Goal: Task Accomplishment & Management: Manage account settings

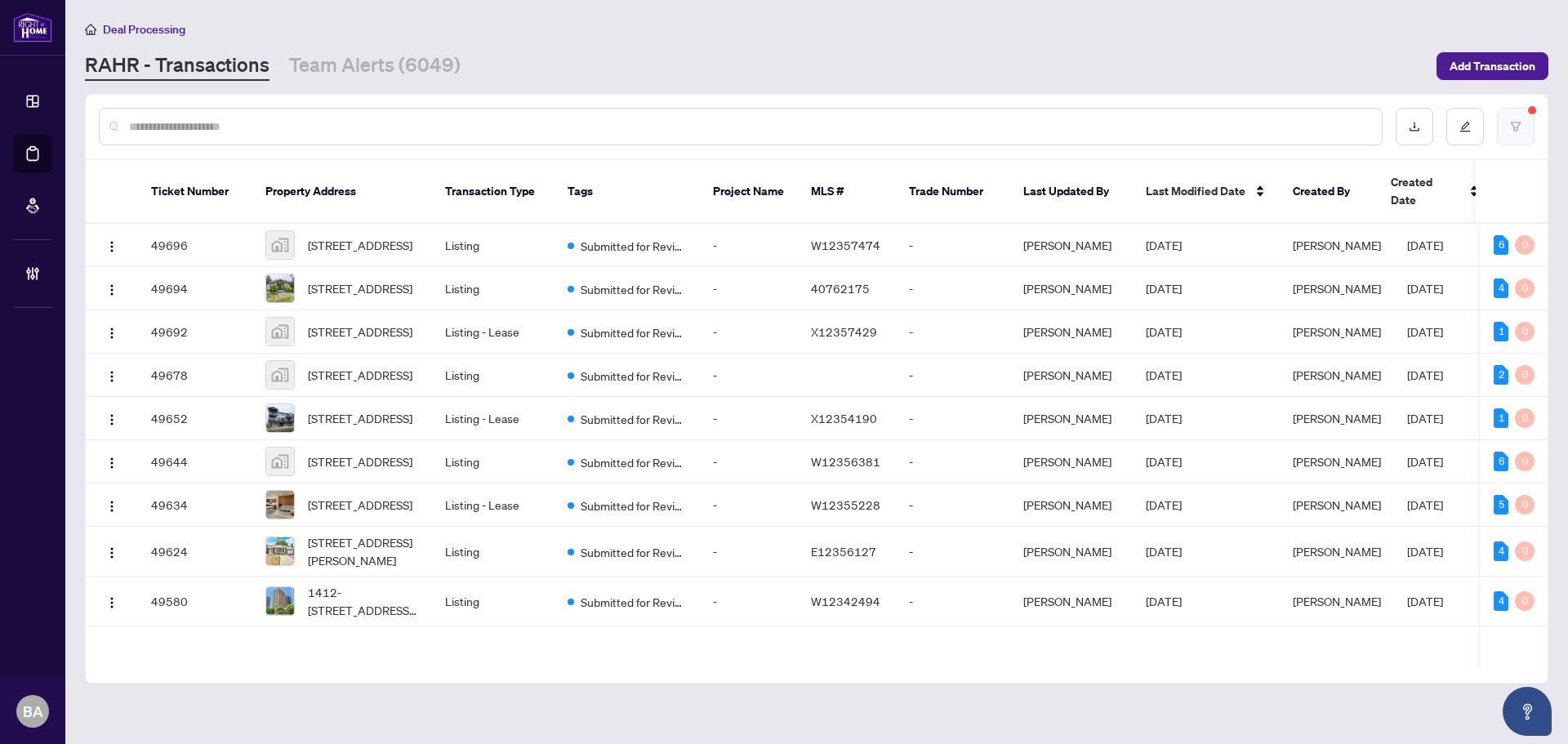
click at [1520, 135] on button "button" at bounding box center [1515, 126] width 38 height 38
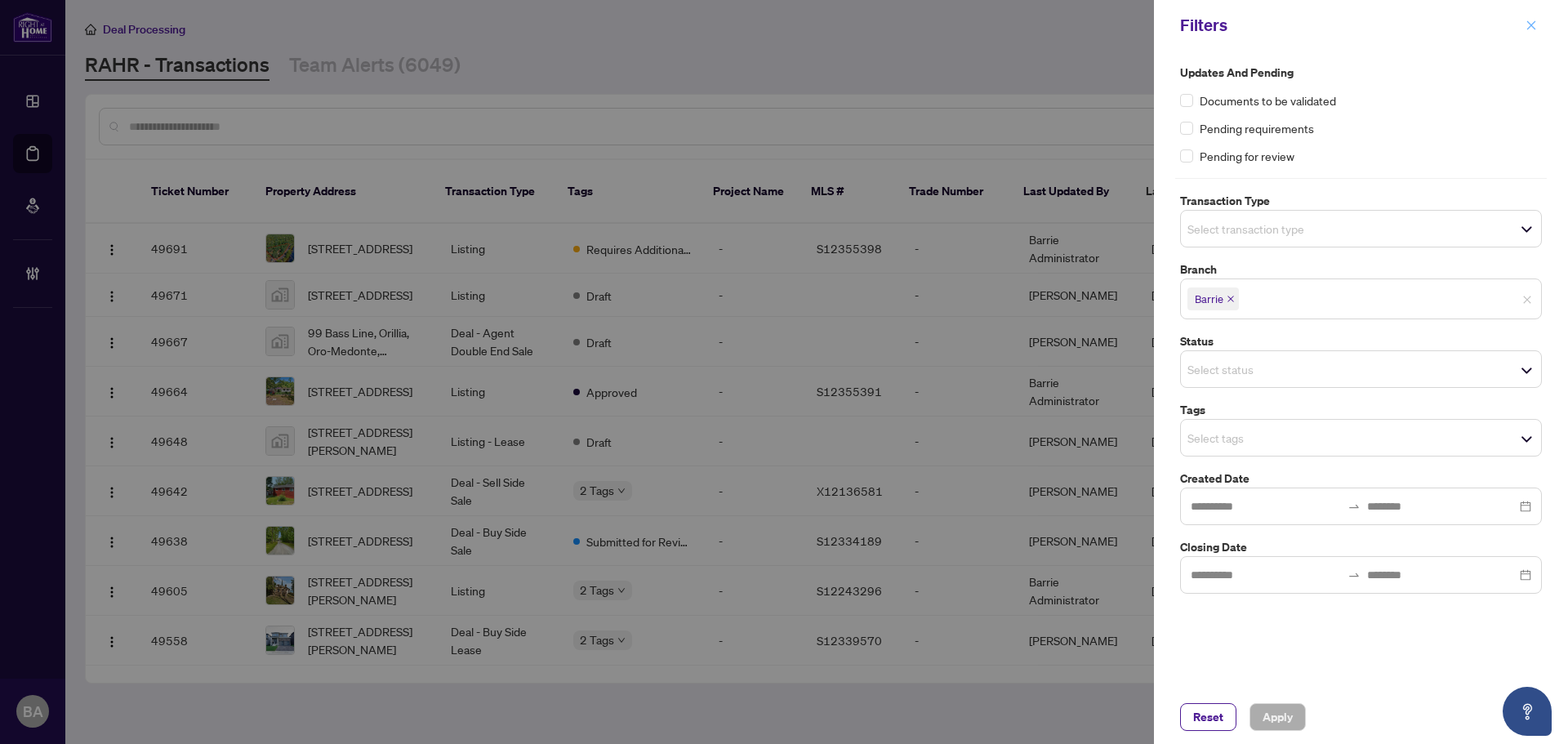
click at [1536, 26] on icon "close" at bounding box center [1531, 25] width 12 height 12
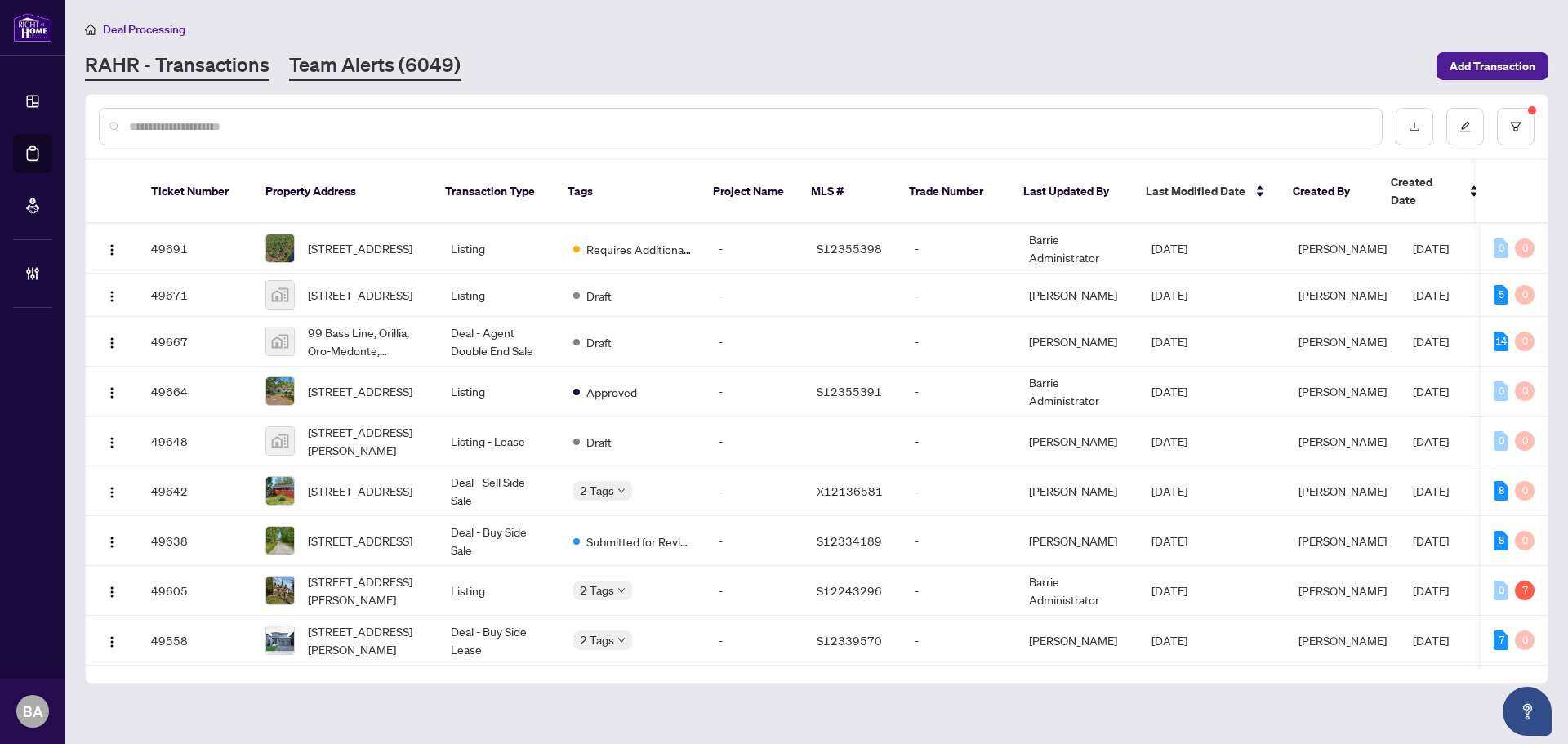
click at [289, 78] on link "Team Alerts (6049)" at bounding box center [375, 66] width 172 height 29
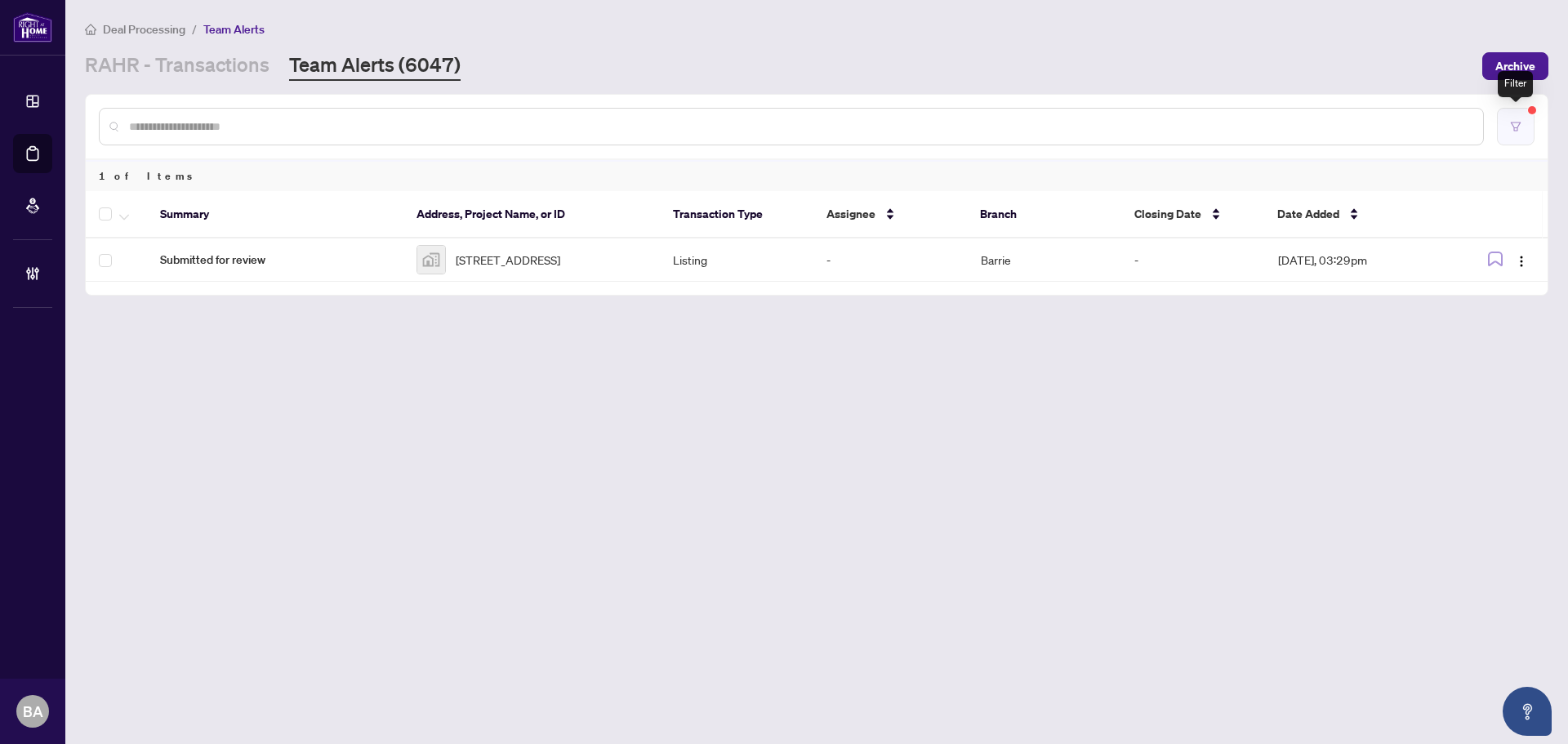
click at [1517, 124] on icon "filter" at bounding box center [1516, 127] width 12 height 12
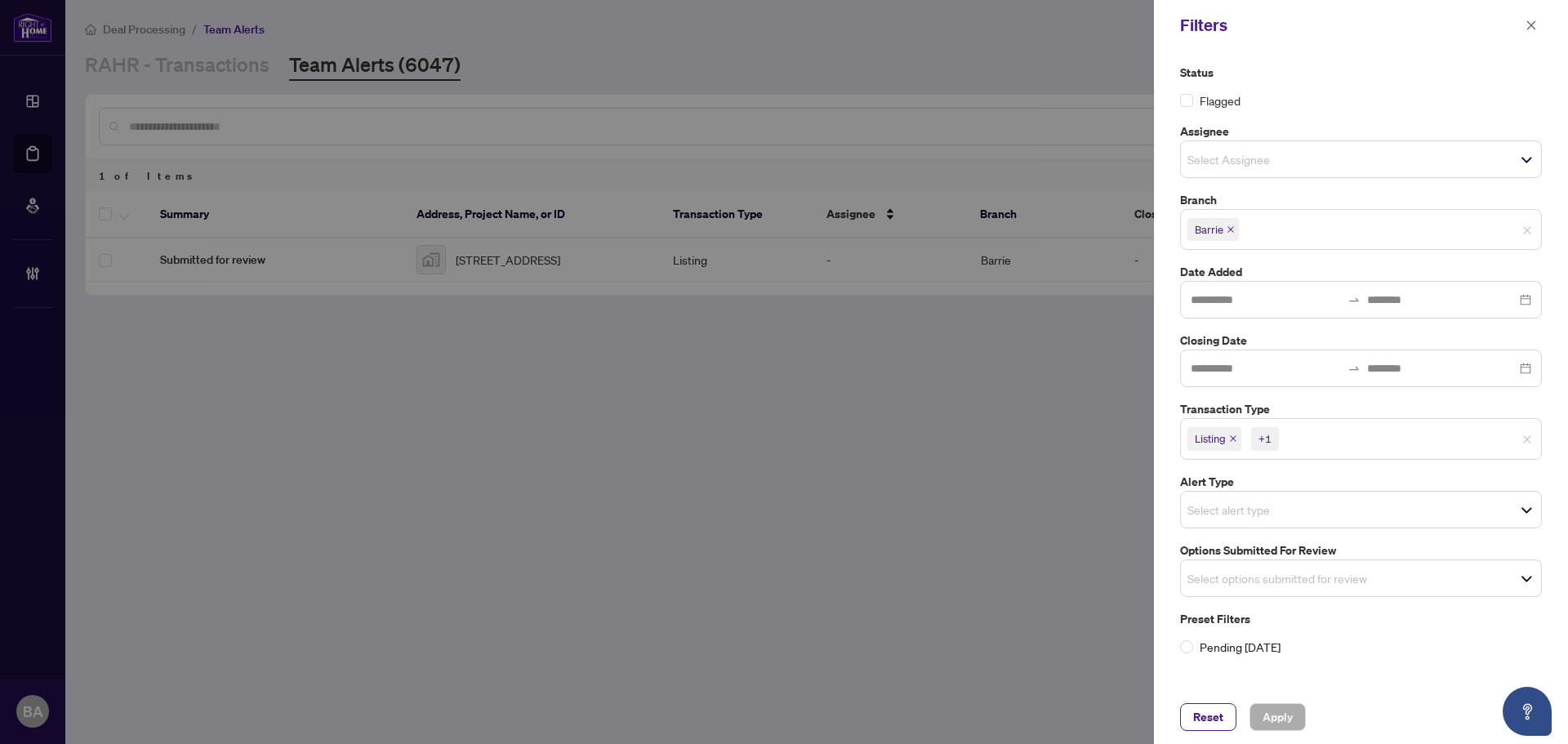
click at [1521, 439] on span "Listing +1" at bounding box center [1360, 437] width 360 height 26
click at [1365, 571] on span "Select options submitted for review" at bounding box center [1360, 574] width 360 height 23
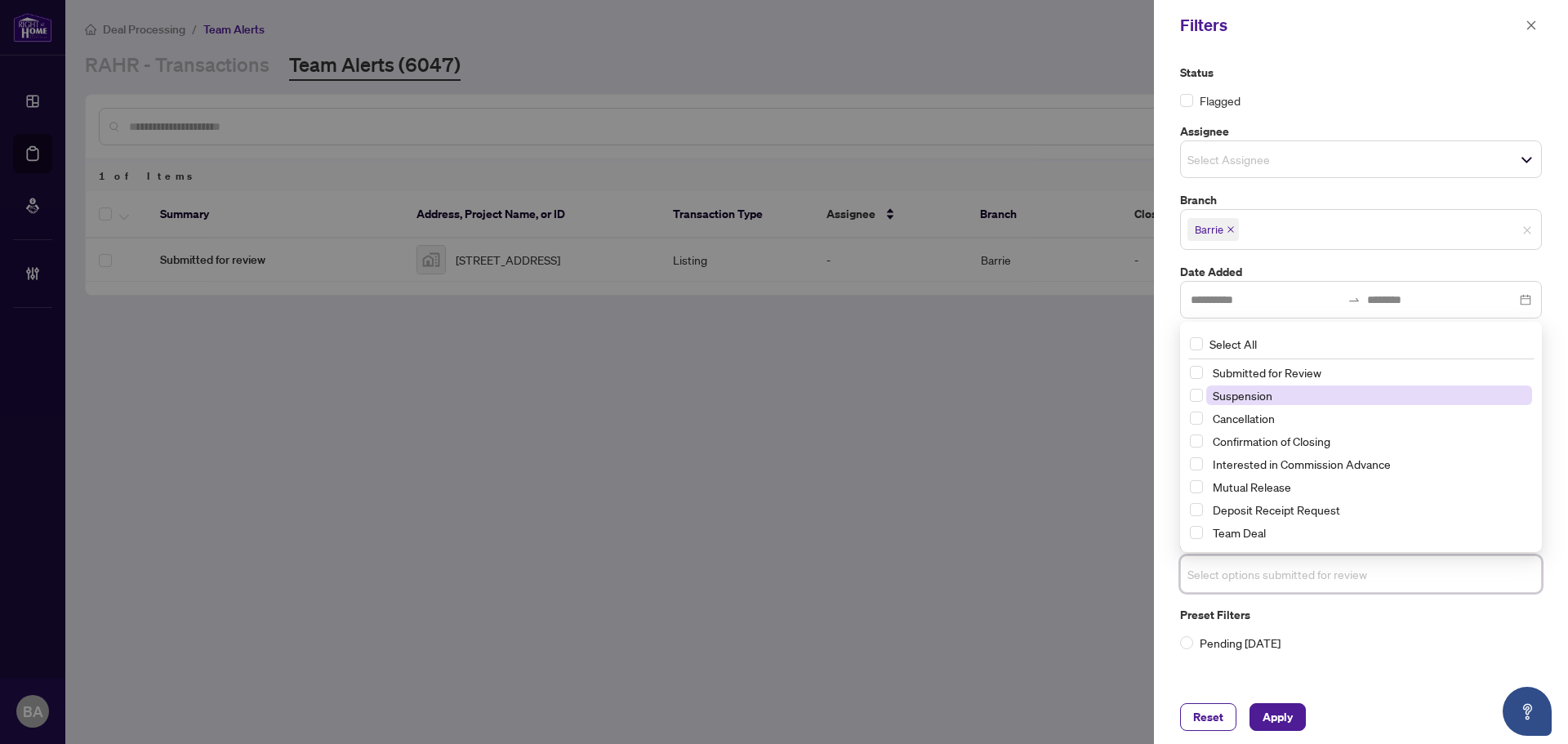
click at [1265, 399] on span "Suspension" at bounding box center [1242, 395] width 59 height 15
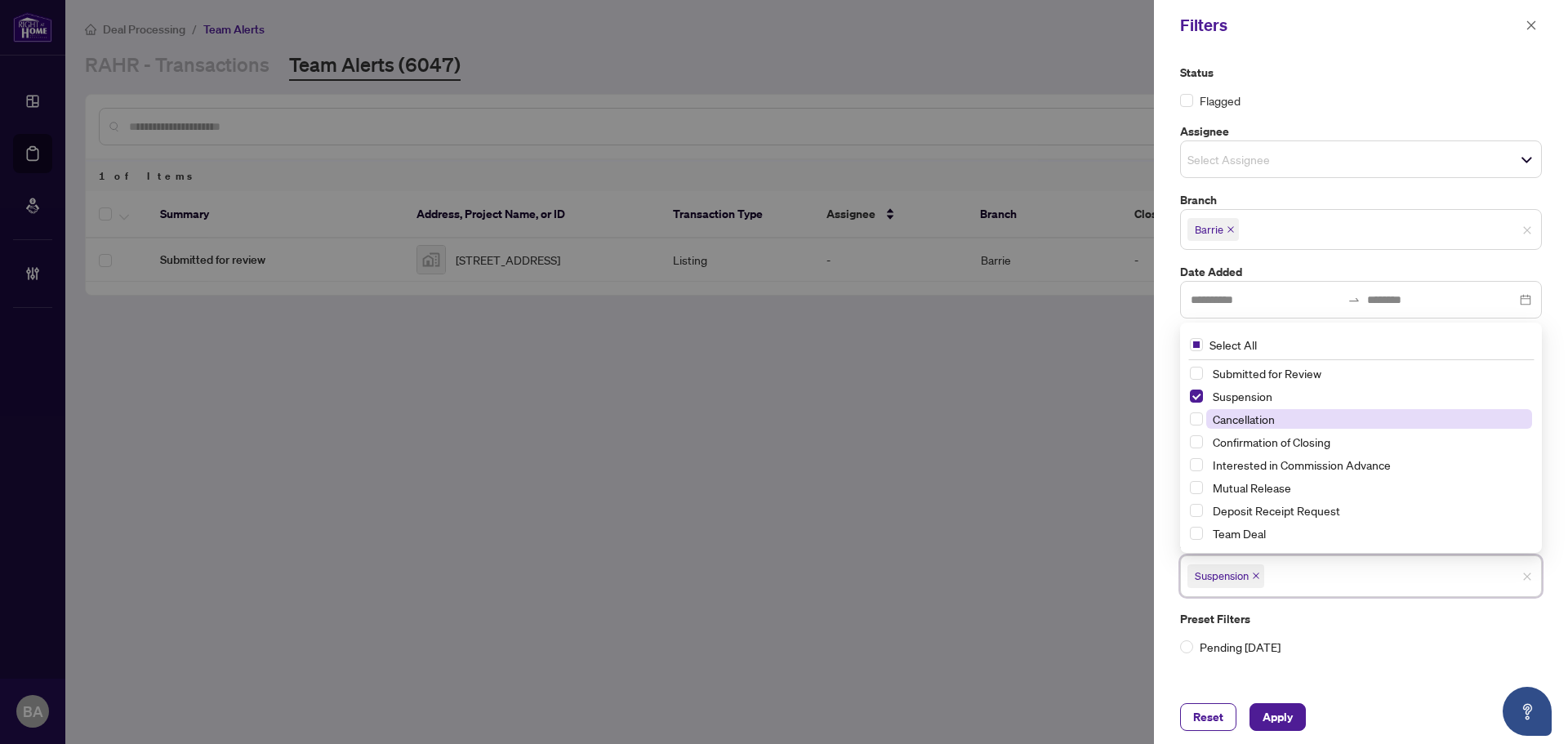
click at [1267, 409] on span "Cancellation" at bounding box center [1369, 419] width 326 height 19
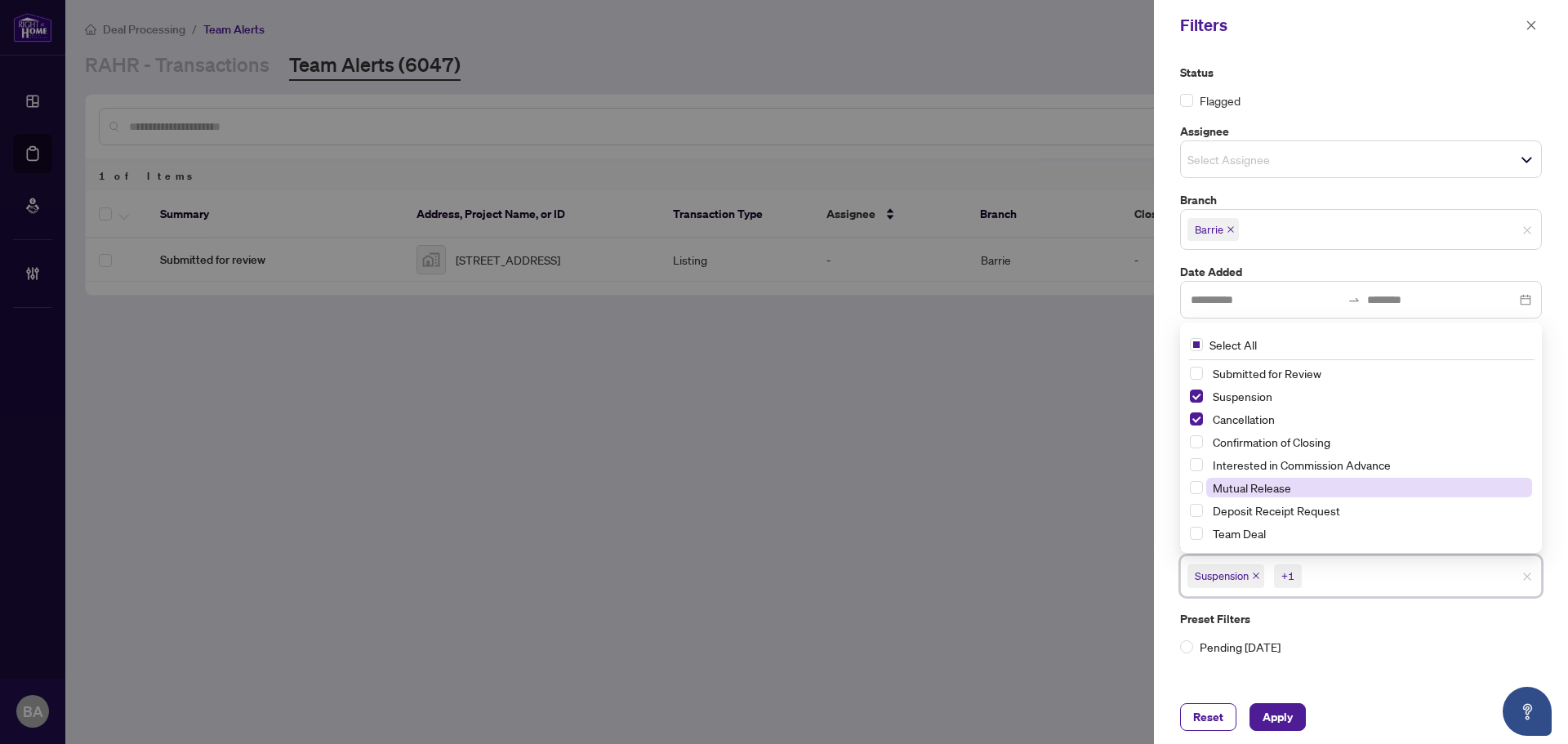
click at [1284, 484] on span "Mutual Release" at bounding box center [1252, 487] width 79 height 15
click at [1290, 693] on div "Reset Apply" at bounding box center [1360, 717] width 414 height 54
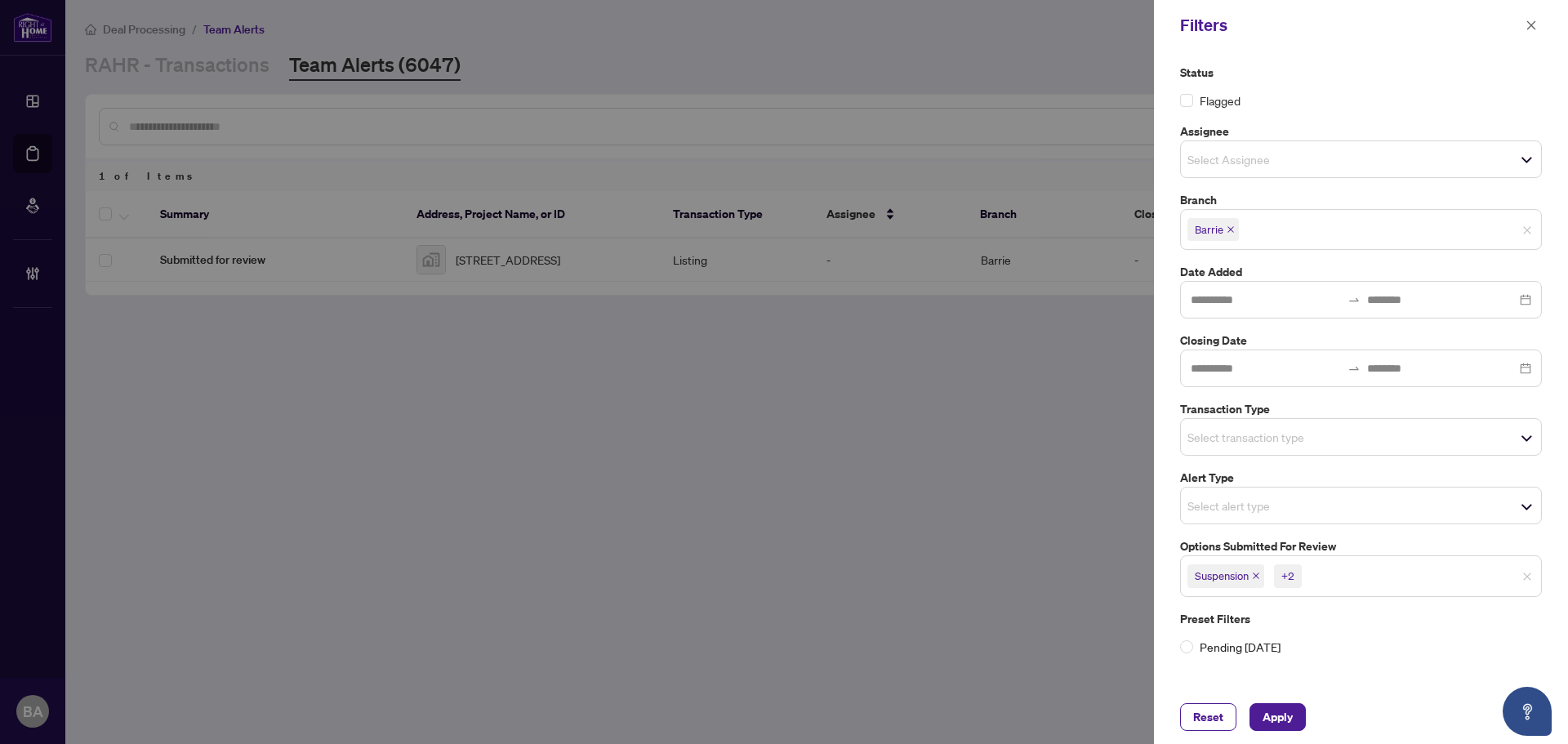
click at [1288, 697] on div "Reset Apply" at bounding box center [1360, 717] width 414 height 54
click at [1267, 714] on span "Apply" at bounding box center [1277, 716] width 30 height 26
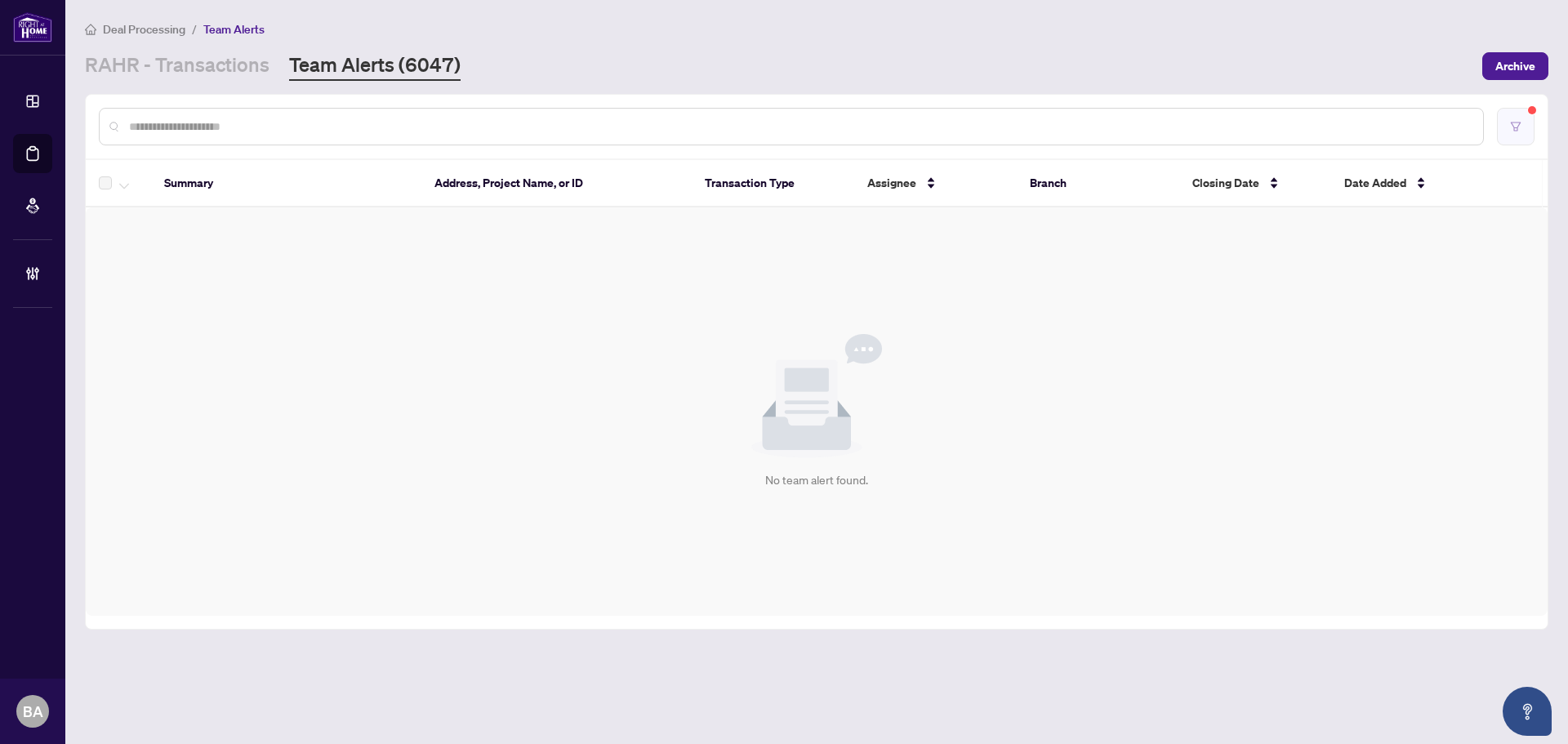
click at [1519, 129] on icon "filter" at bounding box center [1516, 127] width 12 height 12
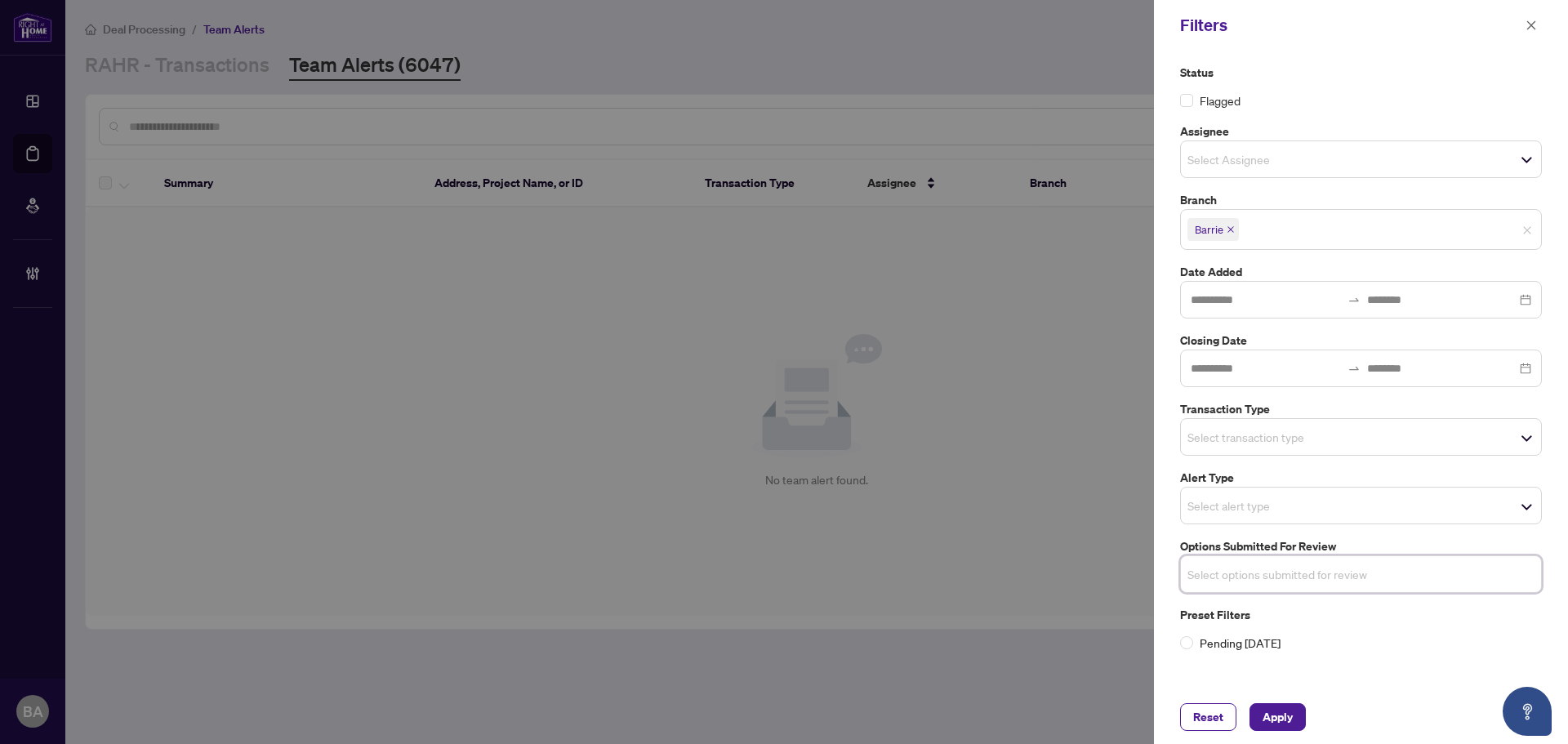
click at [1383, 432] on span "Select transaction type" at bounding box center [1360, 437] width 360 height 23
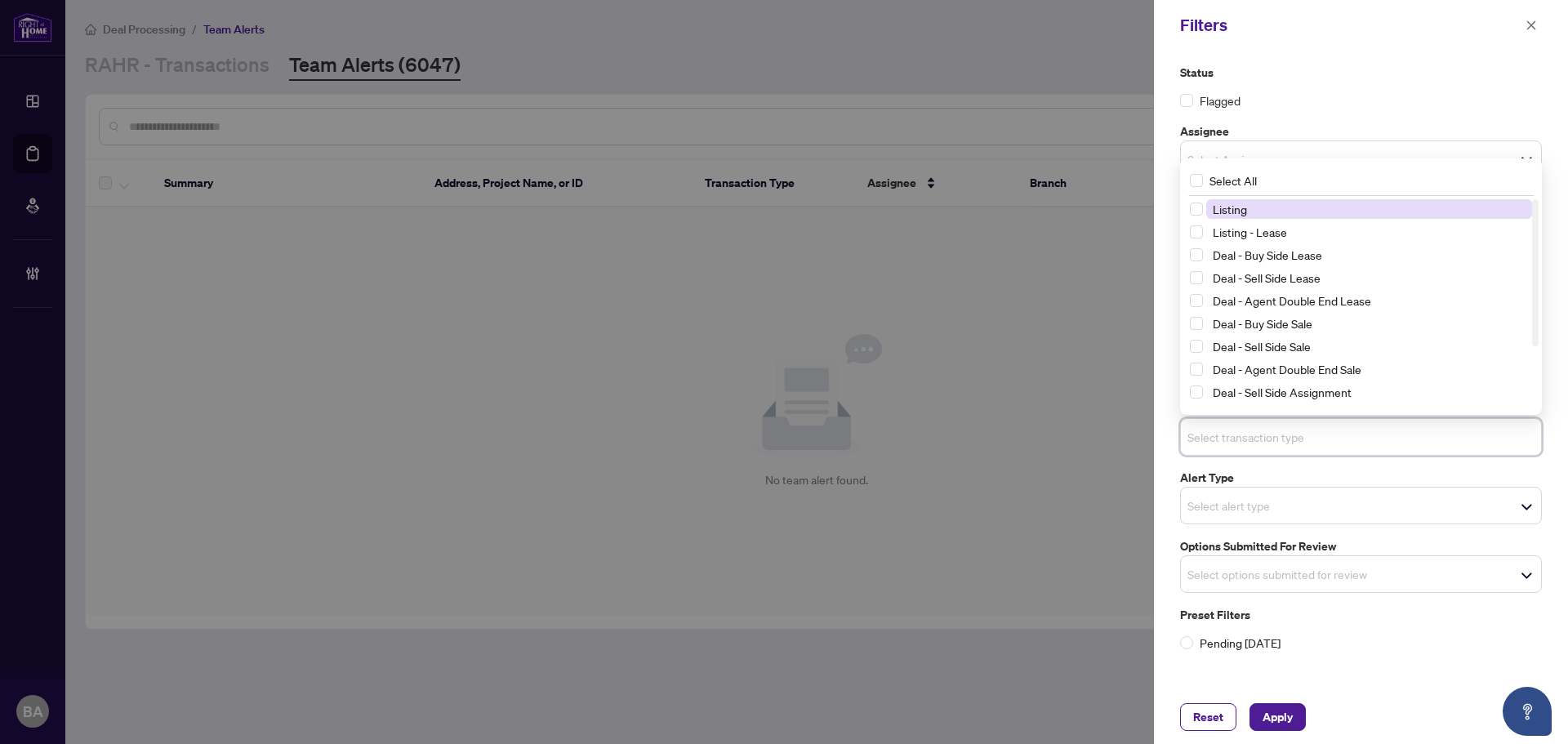
click at [1282, 213] on span "Listing" at bounding box center [1369, 209] width 326 height 19
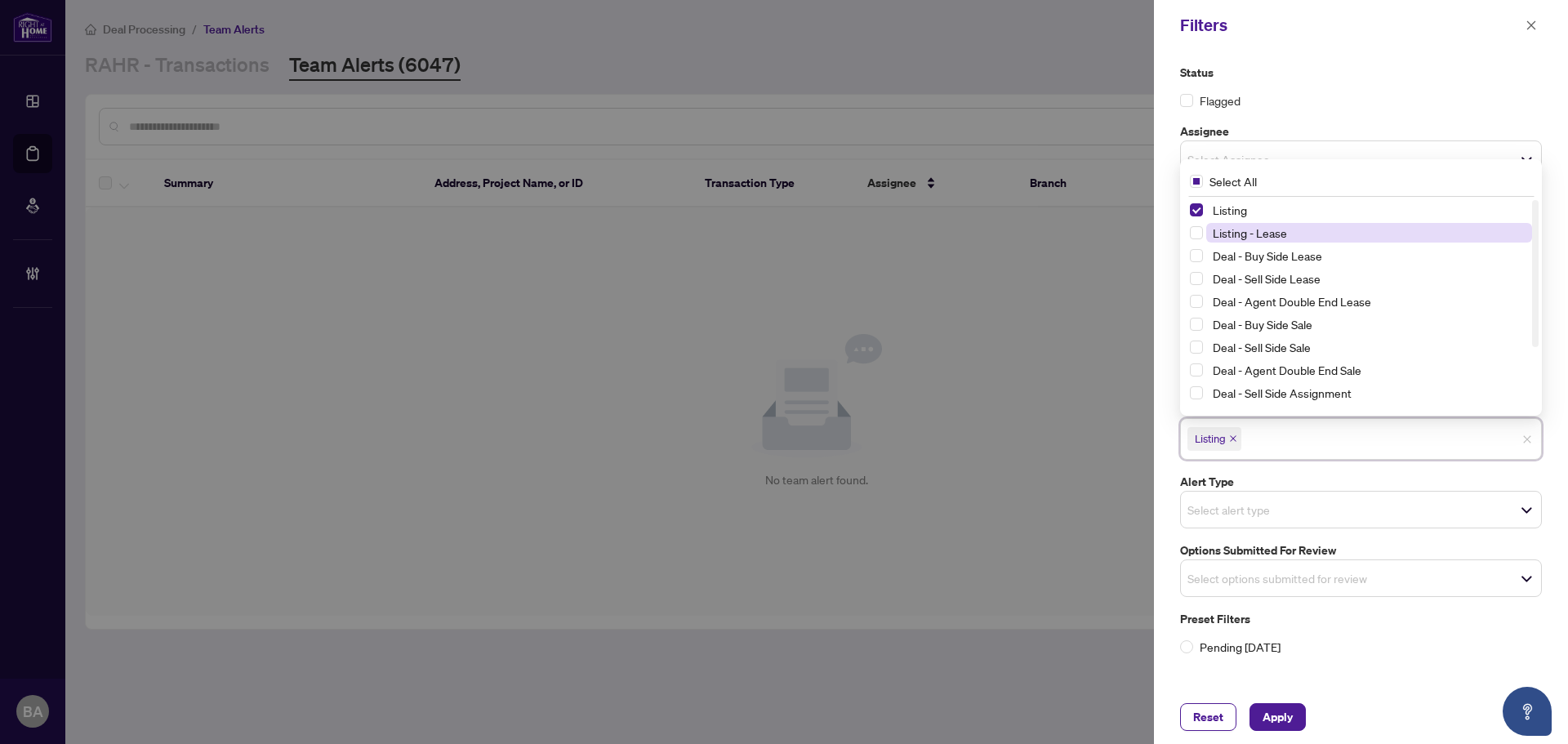
click at [1278, 237] on span "Listing - Lease" at bounding box center [1250, 232] width 75 height 15
click at [1289, 708] on span "Apply" at bounding box center [1277, 716] width 30 height 26
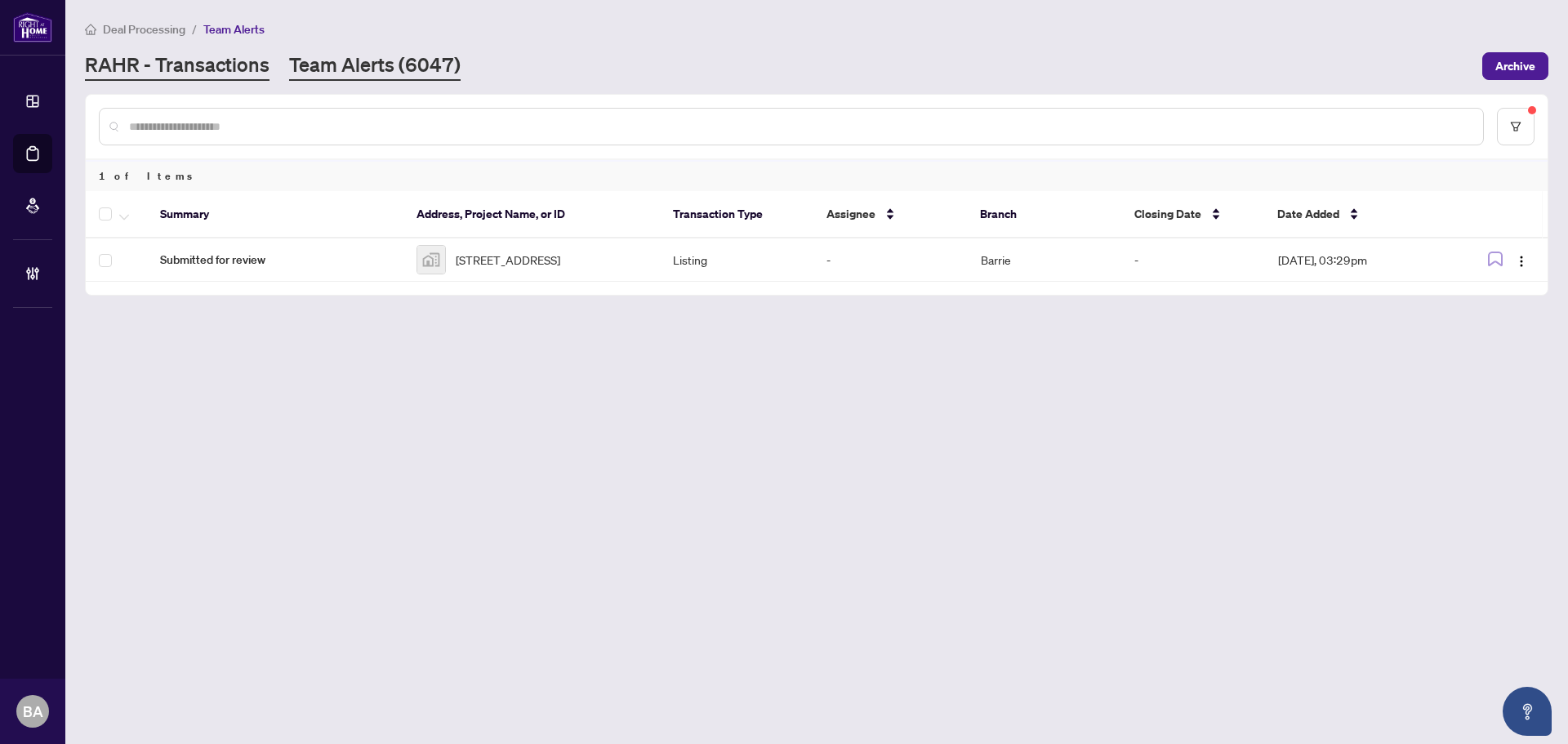
click at [244, 53] on link "RAHR - Transactions" at bounding box center [178, 66] width 184 height 29
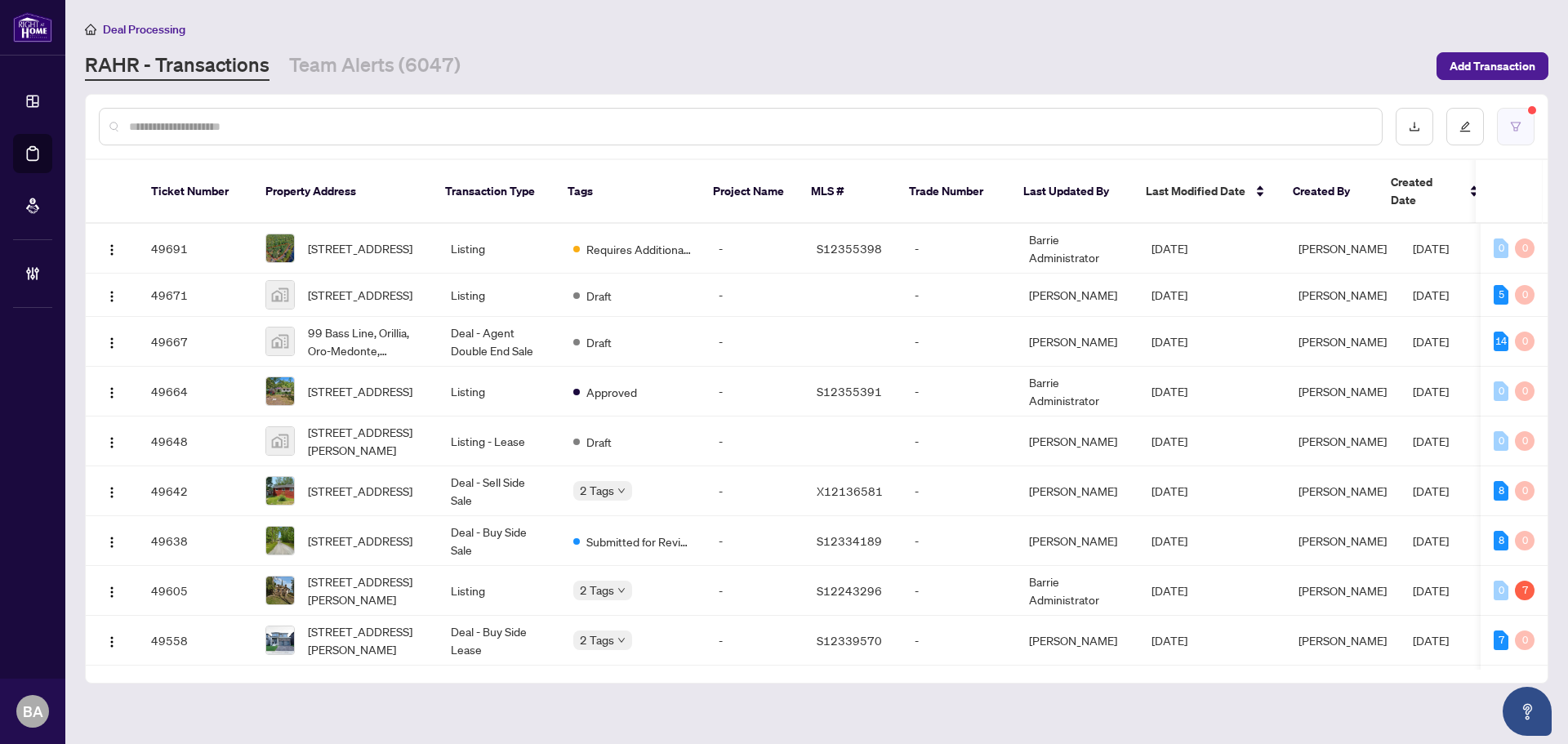
click at [1523, 131] on button "button" at bounding box center [1515, 126] width 38 height 38
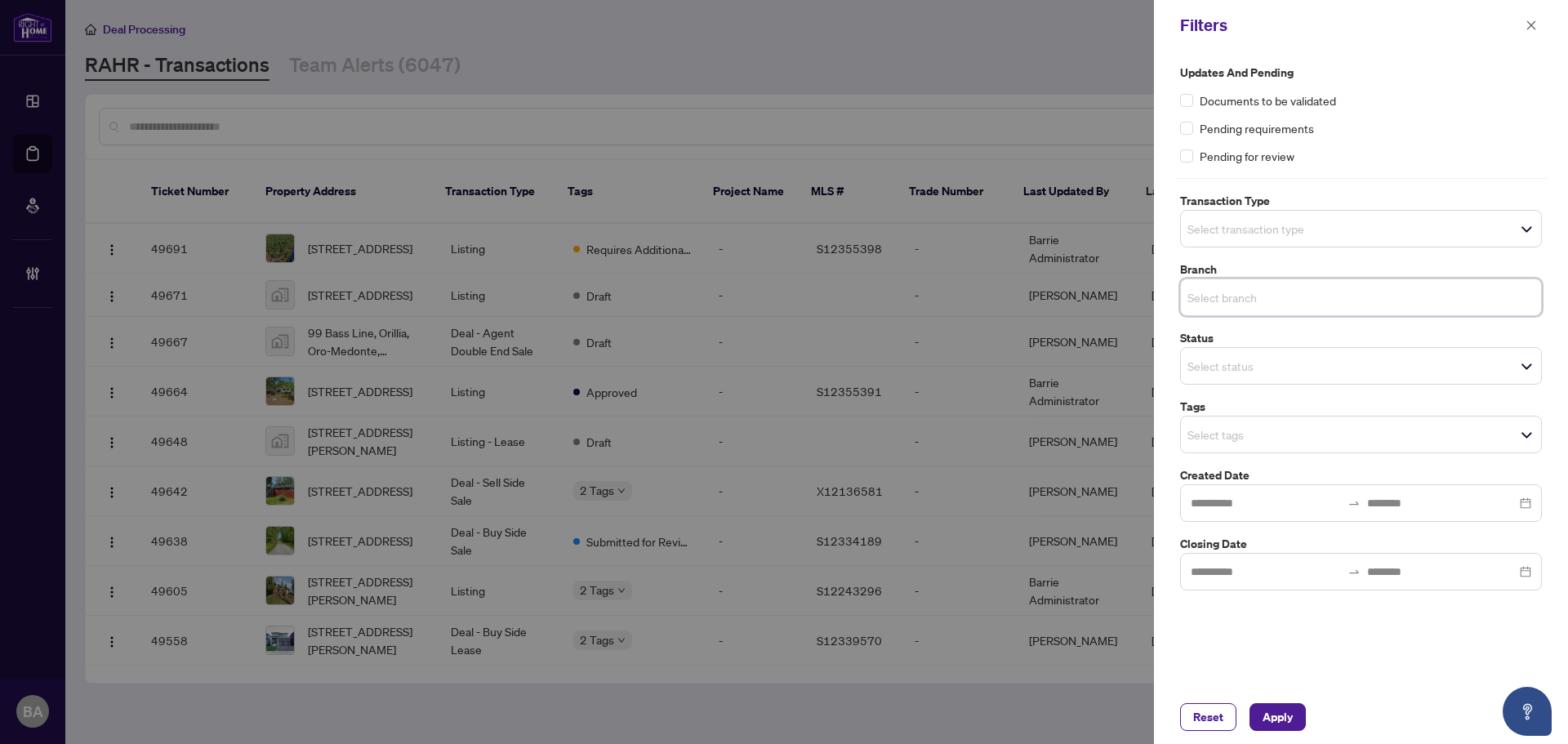
click at [1239, 305] on input "search" at bounding box center [1245, 297] width 114 height 19
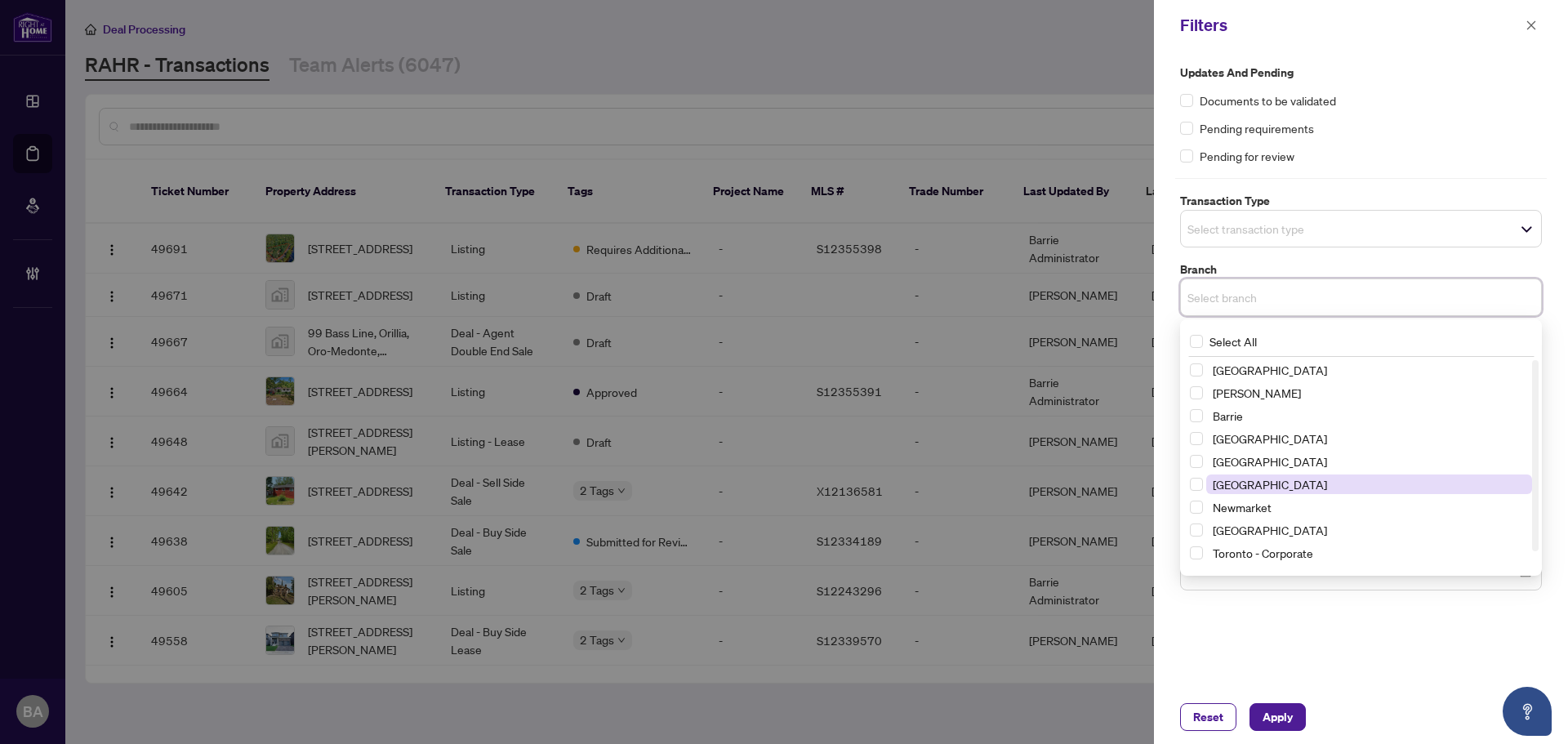
click at [1252, 481] on span "[GEOGRAPHIC_DATA]" at bounding box center [1270, 483] width 114 height 15
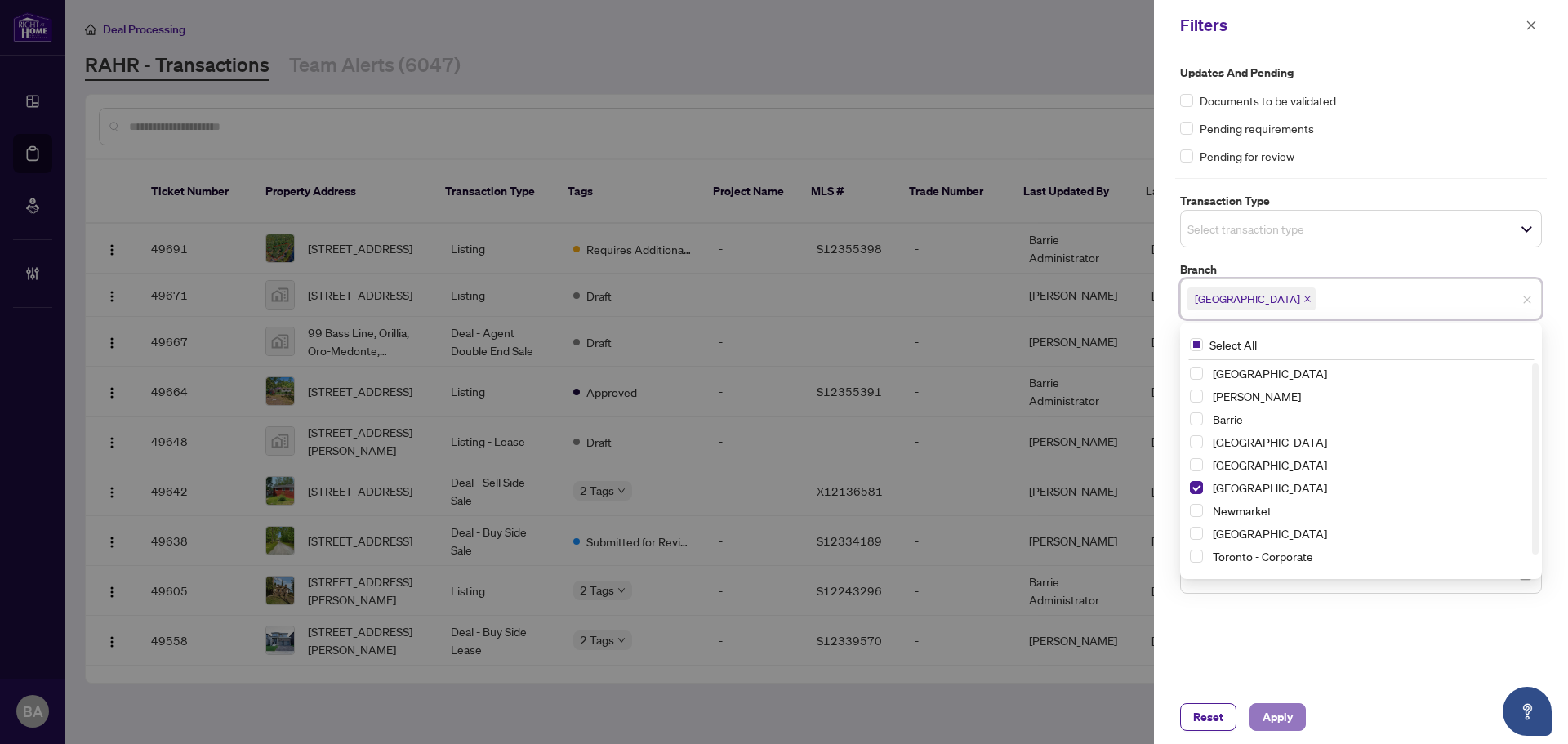
click at [1282, 722] on span "Apply" at bounding box center [1277, 716] width 30 height 26
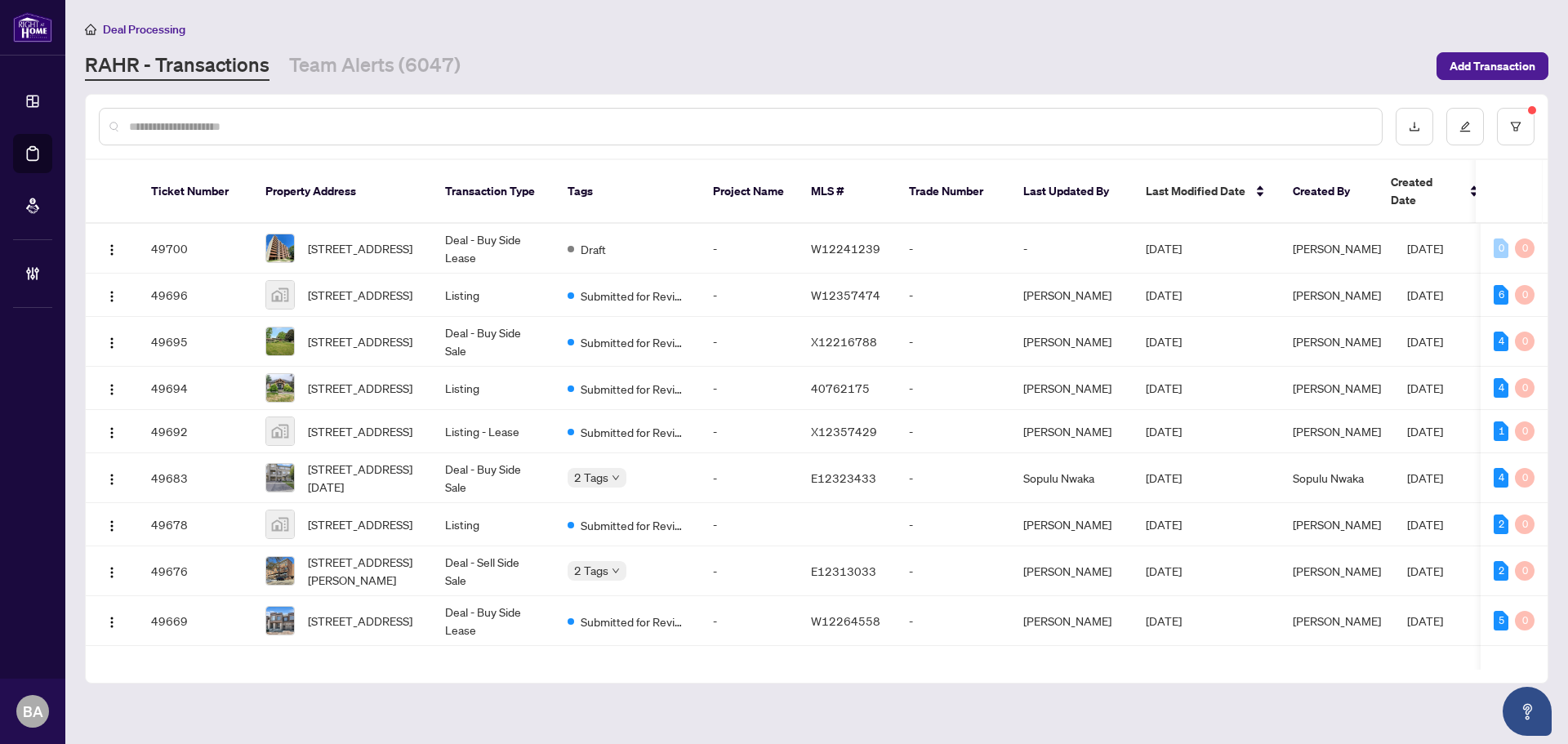
click at [320, 115] on div at bounding box center [740, 126] width 1284 height 38
click at [308, 117] on input "text" at bounding box center [748, 126] width 1239 height 18
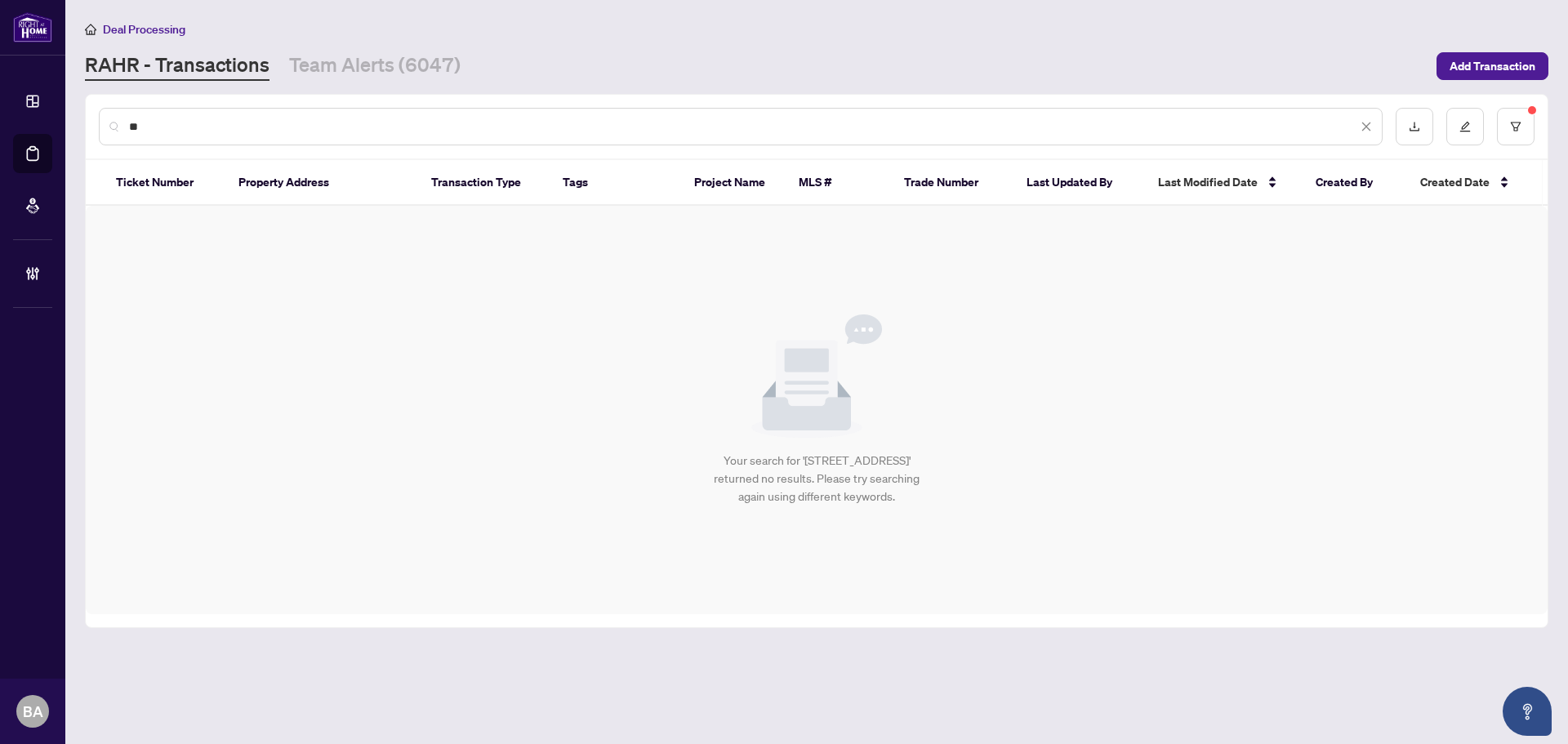
type input "*"
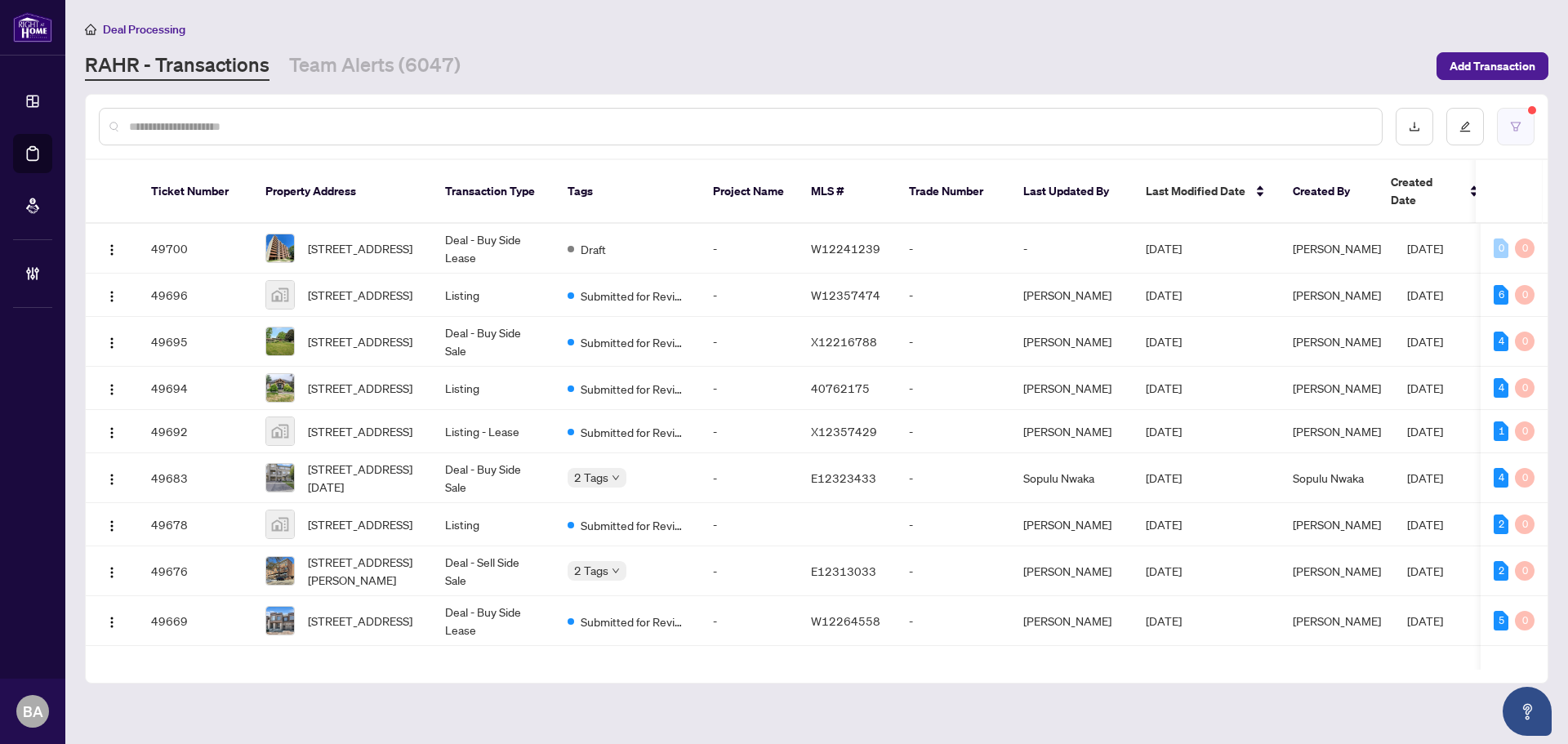
click at [1503, 132] on button "button" at bounding box center [1515, 126] width 38 height 38
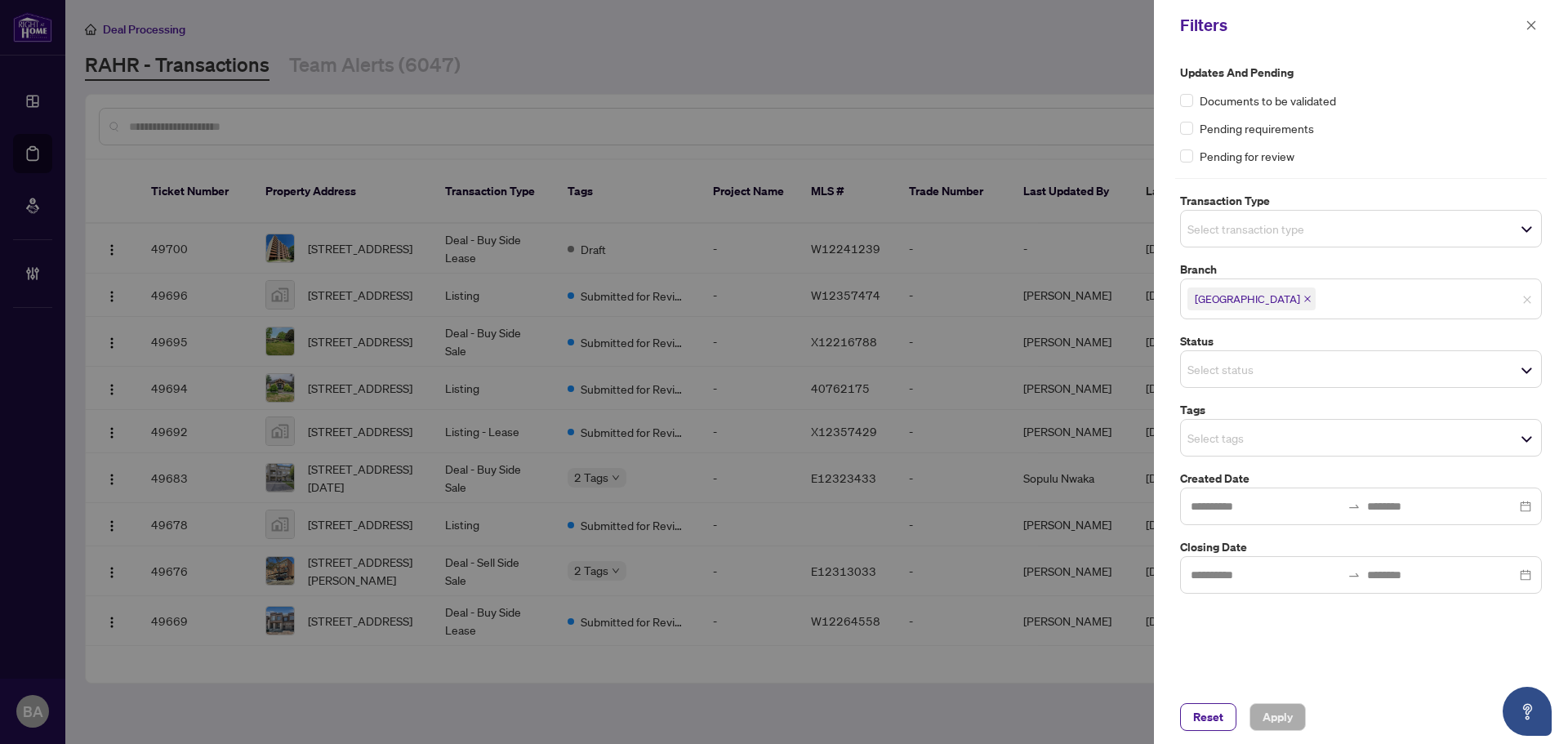
click at [1342, 237] on span "Select transaction type" at bounding box center [1360, 229] width 360 height 23
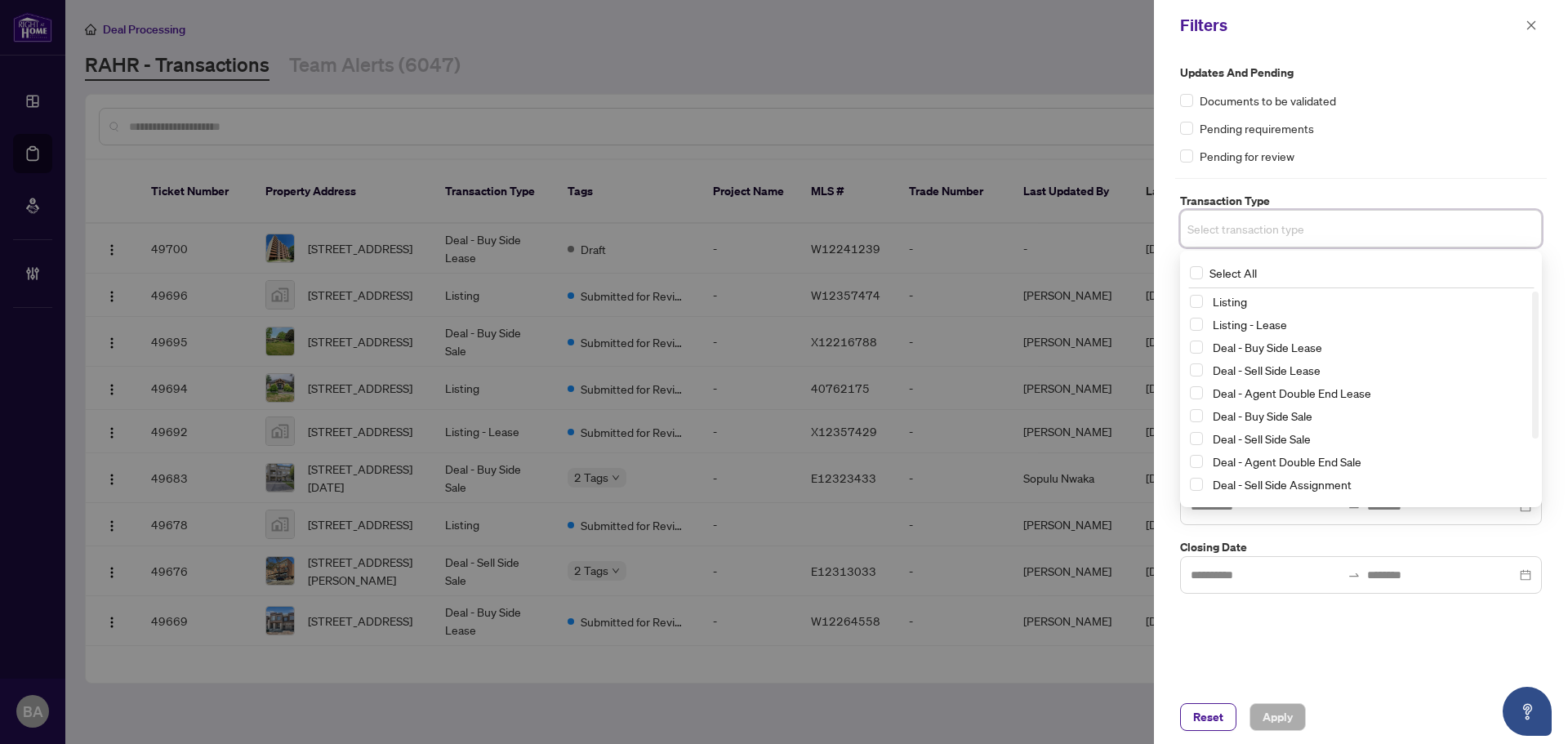
click at [1380, 139] on div "Updates and Pending Documents to be validated Pending requirements Pending for …" at bounding box center [1360, 114] width 362 height 101
click at [1301, 228] on input "search" at bounding box center [1245, 229] width 114 height 19
click at [770, 48] on div at bounding box center [784, 372] width 1568 height 744
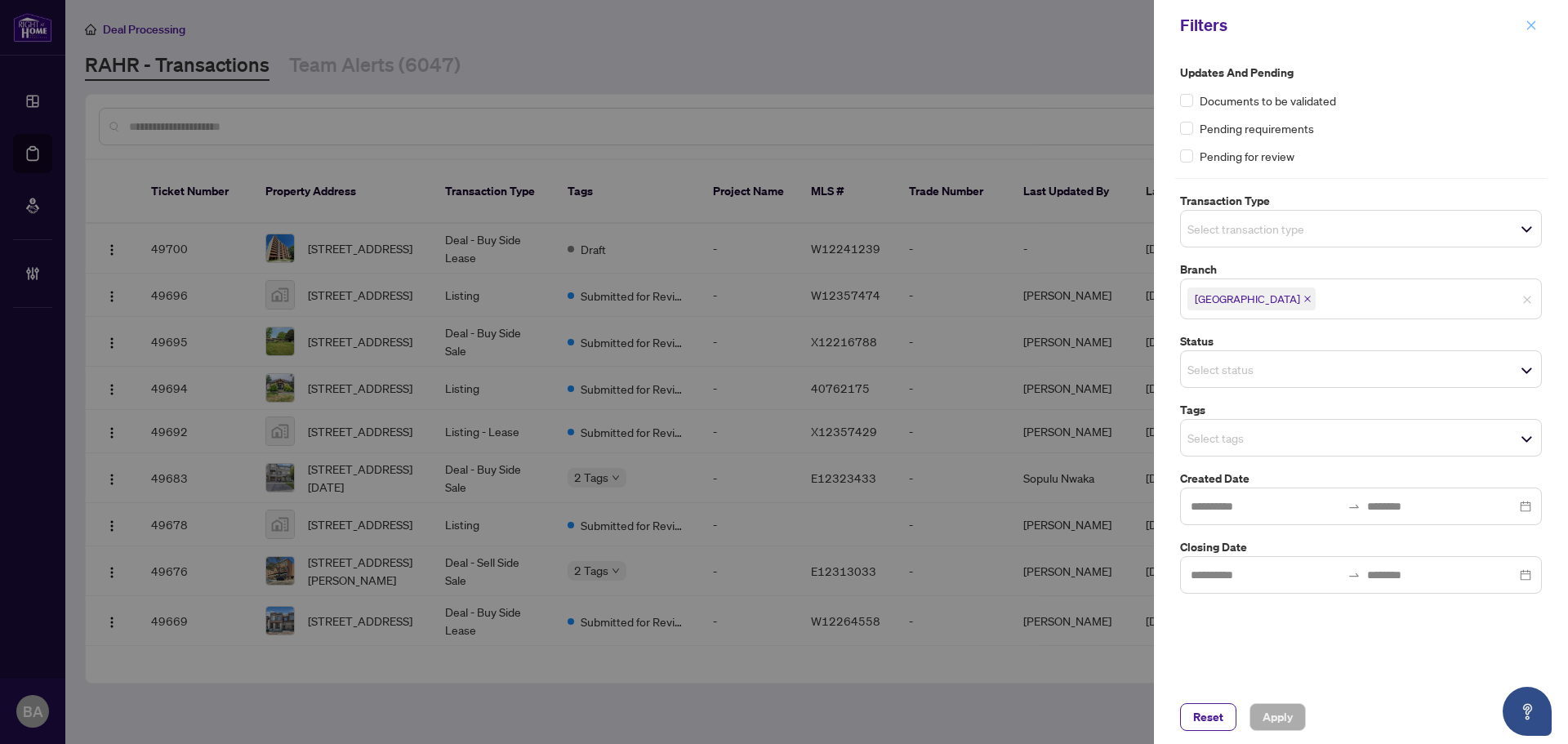
click at [1540, 28] on button "button" at bounding box center [1531, 25] width 21 height 19
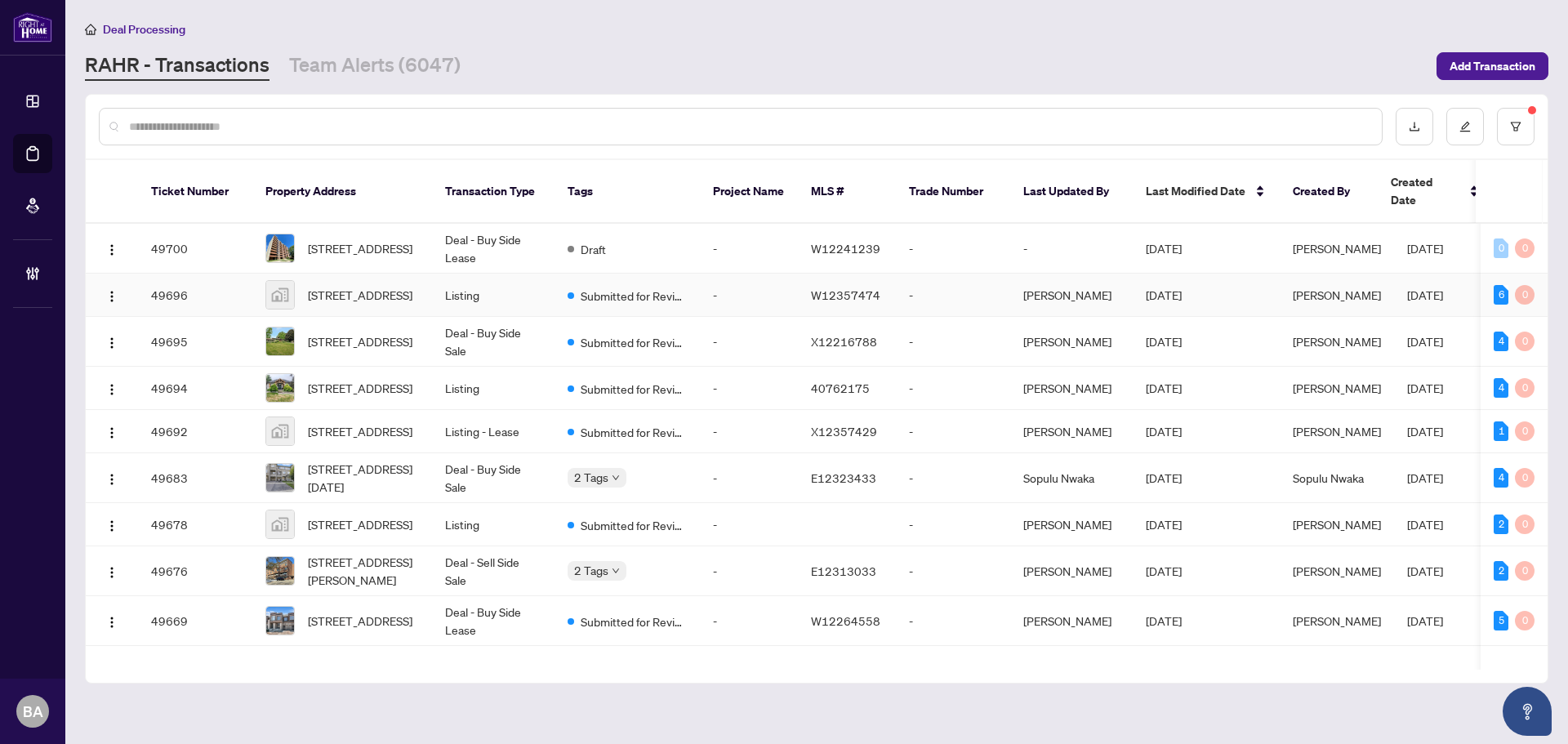
click at [1225, 286] on td "[DATE]" at bounding box center [1205, 295] width 147 height 44
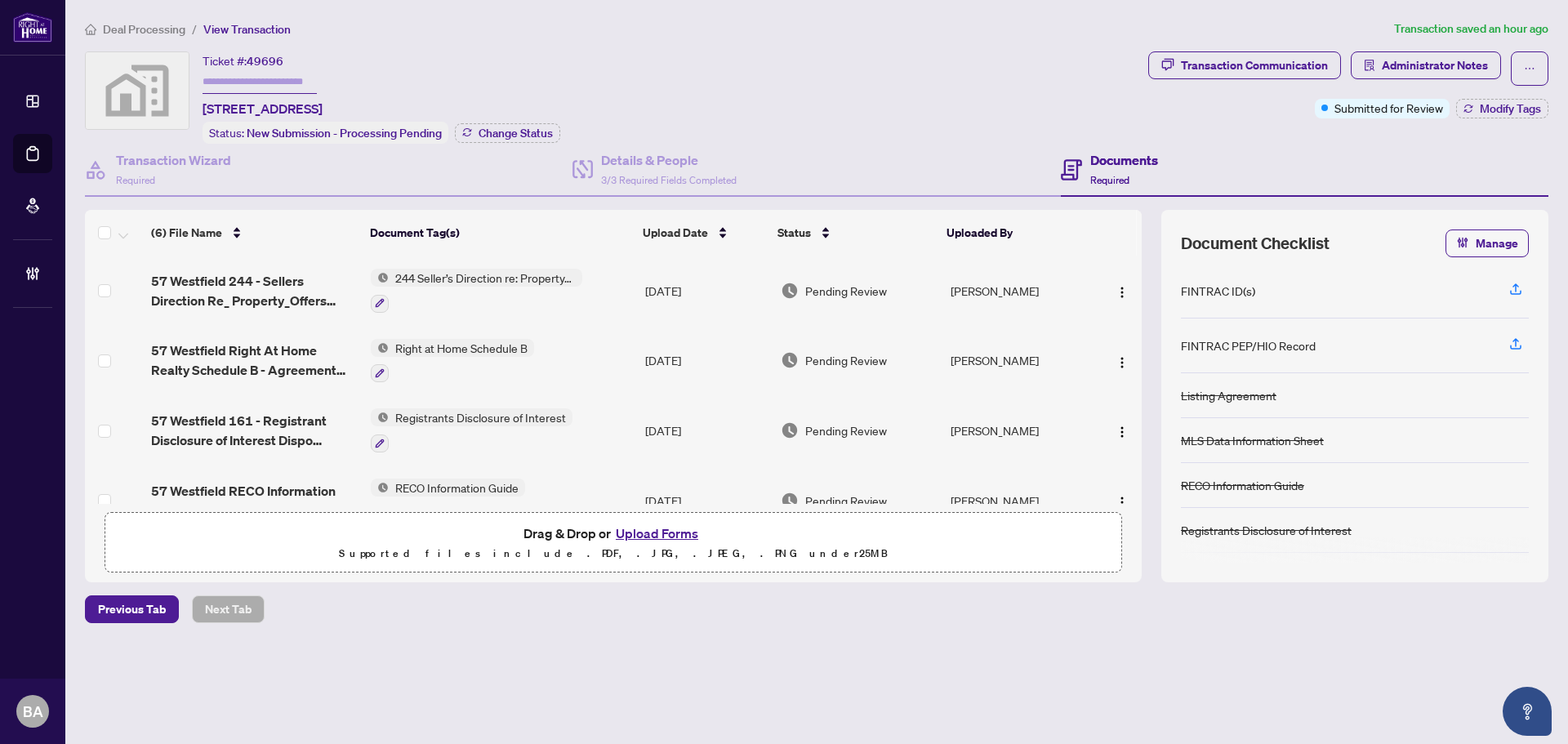
click at [168, 18] on main "Deal Processing / View Transaction Transaction saved an hour ago Ticket #: 4969…" at bounding box center [816, 372] width 1502 height 744
click at [168, 28] on span "Deal Processing" at bounding box center [144, 29] width 82 height 15
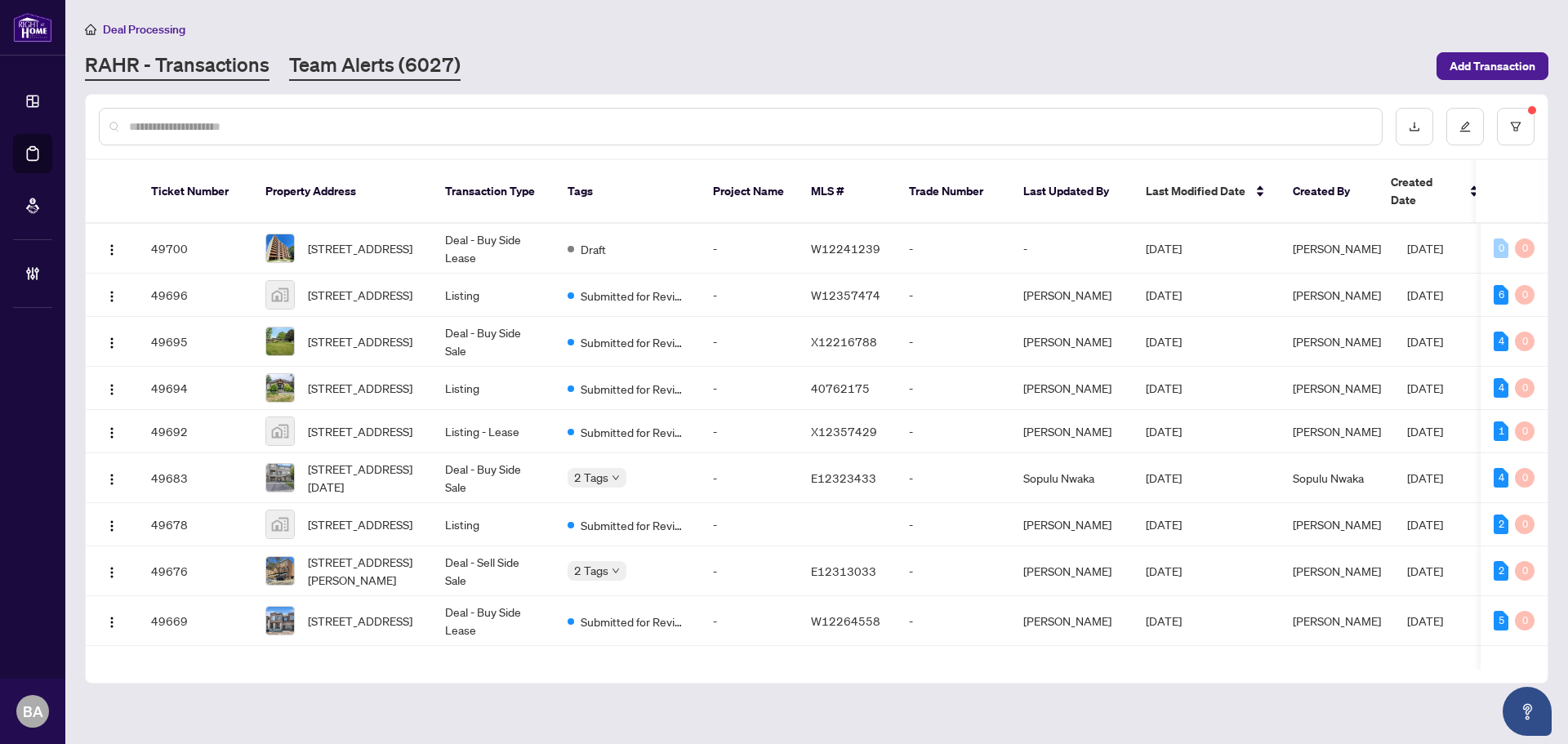
click at [404, 61] on link "Team Alerts (6027)" at bounding box center [375, 66] width 172 height 29
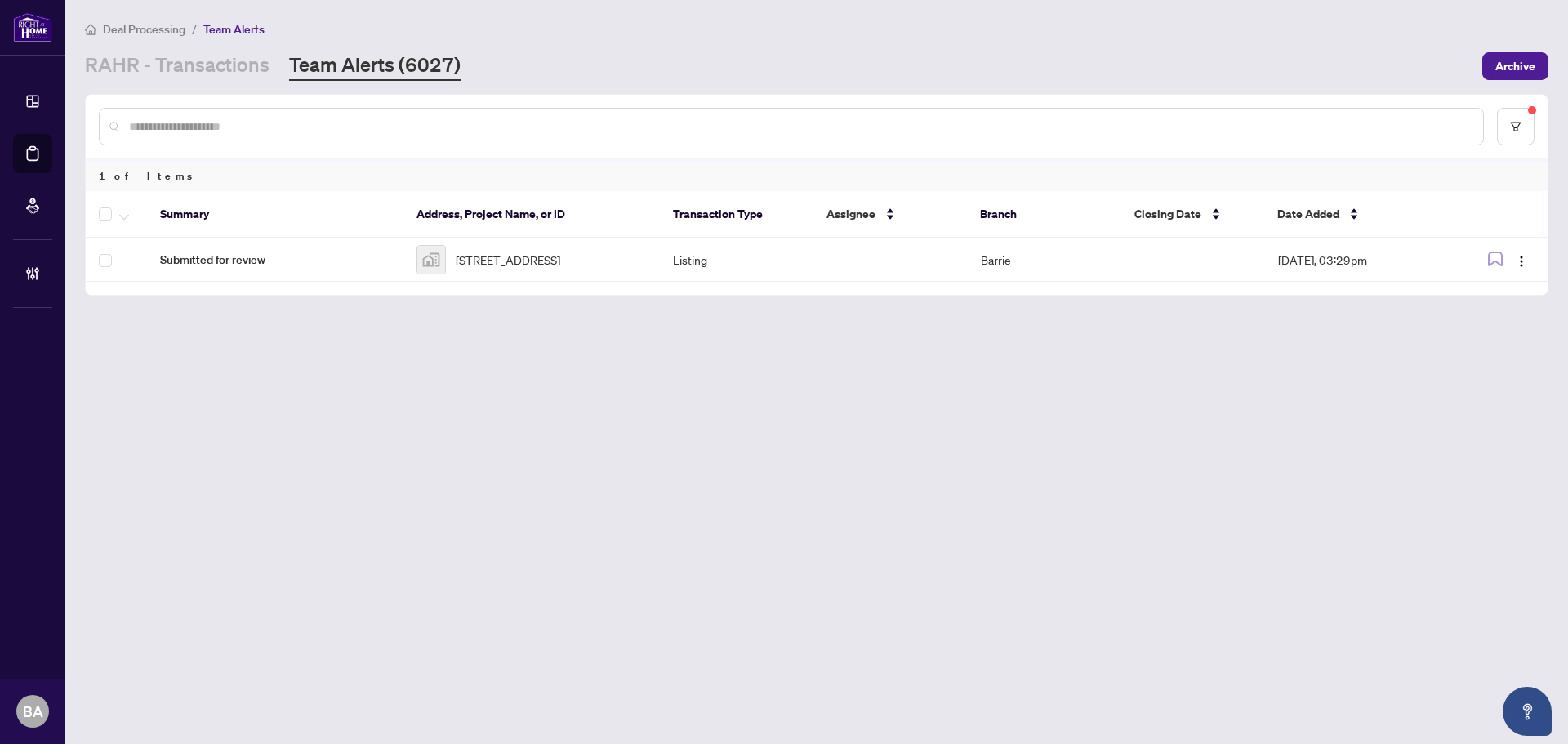
drag, startPoint x: 240, startPoint y: 63, endPoint x: 252, endPoint y: 88, distance: 27.7
click at [239, 62] on link "RAHR - Transactions" at bounding box center [178, 66] width 184 height 29
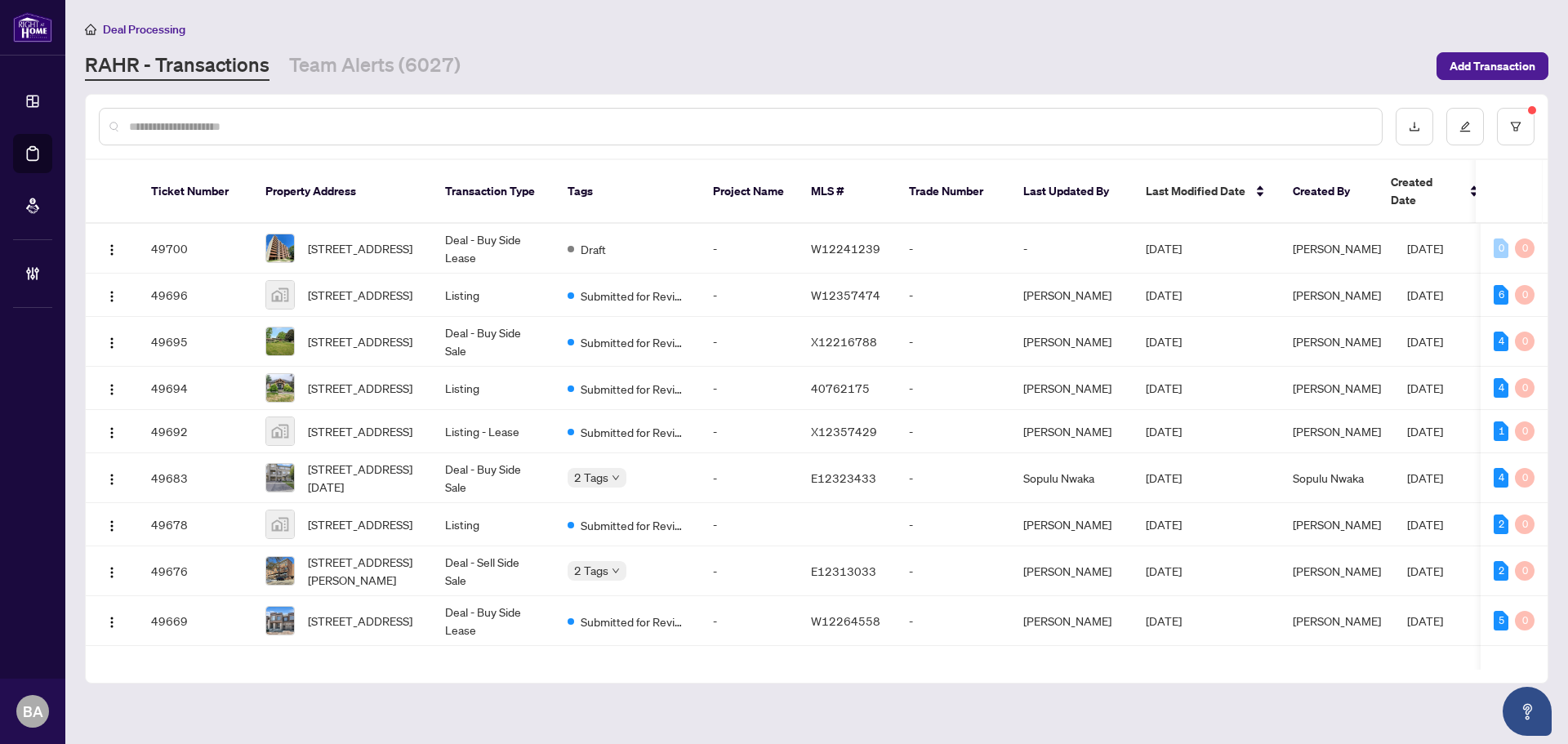
click at [599, 123] on input "text" at bounding box center [748, 126] width 1239 height 18
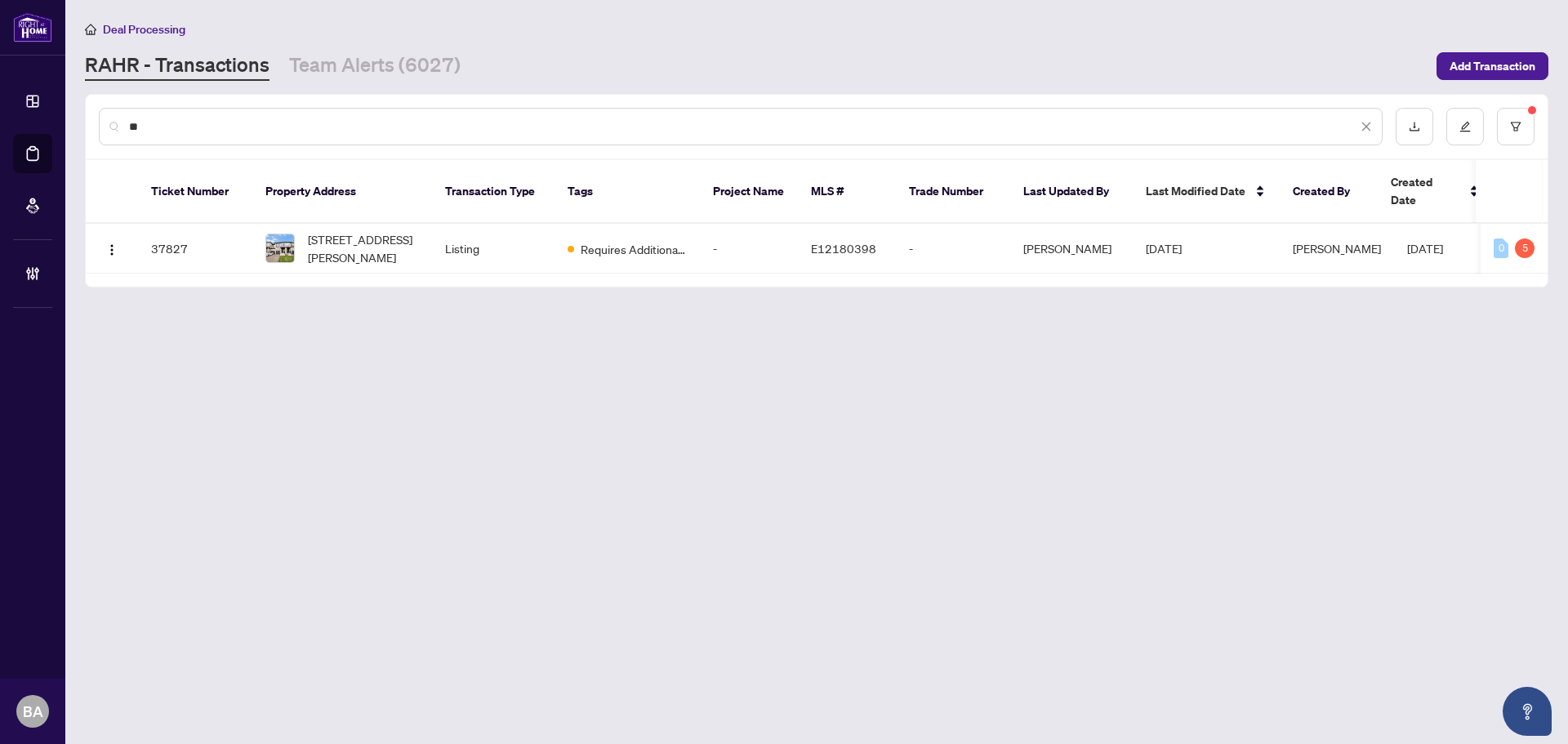
type input "*"
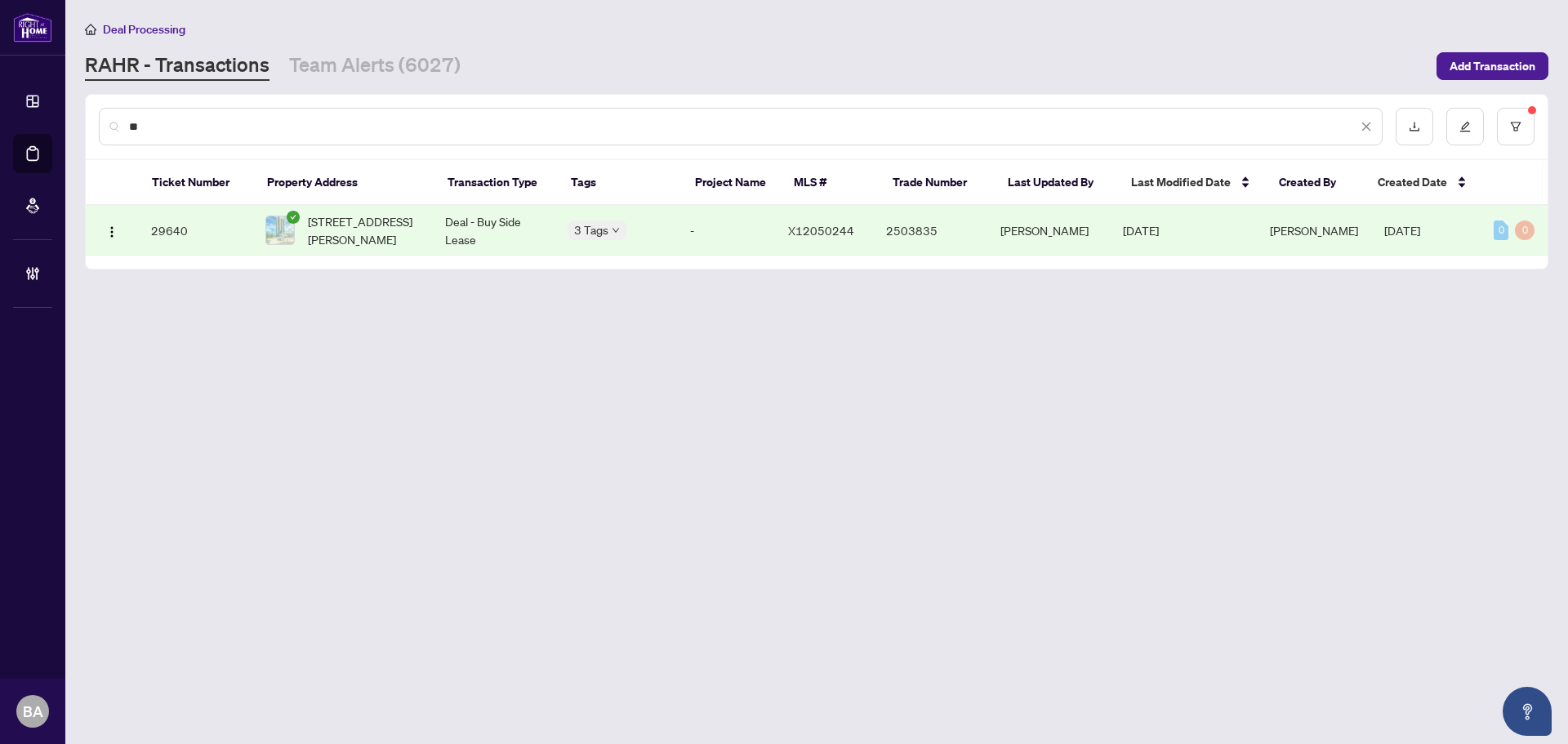
type input "*"
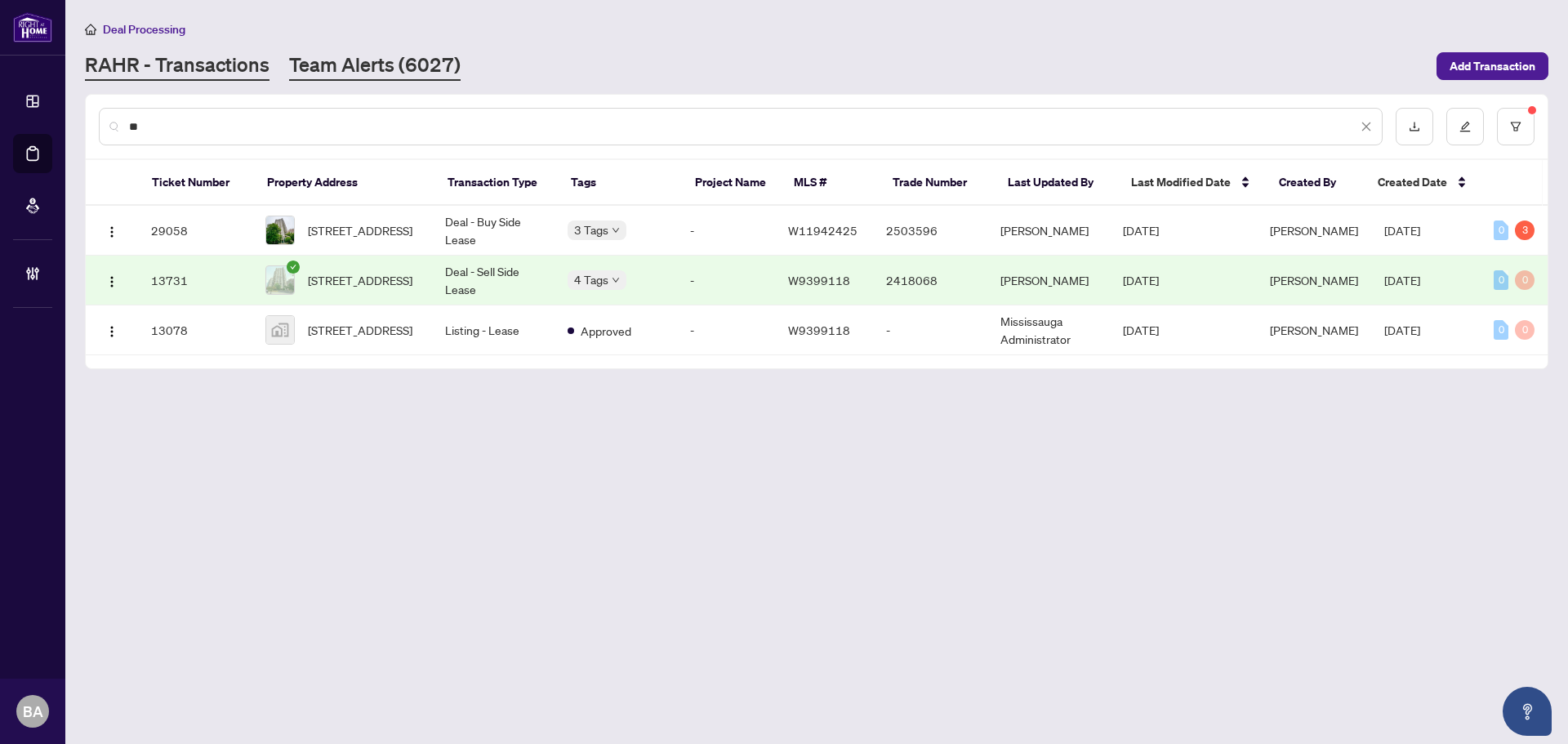
type input "*"
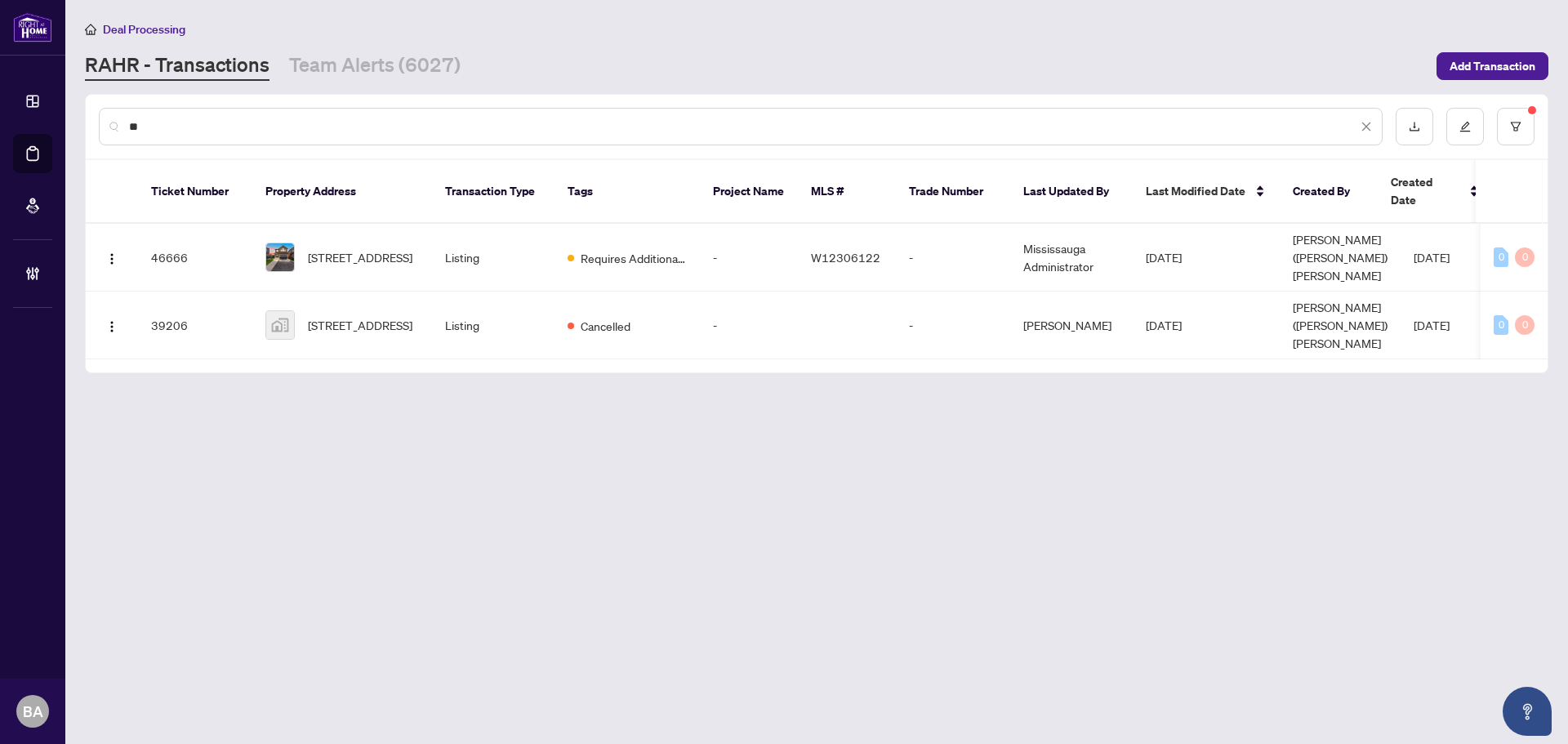
type input "*"
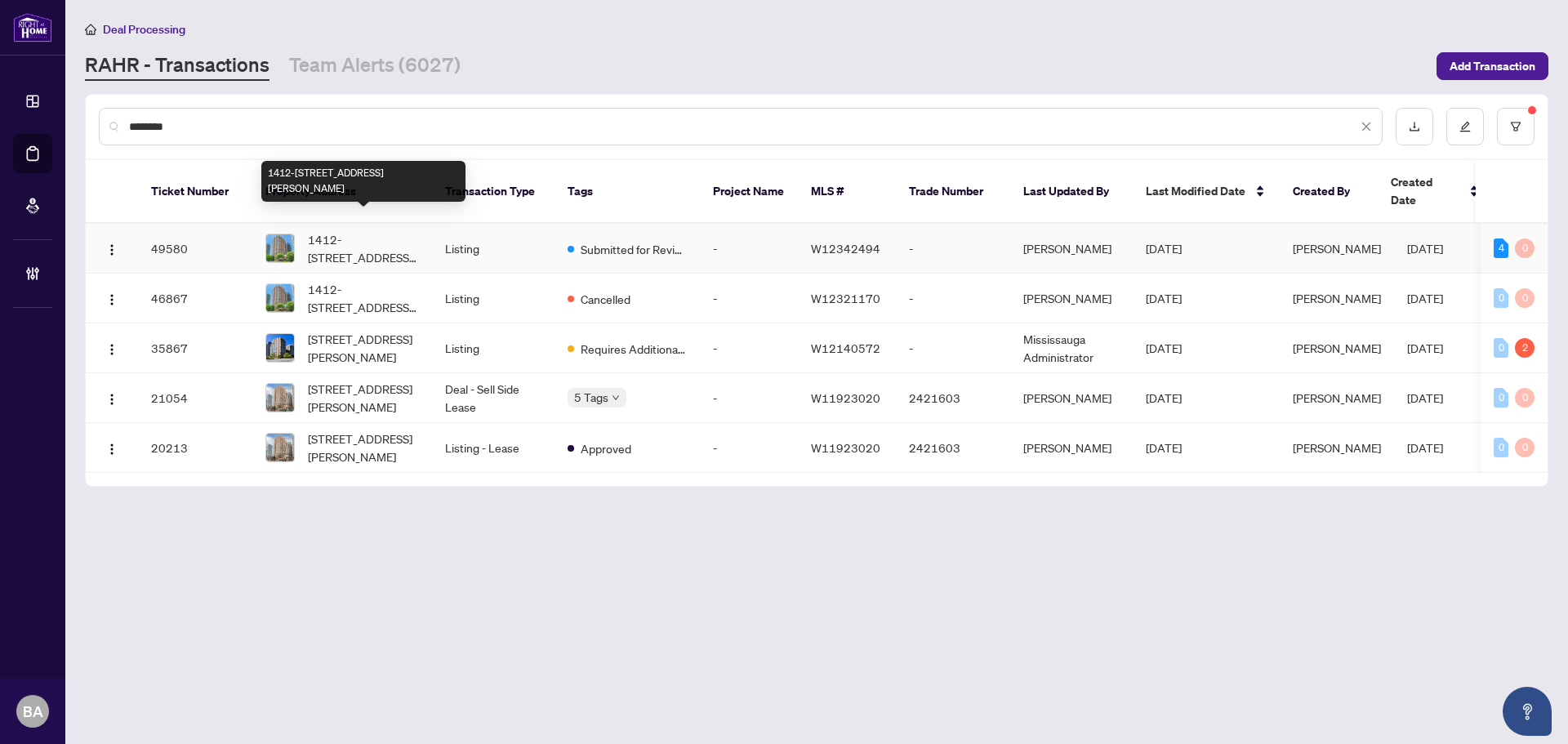
type input "********"
click at [358, 230] on span "1412-[STREET_ADDRESS][PERSON_NAME]" at bounding box center [363, 247] width 111 height 36
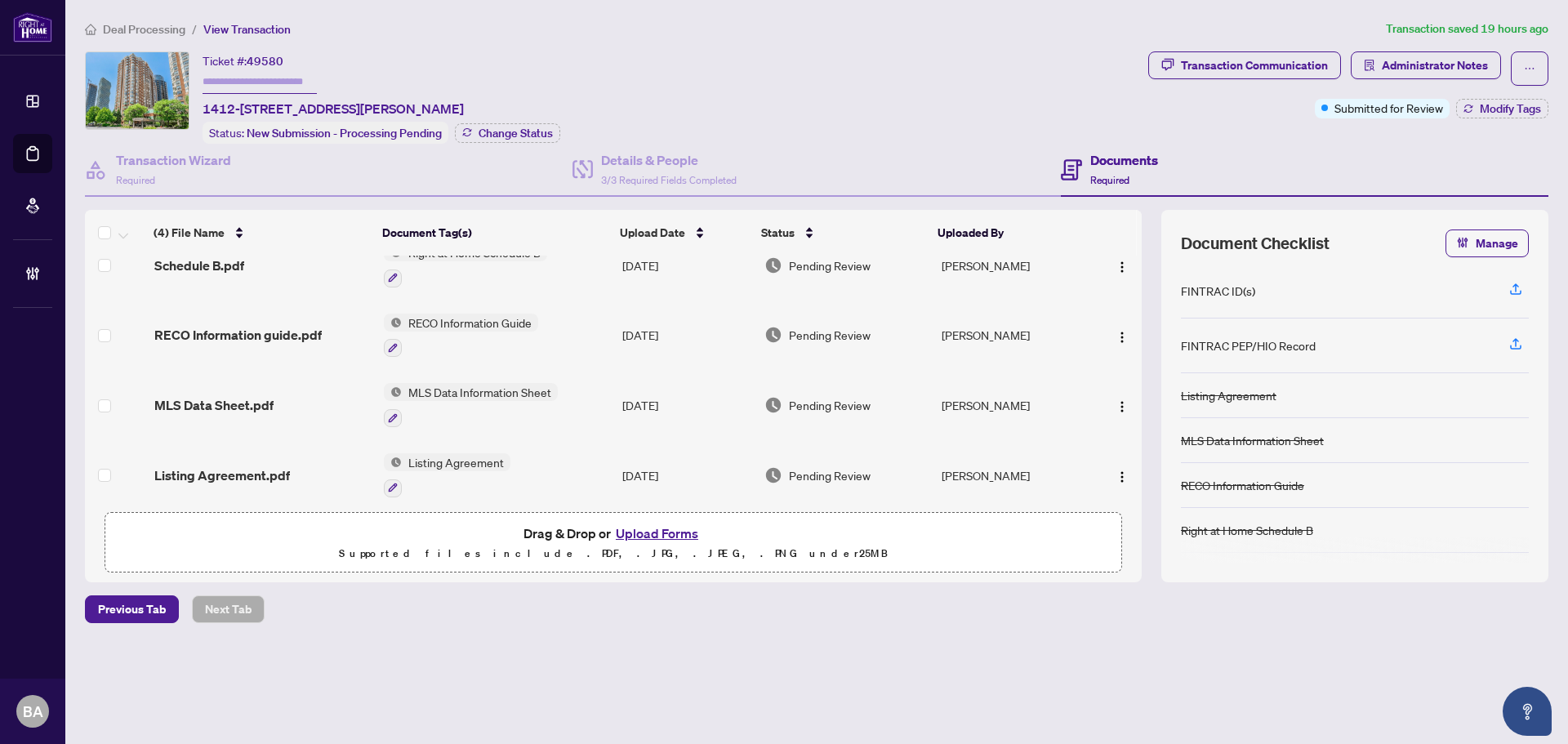
scroll to position [36, 0]
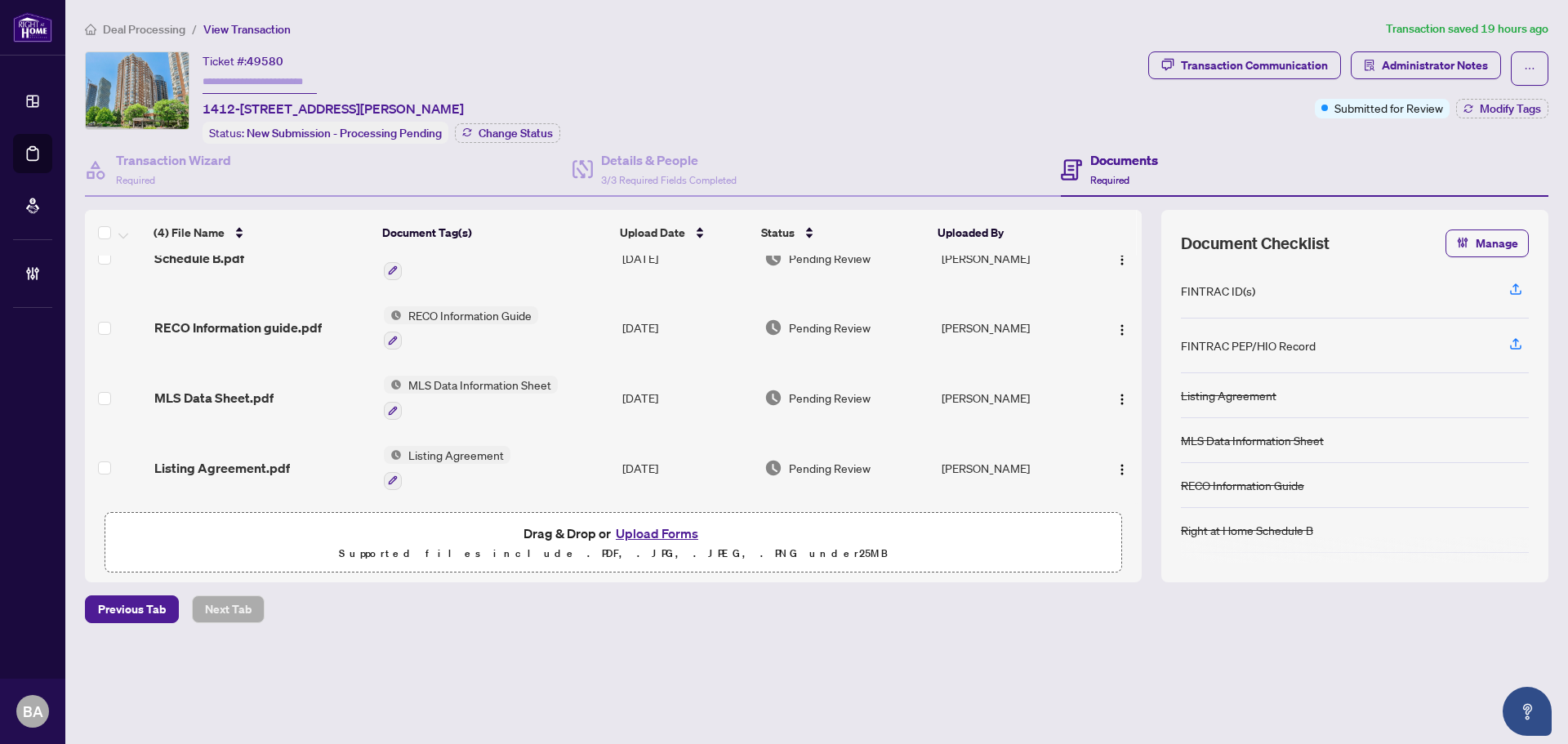
click at [215, 466] on span "Listing Agreement.pdf" at bounding box center [222, 468] width 136 height 19
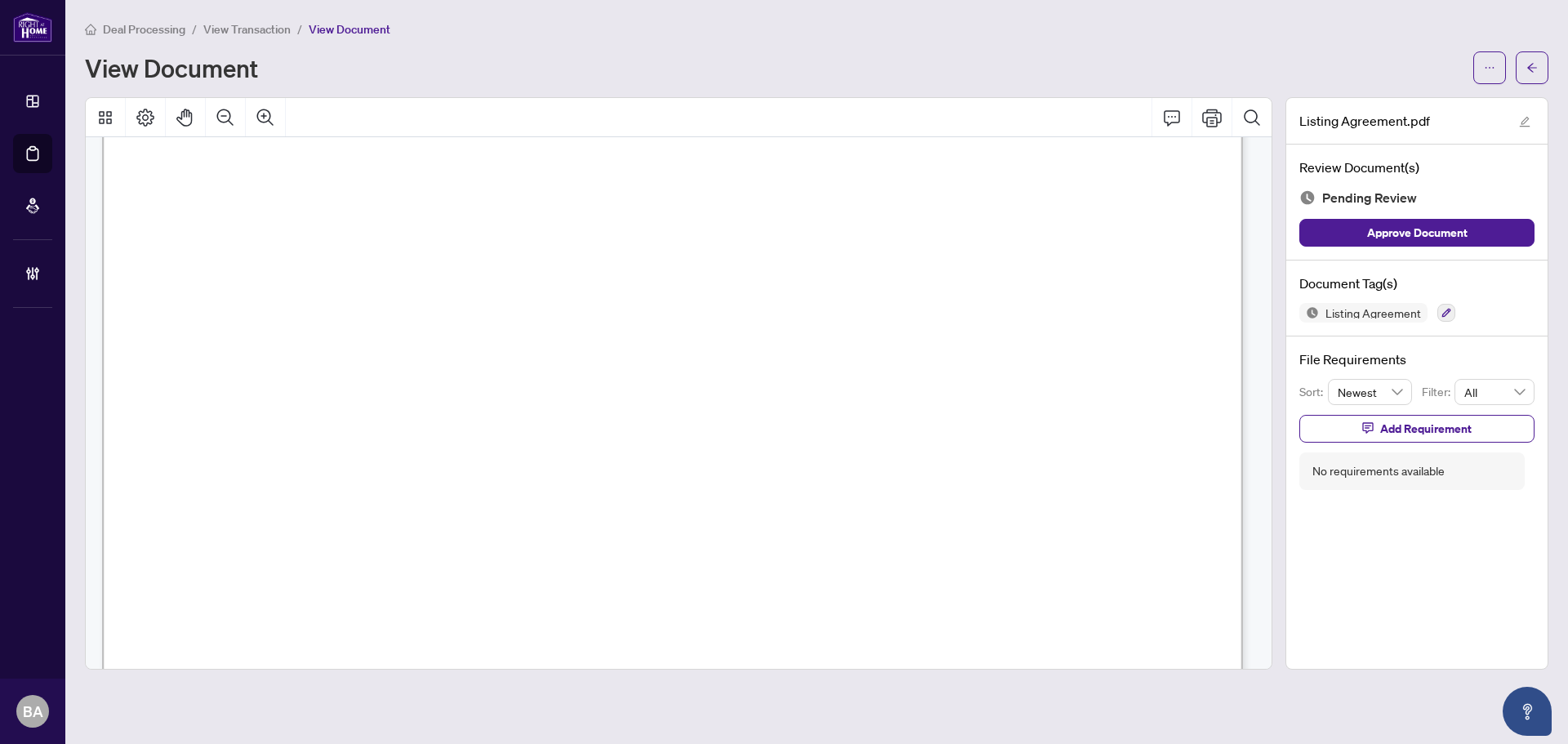
scroll to position [163, 0]
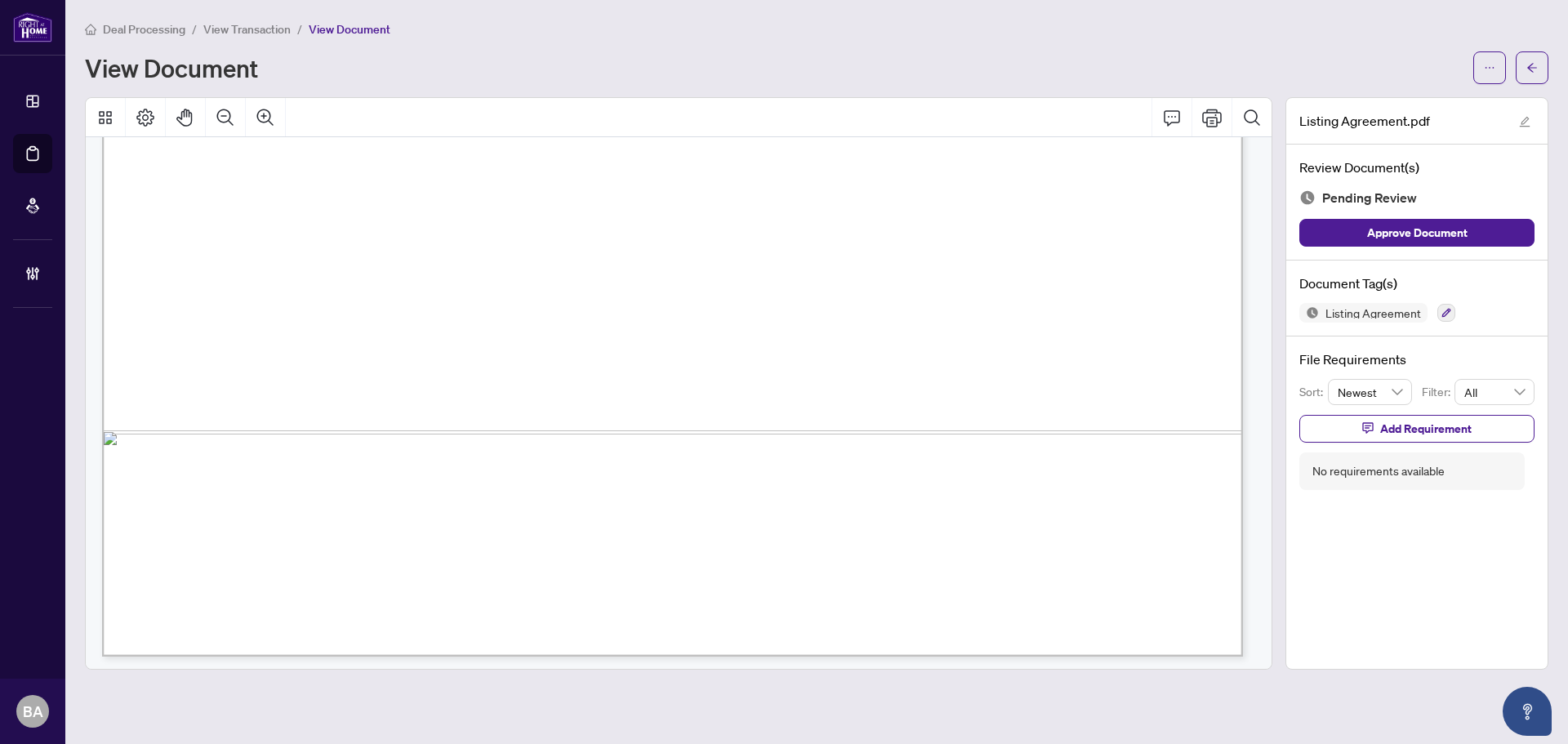
scroll to position [7029, 0]
click at [1450, 307] on icon "button" at bounding box center [1446, 312] width 10 height 10
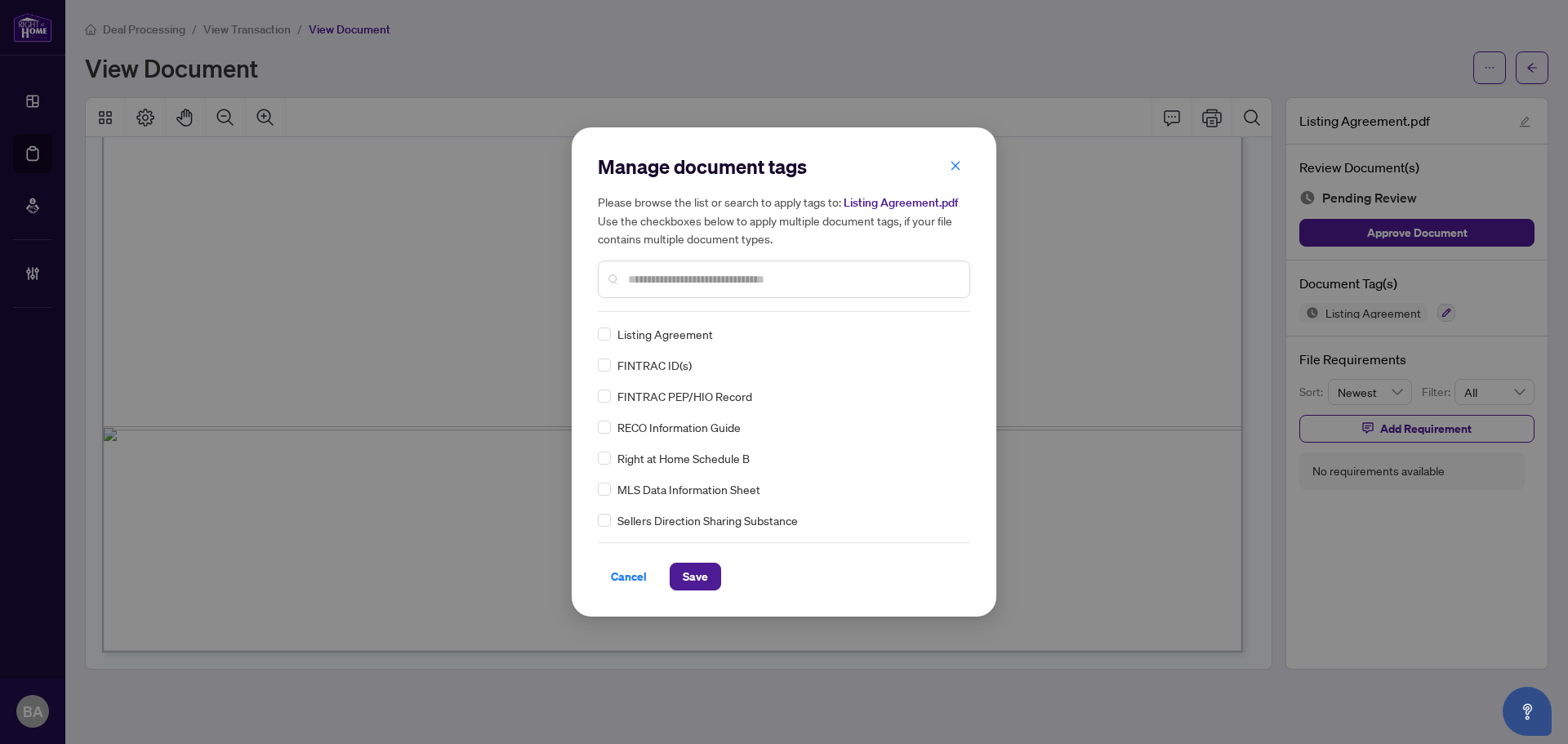
click at [649, 277] on input "text" at bounding box center [792, 279] width 328 height 18
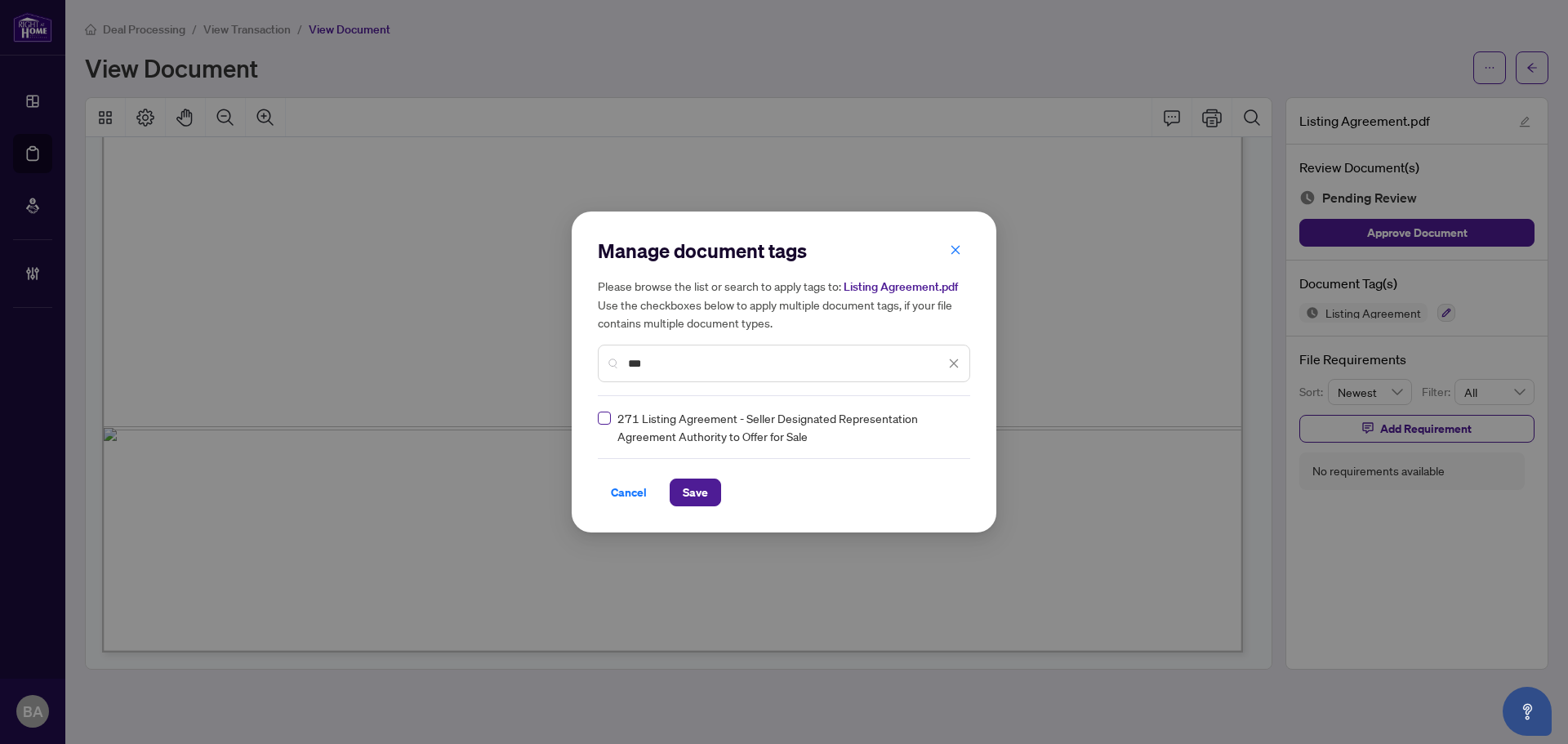
type input "***"
click at [944, 423] on img at bounding box center [936, 427] width 16 height 16
click at [915, 503] on div "Approved" at bounding box center [895, 506] width 105 height 18
click at [674, 494] on button "Save" at bounding box center [695, 492] width 51 height 28
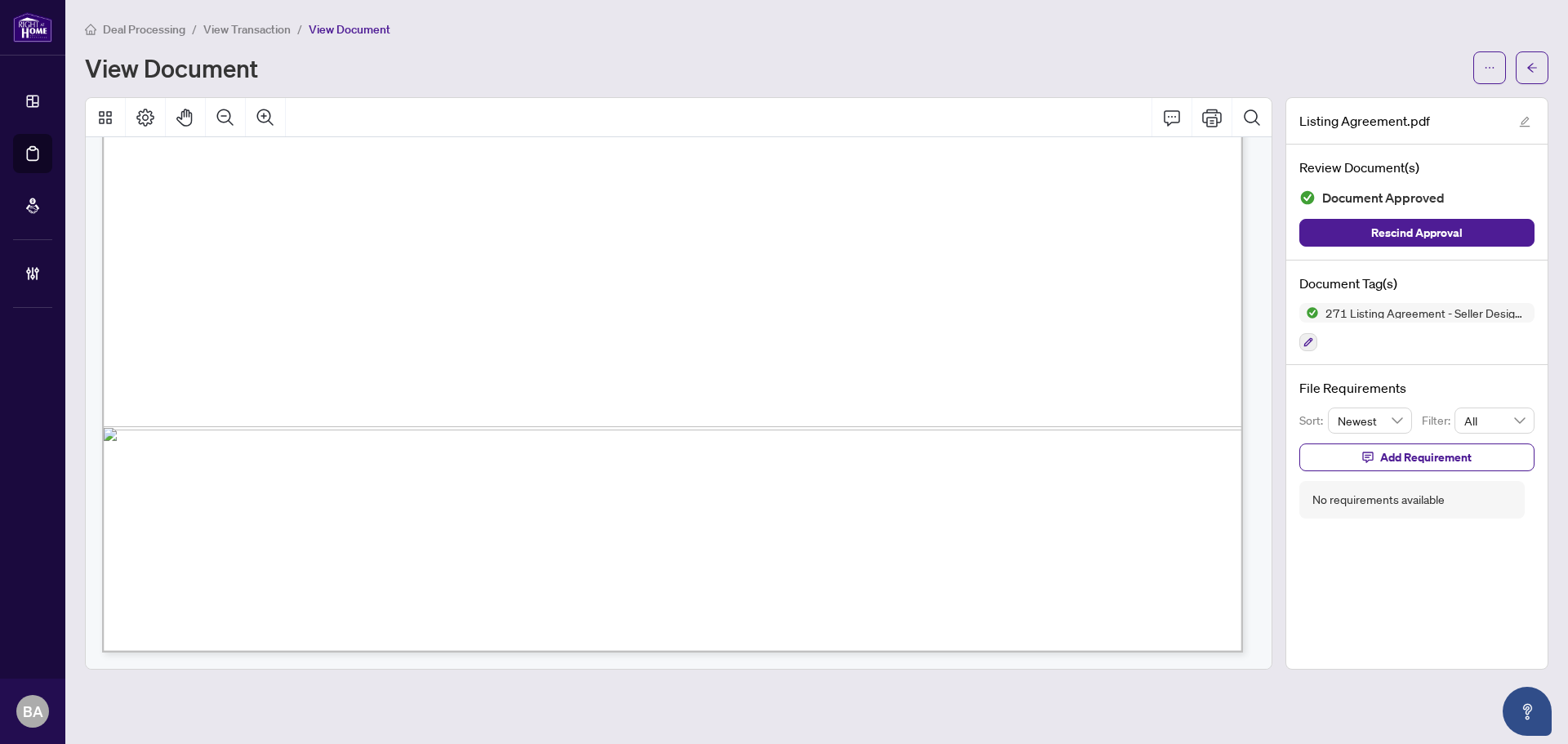
click at [269, 23] on span "View Transaction" at bounding box center [247, 29] width 87 height 15
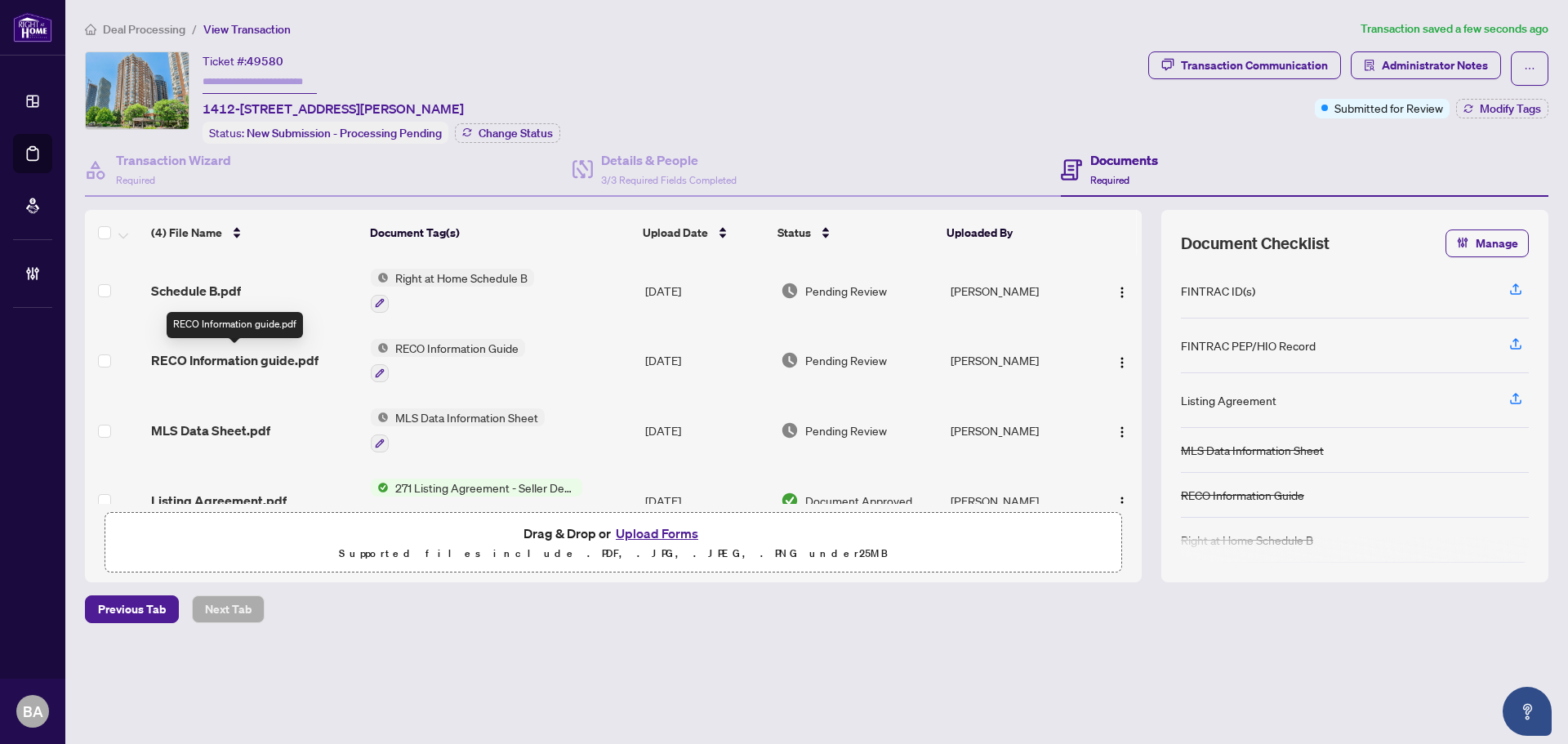
click at [259, 352] on span "RECO Information guide.pdf" at bounding box center [235, 360] width 168 height 19
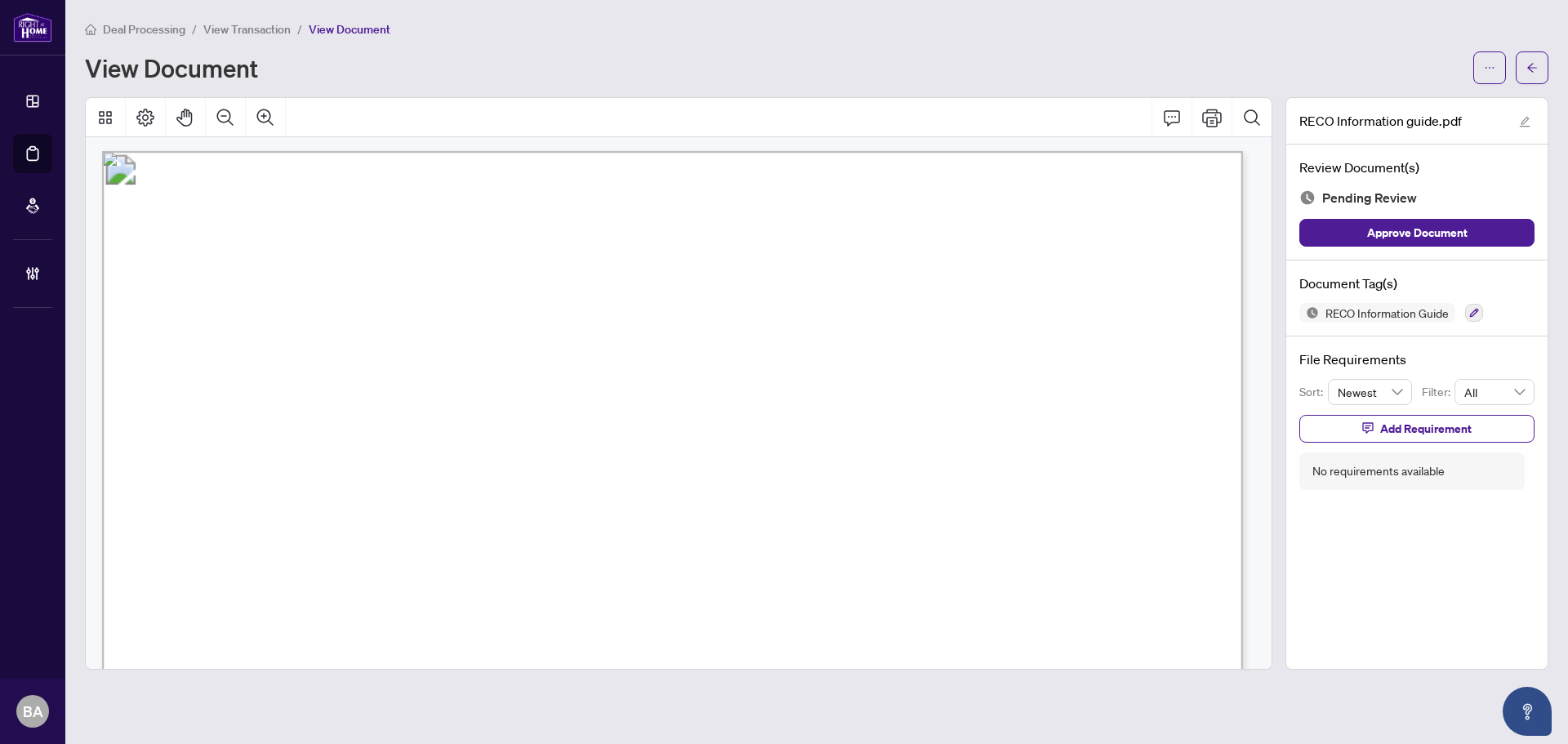
scroll to position [18153, 0]
drag, startPoint x: 465, startPoint y: 343, endPoint x: 439, endPoint y: 414, distance: 75.6
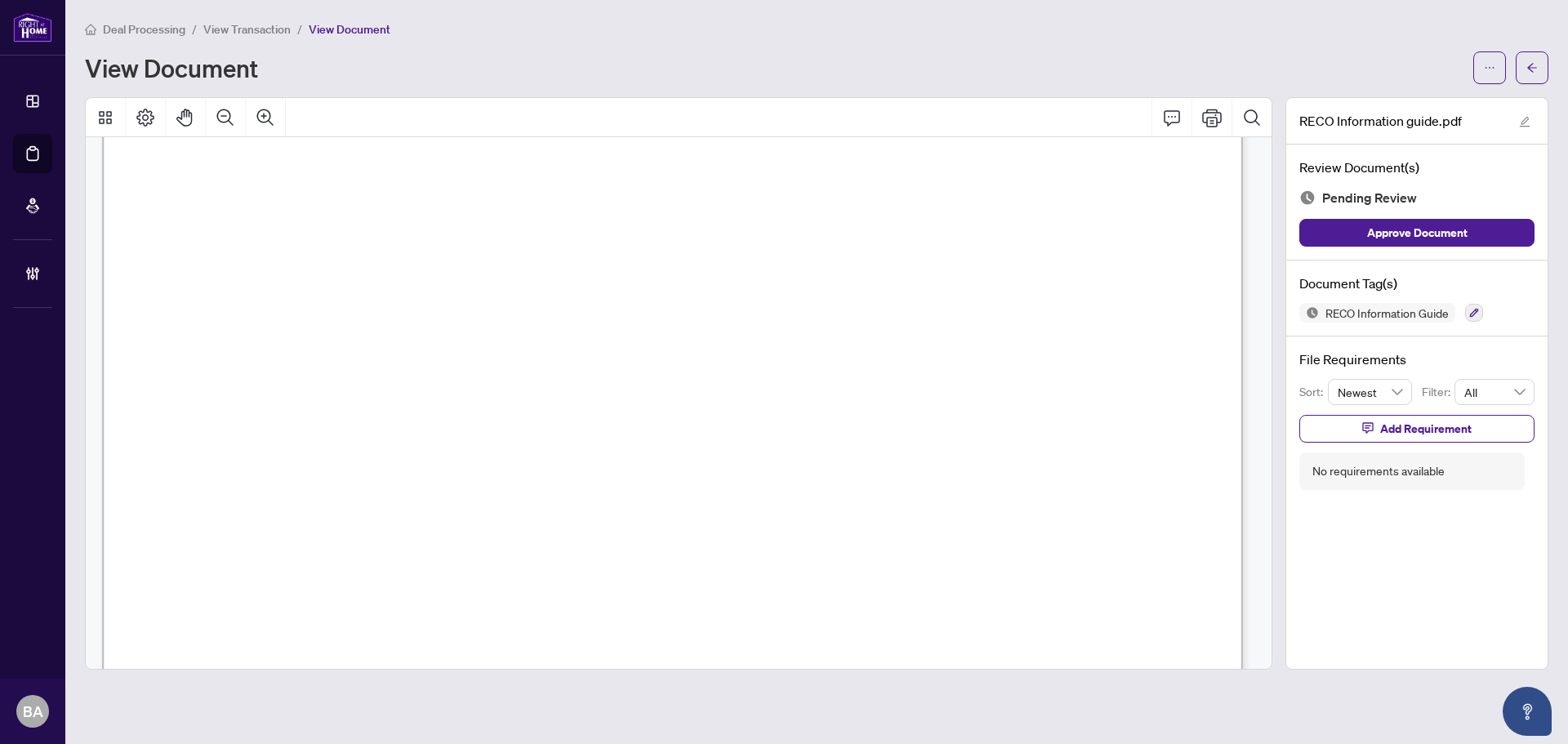
scroll to position [18561, 0]
click at [1486, 308] on div "RECO Information Guide" at bounding box center [1417, 312] width 235 height 19
click at [1480, 309] on button "button" at bounding box center [1474, 312] width 18 height 18
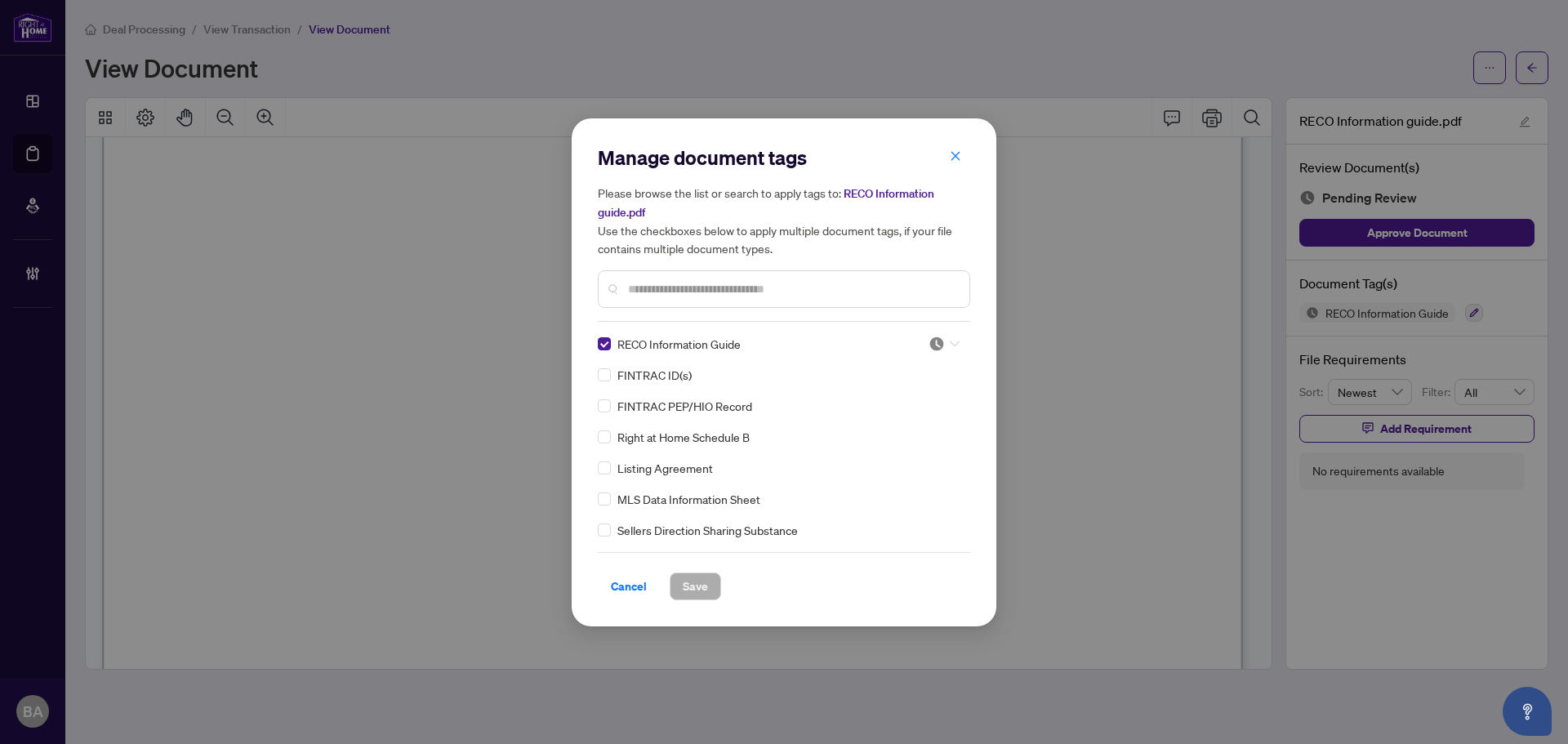
click at [940, 336] on div at bounding box center [944, 343] width 31 height 16
click at [907, 425] on div "Approved" at bounding box center [890, 423] width 105 height 18
click at [688, 589] on span "Save" at bounding box center [696, 586] width 25 height 26
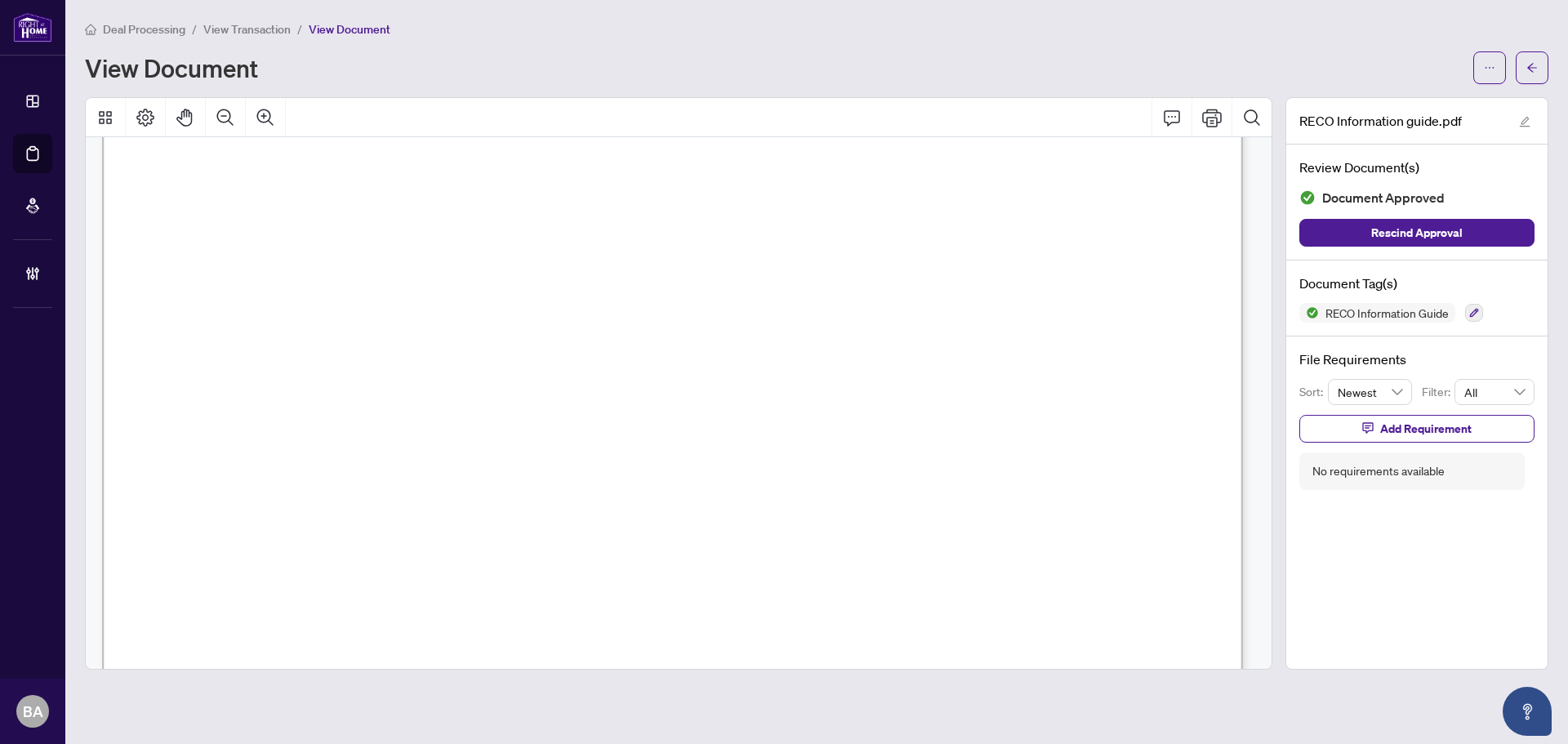
click at [233, 27] on span "View Transaction" at bounding box center [247, 29] width 87 height 15
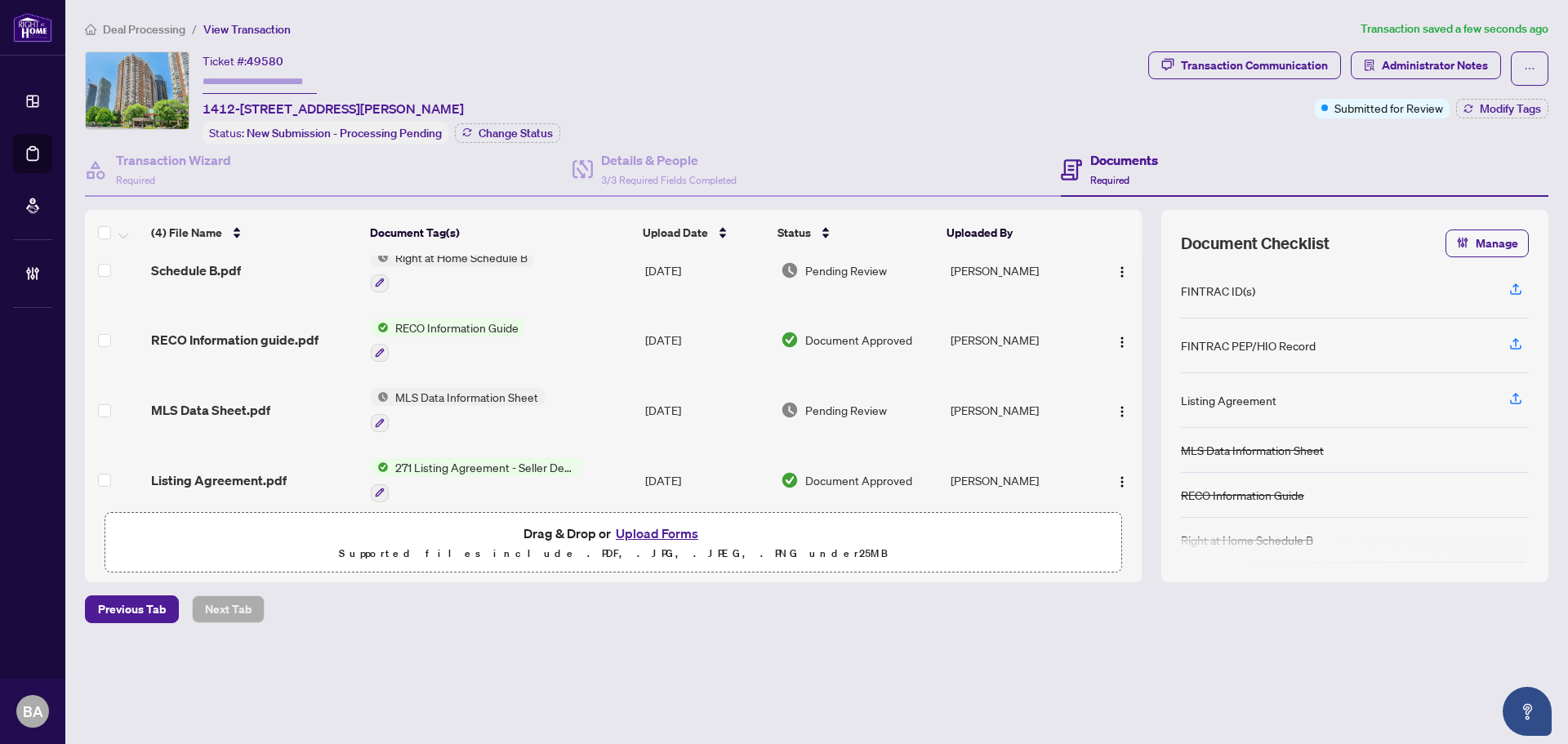
scroll to position [36, 0]
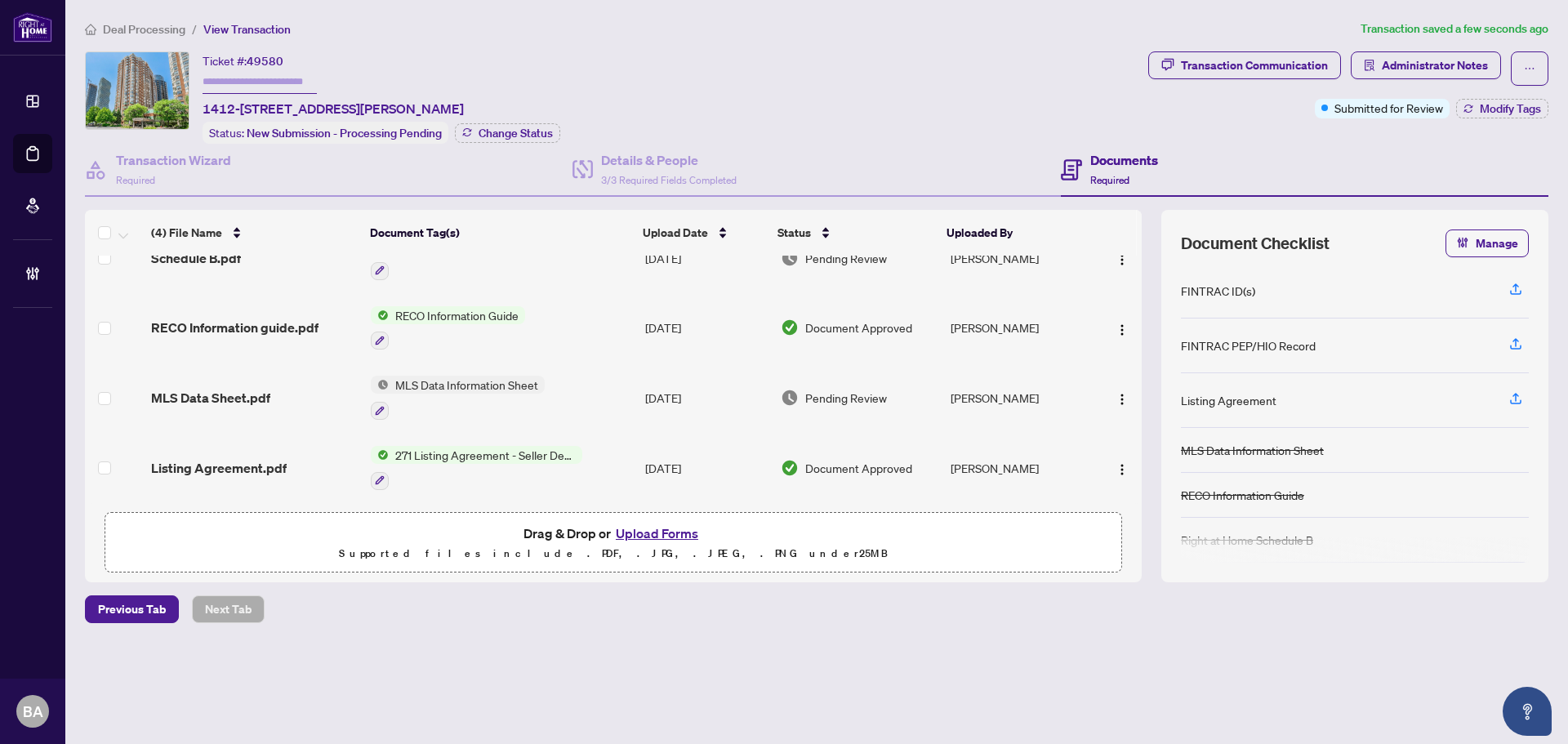
click at [189, 392] on span "MLS Data Sheet.pdf" at bounding box center [211, 398] width 119 height 19
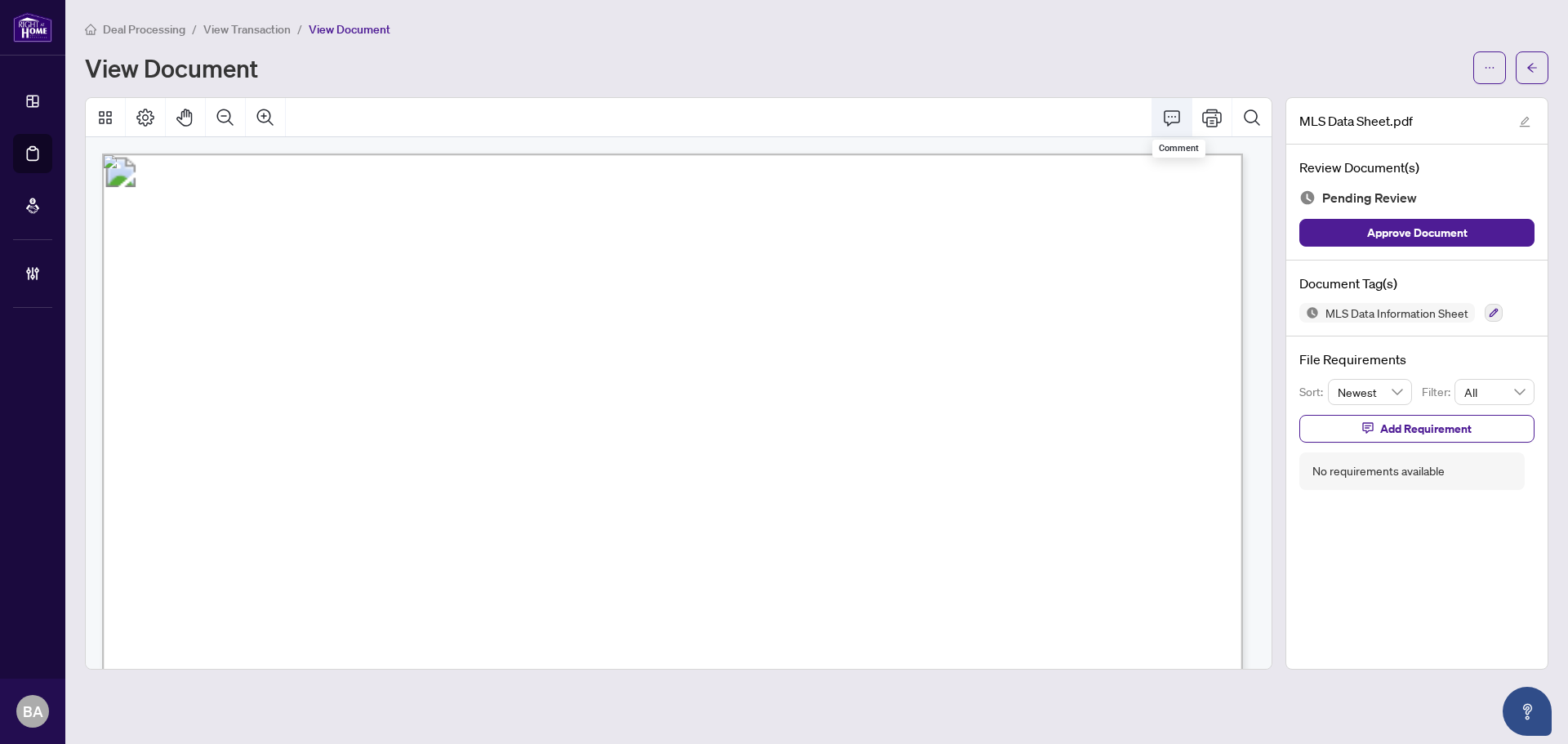
click at [1181, 111] on icon "Comment" at bounding box center [1171, 117] width 19 height 19
click at [1084, 484] on icon "Save" at bounding box center [1080, 483] width 16 height 16
click at [1419, 426] on span "Add Requirement" at bounding box center [1425, 428] width 91 height 26
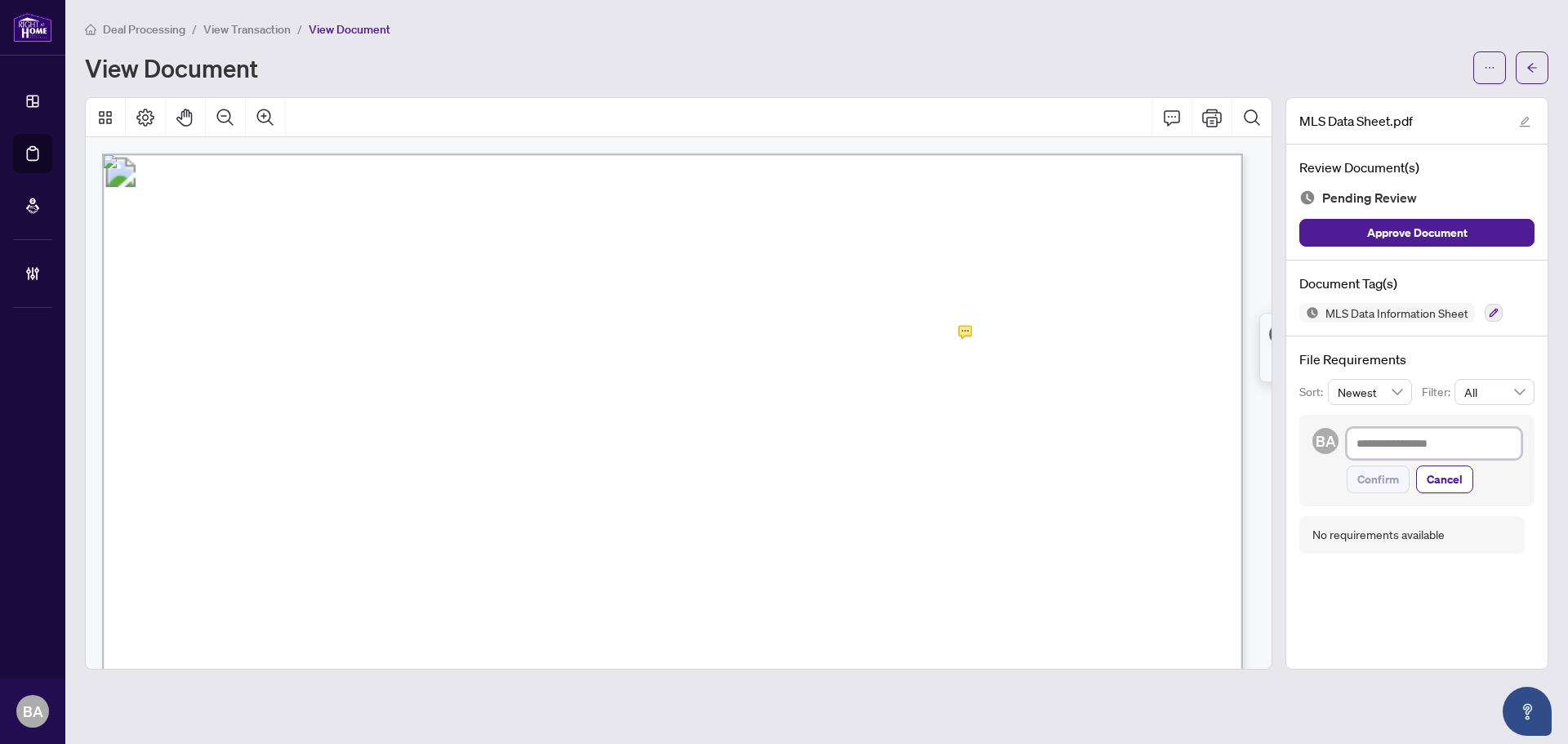
click at [1424, 448] on textarea at bounding box center [1434, 443] width 175 height 31
type textarea "*"
type textarea "**"
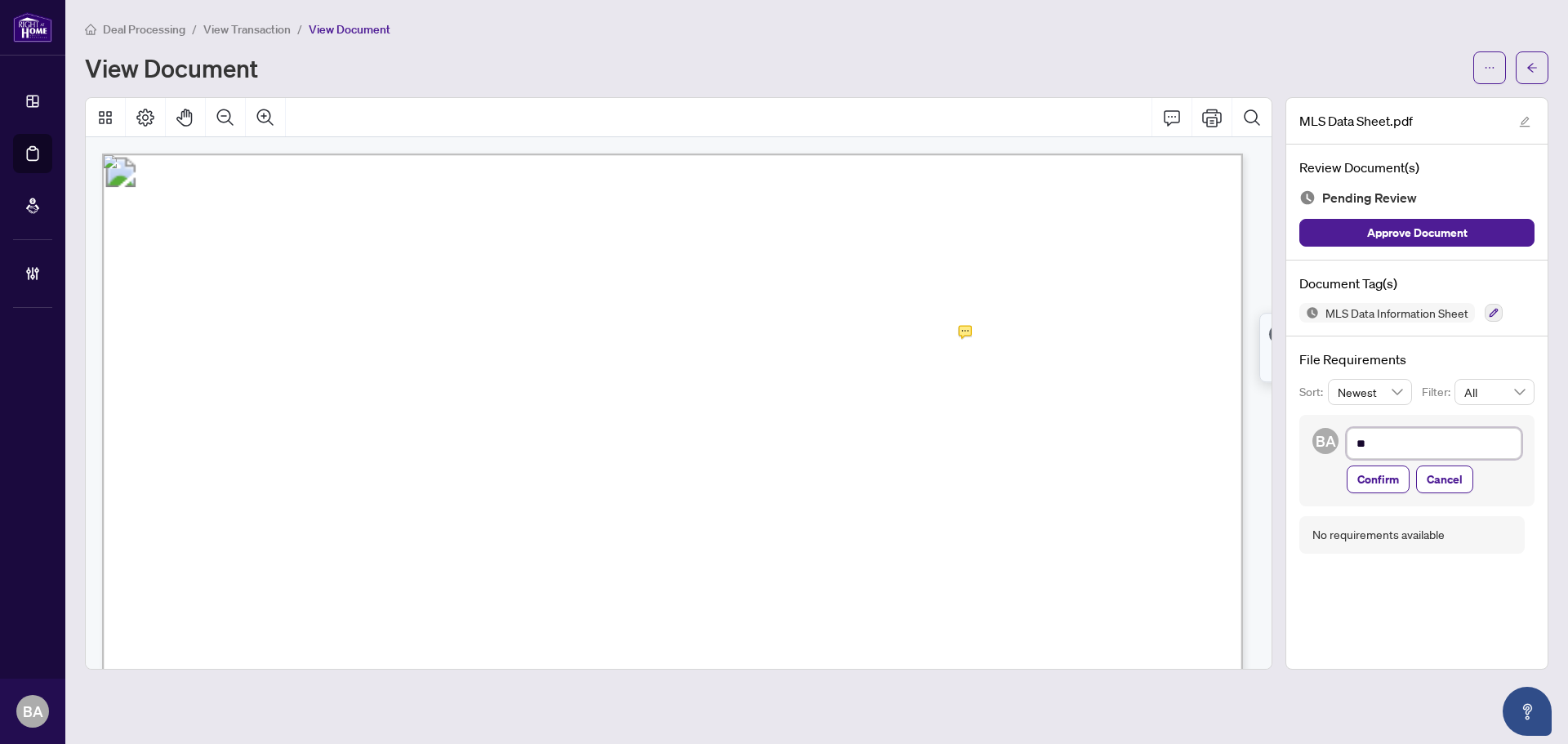
type textarea "**"
type textarea "****"
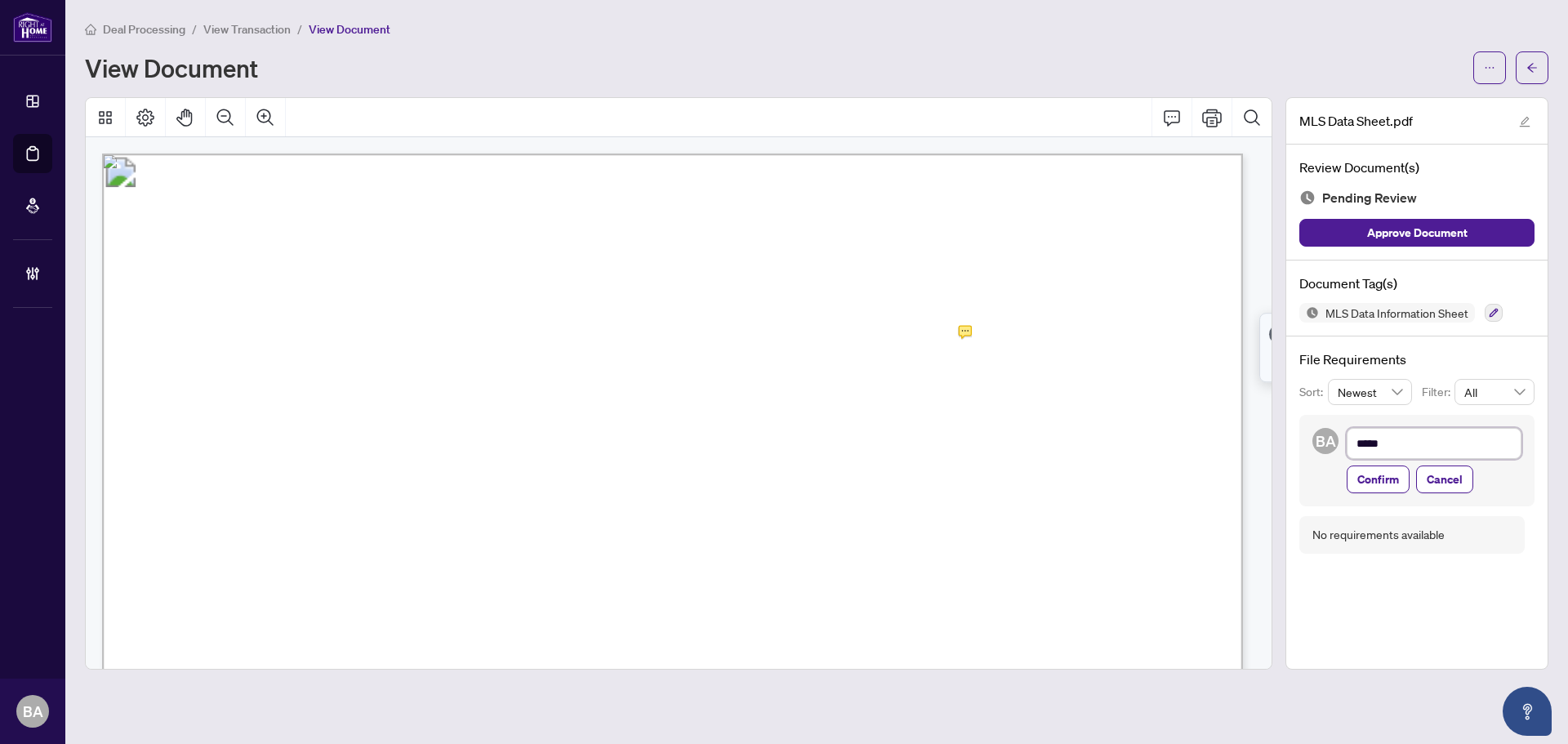
type textarea "****"
type textarea "*****"
type textarea "*******"
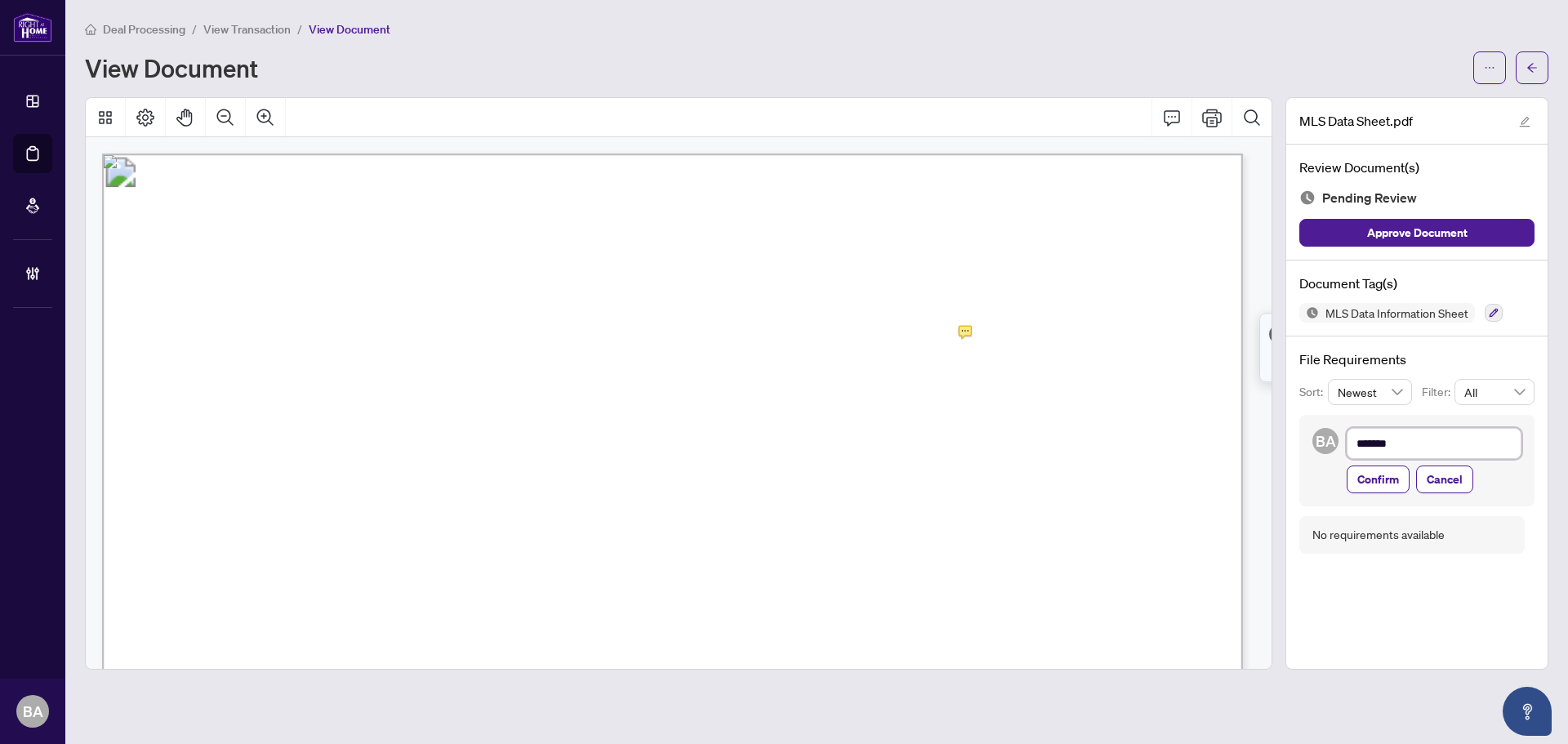
type textarea "********"
type textarea "*********"
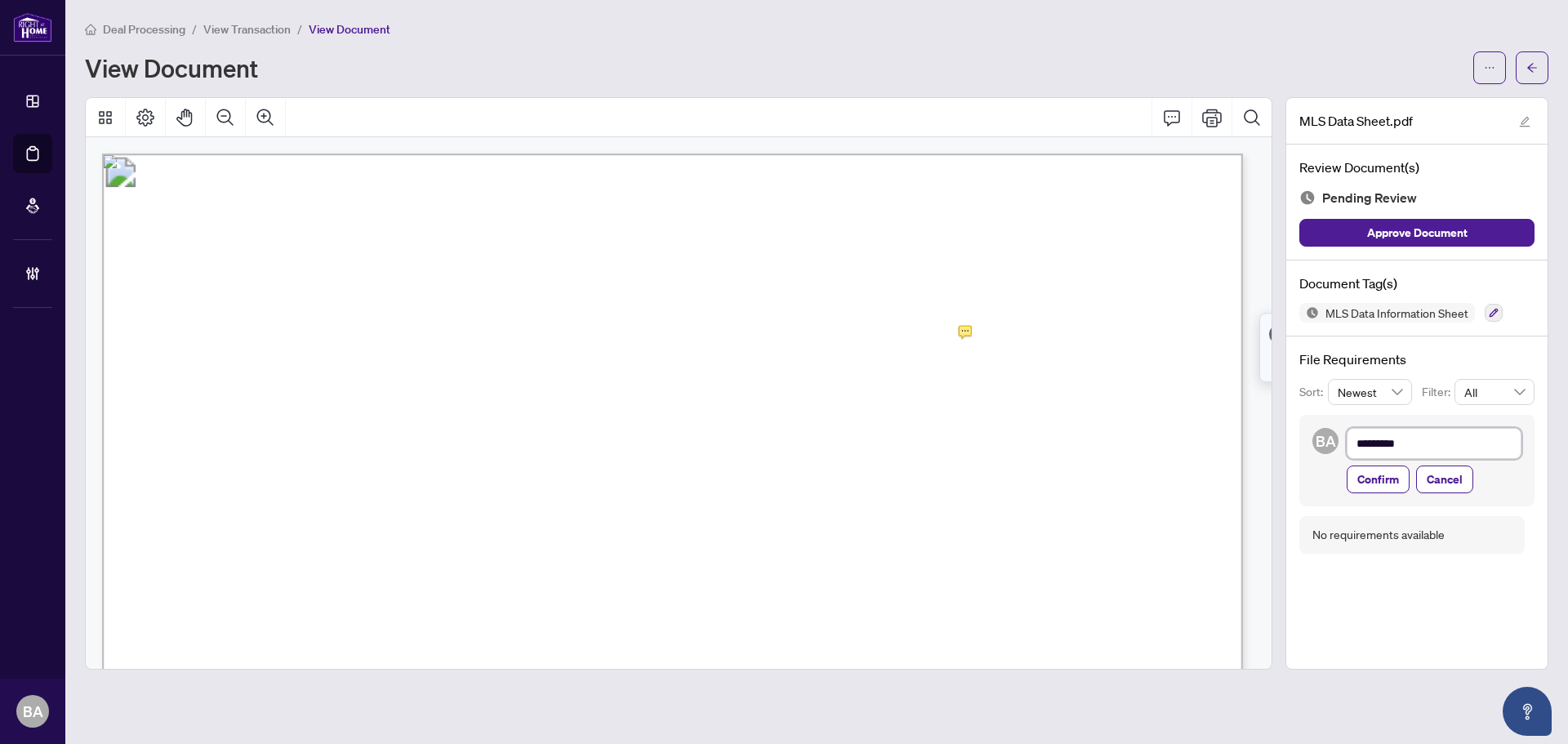
type textarea "*********"
type textarea "**********"
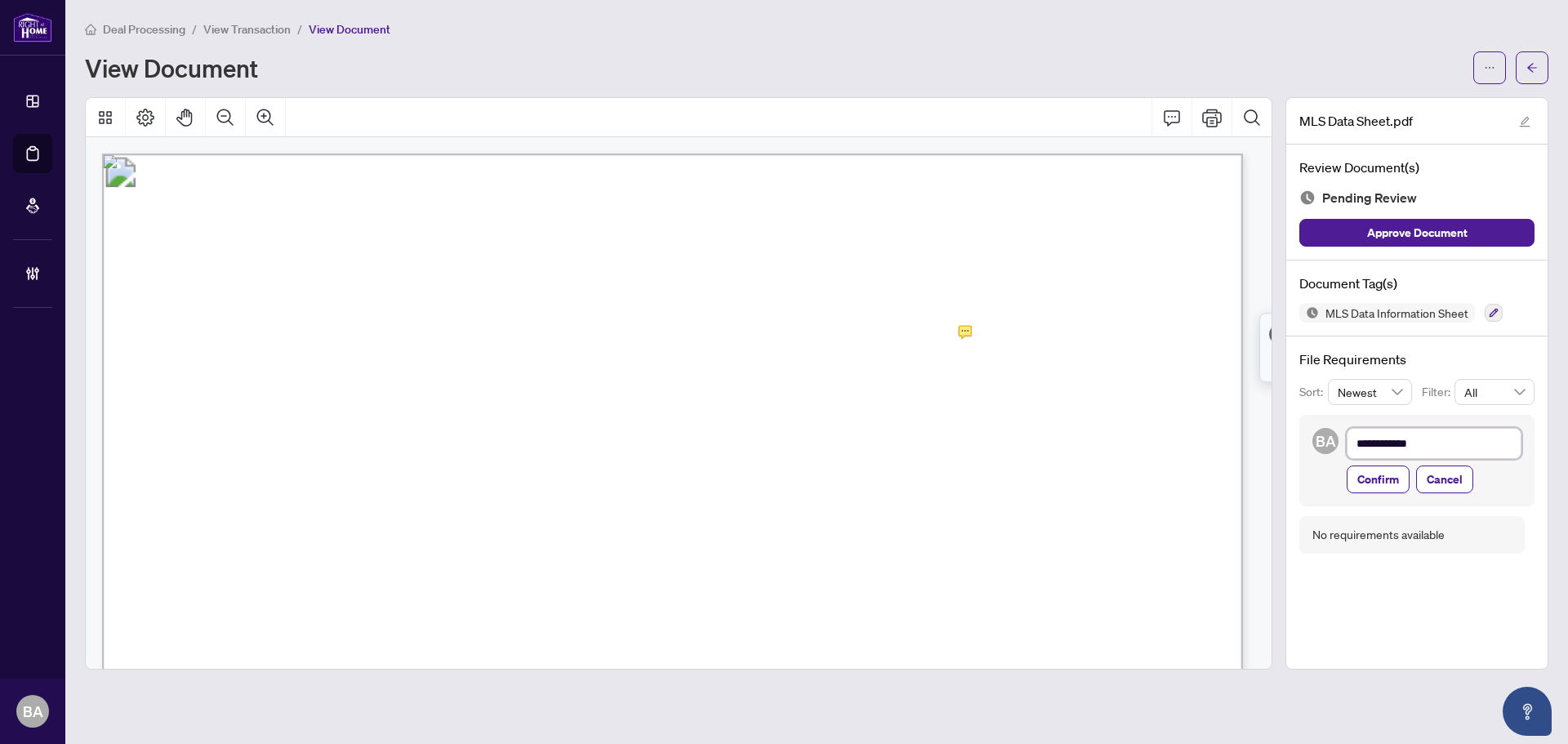
type textarea "**********"
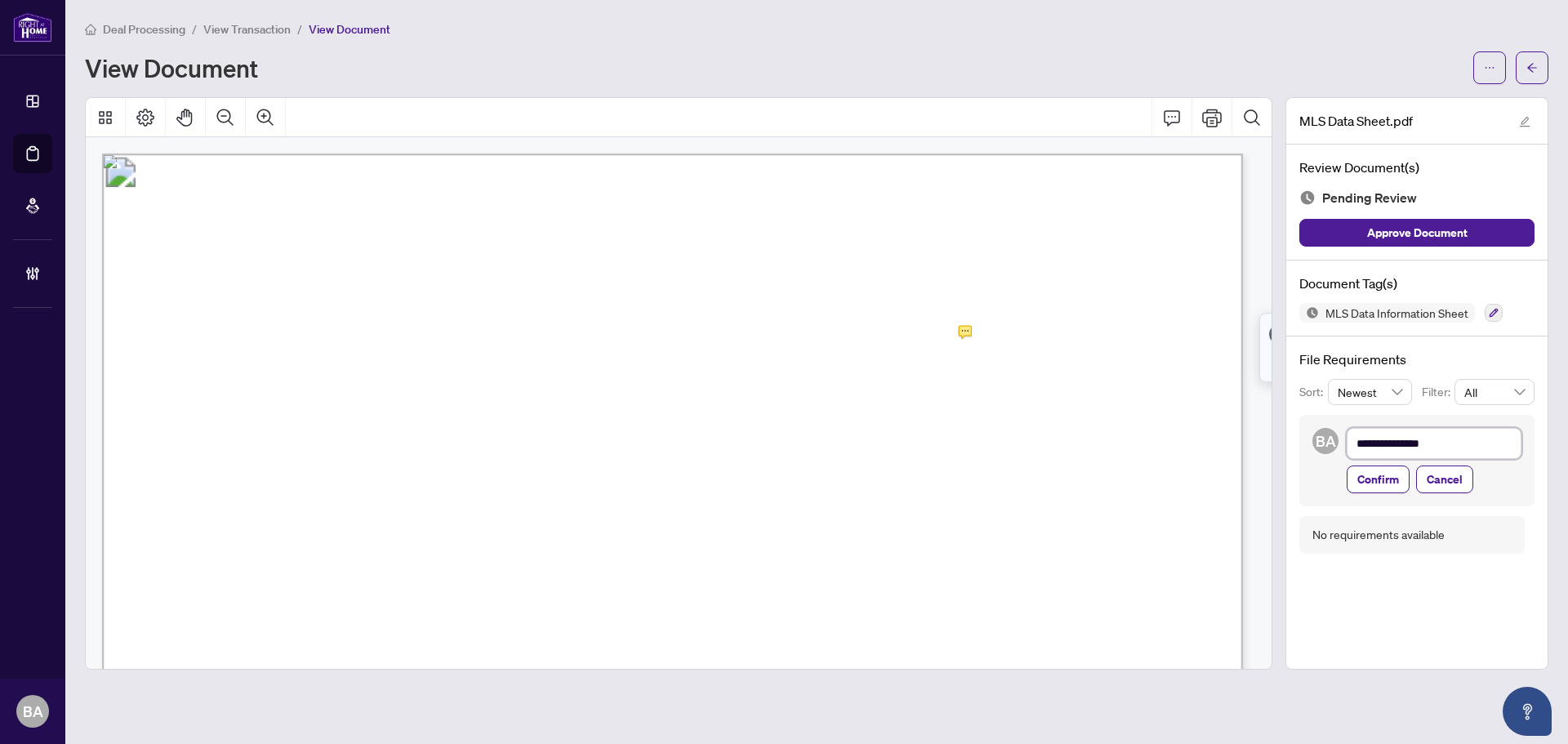
type textarea "**********"
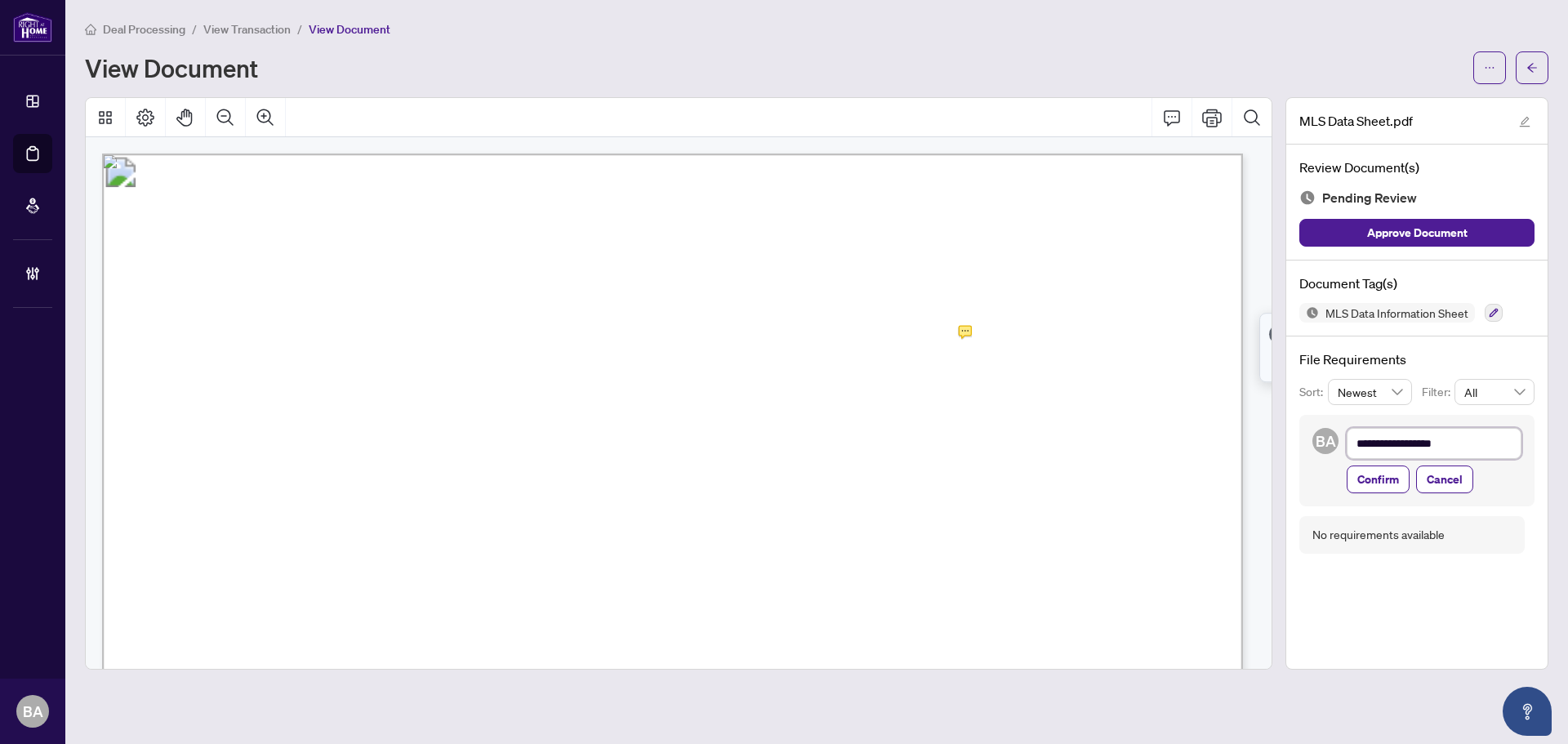
type textarea "**********"
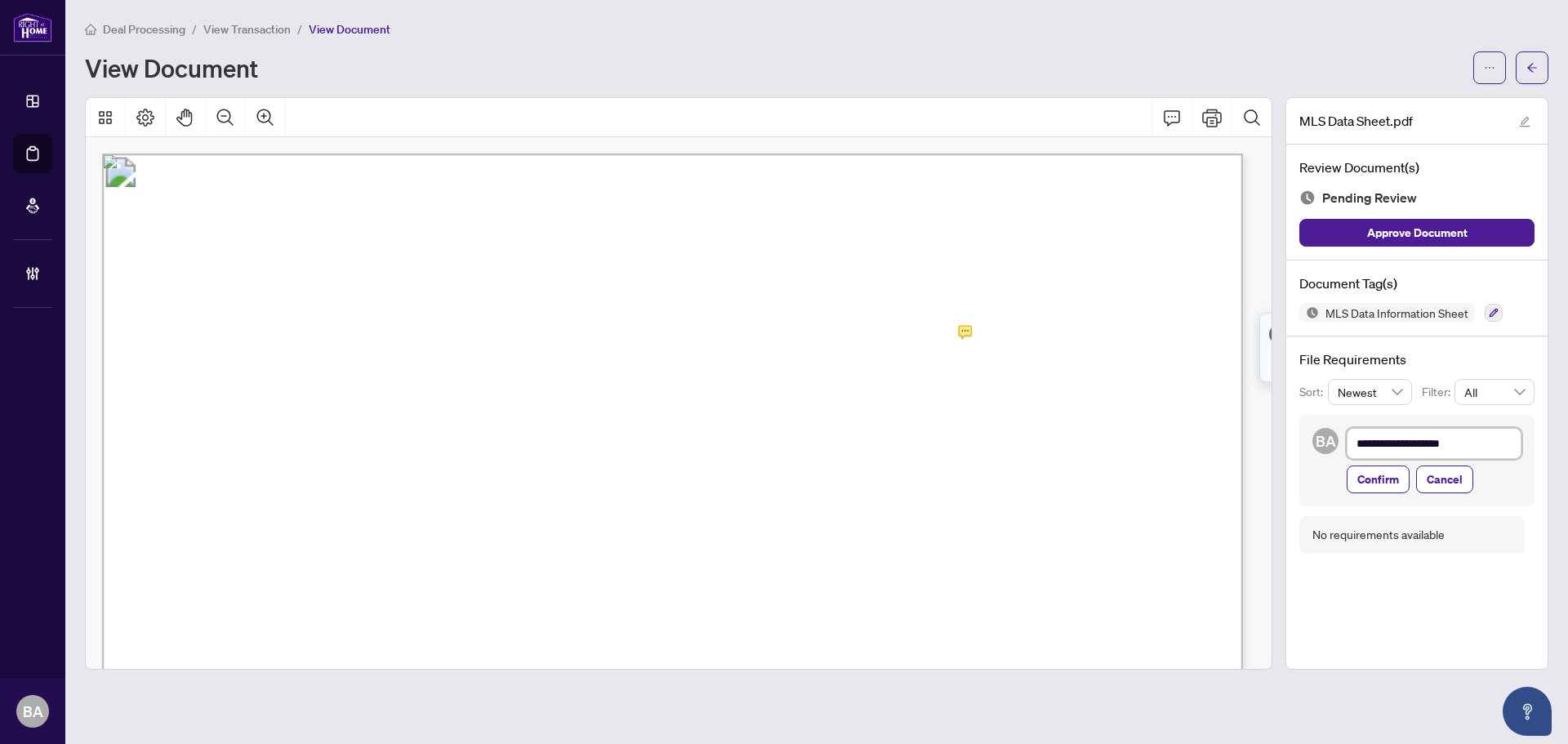
type textarea "**********"
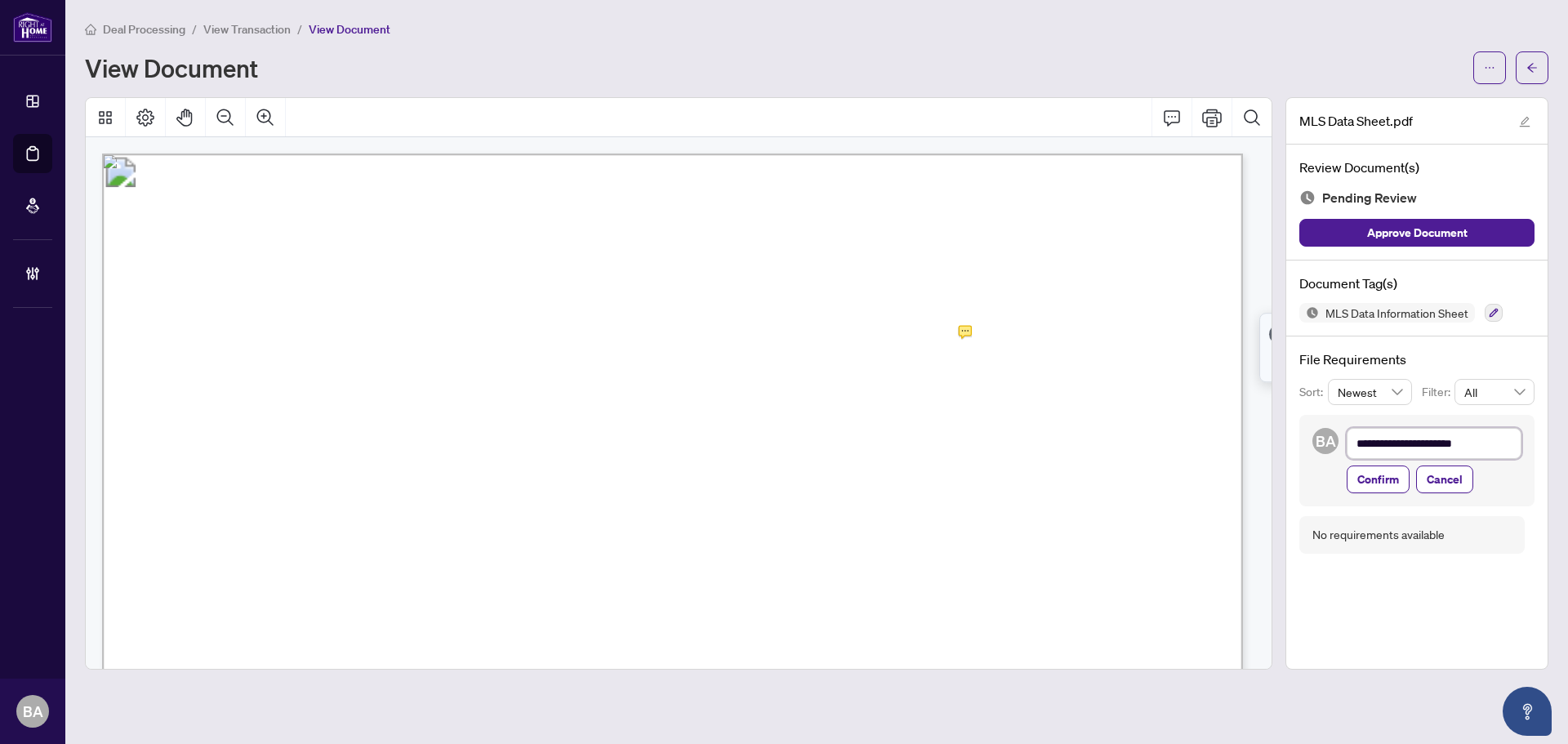
type textarea "**********"
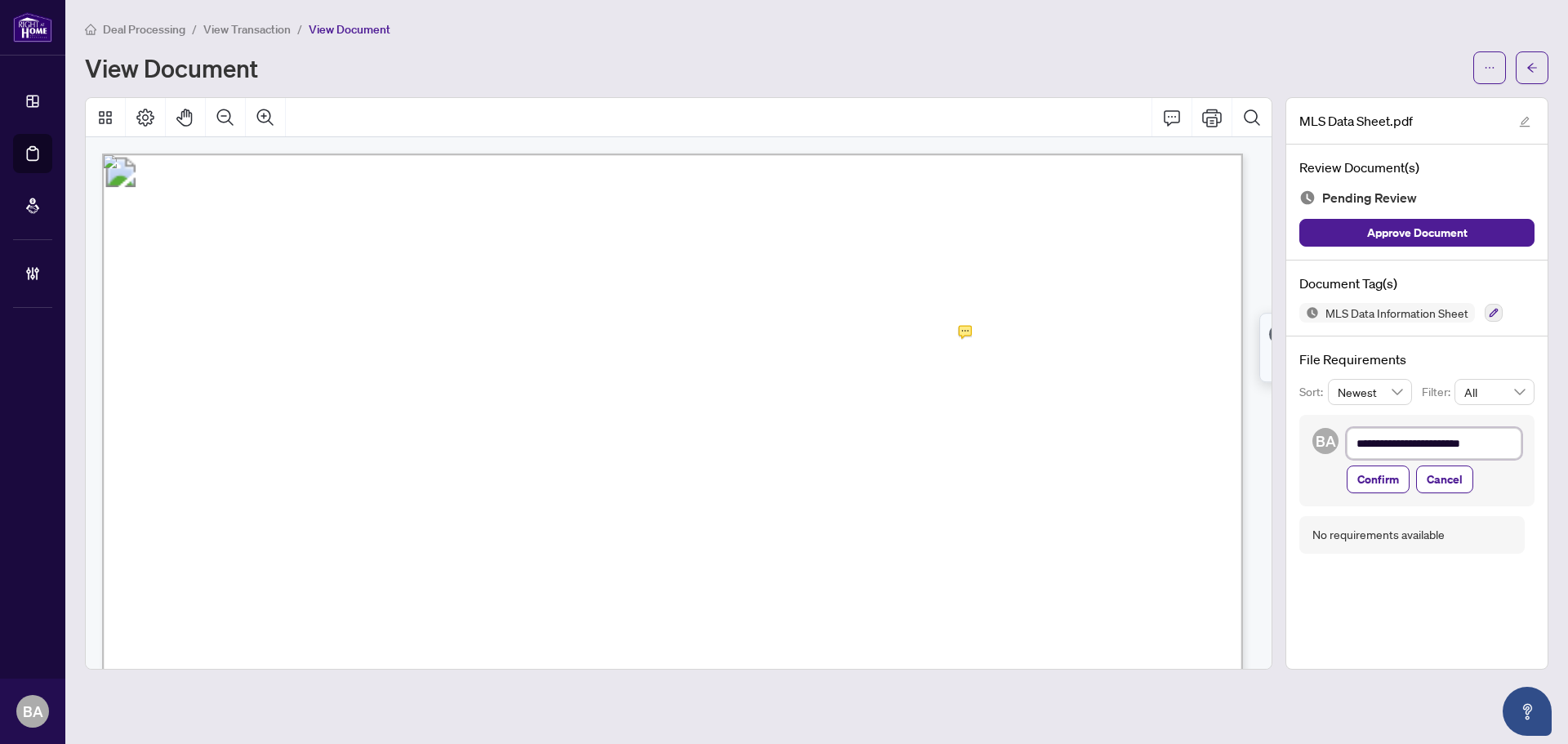
type textarea "**********"
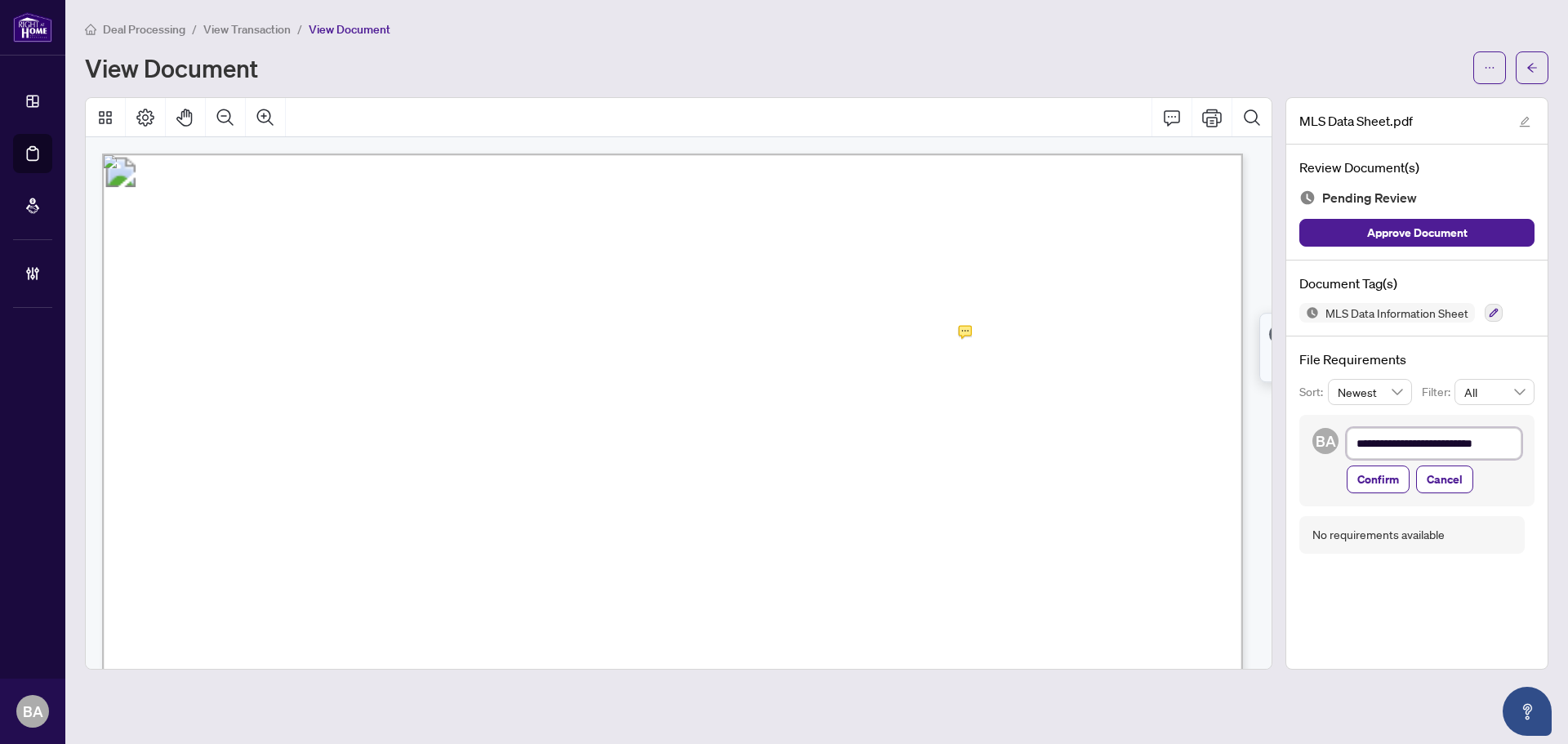
type textarea "**********"
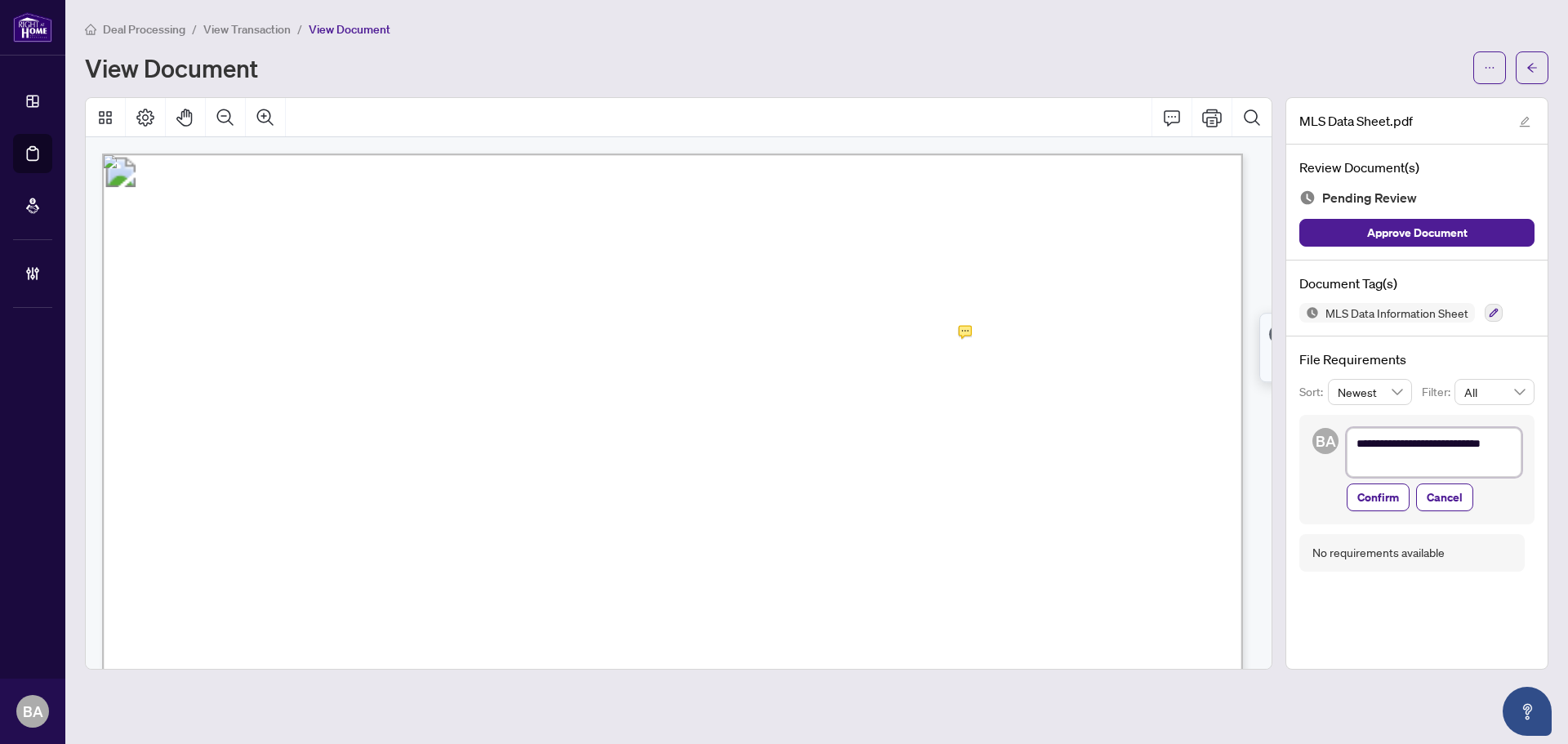
type textarea "**********"
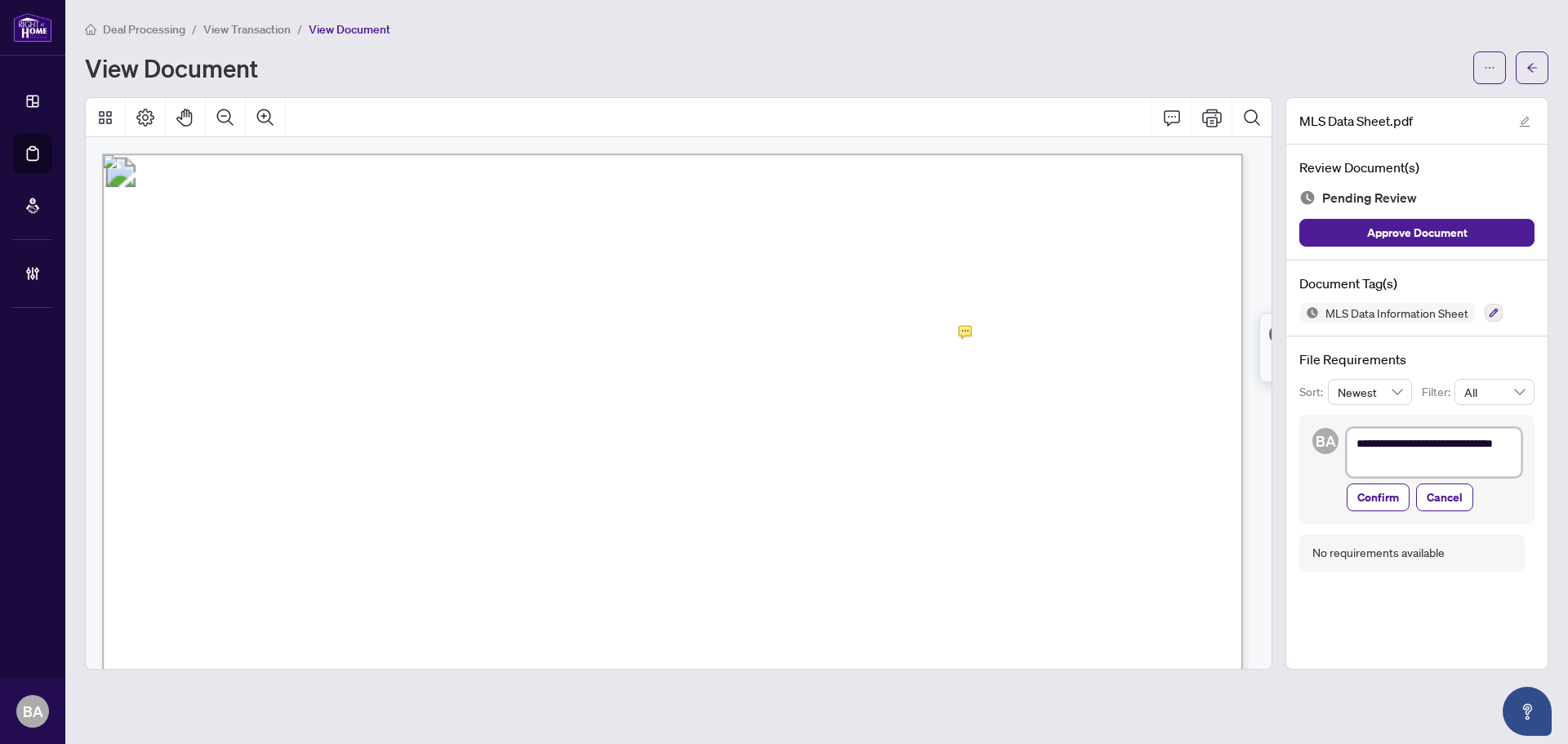
type textarea "**********"
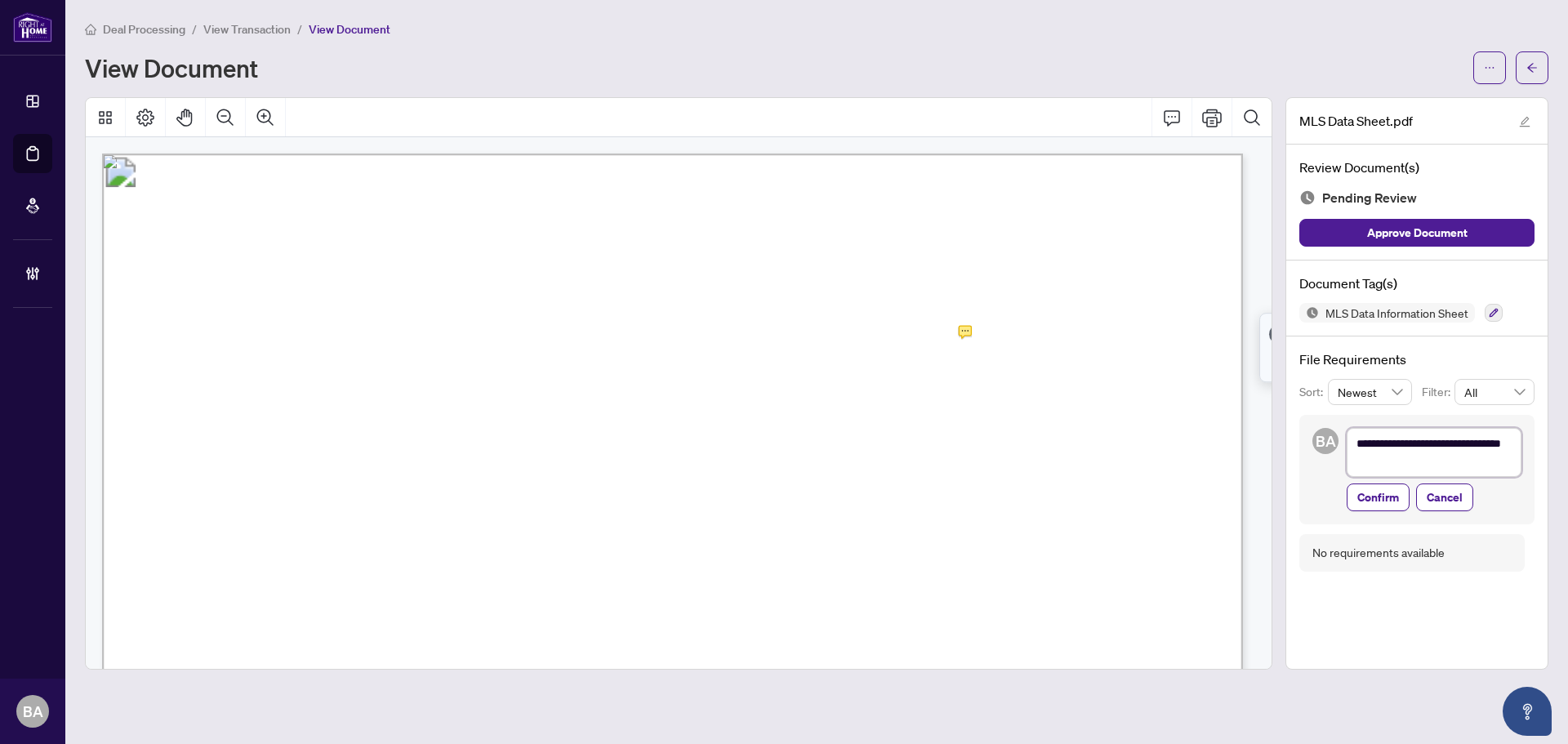
type textarea "**********"
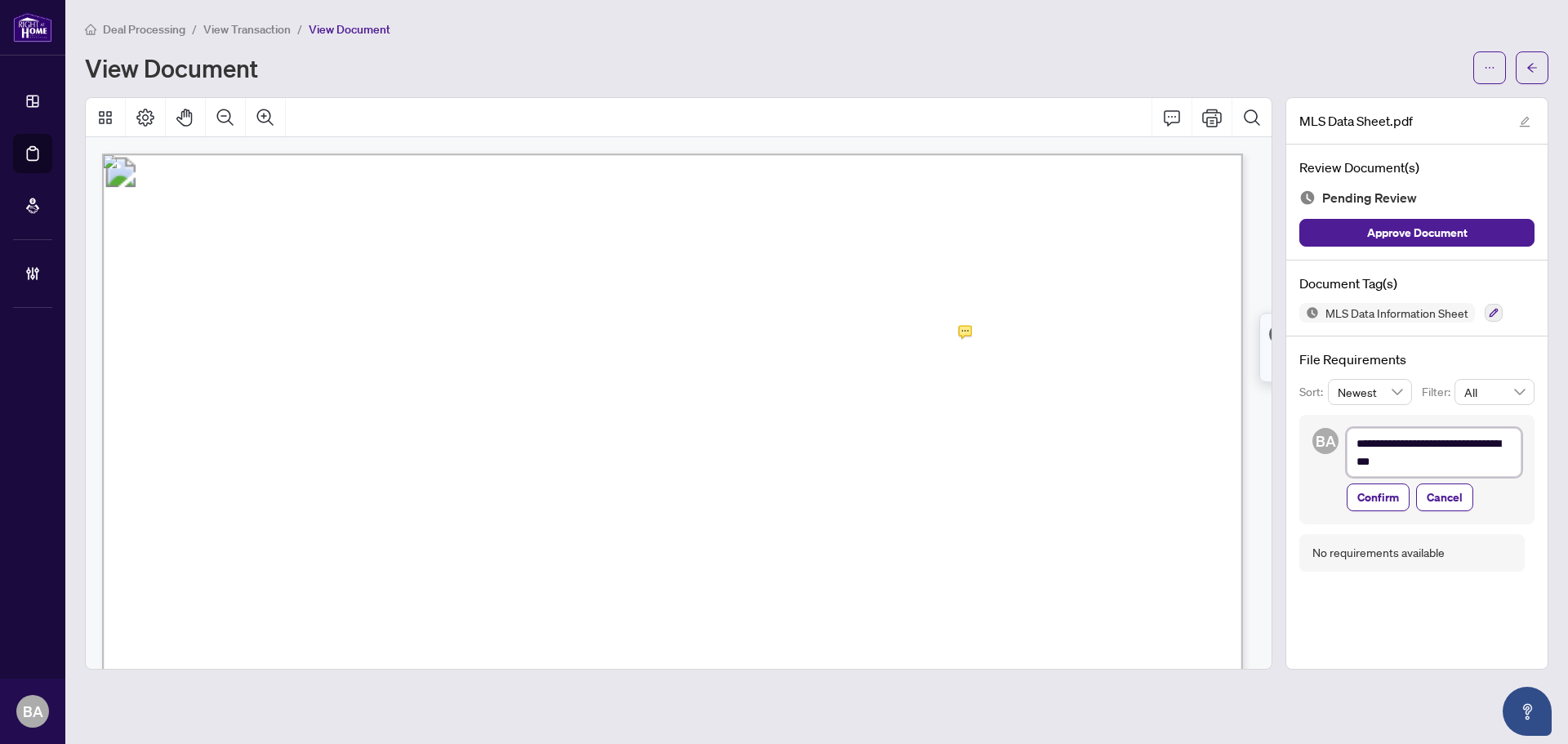
type textarea "**********"
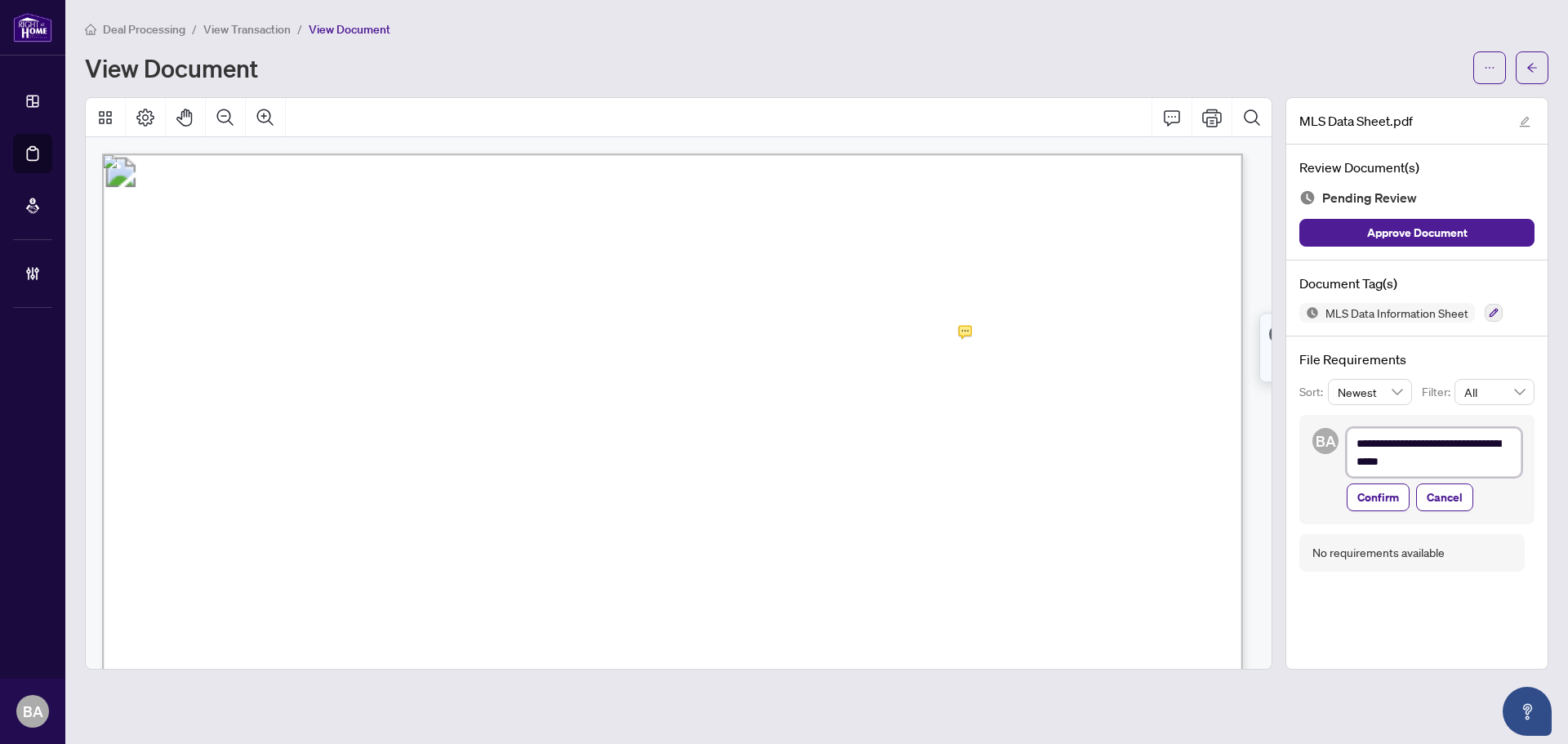
type textarea "**********"
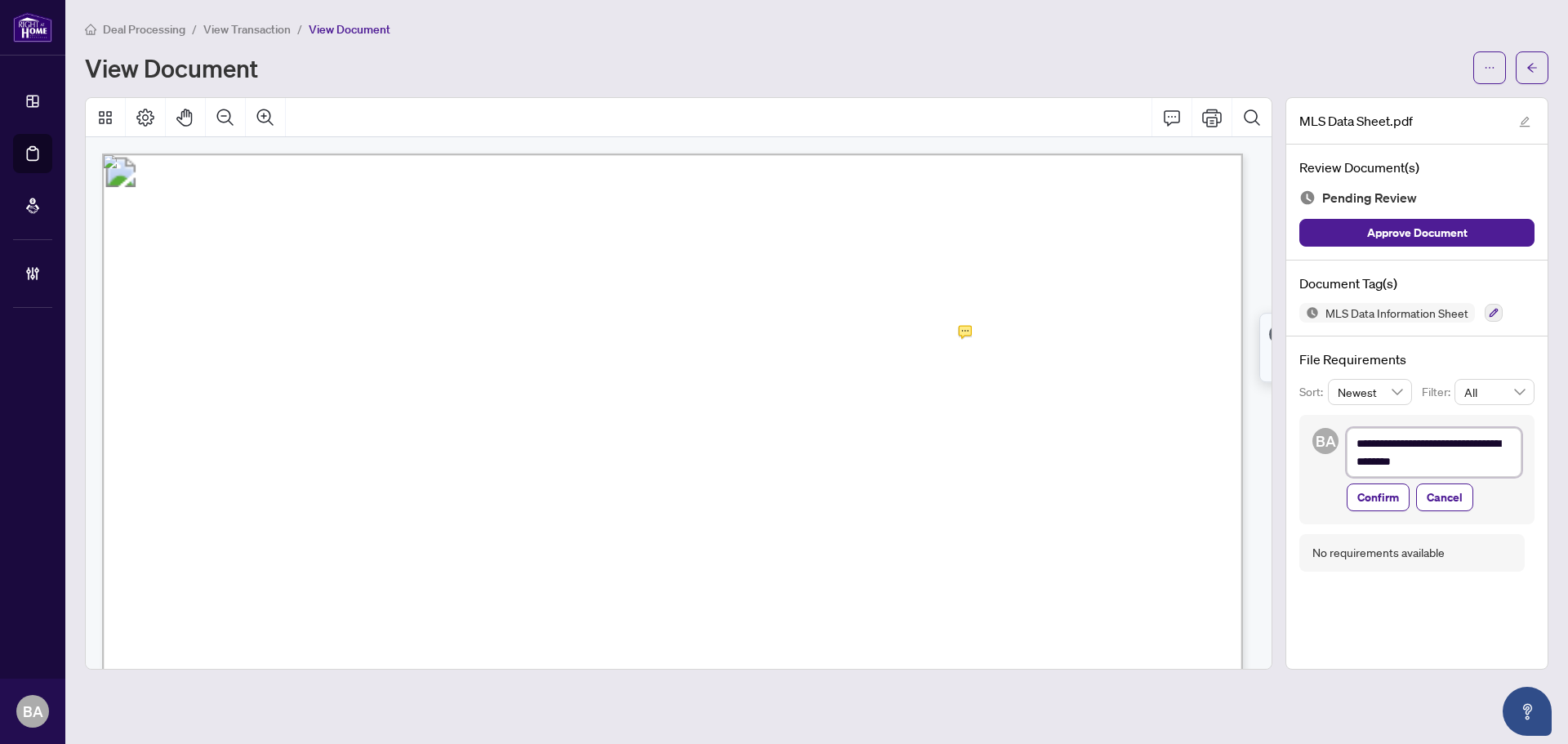
type textarea "**********"
click at [1385, 489] on span "Confirm" at bounding box center [1378, 497] width 42 height 26
type textarea "**********"
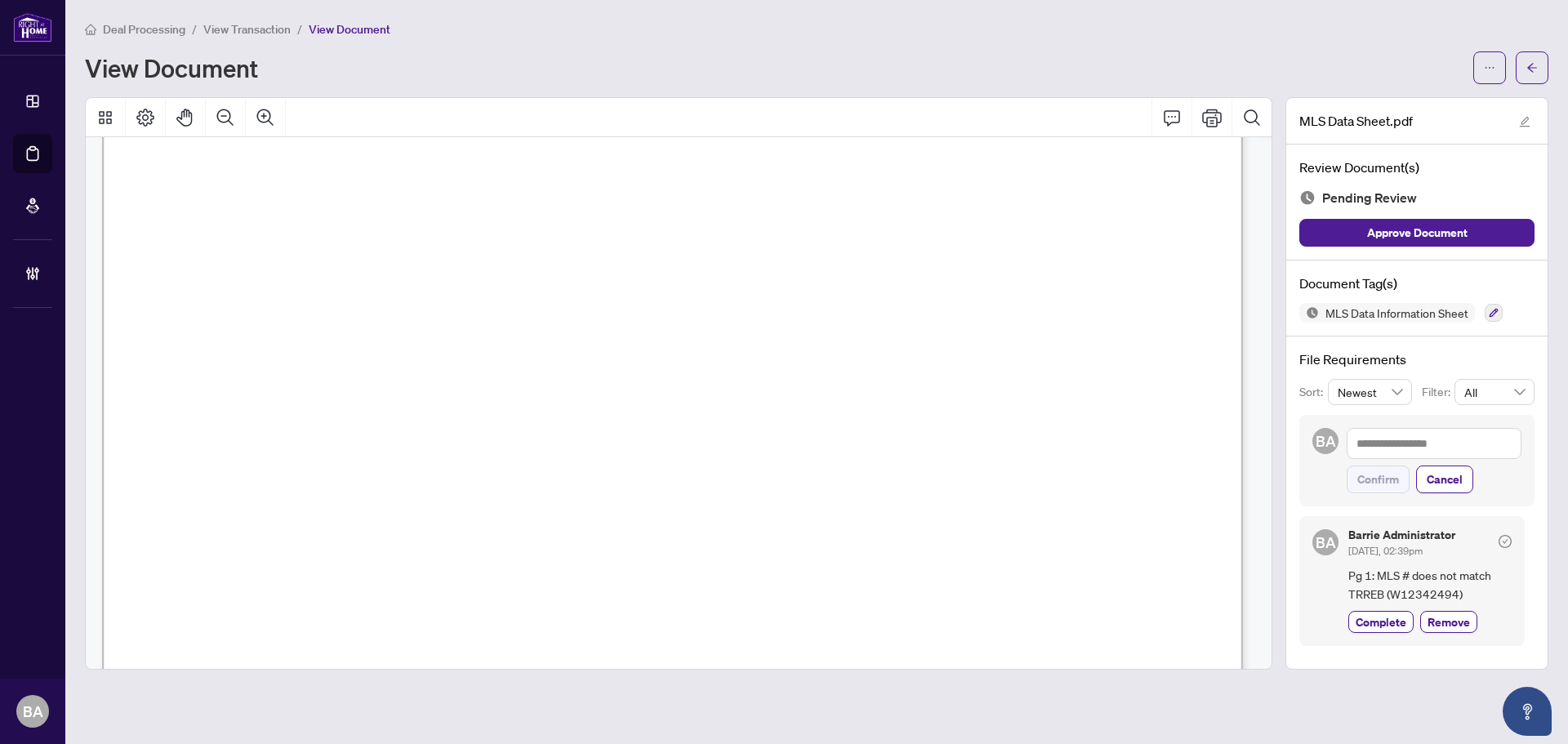
scroll to position [327, 0]
drag, startPoint x: 677, startPoint y: 347, endPoint x: 693, endPoint y: 364, distance: 23.3
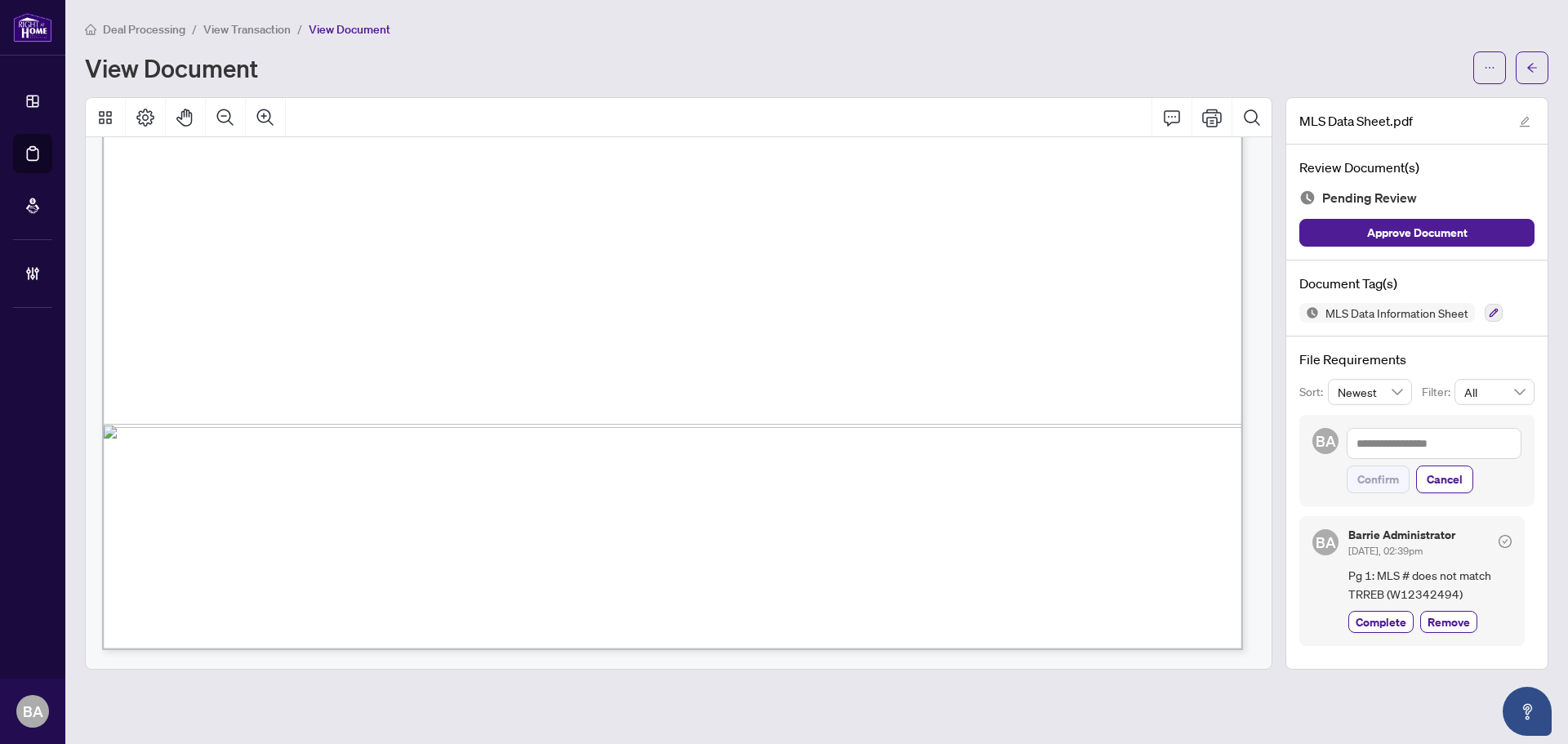
drag, startPoint x: 987, startPoint y: 340, endPoint x: 1042, endPoint y: 341, distance: 55.0
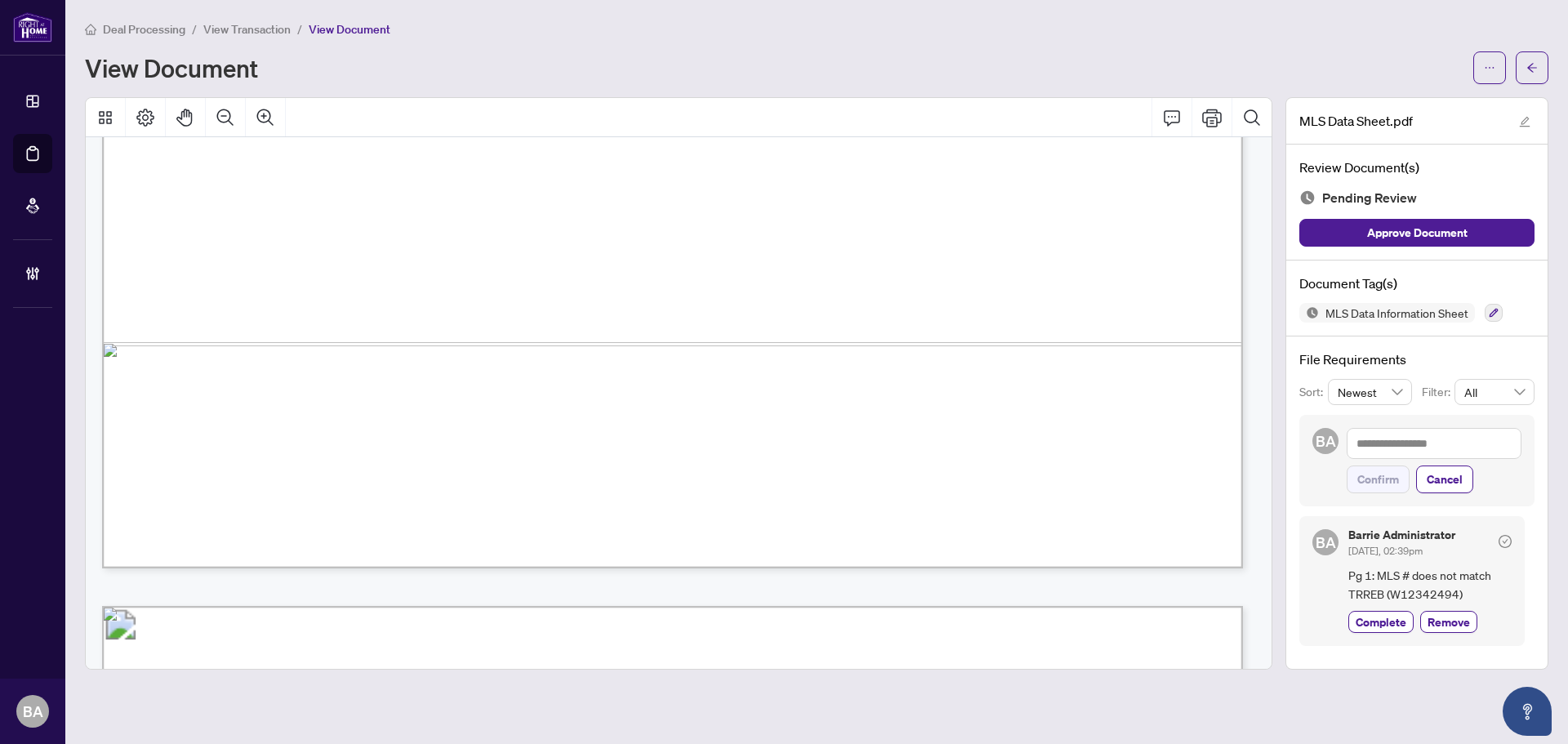
click at [731, 378] on span "" at bounding box center [728, 382] width 6 height 15
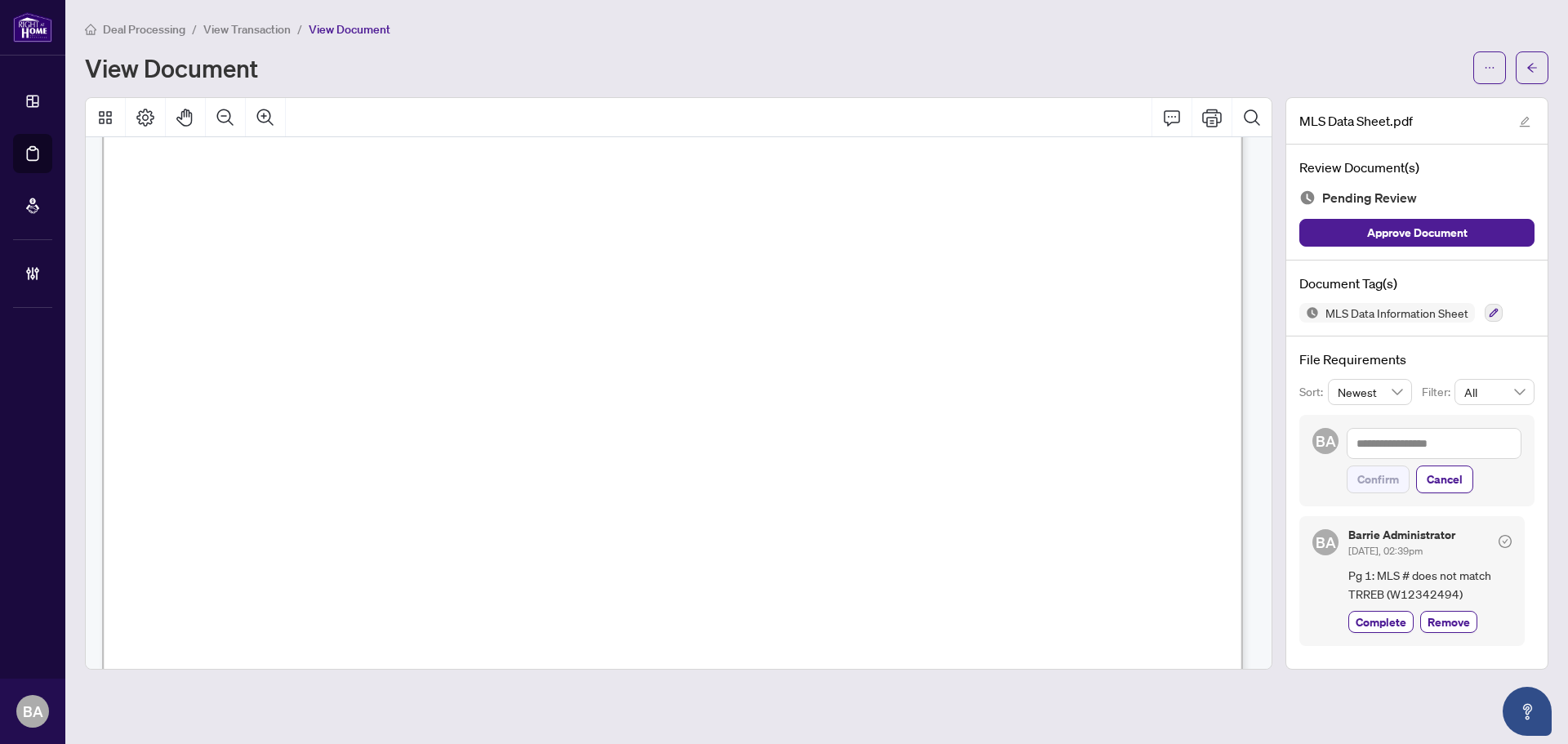
scroll to position [17142, 0]
click at [1496, 307] on icon "button" at bounding box center [1493, 312] width 10 height 10
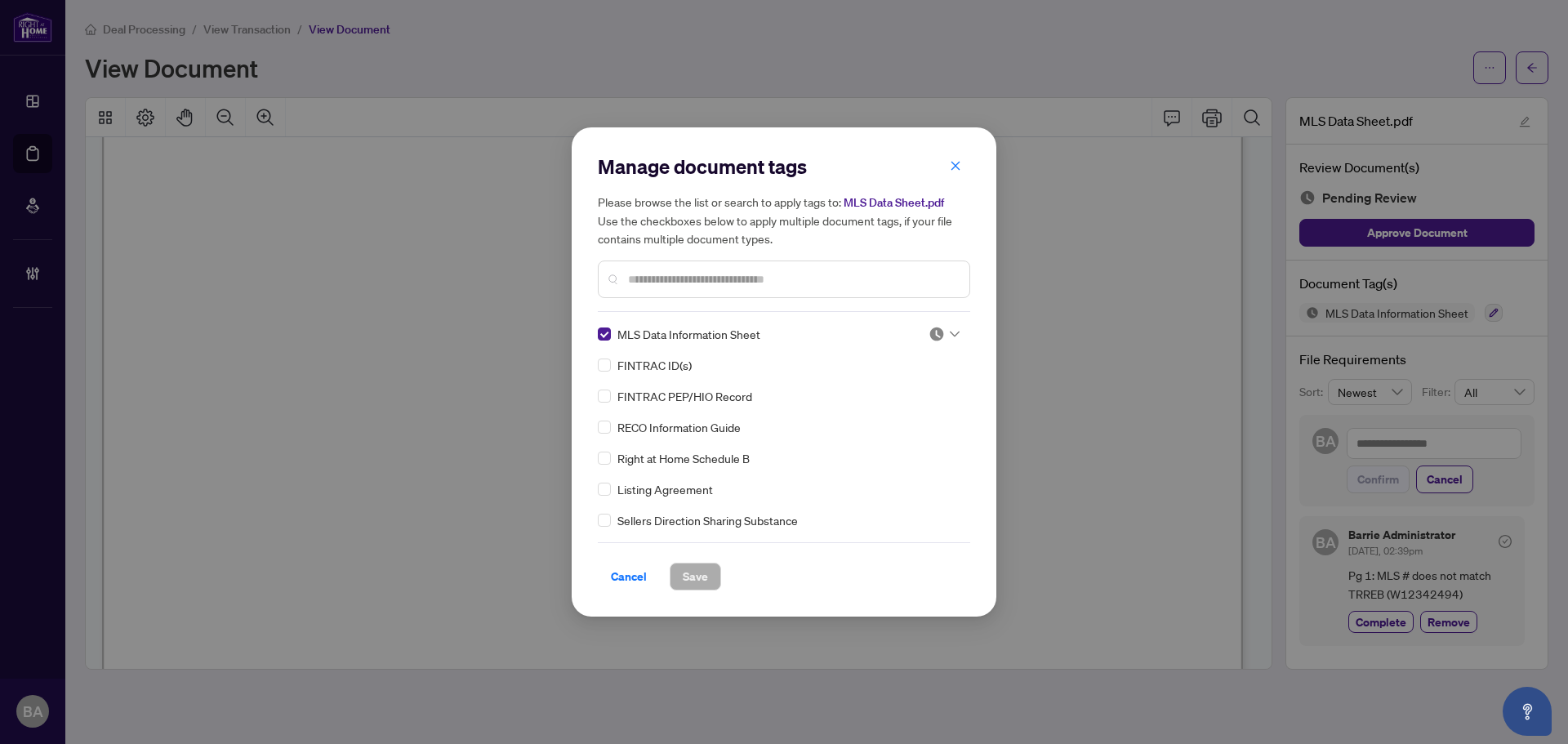
click at [922, 331] on div at bounding box center [939, 334] width 42 height 16
click at [902, 388] on div "Needs Work" at bounding box center [890, 387] width 105 height 18
click at [709, 579] on button "Save" at bounding box center [695, 576] width 51 height 28
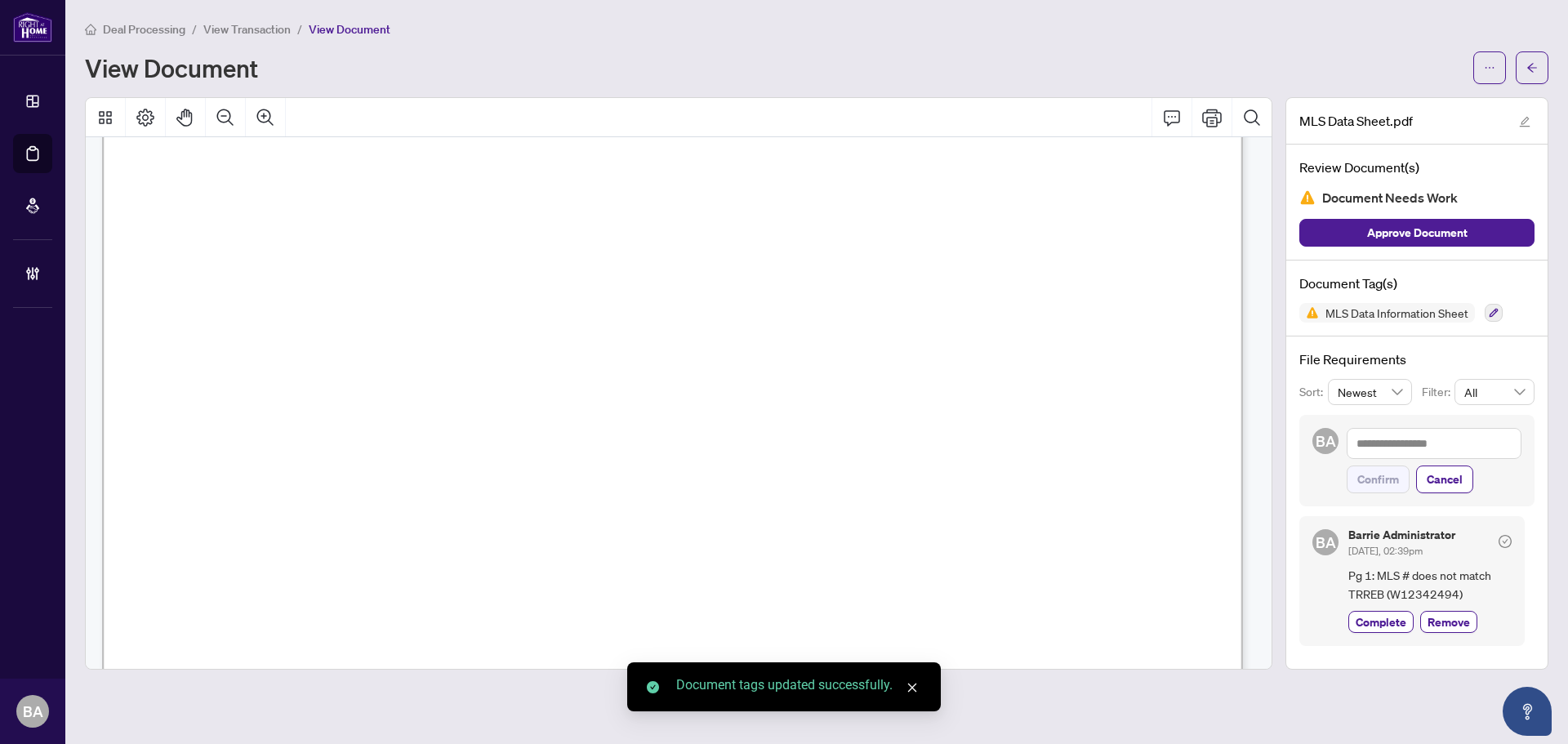
click at [261, 30] on span "View Transaction" at bounding box center [247, 29] width 87 height 15
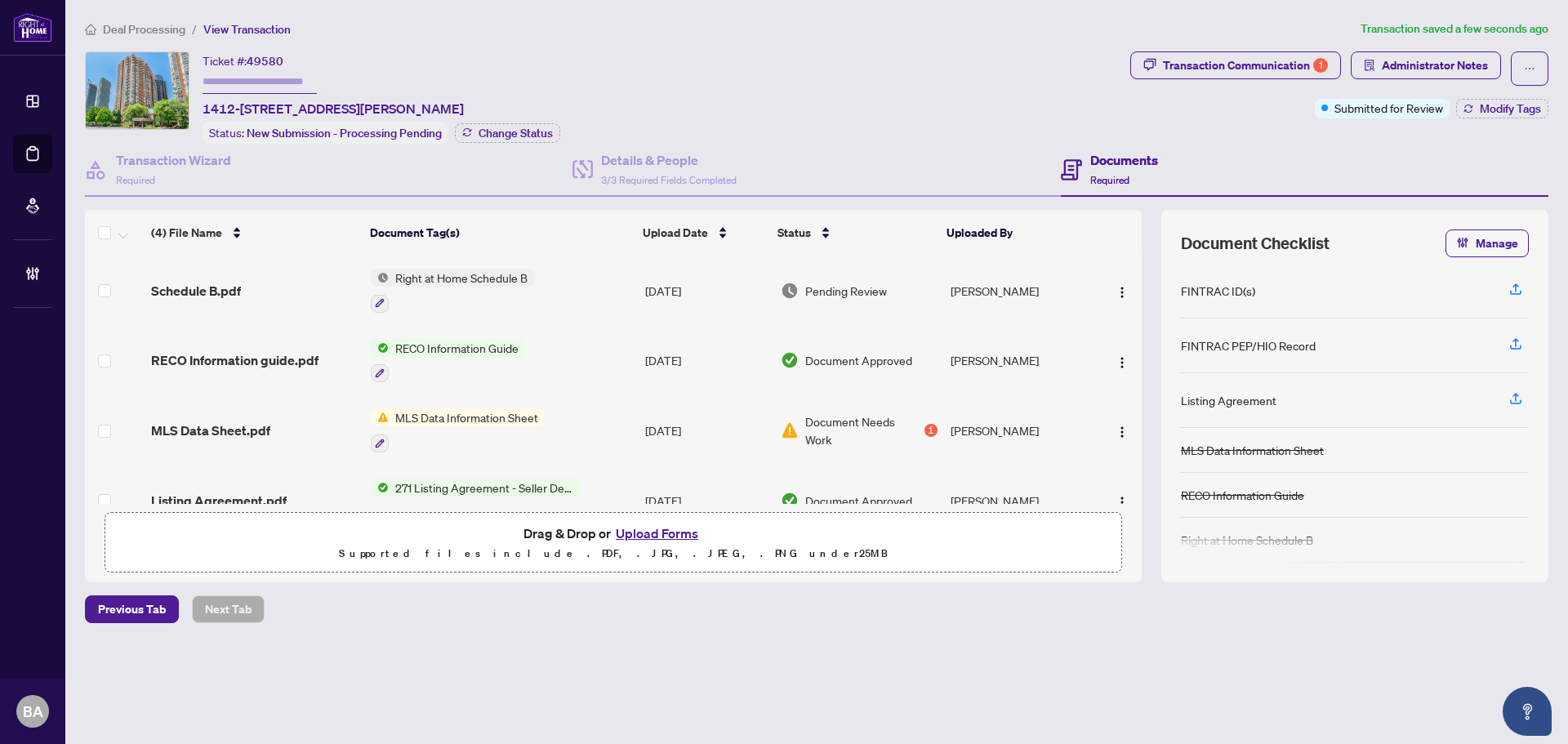
click at [216, 281] on span "Schedule B.pdf" at bounding box center [196, 290] width 90 height 19
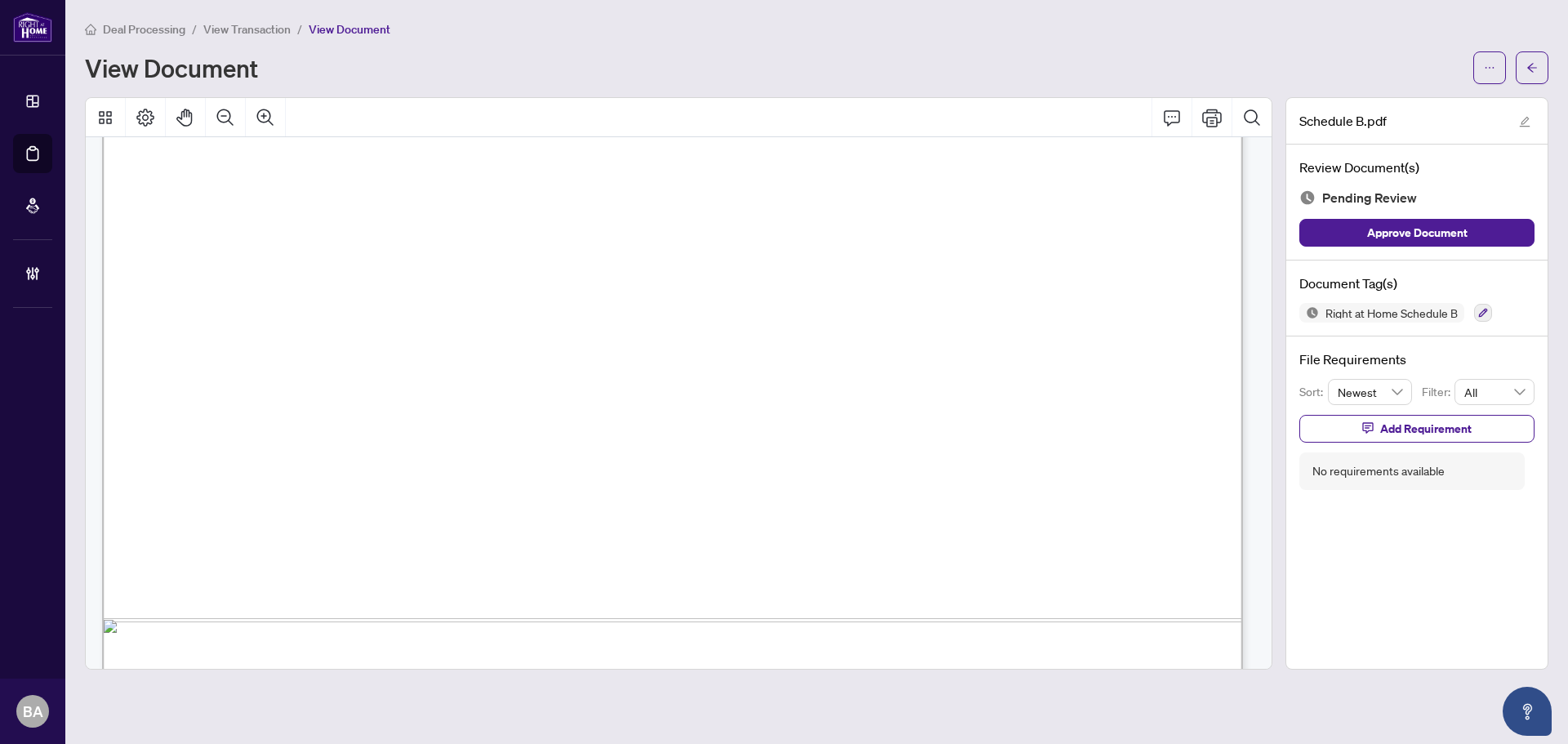
scroll to position [977, 0]
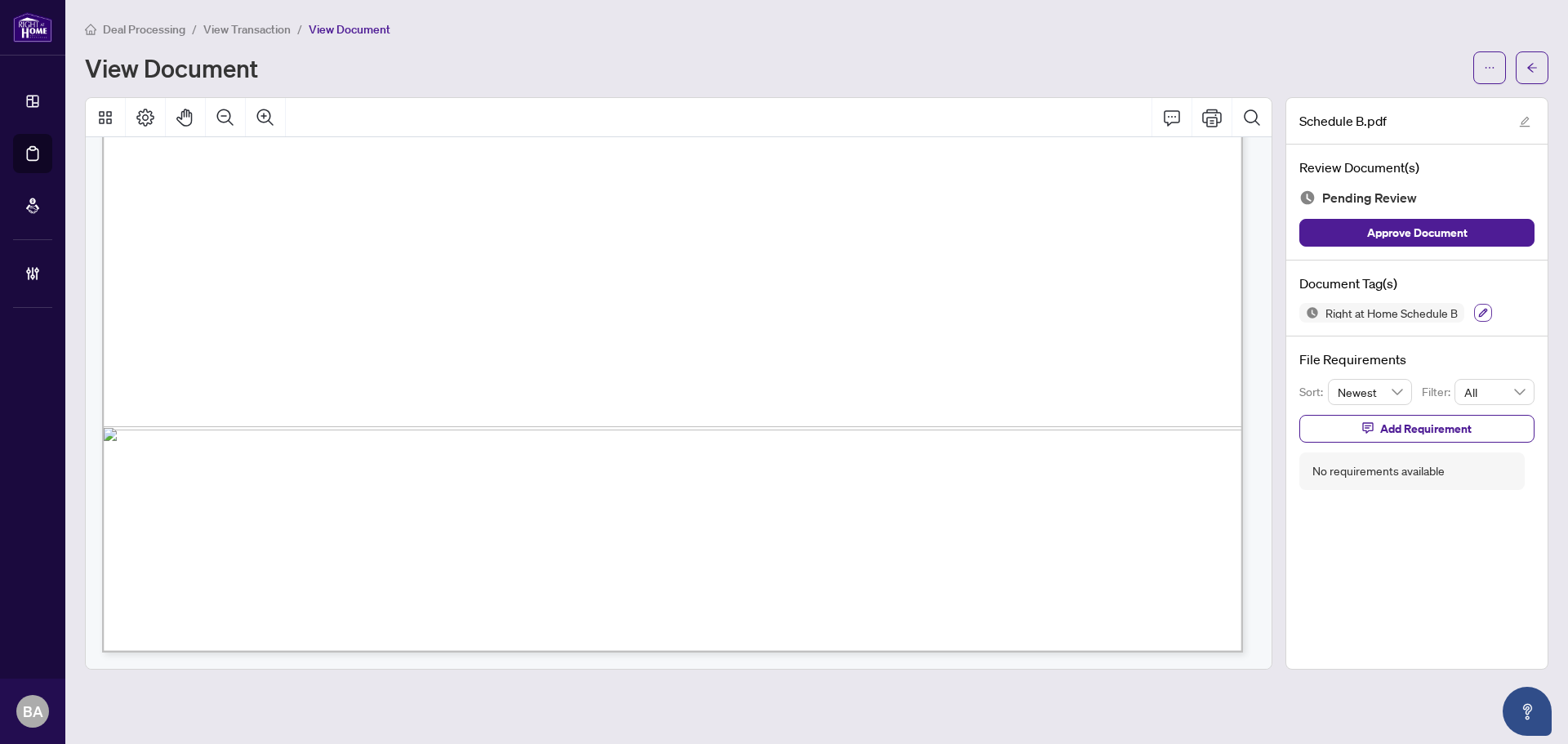
click at [1486, 307] on icon "button" at bounding box center [1483, 312] width 10 height 10
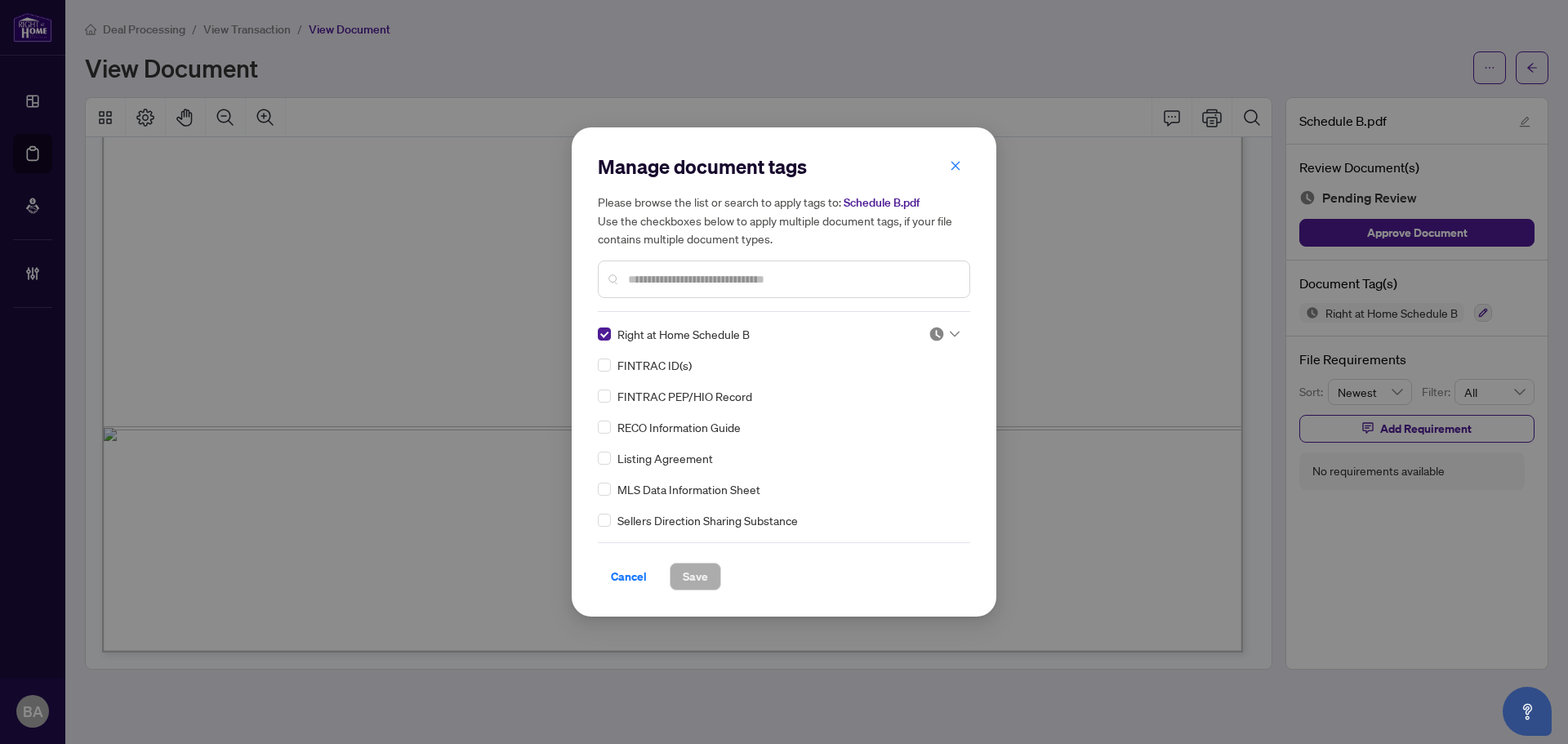
click at [940, 327] on div at bounding box center [944, 334] width 31 height 16
click at [897, 413] on div "Approved" at bounding box center [890, 413] width 105 height 18
click at [692, 569] on span "Save" at bounding box center [696, 576] width 25 height 26
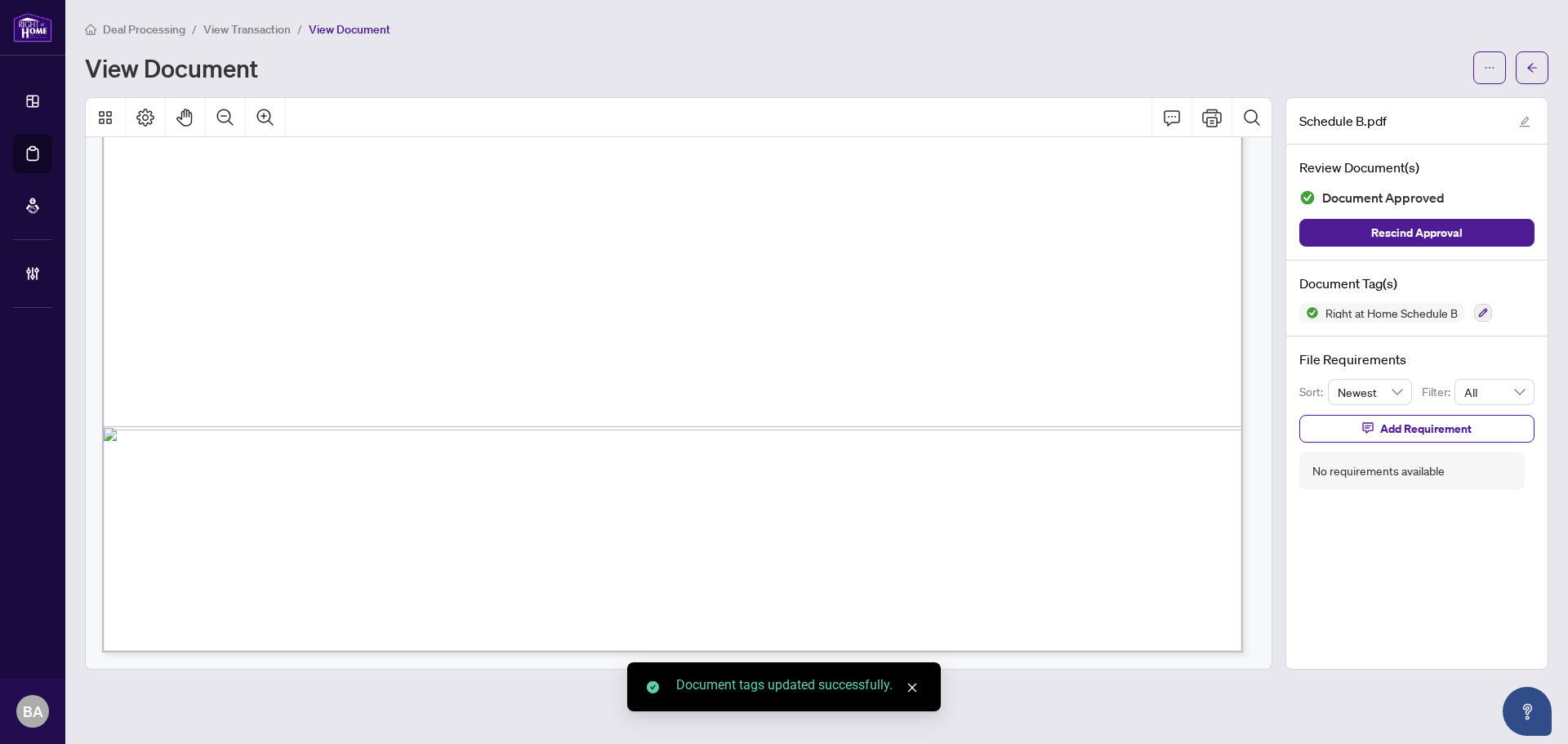
click at [271, 31] on span "View Transaction" at bounding box center [247, 29] width 87 height 15
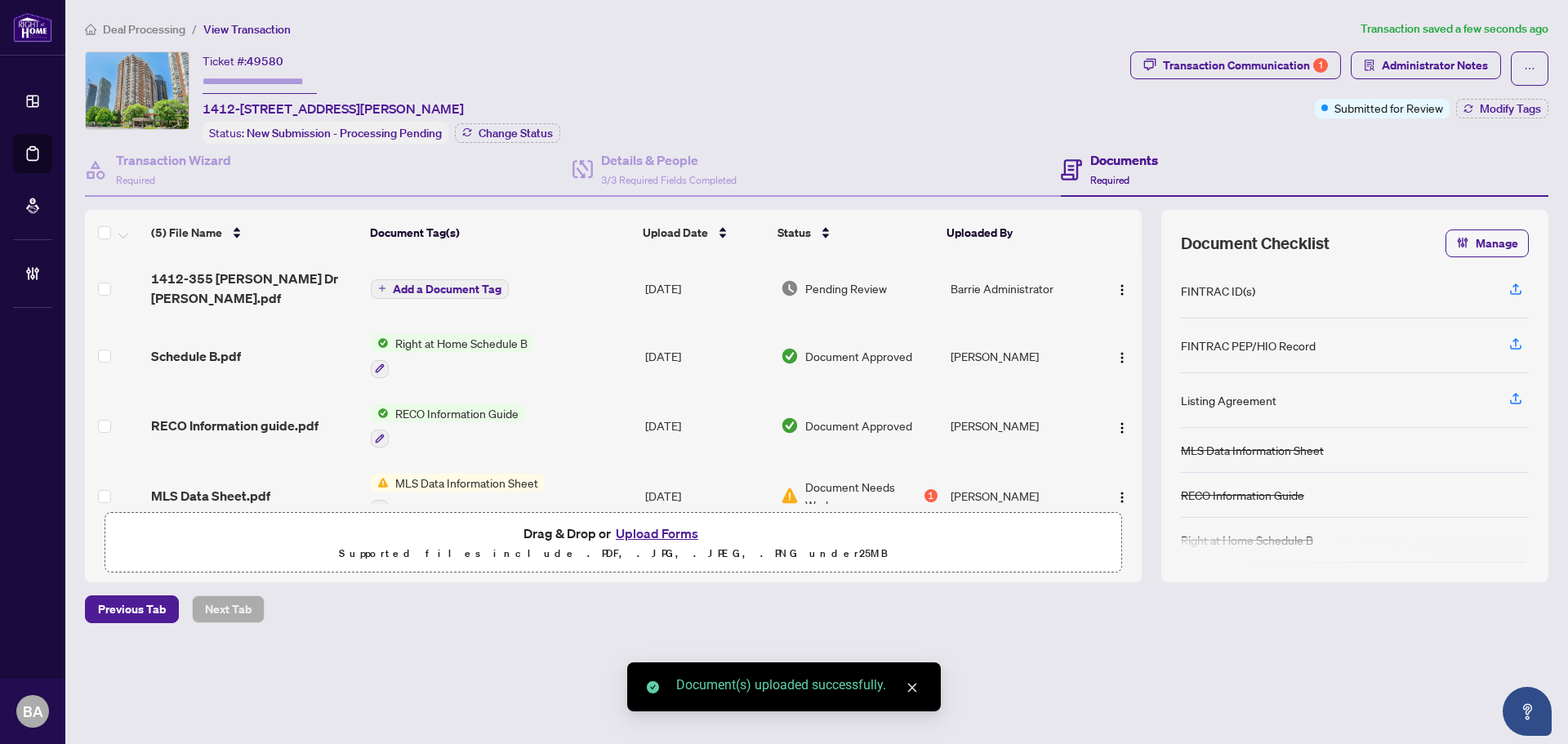
click at [442, 283] on span "Add a Document Tag" at bounding box center [447, 289] width 109 height 12
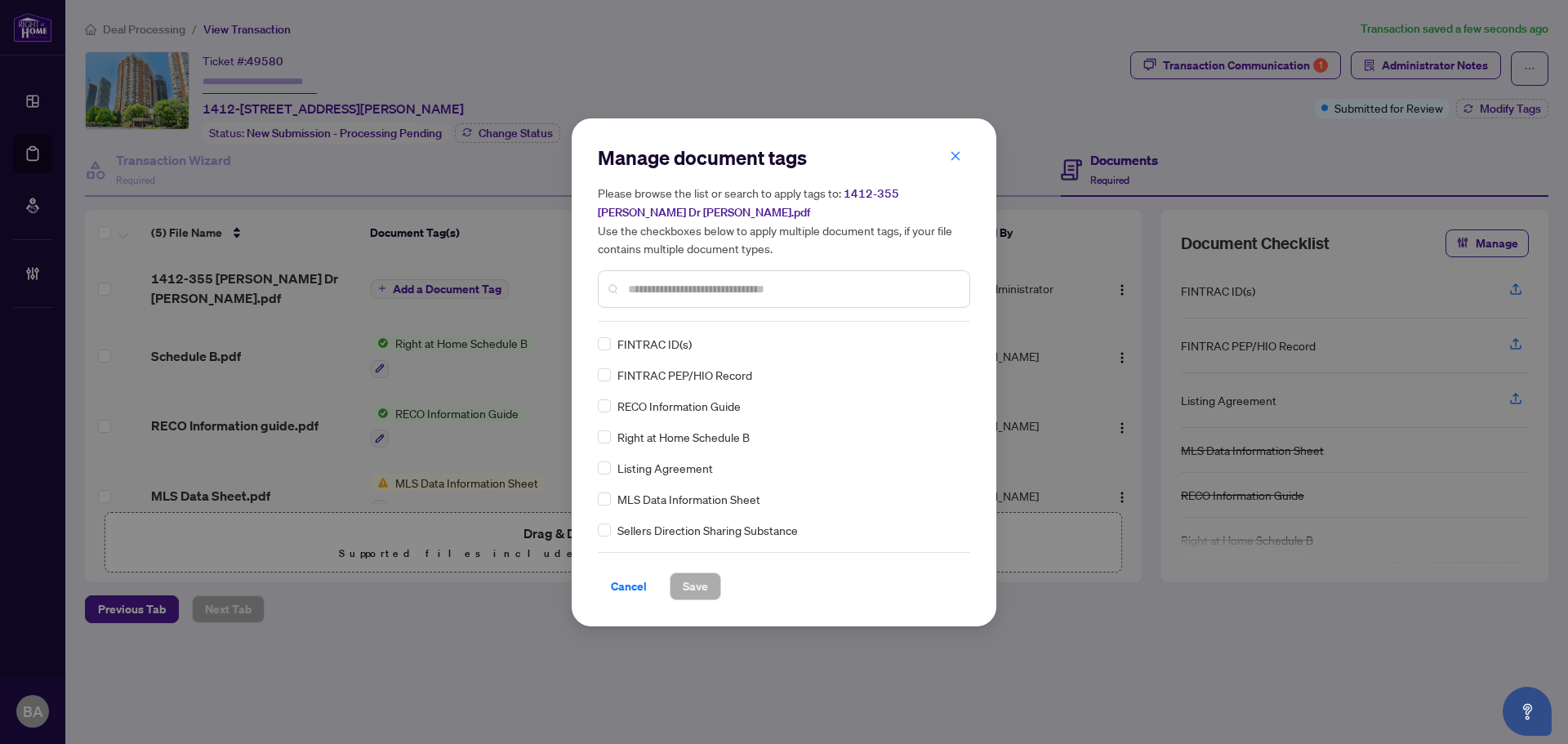
click at [688, 277] on div at bounding box center [784, 289] width 373 height 38
click at [693, 286] on input "text" at bounding box center [792, 289] width 328 height 18
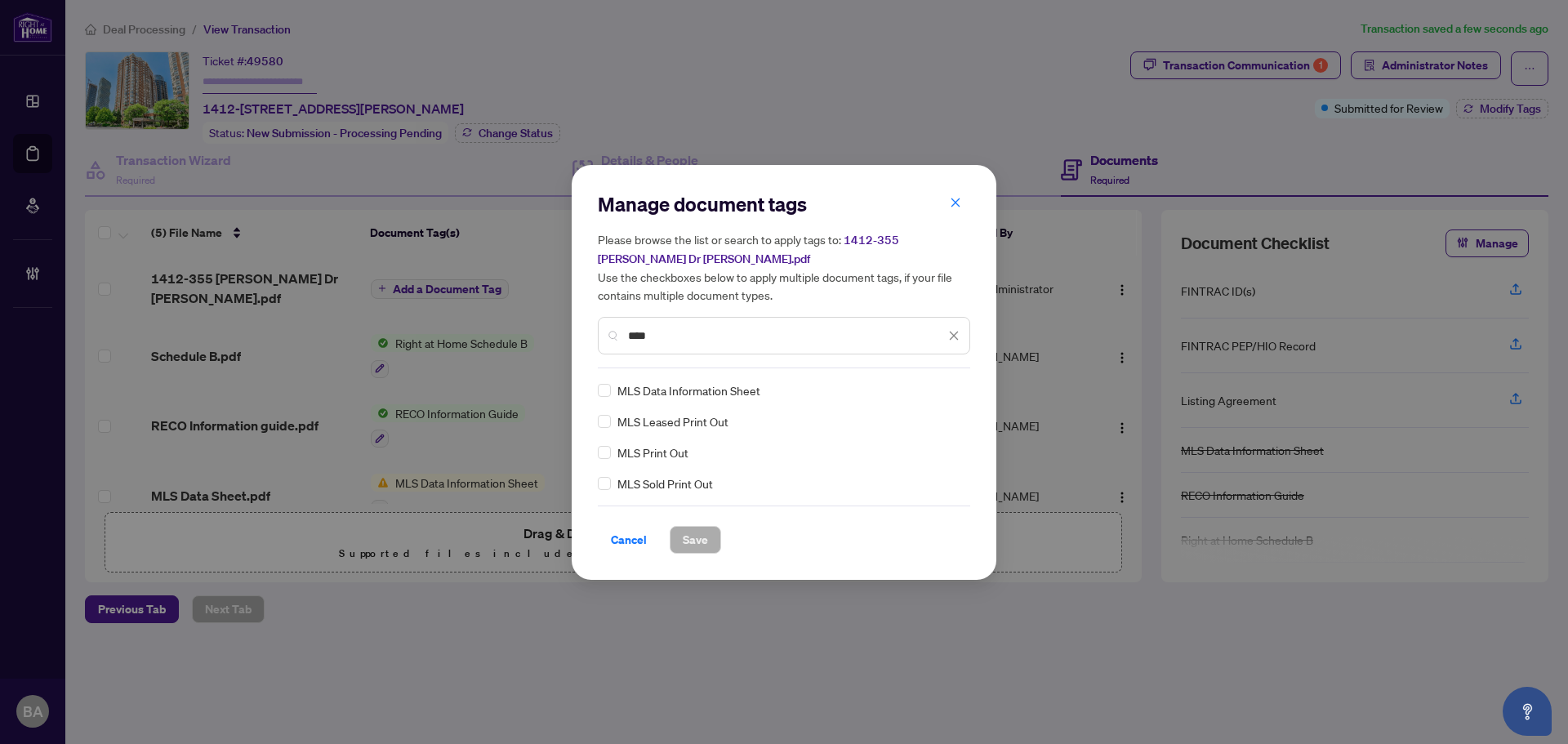
type input "***"
click at [951, 387] on icon at bounding box center [955, 390] width 10 height 7
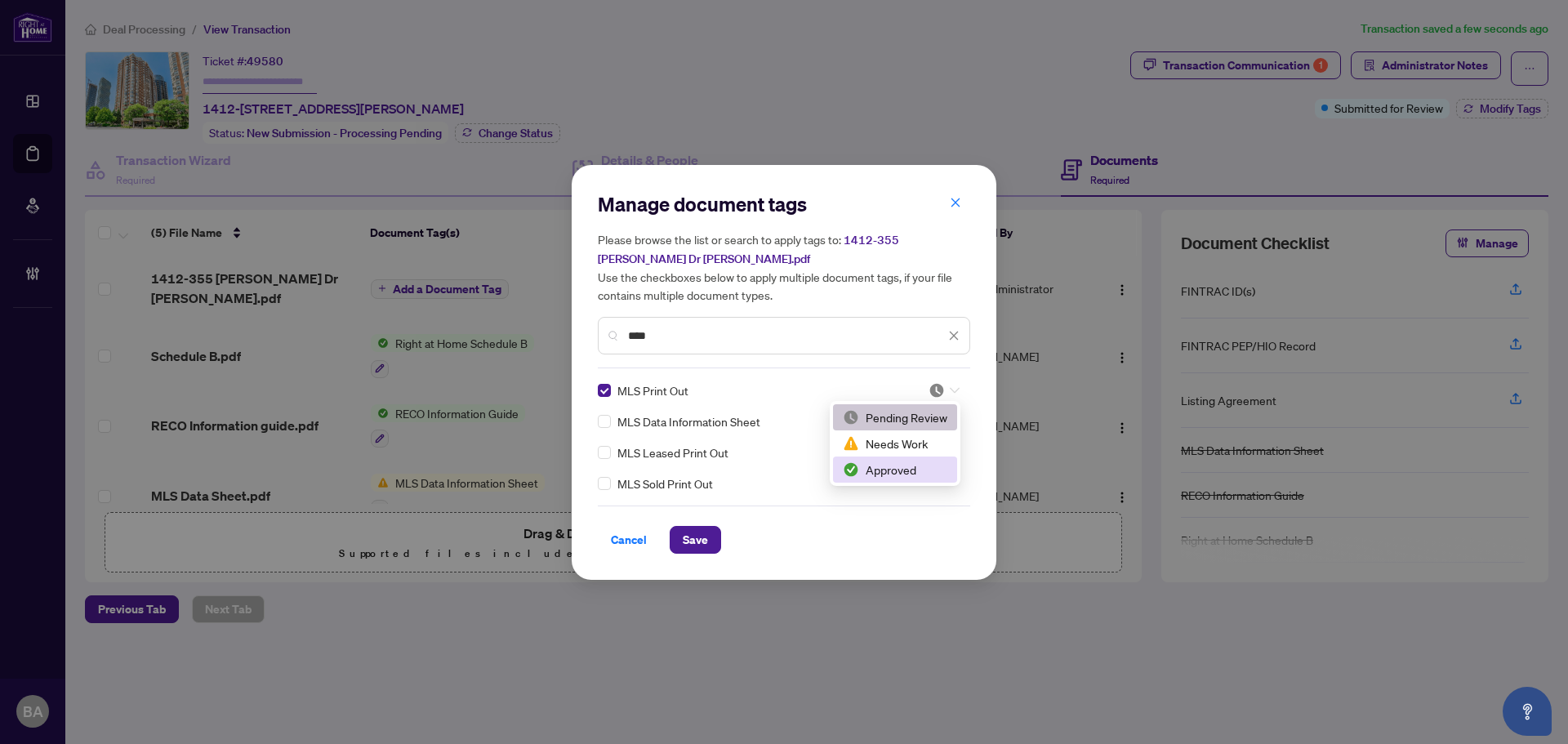
drag, startPoint x: 906, startPoint y: 472, endPoint x: 736, endPoint y: 534, distance: 181.0
click at [906, 472] on div "Approved" at bounding box center [895, 469] width 105 height 18
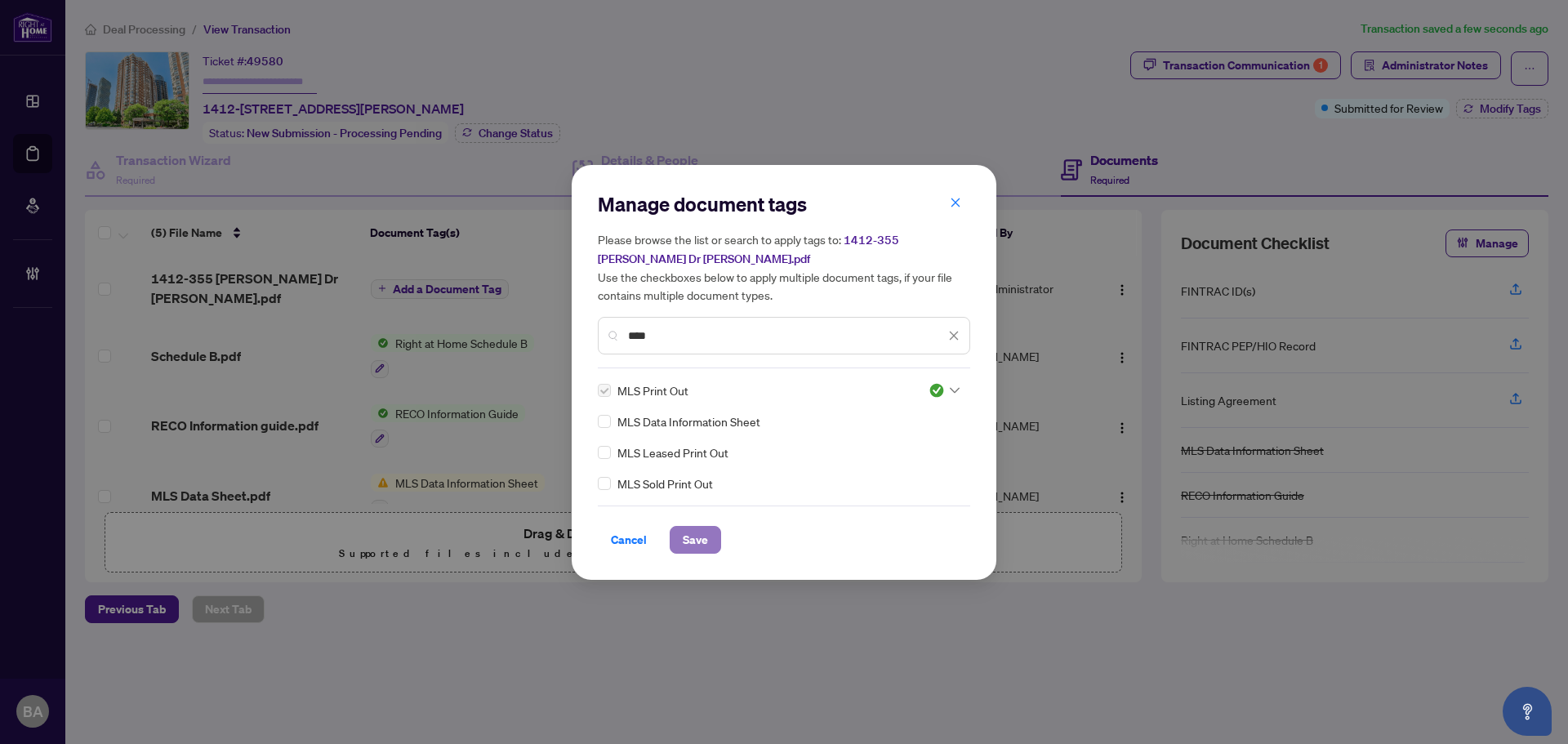
click at [681, 540] on button "Save" at bounding box center [695, 539] width 51 height 28
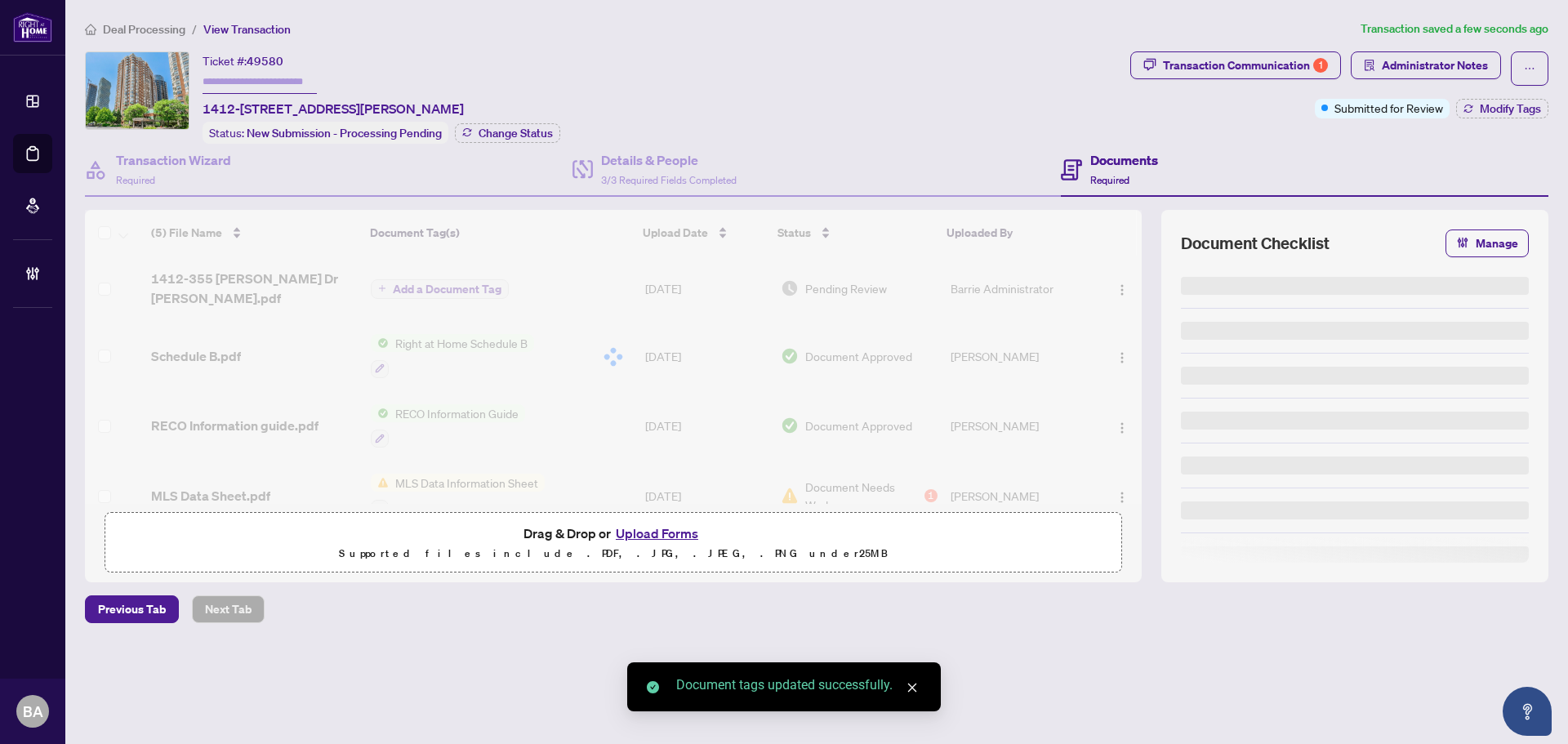
click at [1121, 275] on button "button" at bounding box center [1122, 288] width 26 height 26
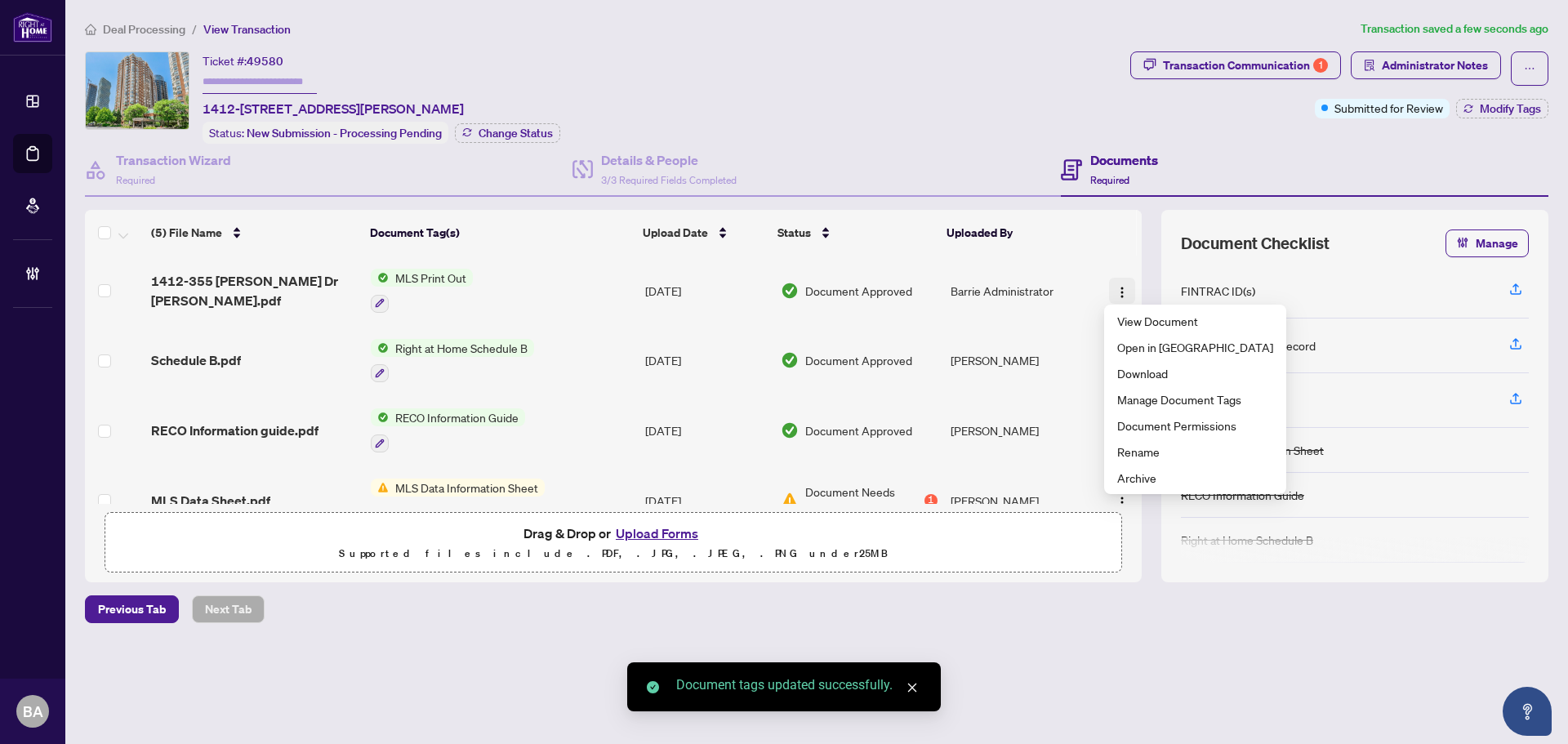
click at [1121, 289] on img "button" at bounding box center [1122, 292] width 13 height 13
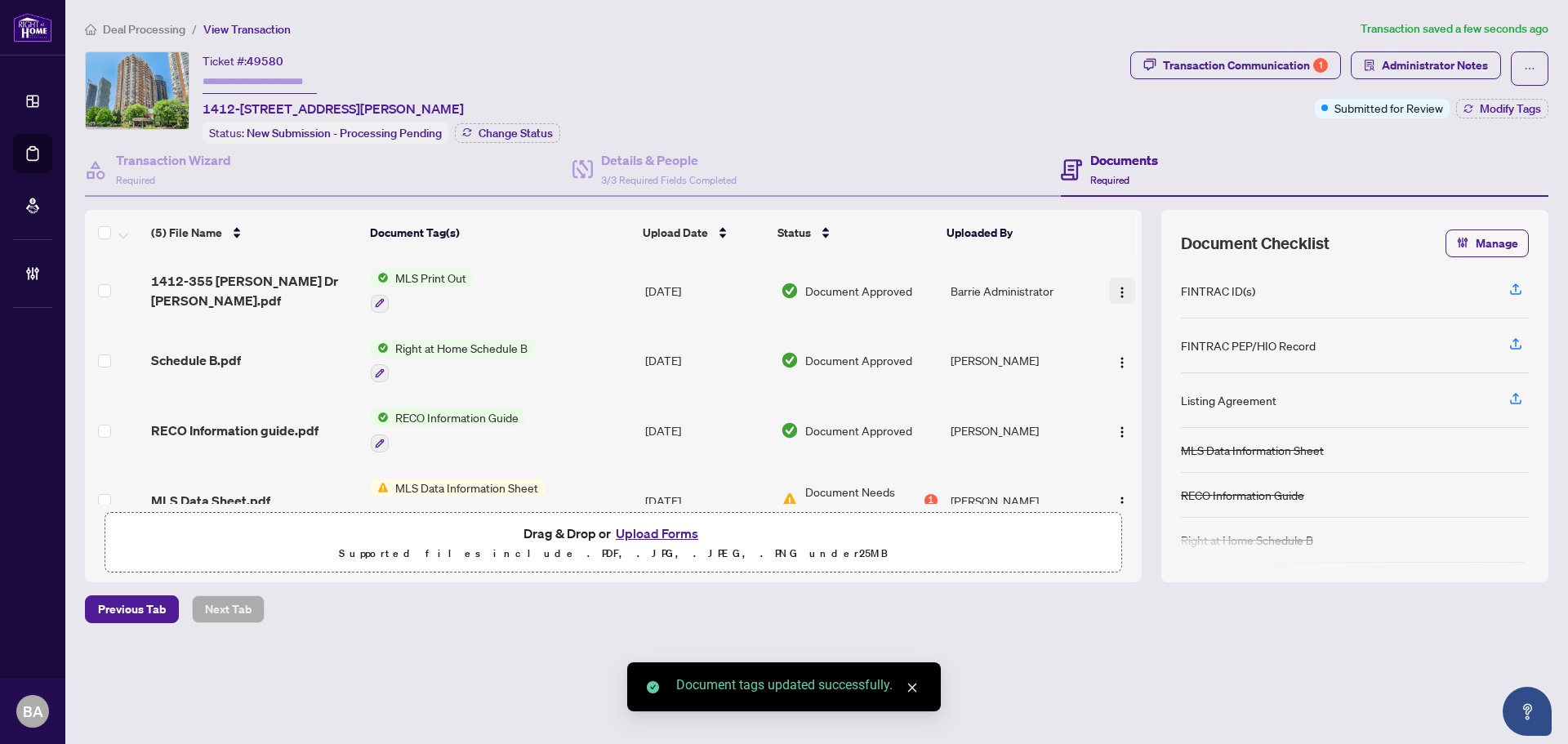
drag, startPoint x: 1118, startPoint y: 290, endPoint x: 1127, endPoint y: 291, distance: 9.1
click at [1119, 290] on img "button" at bounding box center [1122, 292] width 13 height 13
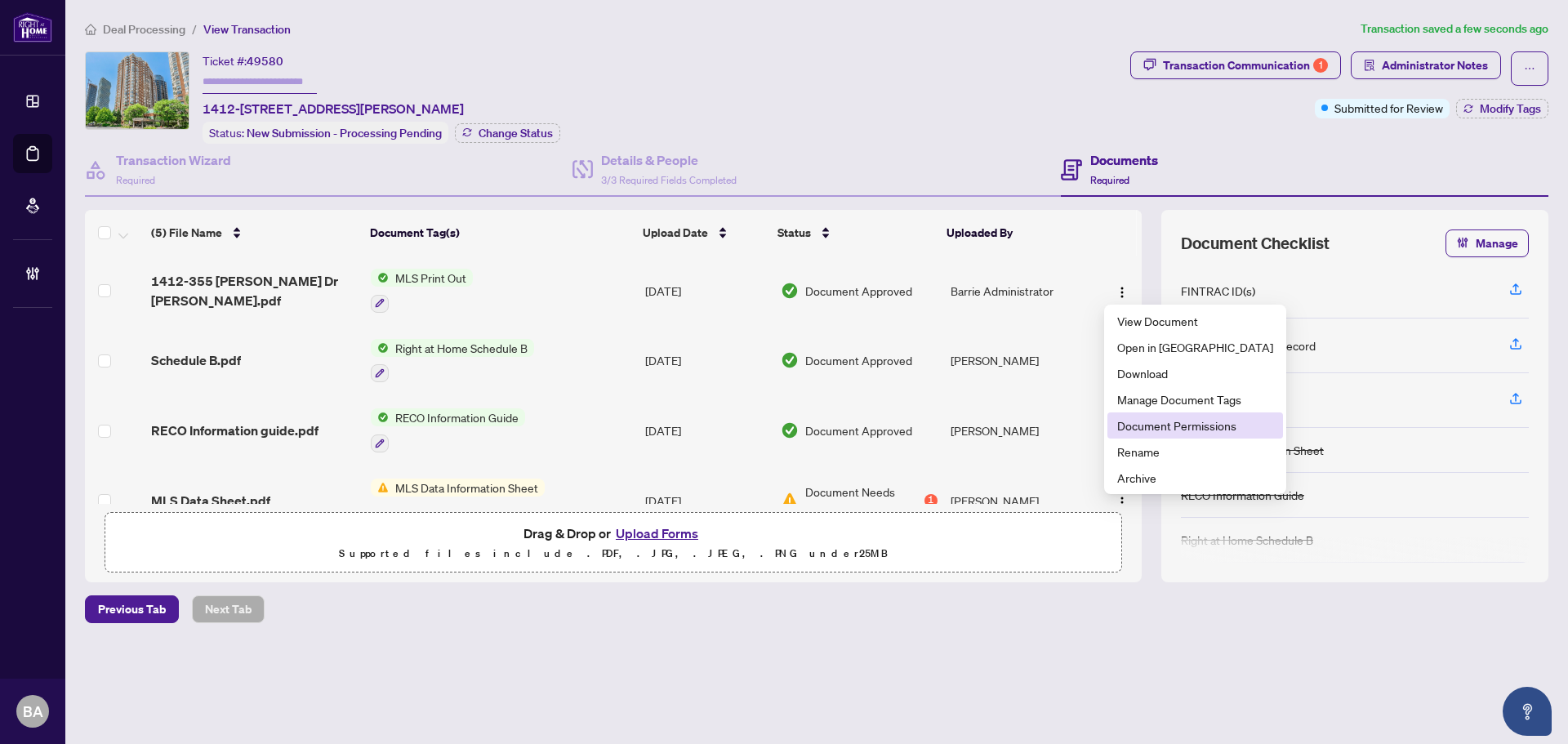
click at [1161, 421] on span "Document Permissions" at bounding box center [1194, 425] width 156 height 18
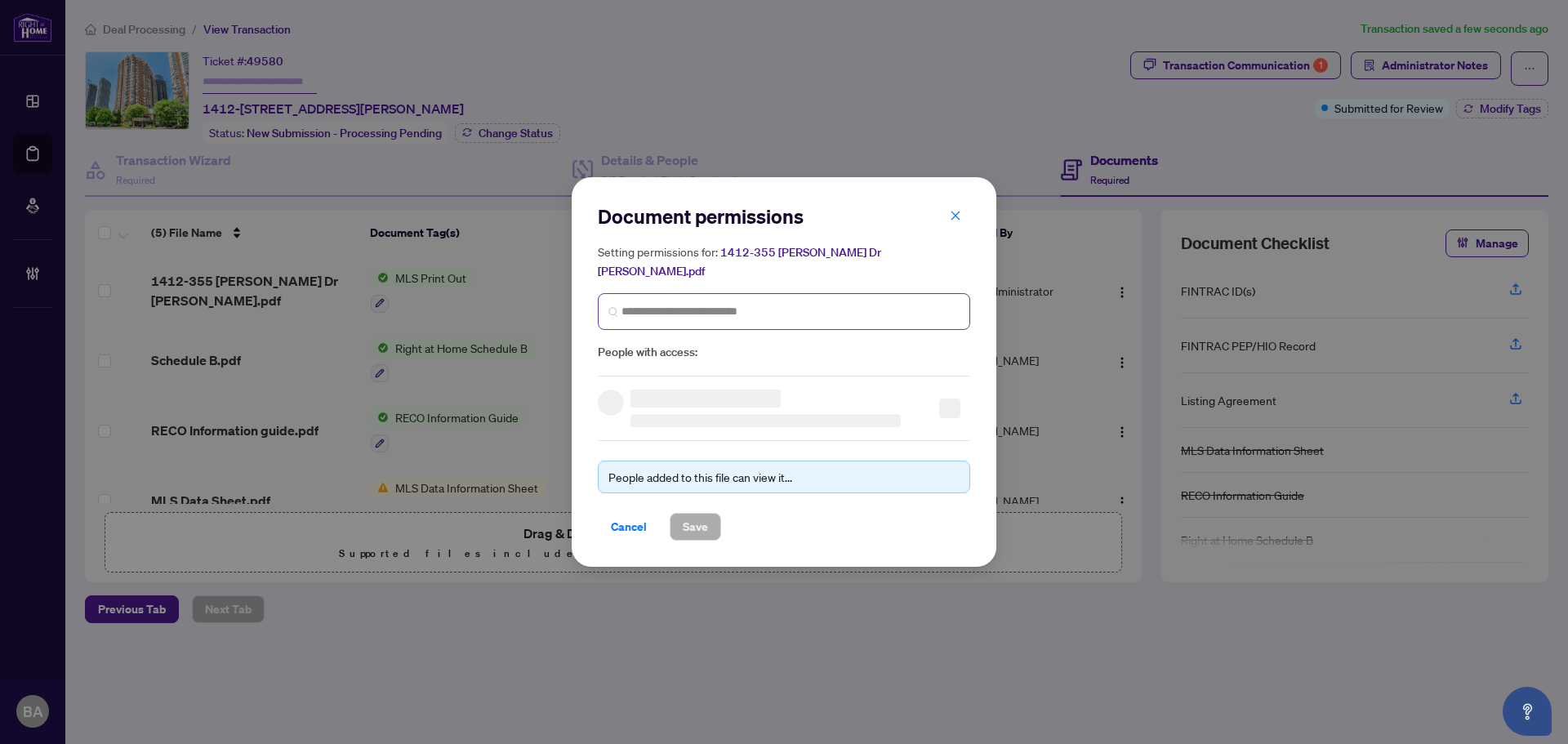
click at [927, 293] on span at bounding box center [784, 311] width 373 height 37
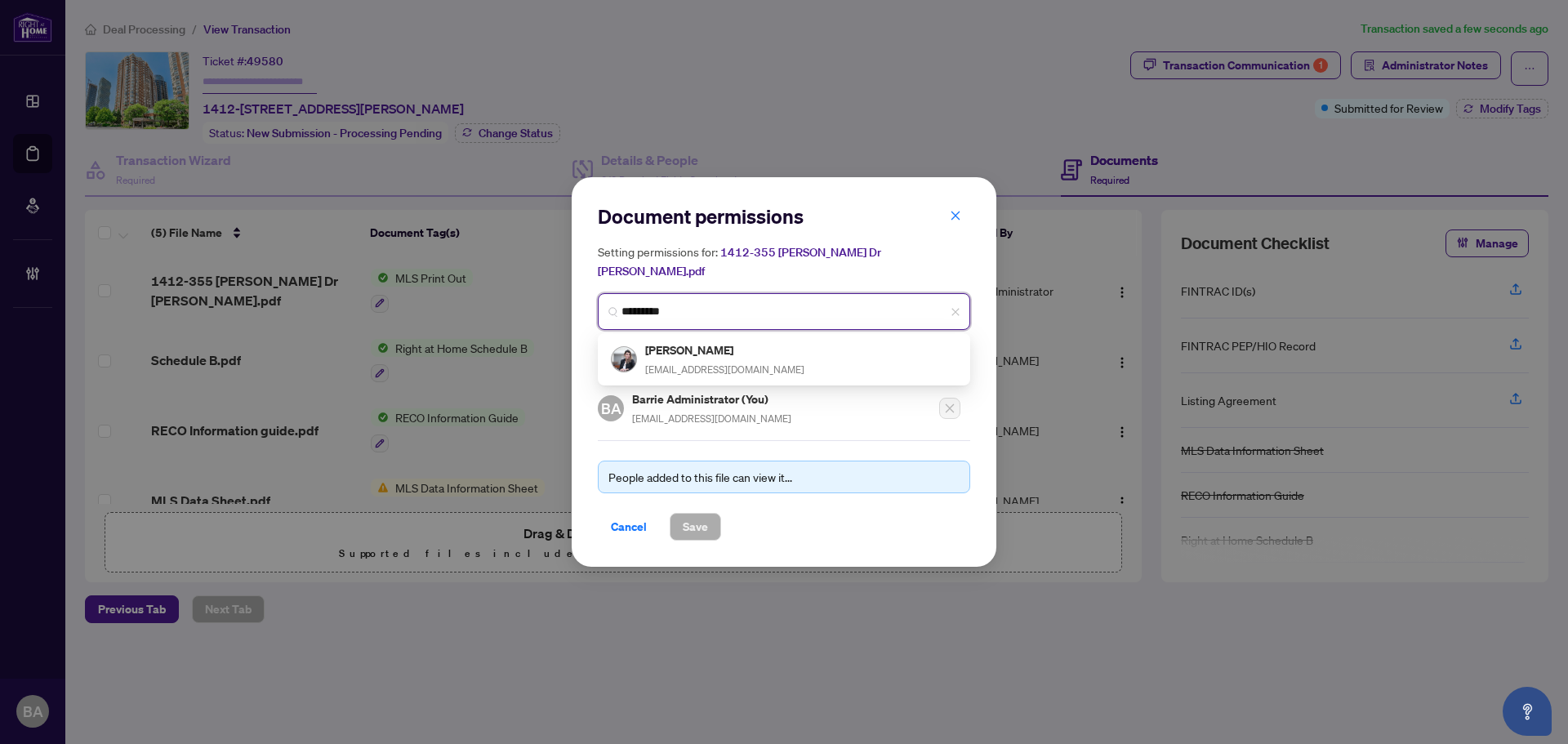
type input "*********"
drag, startPoint x: 947, startPoint y: 275, endPoint x: 789, endPoint y: 296, distance: 159.4
click at [789, 303] on input "*********" at bounding box center [790, 311] width 338 height 17
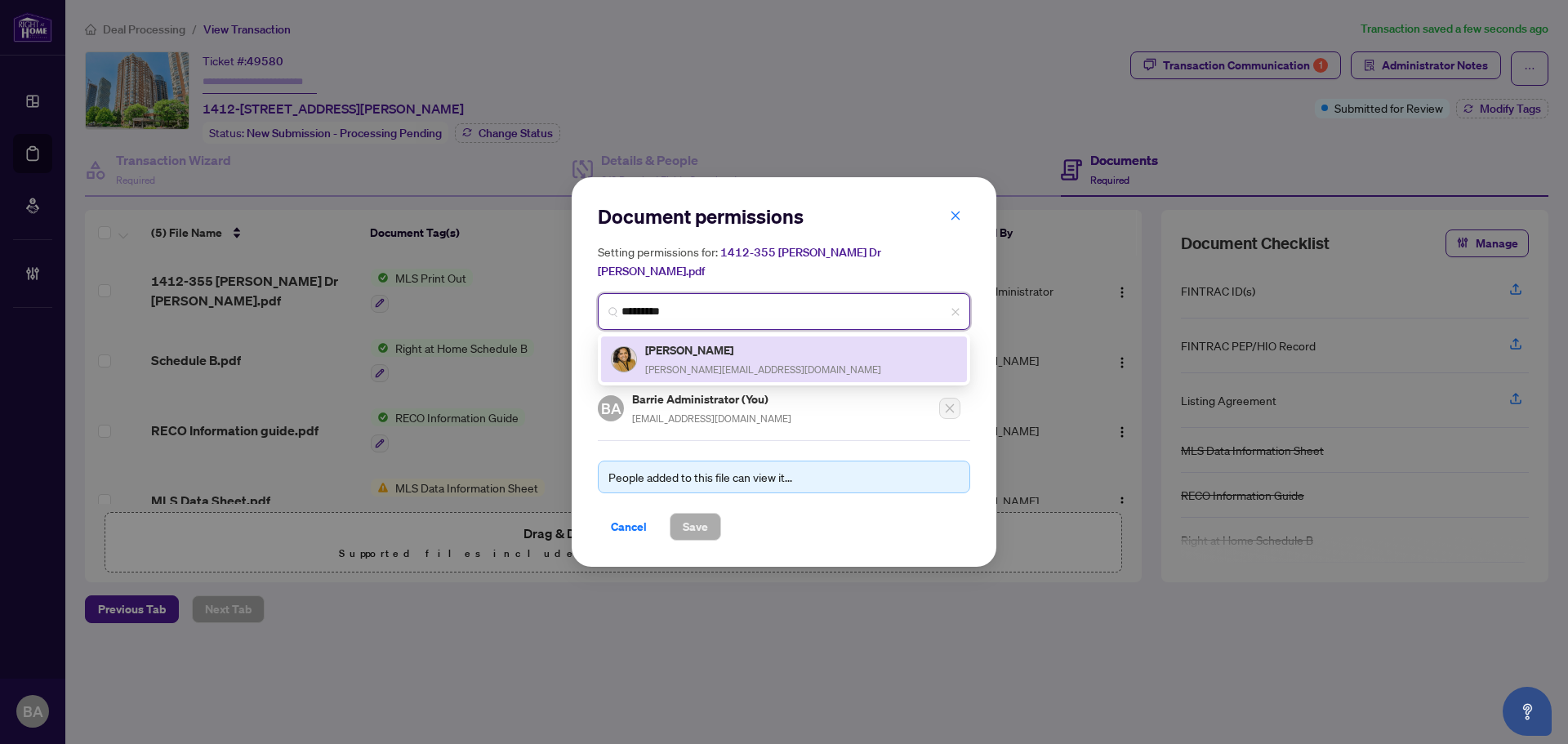
click at [793, 355] on div "[PERSON_NAME] [PERSON_NAME][EMAIL_ADDRESS][DOMAIN_NAME]" at bounding box center [783, 359] width 346 height 38
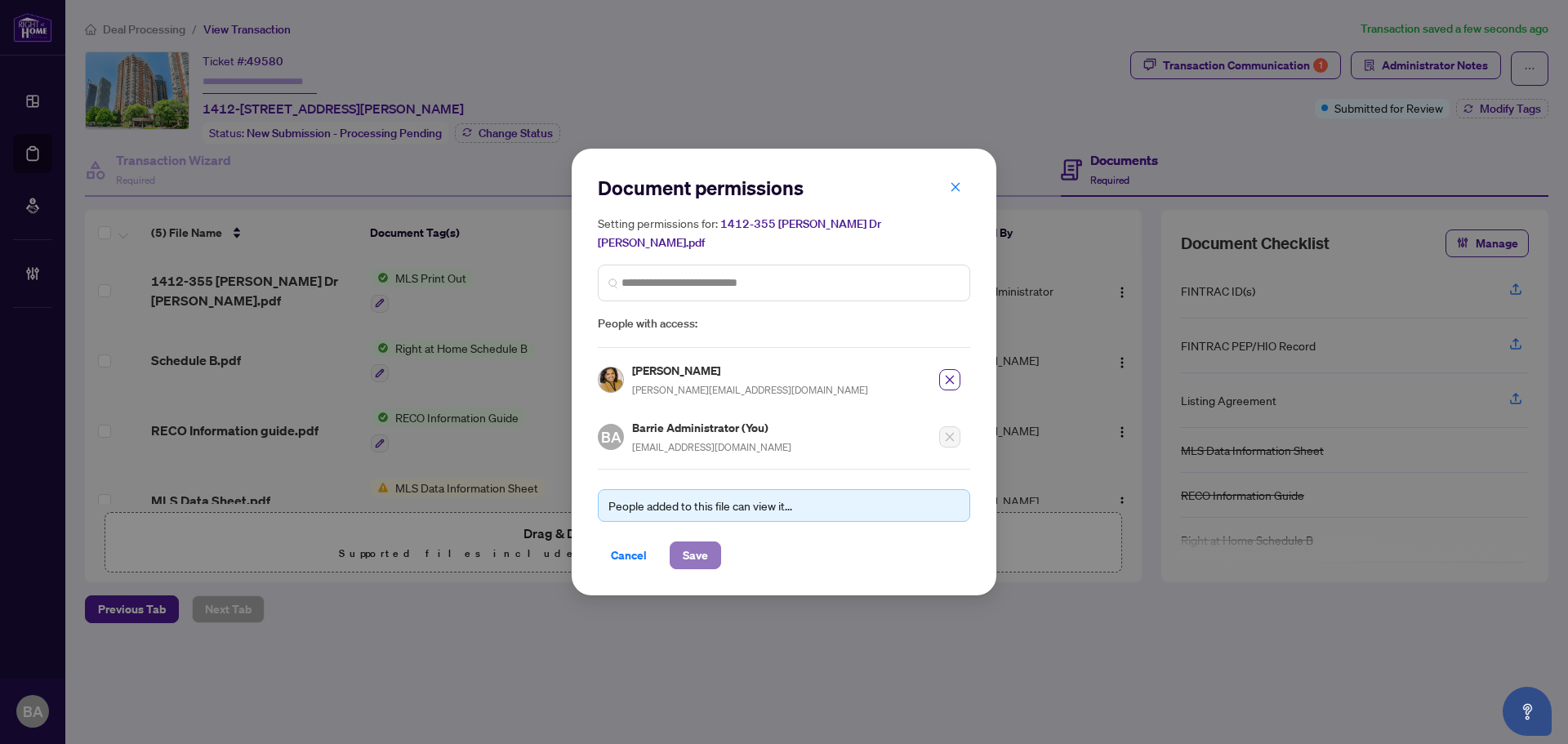
click at [702, 542] on span "Save" at bounding box center [696, 555] width 25 height 26
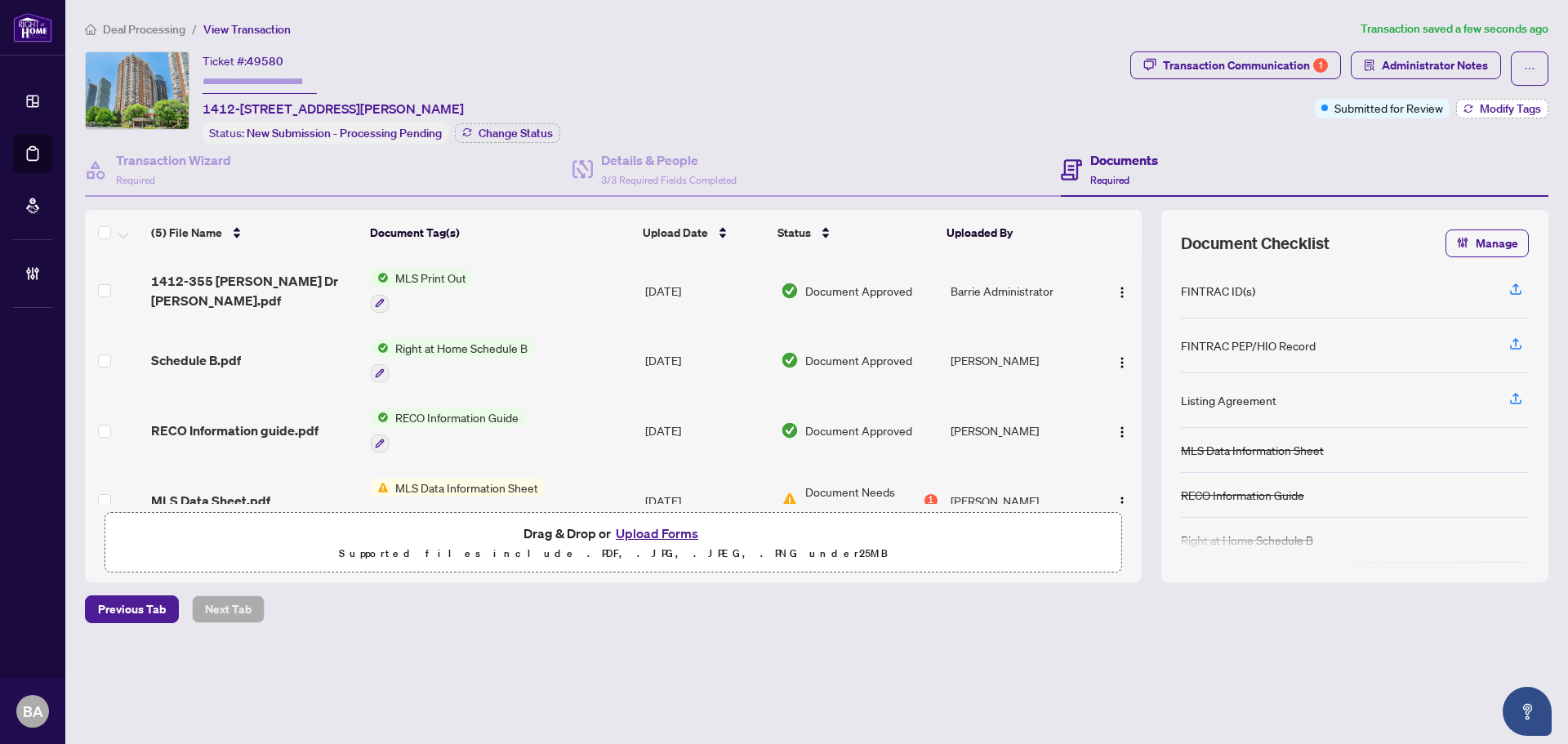
click at [1519, 111] on span "Modify Tags" at bounding box center [1510, 109] width 61 height 12
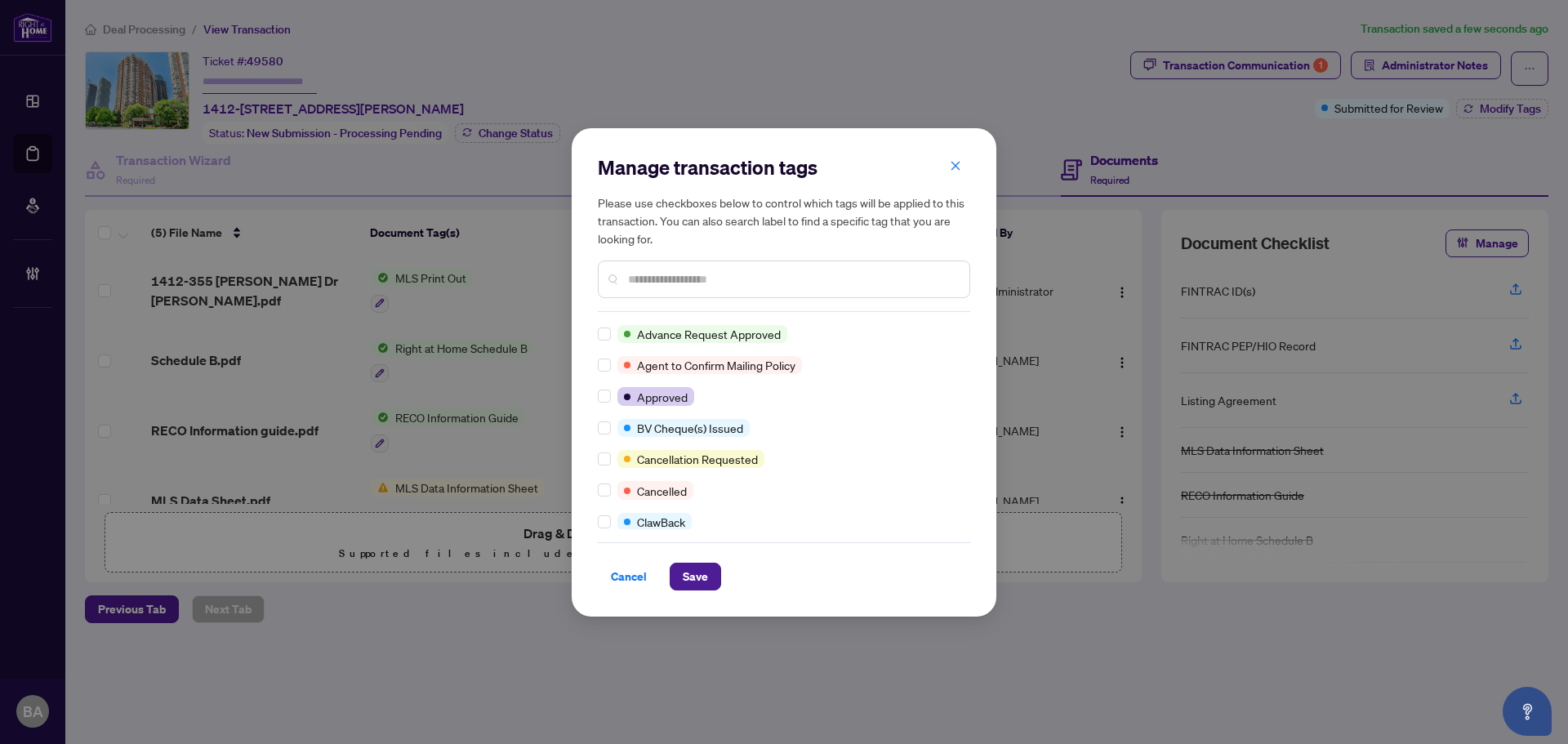
click at [664, 280] on input "text" at bounding box center [792, 279] width 328 height 18
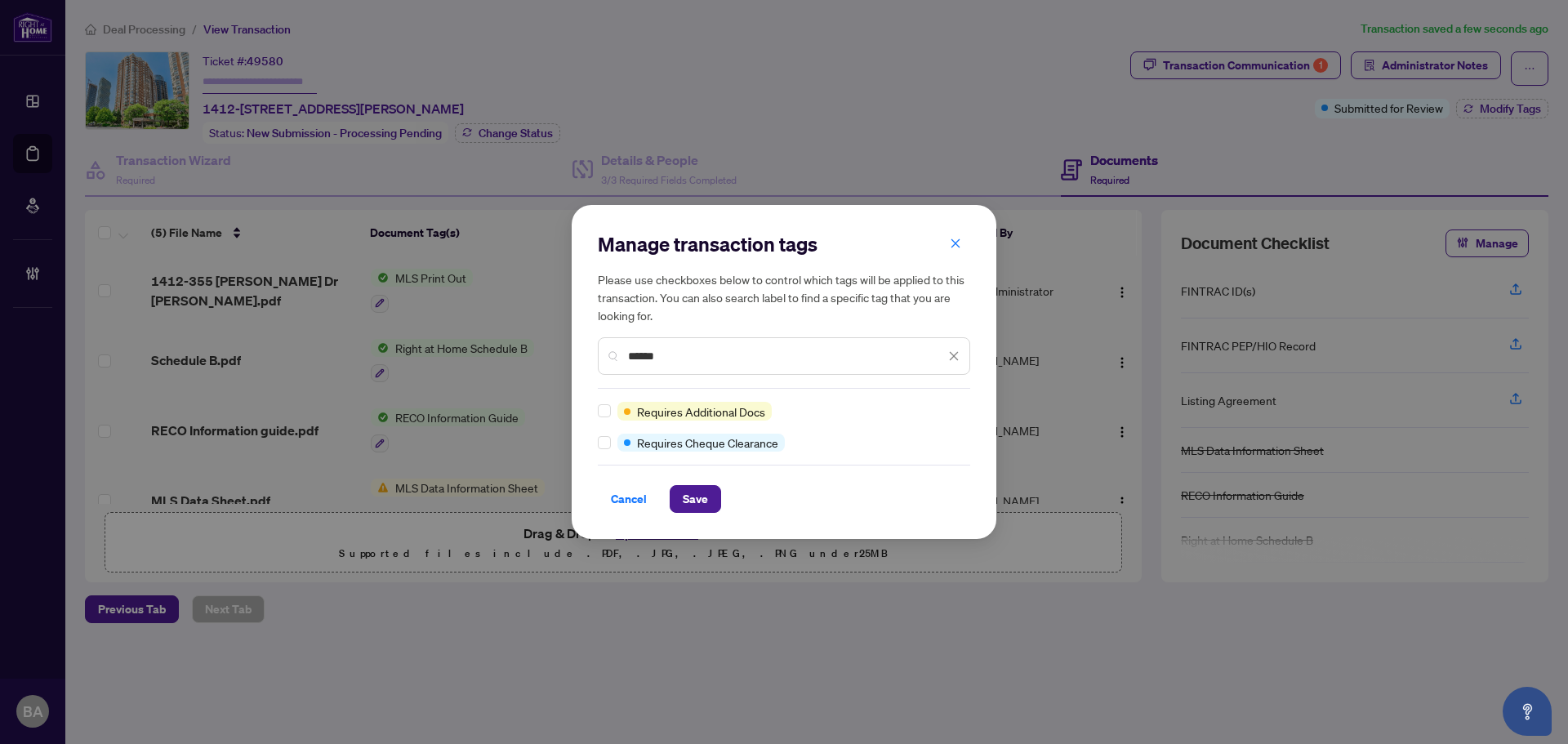
type input "******"
click at [695, 500] on span "Save" at bounding box center [696, 499] width 25 height 26
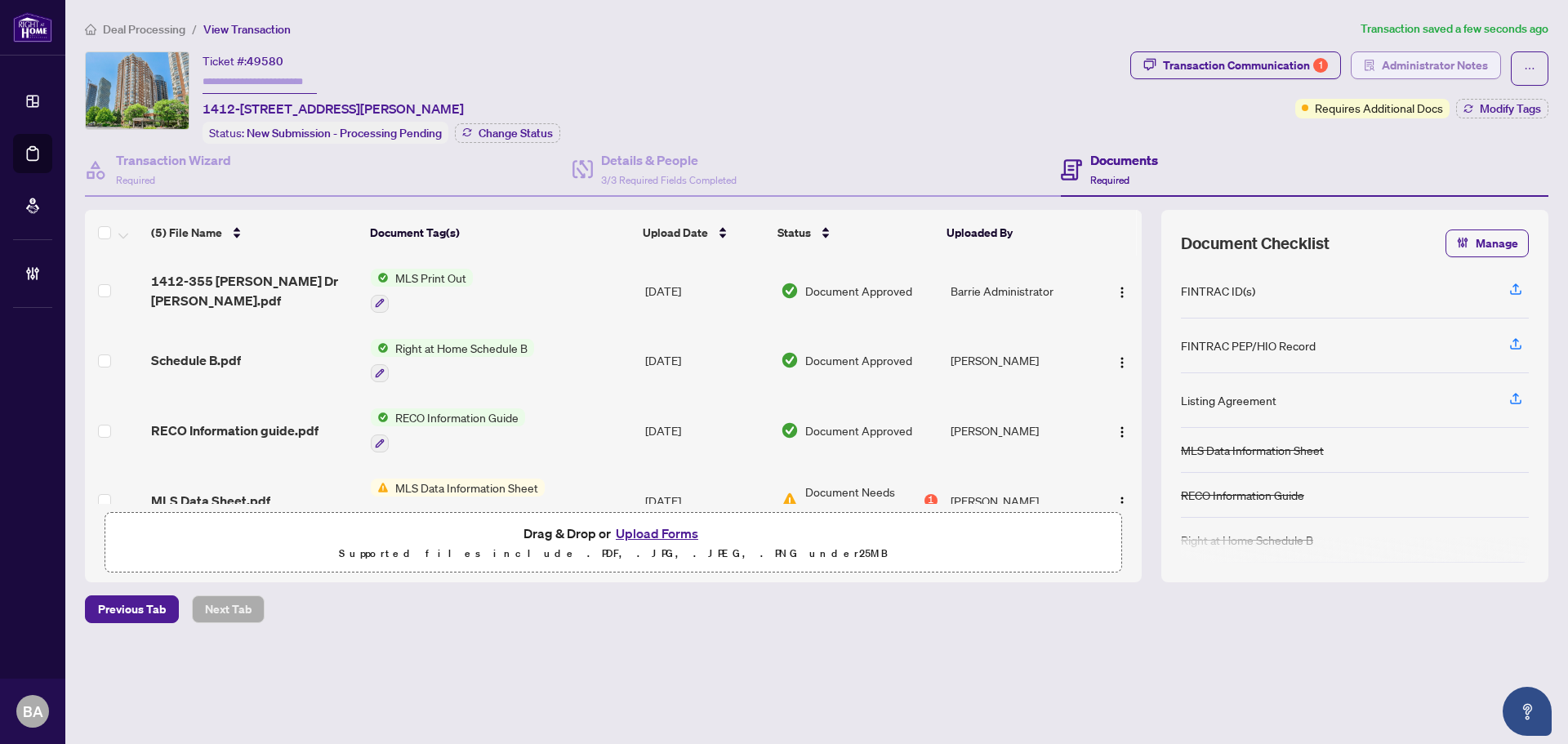
click at [1480, 59] on span "Administrator Notes" at bounding box center [1434, 65] width 106 height 26
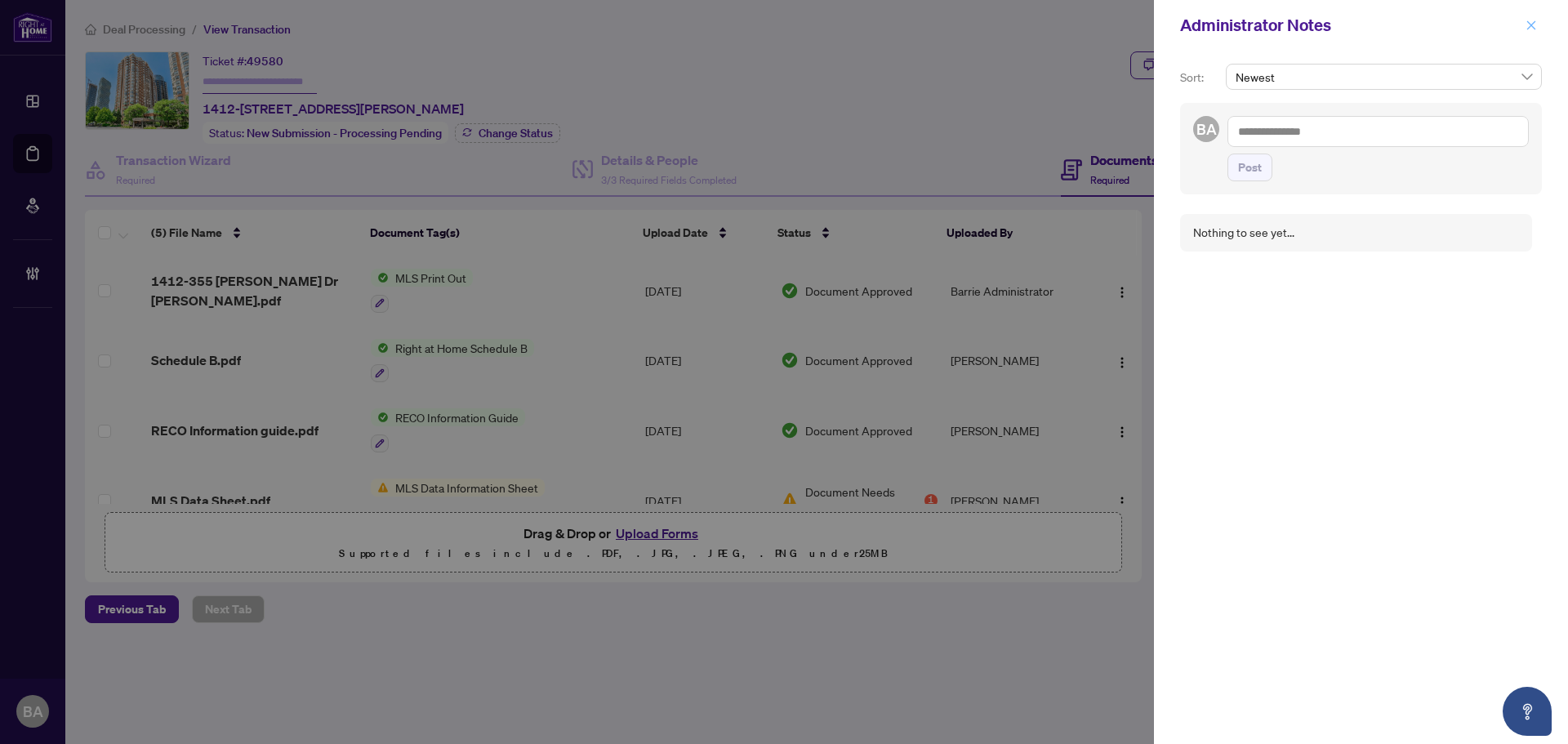
click at [1527, 26] on icon "close" at bounding box center [1531, 25] width 12 height 12
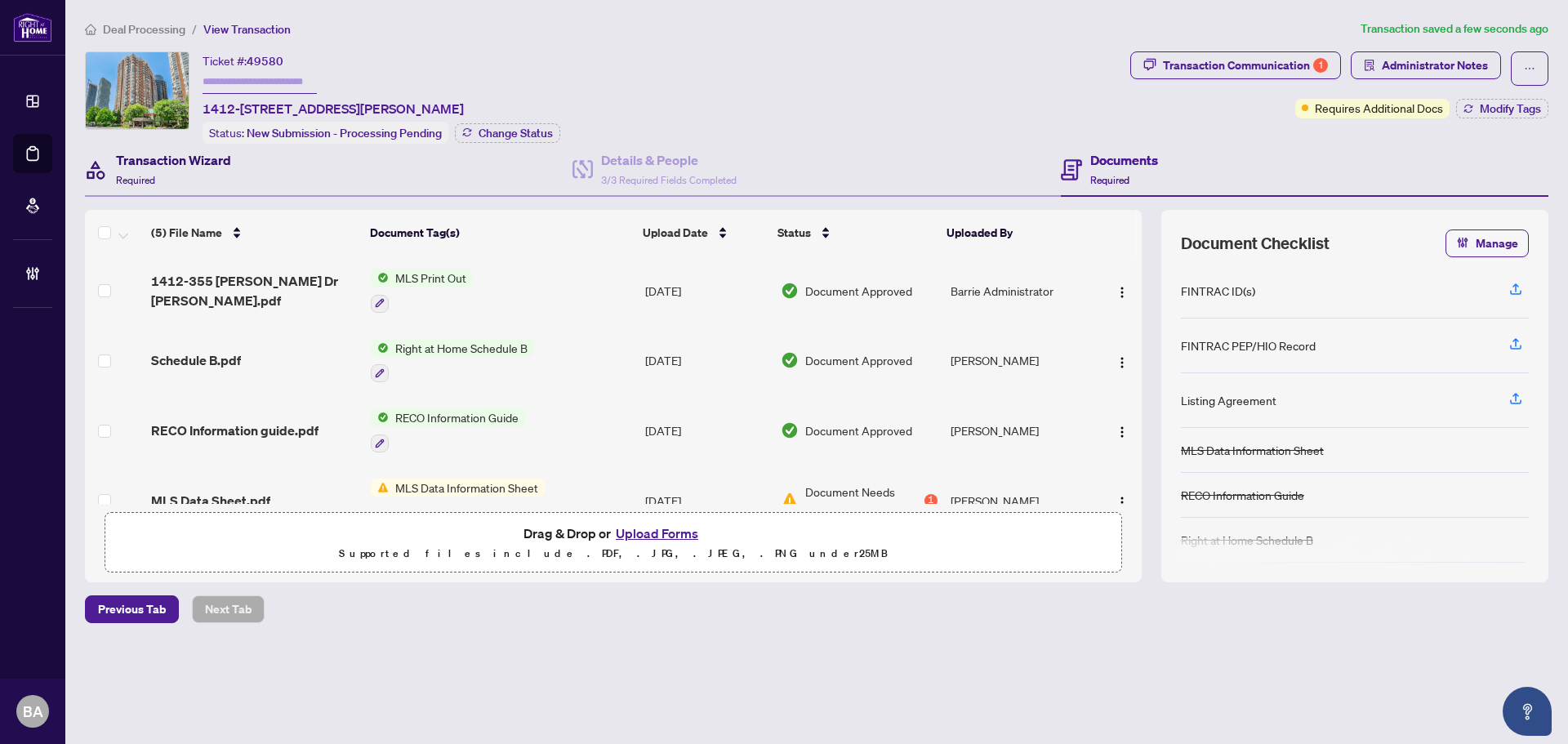
click at [219, 174] on div "Transaction Wizard Required" at bounding box center [173, 170] width 115 height 39
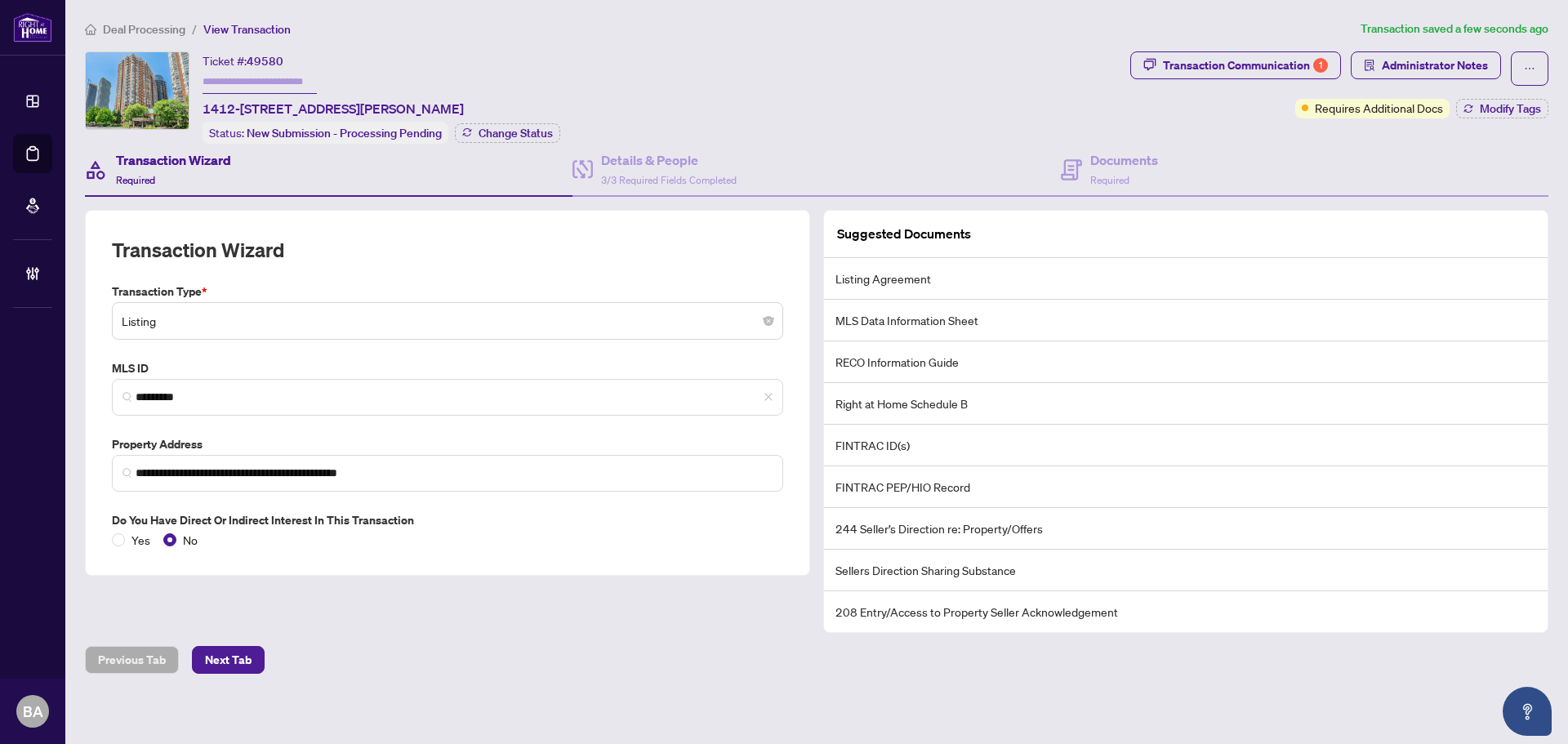
click at [173, 31] on span "Deal Processing" at bounding box center [144, 29] width 82 height 15
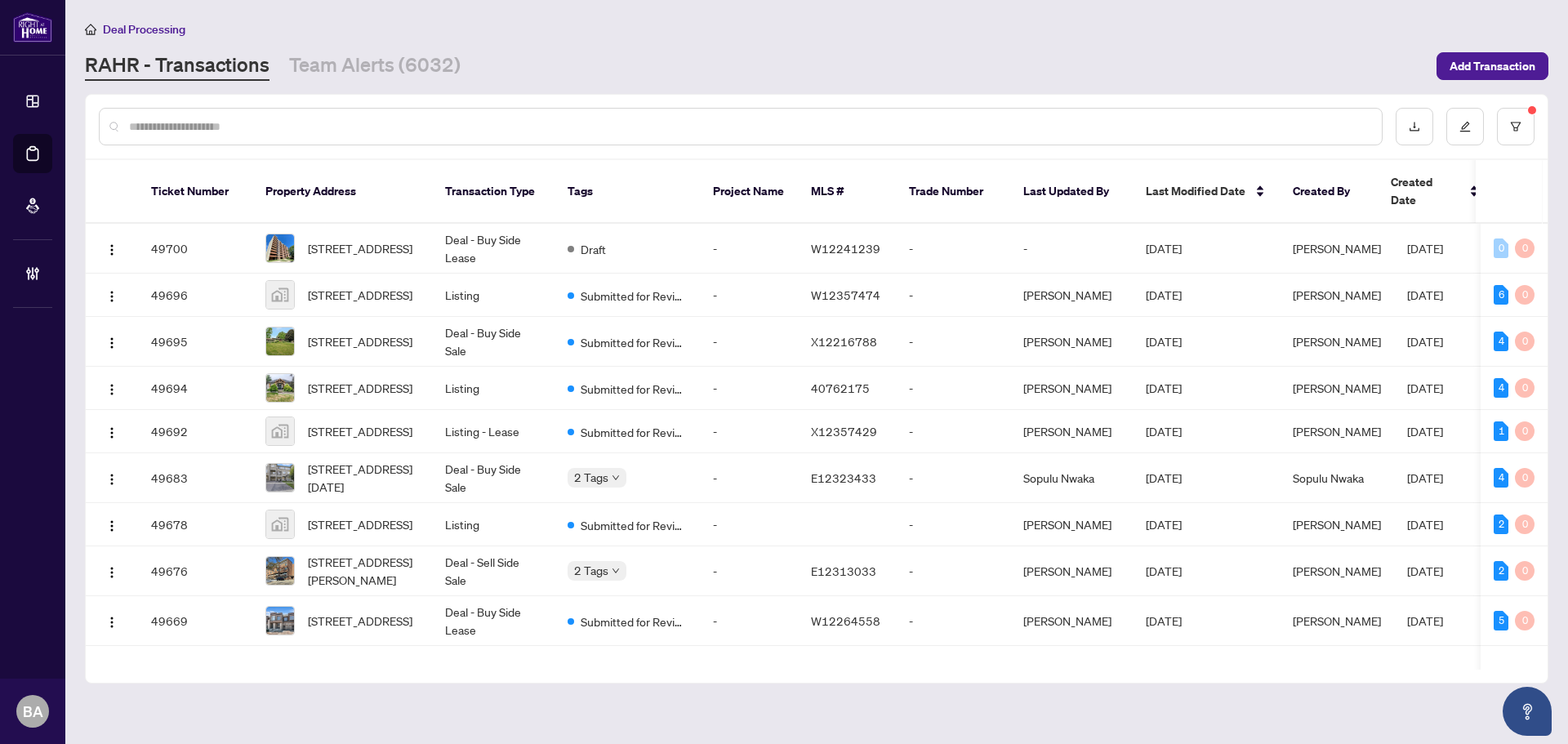
click at [182, 127] on input "text" at bounding box center [748, 126] width 1239 height 18
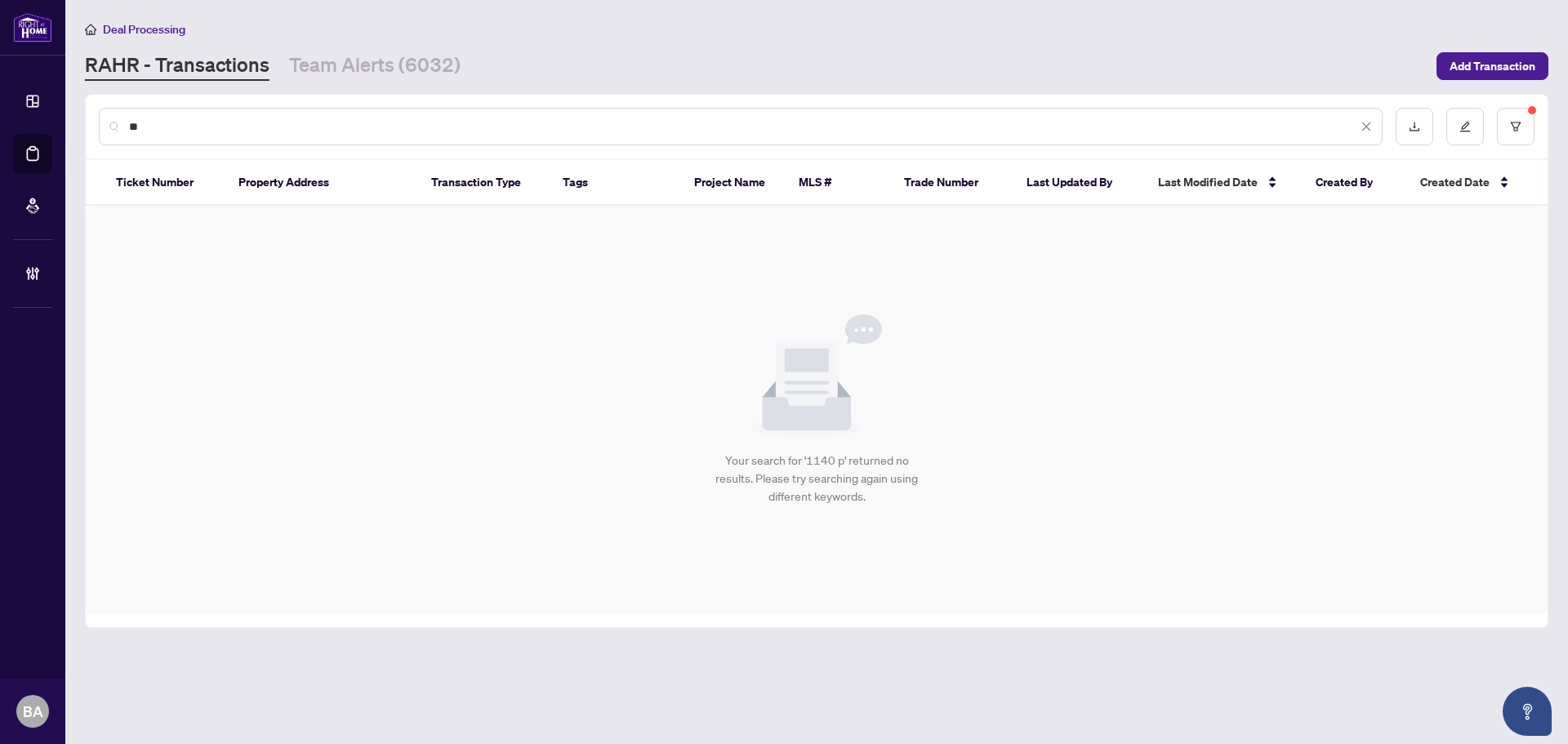
type input "*"
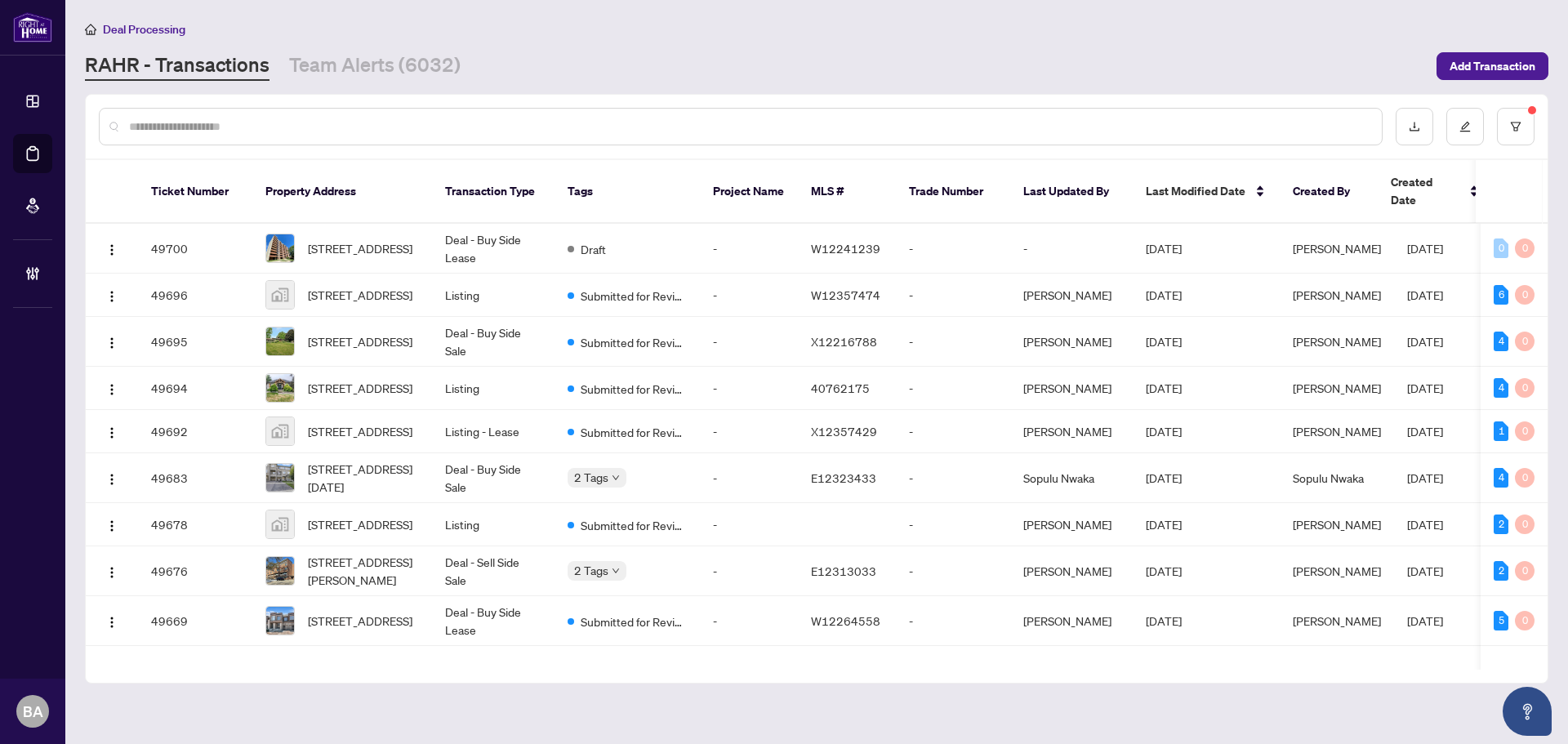
click at [278, 133] on input "text" at bounding box center [748, 126] width 1239 height 18
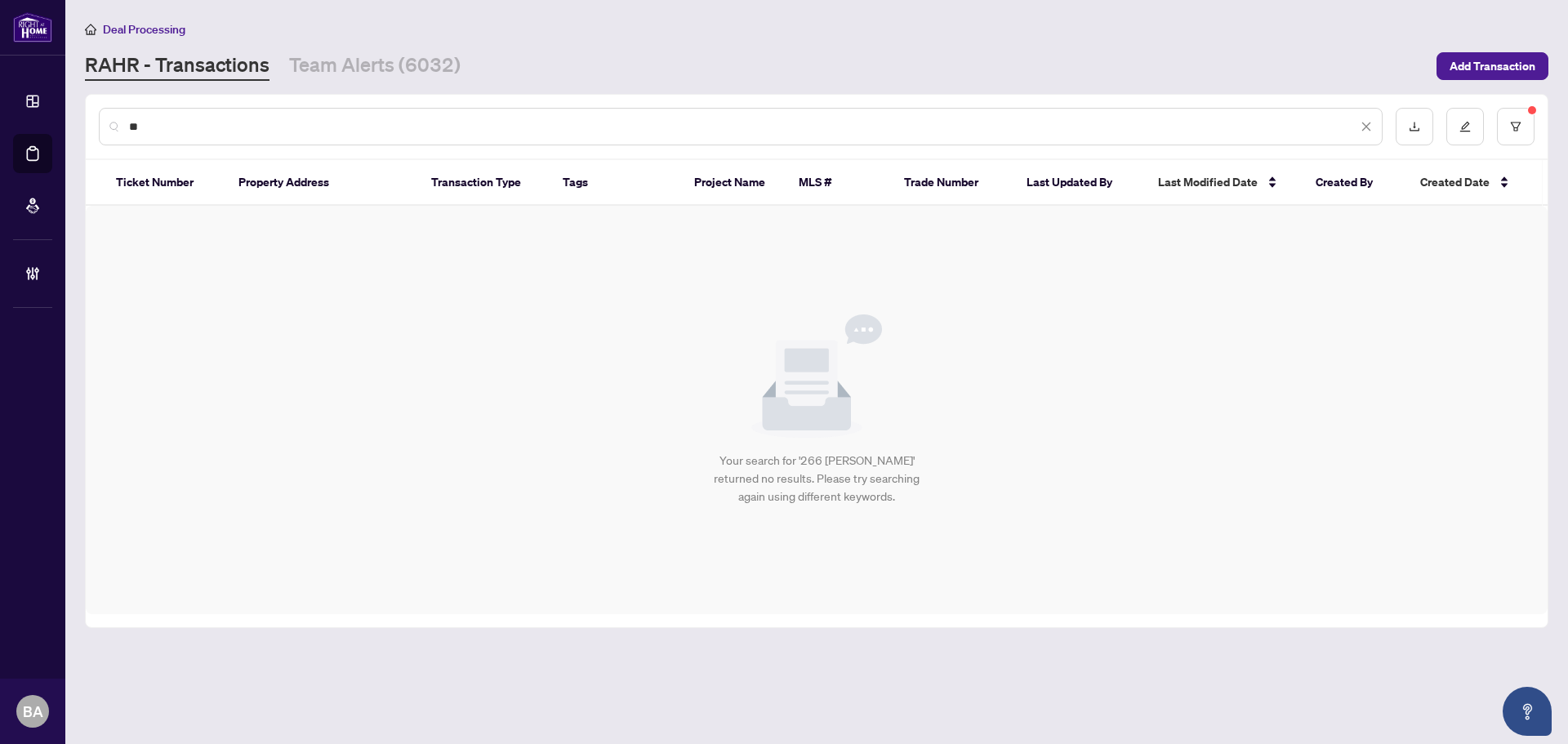
type input "*"
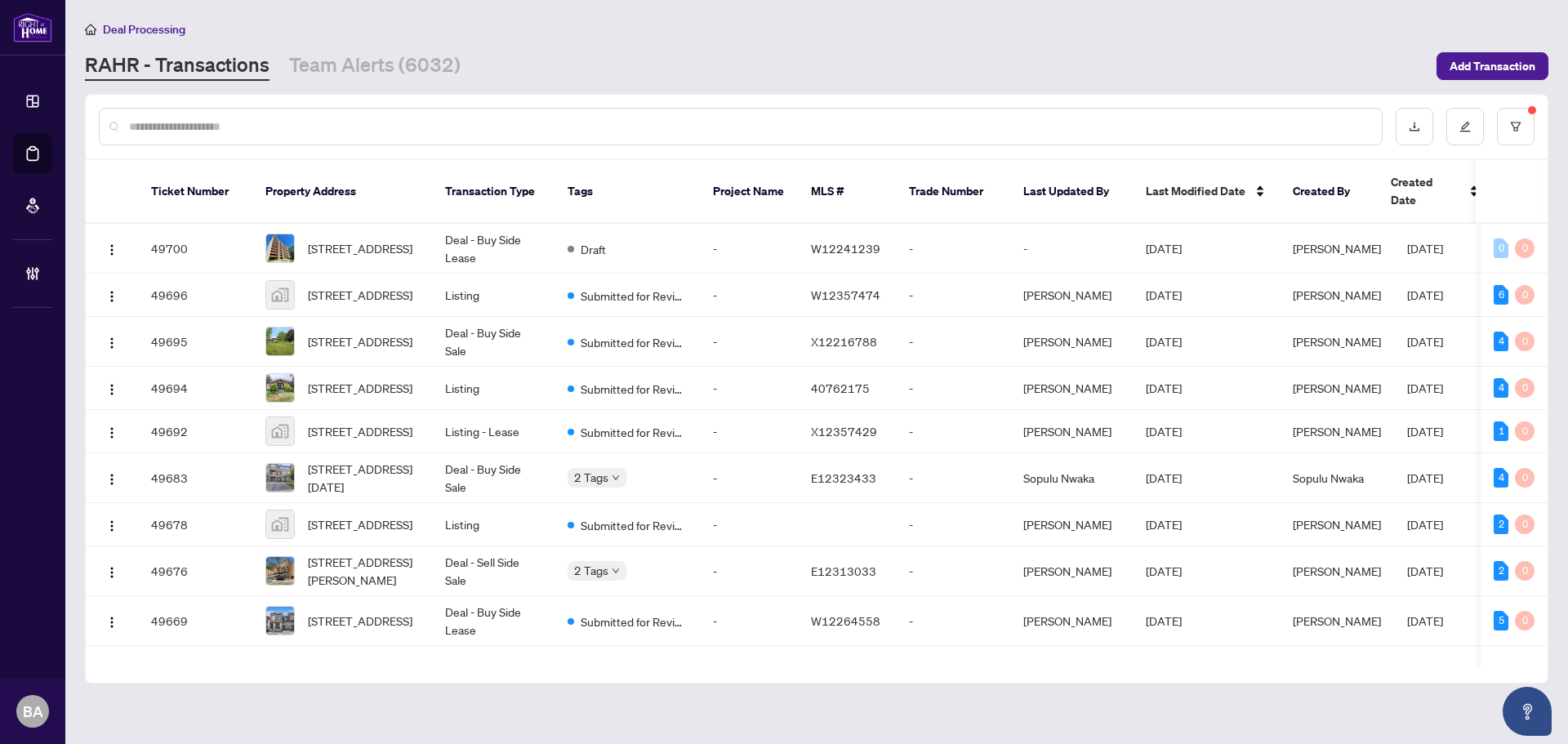
click at [452, 126] on input "text" at bounding box center [748, 126] width 1239 height 18
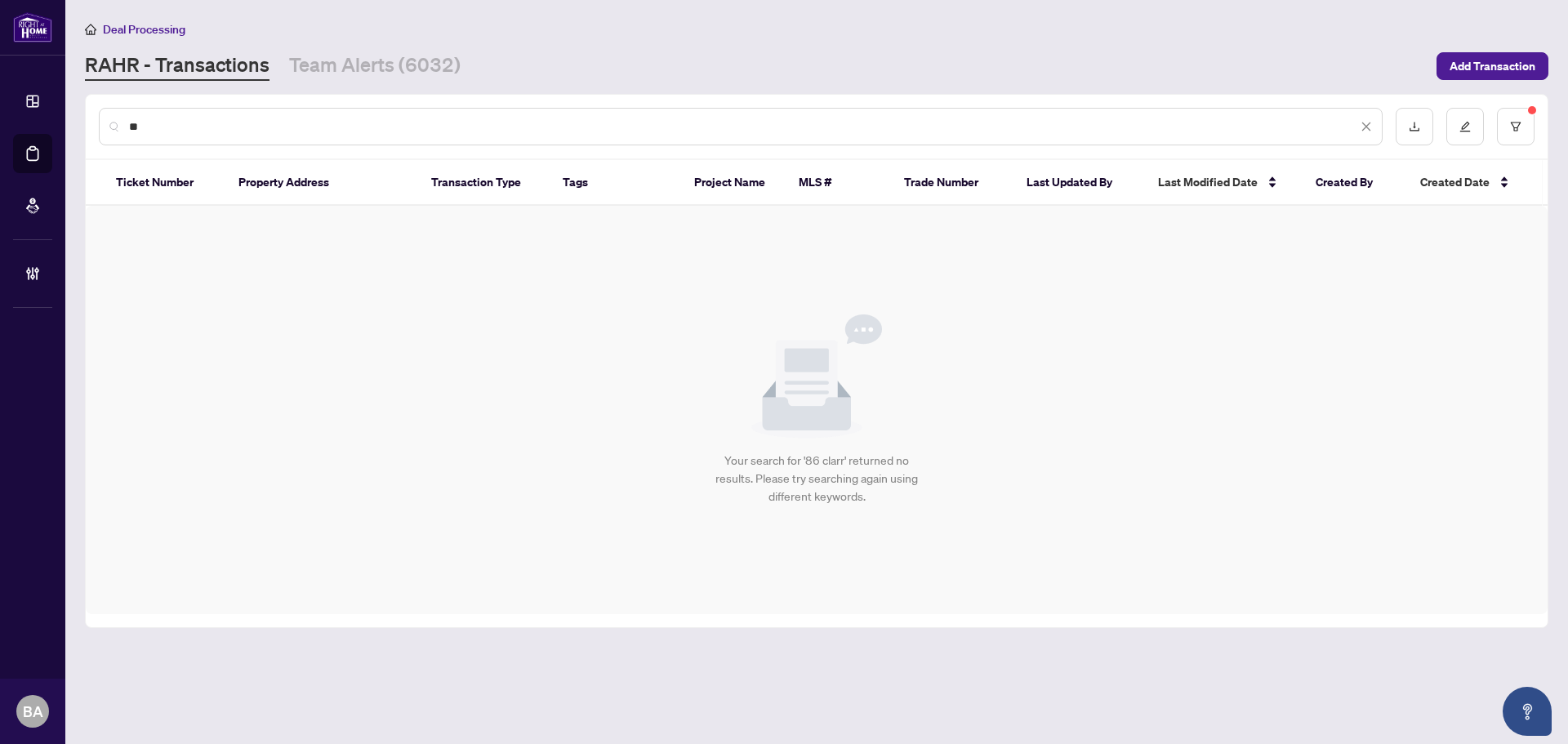
type input "*"
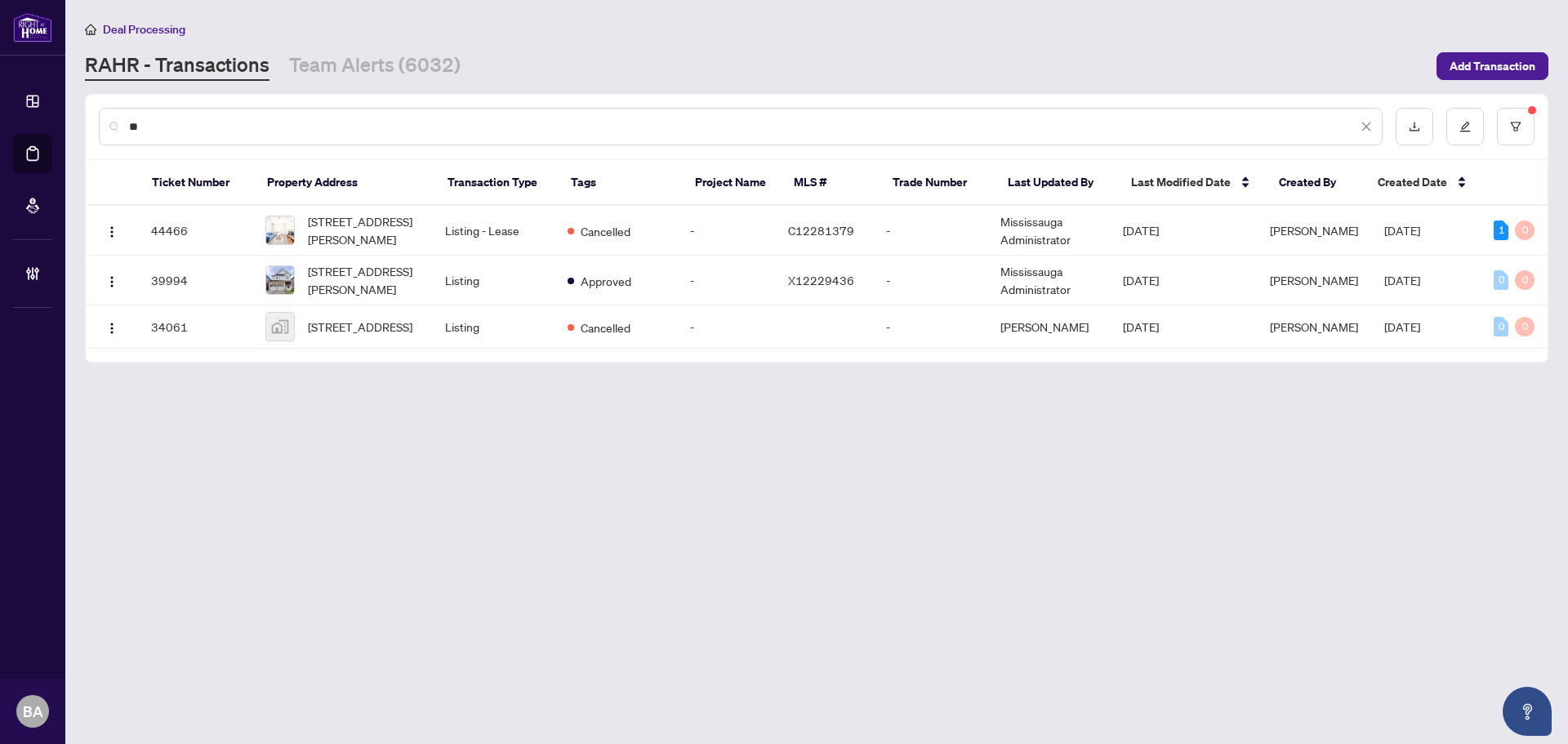
type input "*"
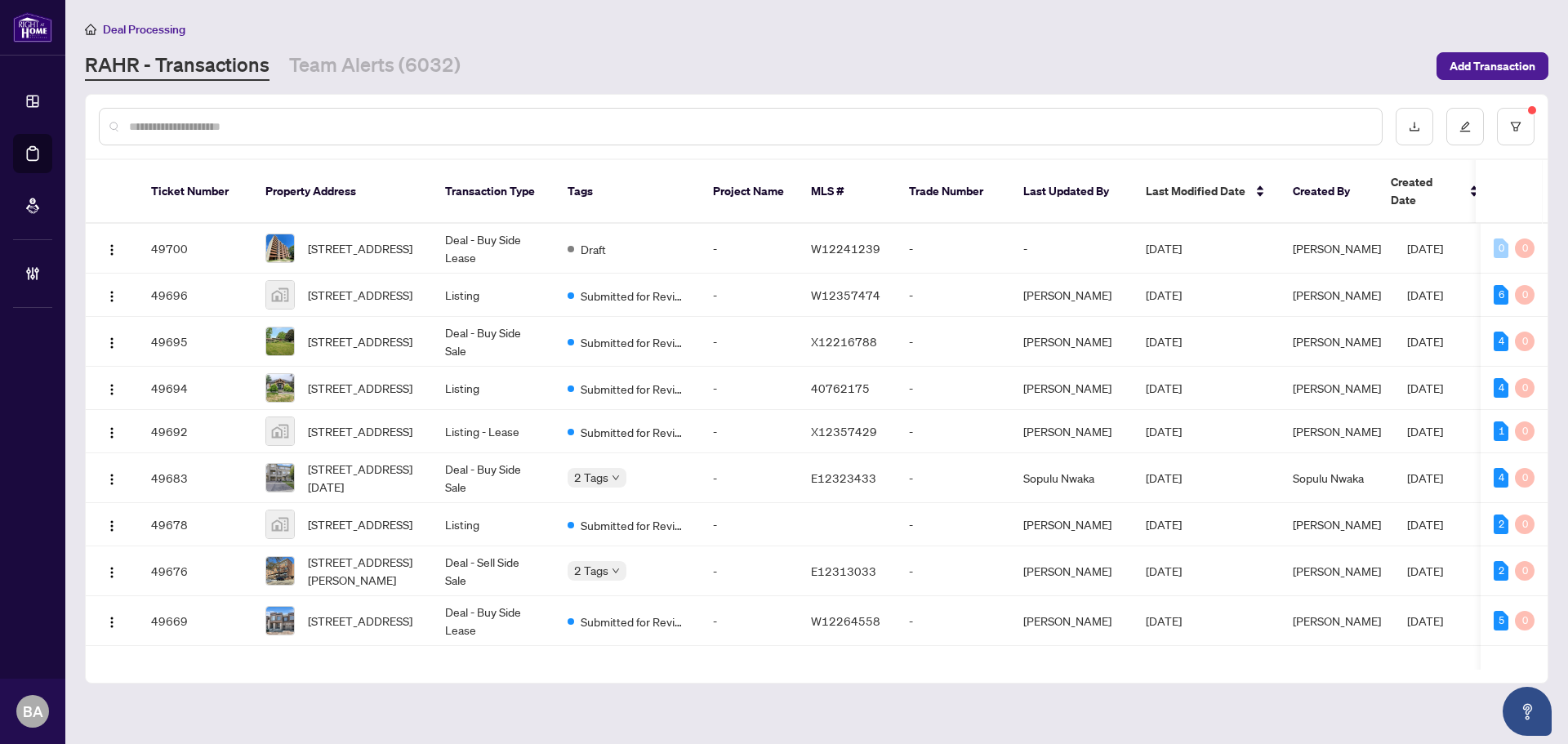
click at [215, 120] on input "text" at bounding box center [748, 126] width 1239 height 18
click at [541, 126] on input "text" at bounding box center [748, 126] width 1239 height 18
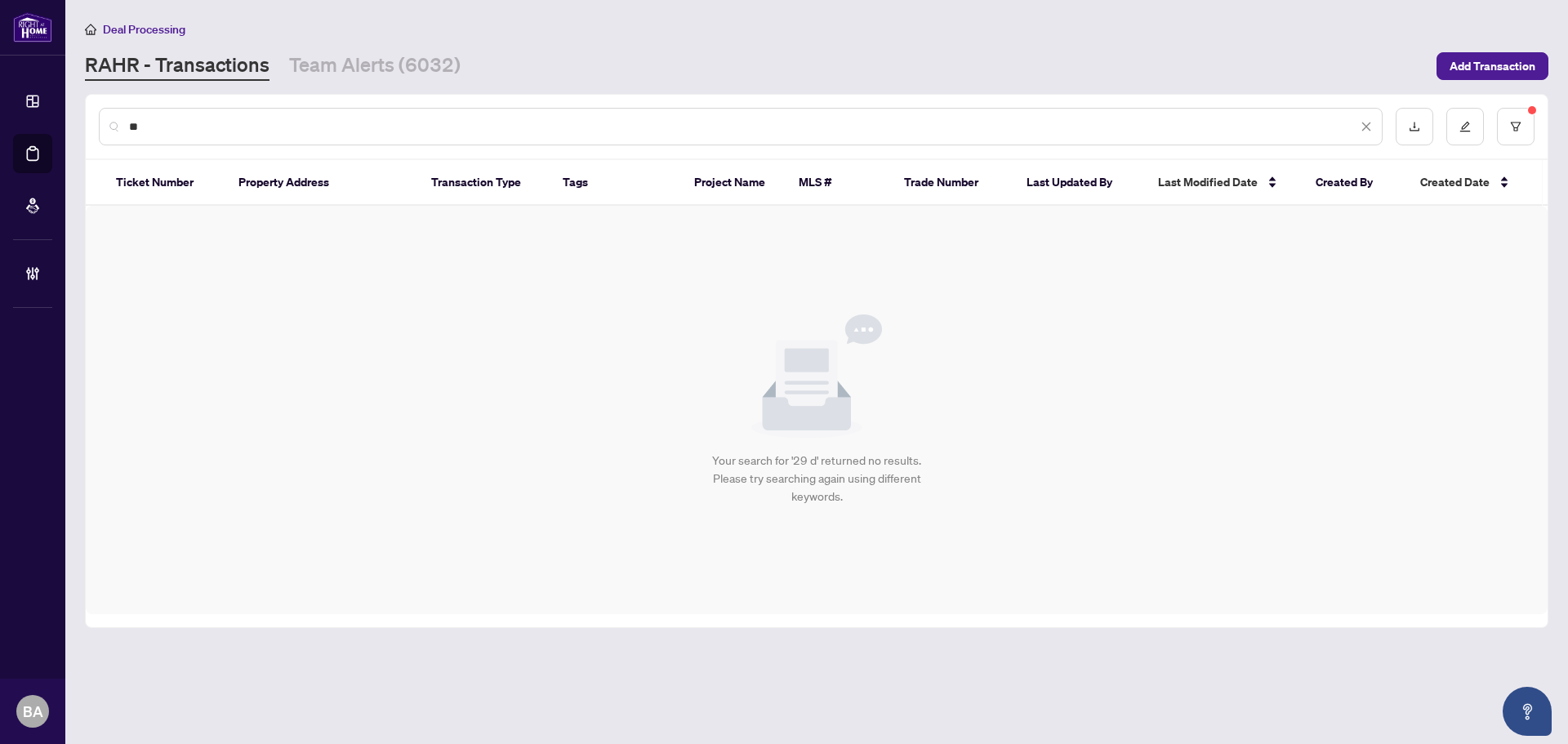
type input "*"
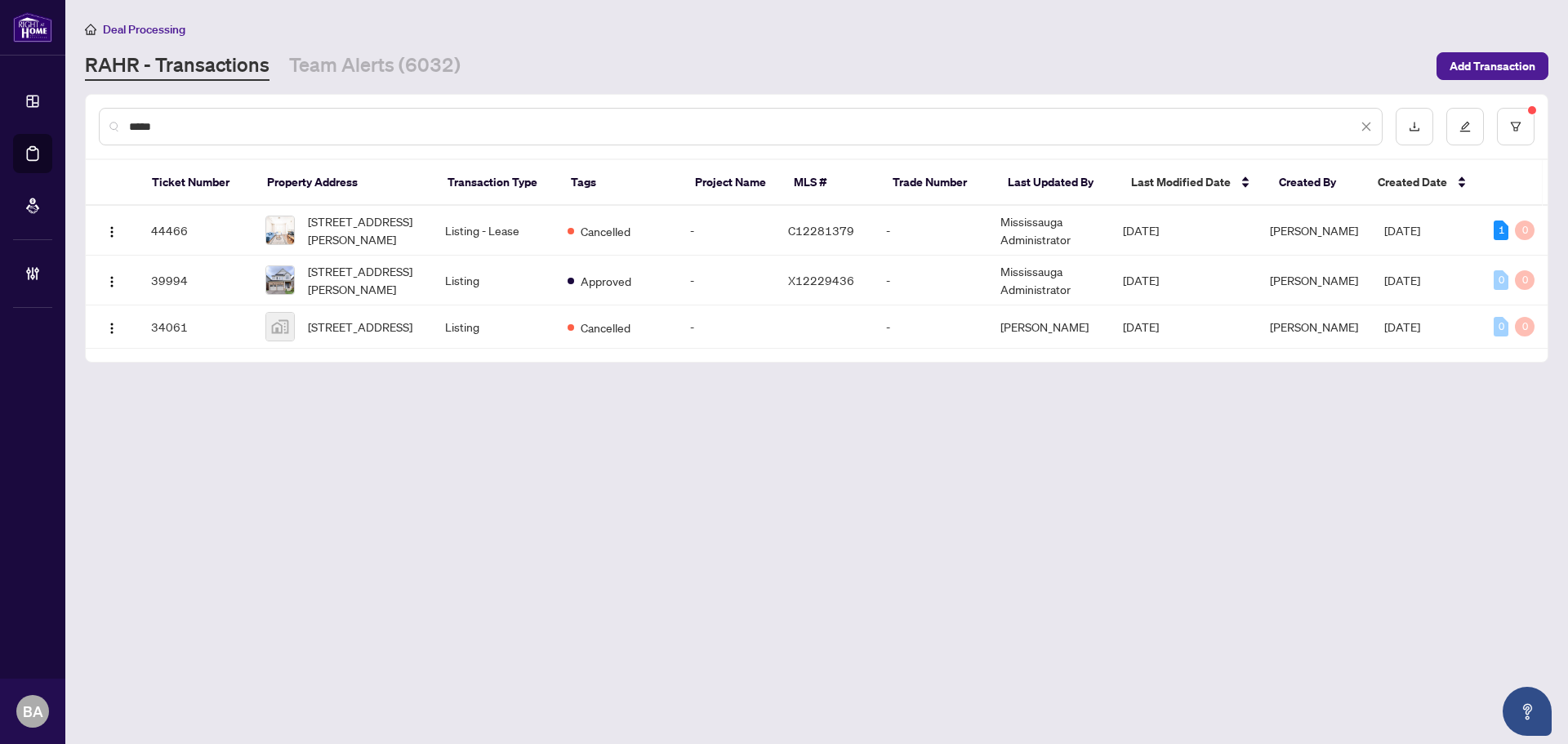
click at [374, 117] on input "*****" at bounding box center [743, 126] width 1228 height 18
click at [375, 115] on div "*****" at bounding box center [740, 126] width 1284 height 38
click at [395, 123] on input "*****" at bounding box center [743, 126] width 1228 height 18
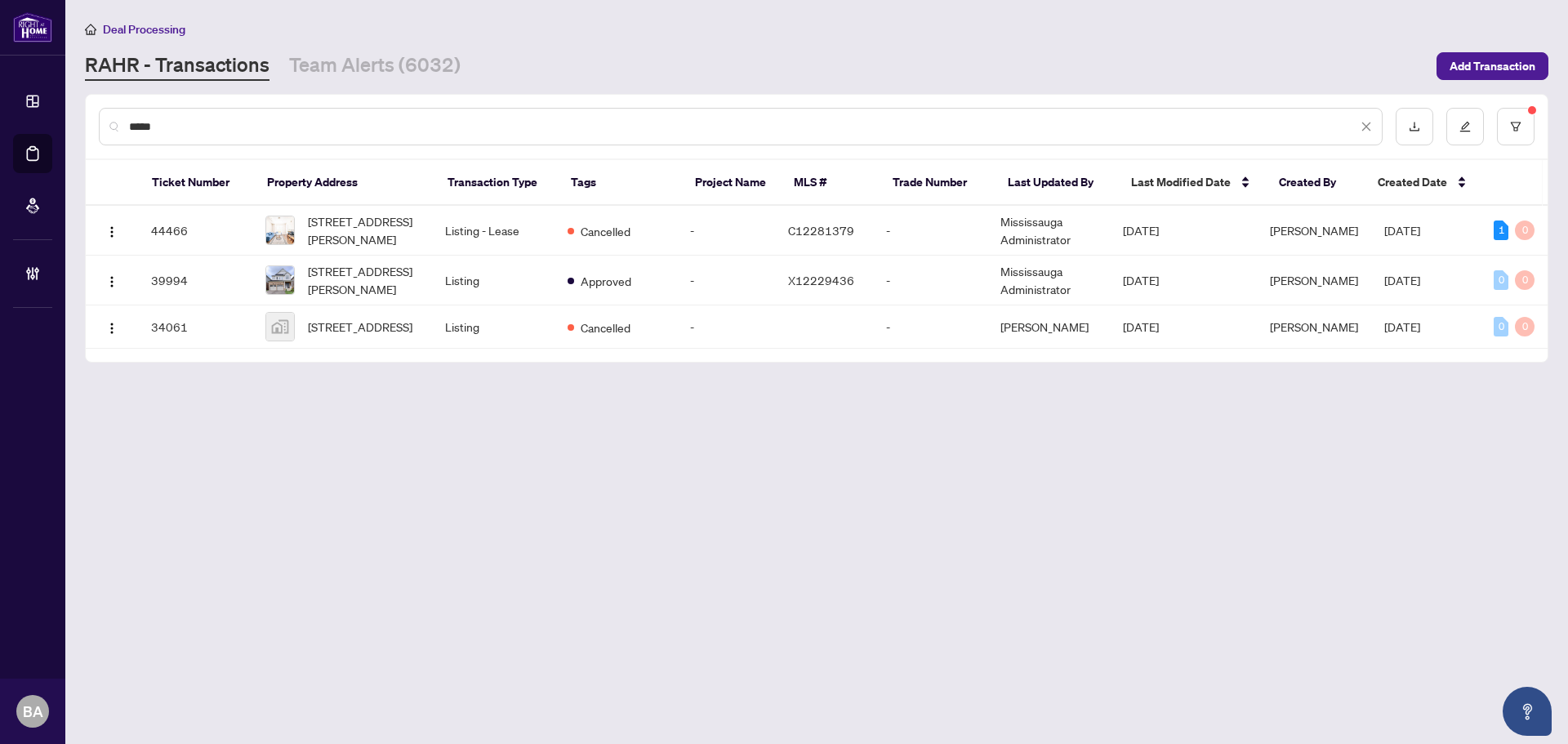
click at [396, 123] on input "*****" at bounding box center [743, 126] width 1228 height 18
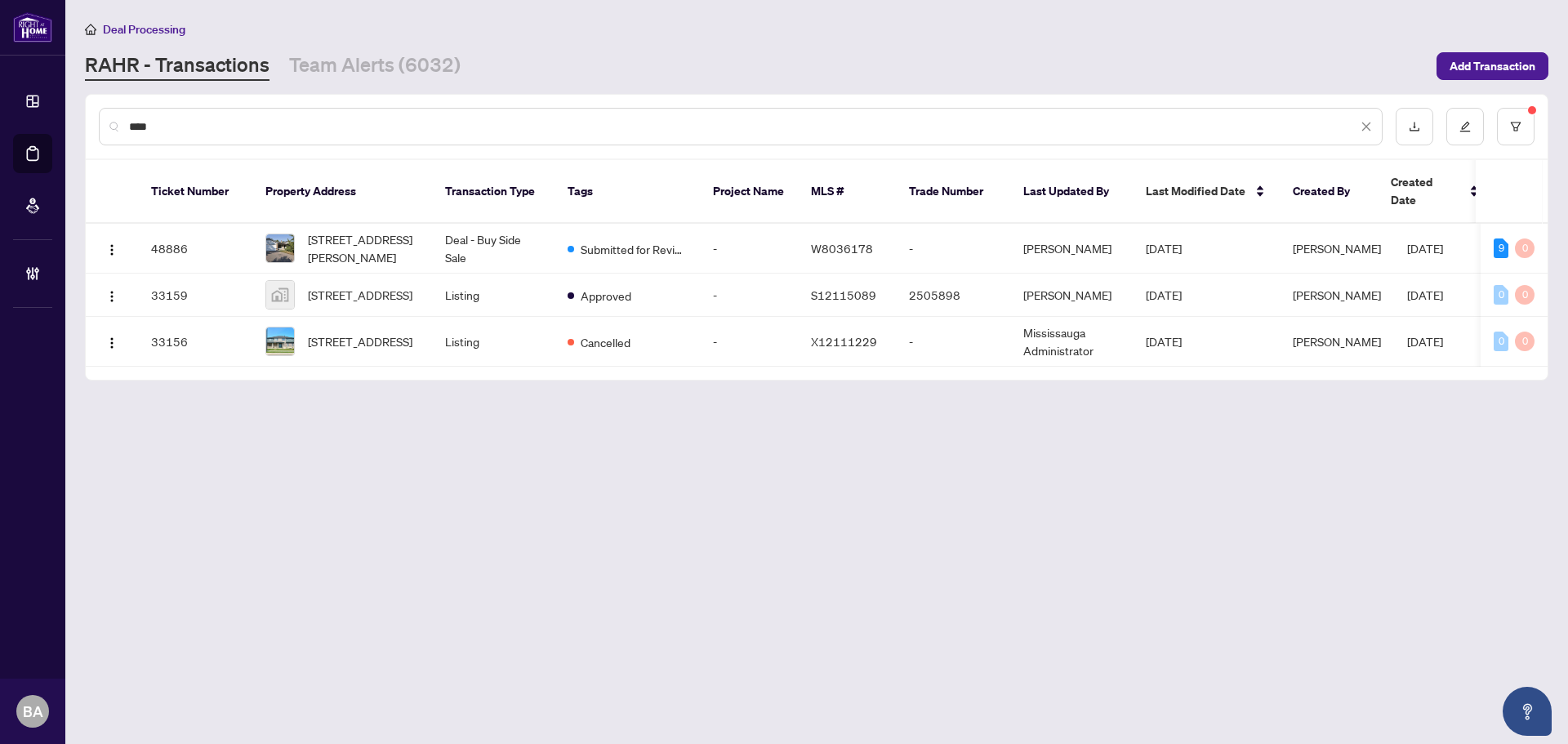
click at [213, 120] on input "****" at bounding box center [743, 126] width 1228 height 18
click at [213, 119] on input "****" at bounding box center [743, 126] width 1228 height 18
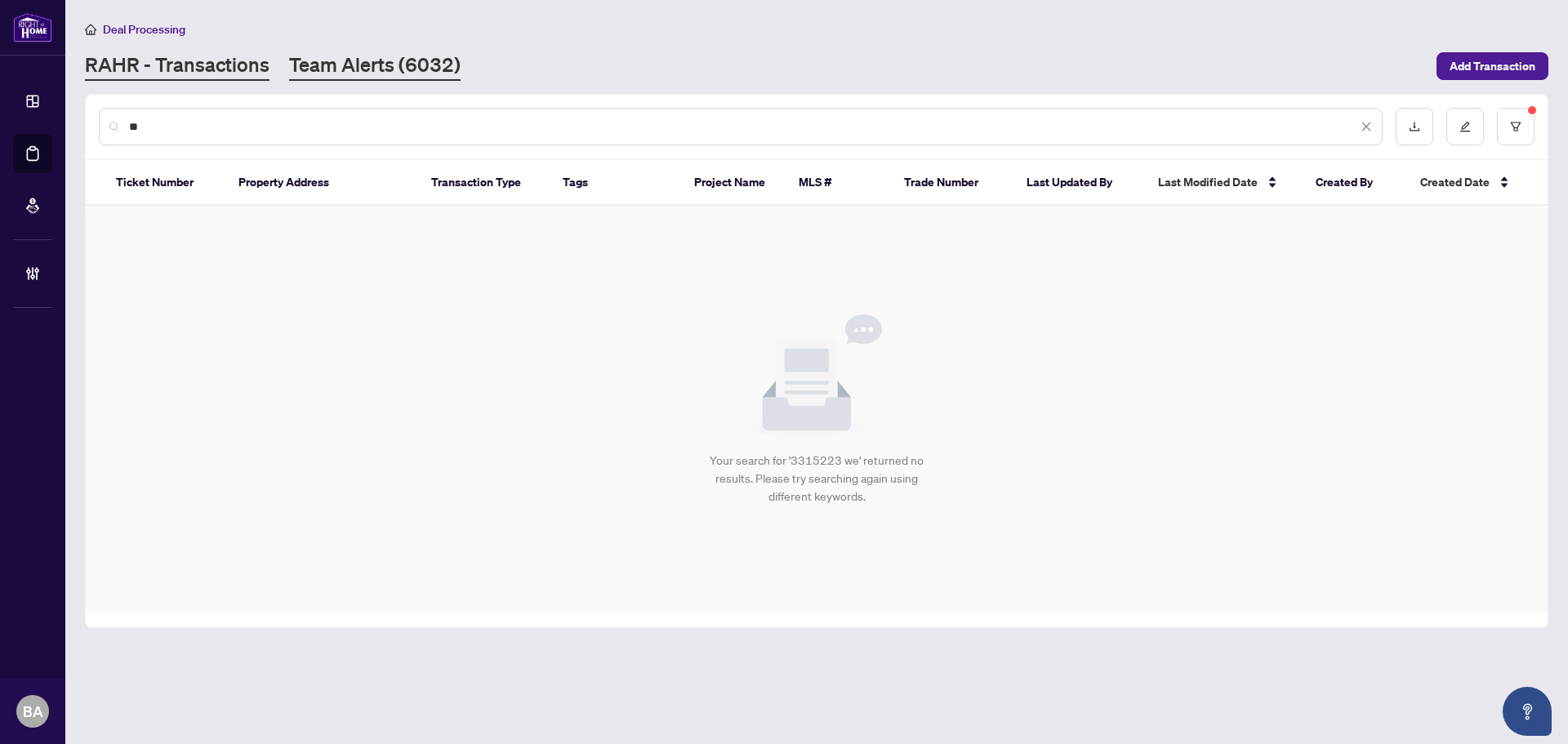
type input "*"
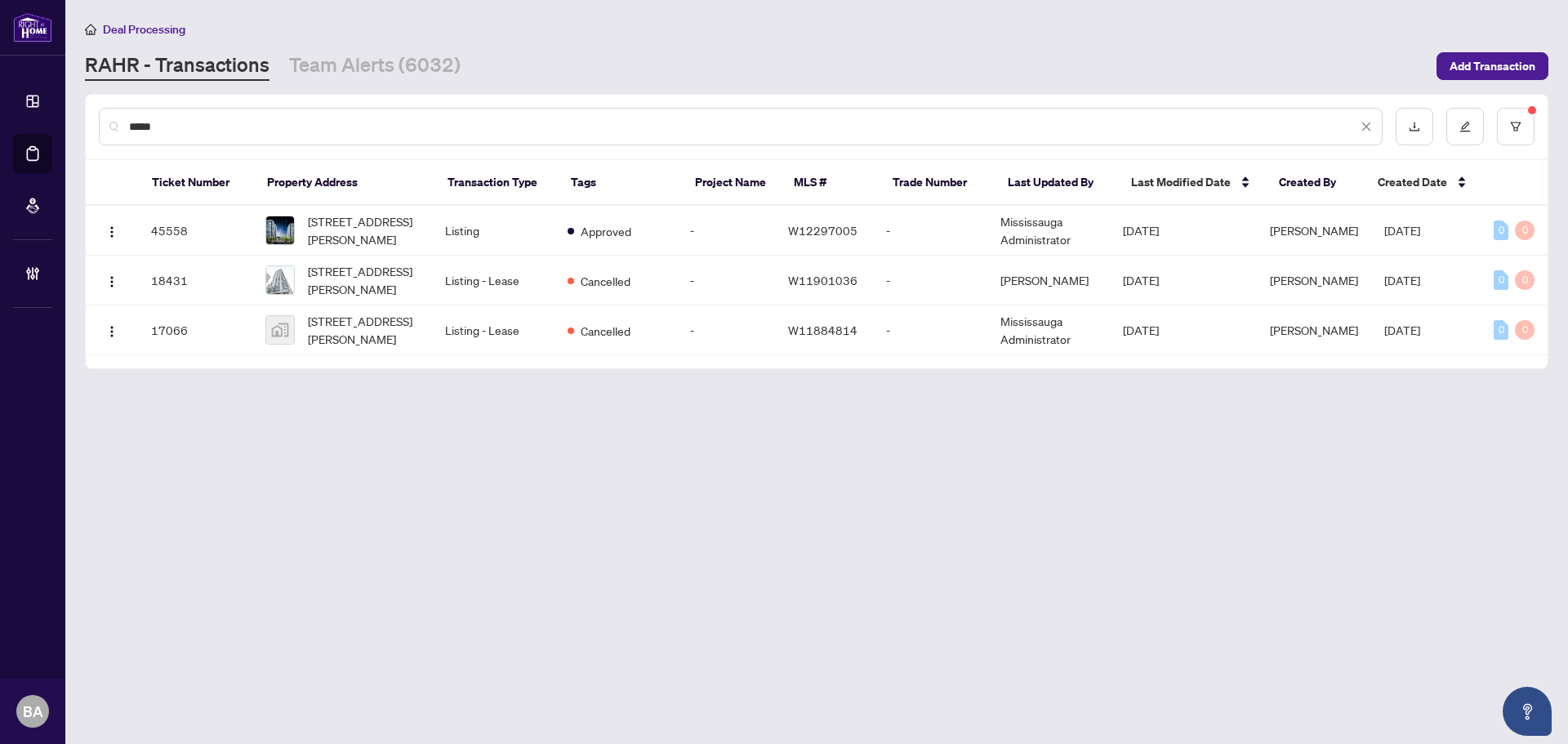
click at [302, 126] on input "*****" at bounding box center [743, 126] width 1228 height 18
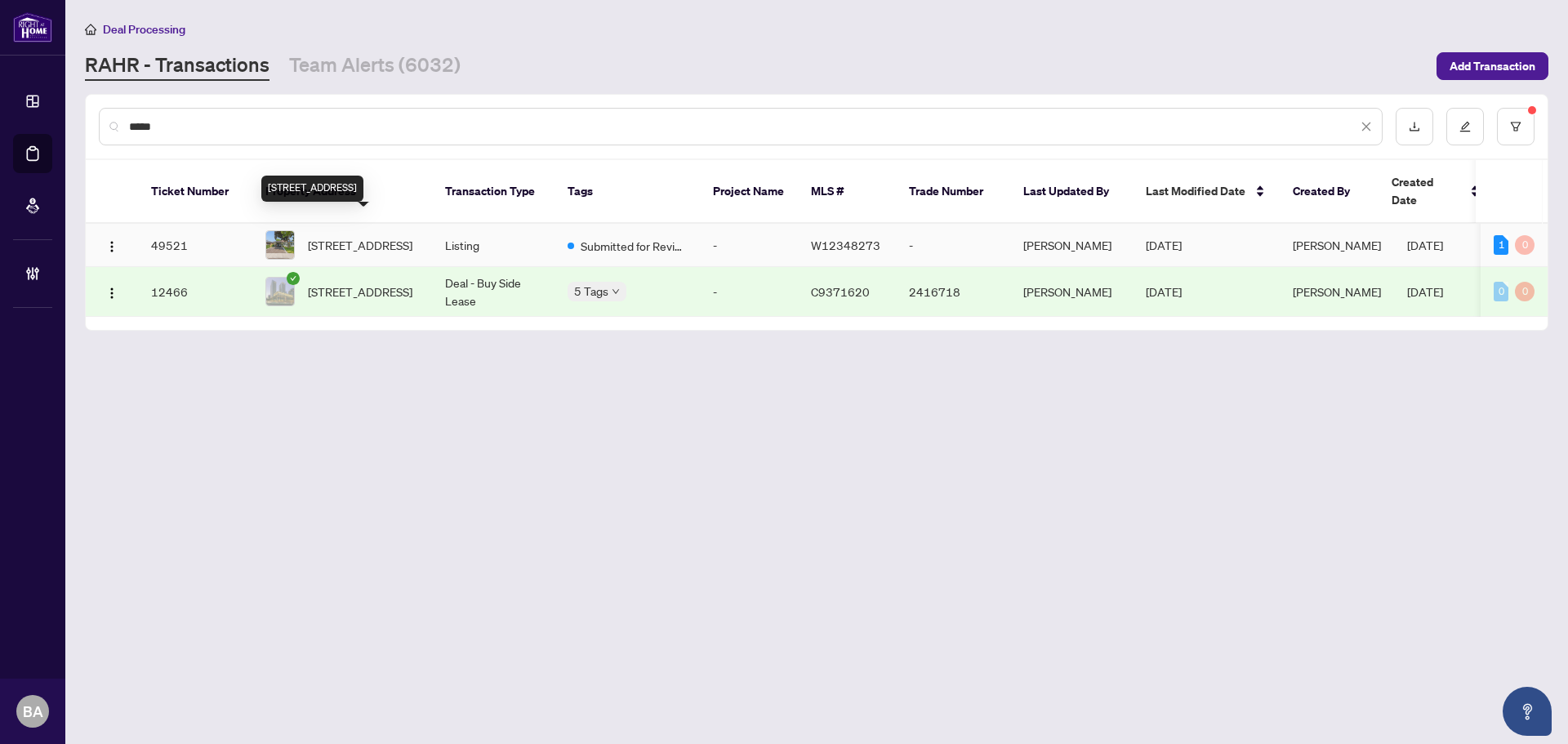
type input "****"
click at [340, 236] on span "[STREET_ADDRESS]" at bounding box center [360, 244] width 105 height 18
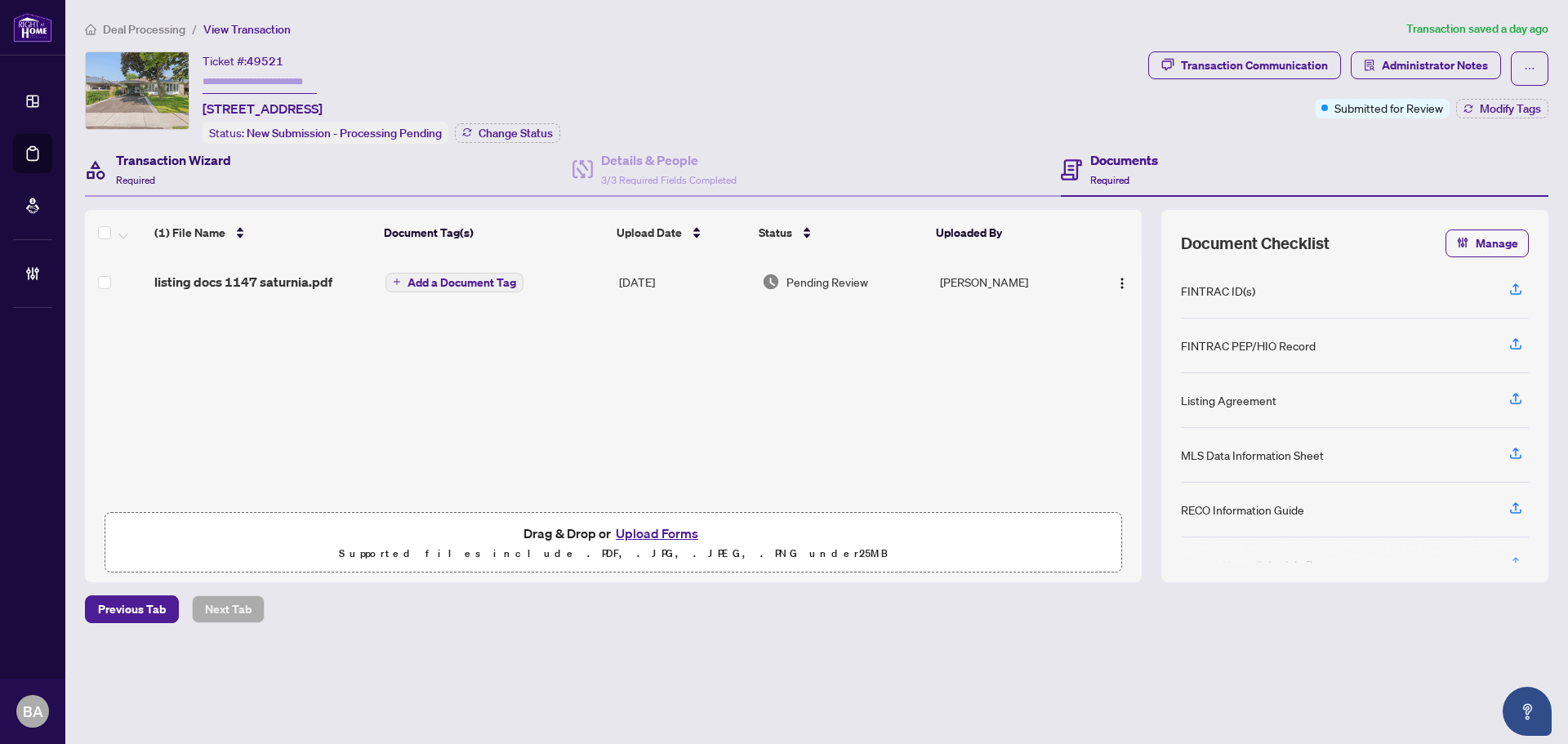
click at [221, 178] on div "Transaction Wizard Required" at bounding box center [173, 170] width 115 height 39
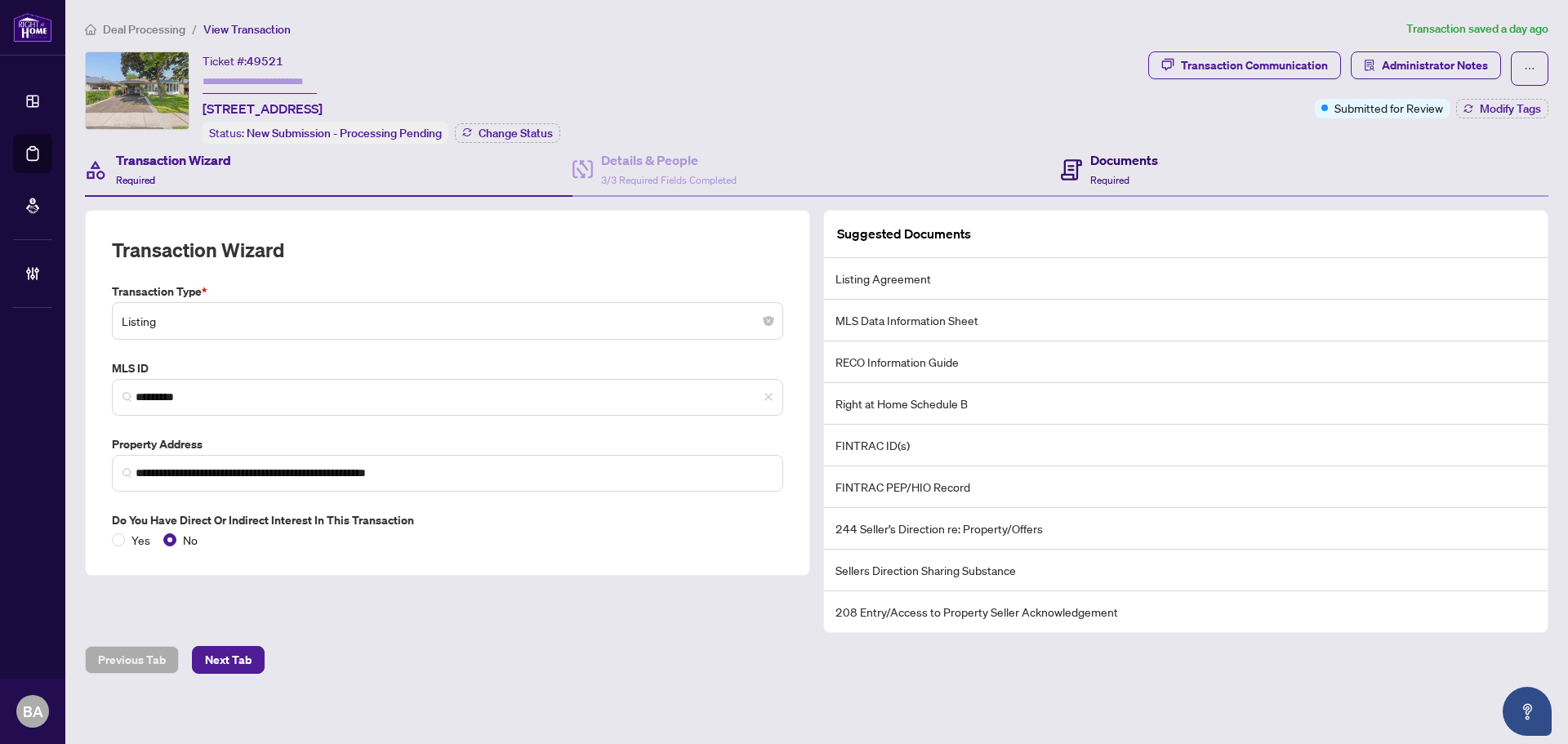
click at [1090, 174] on span "Required" at bounding box center [1109, 179] width 39 height 13
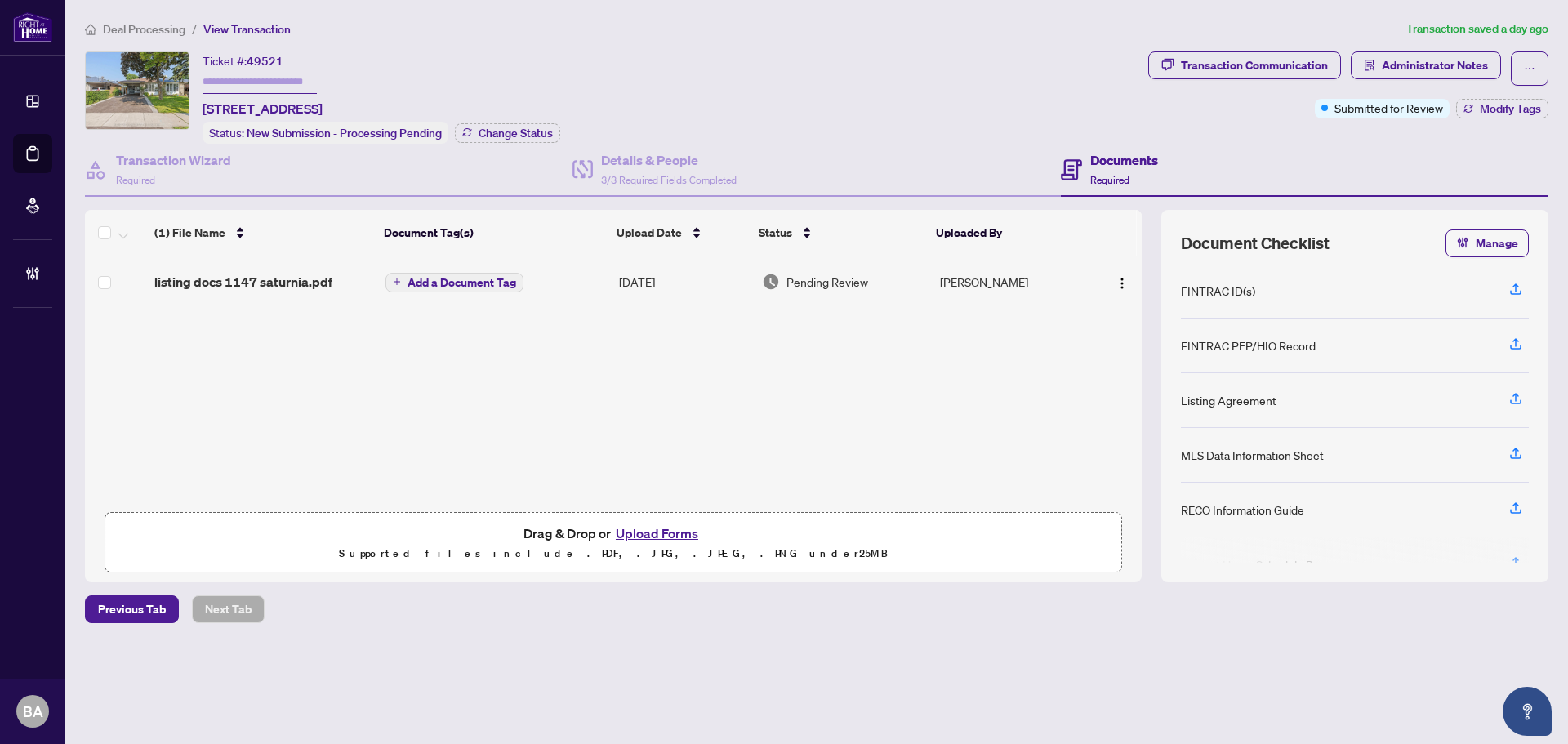
click at [291, 284] on span "listing docs 1147 saturnia.pdf" at bounding box center [243, 281] width 178 height 19
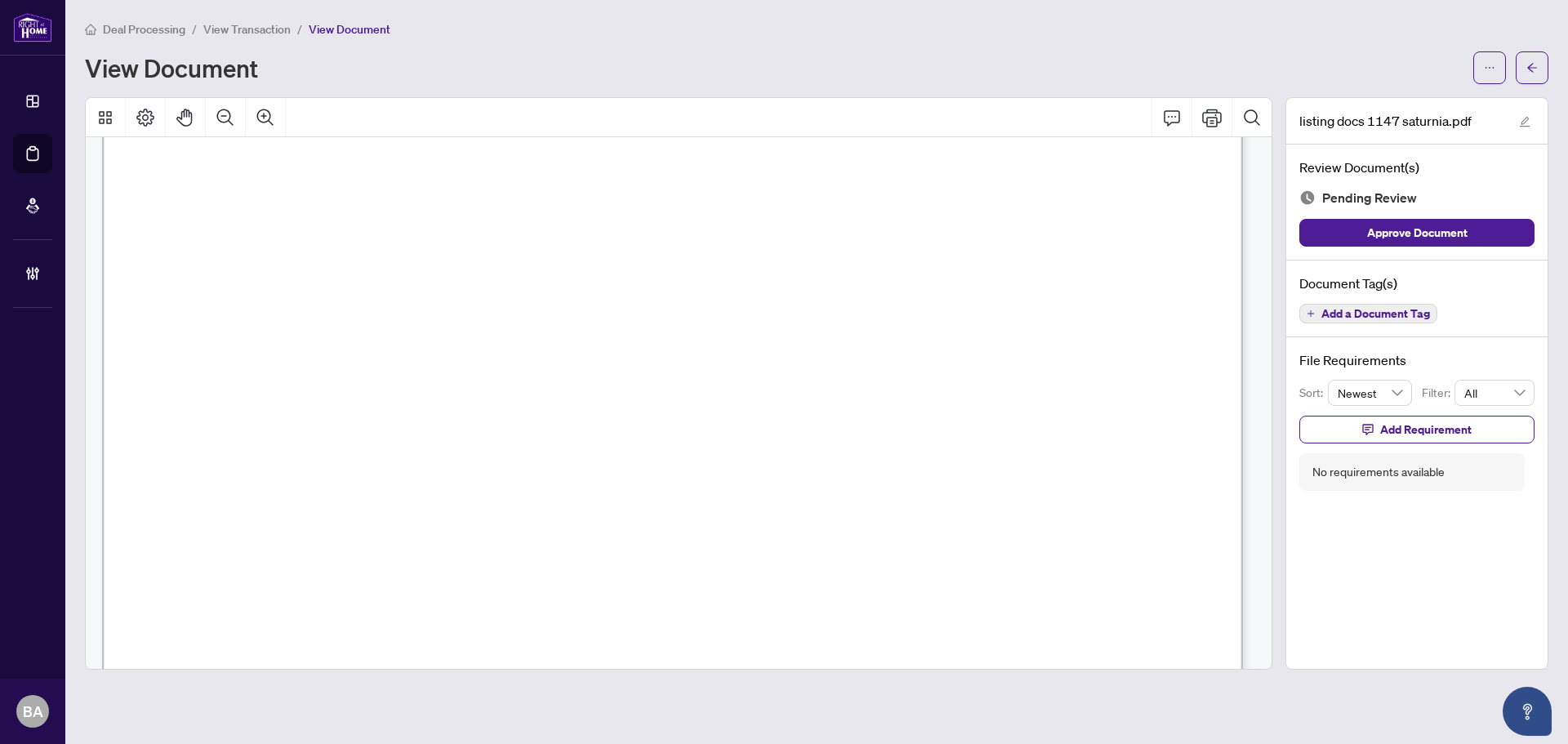
scroll to position [163, 0]
click at [1167, 121] on icon "Comment" at bounding box center [1171, 118] width 16 height 16
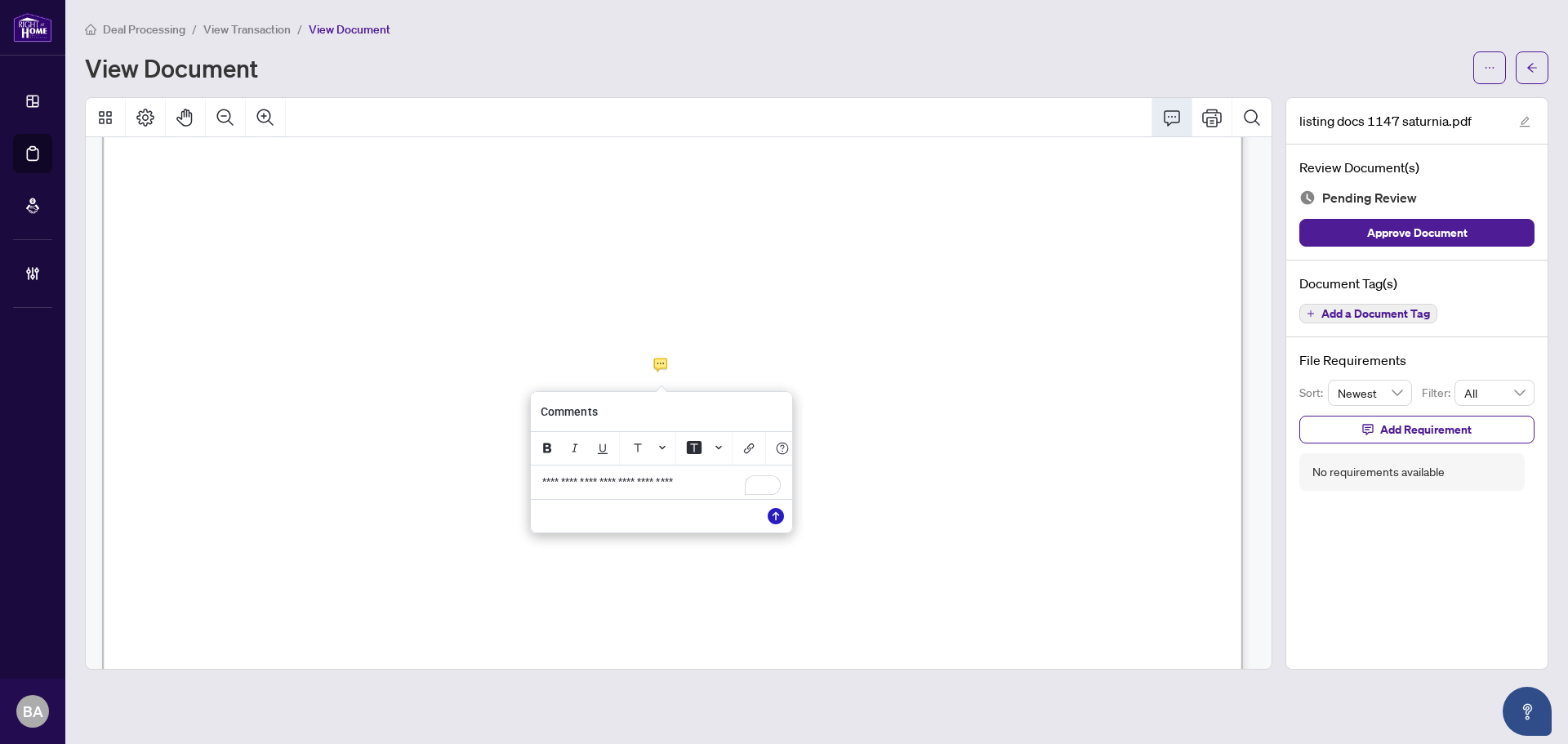
click at [772, 524] on icon "Save" at bounding box center [775, 515] width 16 height 16
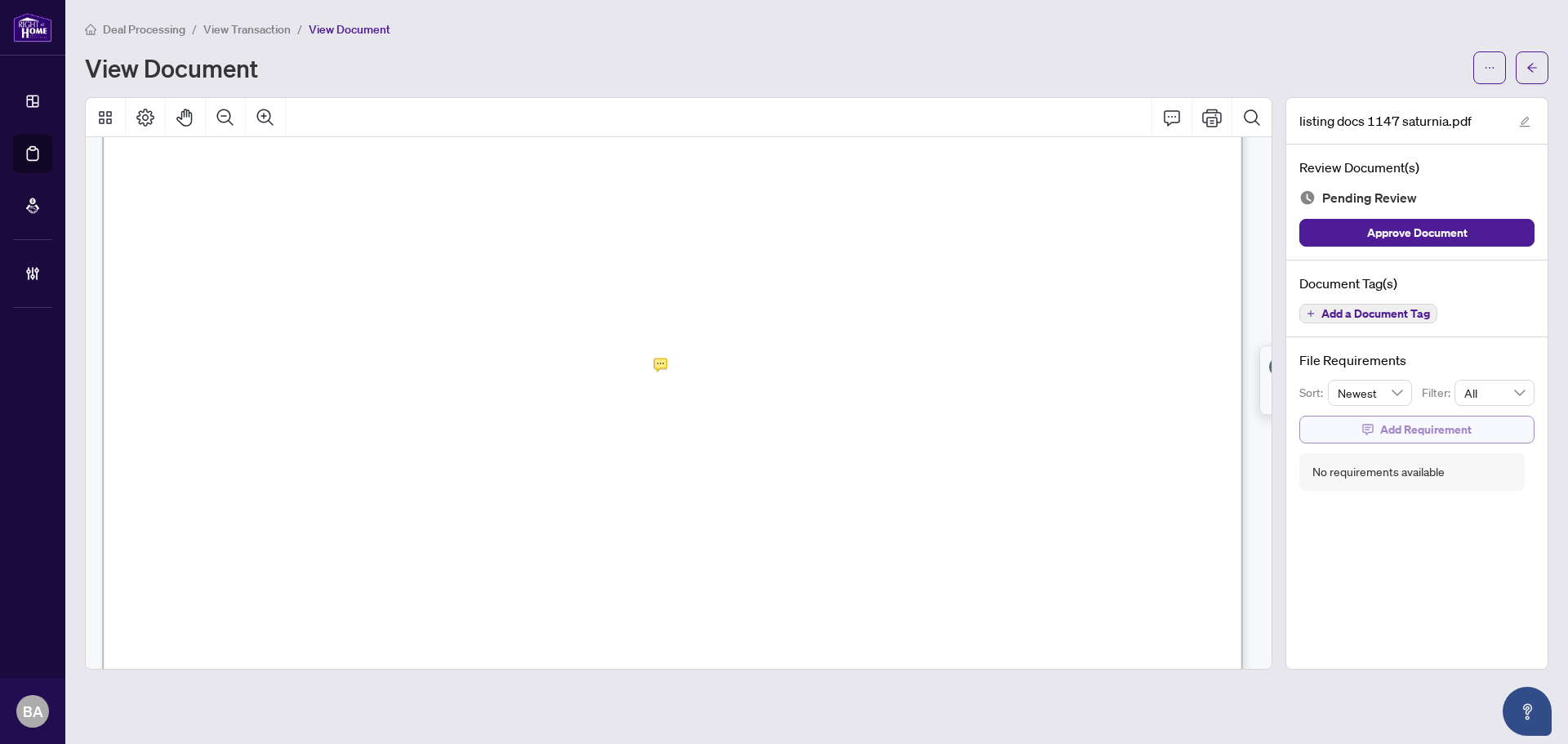
click at [1431, 437] on span "Add Requirement" at bounding box center [1425, 429] width 91 height 26
click at [1399, 453] on textarea at bounding box center [1434, 444] width 175 height 31
type textarea "*"
type textarea "**"
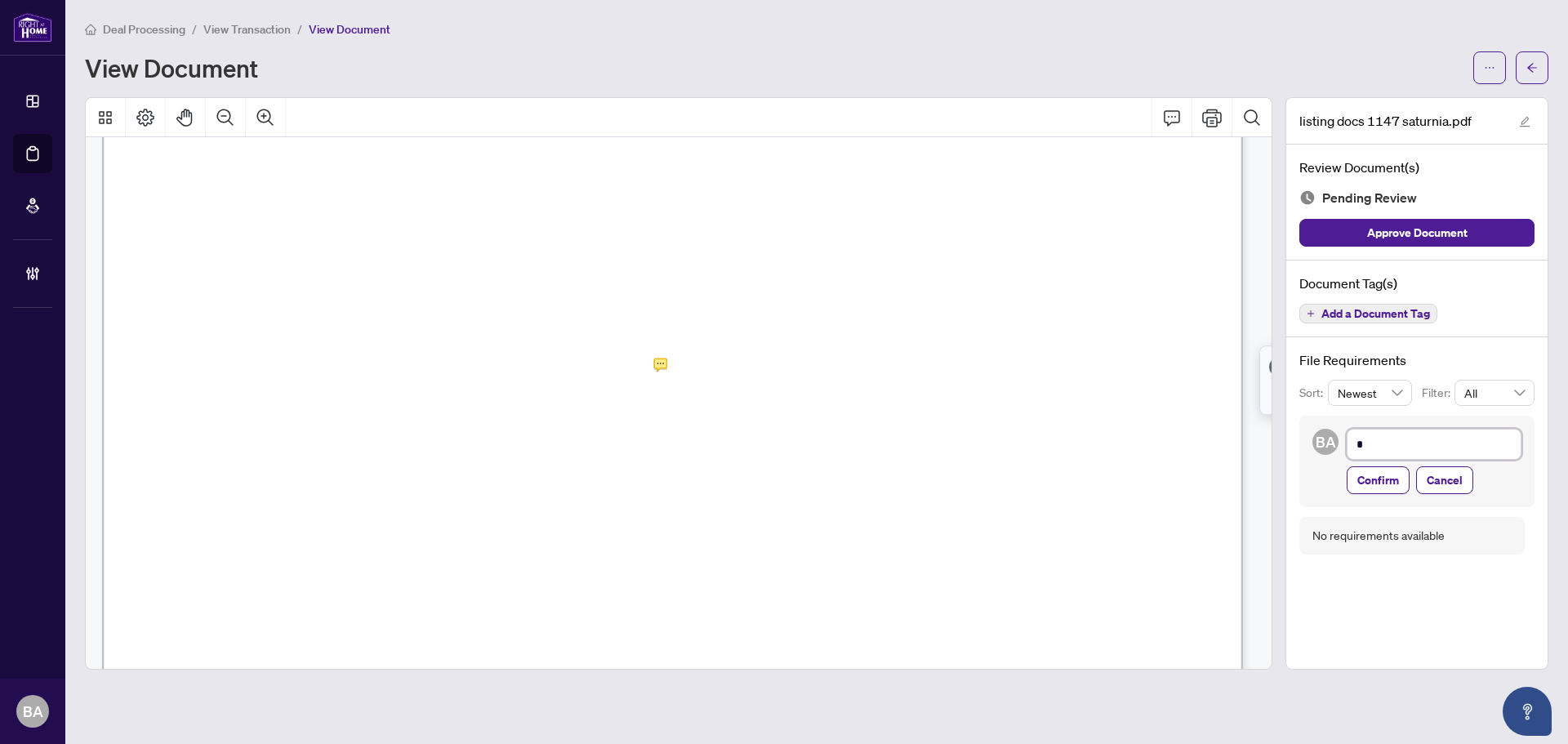
type textarea "**"
type textarea "***"
type textarea "**"
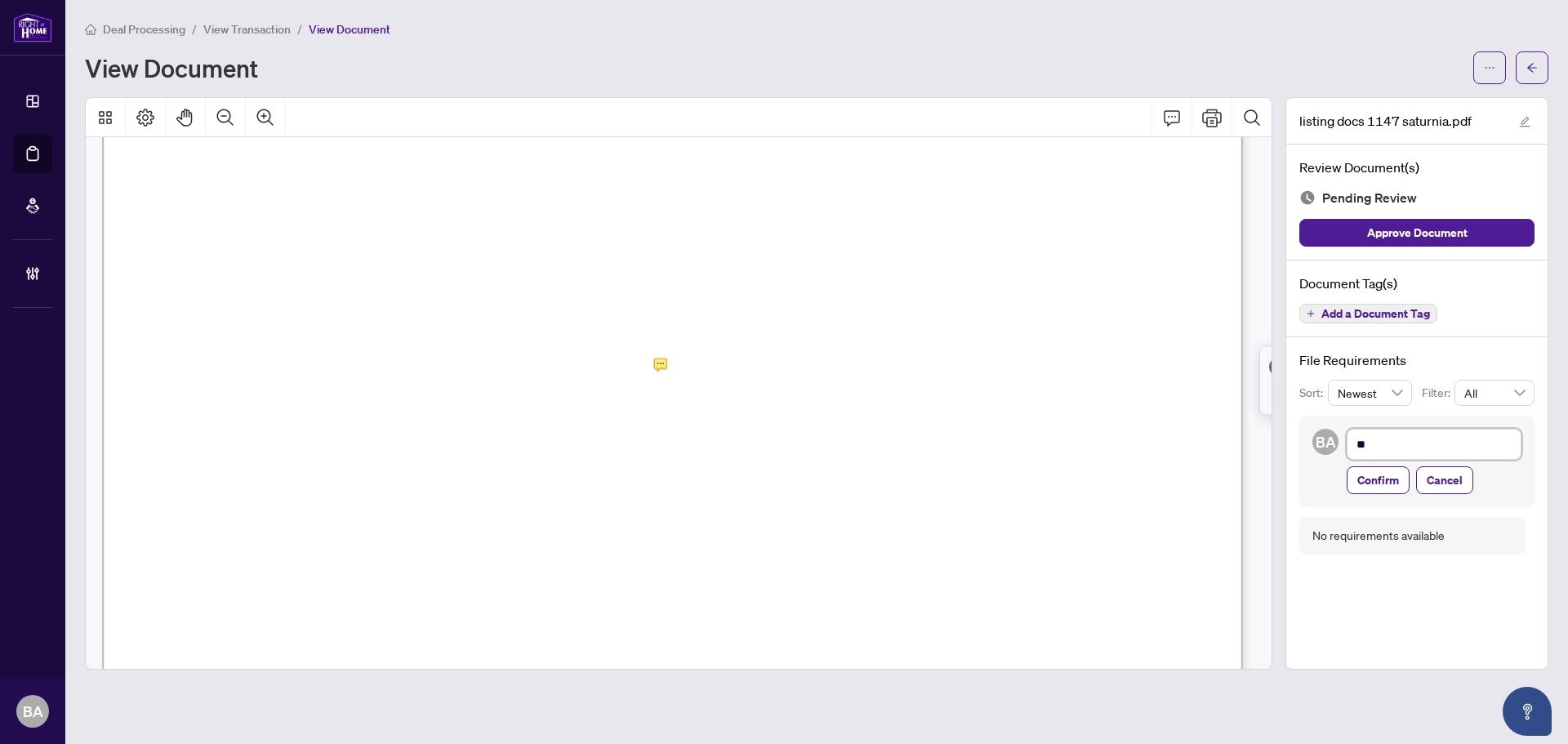
type textarea "**"
type textarea "****"
type textarea "*****"
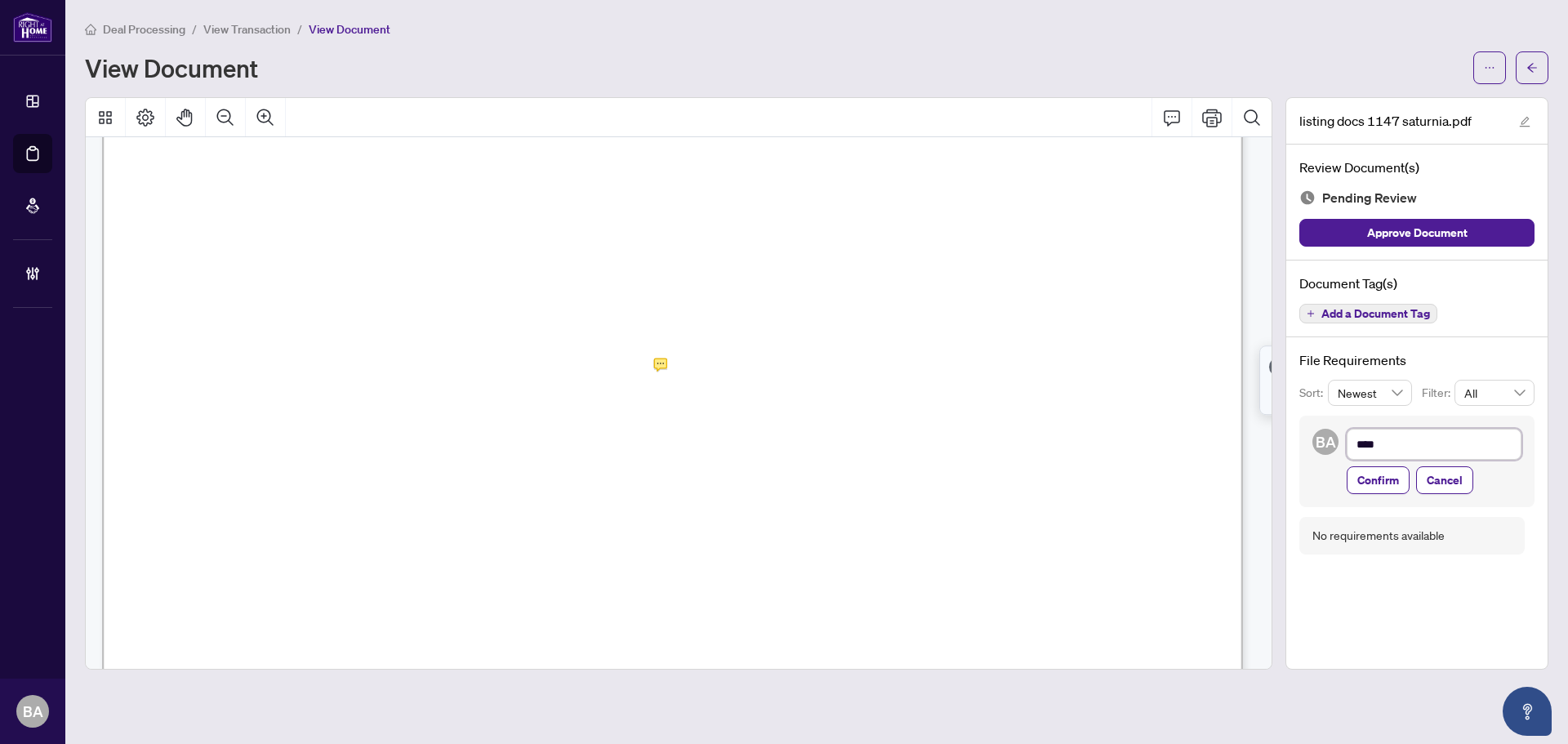
type textarea "*****"
type textarea "******"
type textarea "*****"
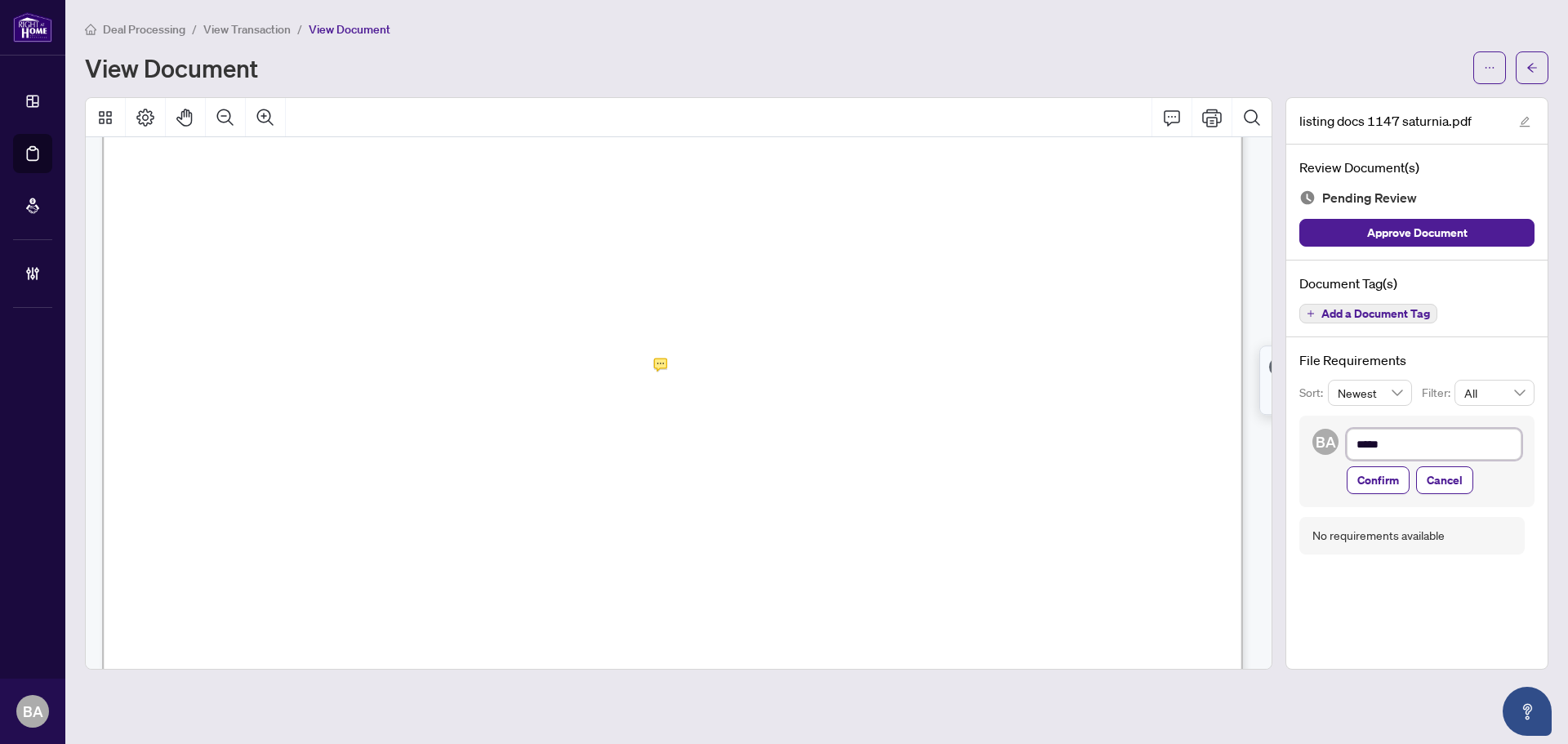
type textarea "*****"
type textarea "*******"
type textarea "********"
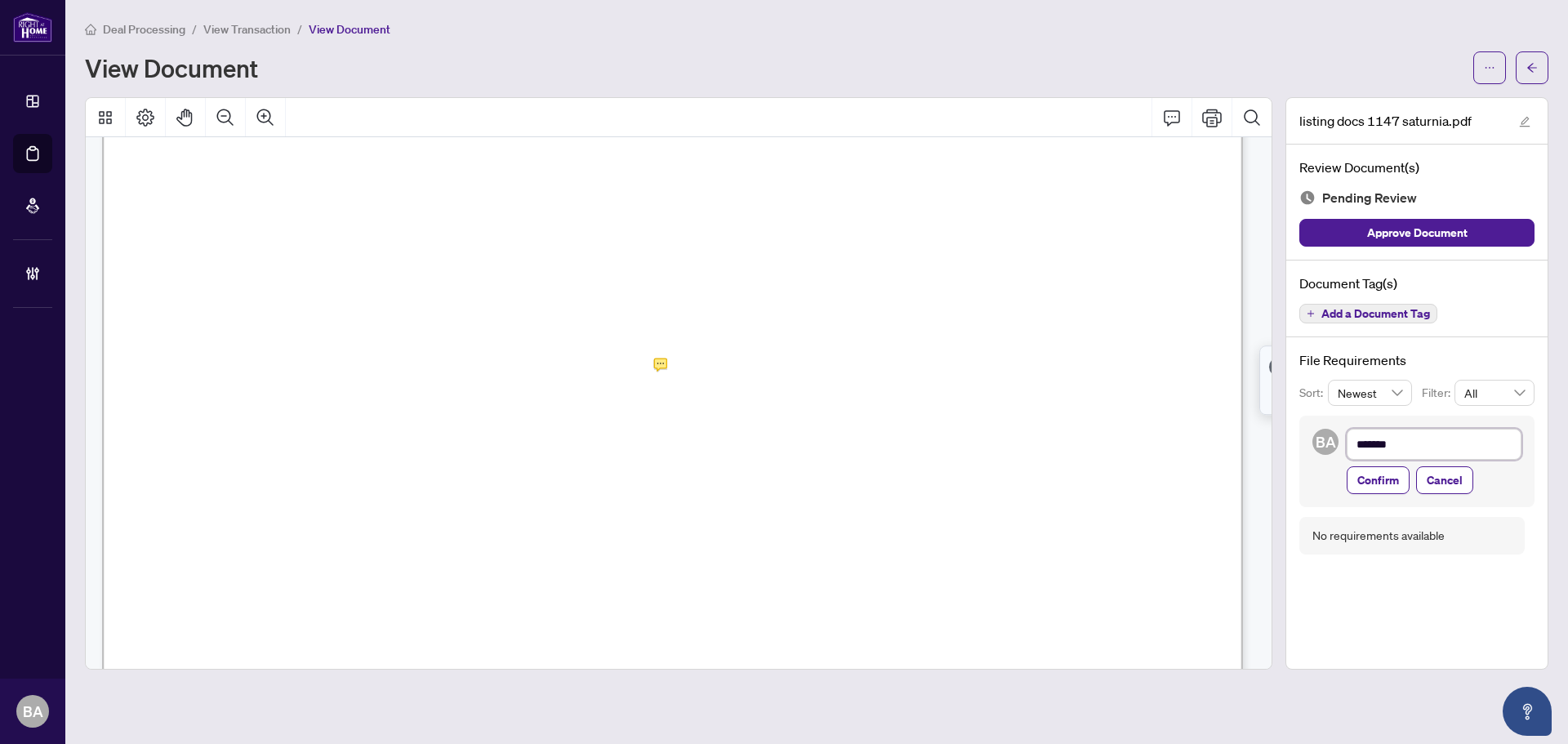
type textarea "********"
type textarea "*********"
type textarea "********"
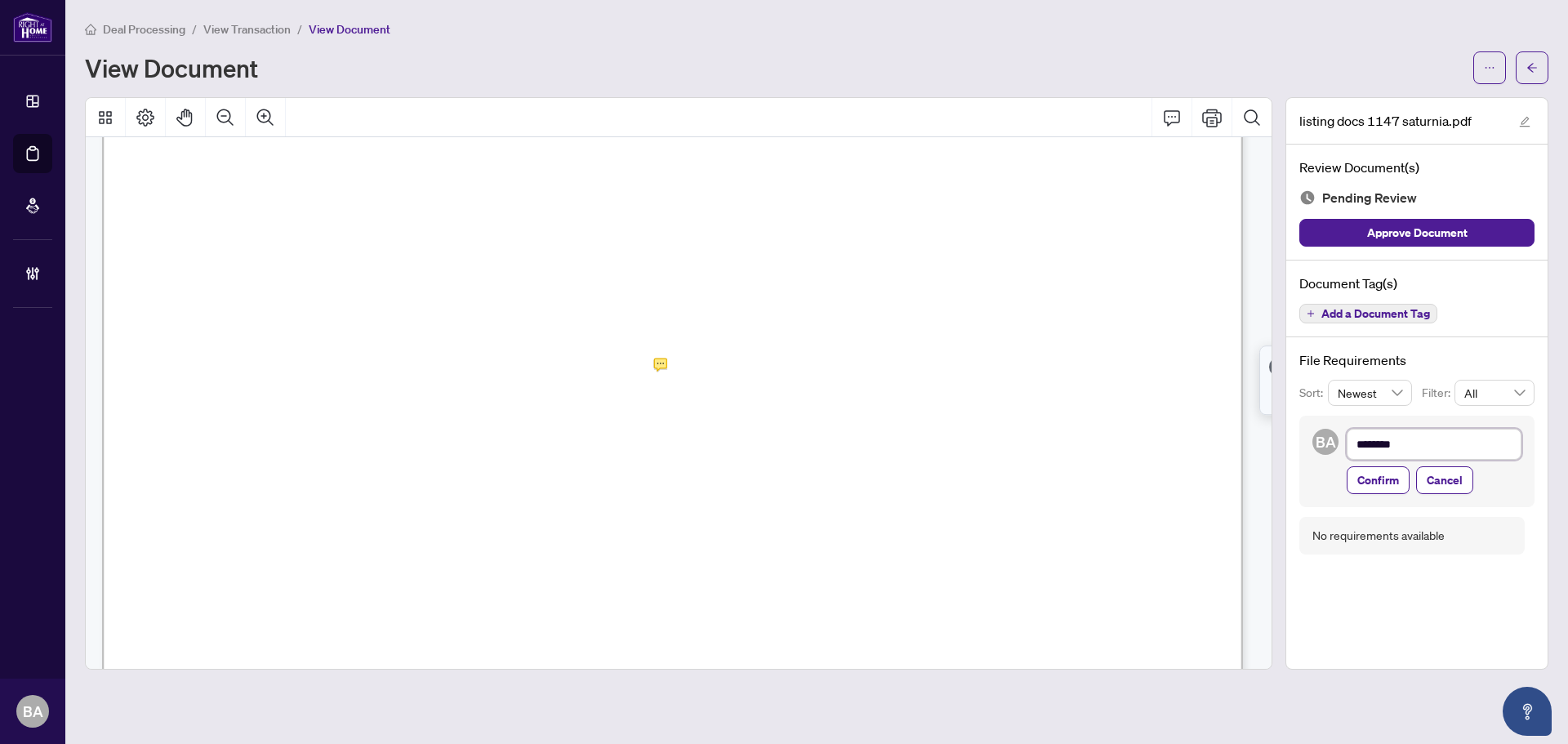
type textarea "*********"
type textarea "**********"
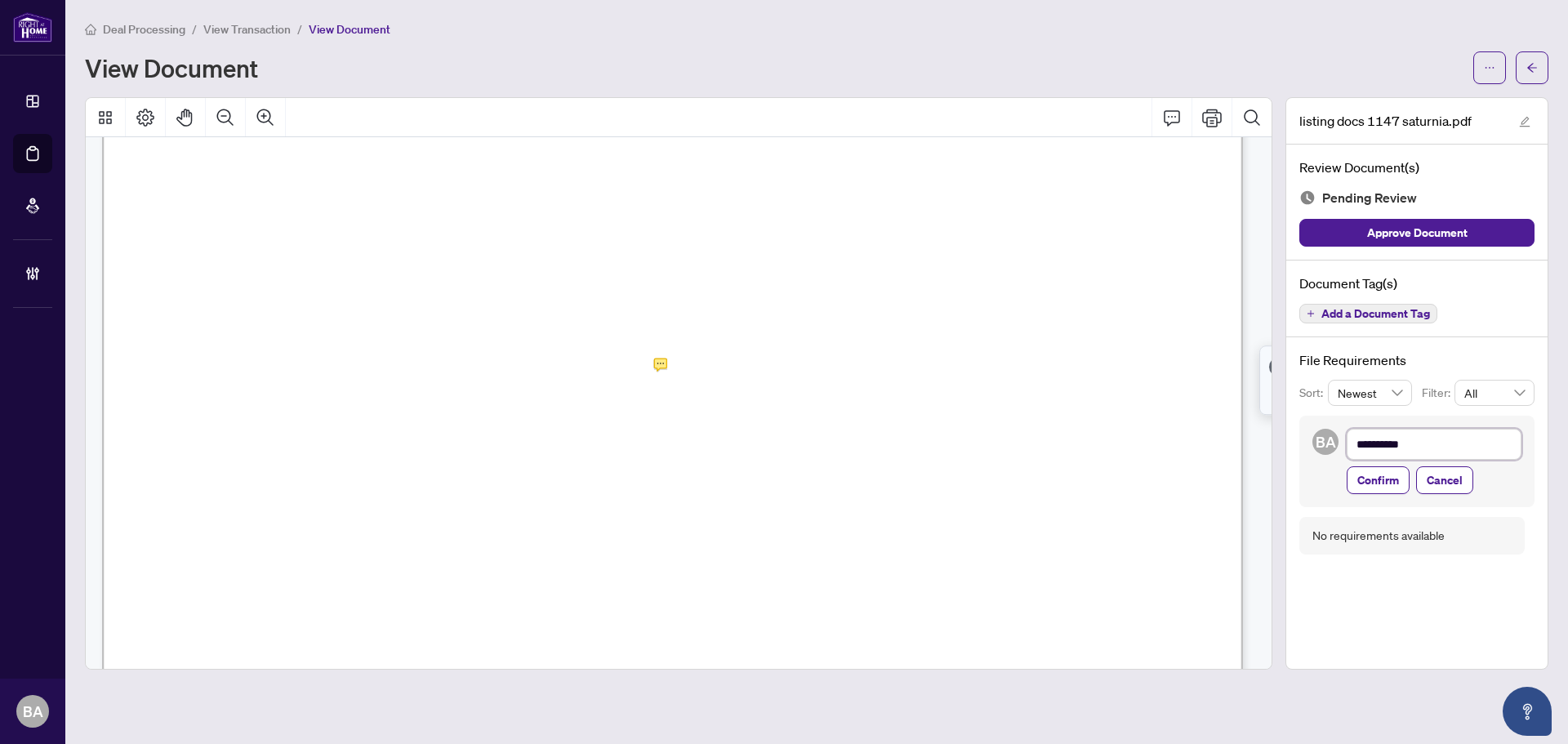
type textarea "**********"
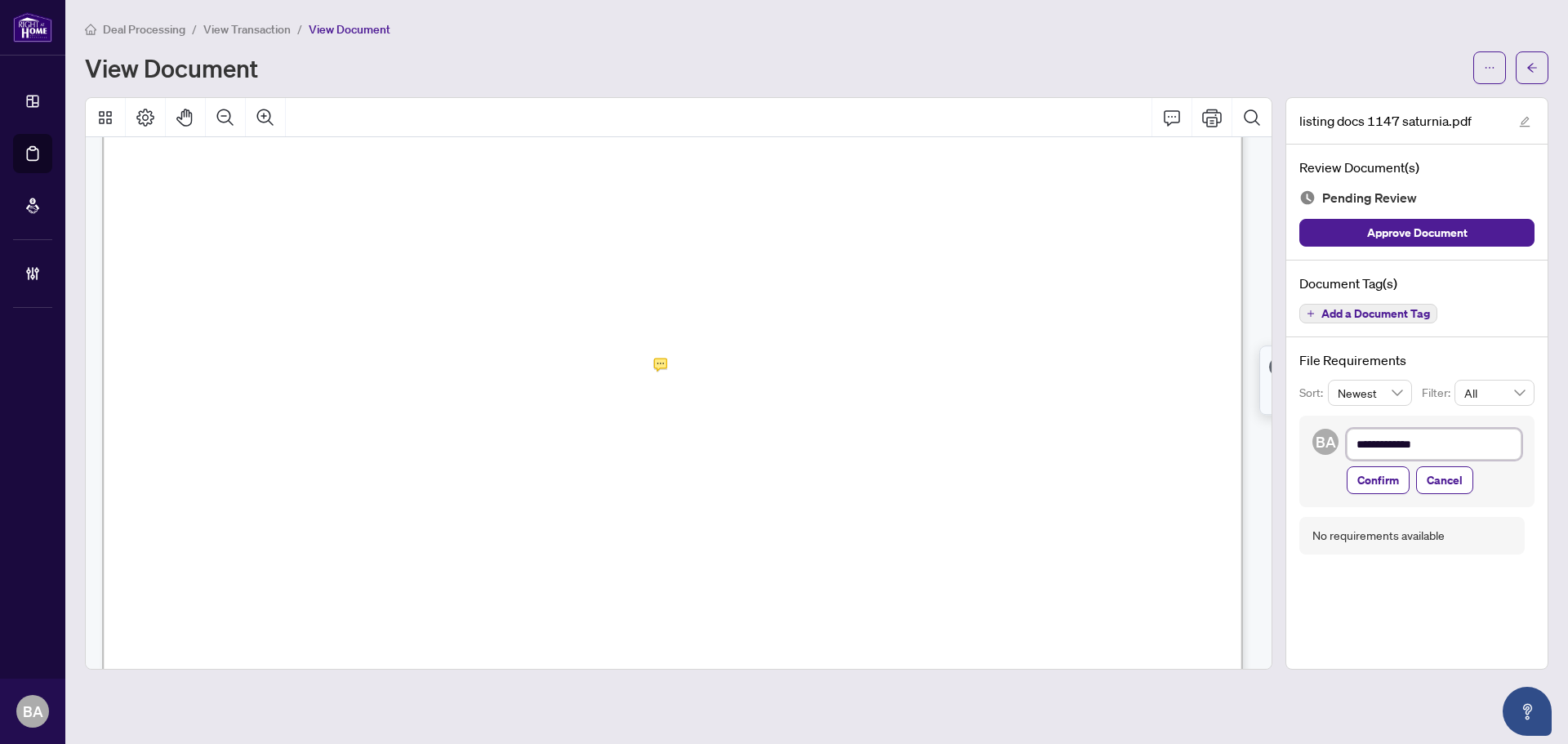
type textarea "**********"
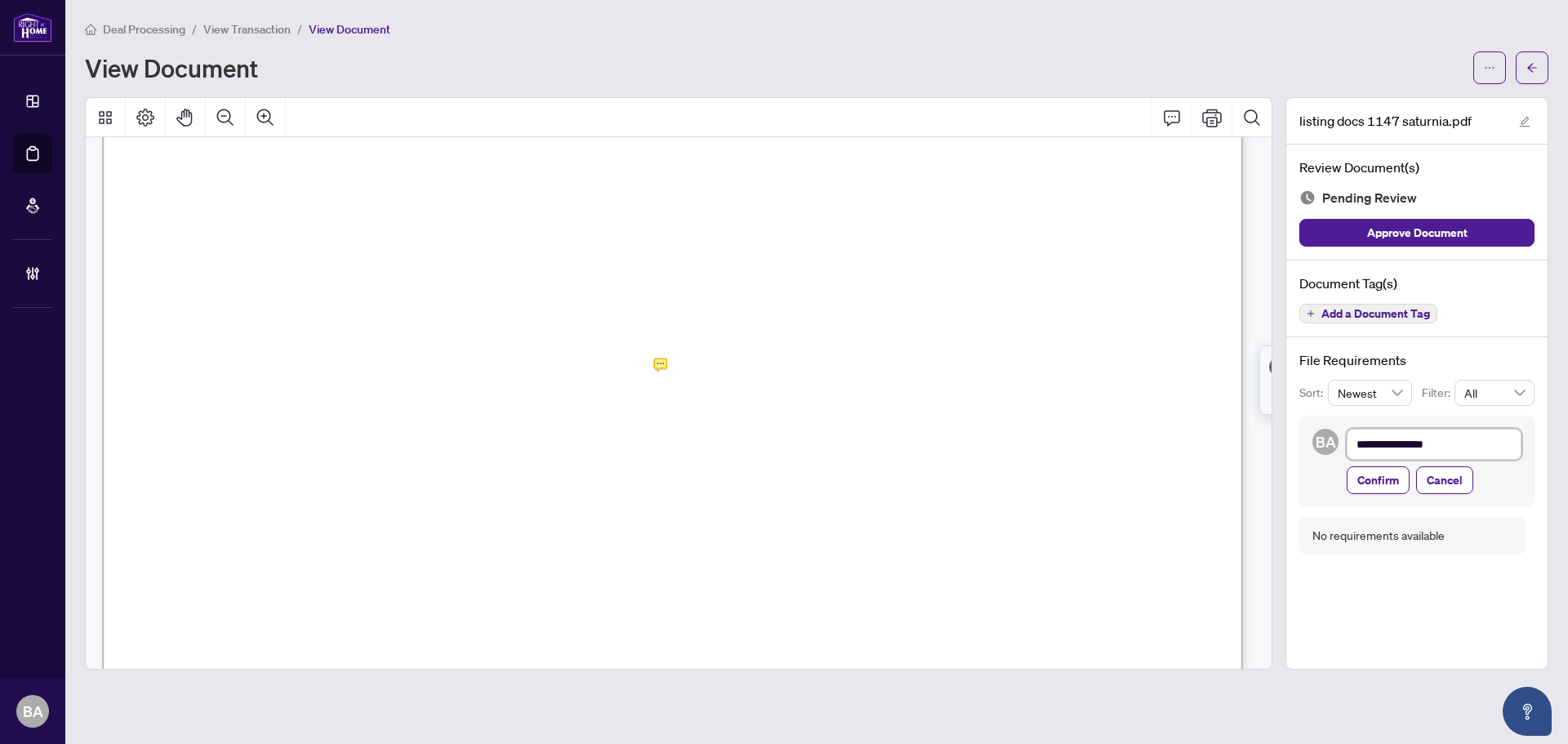
type textarea "**********"
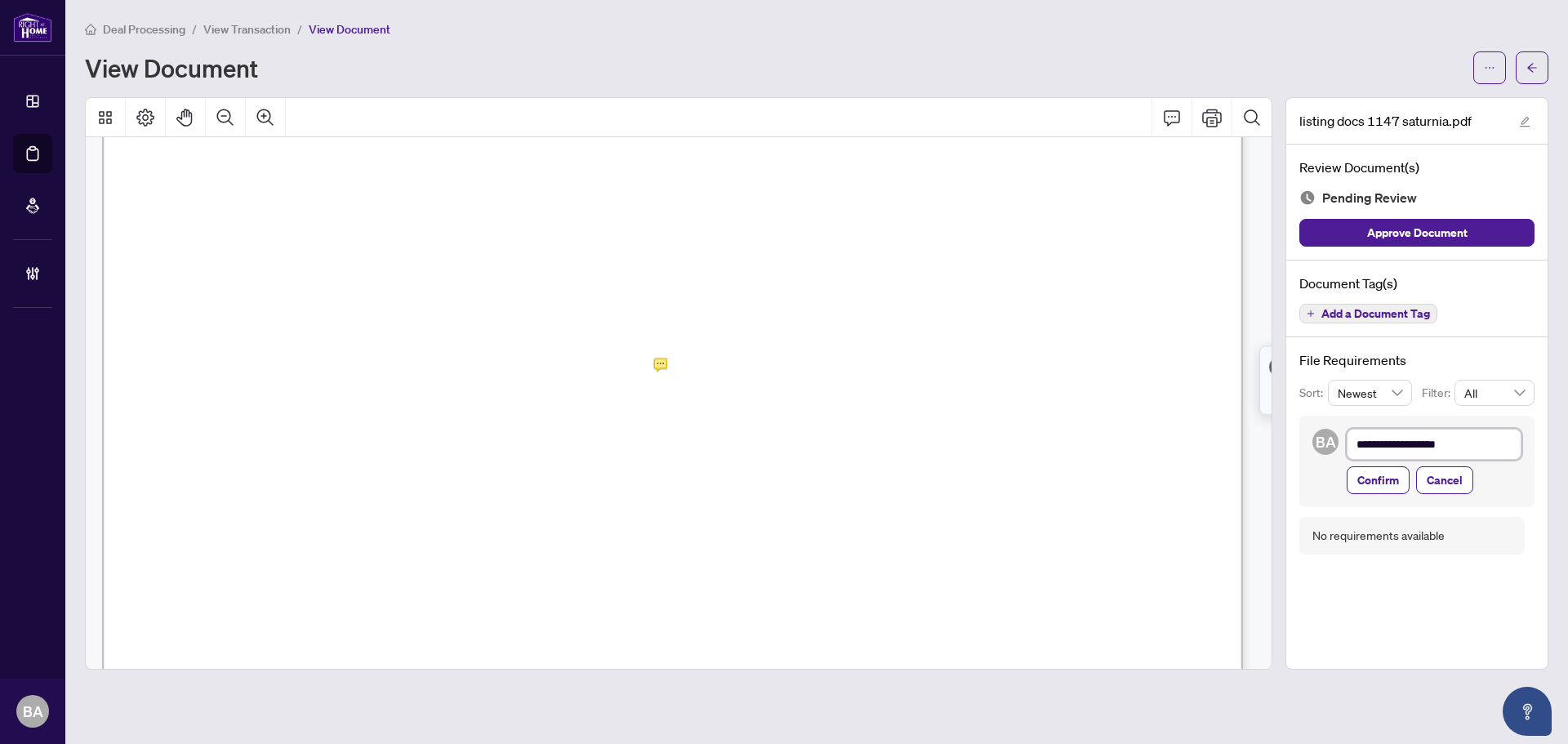
type textarea "**********"
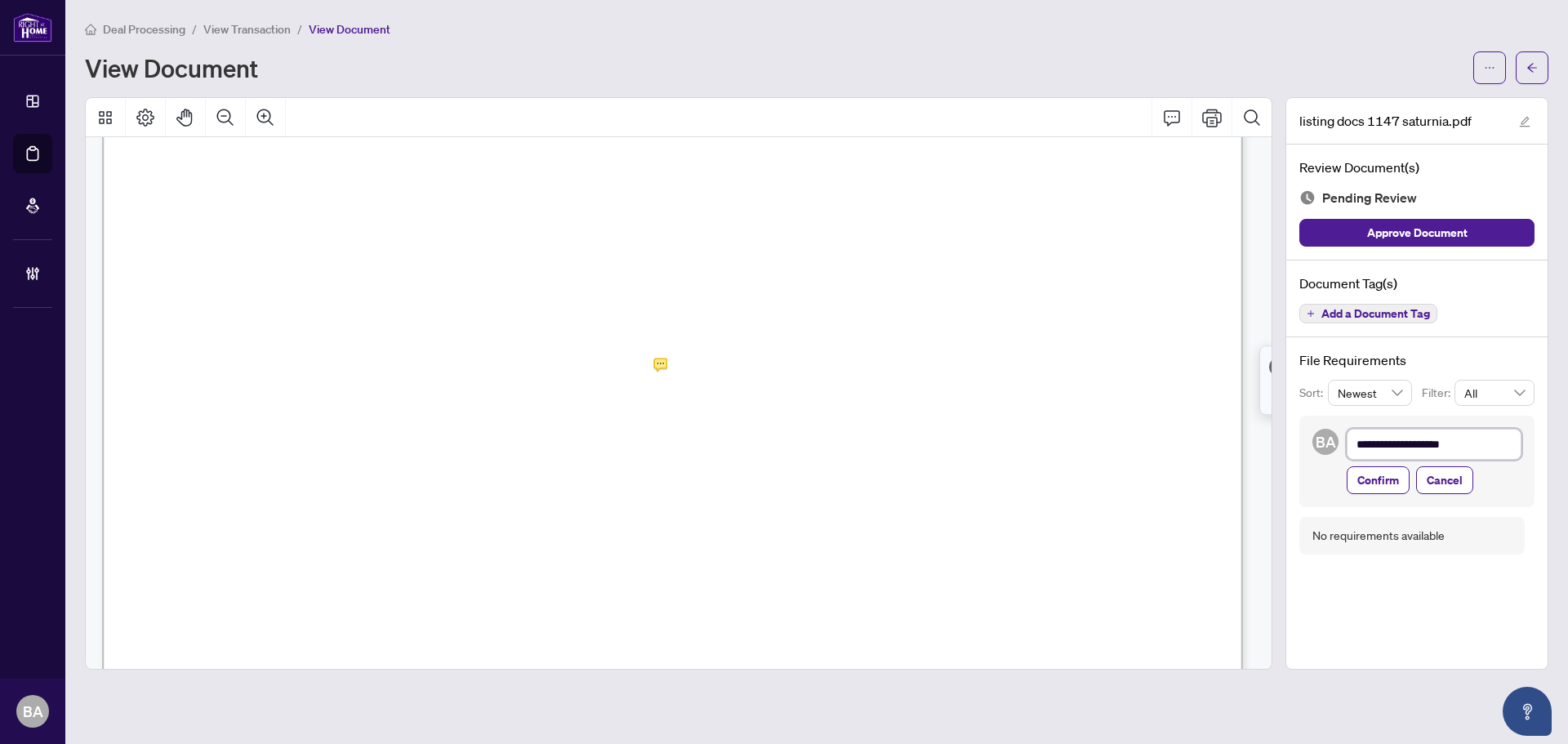
type textarea "**********"
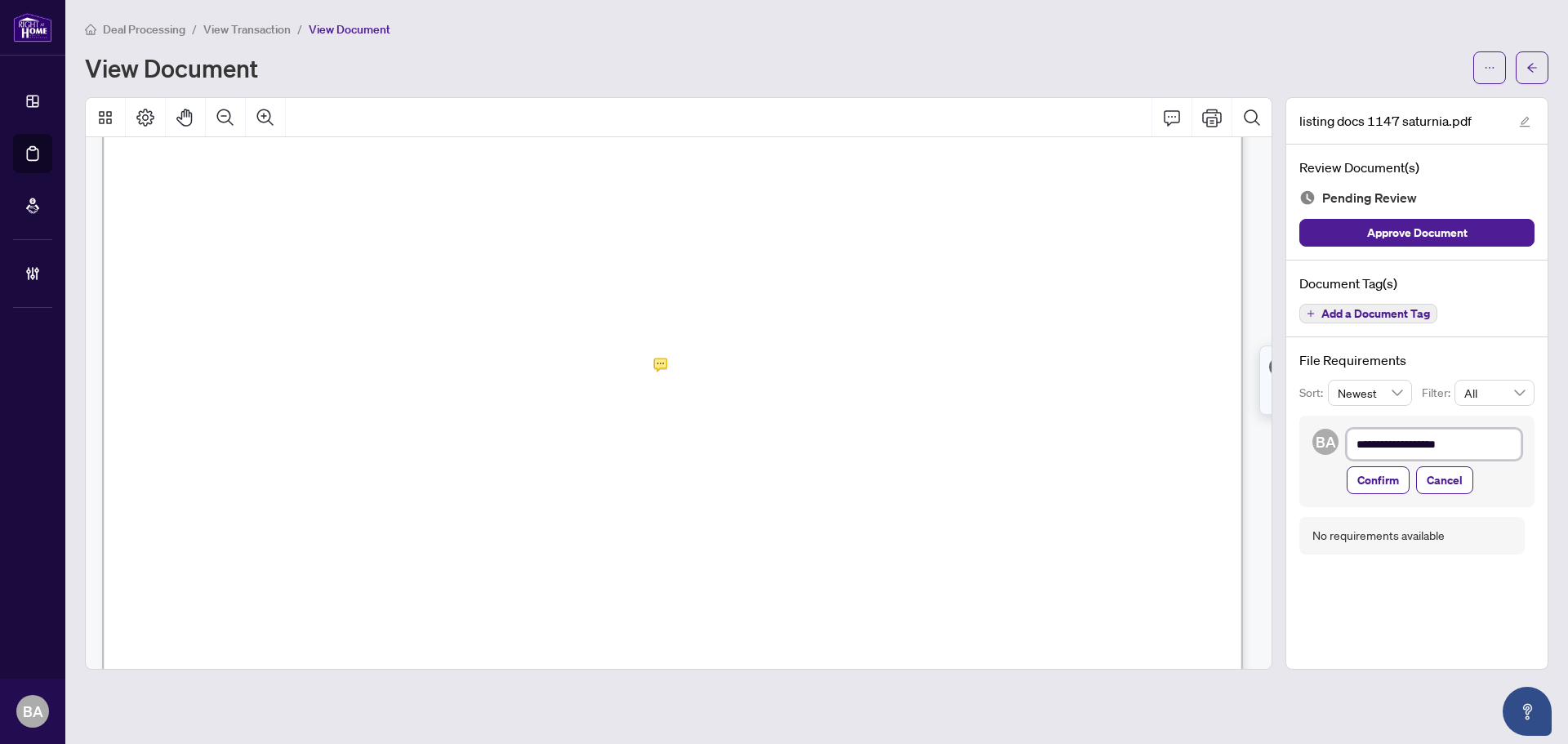
type textarea "**********"
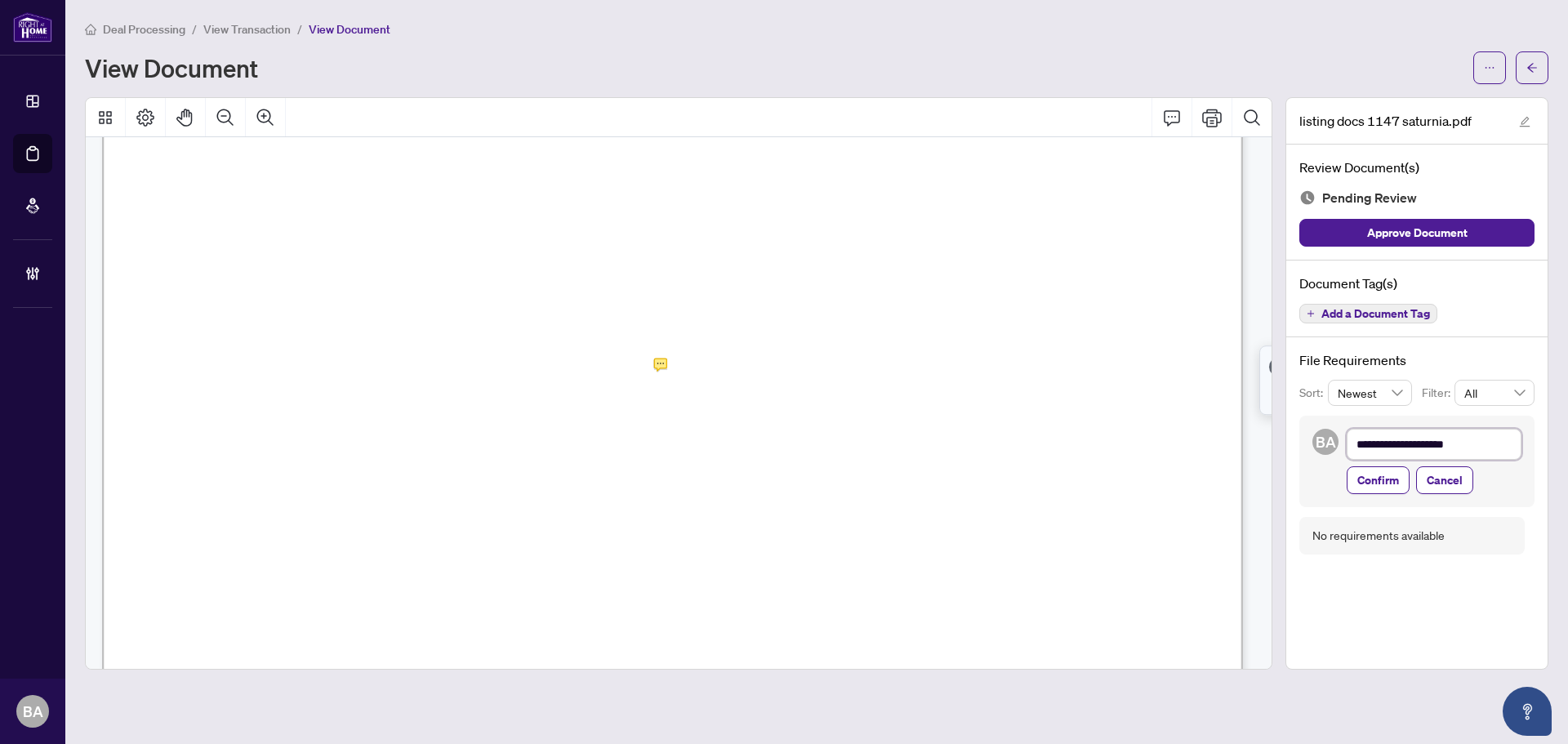
type textarea "**********"
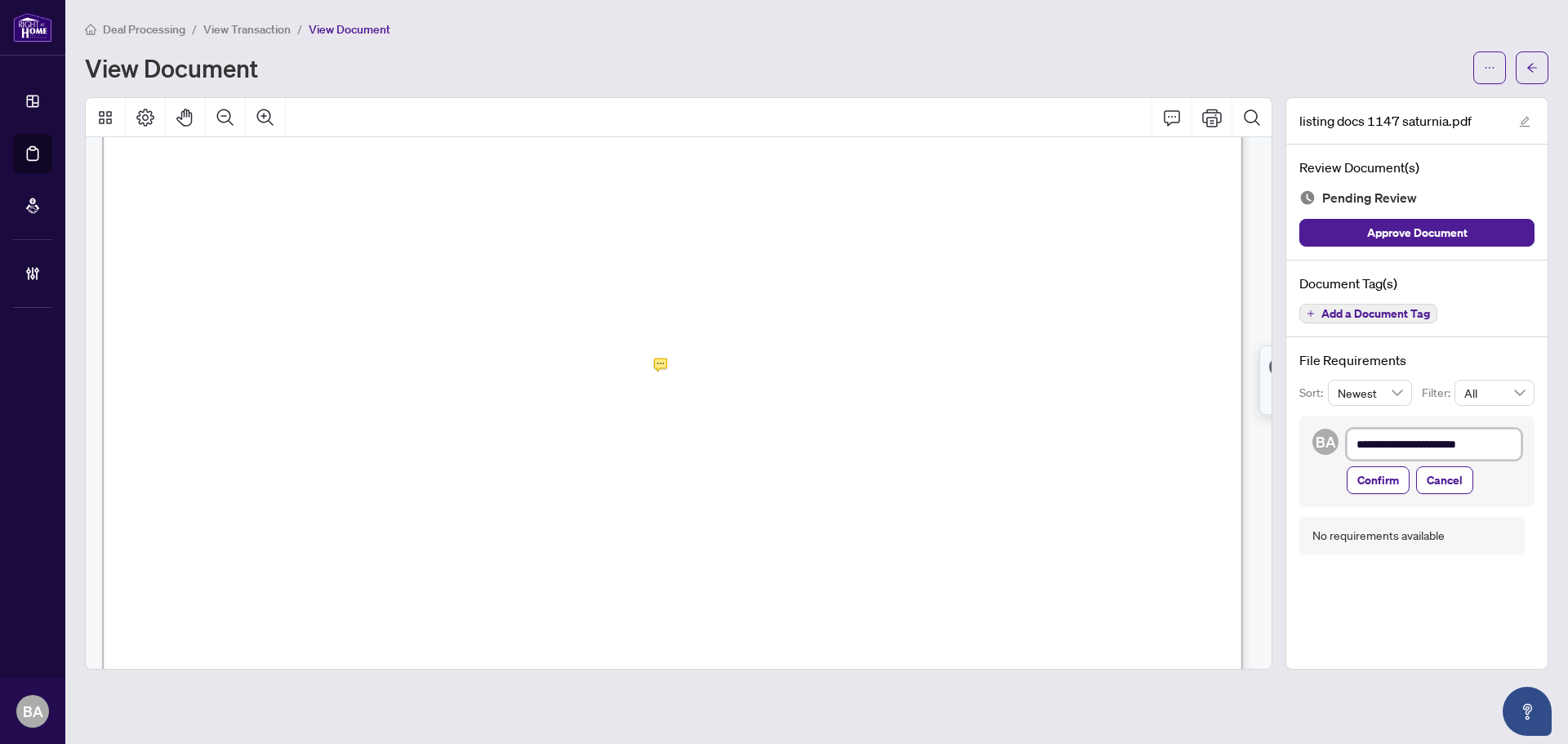
type textarea "**********"
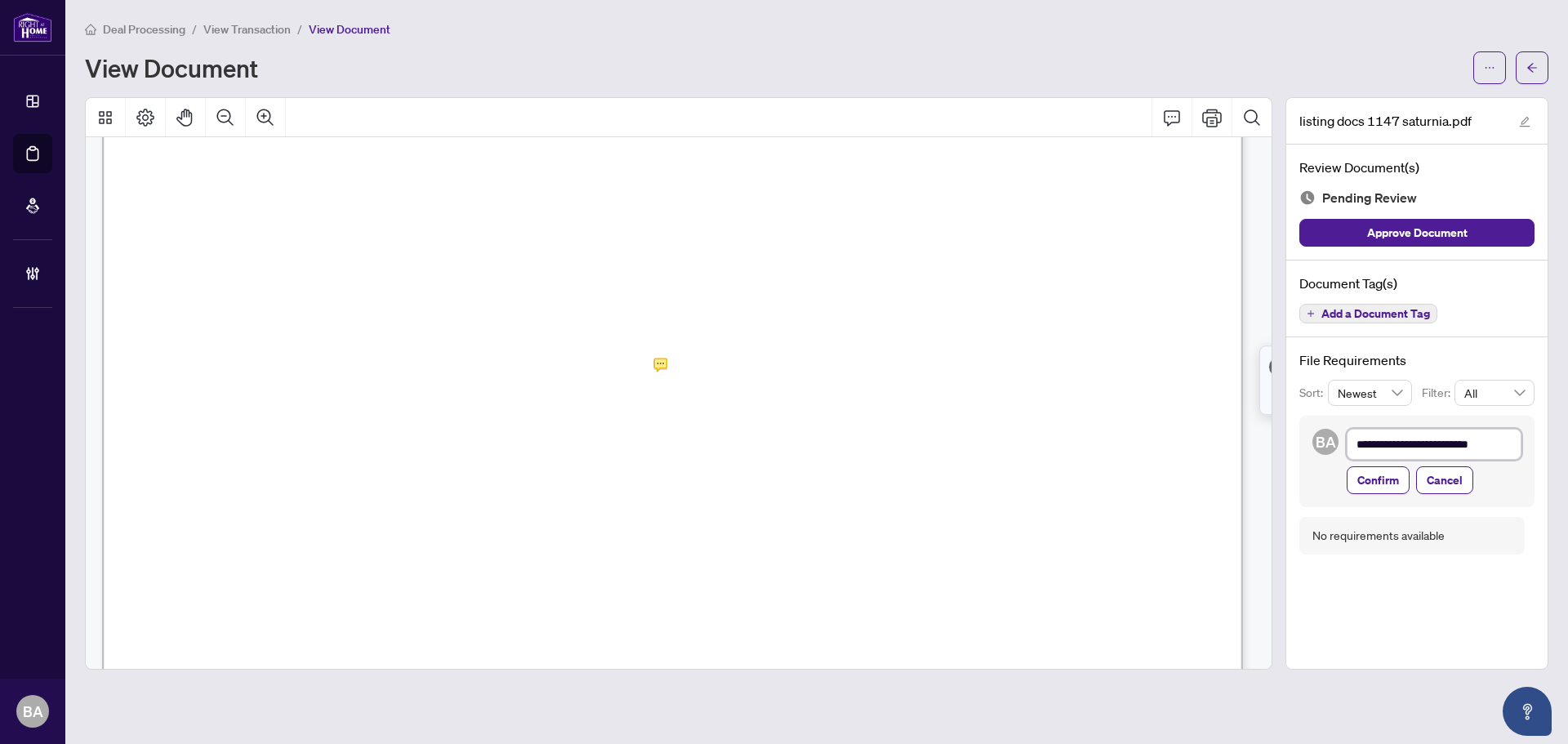
type textarea "**********"
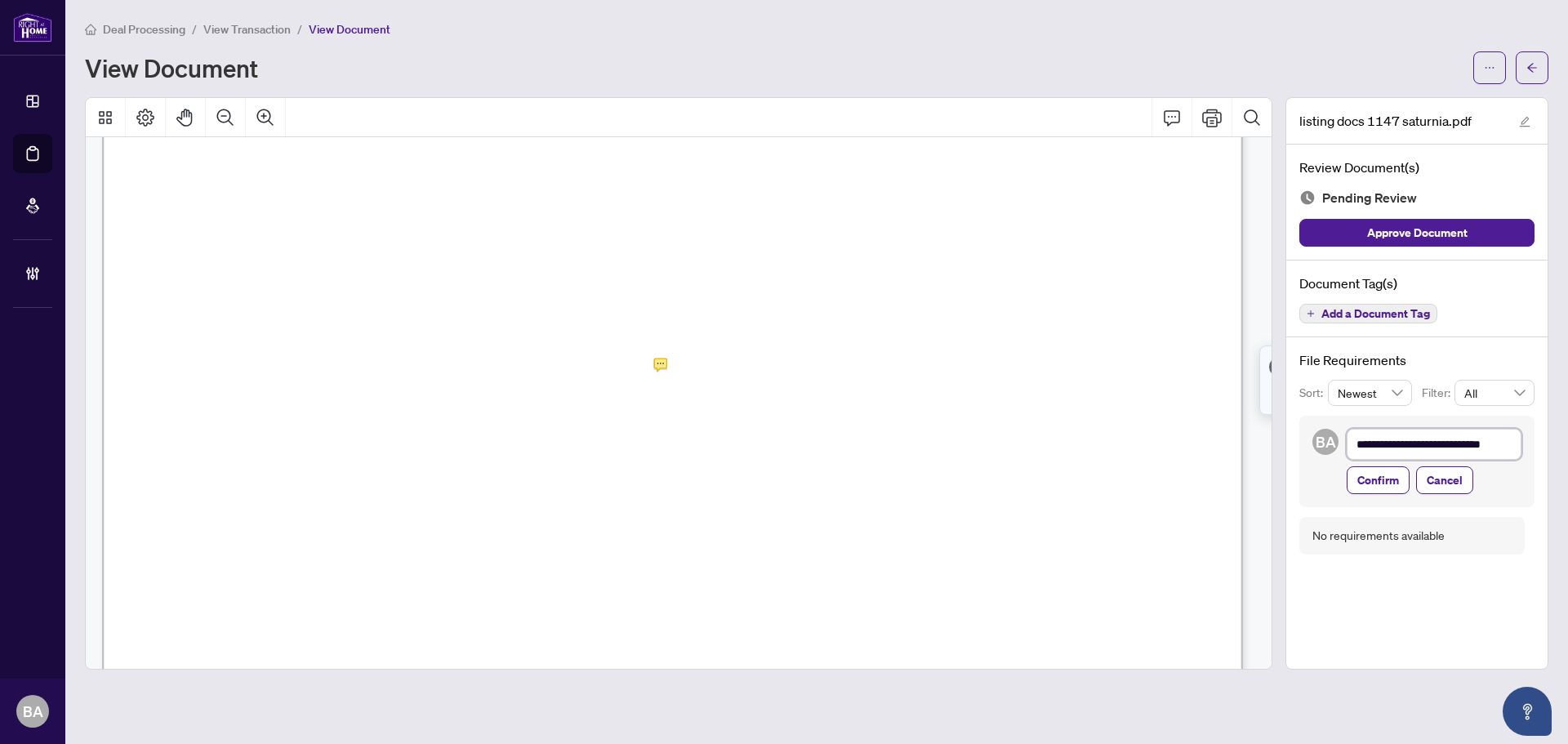
scroll to position [2, 0]
type textarea "**********"
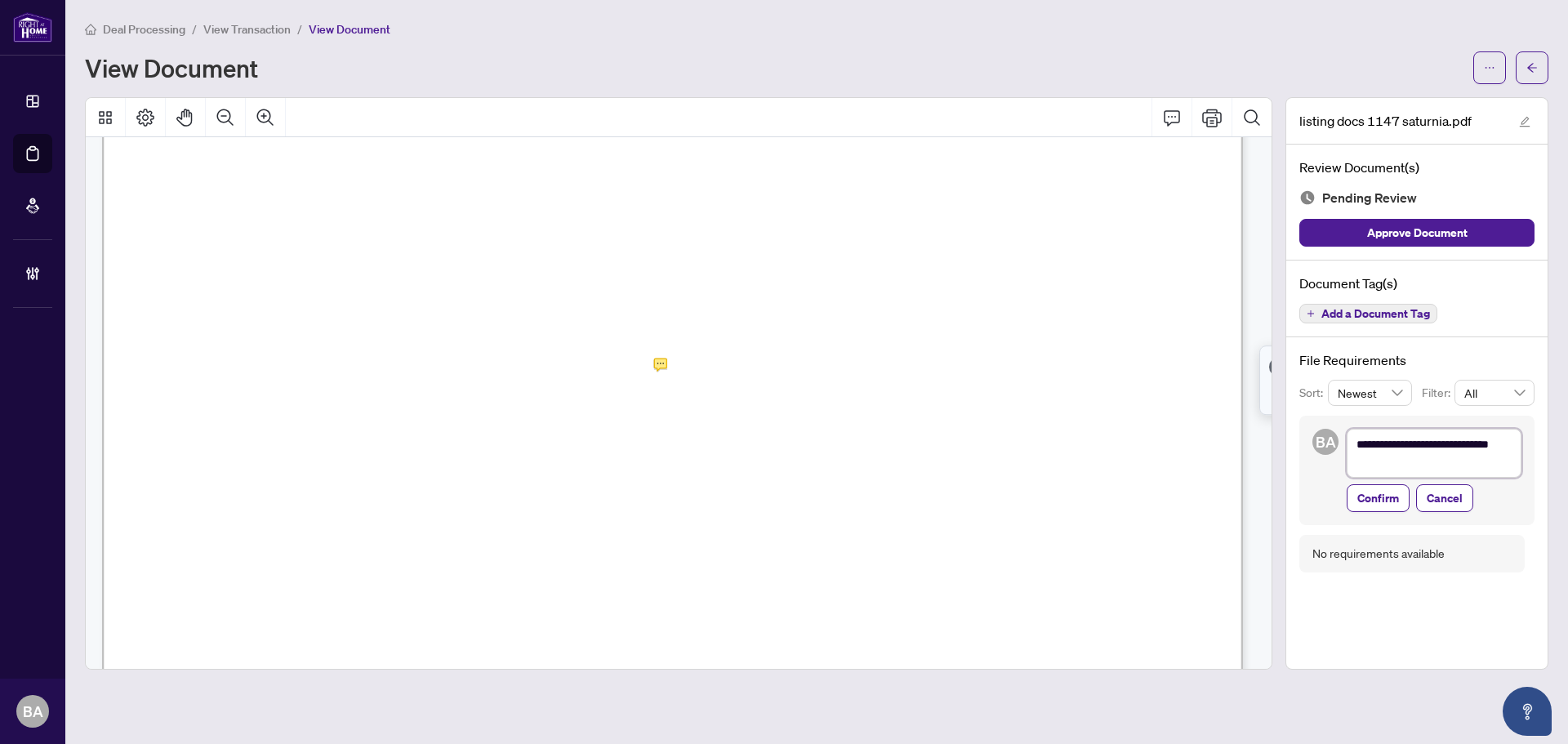
scroll to position [0, 0]
type textarea "**********"
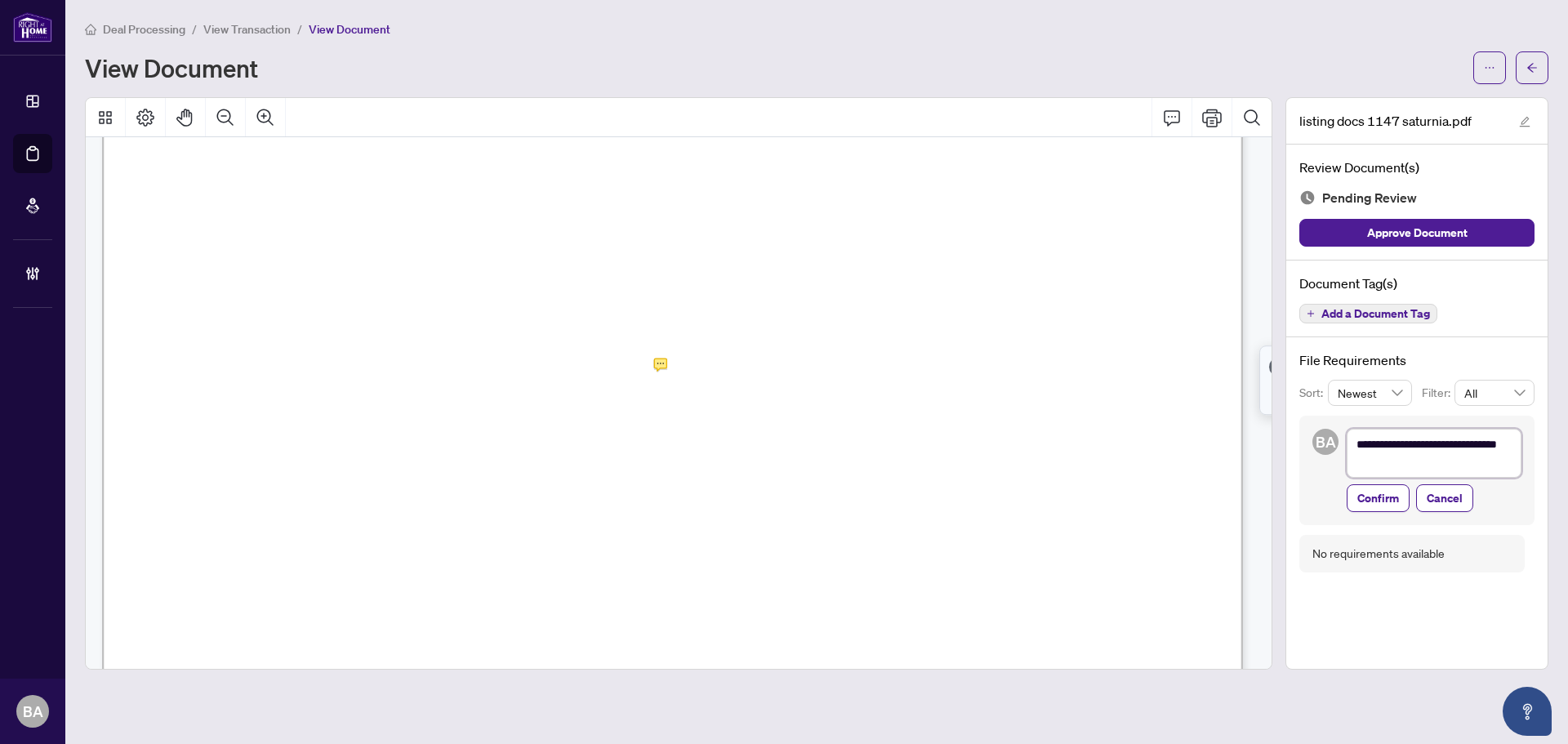
type textarea "**********"
click at [1360, 511] on span "Confirm" at bounding box center [1378, 515] width 42 height 26
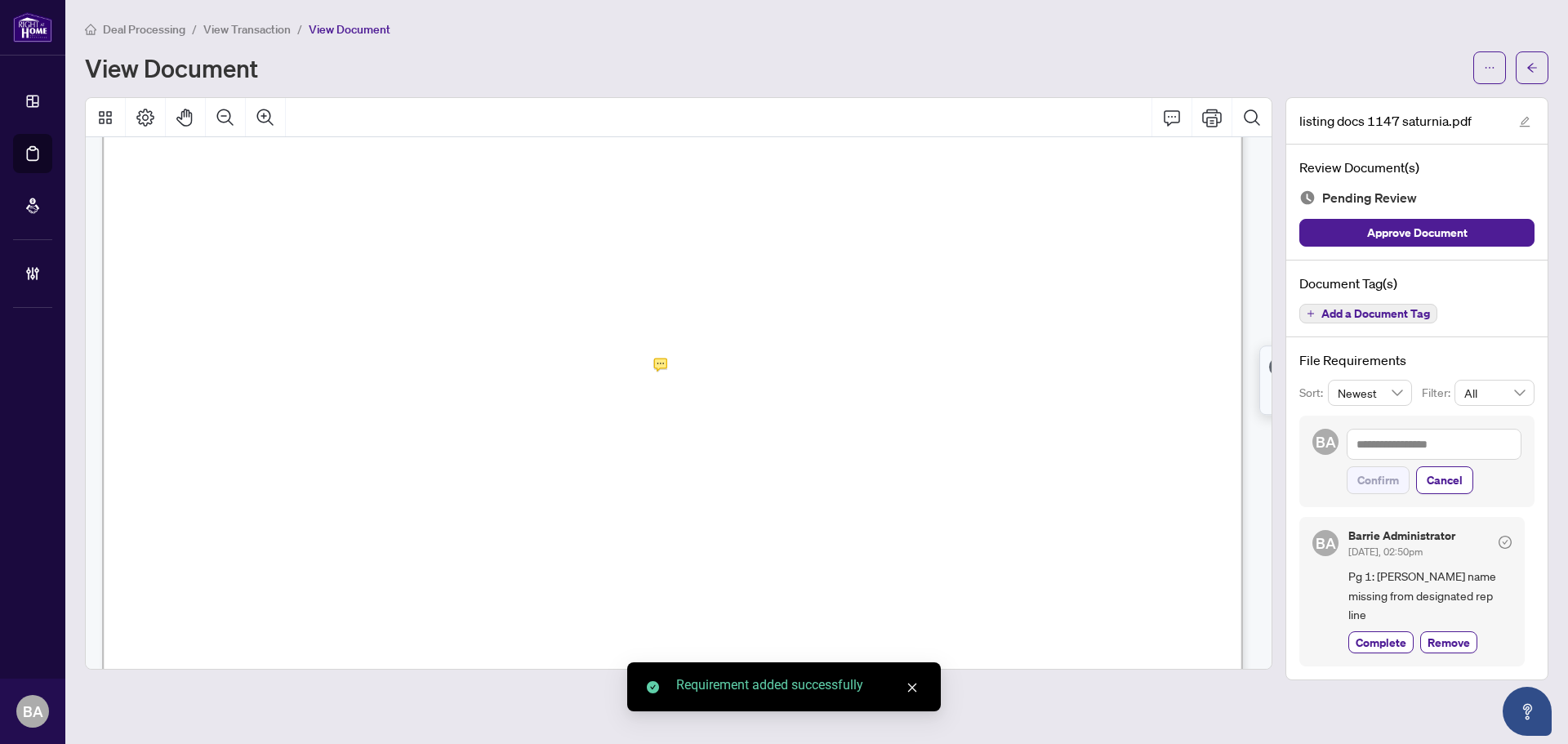
drag, startPoint x: 276, startPoint y: 314, endPoint x: 311, endPoint y: 314, distance: 35.0
click at [311, 314] on span "[STREET_ADDRESS]" at bounding box center [270, 306] width 162 height 18
drag, startPoint x: 385, startPoint y: 318, endPoint x: 474, endPoint y: 308, distance: 89.6
click at [386, 318] on span "...............................................................................…" at bounding box center [671, 310] width 986 height 19
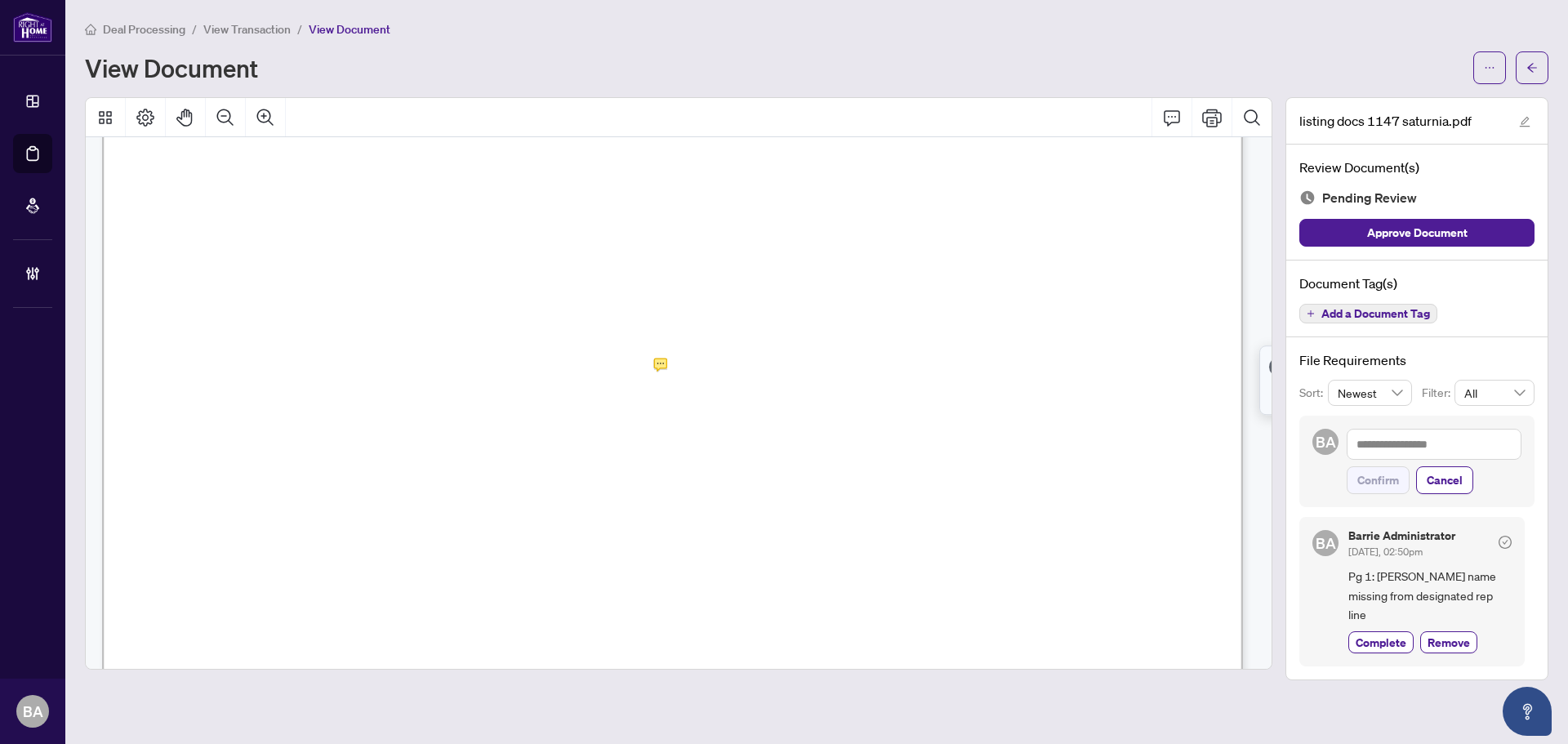
scroll to position [244, 0]
click at [385, 195] on span "RIGHT AT HOME REALTY" at bounding box center [397, 191] width 203 height 18
drag, startPoint x: 747, startPoint y: 306, endPoint x: 534, endPoint y: 290, distance: 213.6
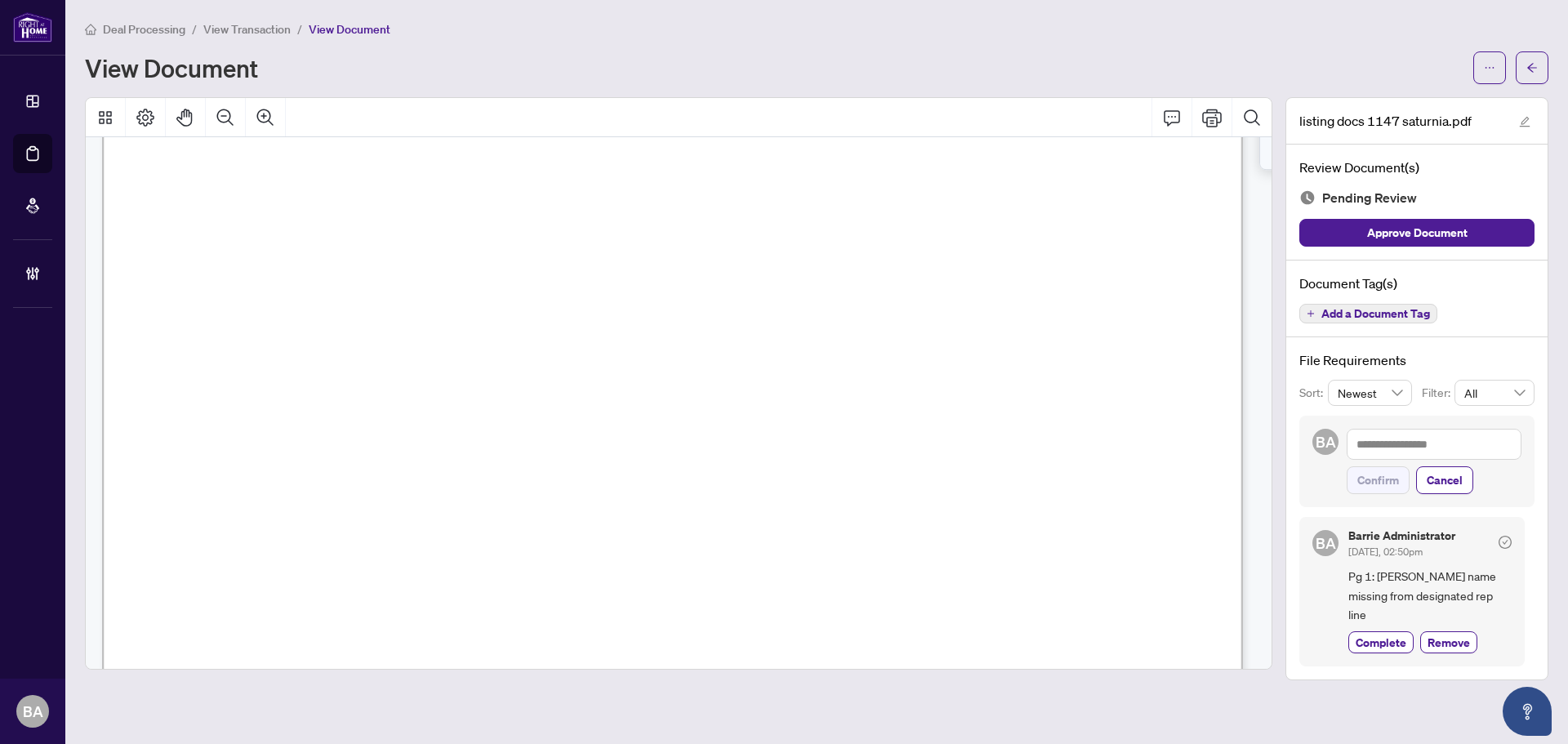
click at [659, 345] on span "November" at bounding box center [623, 344] width 72 height 18
drag, startPoint x: 649, startPoint y: 310, endPoint x: 683, endPoint y: 351, distance: 53.3
click at [652, 311] on span "In consideration of the Listing Brokerage listing the Property:" at bounding box center [497, 303] width 347 height 19
click at [693, 373] on span "whatsoever obtained during the Listing Period, as may be acceptable to the Sell…" at bounding box center [452, 377] width 481 height 19
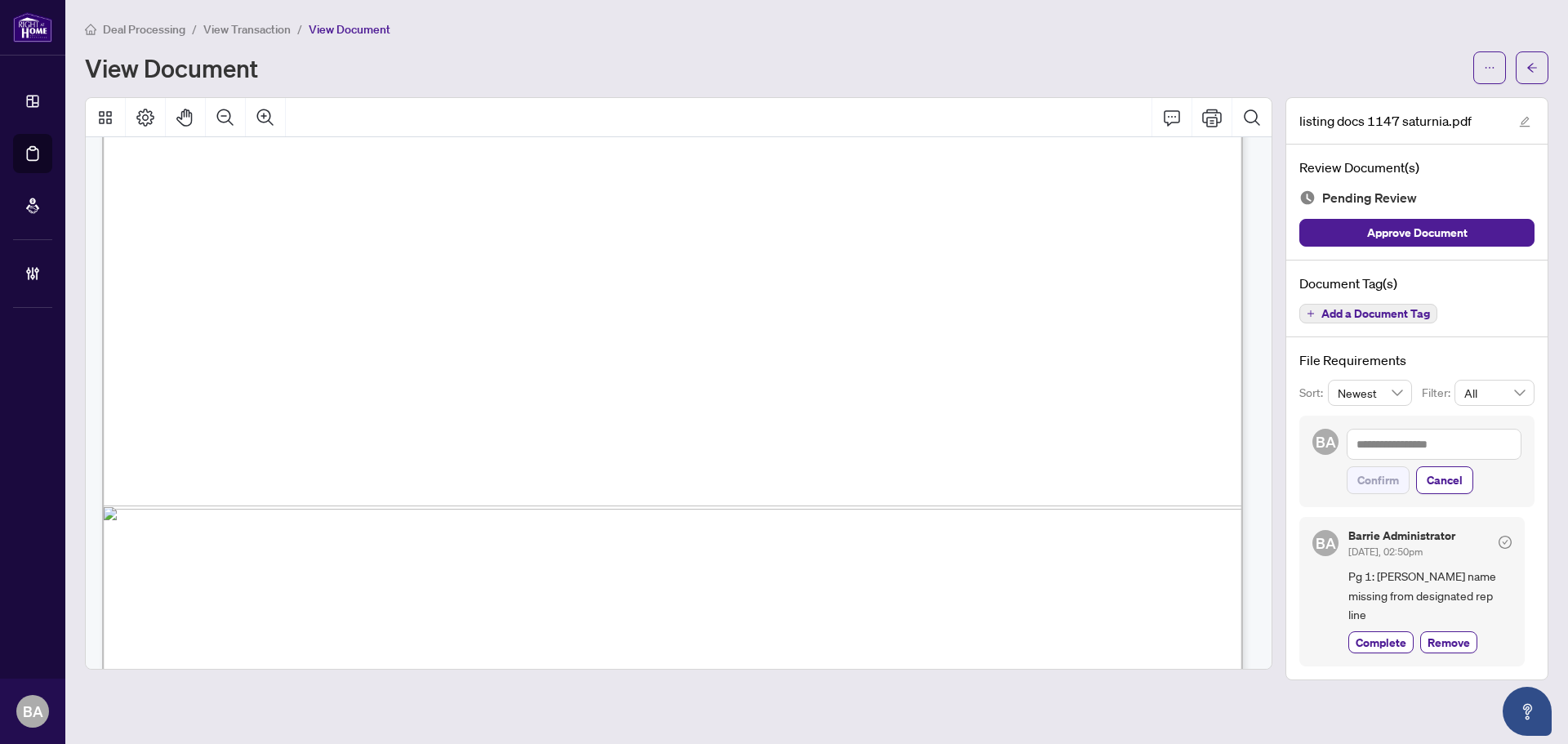
click at [581, 410] on span "(ii) the Seller authorizes the Listing Brokerage to co-operate with any other r…" at bounding box center [642, 407] width 860 height 19
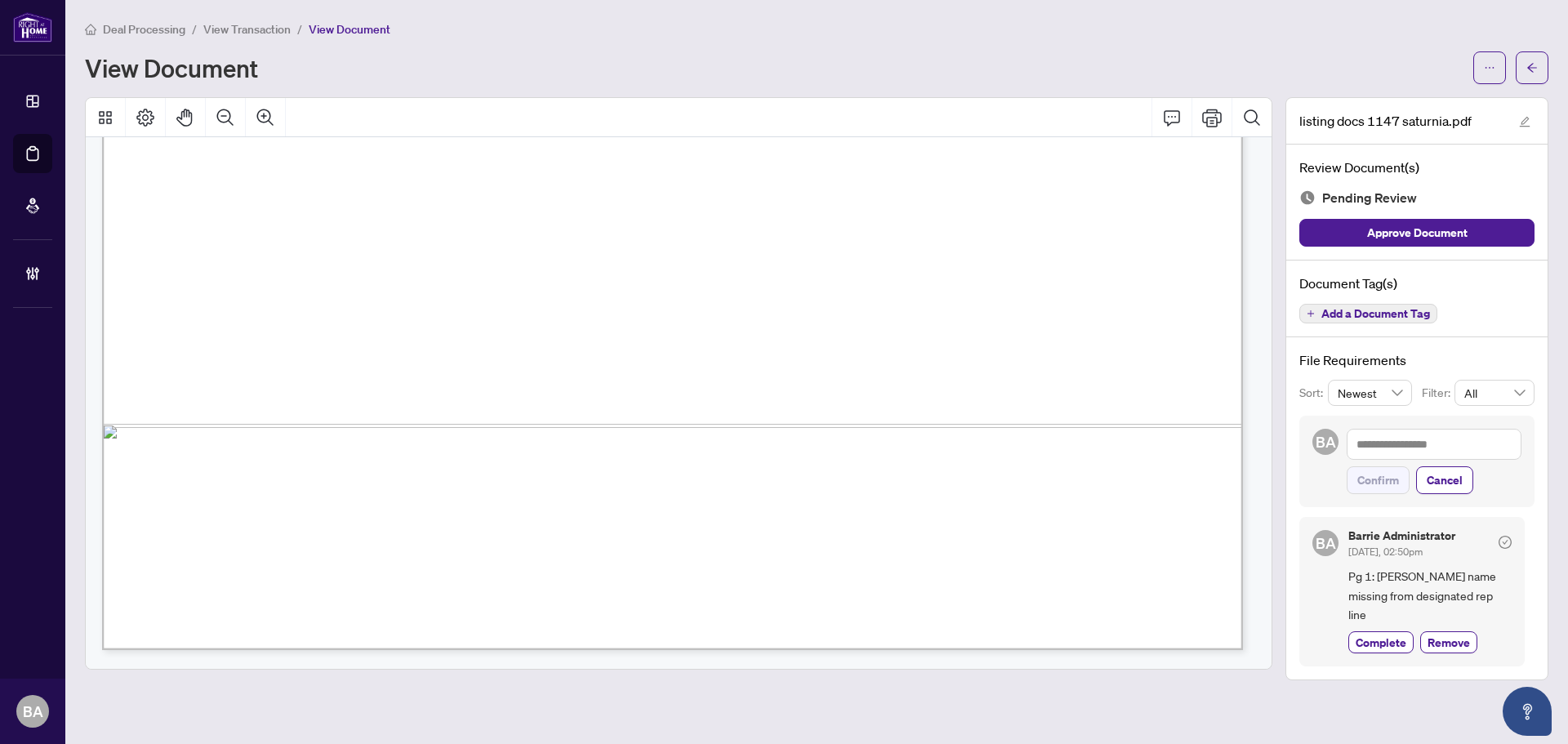
click at [474, 414] on span "The Seller further agrees to pay such commission as calculated above if an agre…" at bounding box center [639, 414] width 857 height 19
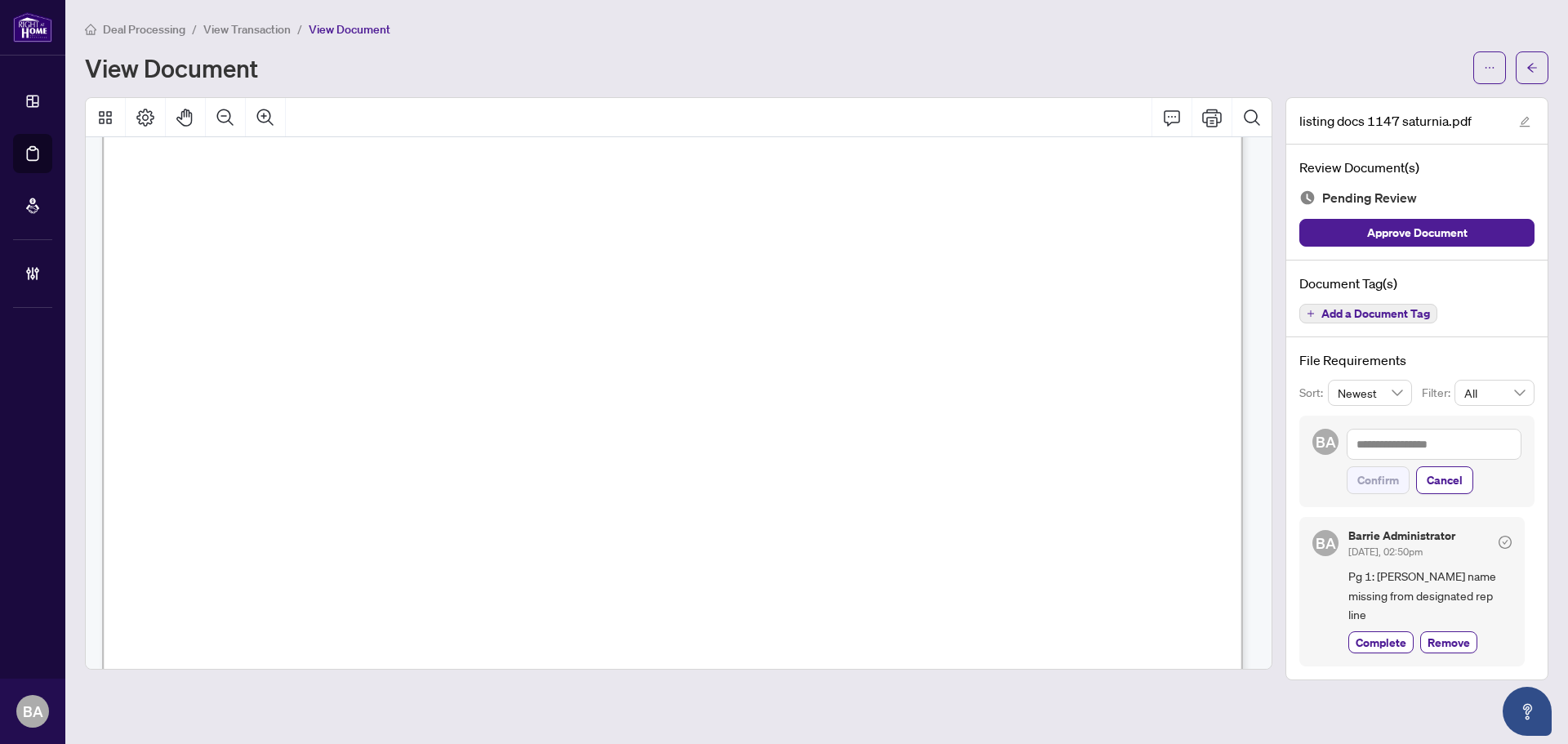
scroll to position [3755, 0]
drag, startPoint x: 214, startPoint y: 195, endPoint x: 347, endPoint y: 224, distance: 136.1
click at [216, 195] on span "...............................................................................…" at bounding box center [391, 190] width 425 height 15
click at [712, 191] on span "[DATE]" at bounding box center [673, 188] width 75 height 22
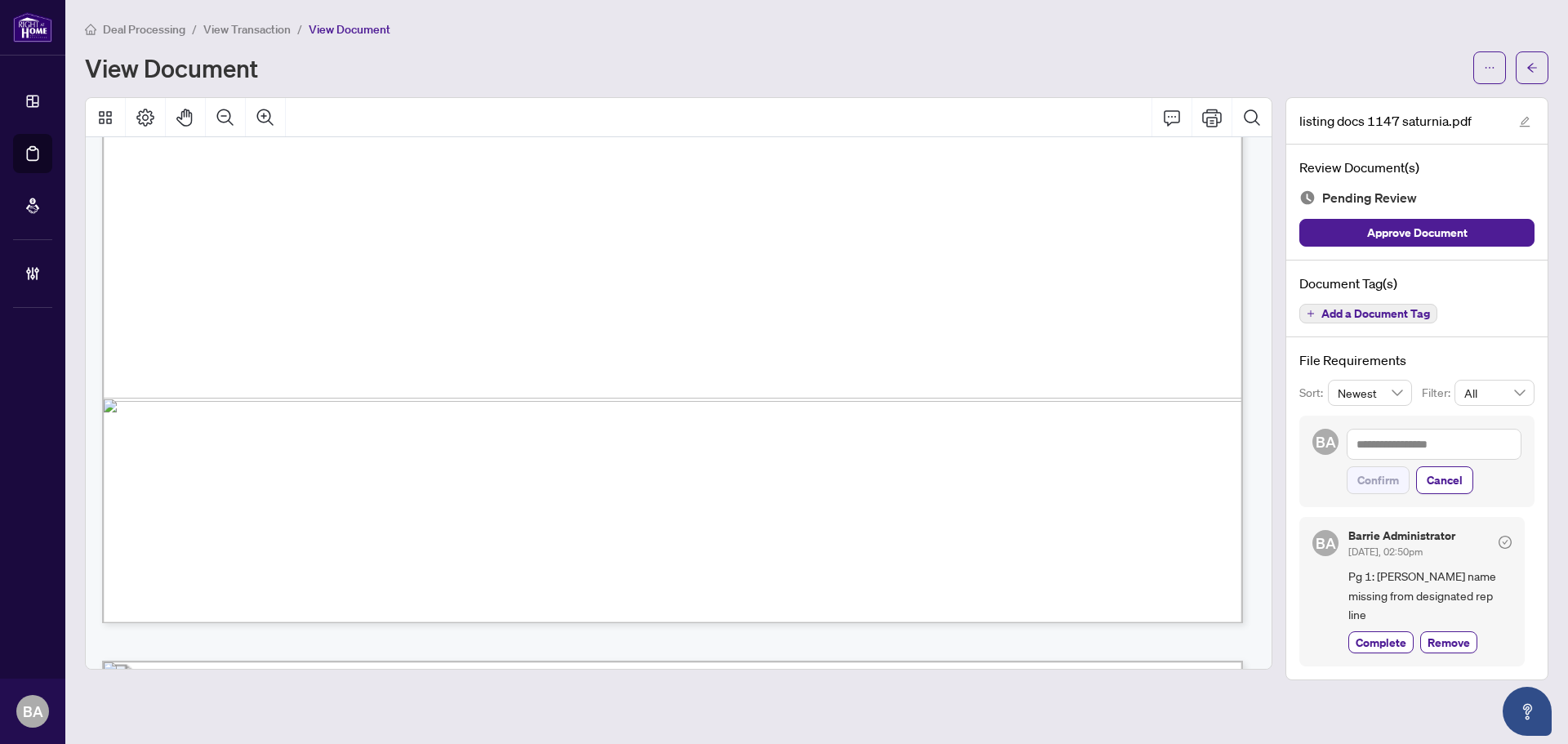
scroll to position [5469, 0]
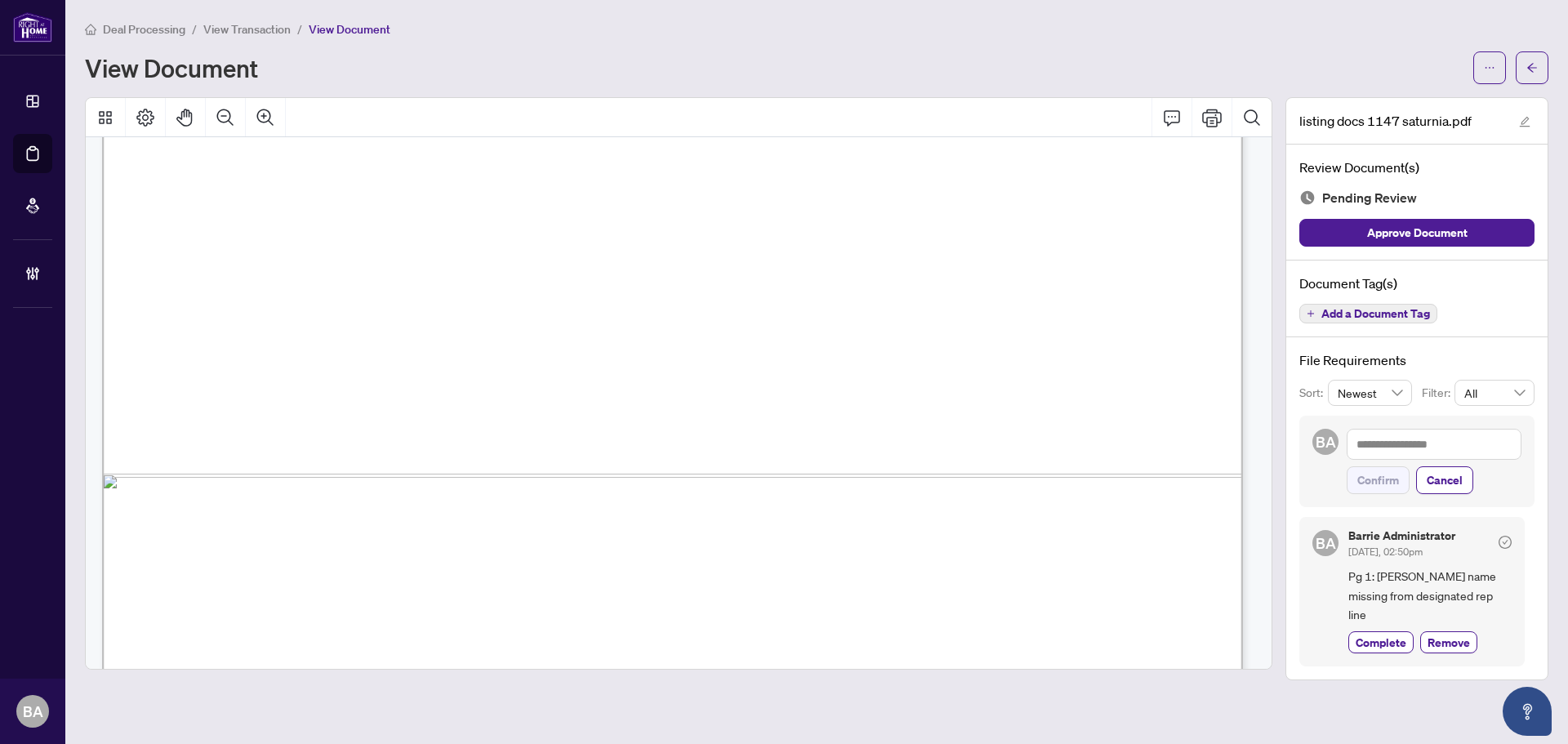
click at [1362, 319] on span "Add a Document Tag" at bounding box center [1376, 313] width 109 height 12
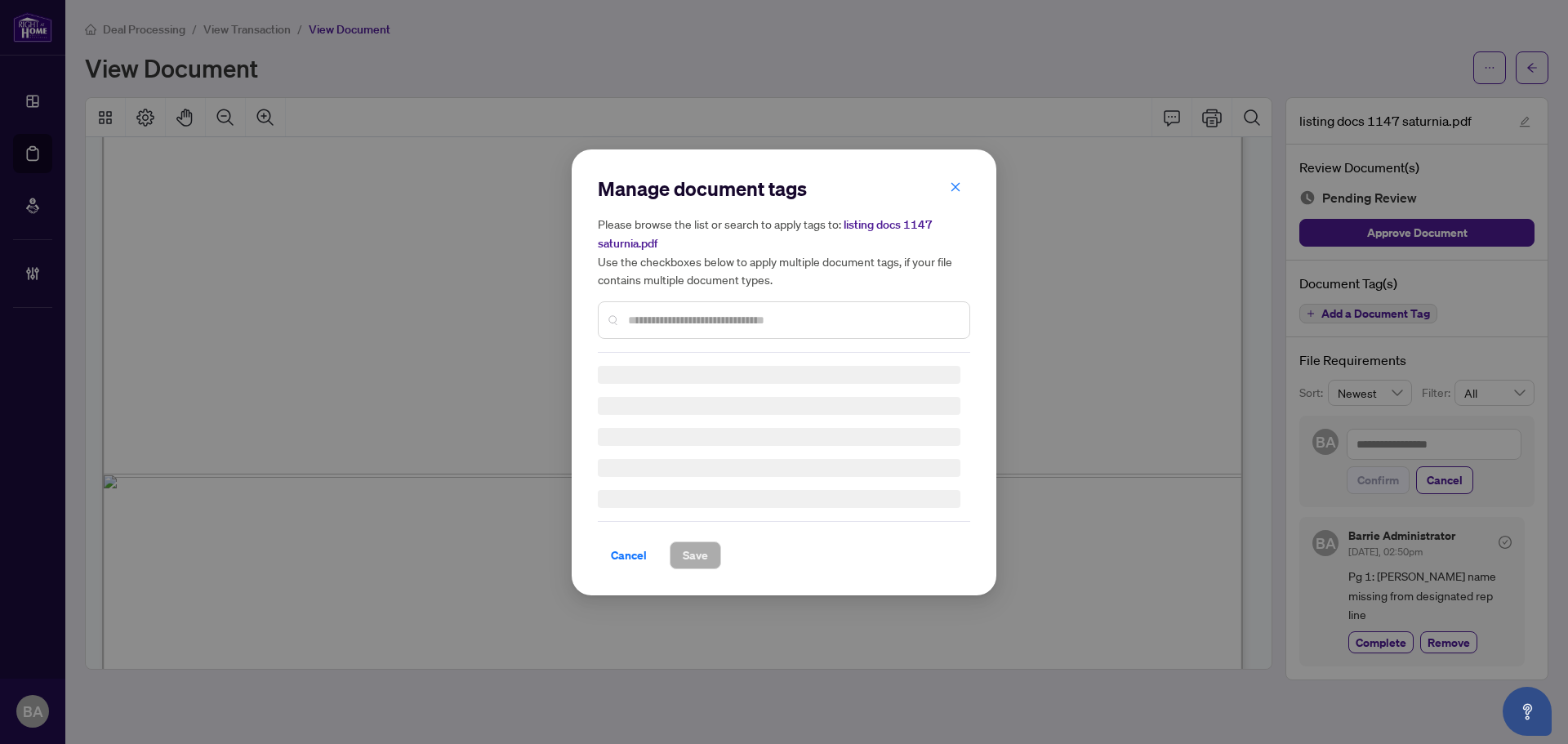
click at [863, 320] on div "Manage document tags Please browse the list or search to apply tags to: listing…" at bounding box center [784, 264] width 373 height 178
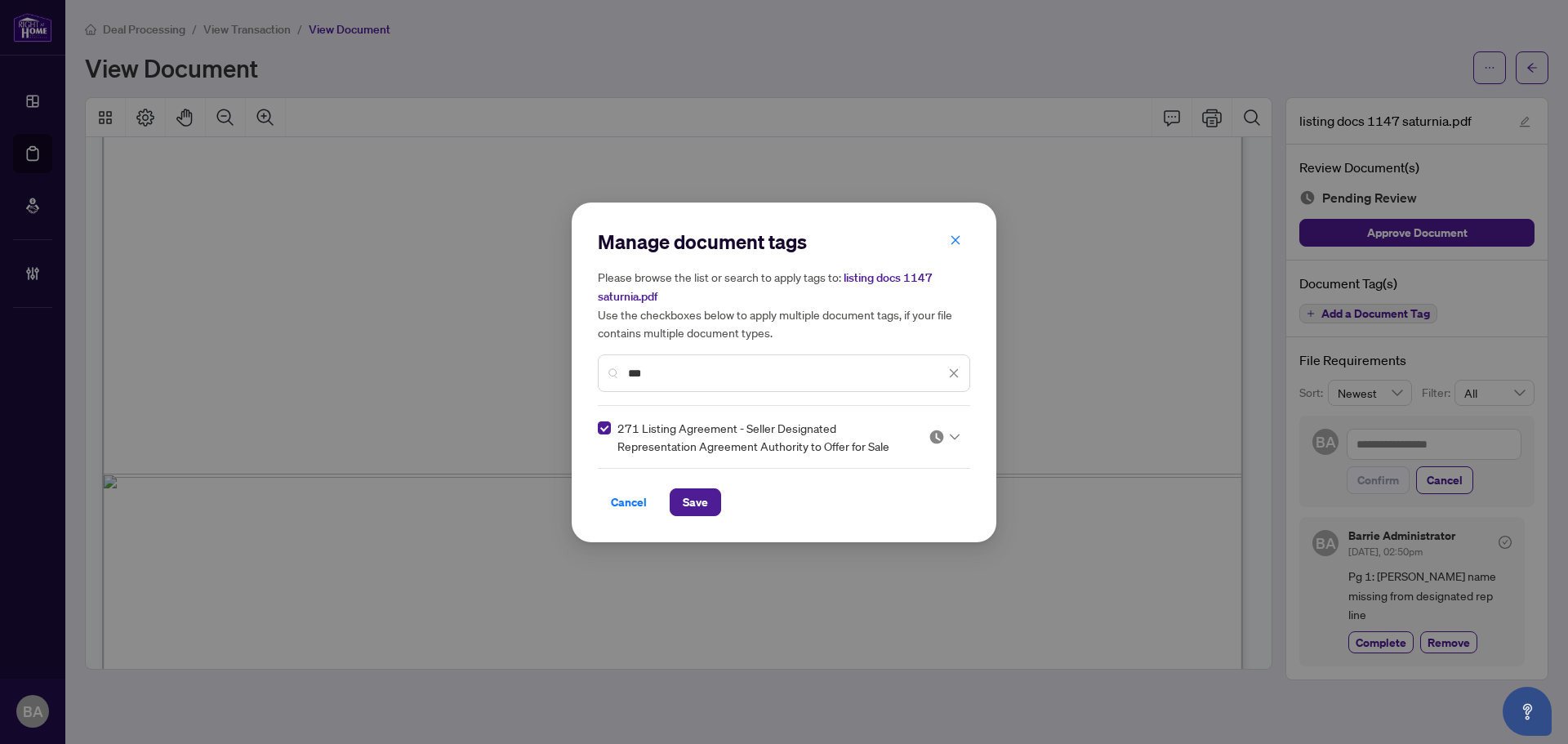
click at [904, 437] on span "271 Listing Agreement - Seller Designated Representation Agreement Authority to…" at bounding box center [763, 437] width 291 height 36
click at [925, 439] on div at bounding box center [939, 437] width 42 height 16
drag, startPoint x: 914, startPoint y: 496, endPoint x: 877, endPoint y: 493, distance: 37.1
click at [914, 495] on div "Needs Work" at bounding box center [895, 490] width 105 height 18
click at [715, 496] on button "Save" at bounding box center [695, 501] width 51 height 28
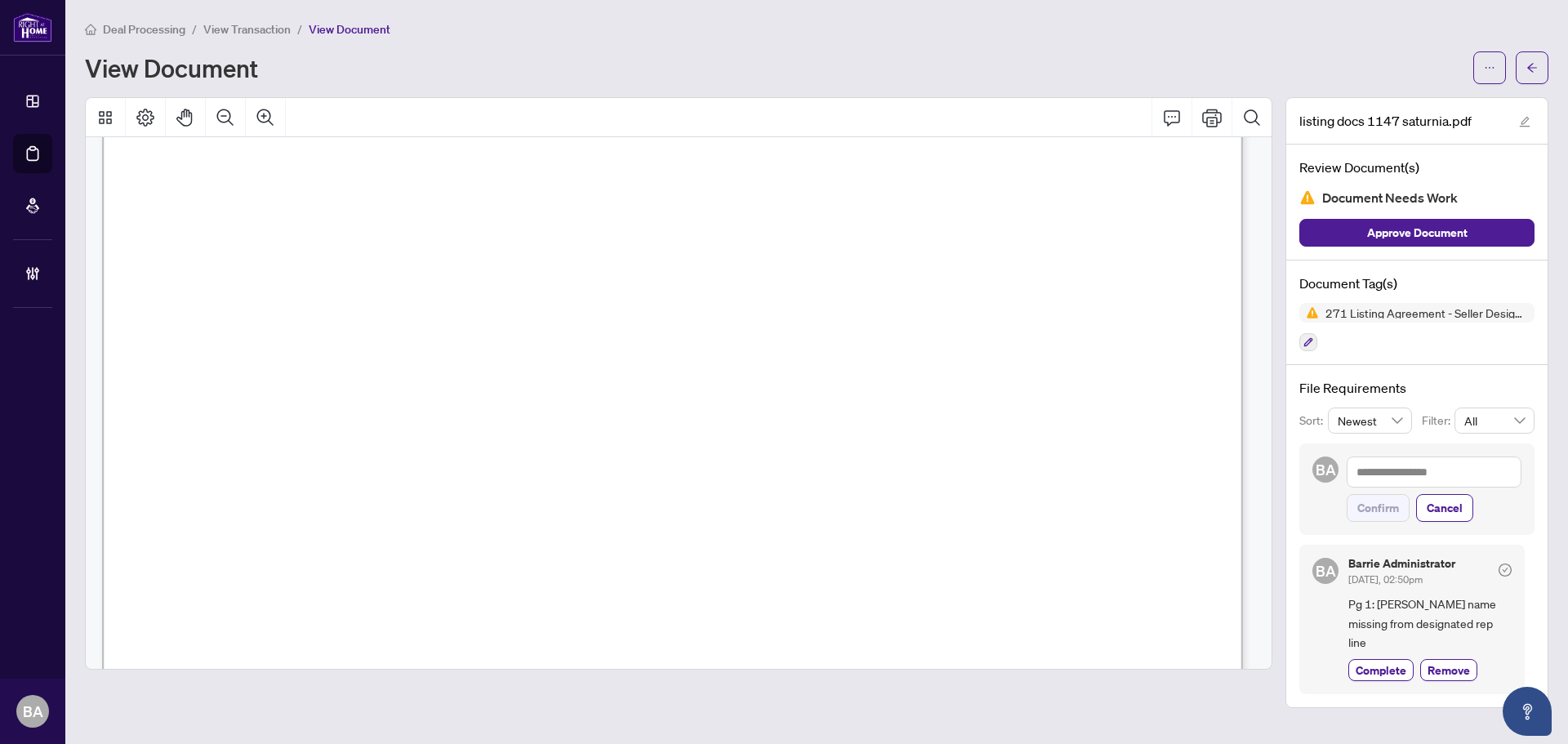
scroll to position [25750, 0]
click at [1167, 114] on icon "Comment" at bounding box center [1171, 117] width 19 height 19
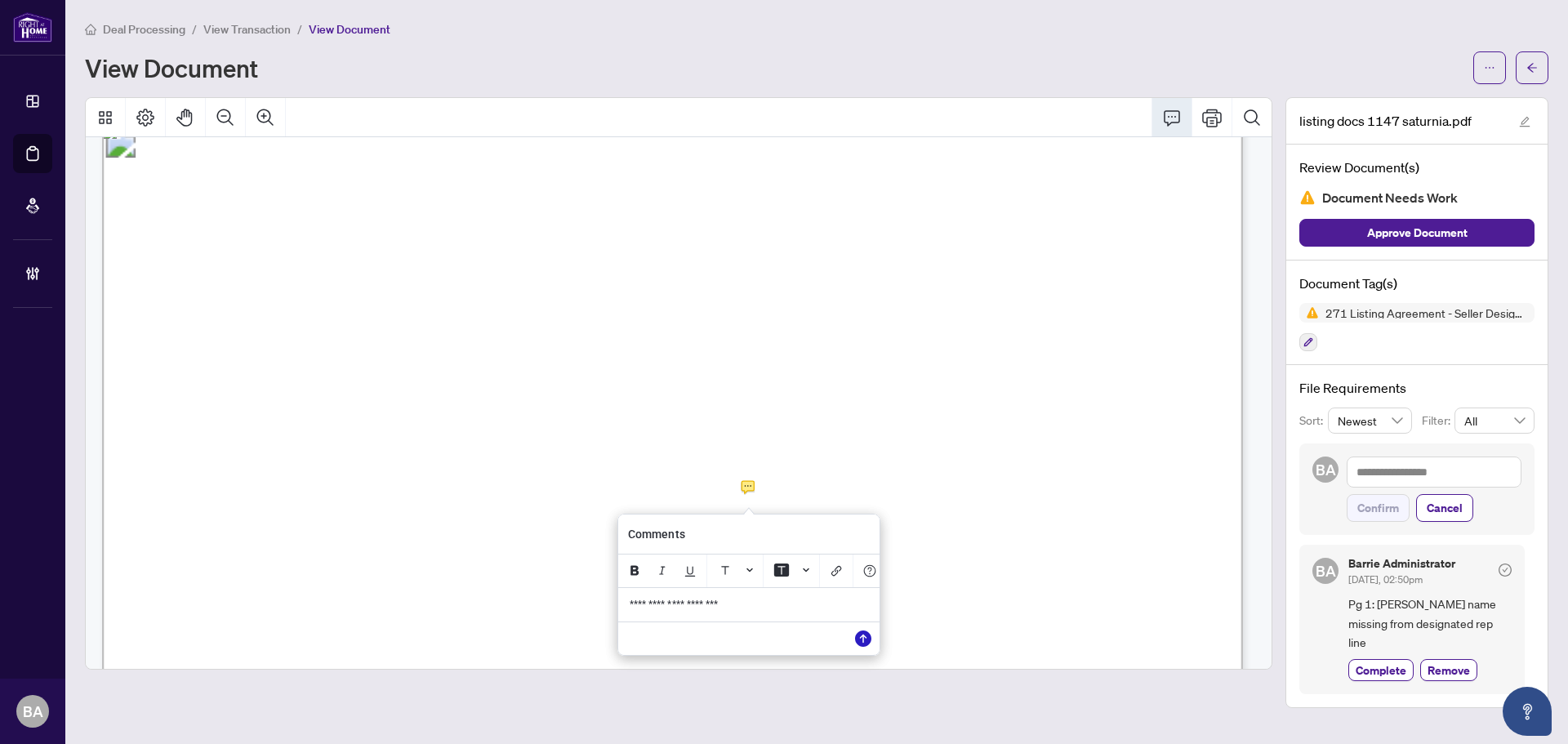
drag, startPoint x: 858, startPoint y: 646, endPoint x: 909, endPoint y: 640, distance: 51.4
click at [858, 645] on icon "Save" at bounding box center [863, 638] width 16 height 16
click at [1451, 471] on textarea at bounding box center [1434, 471] width 175 height 31
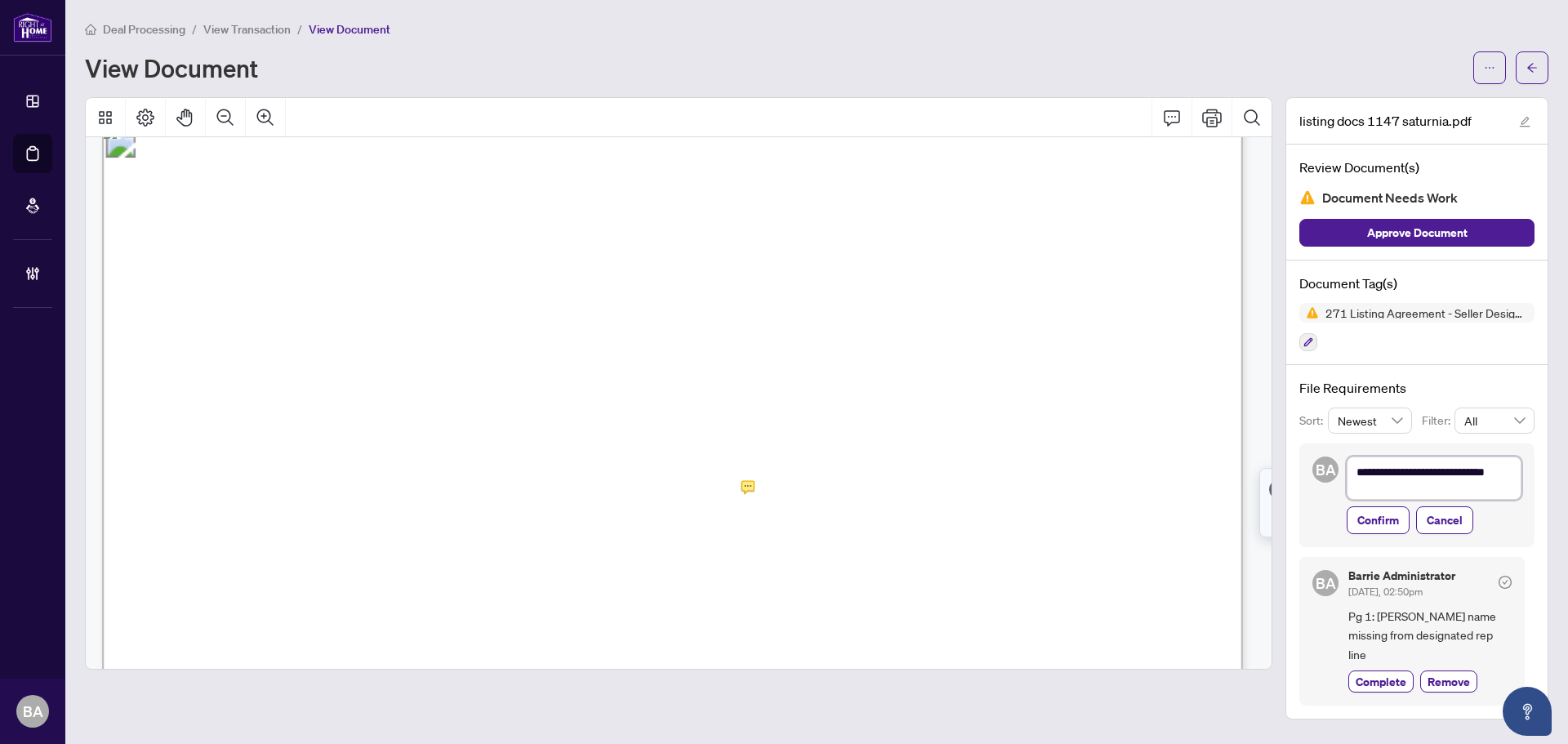
scroll to position [0, 0]
click at [1393, 521] on span "Confirm" at bounding box center [1378, 525] width 42 height 26
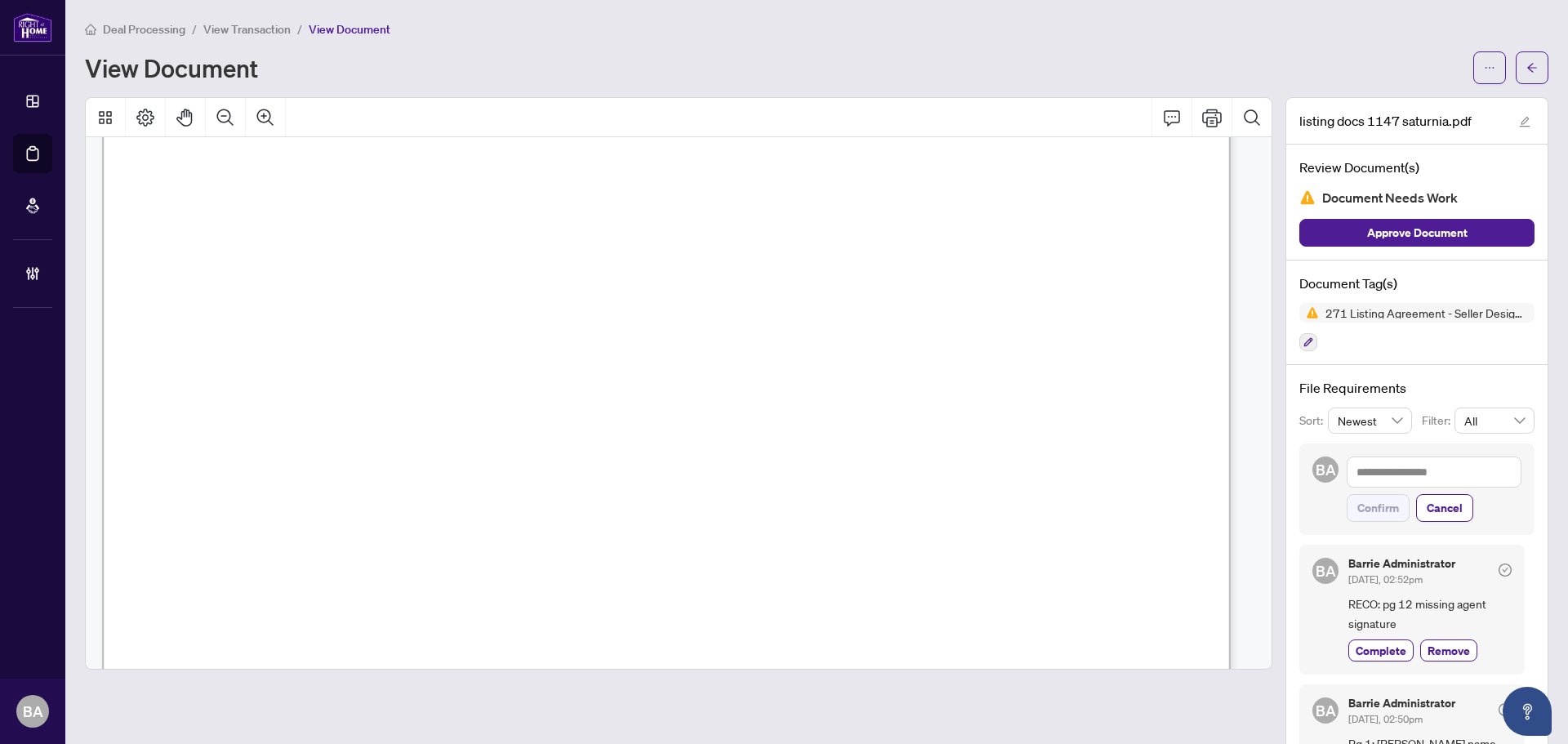
scroll to position [27106, 0]
click at [310, 278] on span "210503007713800" at bounding box center [270, 282] width 147 height 18
click at [515, 193] on span "1147" at bounding box center [496, 193] width 39 height 18
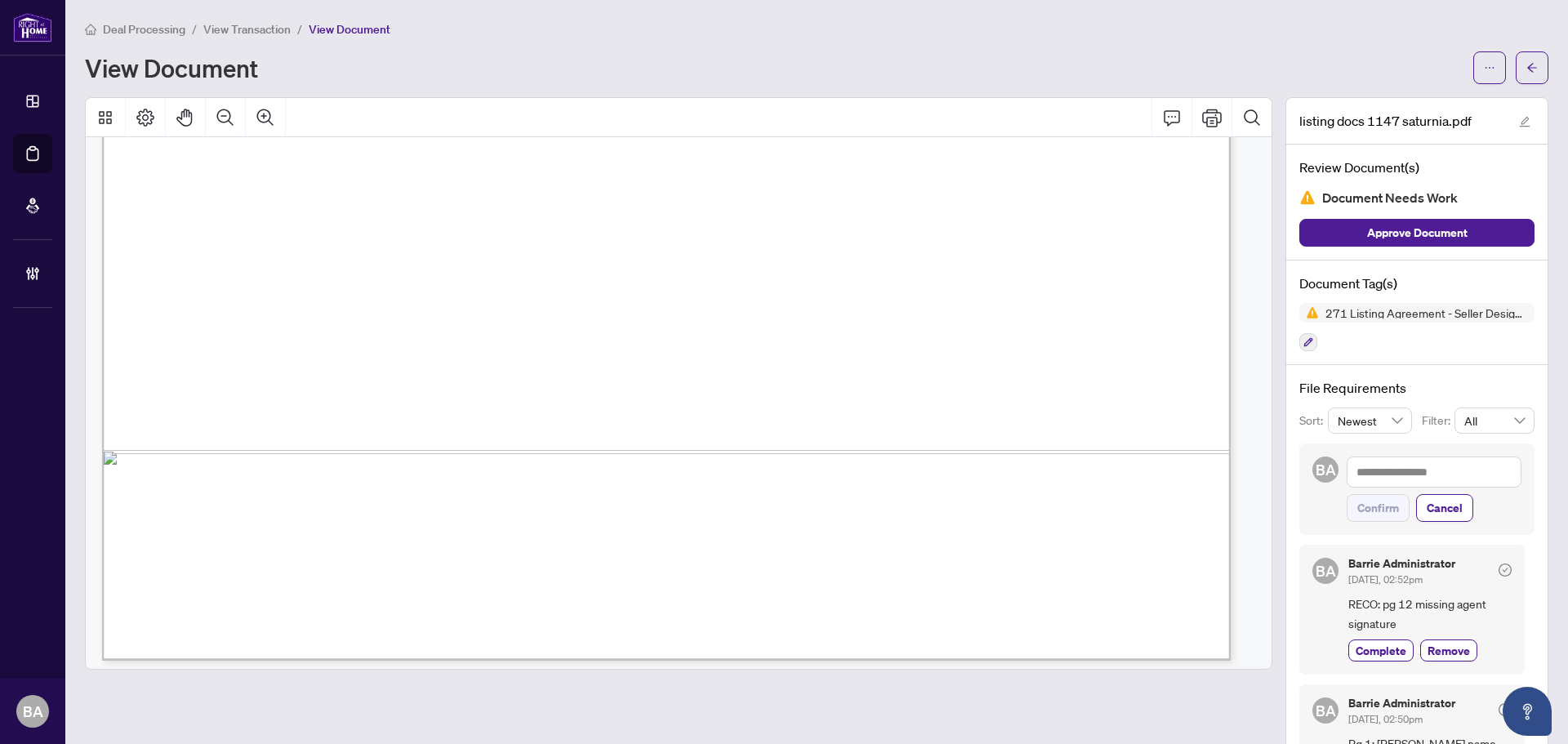
scroll to position [27923, 0]
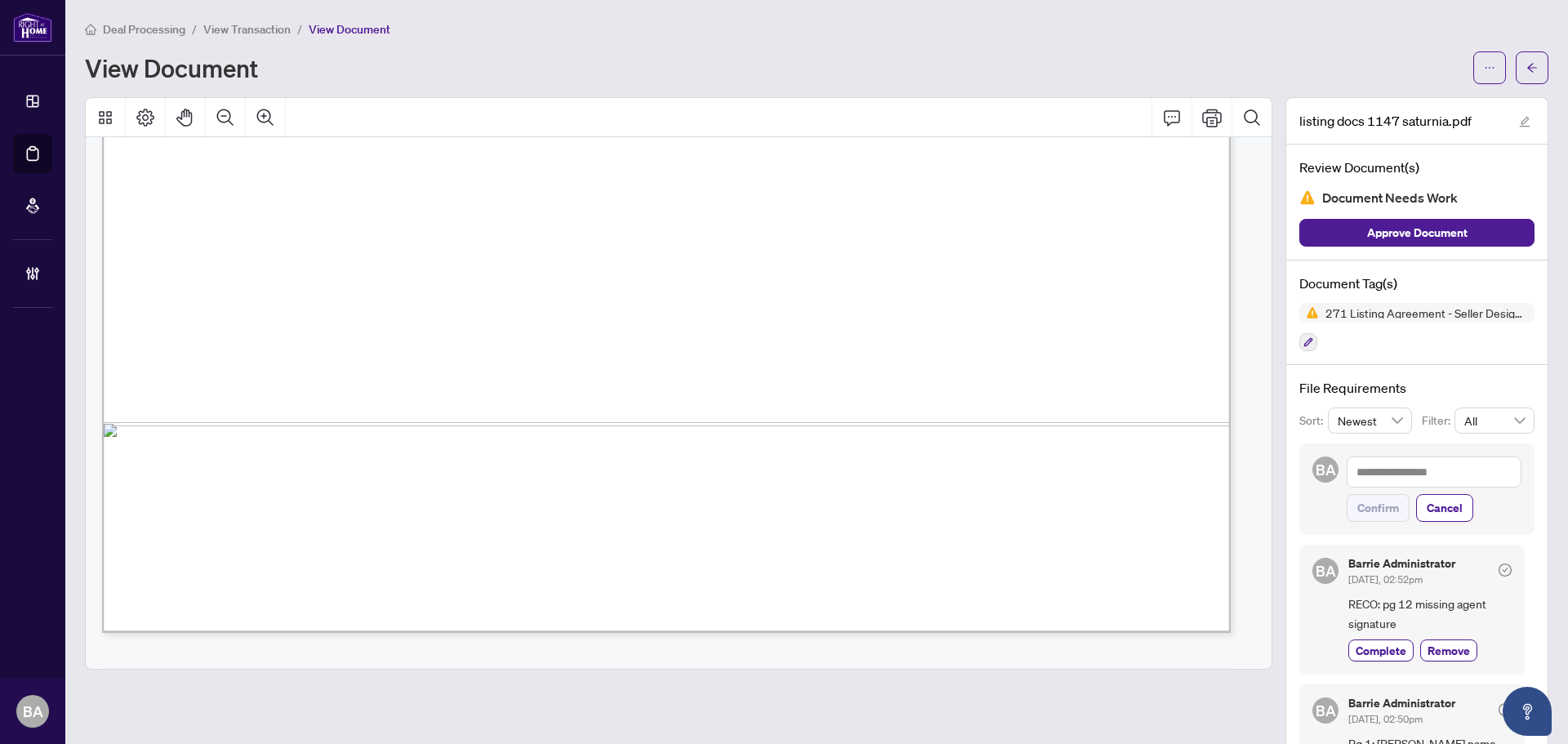
click at [264, 406] on span "5,448.47" at bounding box center [235, 413] width 78 height 18
drag, startPoint x: 178, startPoint y: 357, endPoint x: 437, endPoint y: 390, distance: 261.1
click at [274, 404] on span "5,448.47" at bounding box center [235, 413] width 78 height 18
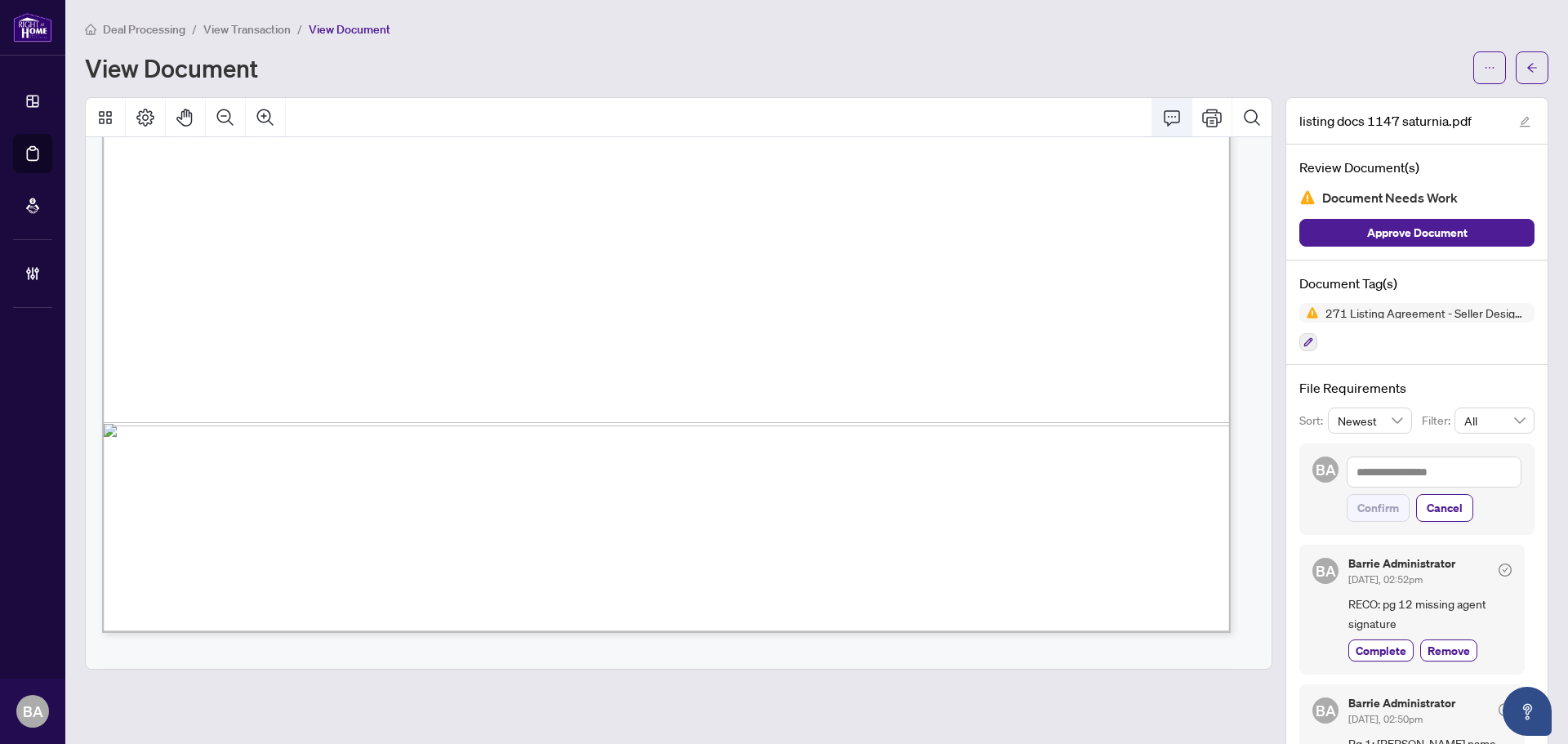
click at [1166, 113] on icon "Comment" at bounding box center [1171, 117] width 19 height 19
click at [1002, 525] on span "**********" at bounding box center [958, 519] width 88 height 12
click at [1148, 561] on icon "Save" at bounding box center [1147, 553] width 16 height 16
click at [1399, 471] on textarea at bounding box center [1434, 471] width 175 height 31
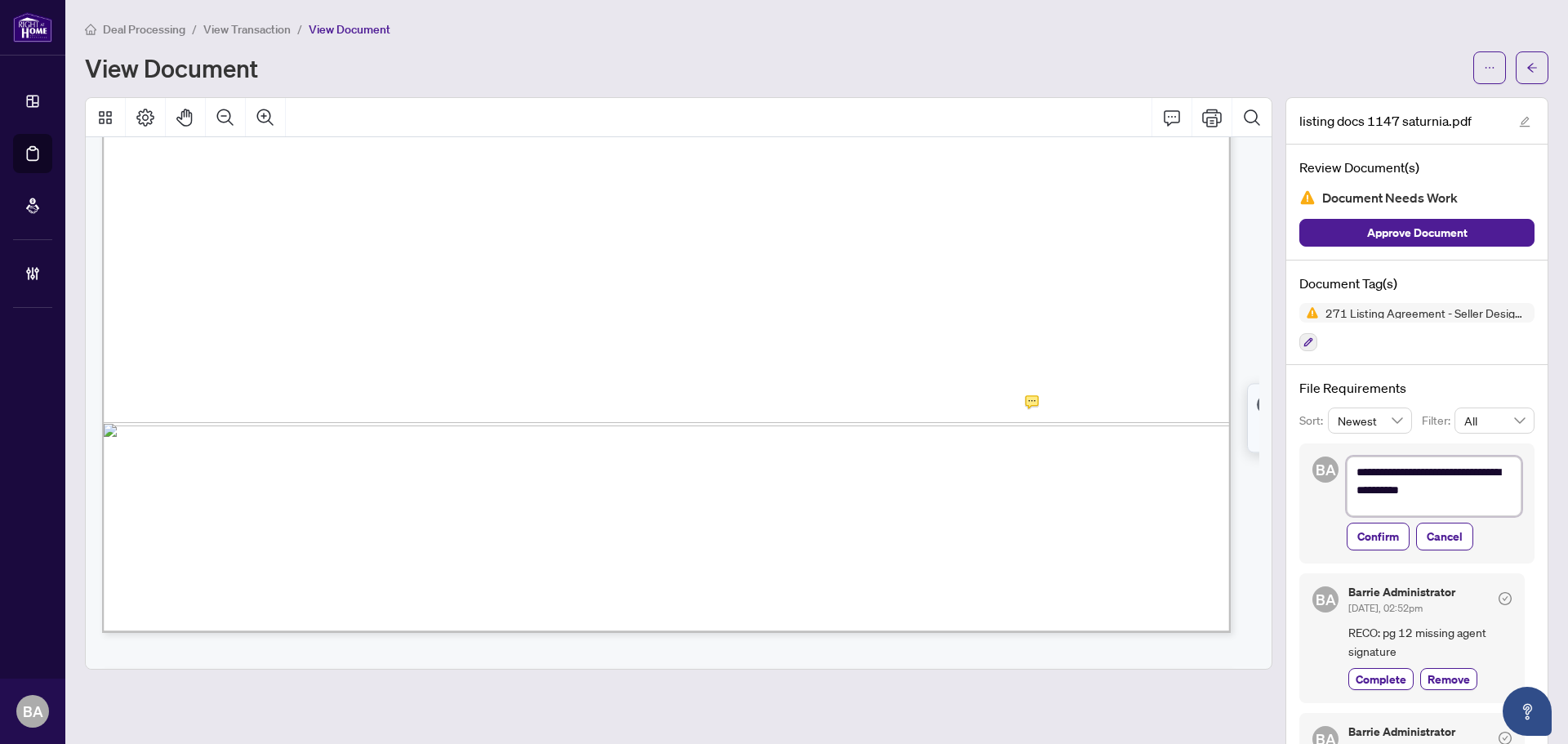
scroll to position [0, 0]
click at [1373, 544] on span "Confirm" at bounding box center [1378, 543] width 42 height 26
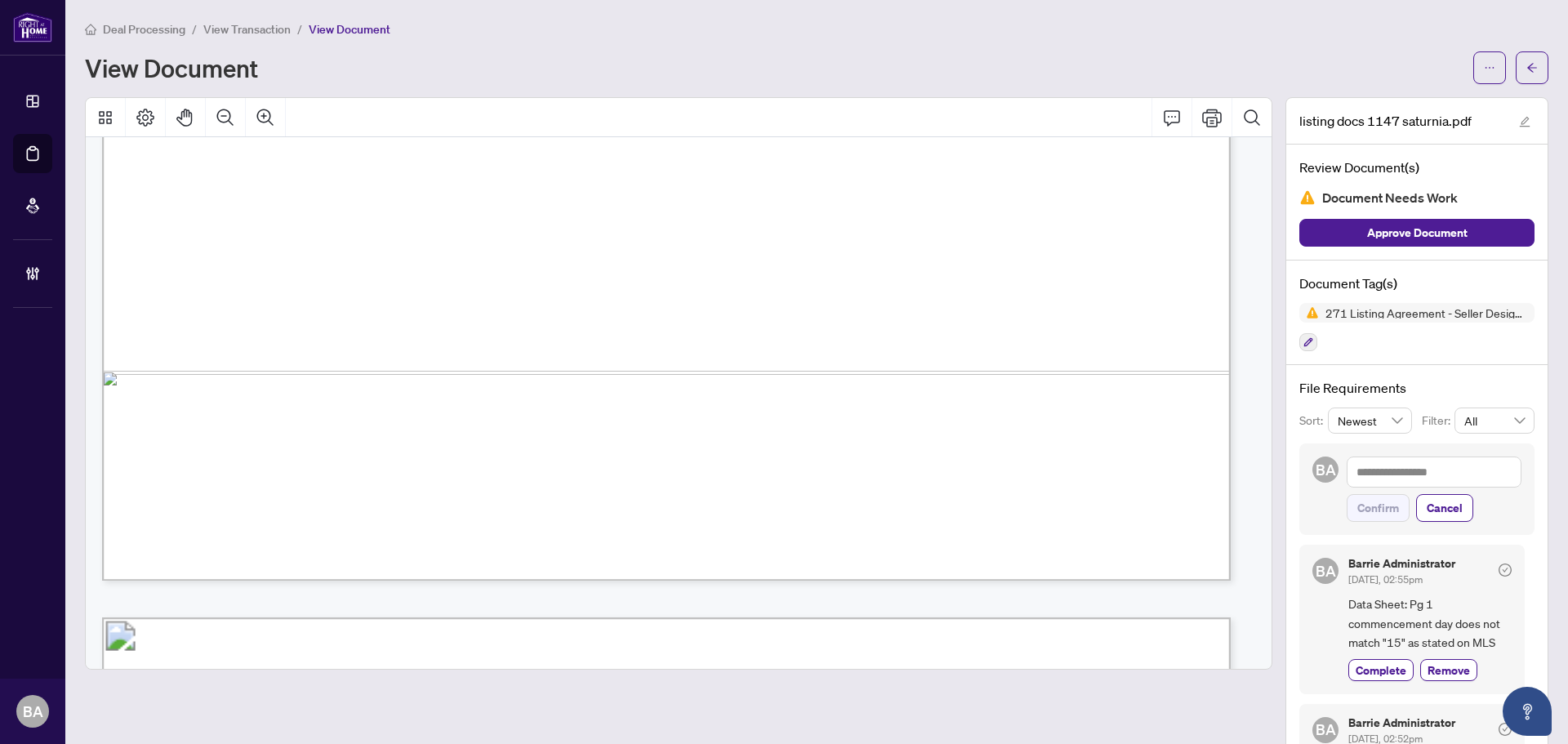
scroll to position [43187, 0]
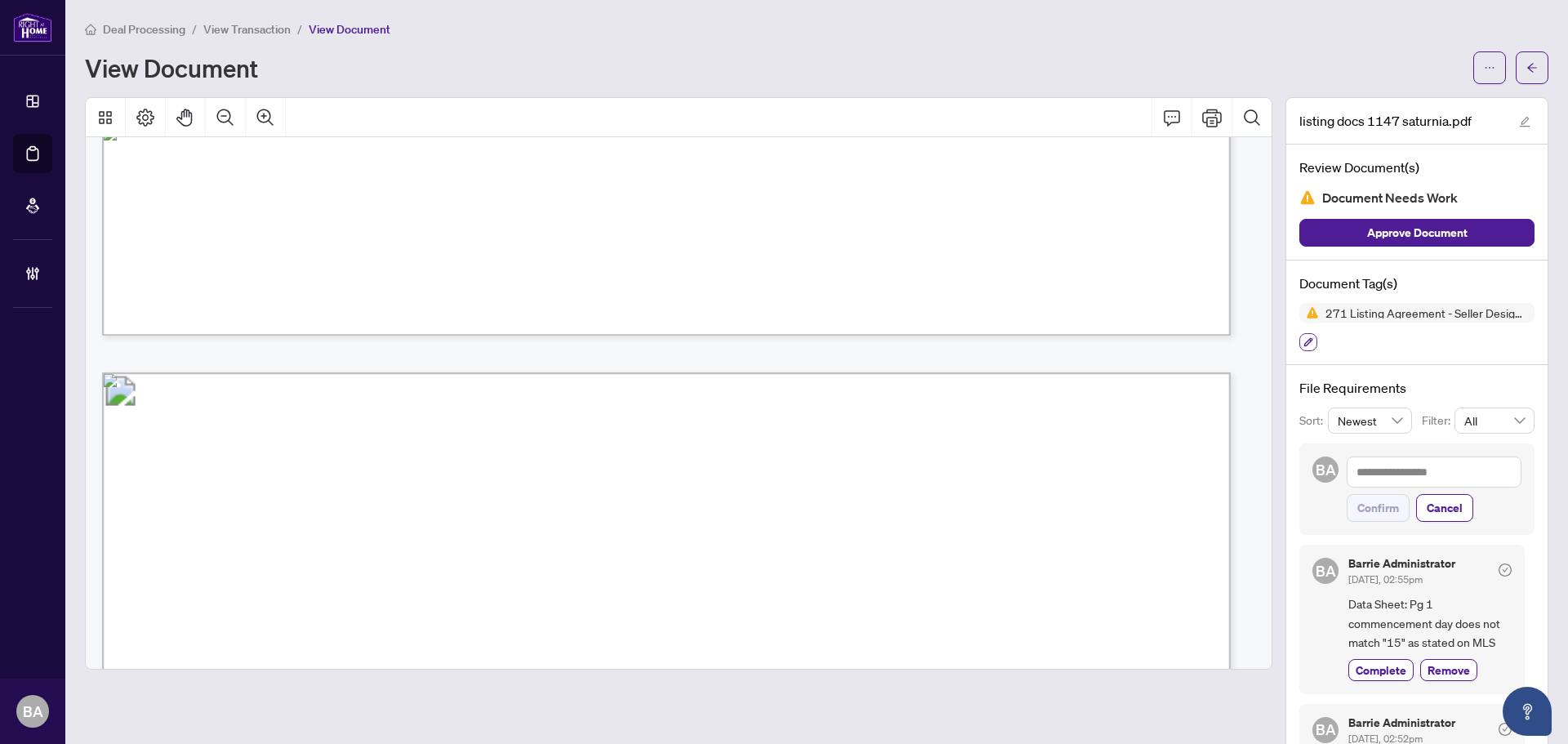
click at [1299, 337] on button "button" at bounding box center [1308, 341] width 18 height 18
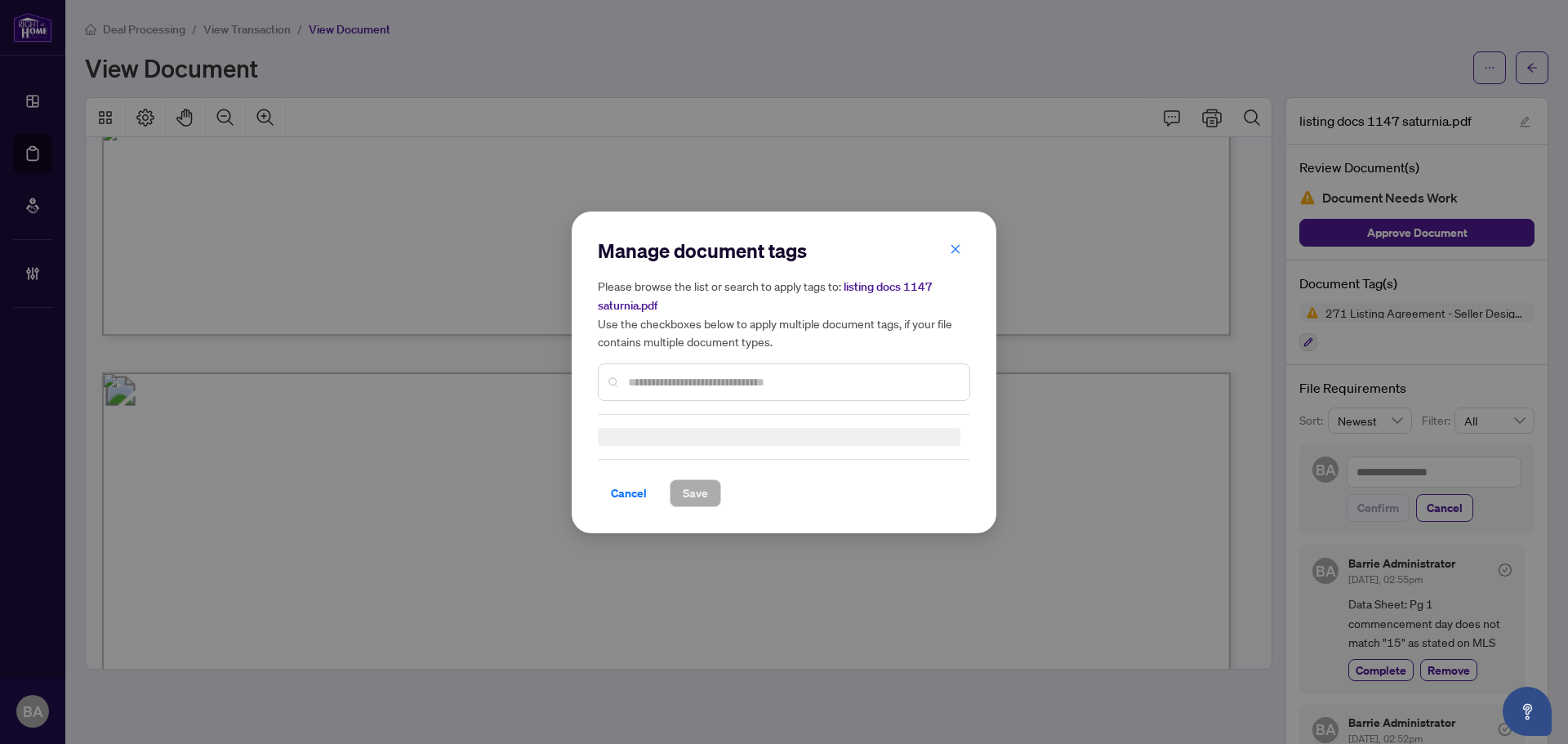
click at [720, 373] on input "text" at bounding box center [792, 382] width 328 height 18
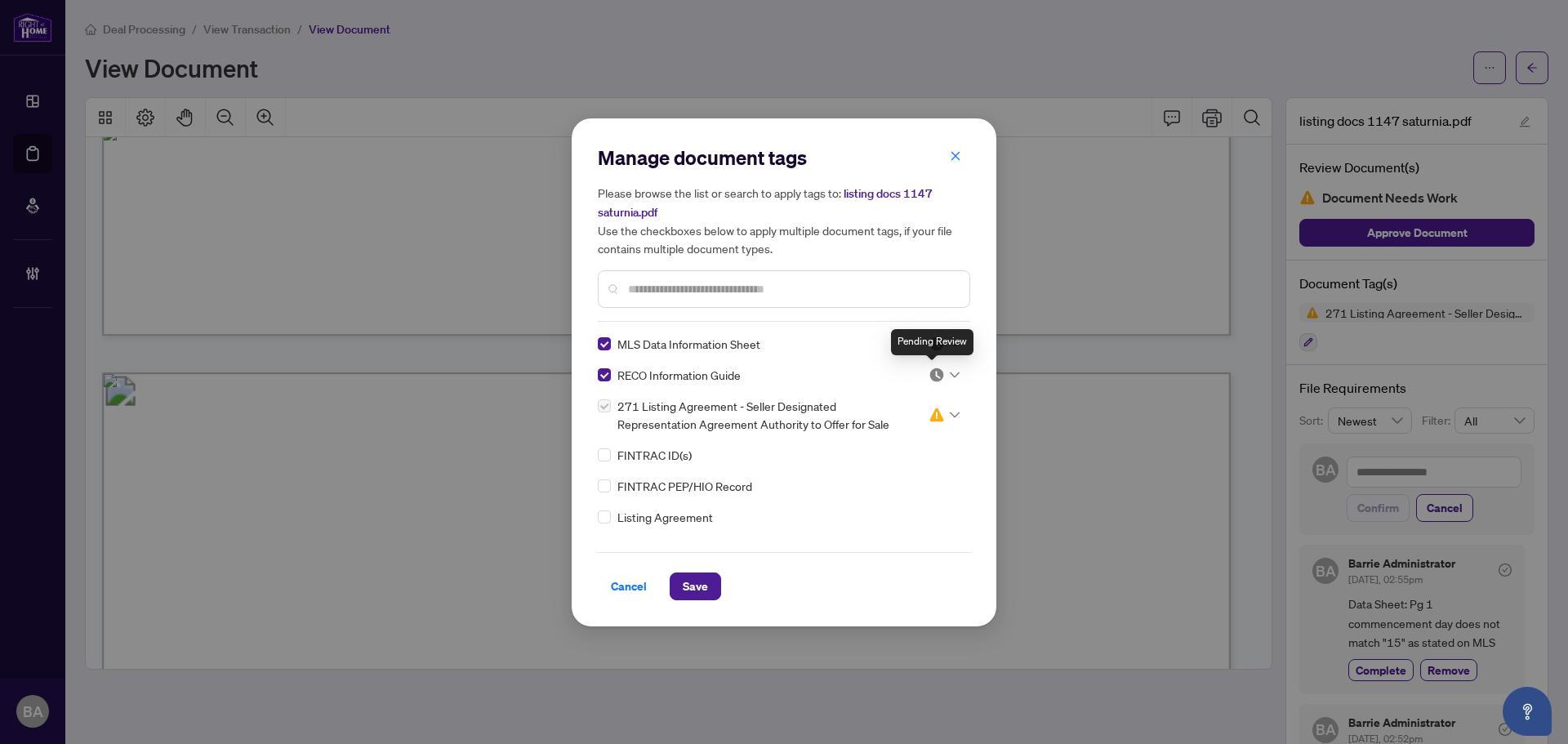
click at [937, 343] on div "Pending Review" at bounding box center [931, 341] width 82 height 26
click at [940, 338] on div at bounding box center [944, 343] width 31 height 16
click at [925, 393] on div "Needs Work" at bounding box center [890, 397] width 105 height 18
click at [937, 369] on img at bounding box center [936, 374] width 16 height 16
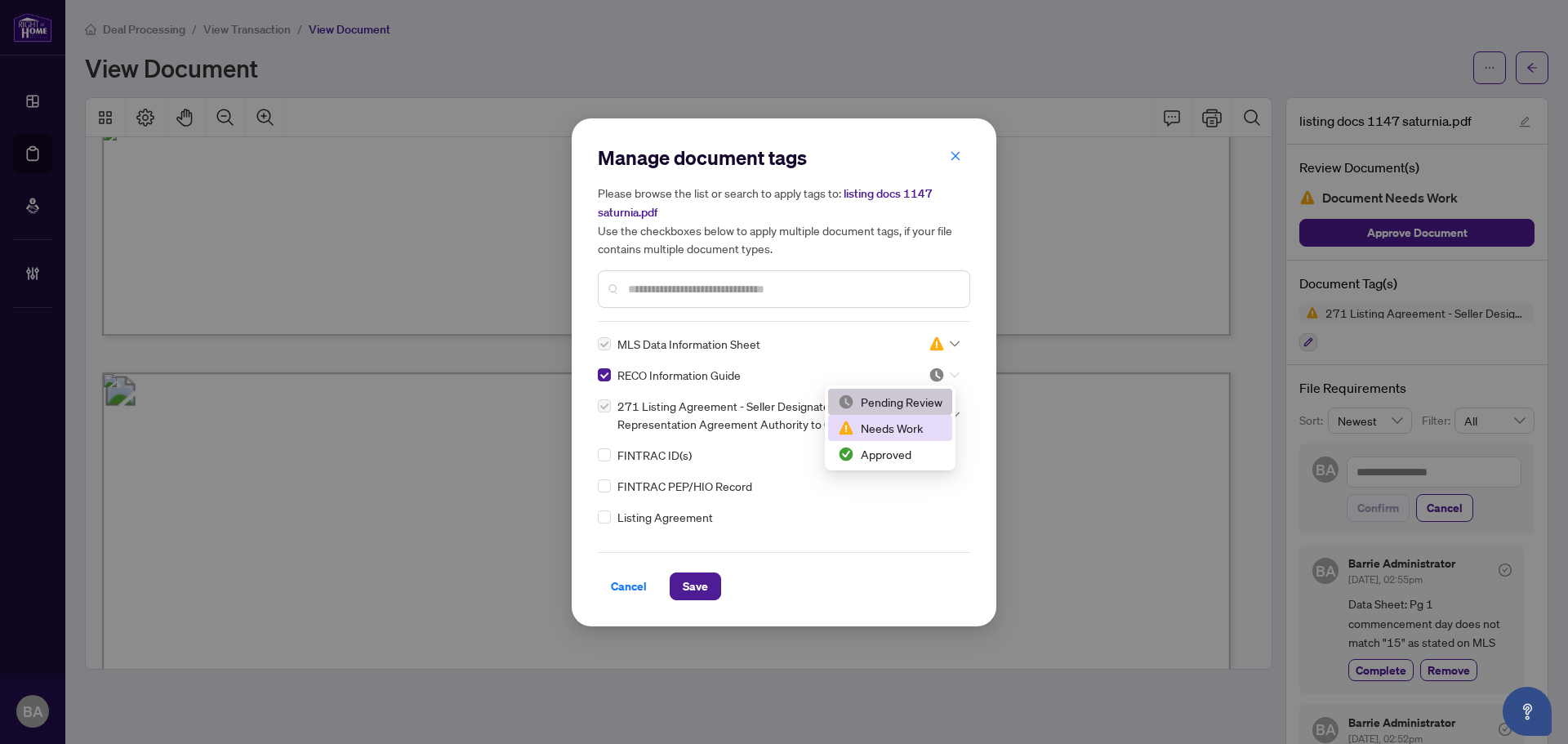
click at [921, 423] on div "Needs Work" at bounding box center [890, 428] width 105 height 18
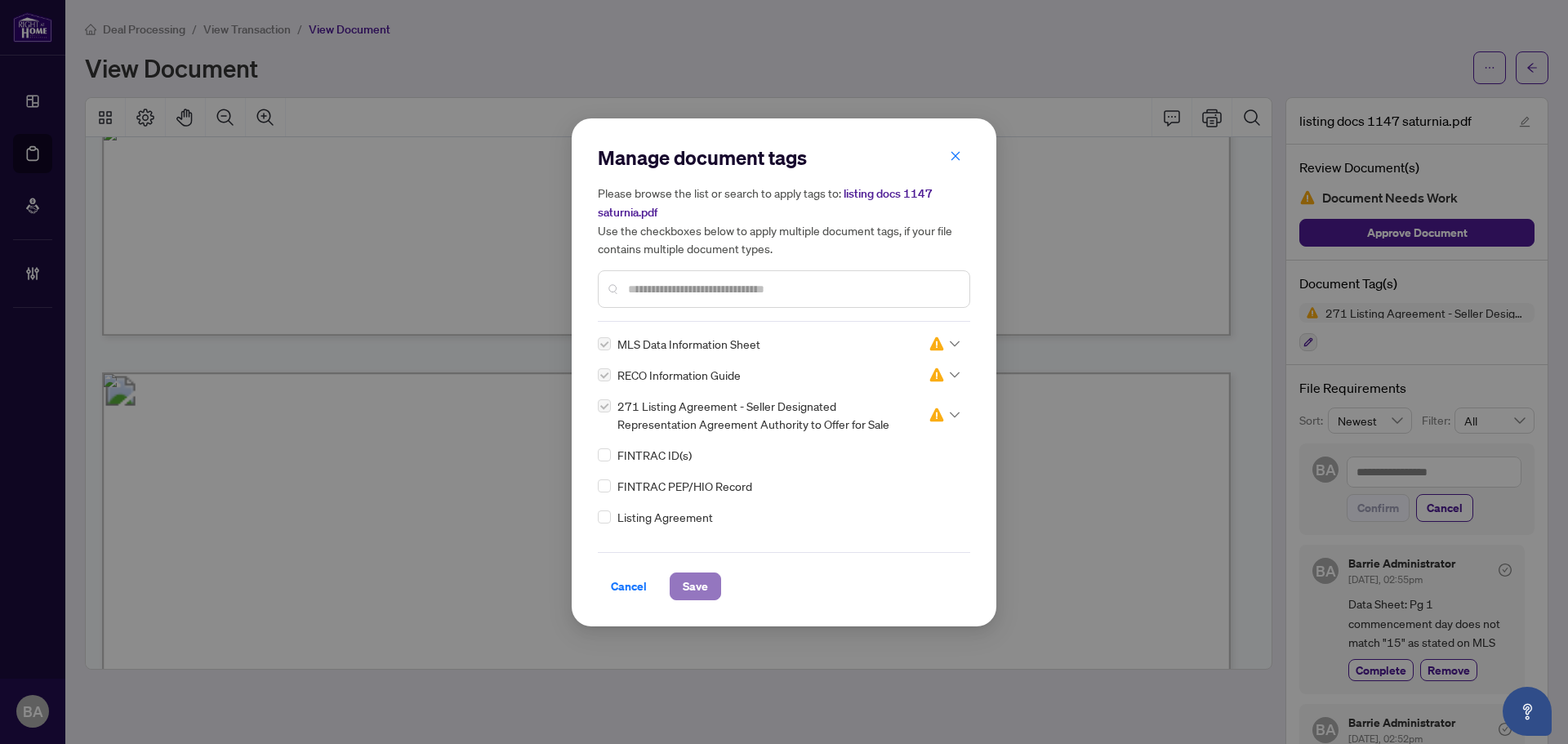
click at [702, 592] on span "Save" at bounding box center [696, 586] width 25 height 26
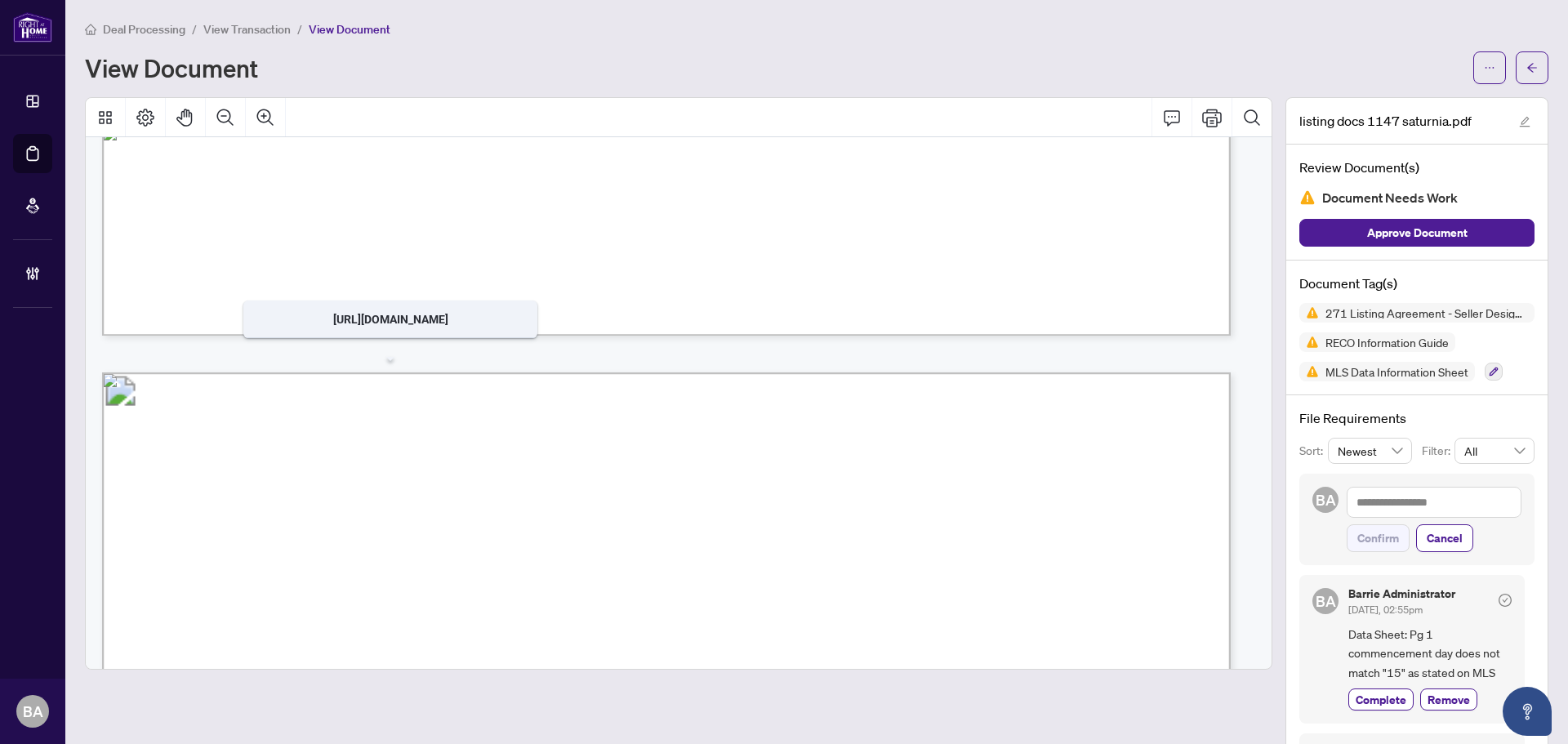
click at [230, 23] on span "View Transaction" at bounding box center [247, 29] width 87 height 15
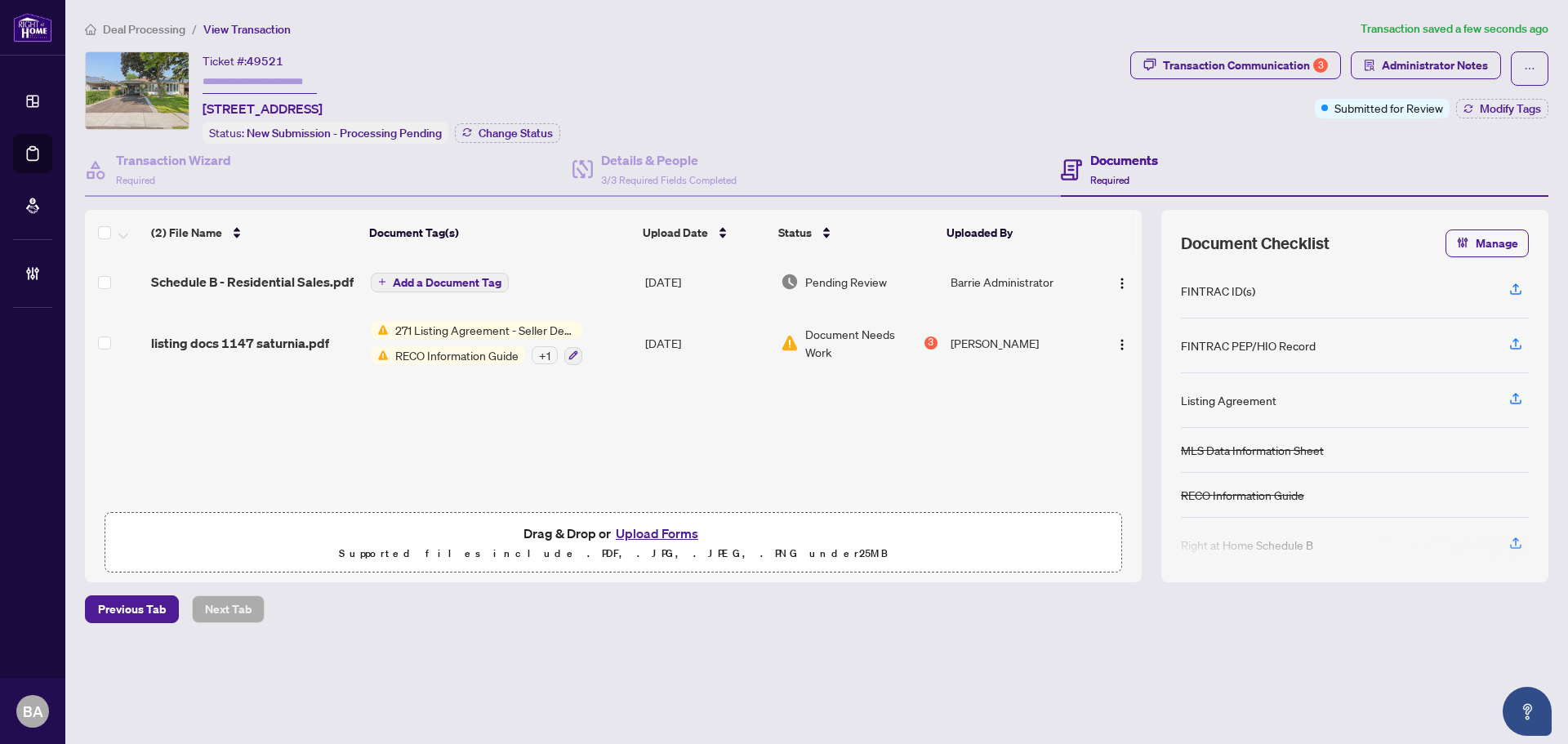
click at [505, 274] on button "Add a Document Tag" at bounding box center [440, 282] width 138 height 19
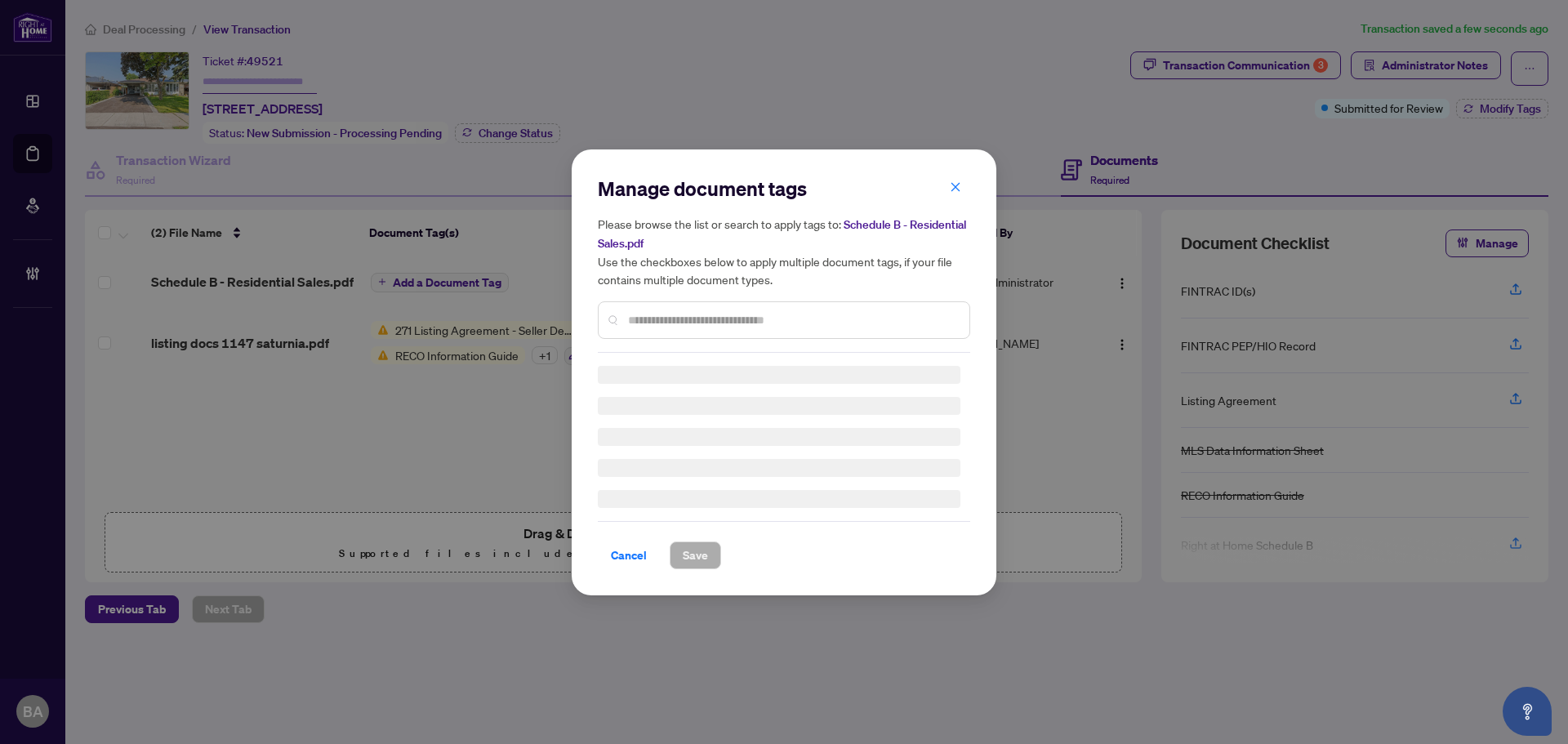
click at [697, 311] on input "text" at bounding box center [792, 320] width 328 height 18
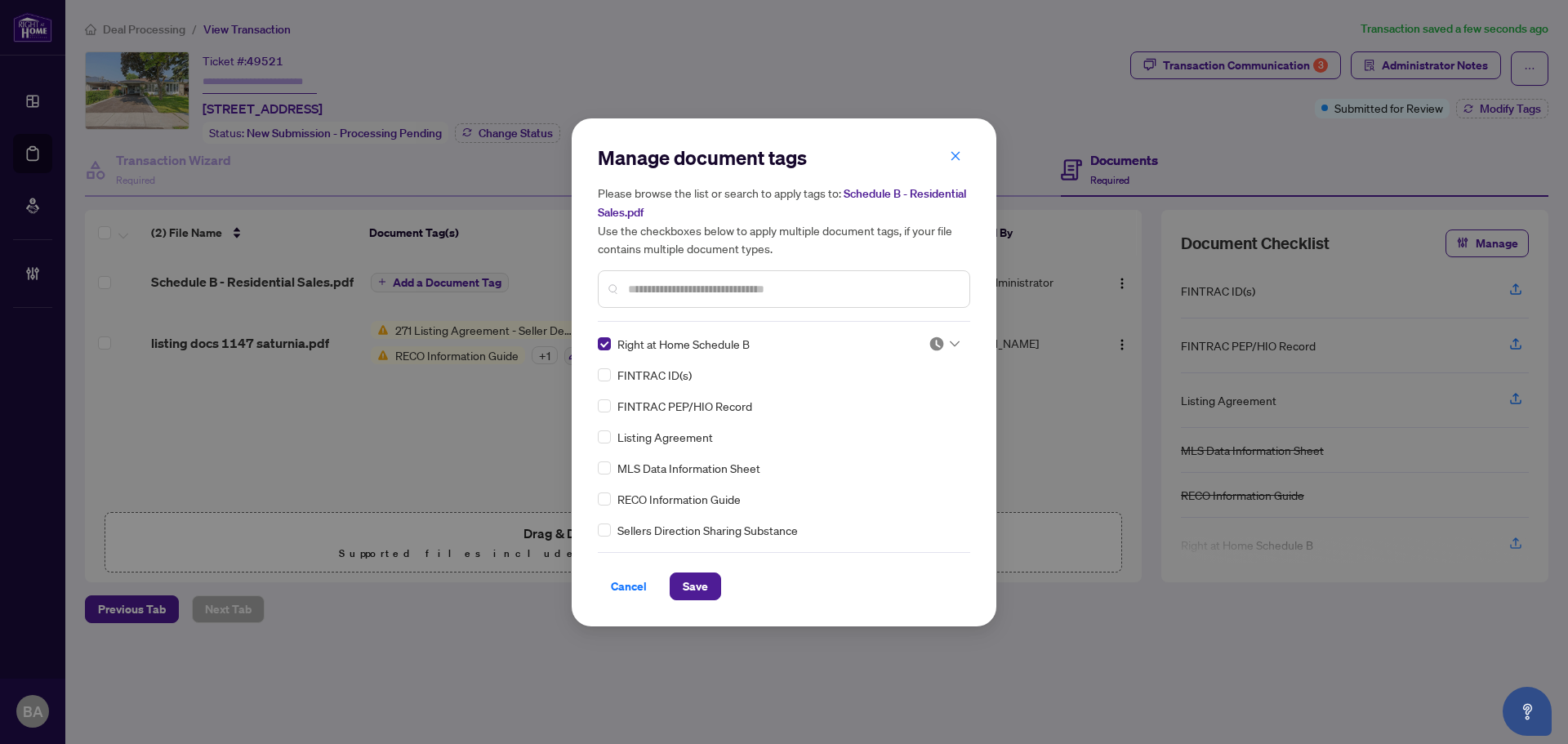
click at [930, 337] on img at bounding box center [936, 343] width 16 height 16
click at [930, 413] on div "Approved" at bounding box center [890, 422] width 124 height 26
click at [707, 585] on span "Save" at bounding box center [696, 586] width 25 height 26
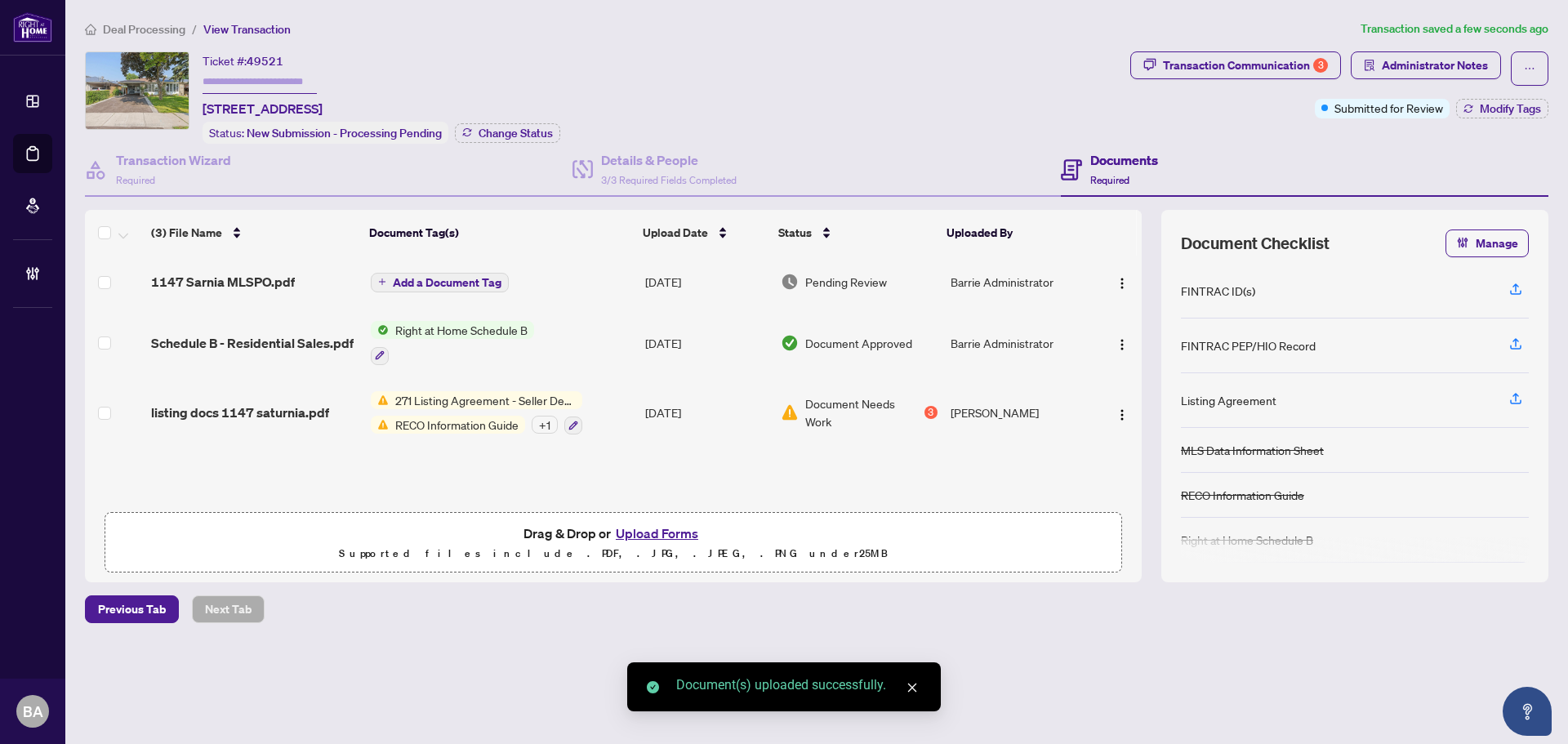
click at [478, 276] on span "Add a Document Tag" at bounding box center [447, 282] width 109 height 12
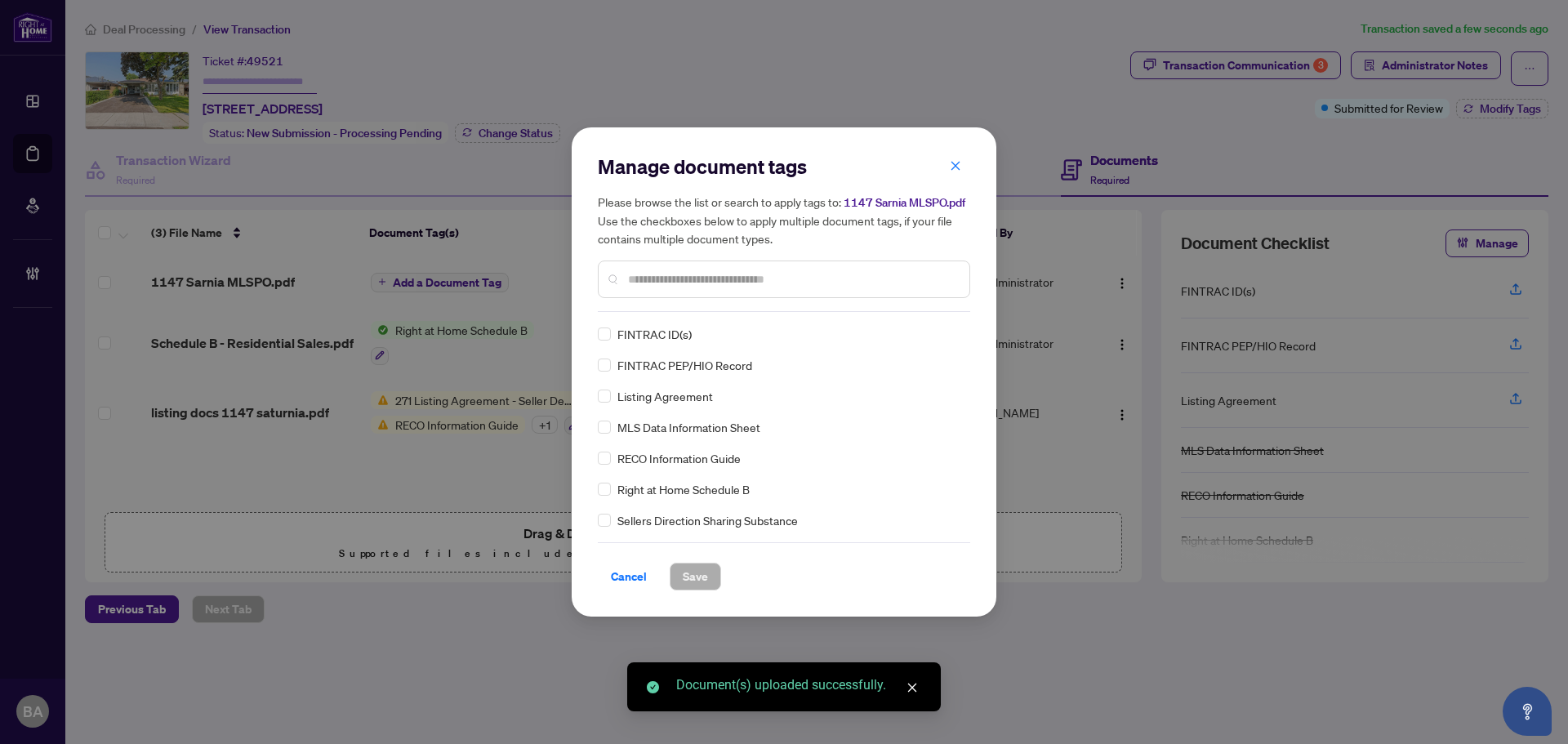
click at [668, 265] on div at bounding box center [784, 278] width 373 height 38
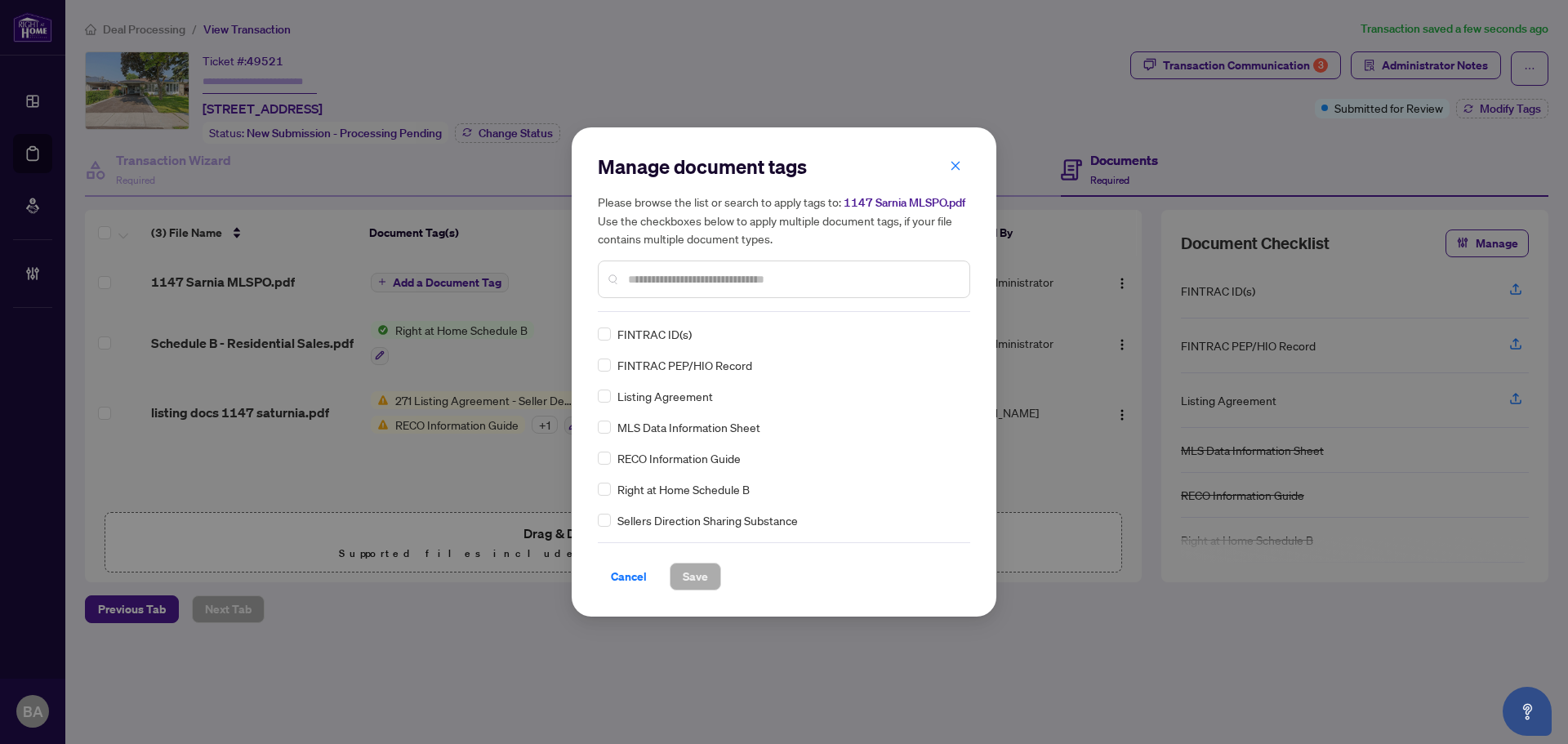
click at [670, 273] on input "text" at bounding box center [792, 279] width 328 height 18
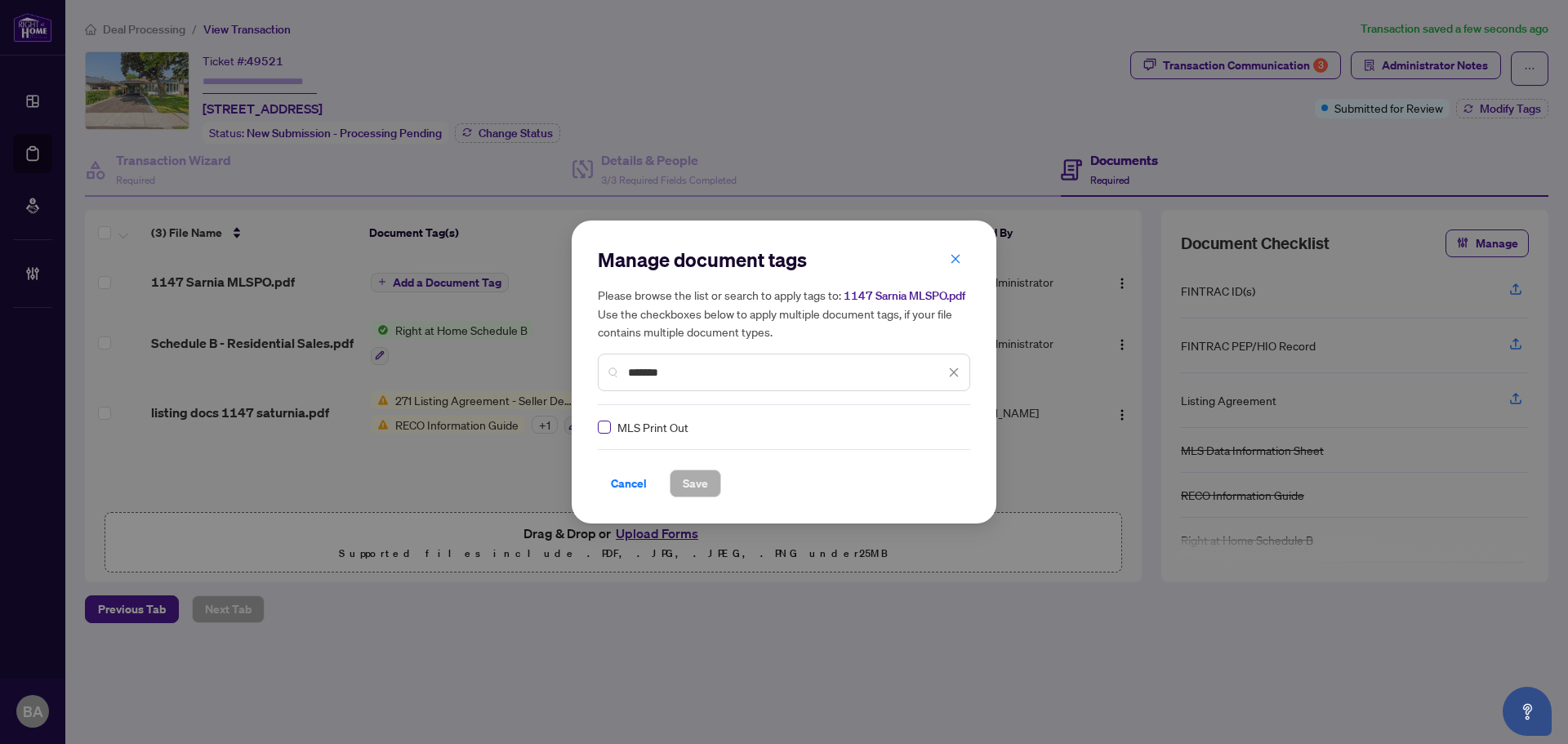
click at [604, 419] on label at bounding box center [604, 427] width 13 height 18
click at [698, 476] on span "Save" at bounding box center [696, 483] width 25 height 26
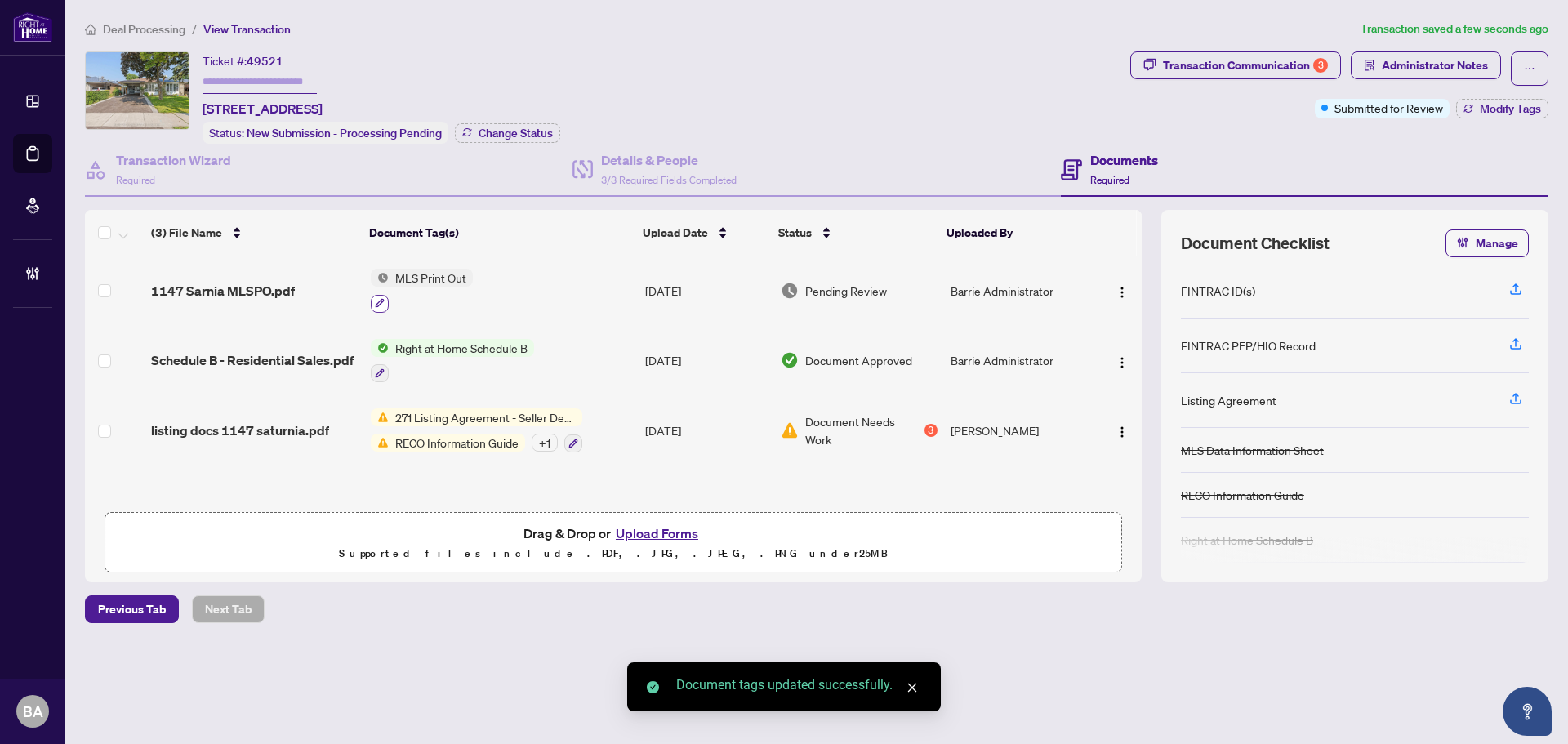
click at [384, 296] on button "button" at bounding box center [379, 304] width 18 height 18
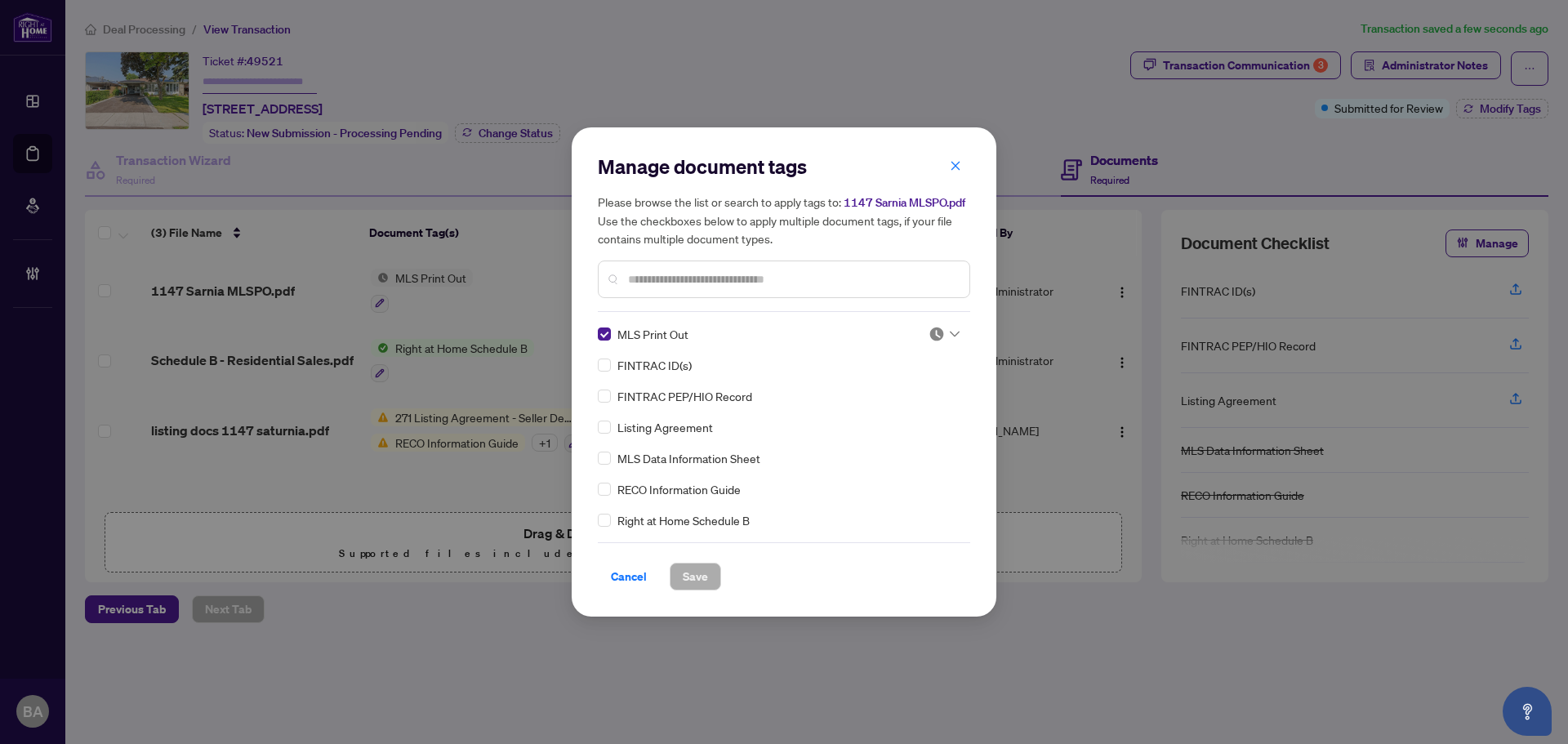
click at [929, 334] on img at bounding box center [936, 334] width 16 height 16
click at [911, 410] on div "Approved" at bounding box center [890, 413] width 105 height 18
click at [712, 559] on div "Cancel Save" at bounding box center [784, 566] width 373 height 49
click at [703, 568] on span "Save" at bounding box center [696, 576] width 25 height 26
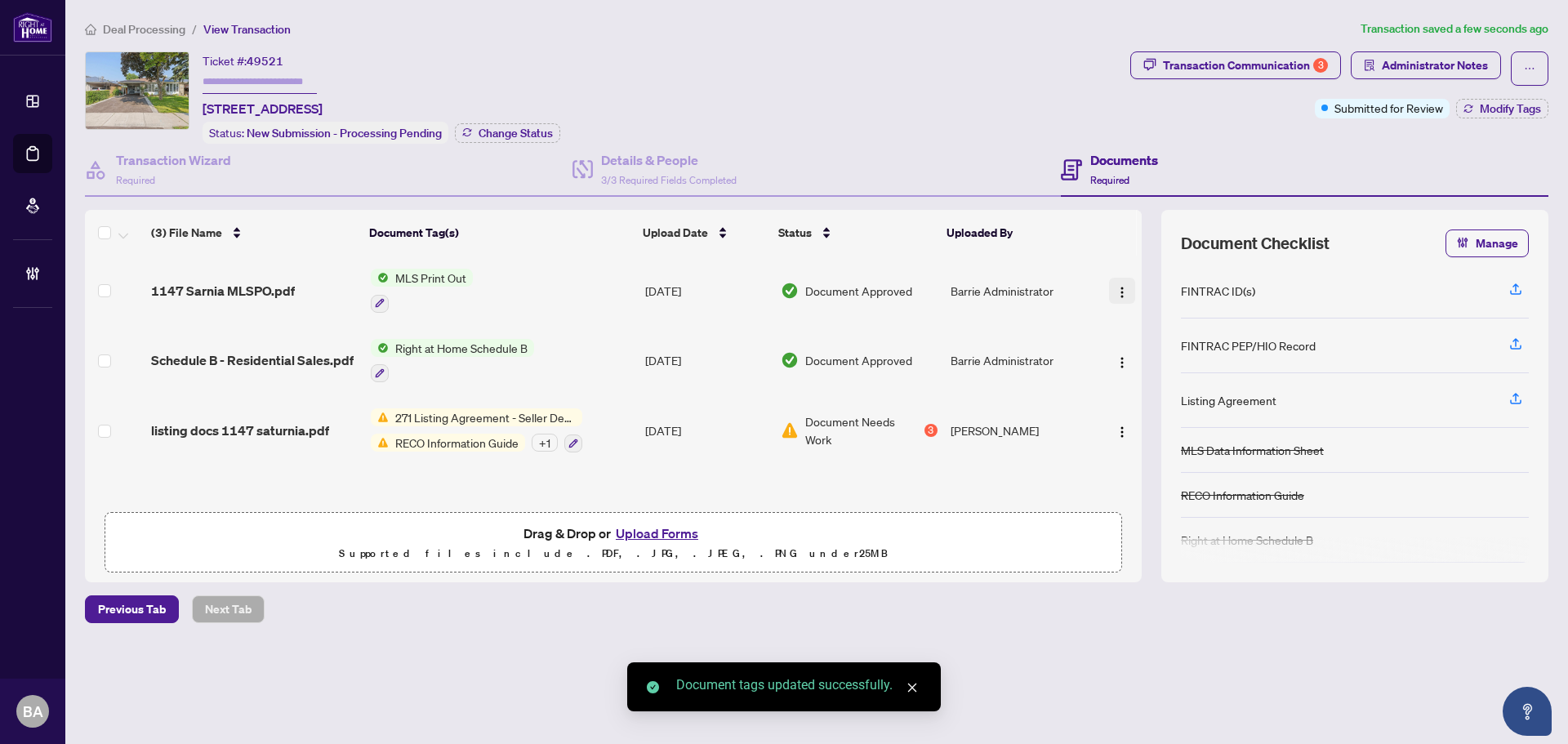
click at [1120, 289] on img "button" at bounding box center [1122, 292] width 13 height 13
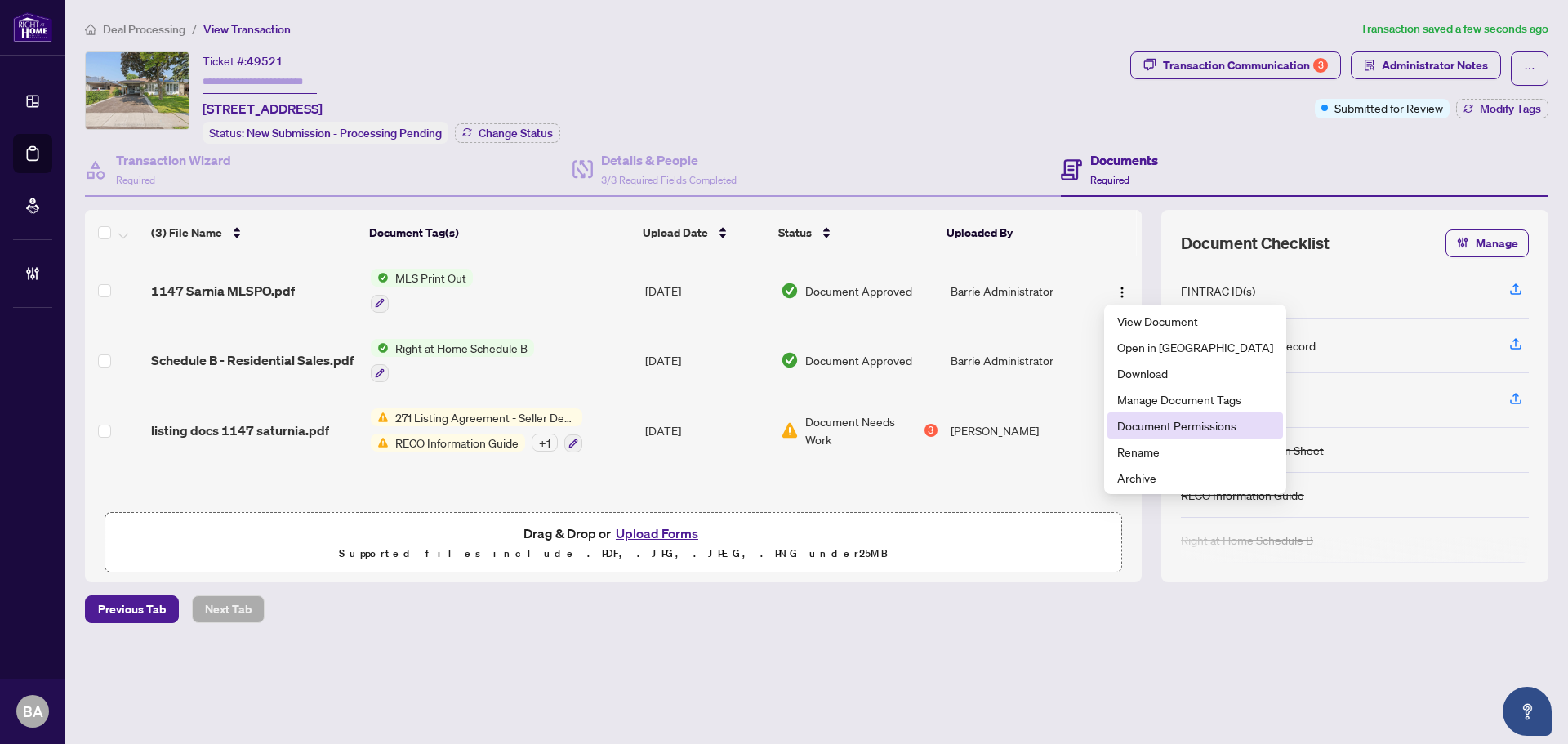
click at [1146, 431] on span "Document Permissions" at bounding box center [1194, 425] width 156 height 18
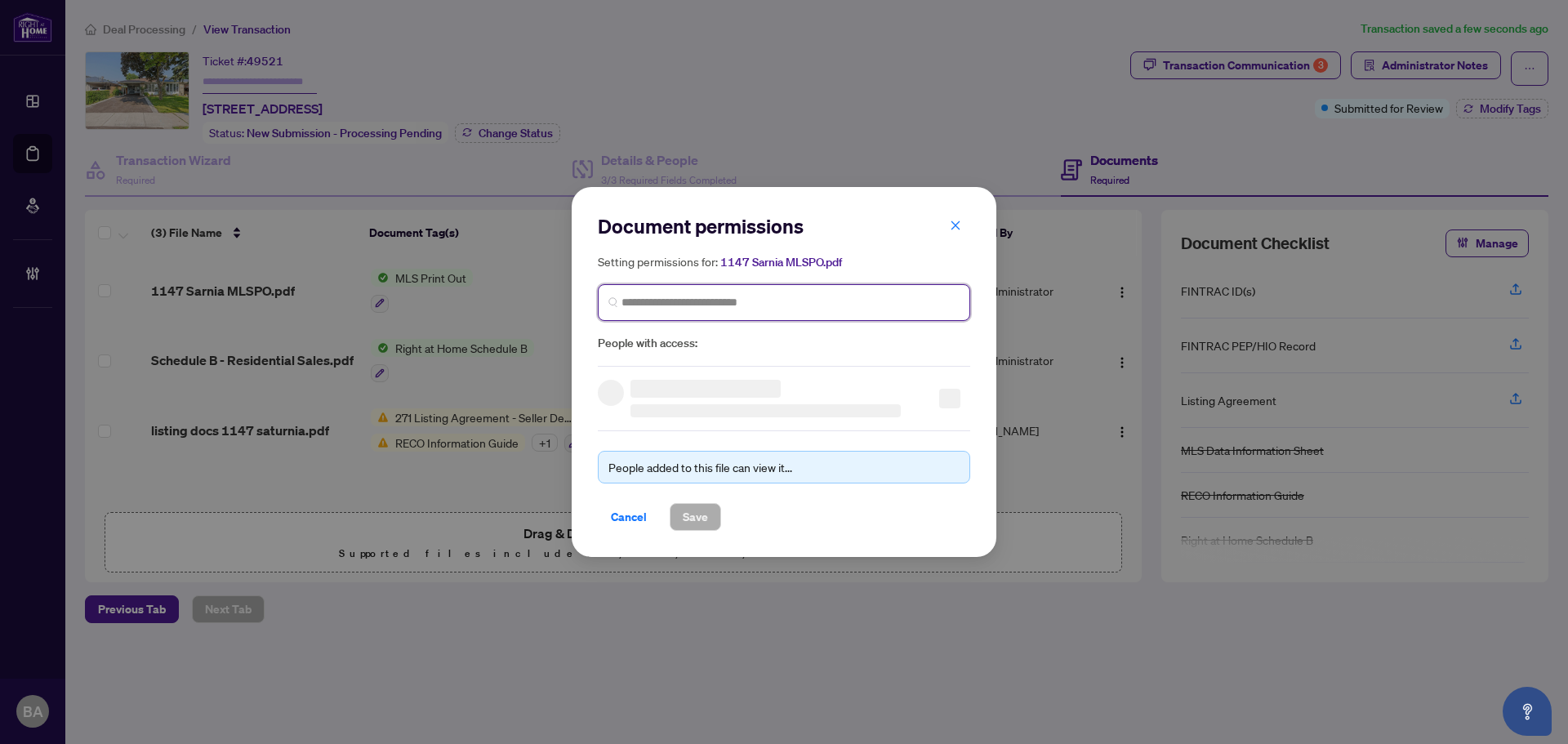
click at [755, 301] on input "search" at bounding box center [790, 303] width 338 height 17
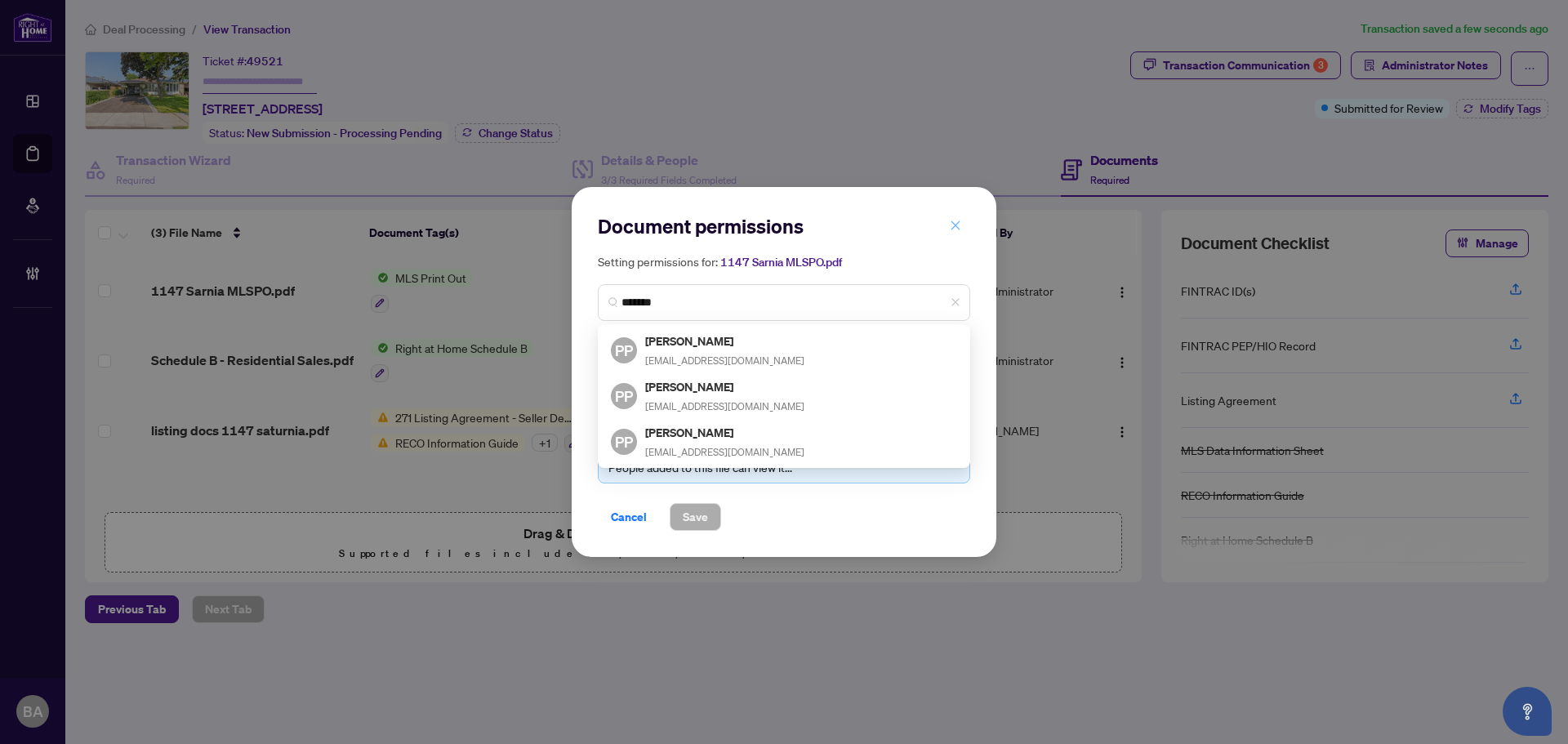
click at [961, 236] on span "button" at bounding box center [956, 225] width 12 height 26
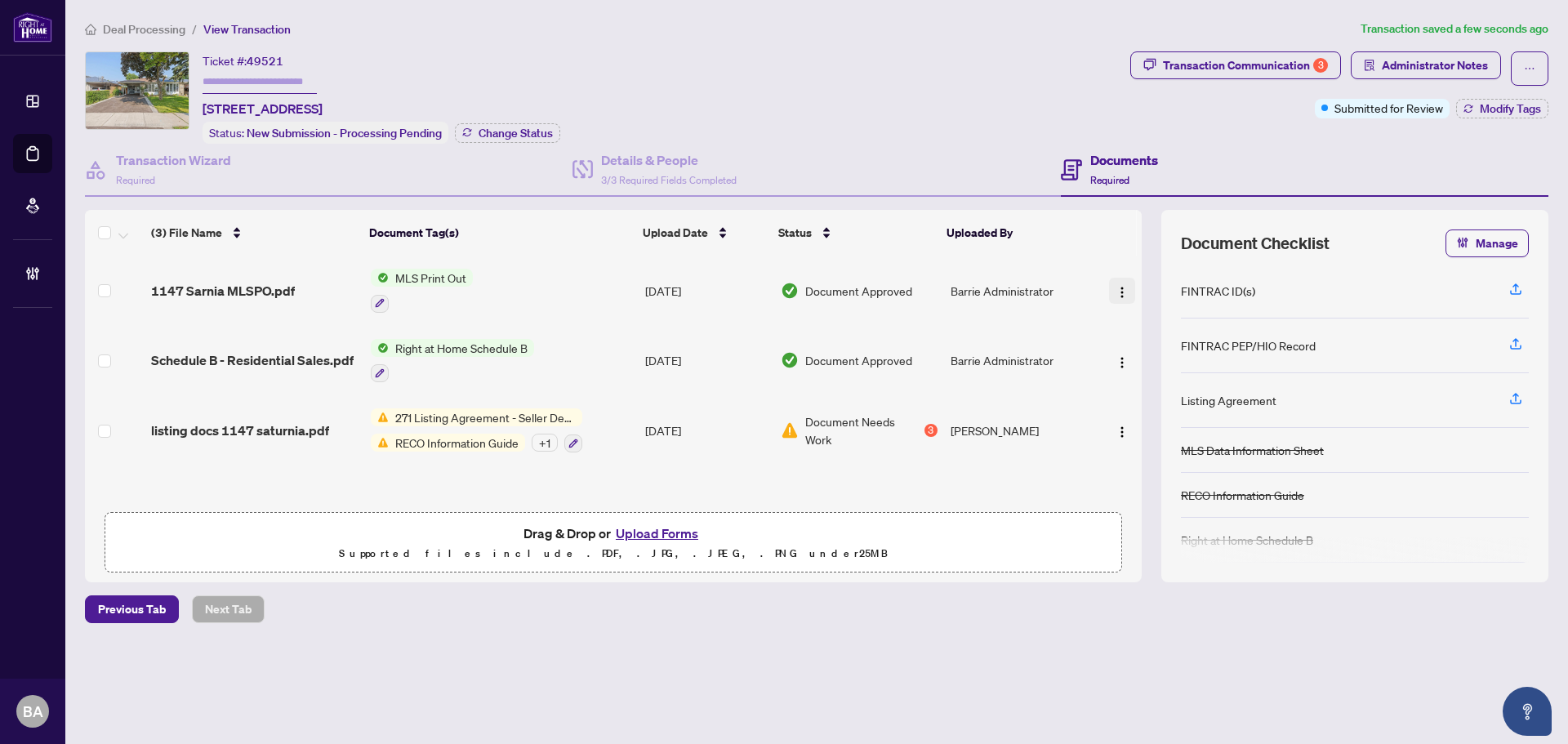
click at [1116, 286] on img "button" at bounding box center [1122, 292] width 13 height 13
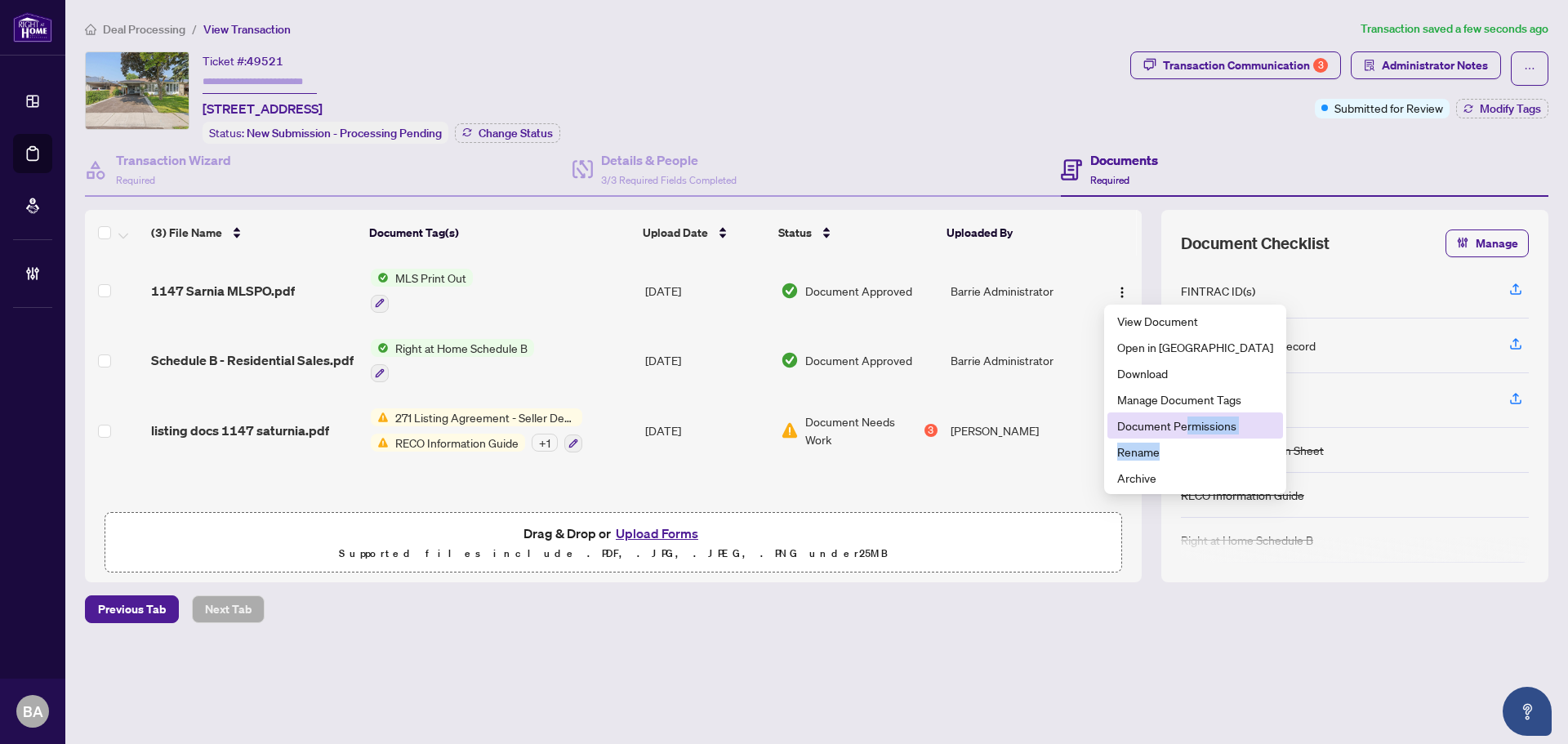
drag, startPoint x: 1186, startPoint y: 438, endPoint x: 1186, endPoint y: 430, distance: 8.0
click at [1186, 430] on ul "View Document Open in [GEOGRAPHIC_DATA] Download Manage Document Tags Document …" at bounding box center [1195, 399] width 182 height 189
click at [1189, 422] on span "Document Permissions" at bounding box center [1194, 425] width 156 height 18
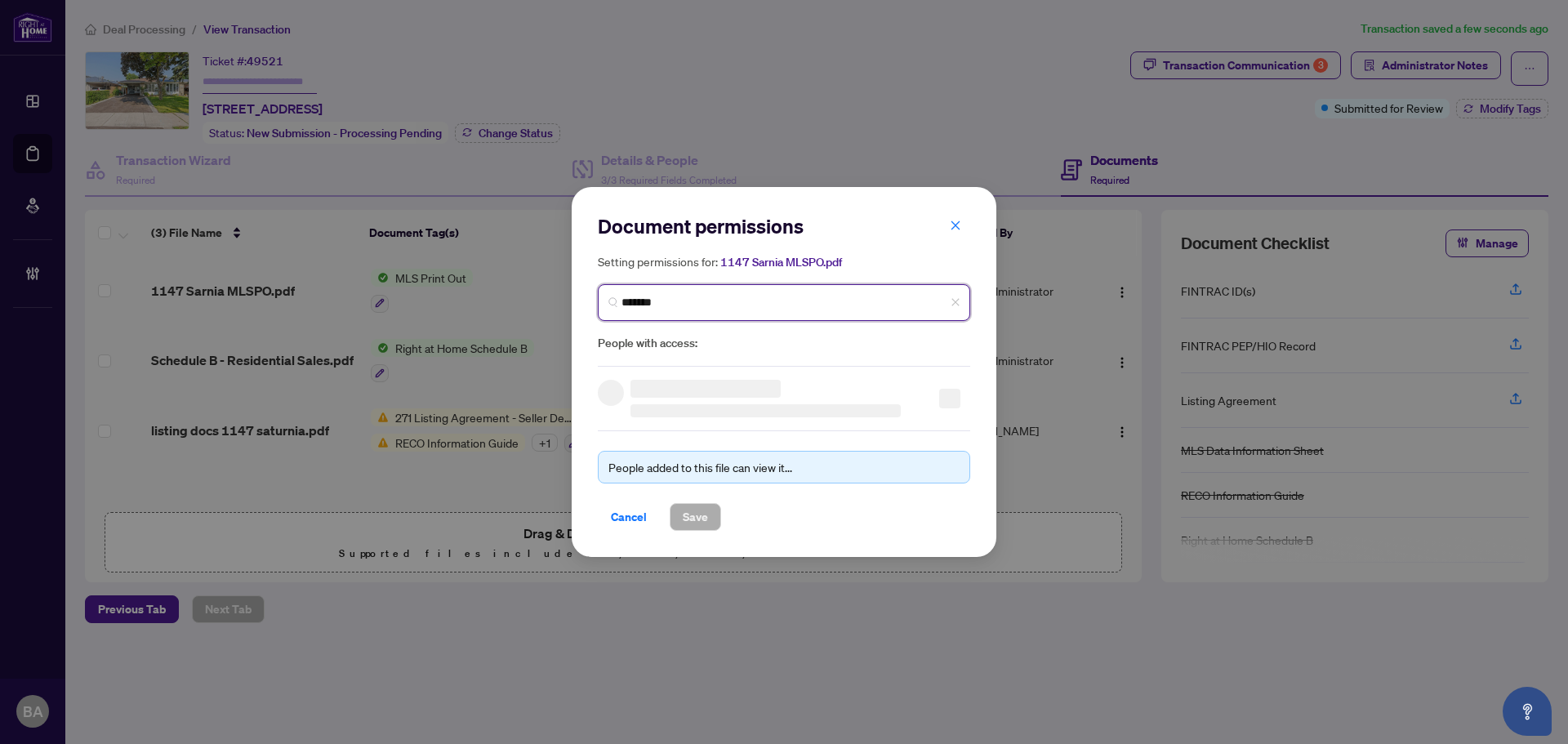
click at [877, 296] on input "*******" at bounding box center [790, 303] width 338 height 17
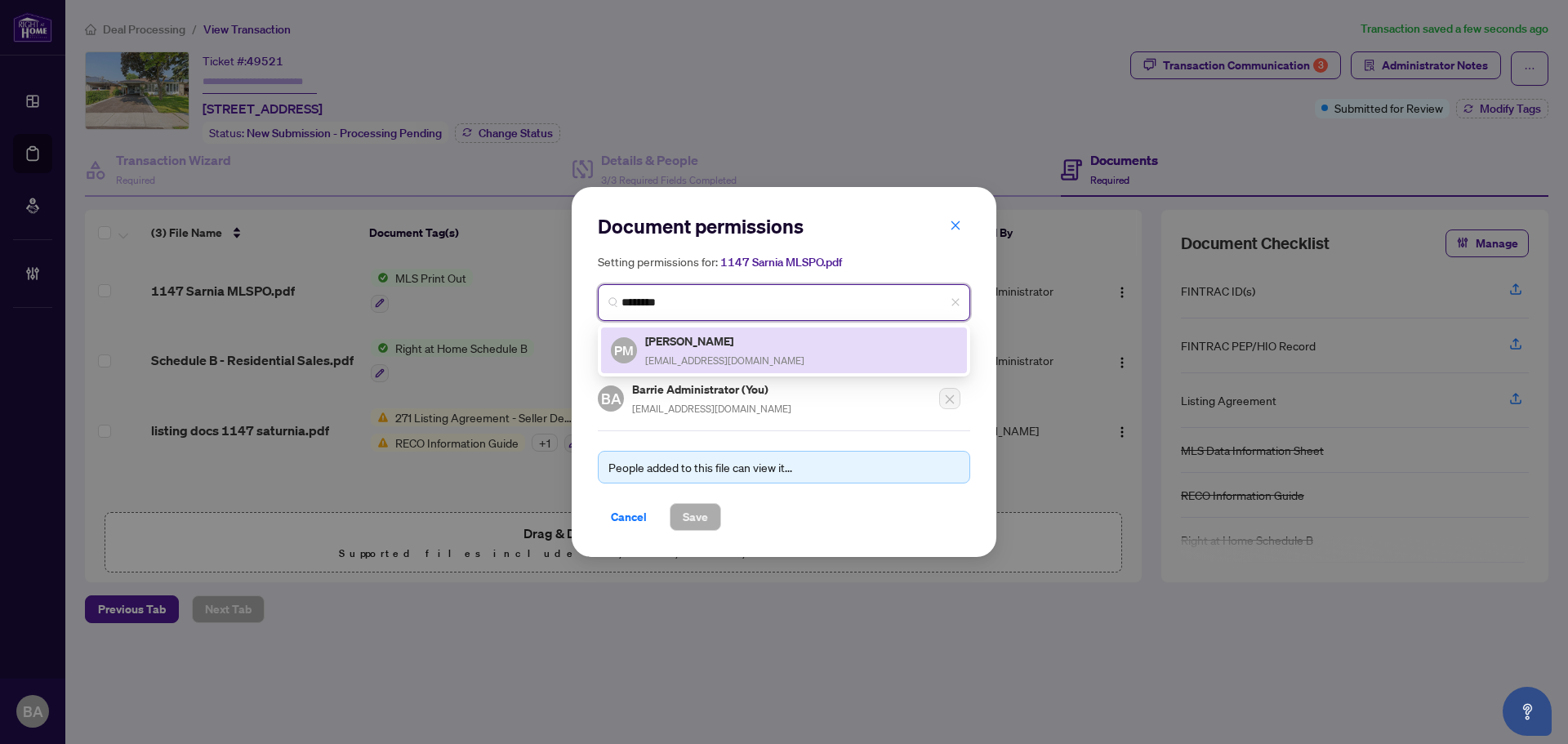
click at [741, 351] on div "[PERSON_NAME] [EMAIL_ADDRESS][DOMAIN_NAME]" at bounding box center [725, 350] width 159 height 38
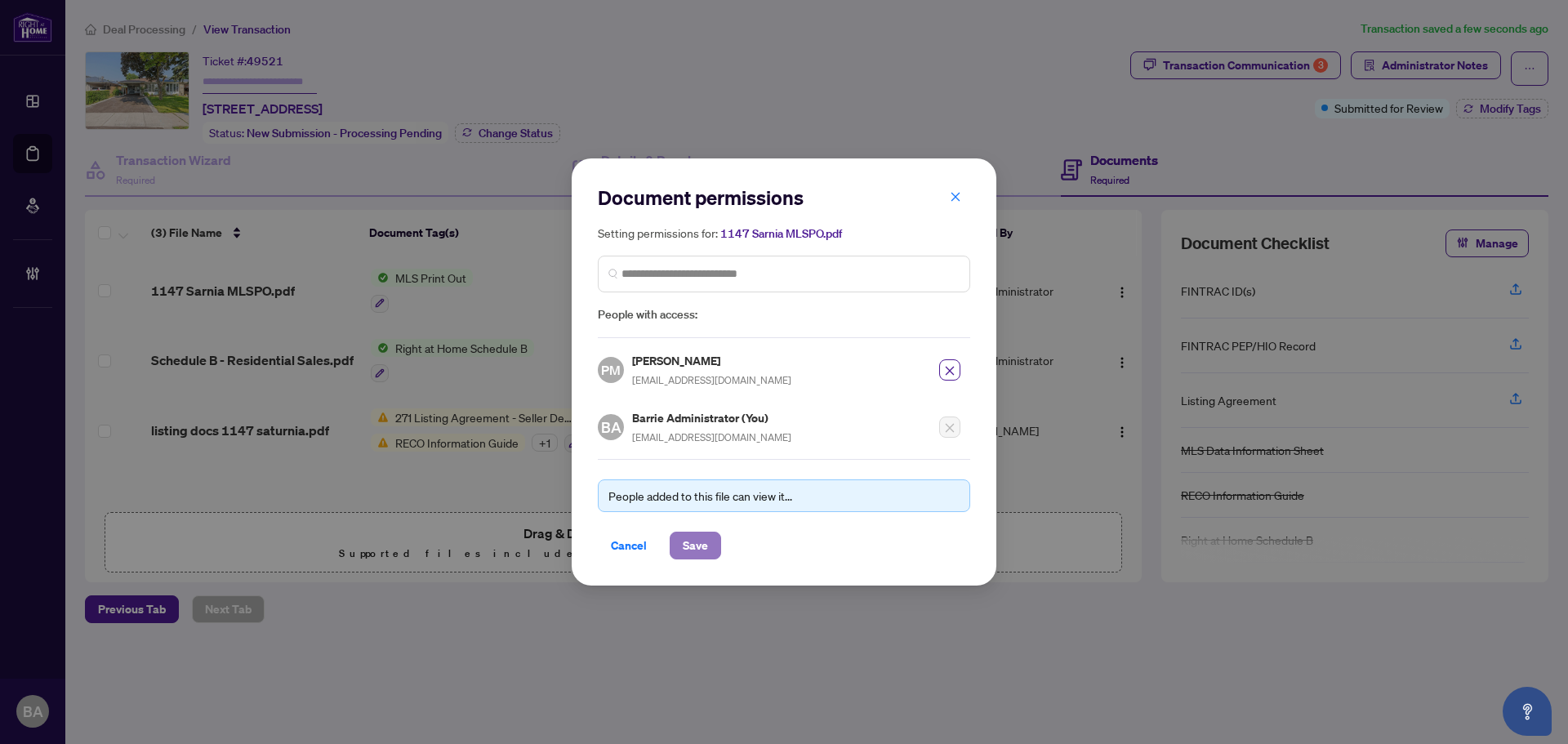
click at [699, 551] on span "Save" at bounding box center [696, 545] width 25 height 26
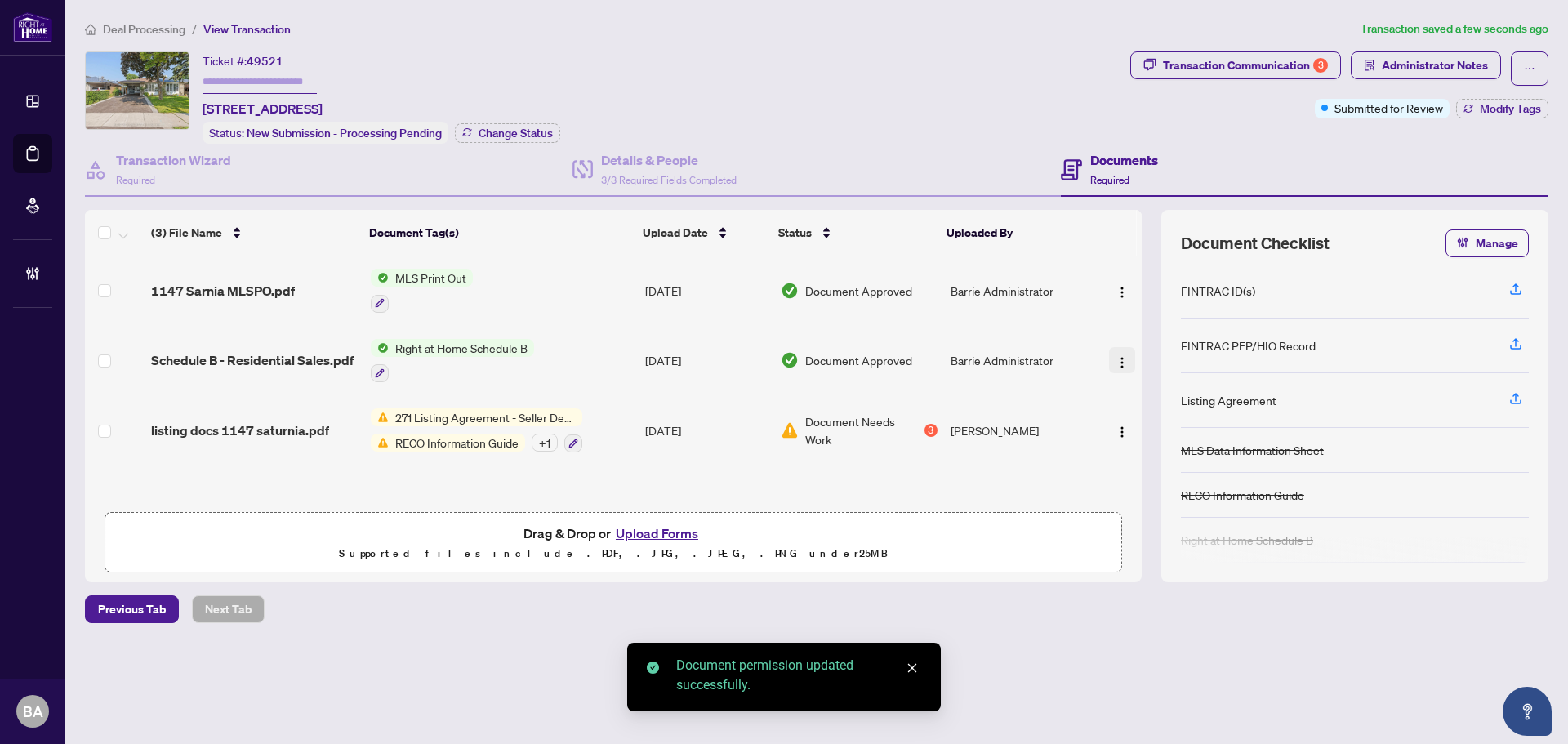
click at [1116, 356] on img "button" at bounding box center [1122, 362] width 13 height 13
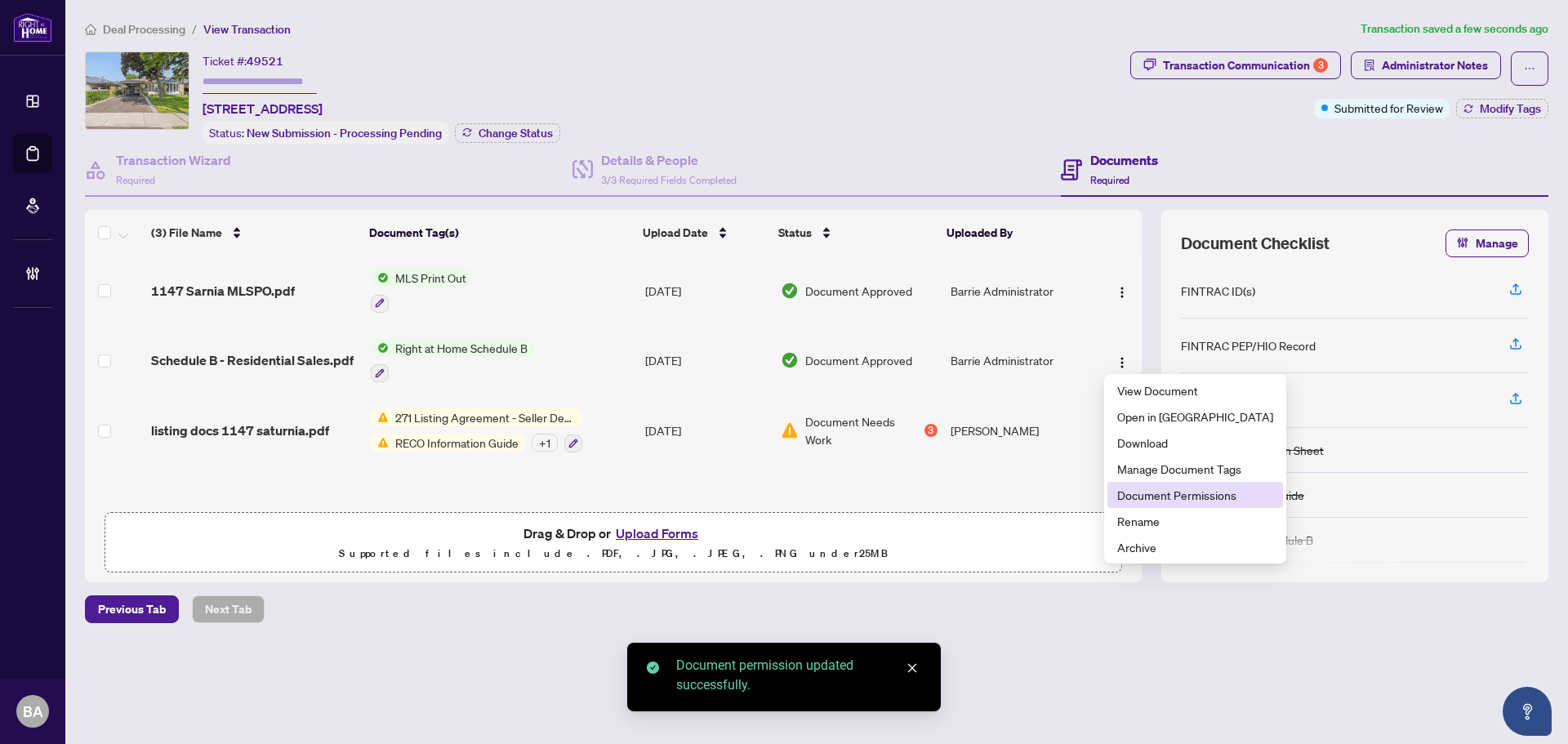
click at [1157, 490] on span "Document Permissions" at bounding box center [1194, 495] width 156 height 18
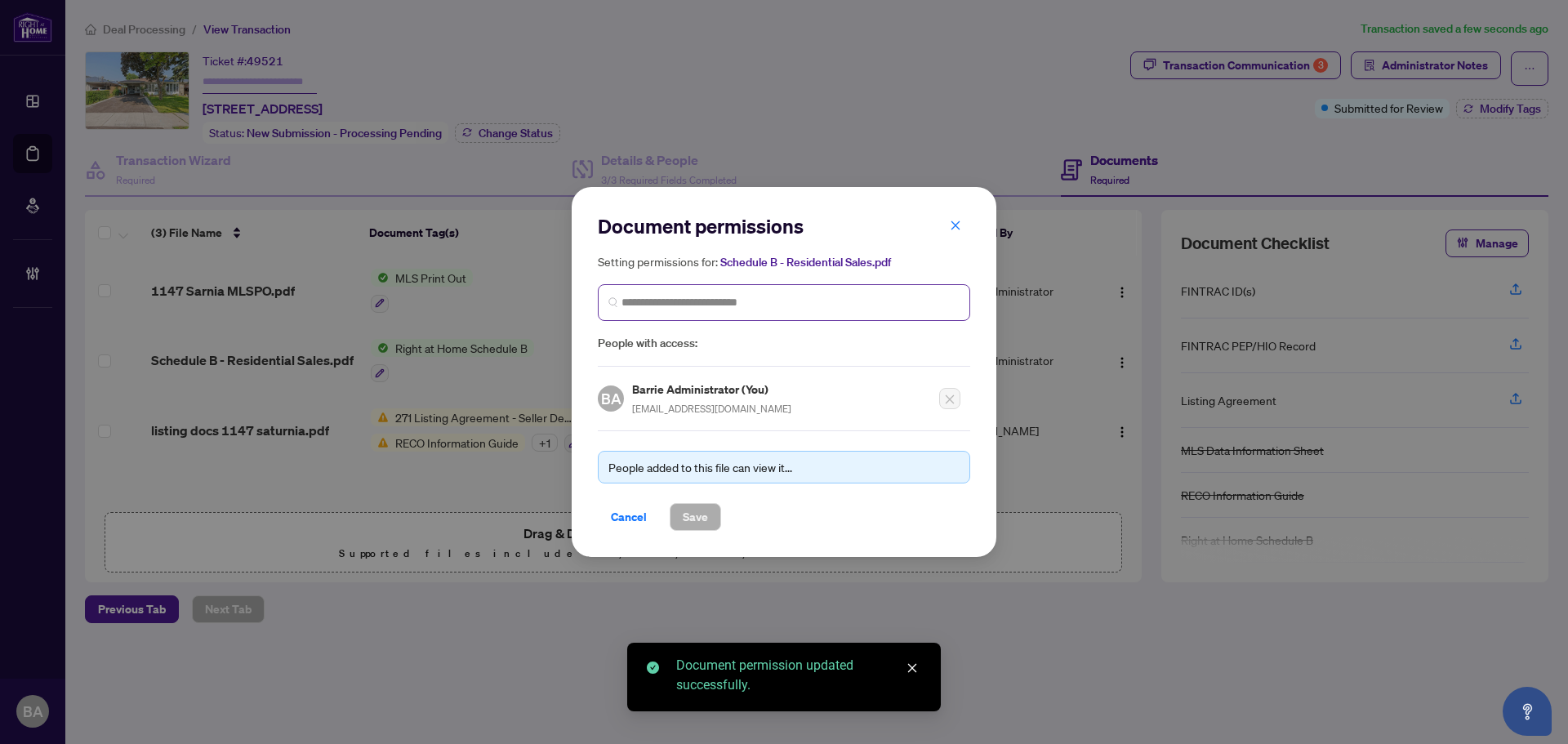
click at [655, 290] on span at bounding box center [784, 303] width 373 height 37
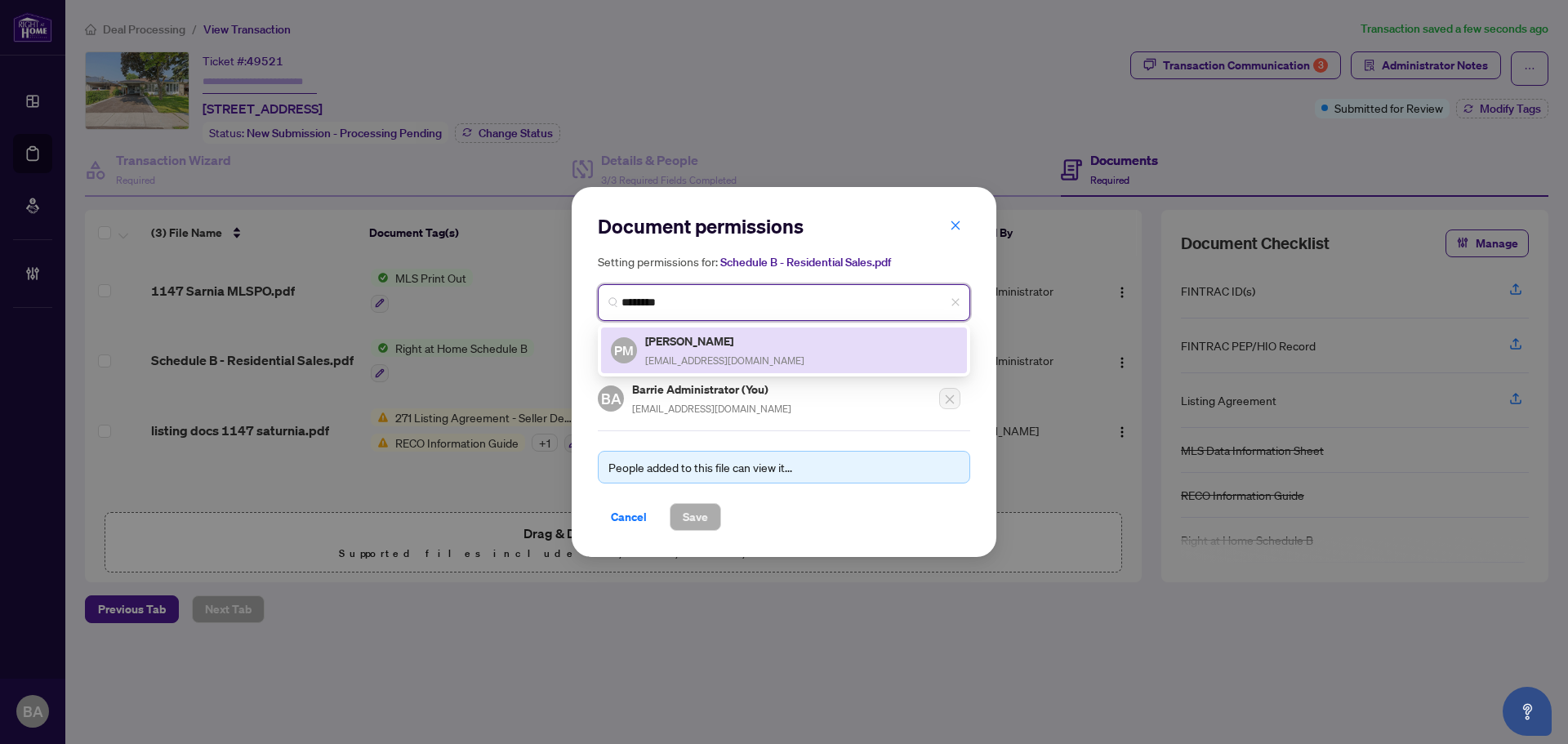
click at [750, 361] on div "PM [PERSON_NAME] [EMAIL_ADDRESS][DOMAIN_NAME]" at bounding box center [783, 350] width 346 height 38
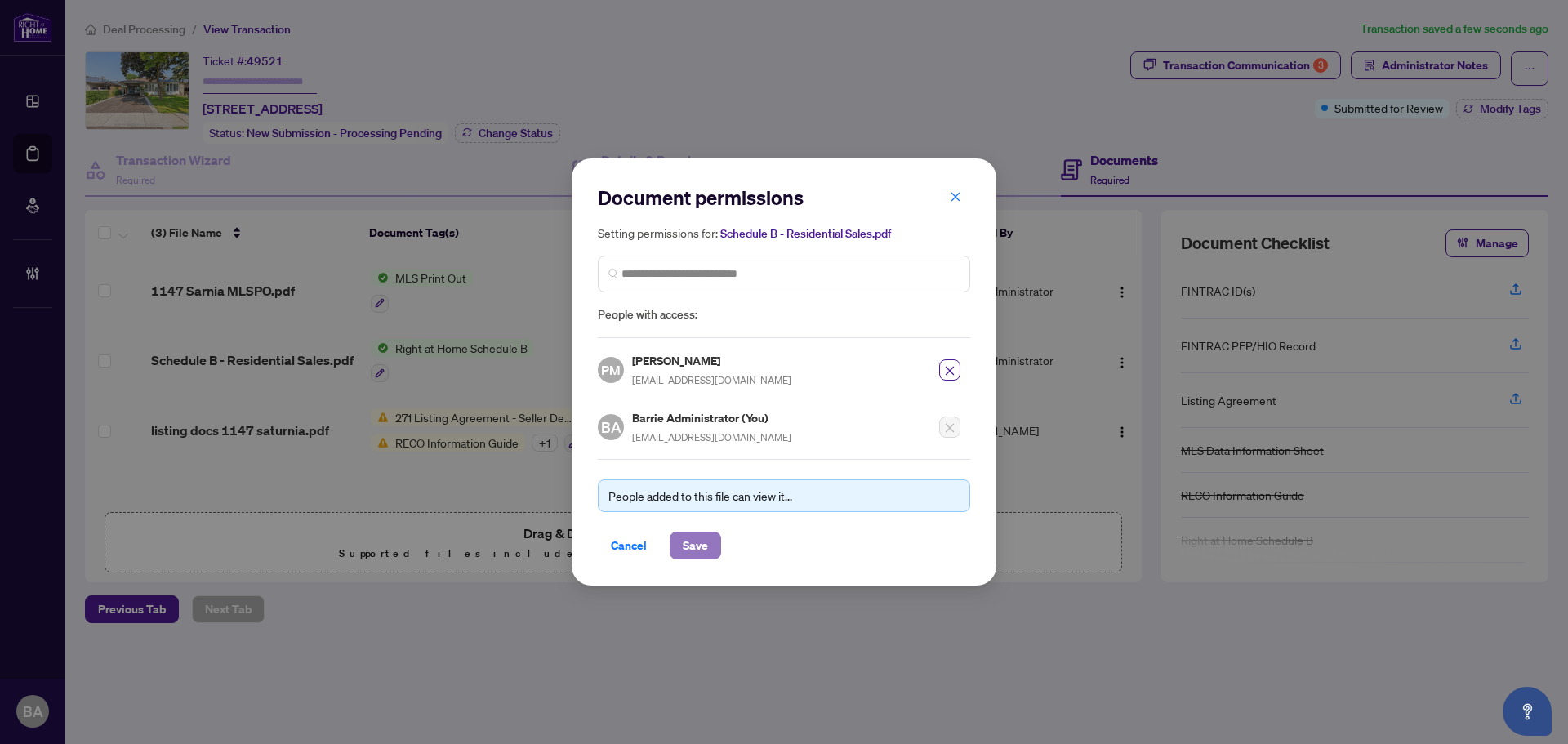
click at [702, 542] on span "Save" at bounding box center [696, 545] width 25 height 26
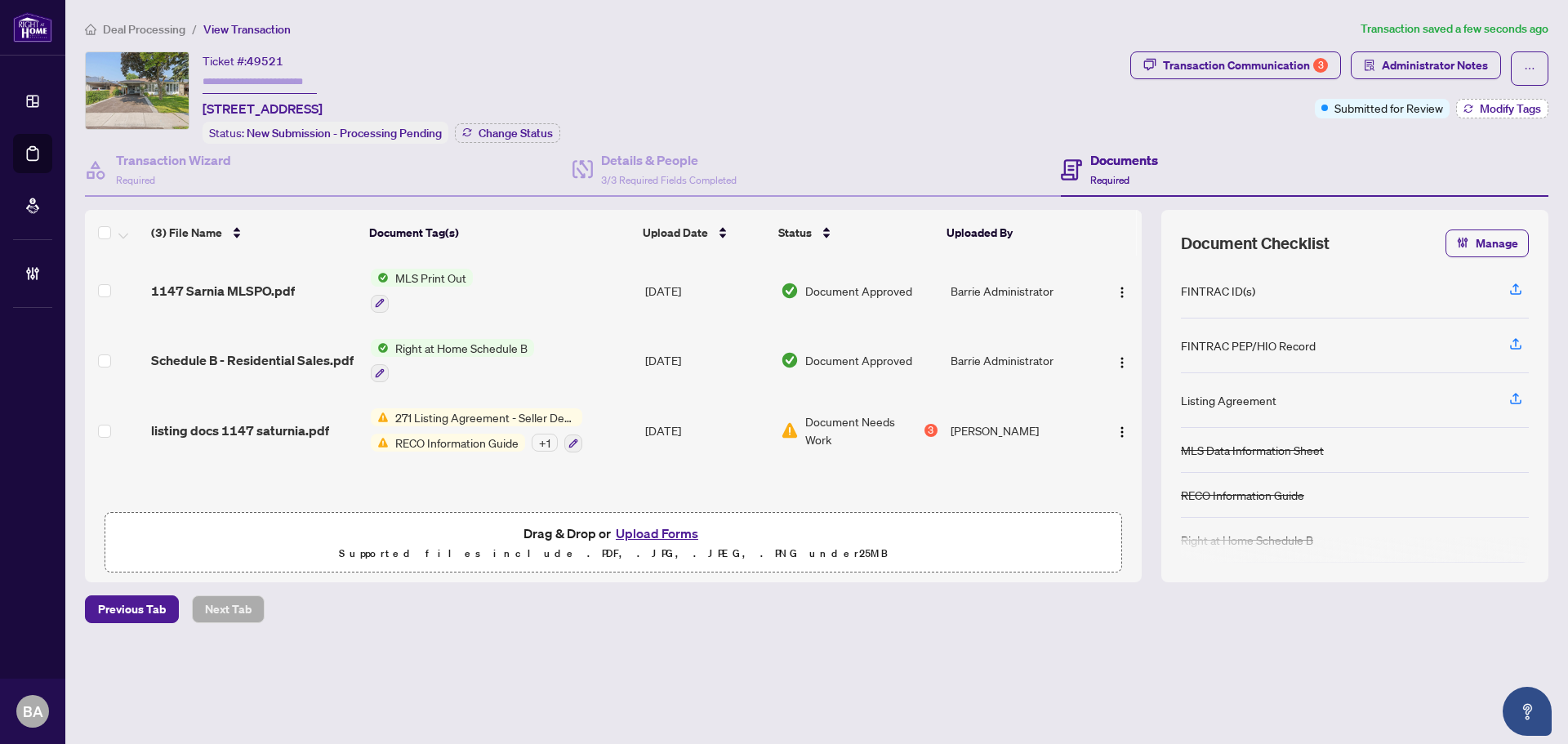
click at [1471, 111] on icon "button" at bounding box center [1468, 109] width 10 height 10
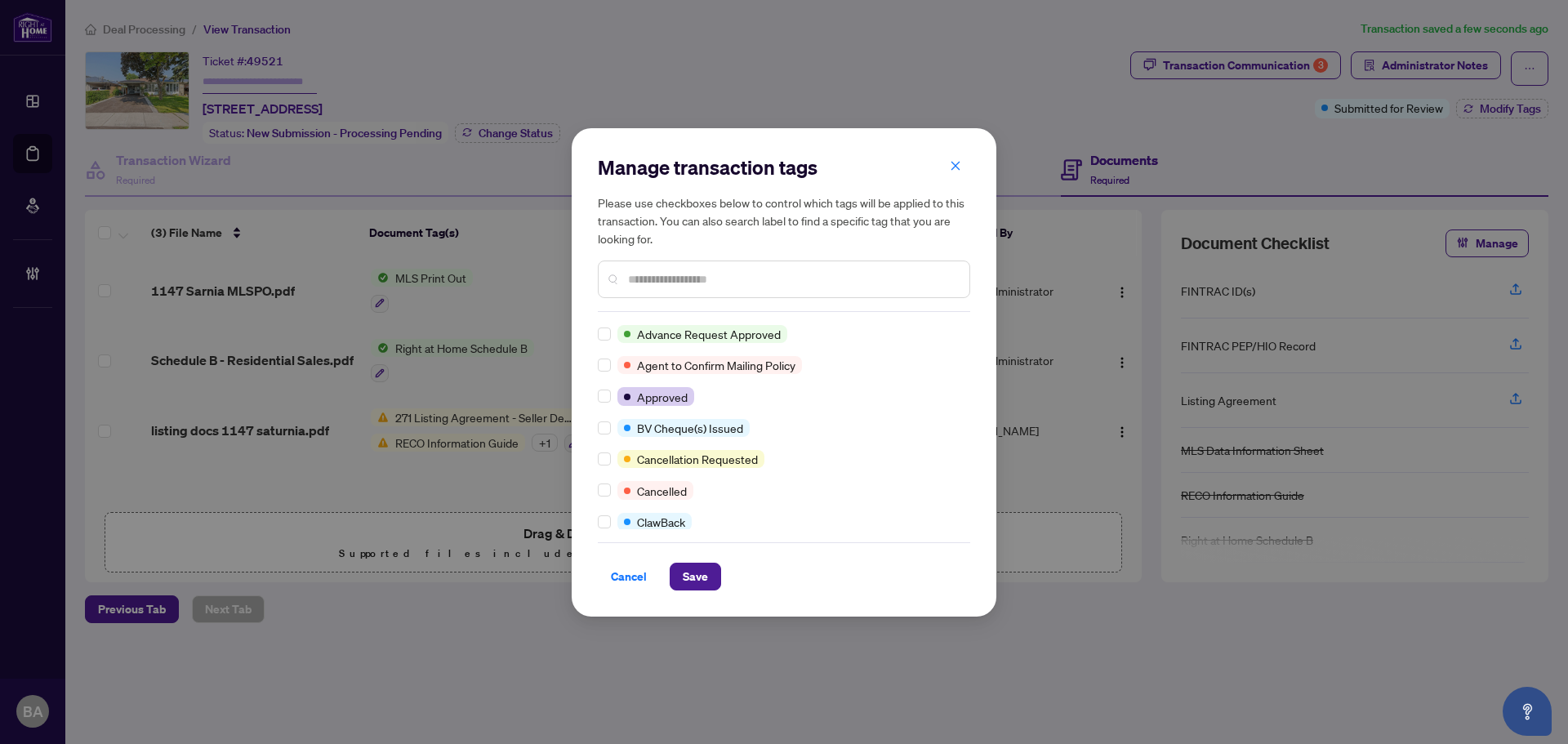
click at [688, 283] on input "text" at bounding box center [792, 279] width 328 height 18
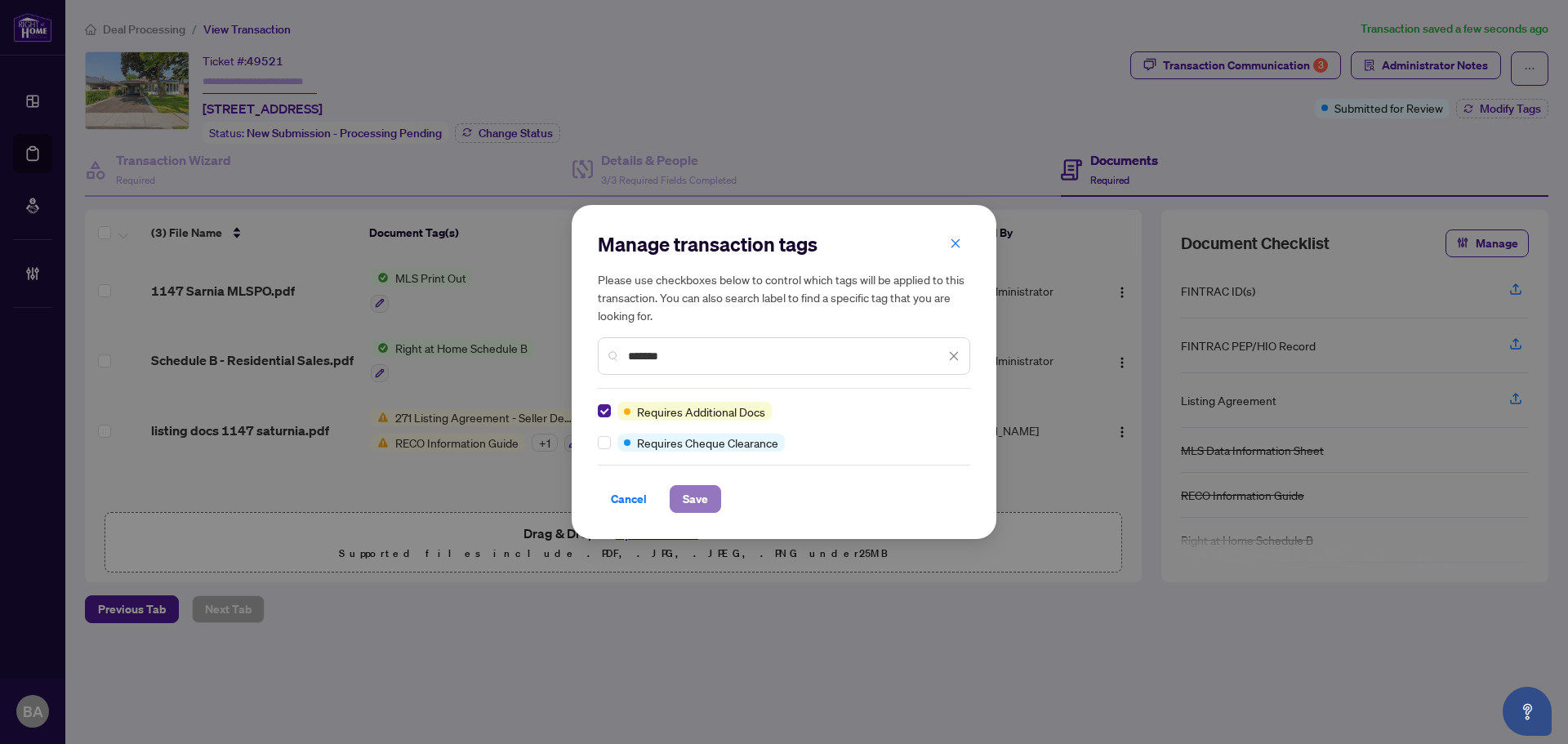
click at [699, 508] on span "Save" at bounding box center [696, 499] width 25 height 26
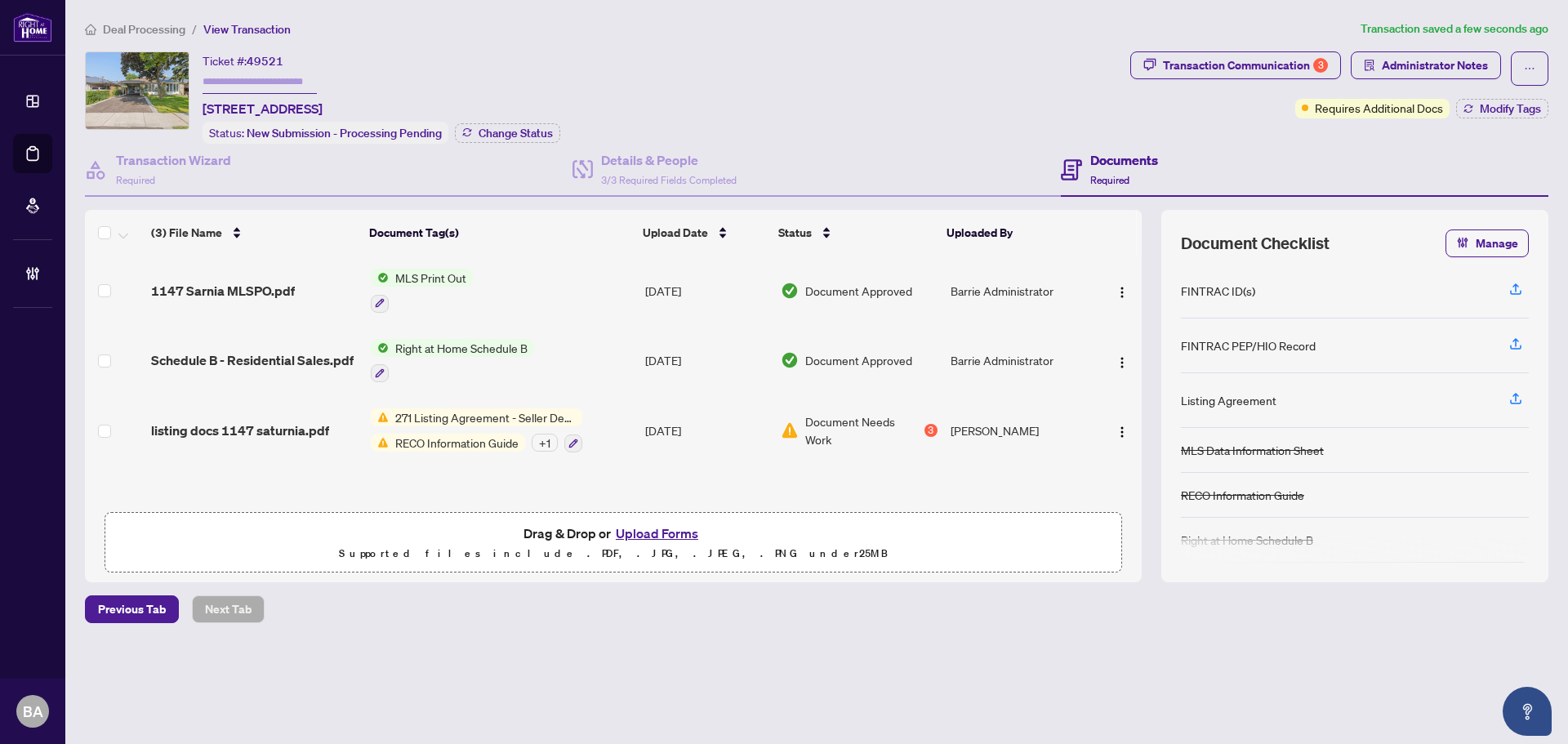
scroll to position [1, 0]
click at [169, 30] on span "Deal Processing" at bounding box center [144, 29] width 82 height 15
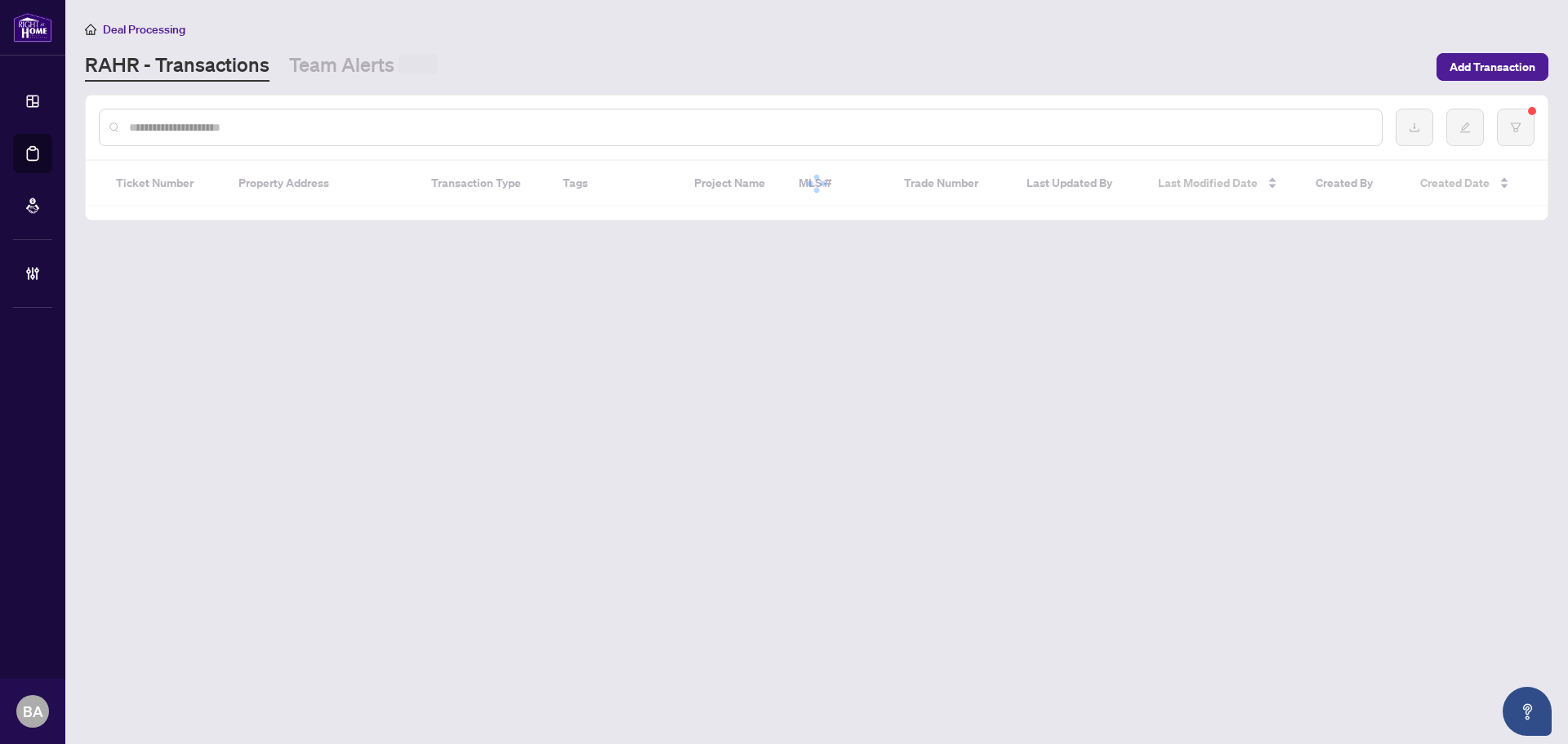
click at [207, 130] on input "text" at bounding box center [748, 127] width 1239 height 18
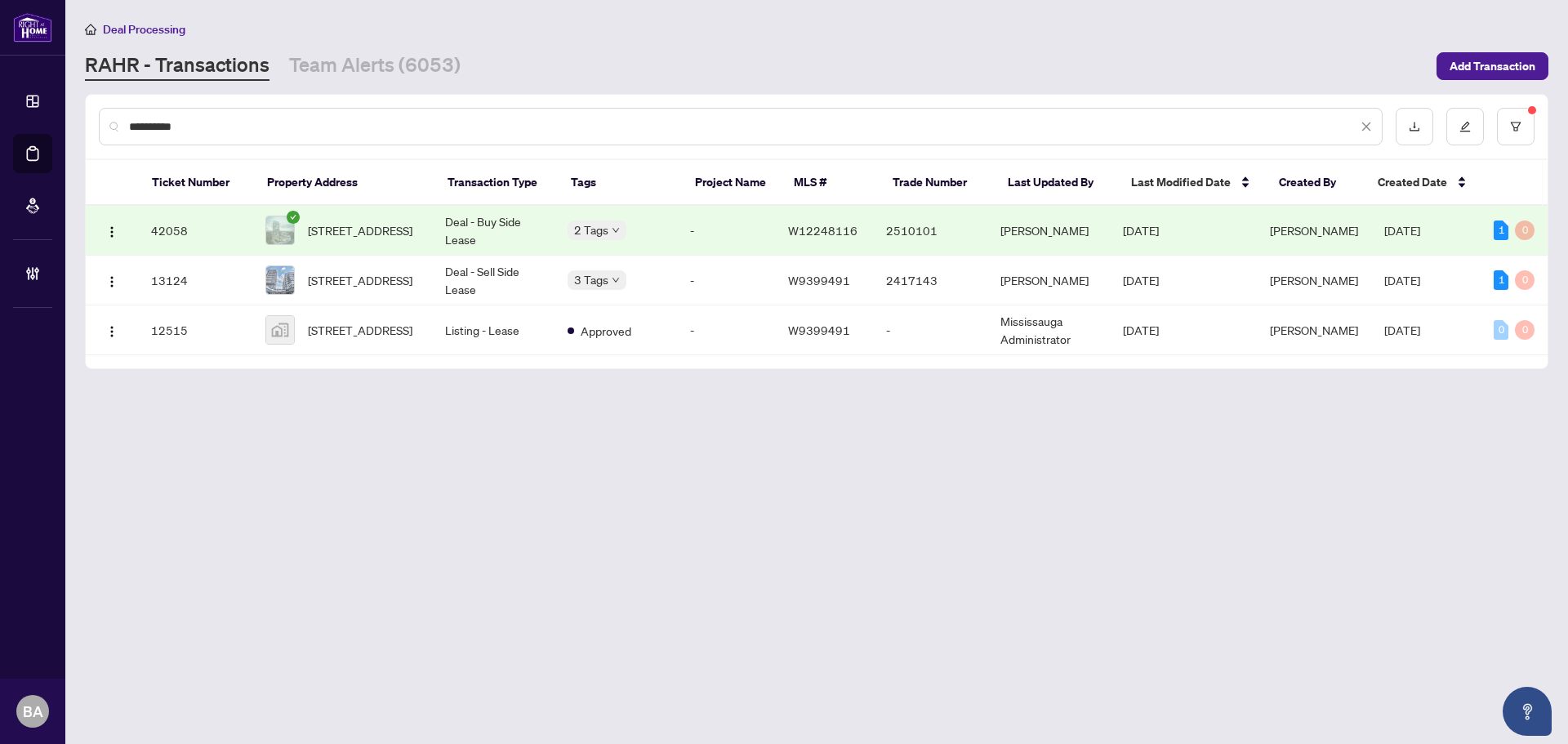
click at [248, 130] on input "**********" at bounding box center [743, 126] width 1228 height 18
click at [248, 128] on input "**********" at bounding box center [743, 126] width 1228 height 18
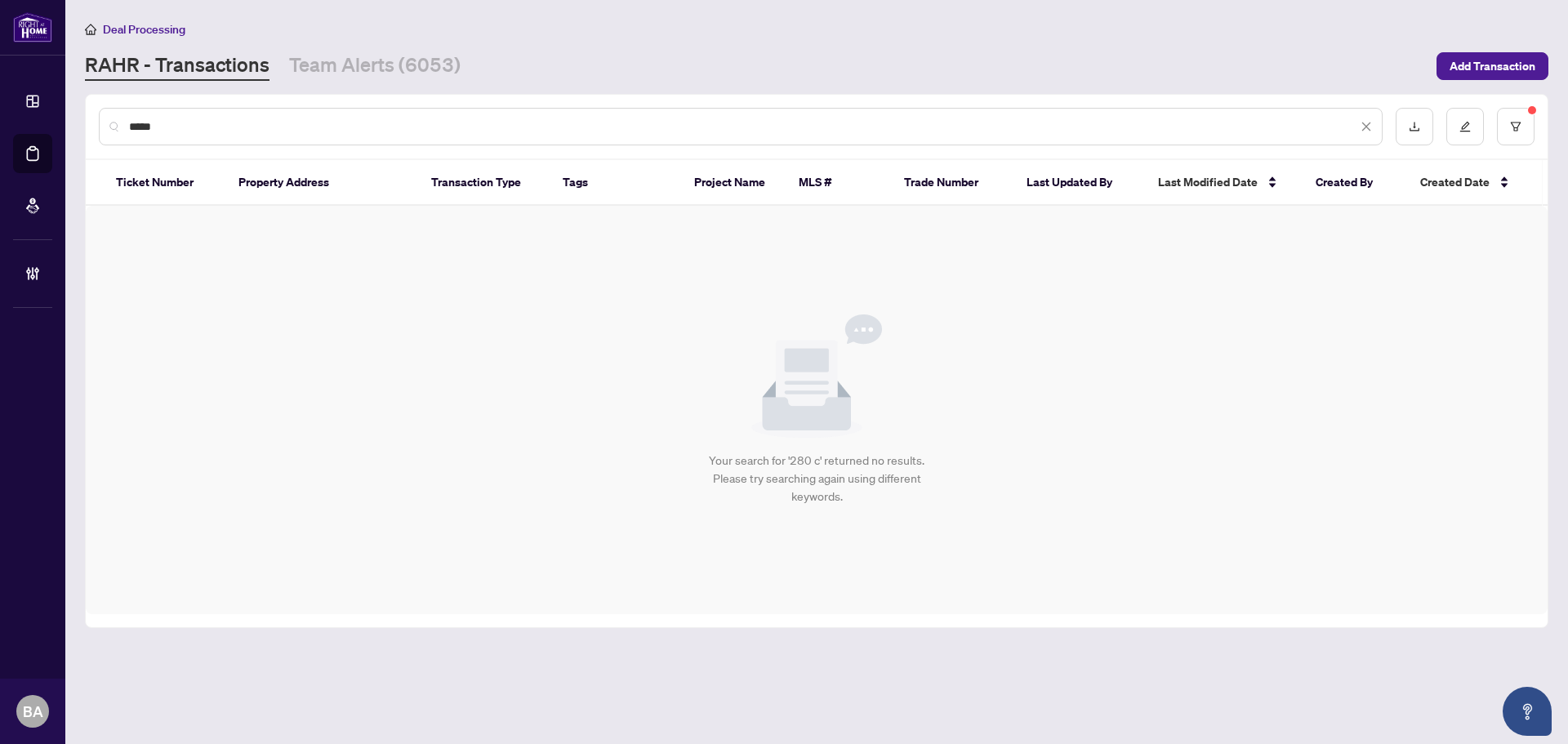
click at [381, 132] on input "*****" at bounding box center [743, 126] width 1228 height 18
click at [381, 131] on input "*****" at bounding box center [743, 126] width 1228 height 18
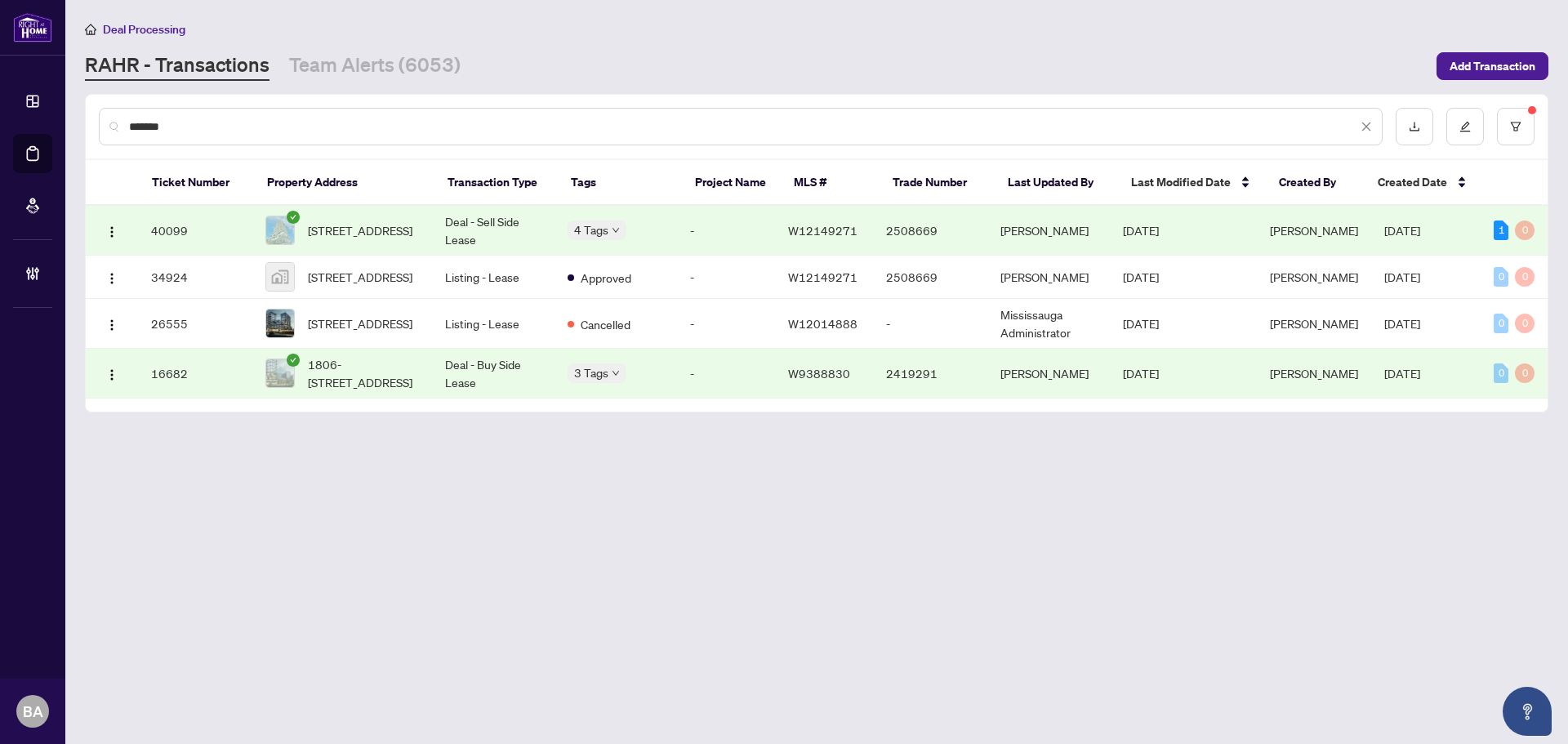
click at [350, 111] on div "*******" at bounding box center [740, 126] width 1284 height 38
click at [350, 113] on div "*******" at bounding box center [740, 126] width 1284 height 38
click at [349, 113] on div "*******" at bounding box center [740, 126] width 1284 height 38
click at [352, 114] on div "*******" at bounding box center [740, 126] width 1284 height 38
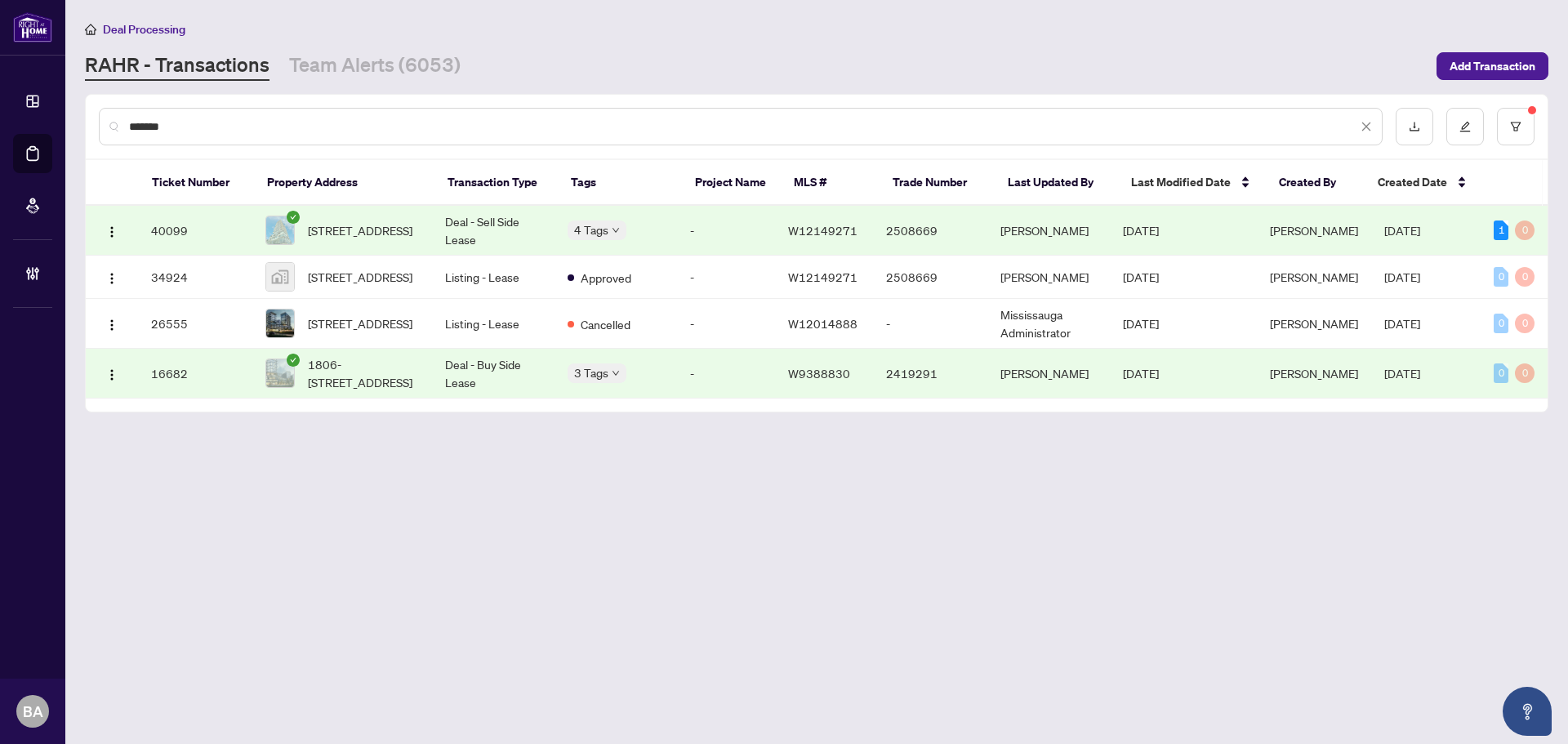
click at [352, 114] on div "*******" at bounding box center [740, 126] width 1284 height 38
click at [348, 124] on input "*******" at bounding box center [743, 126] width 1228 height 18
click at [347, 125] on input "*******" at bounding box center [743, 126] width 1228 height 18
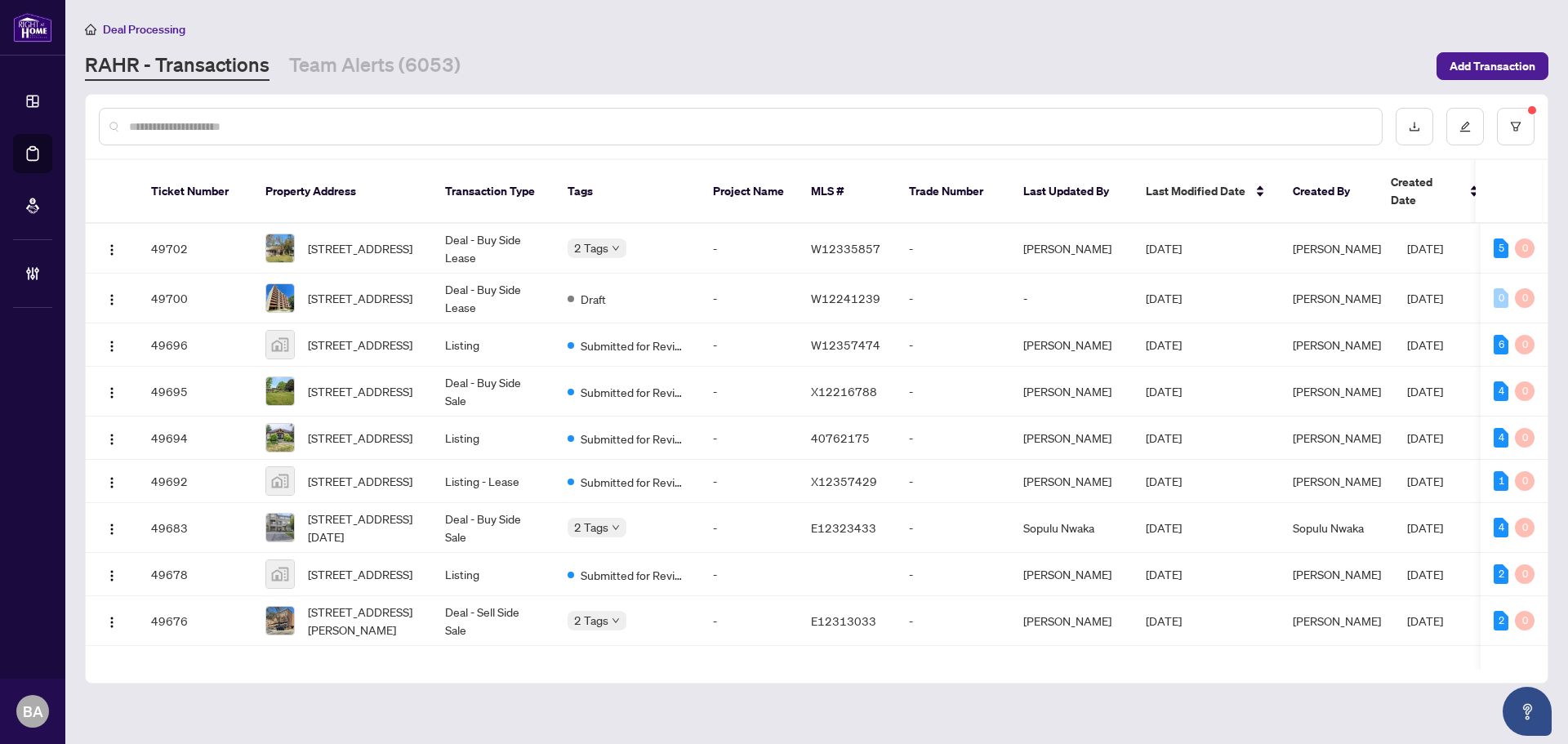
click at [550, 134] on input "text" at bounding box center [748, 126] width 1239 height 18
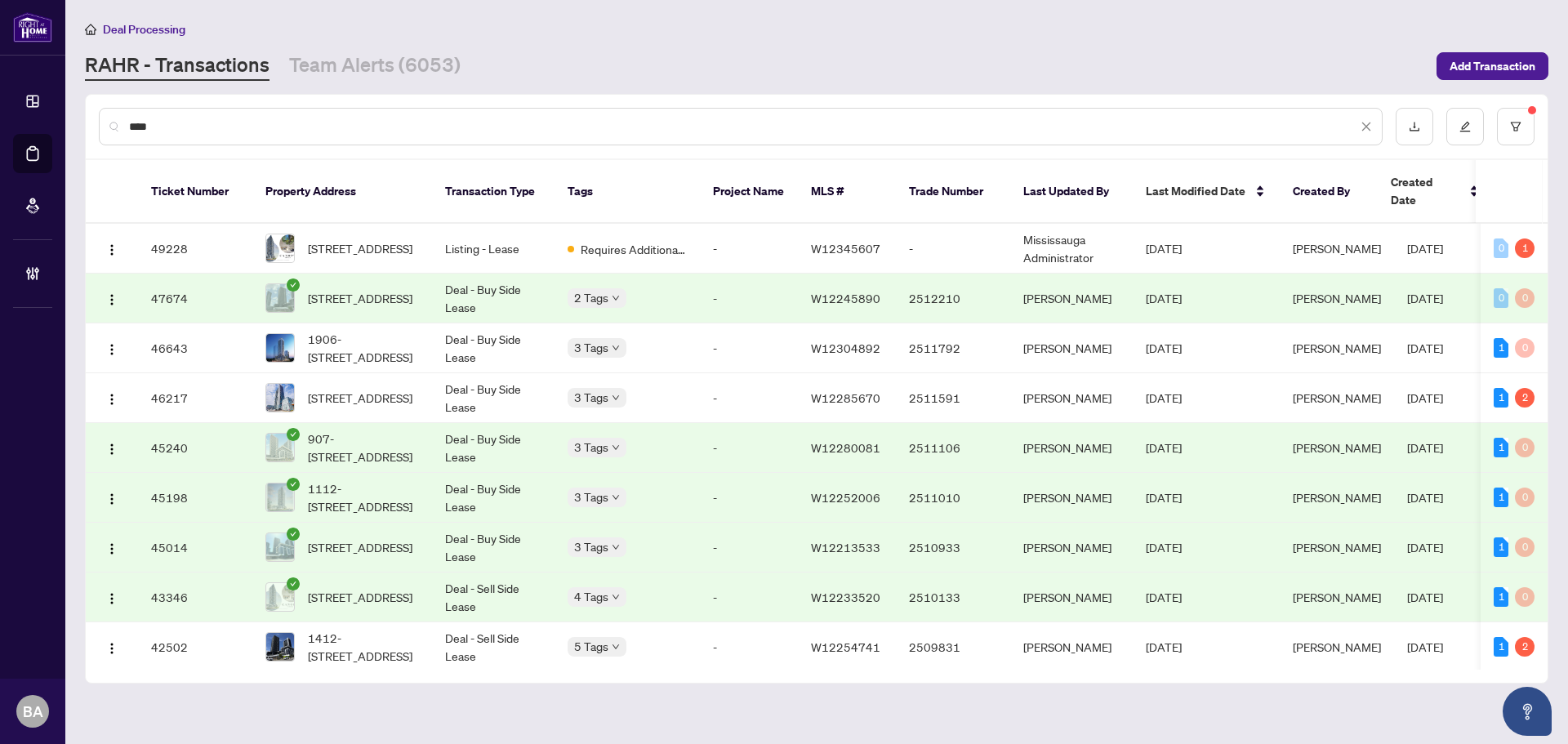
click at [227, 126] on input "****" at bounding box center [743, 126] width 1228 height 18
click at [289, 133] on input "**********" at bounding box center [743, 126] width 1228 height 18
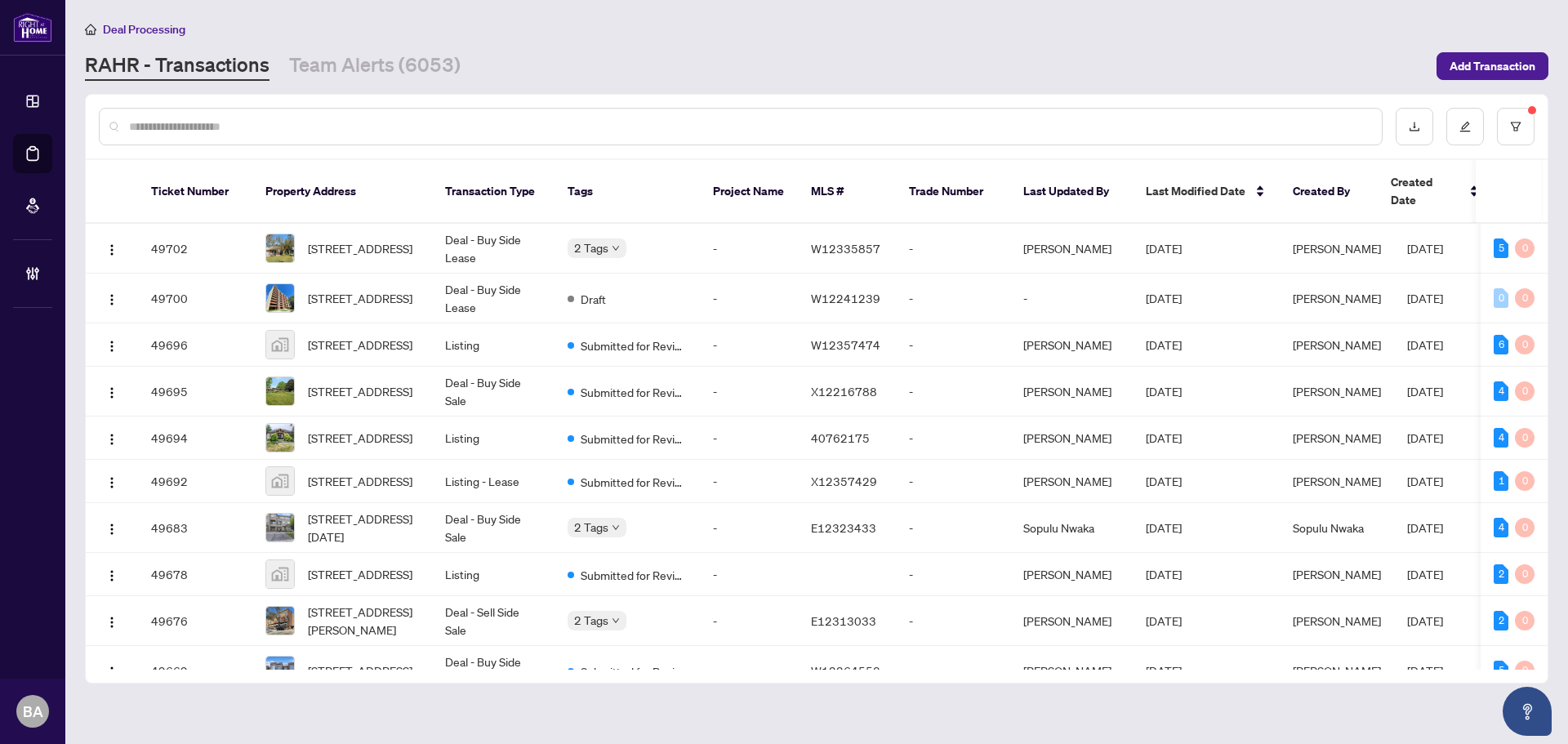
click at [508, 121] on input "text" at bounding box center [748, 126] width 1239 height 18
paste input "**********"
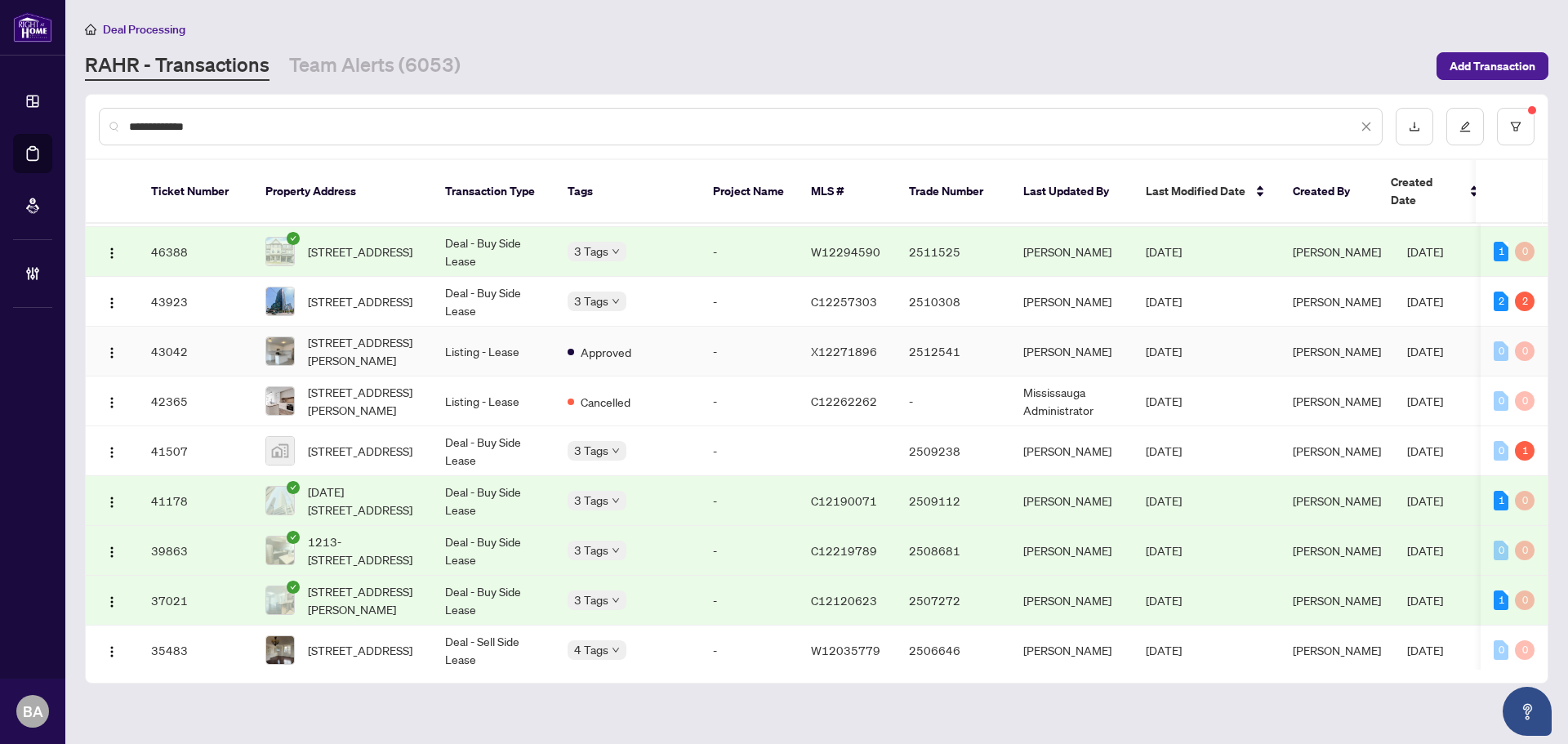
scroll to position [327, 0]
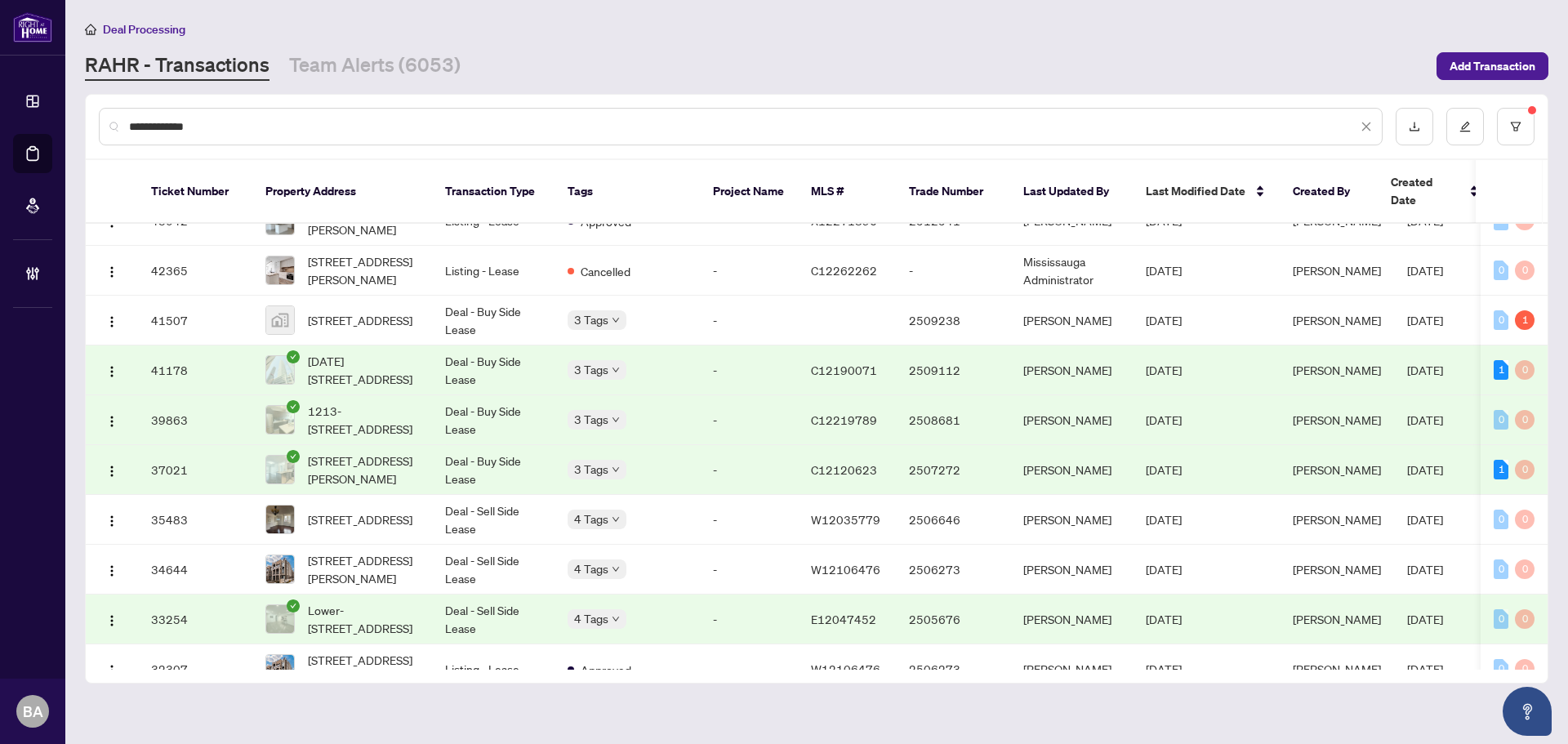
click at [312, 114] on div "**********" at bounding box center [740, 126] width 1284 height 38
click at [312, 127] on input "**********" at bounding box center [743, 126] width 1228 height 18
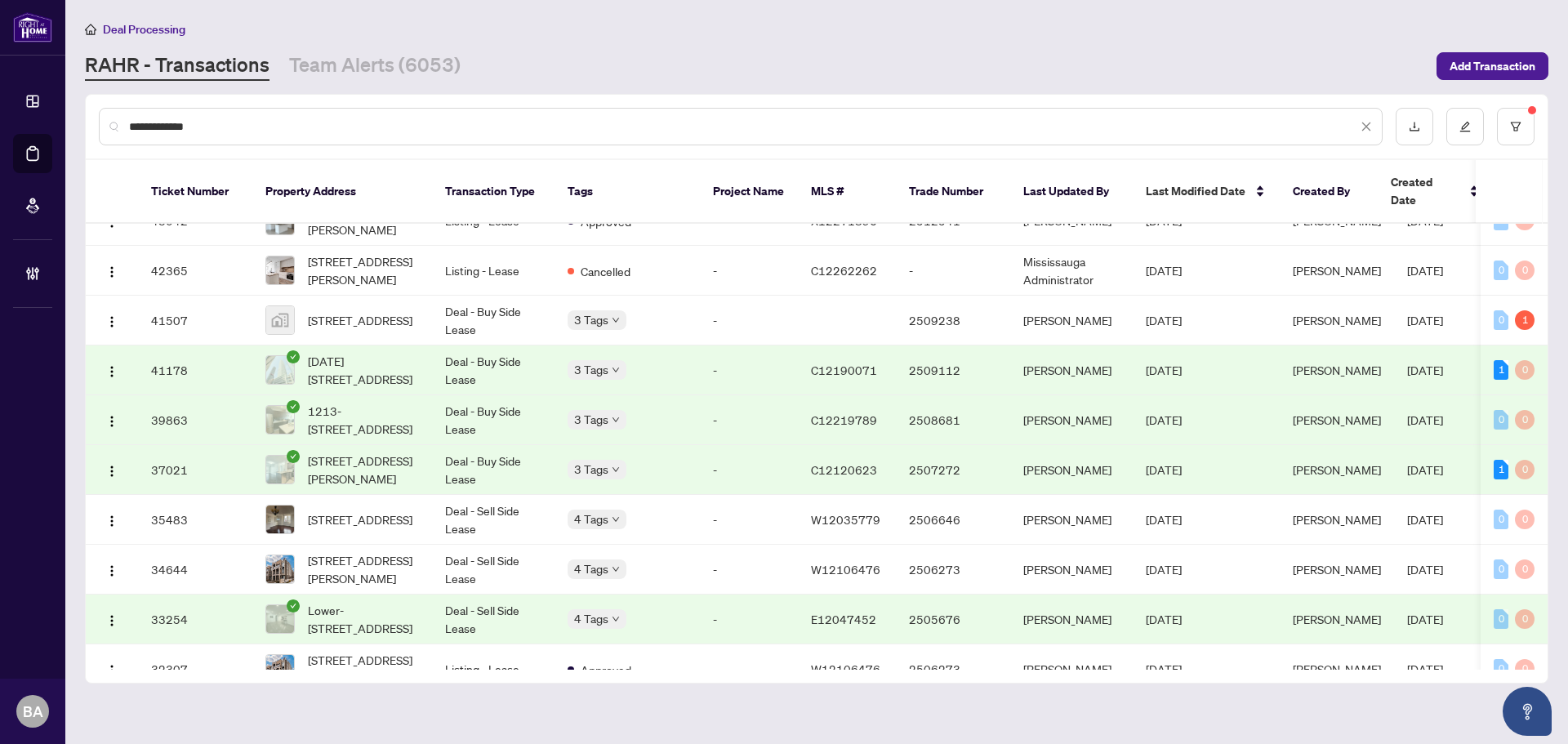
click at [312, 127] on input "**********" at bounding box center [743, 126] width 1228 height 18
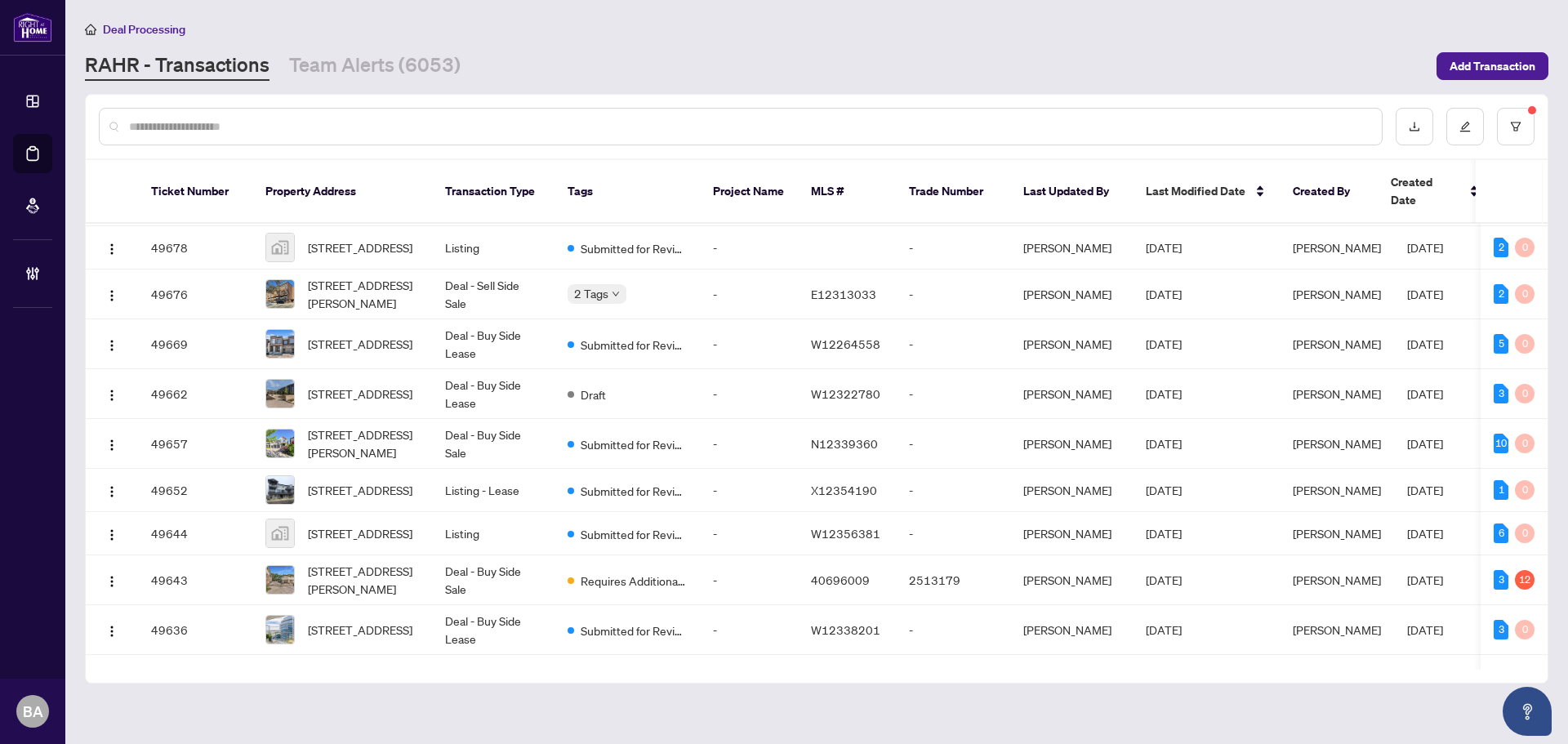
scroll to position [0, 0]
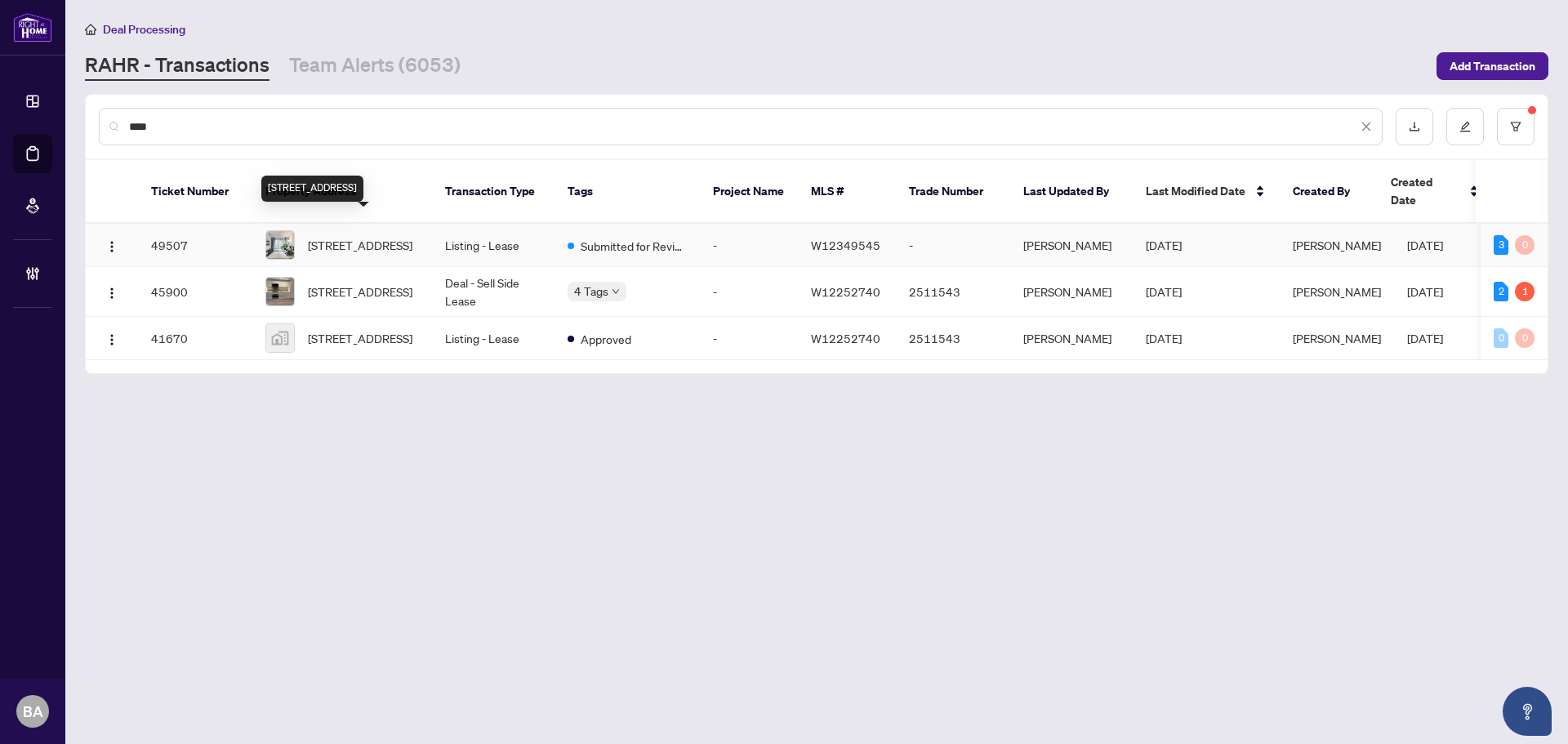
click at [347, 236] on span "[STREET_ADDRESS]" at bounding box center [360, 244] width 105 height 18
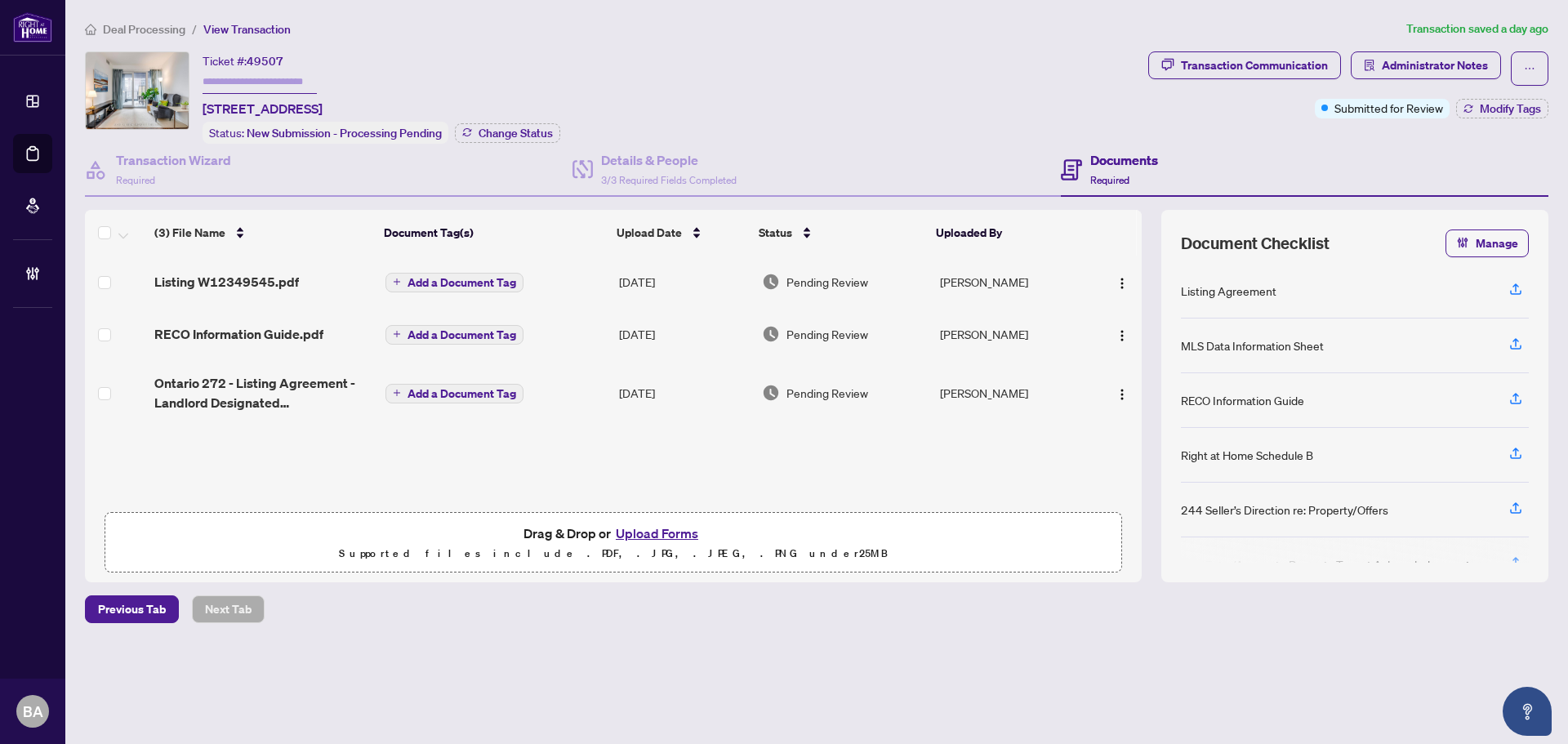
click at [282, 275] on span "Listing W12349545.pdf" at bounding box center [226, 281] width 145 height 19
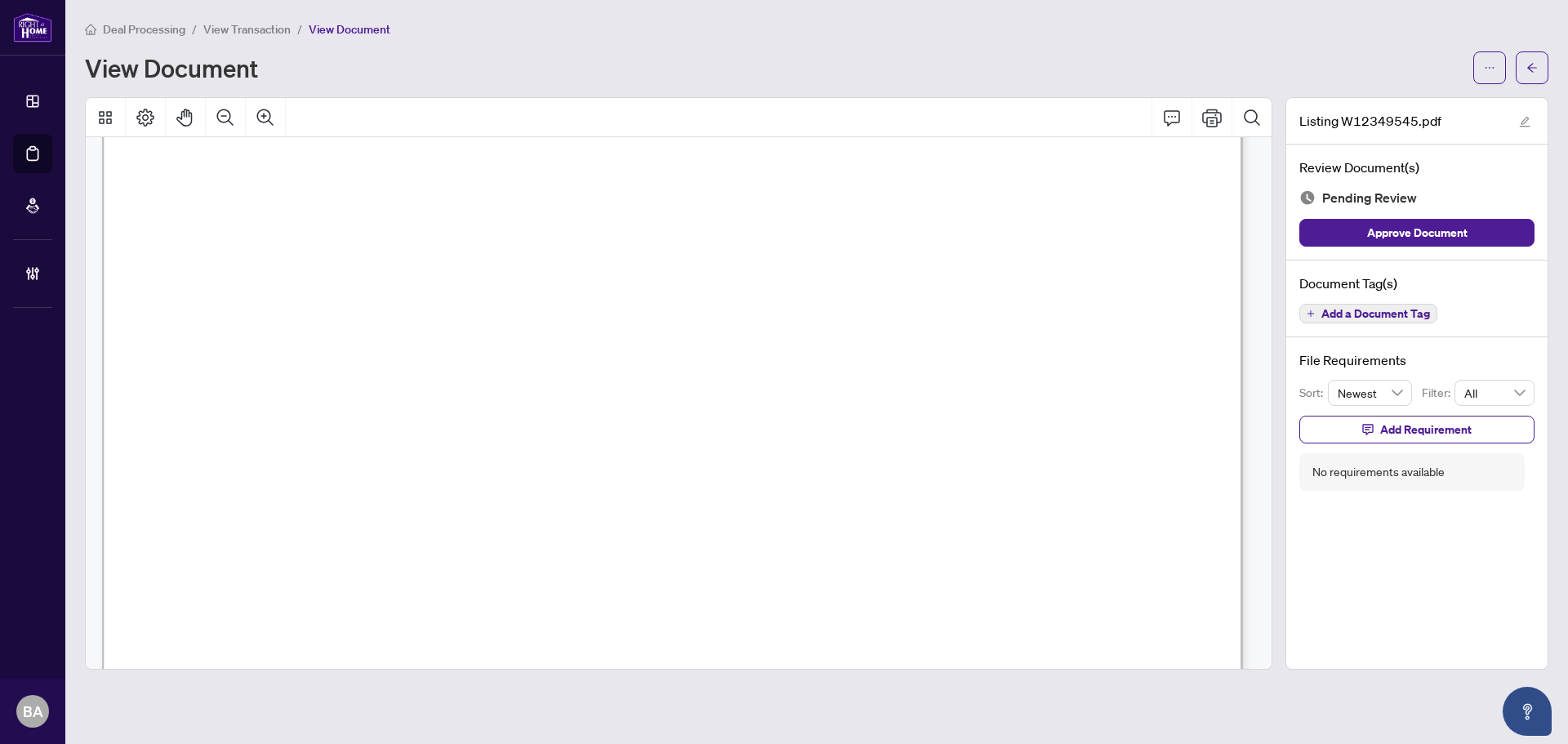
scroll to position [244, 0]
click at [428, 301] on span "0" at bounding box center [424, 300] width 7 height 18
drag, startPoint x: 591, startPoint y: 403, endPoint x: 460, endPoint y: 400, distance: 131.0
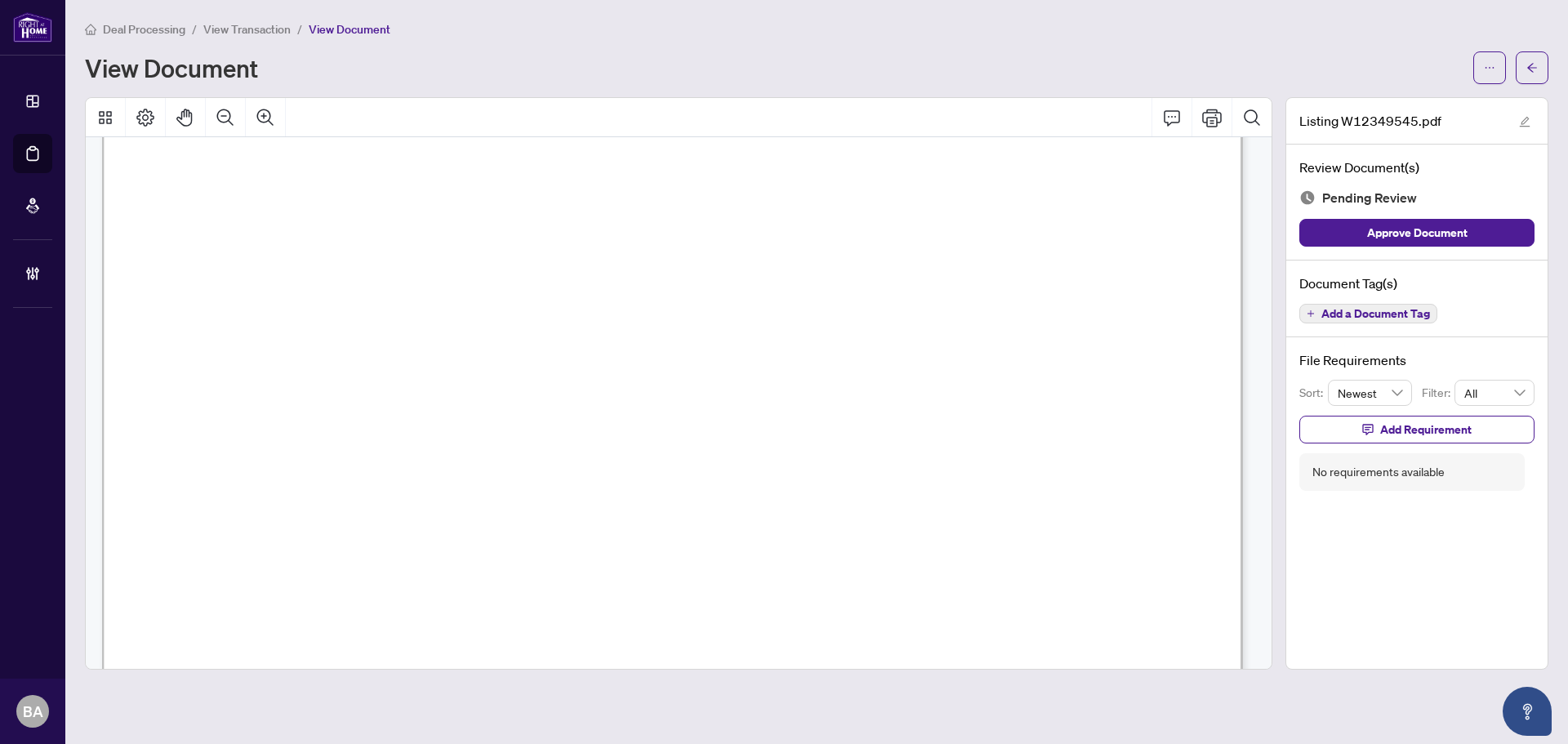
scroll to position [817, 0]
click at [245, 287] on span "Spacious Luxury 2 Bedroom Unit In The Heart Of Port Credit. State Of The Art Fa…" at bounding box center [632, 288] width 899 height 18
click at [337, 345] on span "One Parking + Storage Incl. Condo Has Multiple Amenities Like Ev Charging Stati…" at bounding box center [628, 348] width 890 height 18
drag, startPoint x: 237, startPoint y: 411, endPoint x: 621, endPoint y: 492, distance: 392.4
click at [219, 416] on span "Other" at bounding box center [196, 425] width 47 height 24
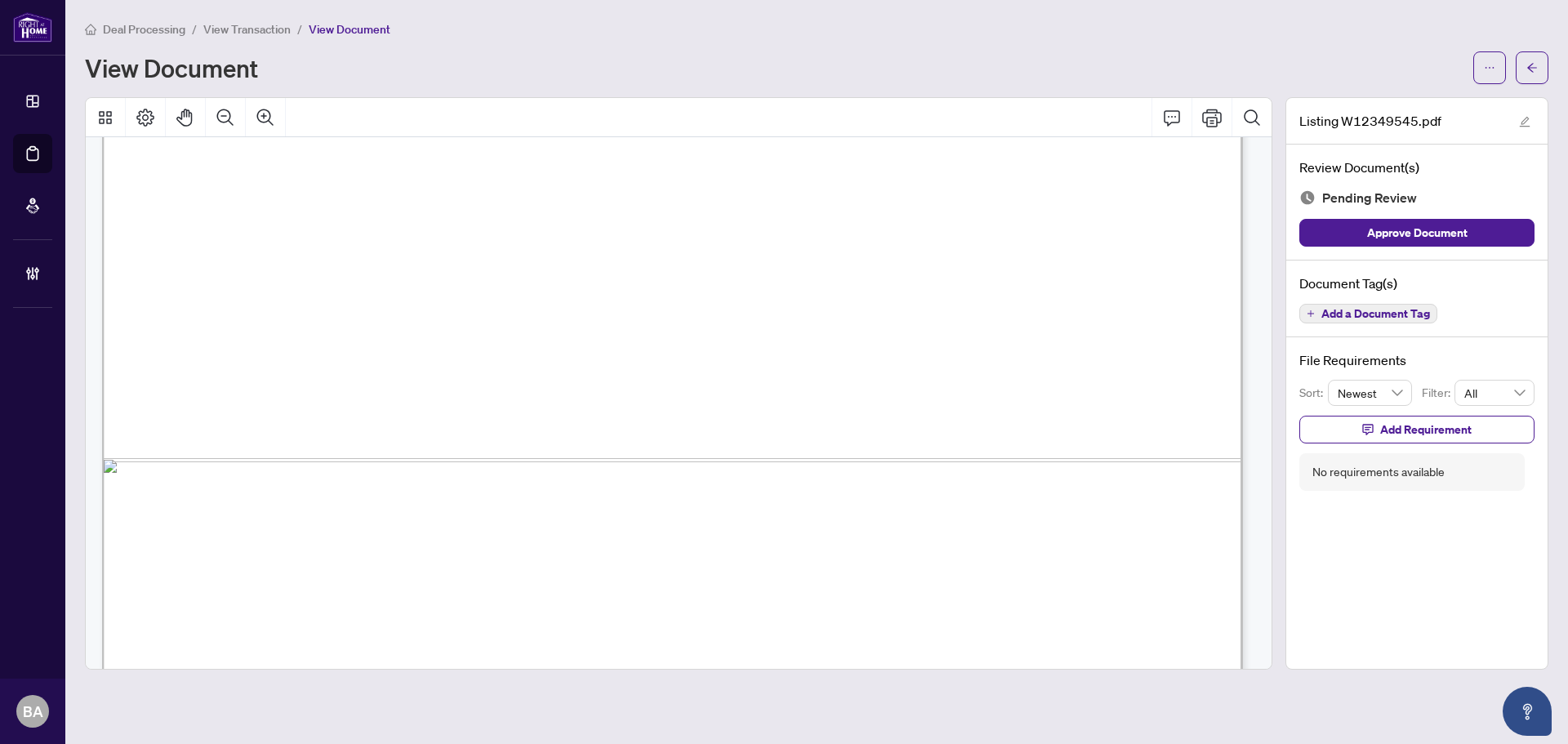
scroll to position [980, 0]
drag, startPoint x: 534, startPoint y: 369, endPoint x: 510, endPoint y: 357, distance: 26.8
drag, startPoint x: 517, startPoint y: 344, endPoint x: 492, endPoint y: 327, distance: 30.2
click at [511, 341] on span "1/2 month rent" at bounding box center [473, 347] width 101 height 18
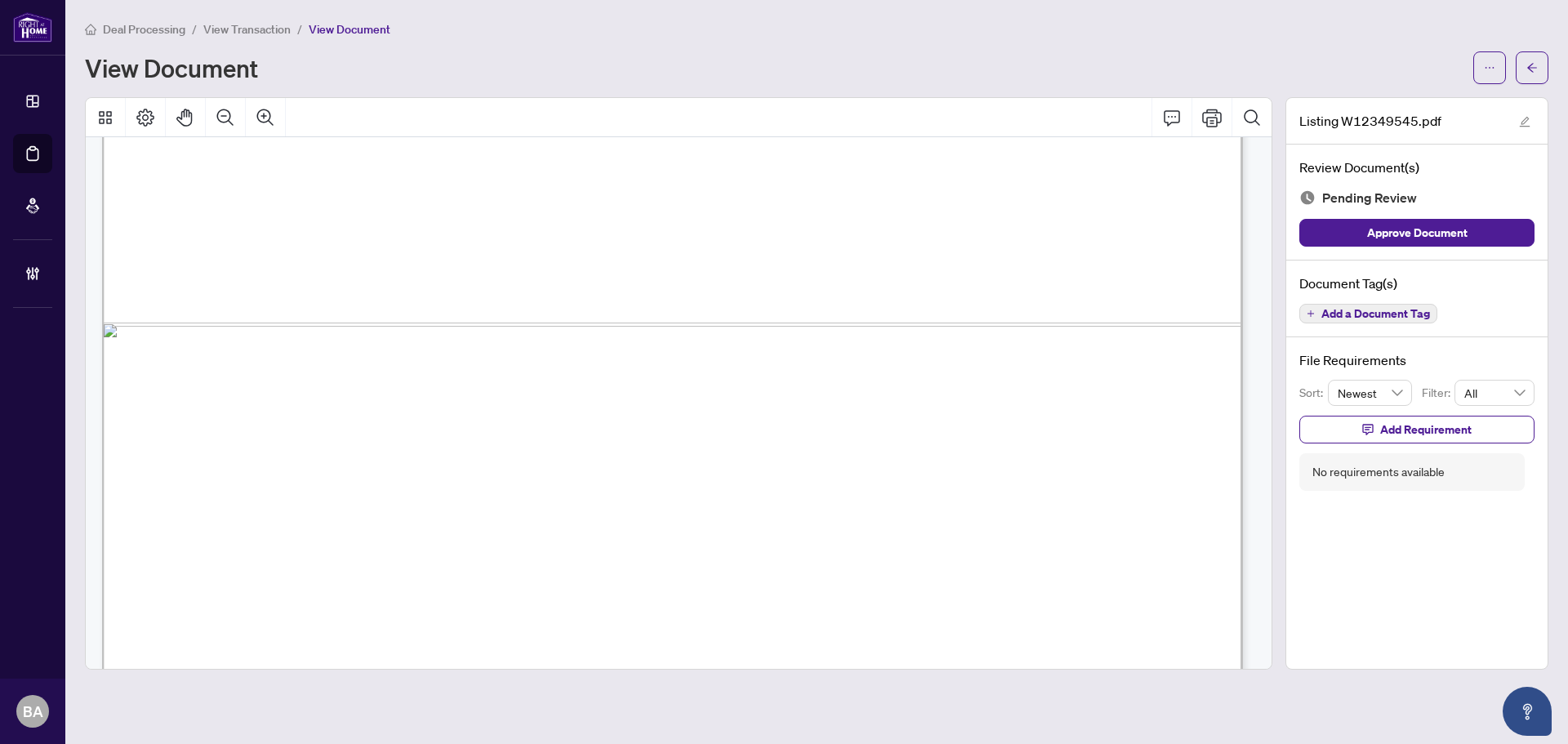
scroll to position [1115, 0]
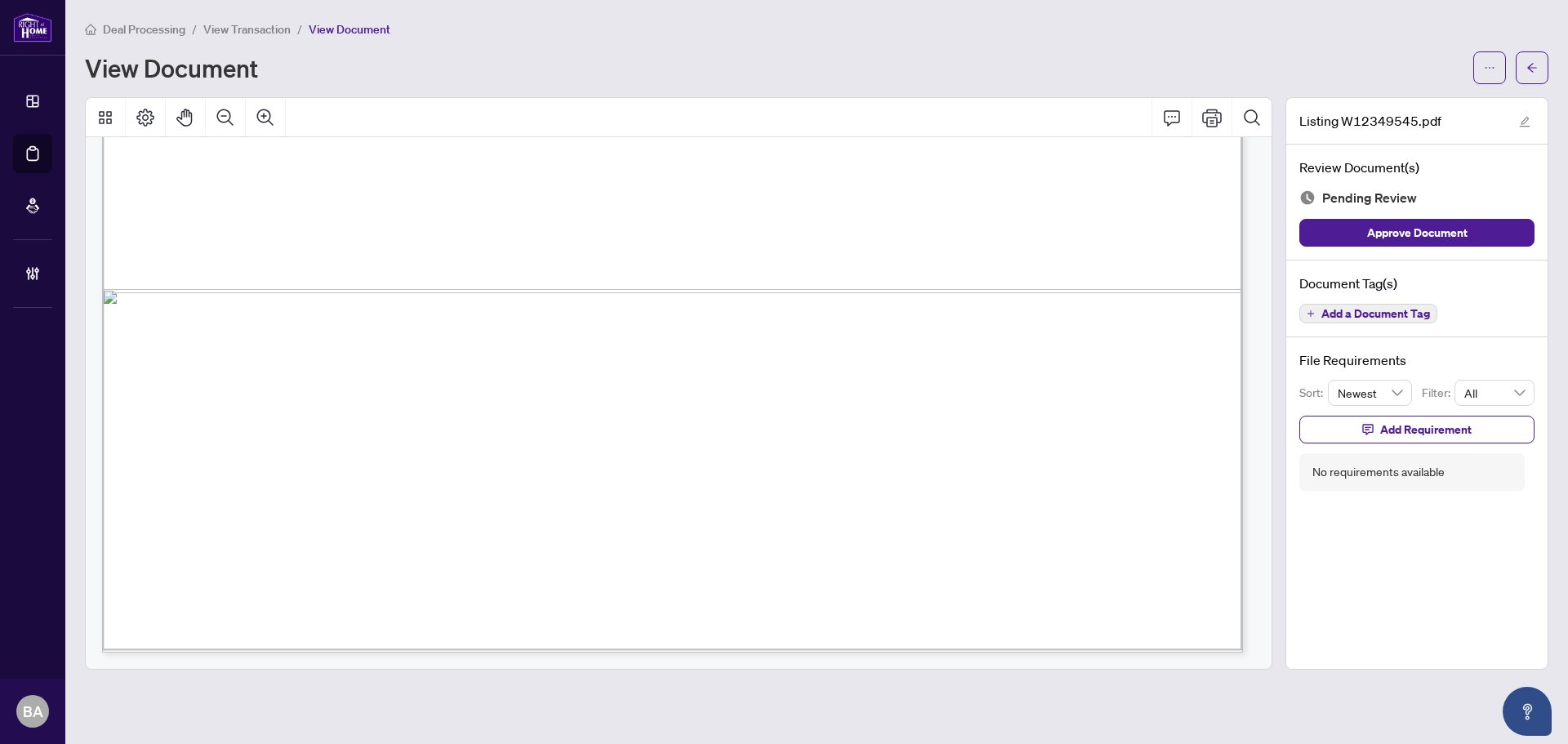
click at [1378, 317] on span "Add a Document Tag" at bounding box center [1376, 313] width 109 height 12
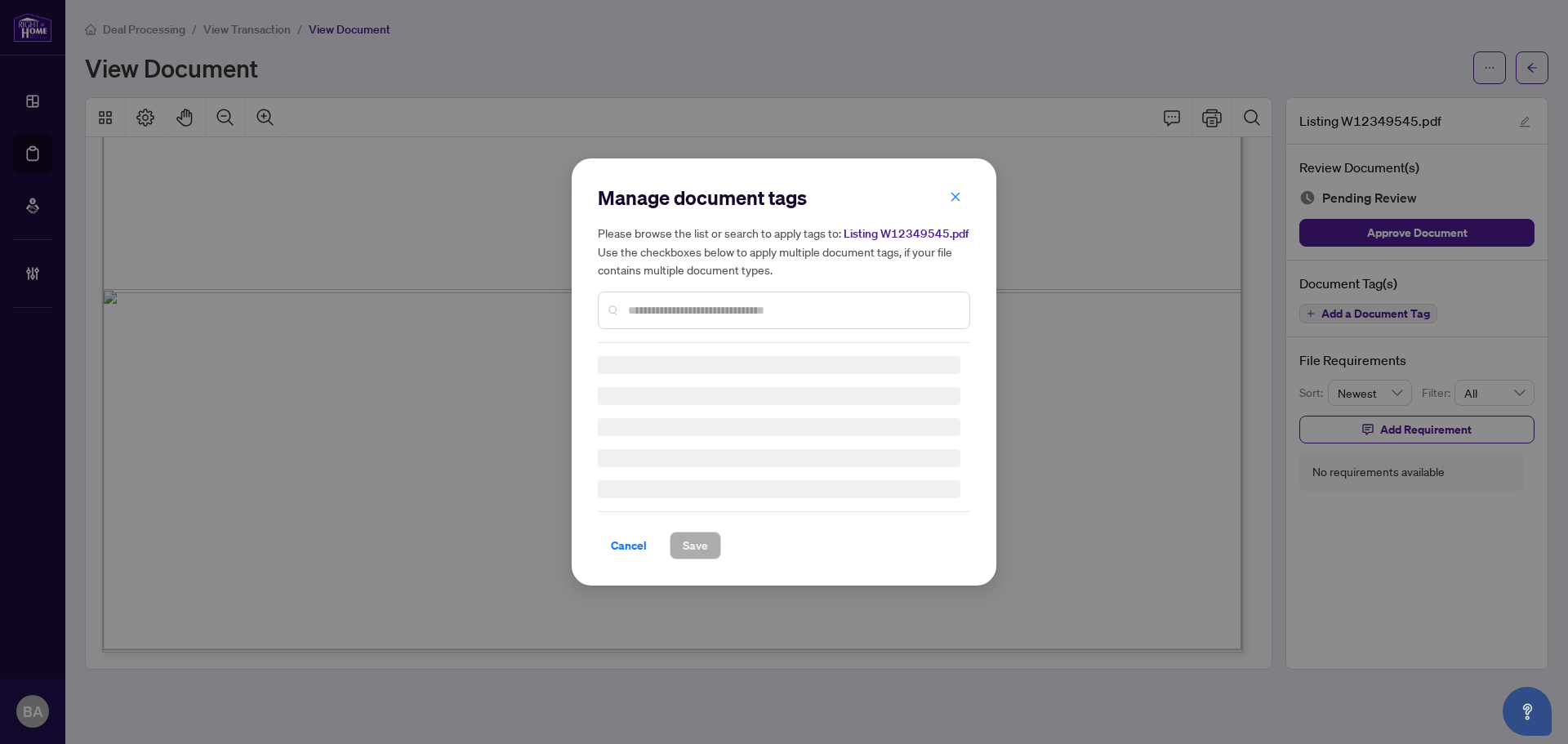
click at [756, 313] on div "Manage document tags Please browse the list or search to apply tags to: Listing…" at bounding box center [784, 372] width 373 height 374
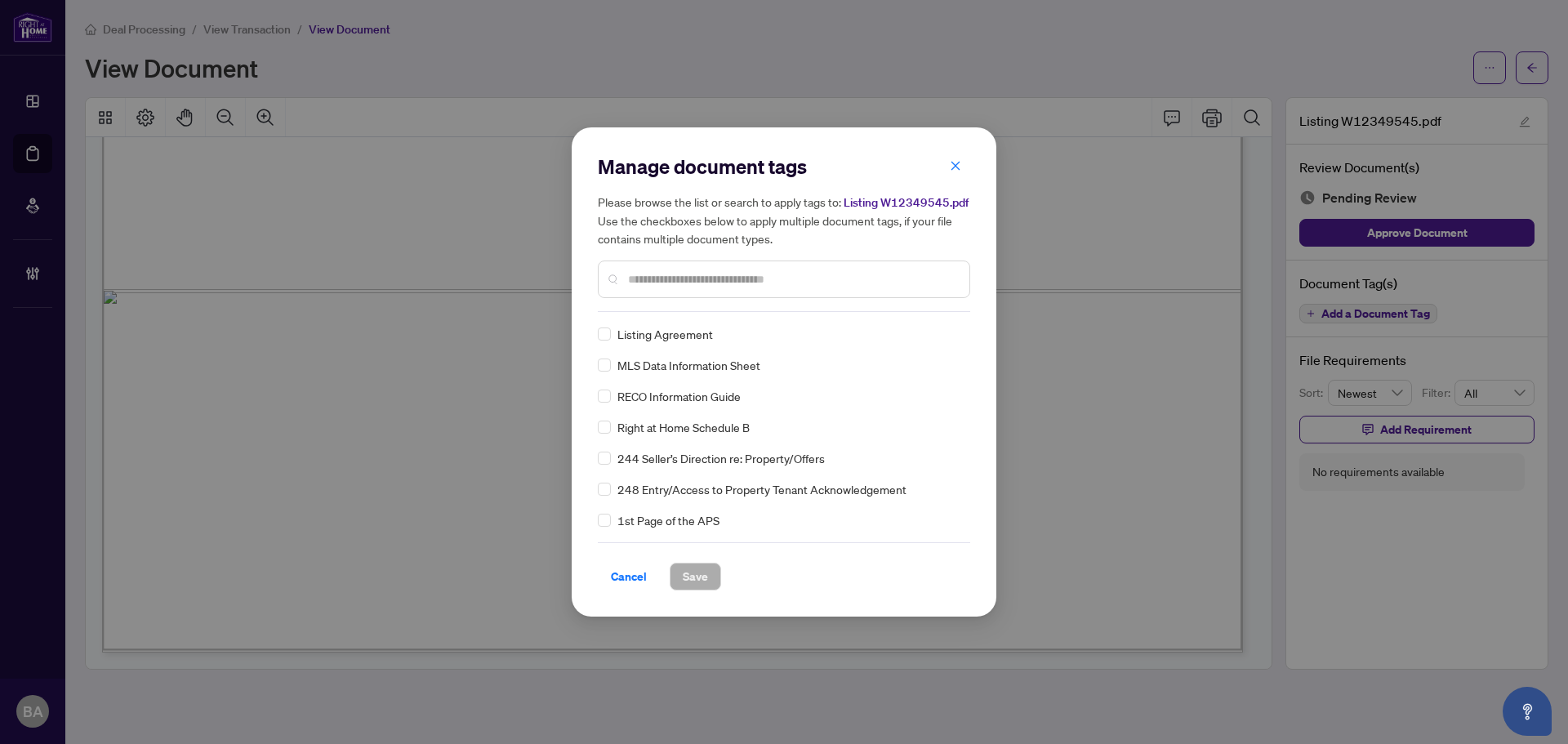
click at [761, 307] on div "Manage document tags Please browse the list or search to apply tags to: Listing…" at bounding box center [784, 232] width 373 height 158
click at [785, 285] on input "text" at bounding box center [792, 279] width 328 height 18
click at [934, 329] on img at bounding box center [936, 334] width 16 height 16
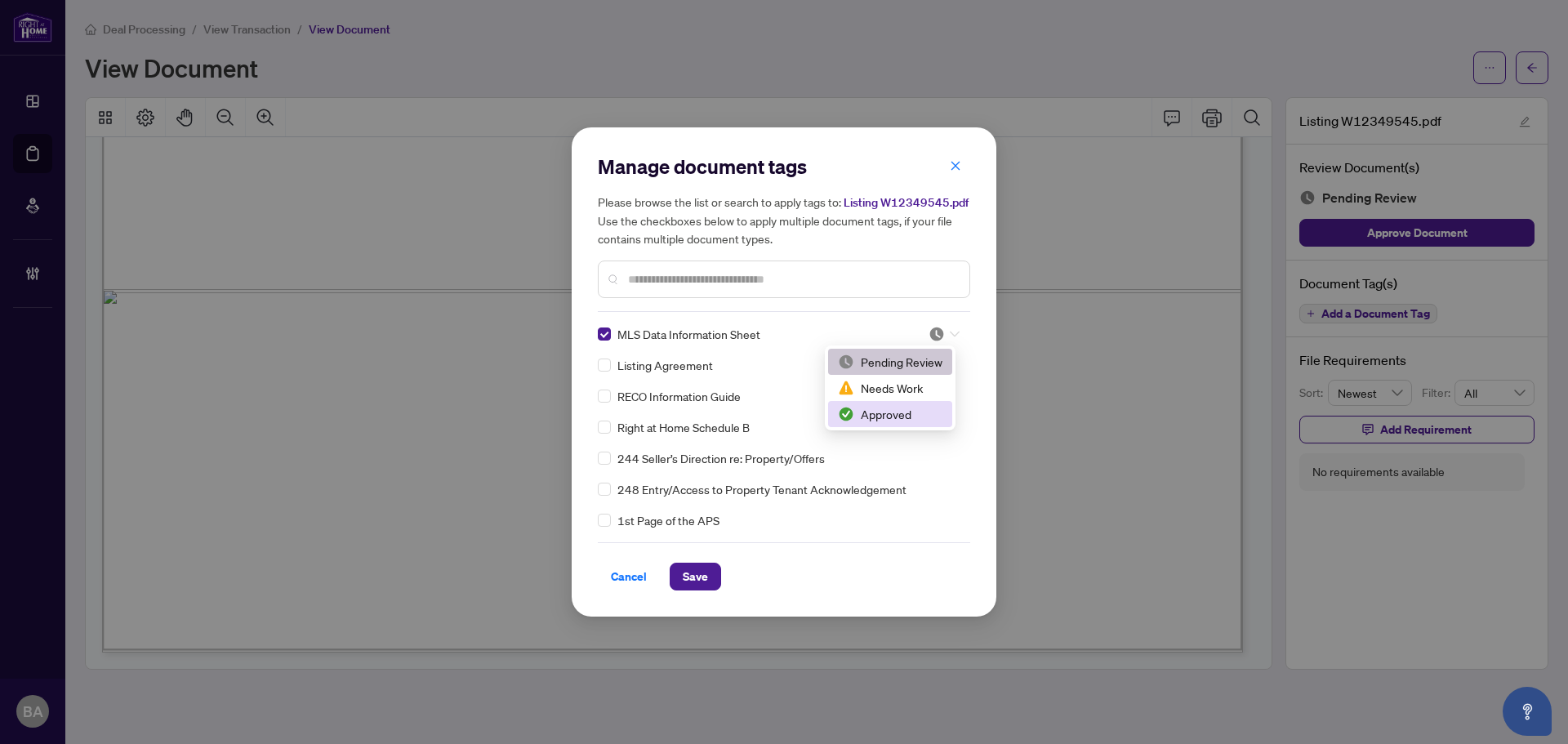
click at [925, 407] on div "Approved" at bounding box center [890, 413] width 105 height 18
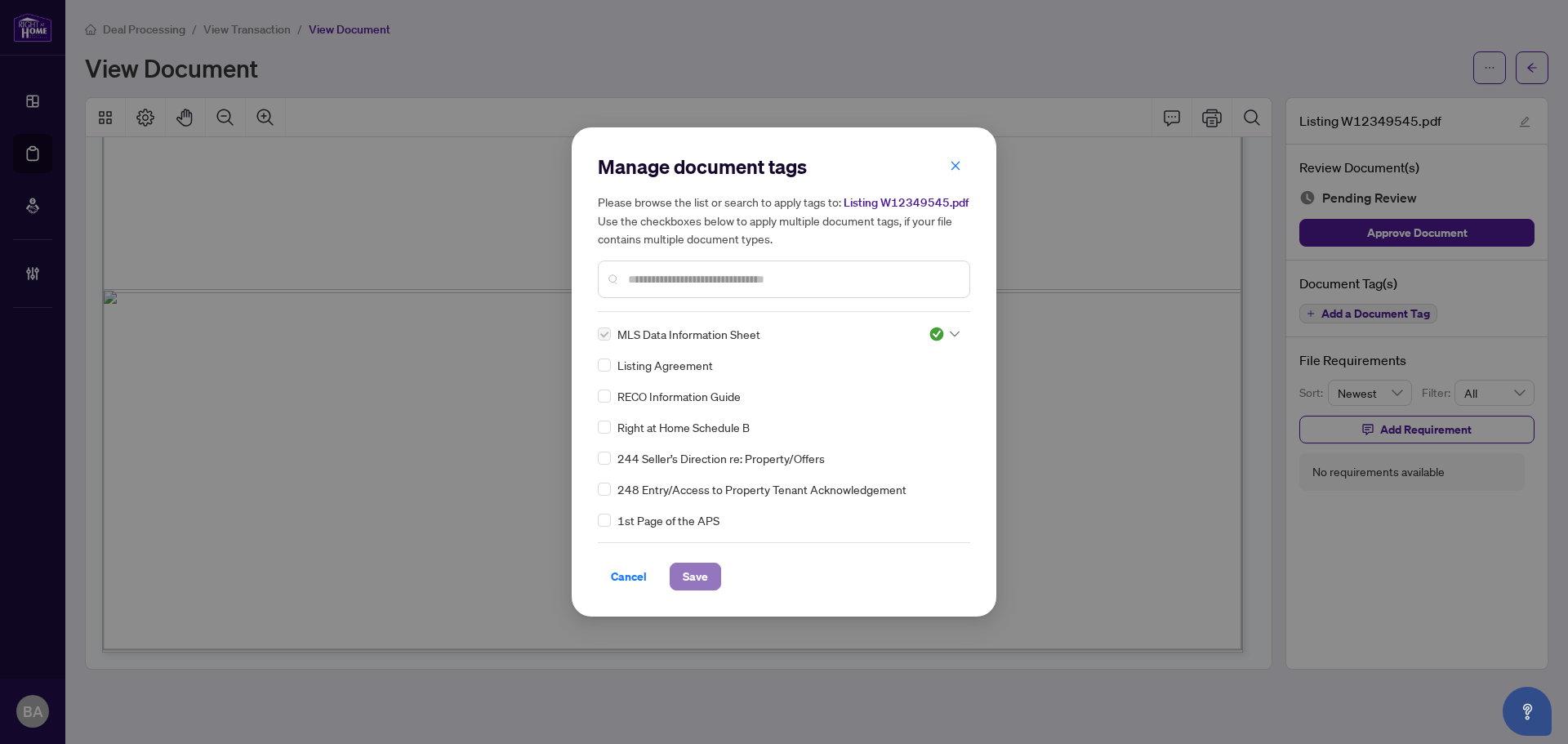
click at [702, 569] on span "Save" at bounding box center [696, 576] width 25 height 26
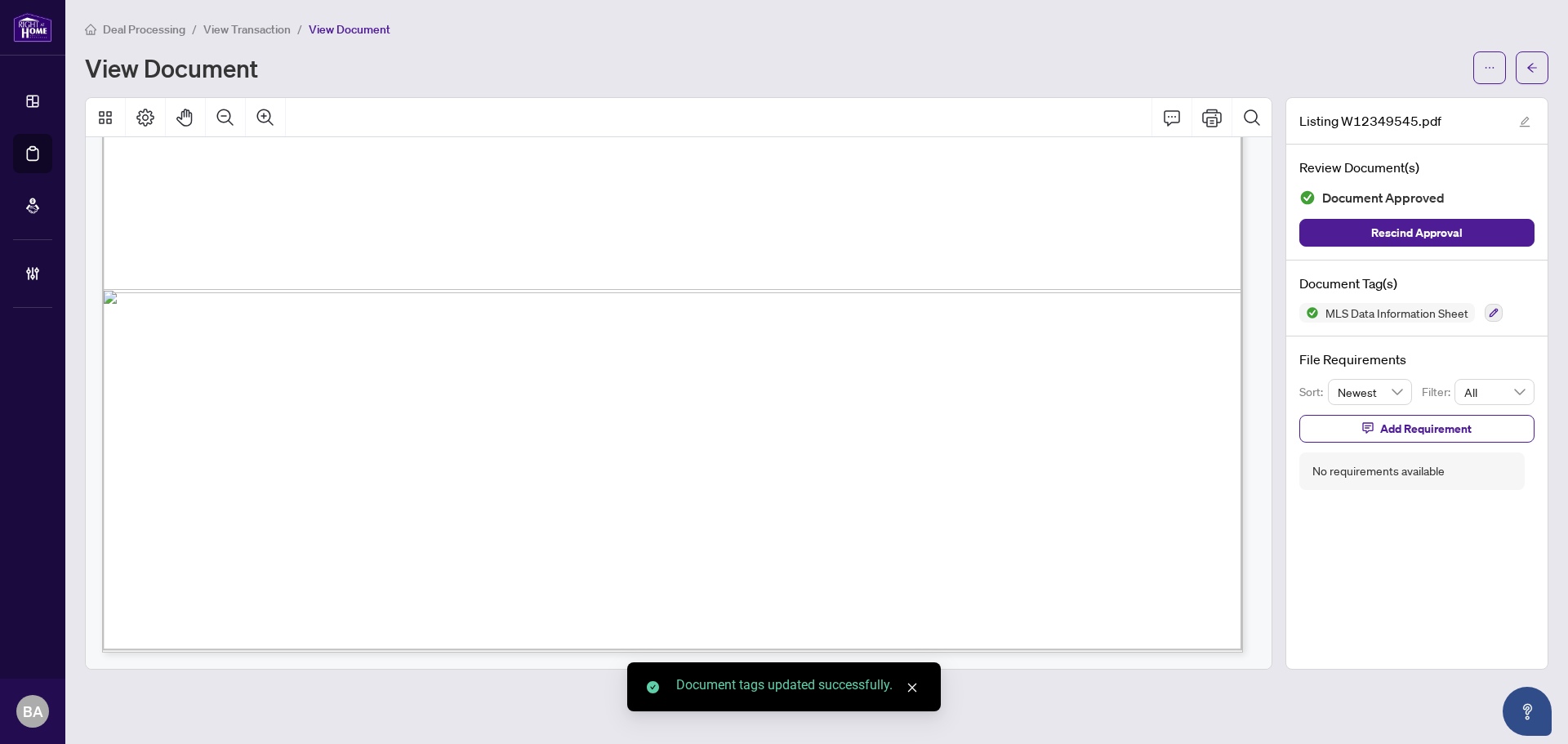
click at [247, 34] on span "View Transaction" at bounding box center [247, 29] width 87 height 15
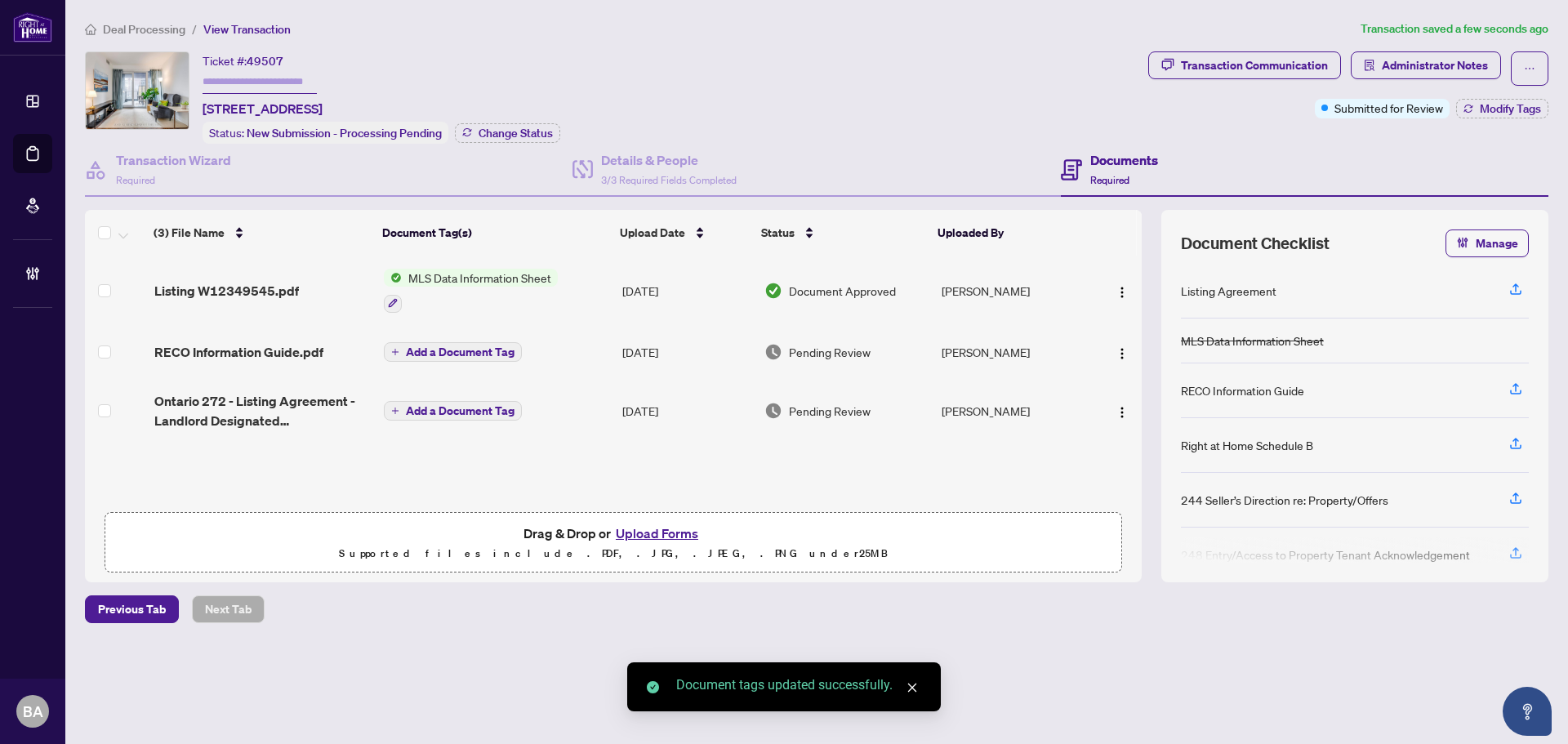
scroll to position [1, 0]
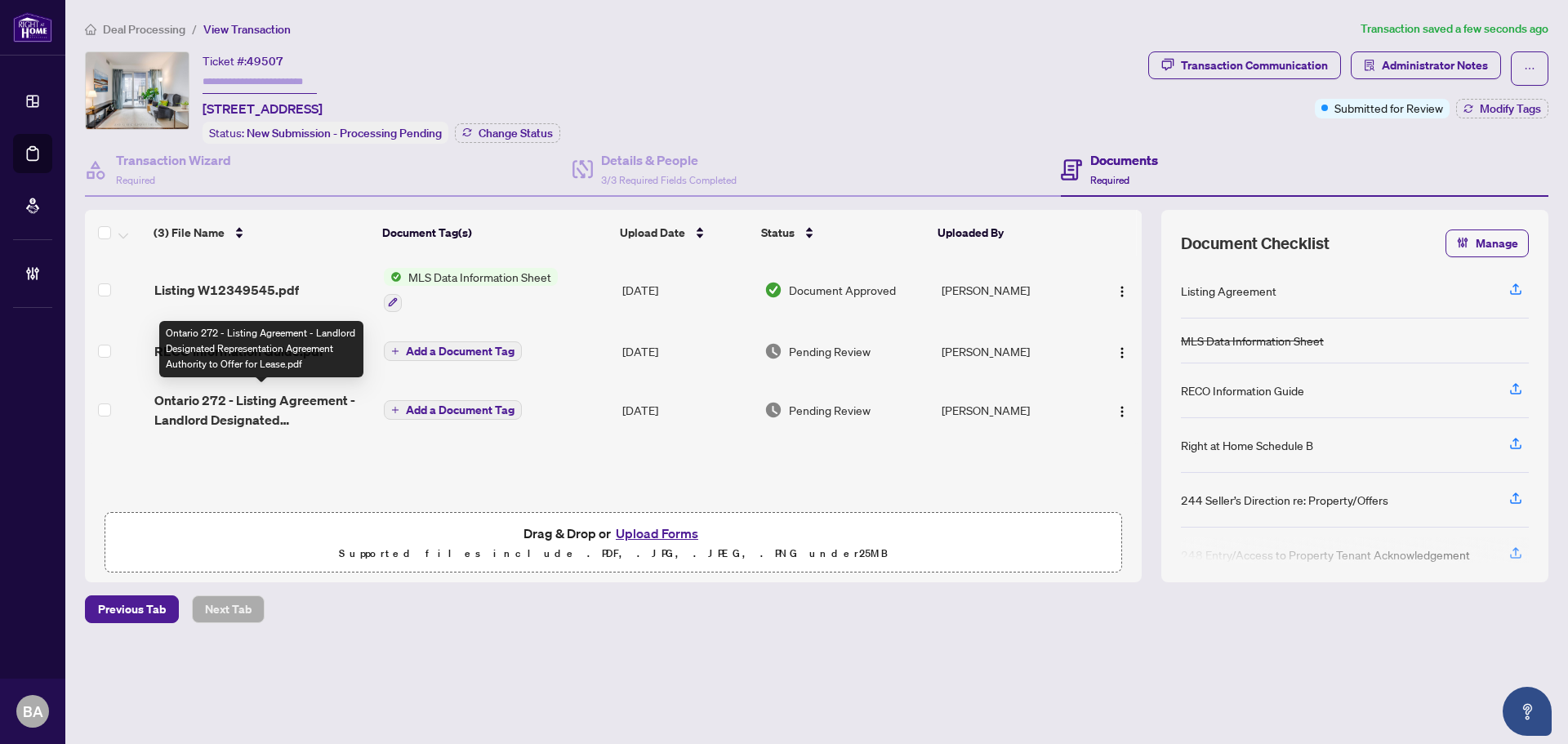
click at [251, 420] on span "Ontario 272 - Listing Agreement - Landlord Designated Representation Agreement …" at bounding box center [262, 409] width 216 height 39
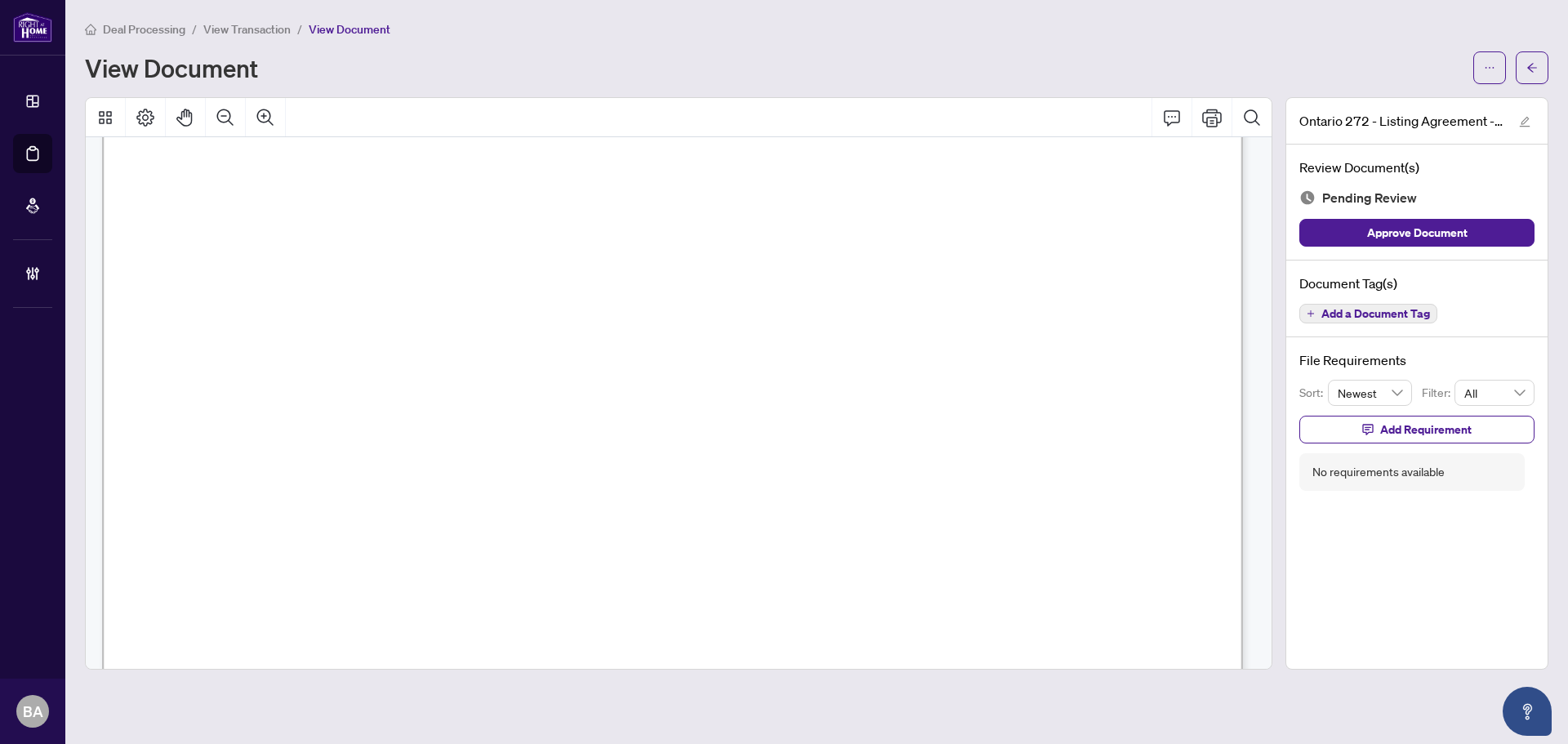
scroll to position [163, 0]
click at [704, 293] on span "L5R0G2" at bounding box center [677, 295] width 54 height 18
click at [251, 247] on span "BETWEEN:" at bounding box center [214, 245] width 73 height 16
click at [586, 292] on span "[GEOGRAPHIC_DATA]" at bounding box center [517, 295] width 156 height 18
click at [793, 268] on span "RIGHT AT HOME REALTY, BROKERAGE" at bounding box center [723, 262] width 302 height 18
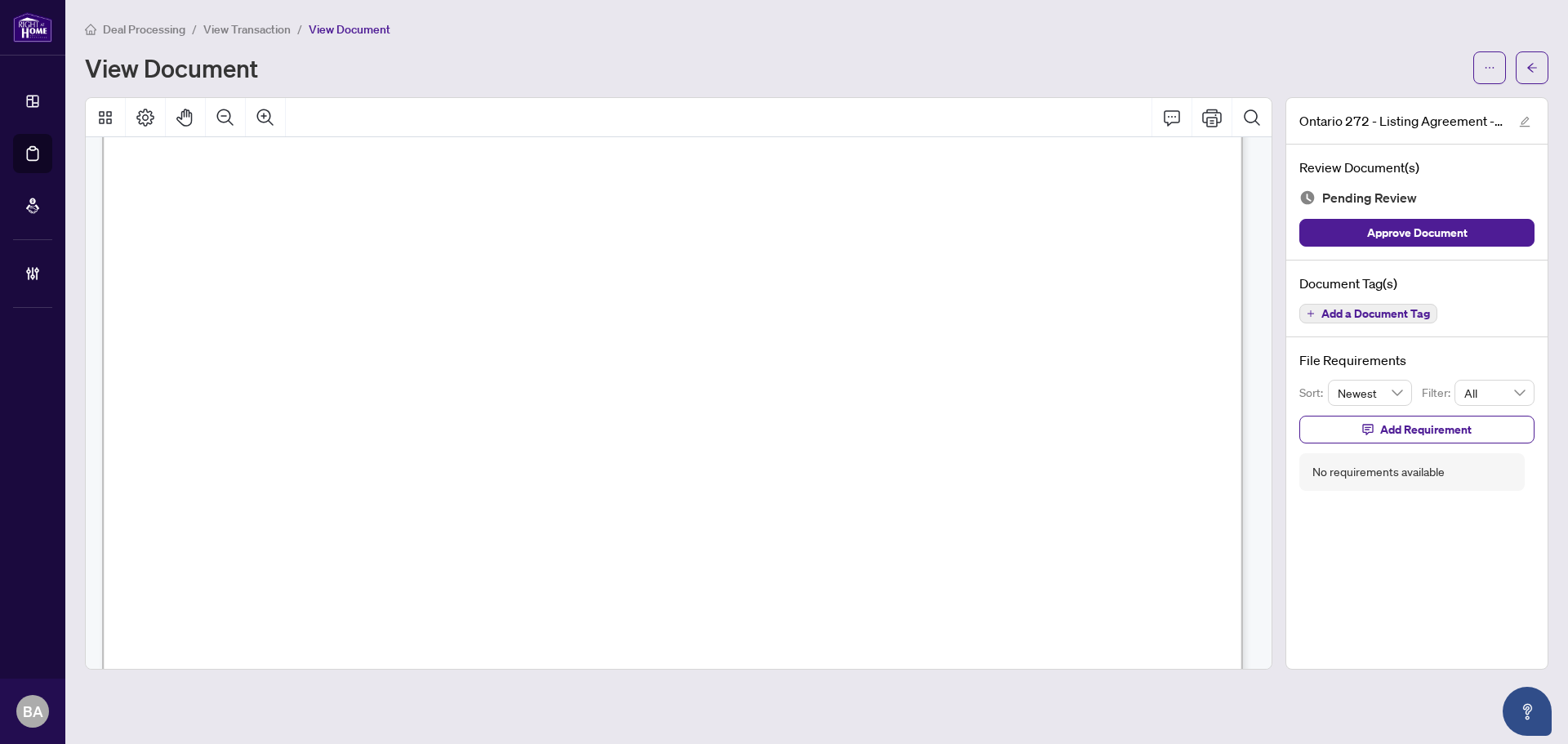
drag, startPoint x: 402, startPoint y: 307, endPoint x: 445, endPoint y: 307, distance: 43.0
click at [427, 307] on span "...............................................................................…" at bounding box center [672, 304] width 988 height 17
drag, startPoint x: 805, startPoint y: 302, endPoint x: 991, endPoint y: 302, distance: 186.0
click at [992, 302] on span "9055659200" at bounding box center [1033, 295] width 93 height 18
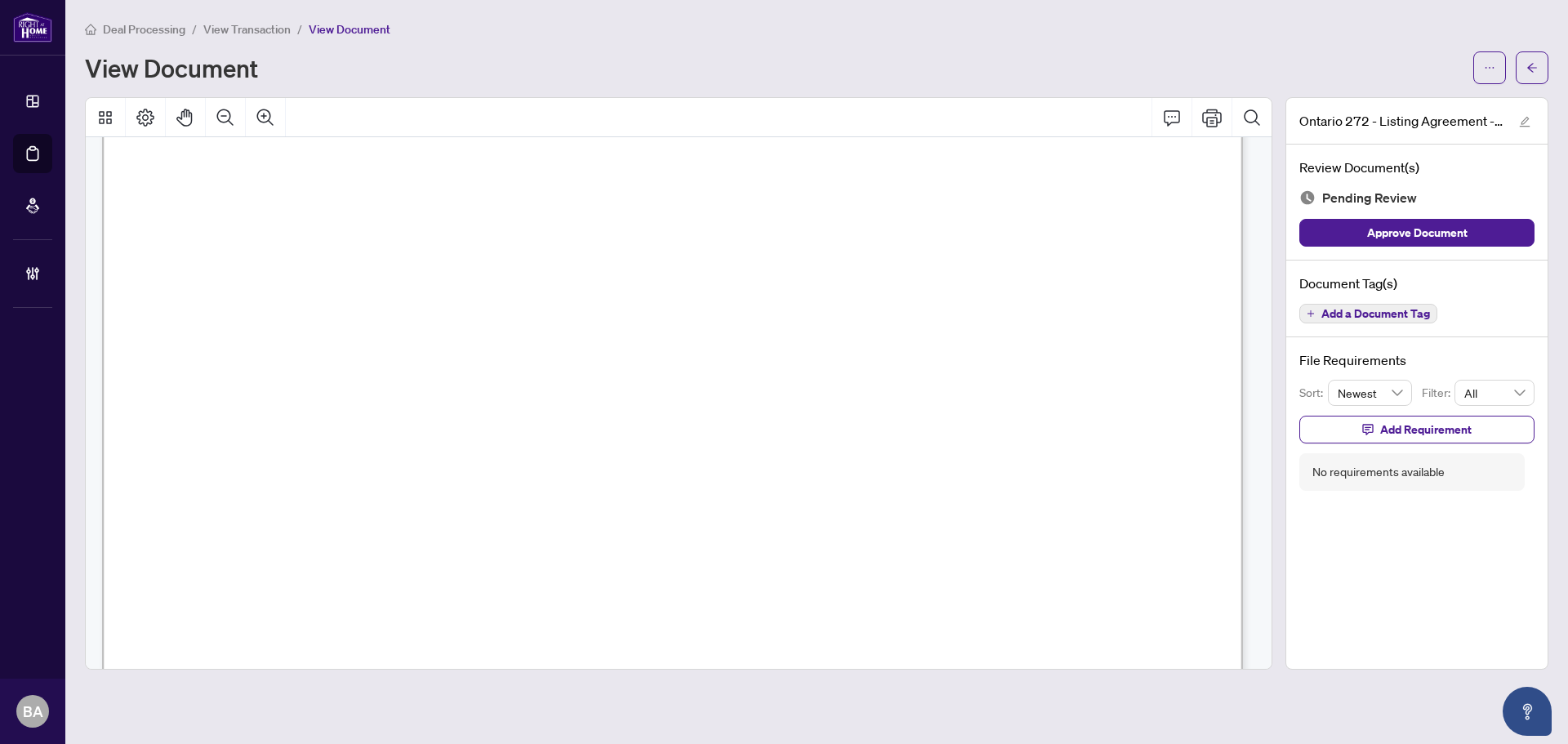
click at [444, 325] on span "[PERSON_NAME]" at bounding box center [473, 331] width 118 height 18
drag, startPoint x: 601, startPoint y: 303, endPoint x: 650, endPoint y: 316, distance: 50.7
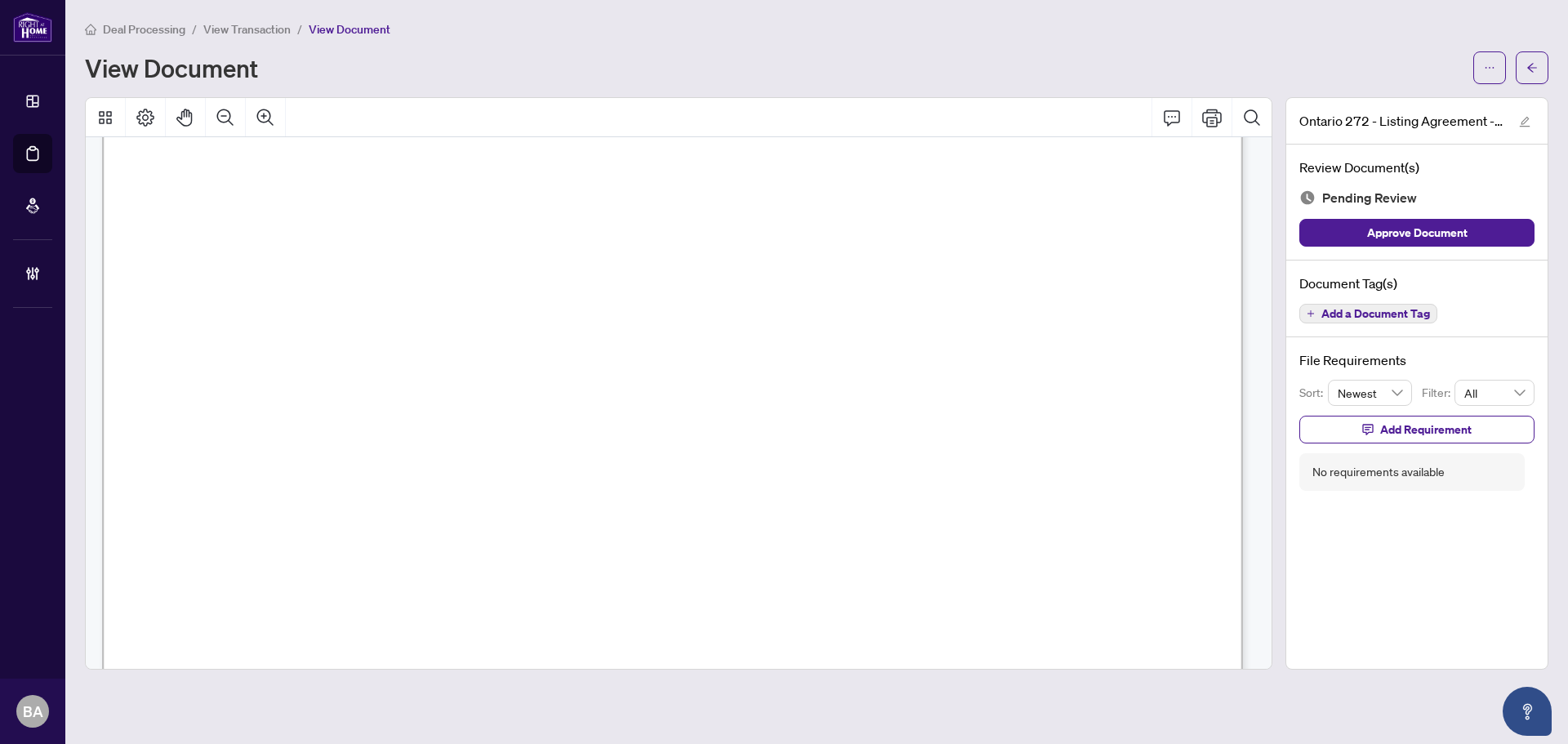
click at [907, 263] on span "The Designated Representative will be providing services and representation to …" at bounding box center [617, 262] width 879 height 17
click at [603, 267] on span "The Designated Representative will be providing services and representation to …" at bounding box center [617, 262] width 879 height 17
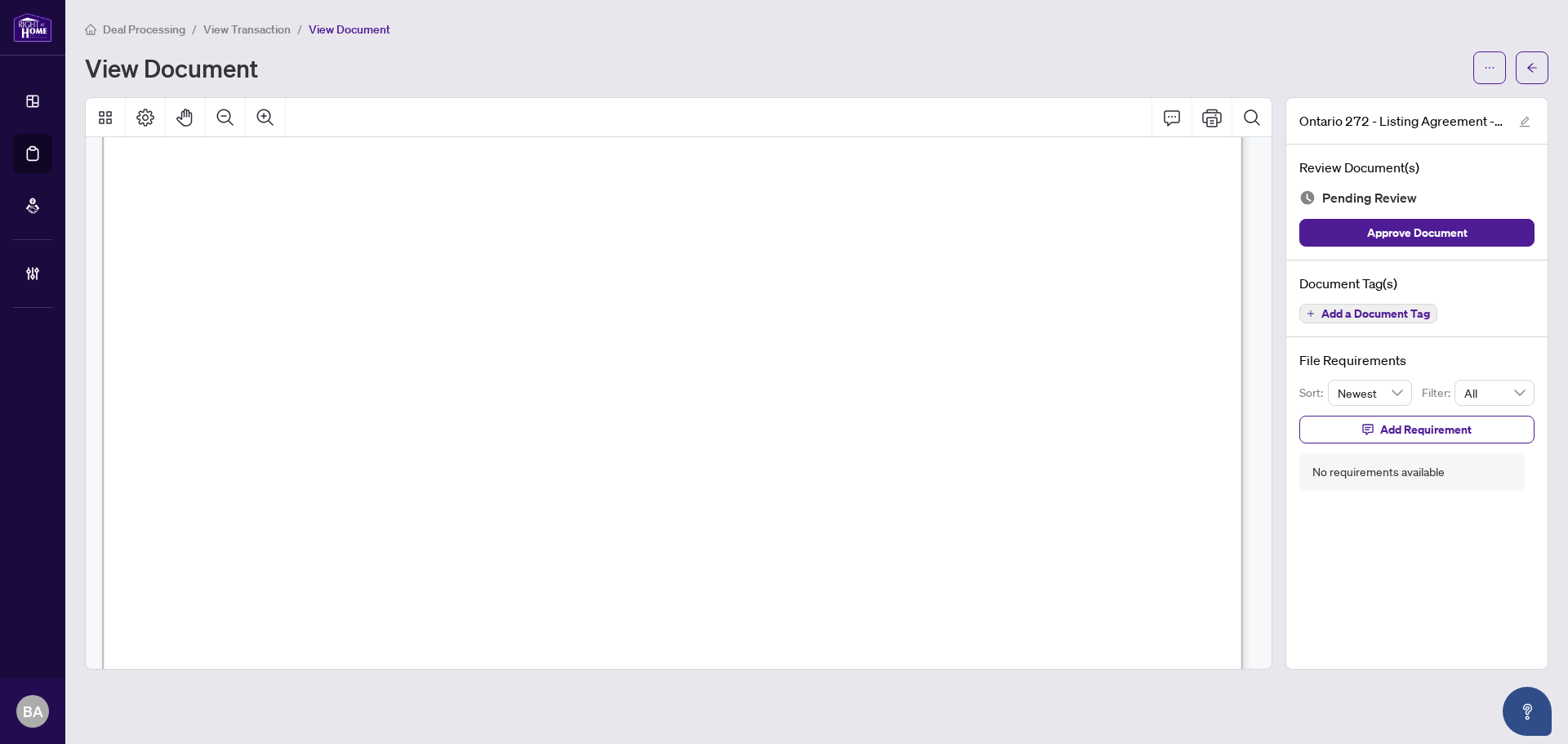
click at [866, 379] on span "August" at bounding box center [839, 380] width 51 height 18
click at [1167, 112] on icon "Comment" at bounding box center [1171, 117] width 19 height 19
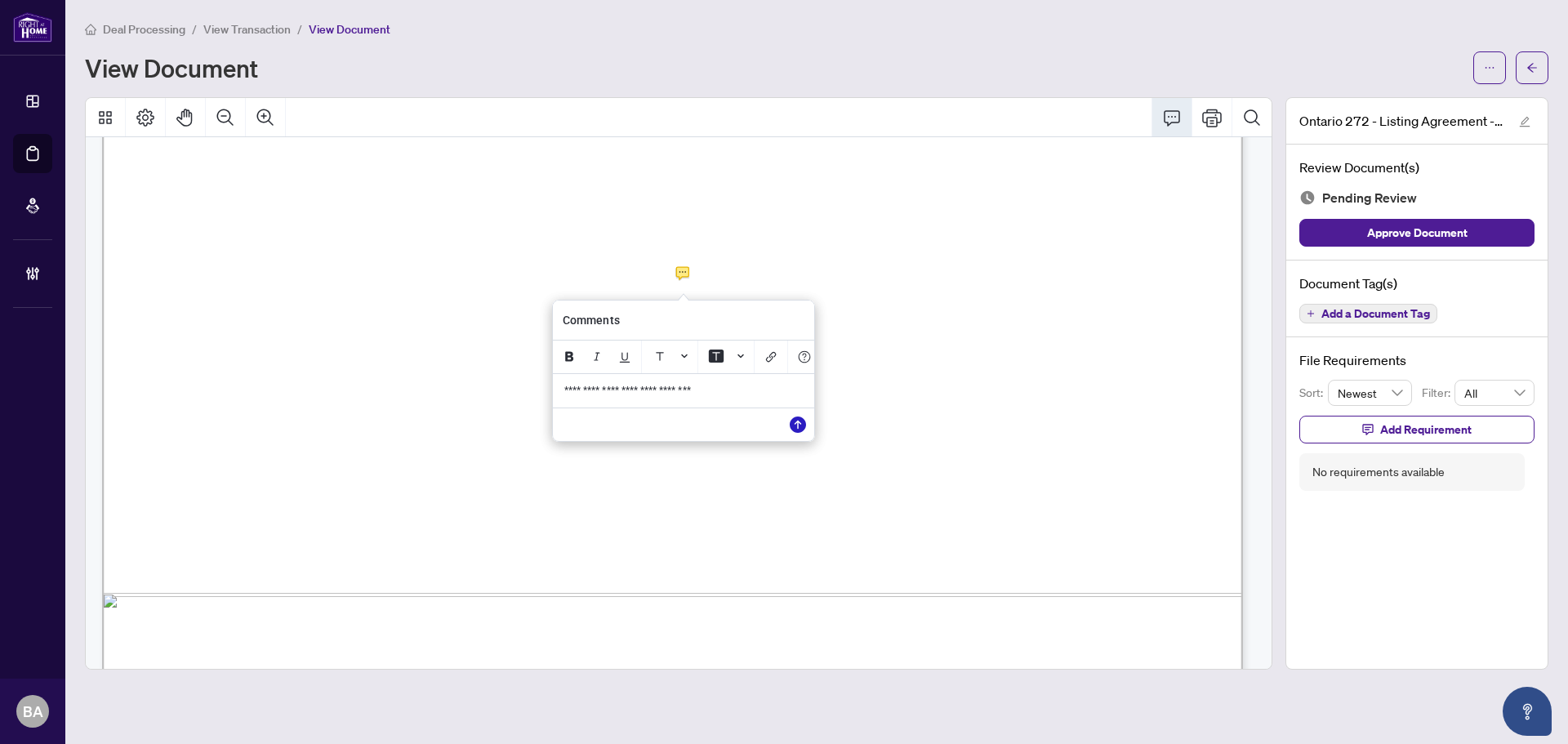
click at [801, 431] on icon "Save" at bounding box center [798, 424] width 16 height 16
click at [1394, 316] on span "Add a Document Tag" at bounding box center [1376, 313] width 109 height 12
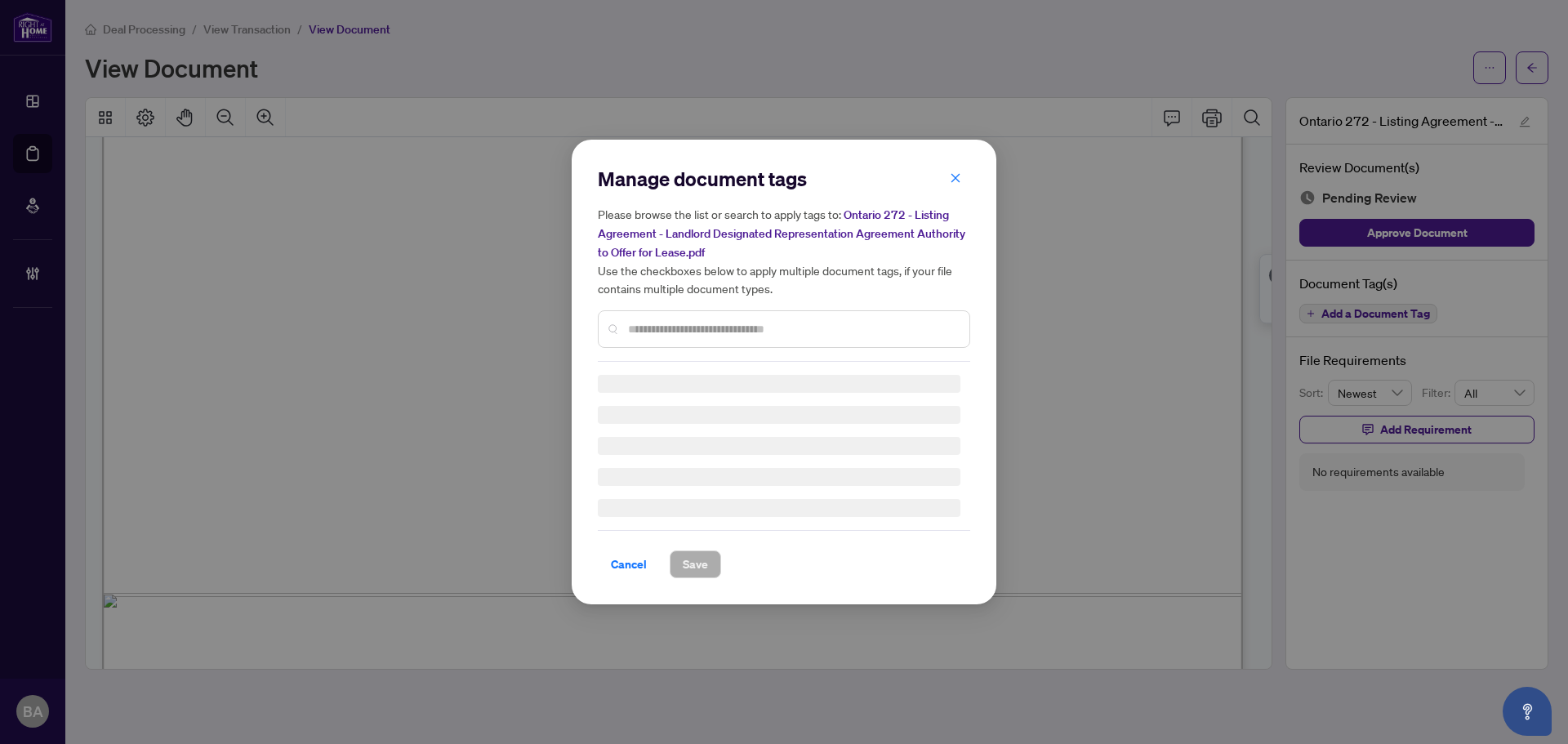
click at [765, 325] on div "Manage document tags Please browse the list or search to apply tags to: Ontario…" at bounding box center [784, 264] width 373 height 196
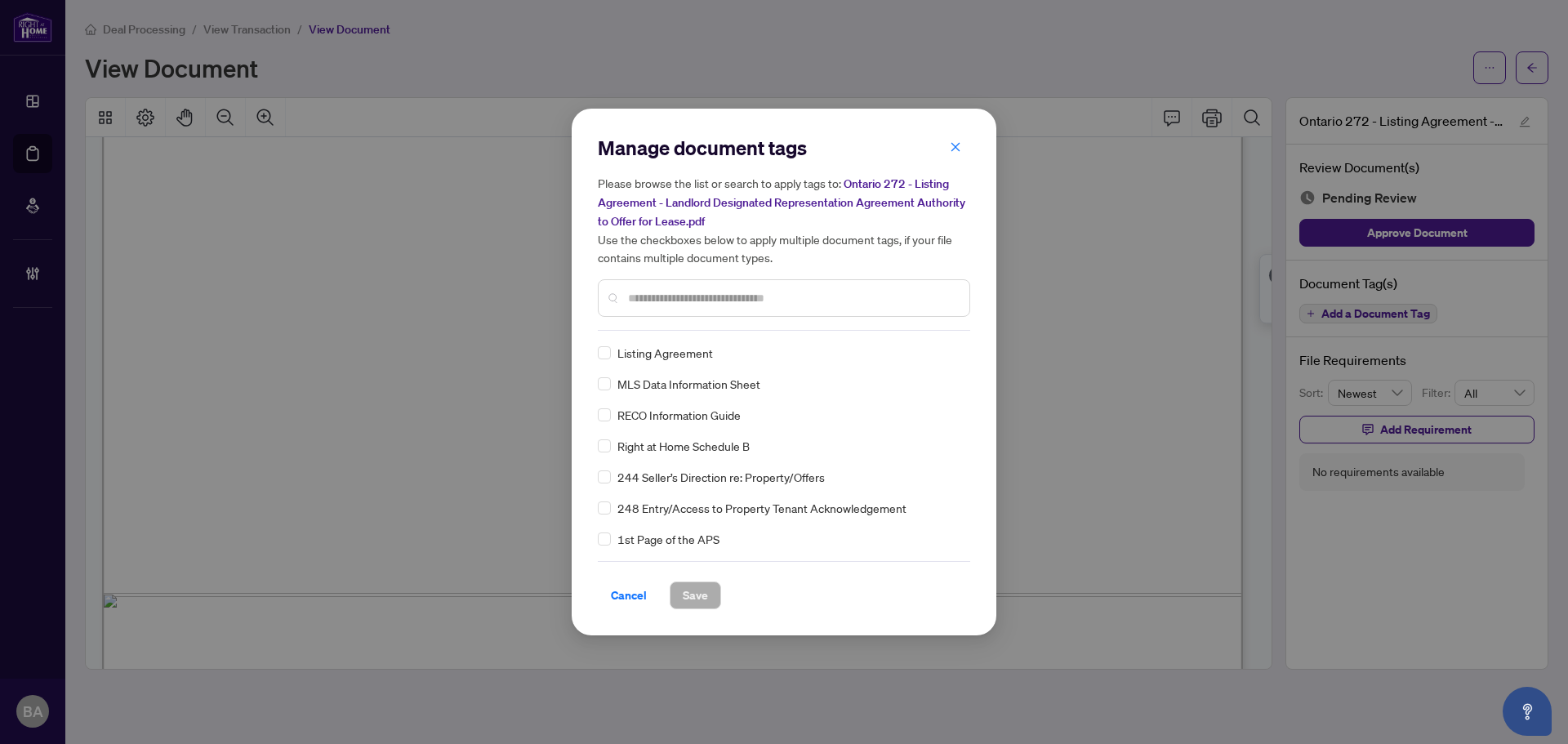
click at [768, 299] on input "text" at bounding box center [792, 298] width 328 height 18
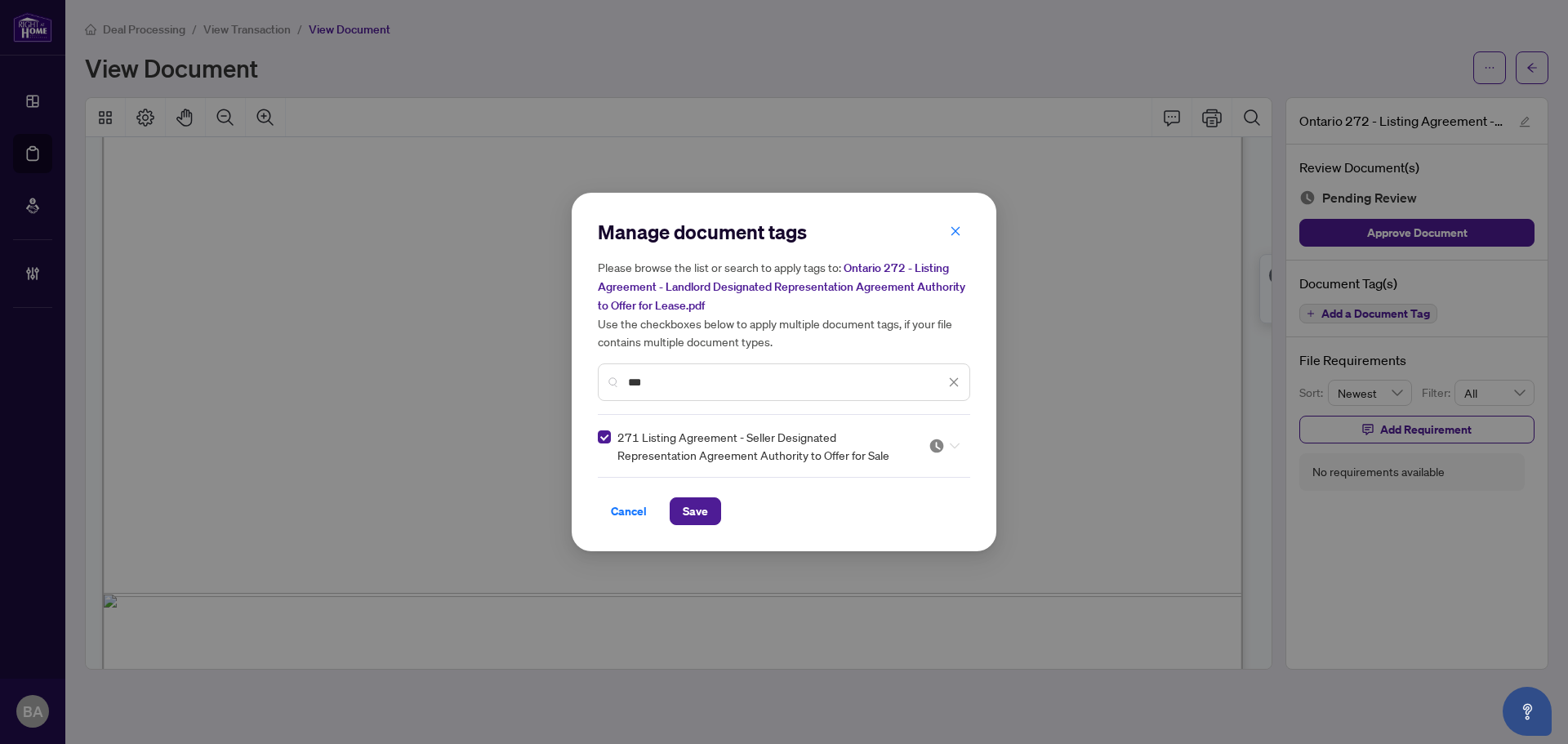
click at [929, 445] on img at bounding box center [936, 445] width 16 height 16
click at [928, 495] on div "Needs Work" at bounding box center [895, 499] width 105 height 18
click at [705, 514] on span "Save" at bounding box center [696, 510] width 25 height 26
click at [1439, 435] on div "Manage document tags Please browse the list or search to apply tags to: Ontario…" at bounding box center [784, 372] width 1568 height 744
click at [1435, 431] on div "Manage document tags Please browse the list or search to apply tags to: Ontario…" at bounding box center [784, 372] width 1568 height 744
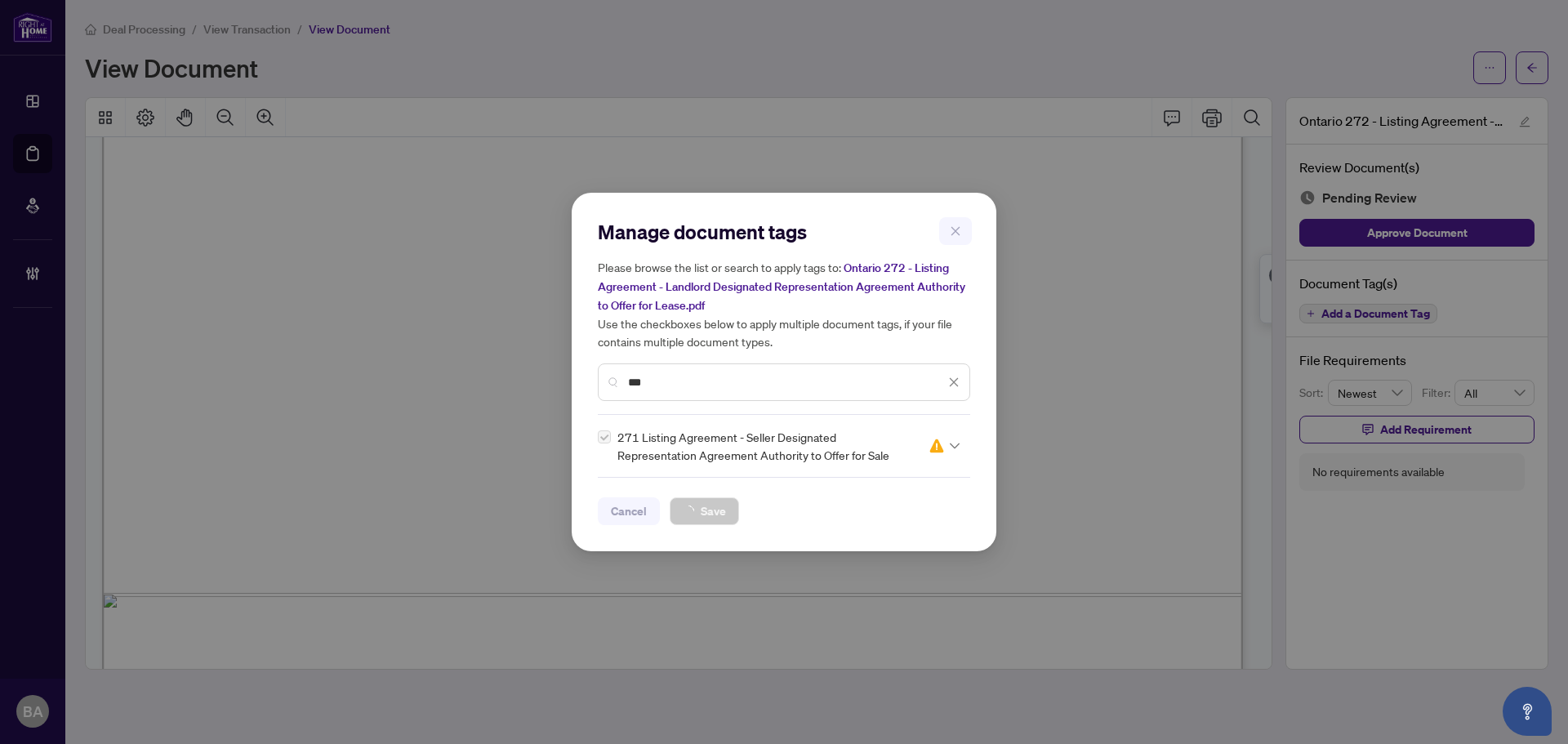
click at [1435, 430] on div "Manage document tags Please browse the list or search to apply tags to: Ontario…" at bounding box center [784, 372] width 1568 height 744
click at [1455, 425] on div "Manage document tags Please browse the list or search to apply tags to: Ontario…" at bounding box center [784, 372] width 1568 height 744
click at [1458, 432] on div "Manage document tags Please browse the list or search to apply tags to: Ontario…" at bounding box center [784, 372] width 1568 height 744
click at [1458, 435] on div "Manage document tags Please browse the list or search to apply tags to: Ontario…" at bounding box center [784, 372] width 1568 height 744
click at [1457, 436] on div "Manage document tags Please browse the list or search to apply tags to: Ontario…" at bounding box center [784, 372] width 1568 height 744
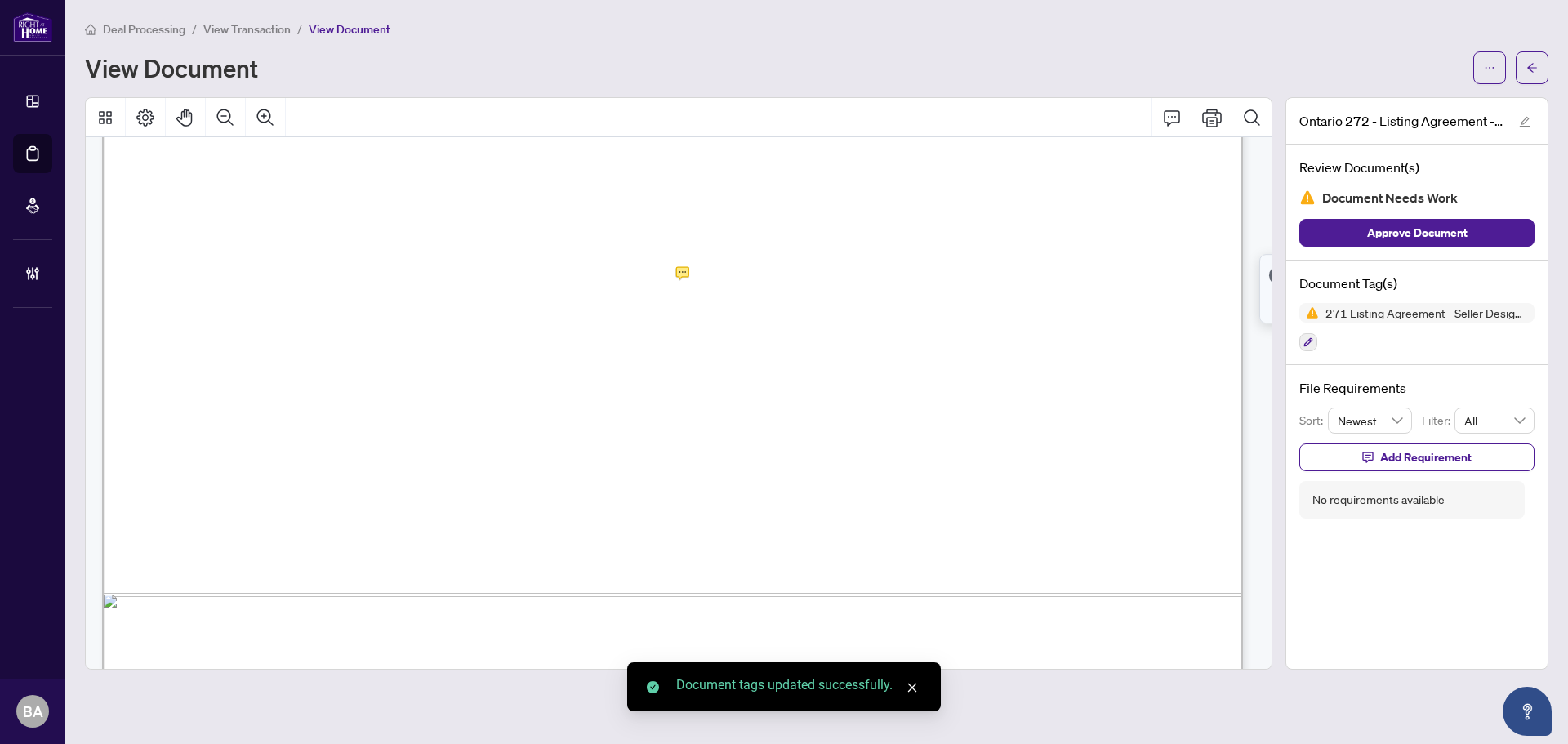
click at [1456, 435] on div "File Requirements Sort: Newest Filter: All Add Requirement No requirements avai…" at bounding box center [1416, 448] width 261 height 167
click at [1429, 451] on span "Add Requirement" at bounding box center [1425, 457] width 91 height 26
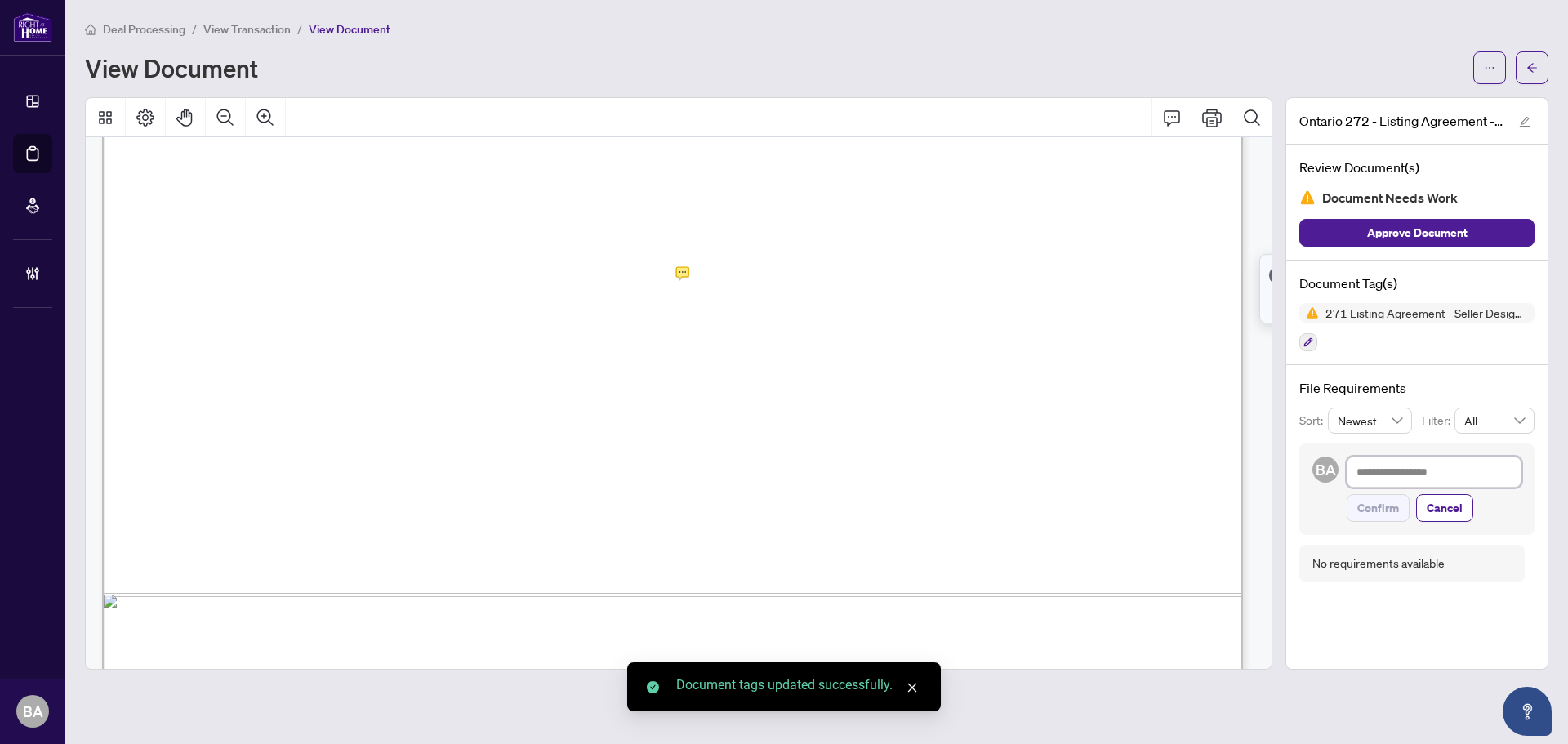
click at [1378, 476] on textarea at bounding box center [1434, 471] width 175 height 31
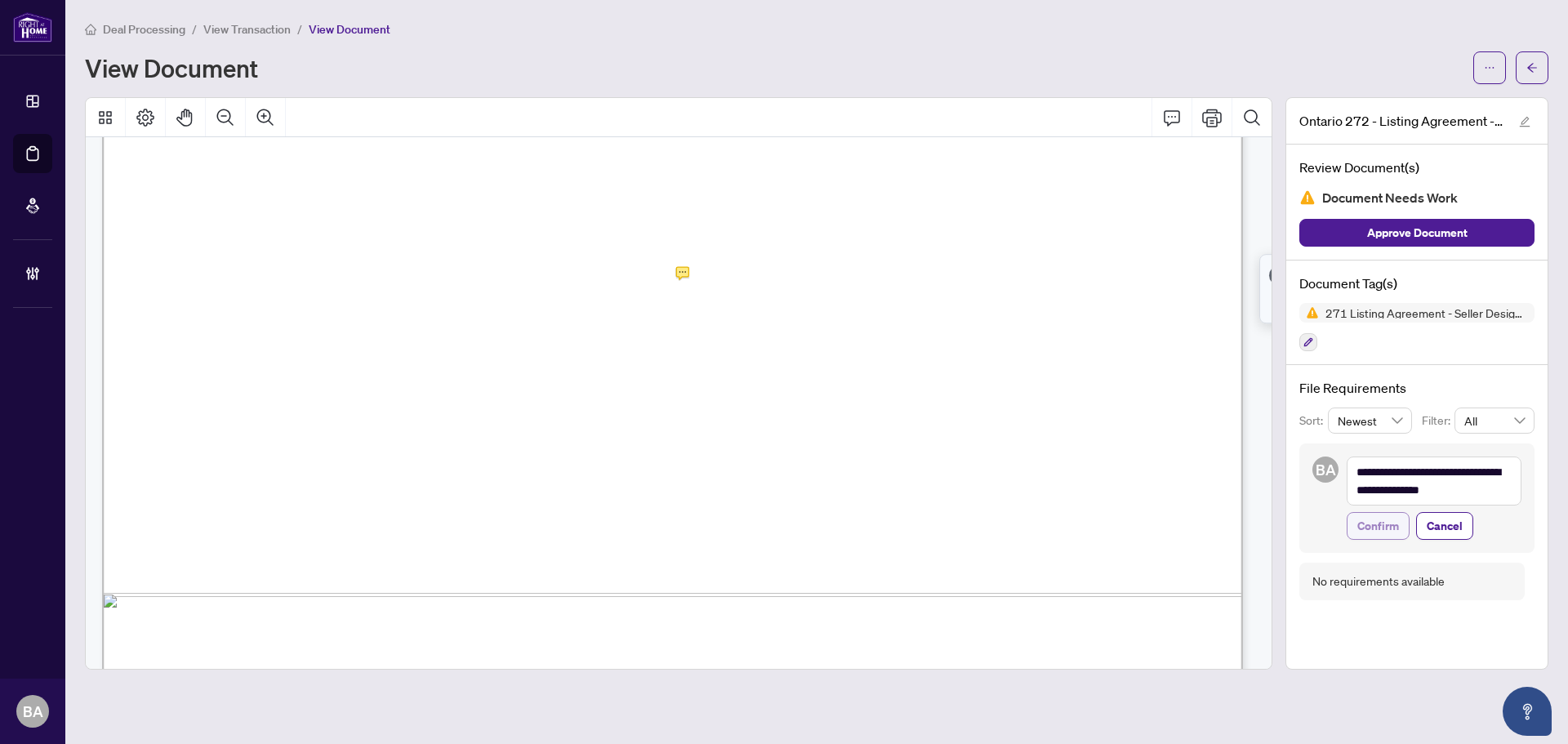
click at [1376, 536] on span "Confirm" at bounding box center [1378, 525] width 42 height 26
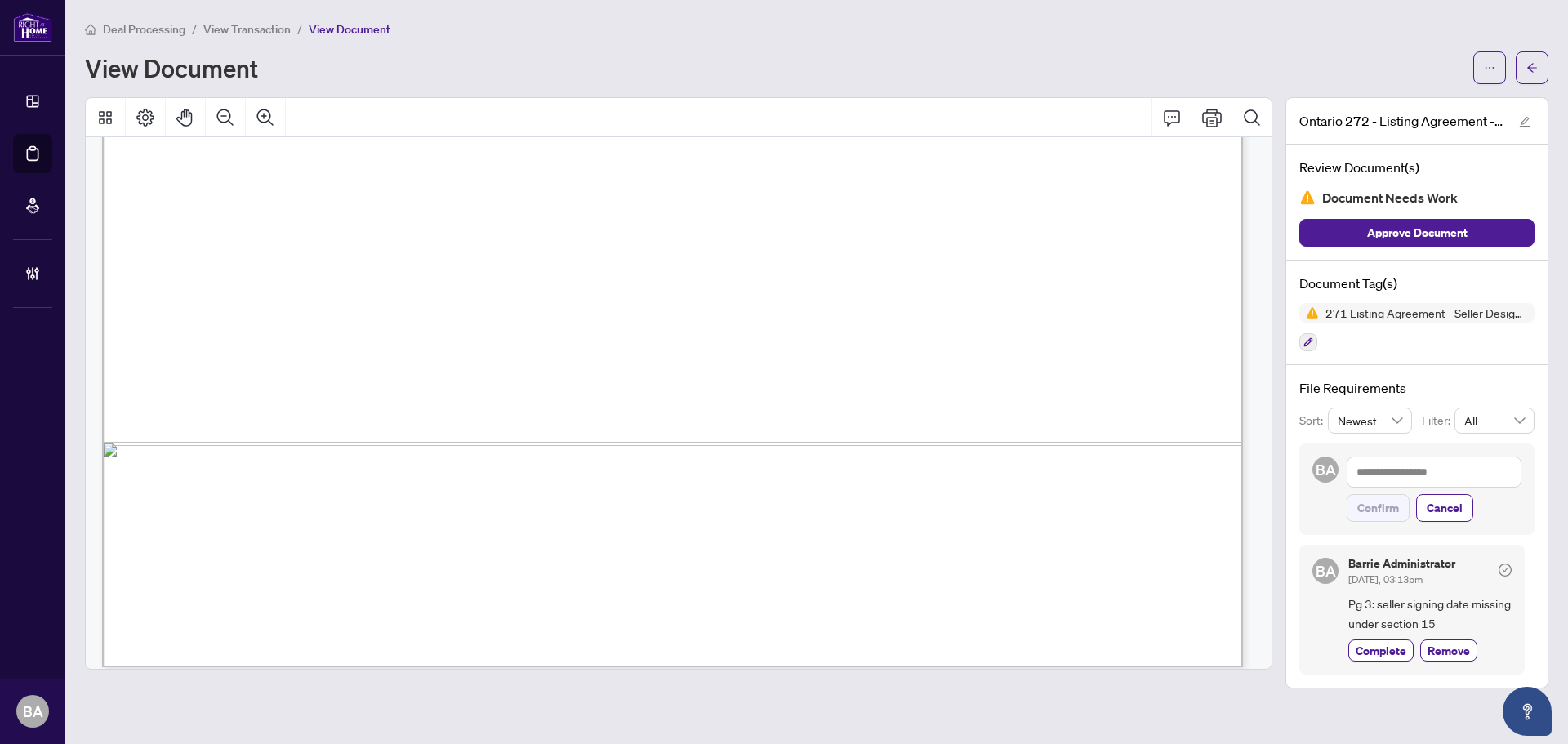
scroll to position [5528, 0]
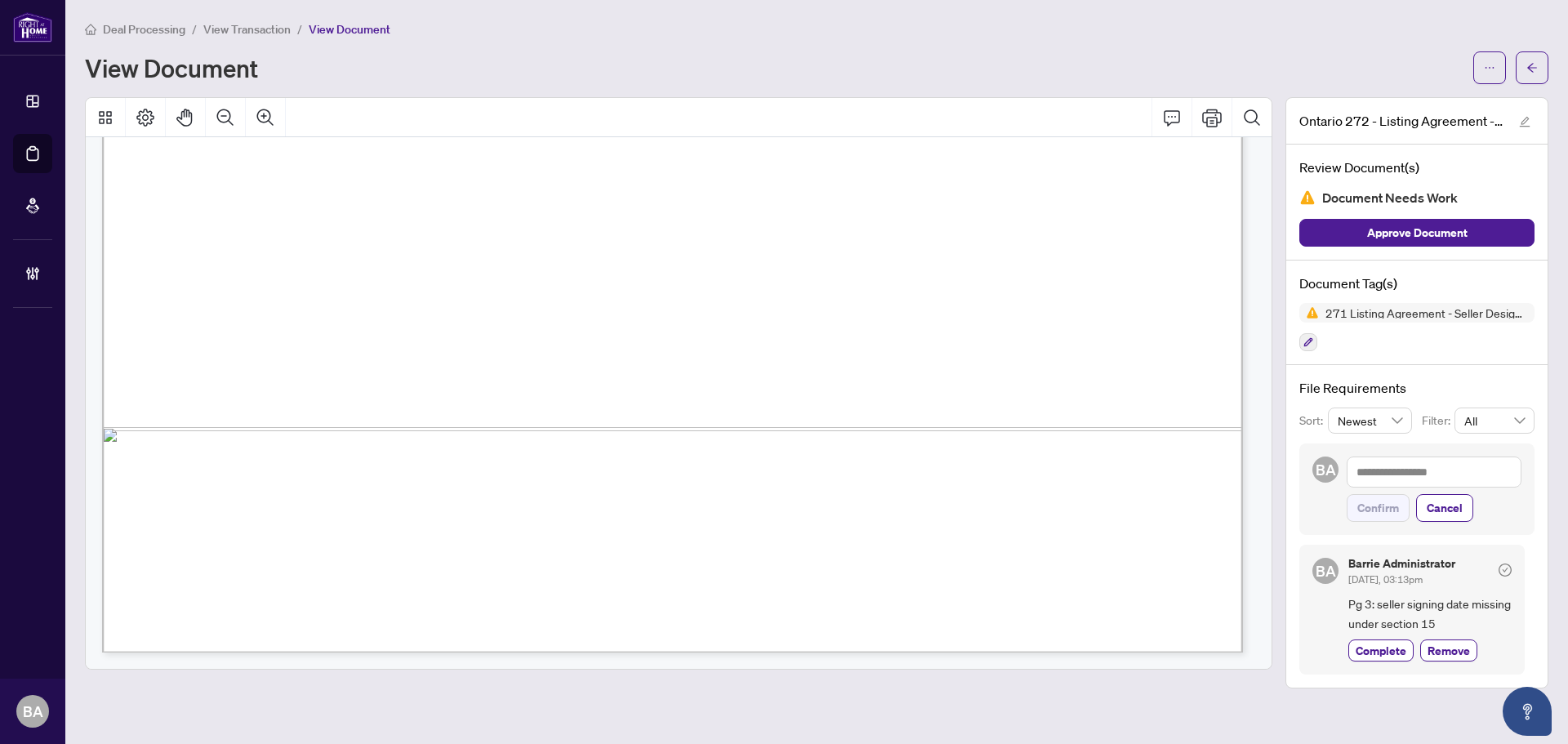
click at [251, 28] on span "View Transaction" at bounding box center [247, 29] width 87 height 15
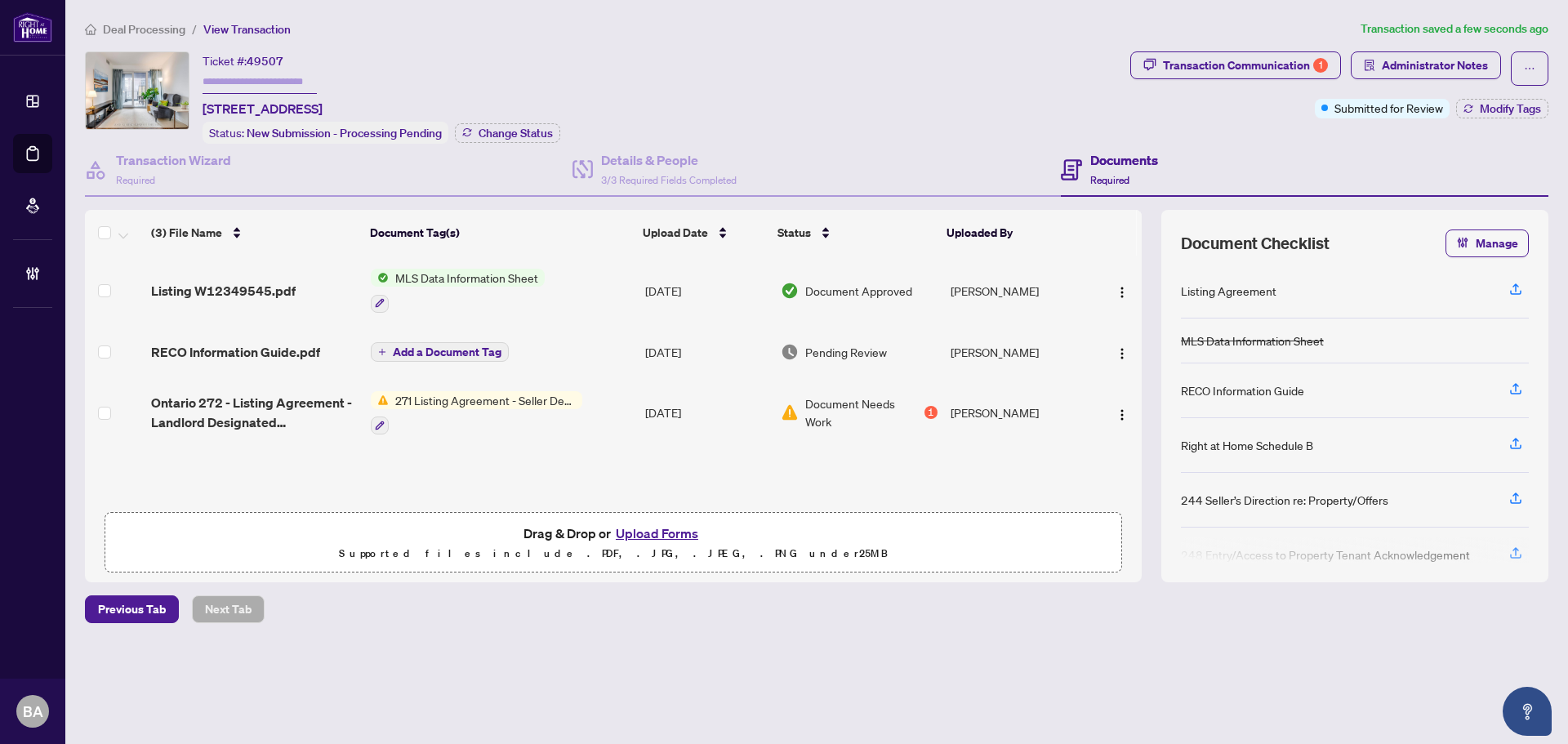
click at [296, 346] on span "RECO Information Guide.pdf" at bounding box center [236, 352] width 169 height 19
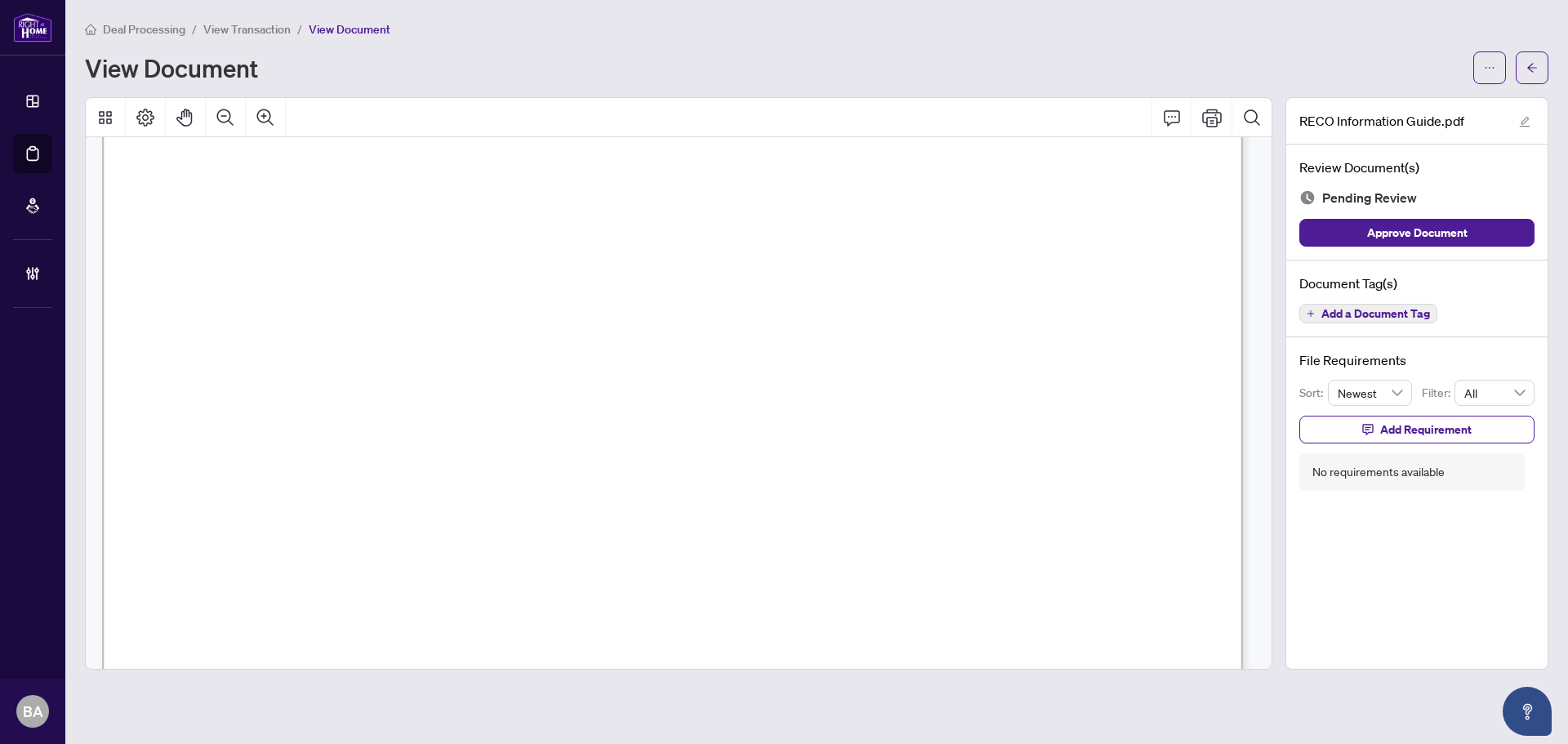
scroll to position [19051, 0]
click at [1337, 298] on div "Document Tag(s) Add a Document Tag" at bounding box center [1416, 299] width 261 height 78
click at [1338, 311] on span "Add a Document Tag" at bounding box center [1376, 313] width 109 height 12
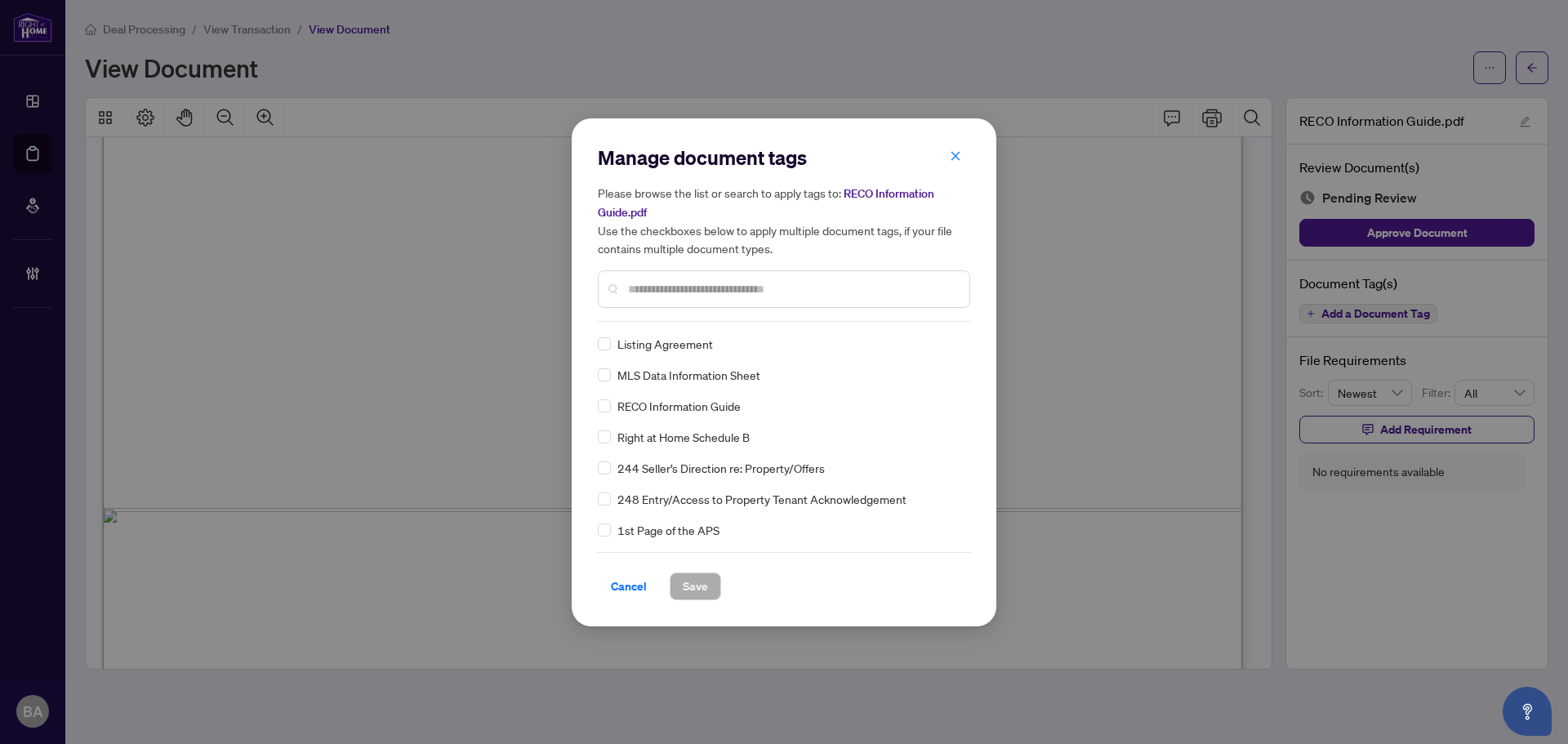
click at [803, 322] on div "Manage document tags Please browse the list or search to apply tags to: RECO In…" at bounding box center [784, 372] width 373 height 456
click at [801, 296] on input "text" at bounding box center [792, 289] width 328 height 18
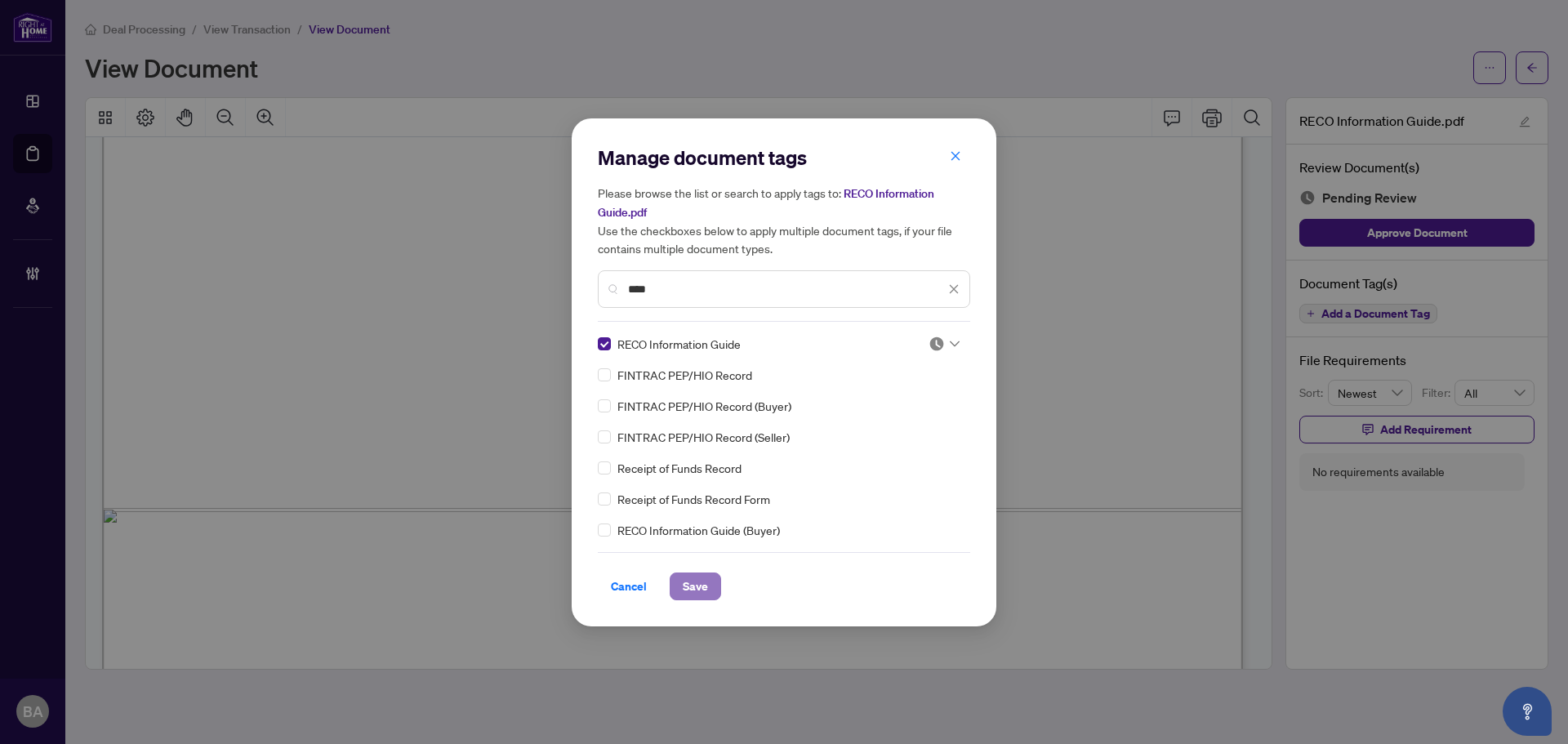
click at [689, 590] on span "Save" at bounding box center [696, 586] width 25 height 26
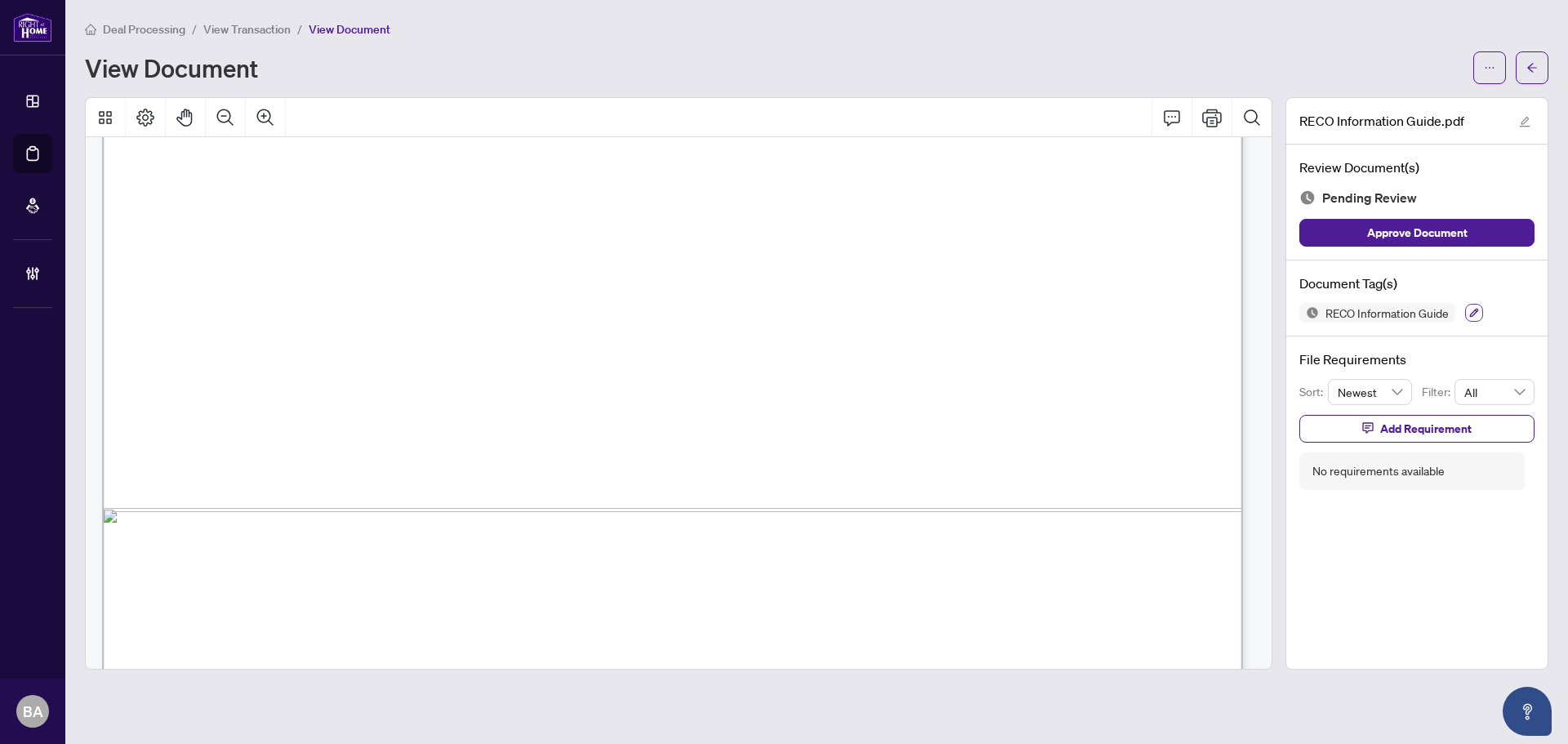
click at [1475, 317] on button "button" at bounding box center [1474, 312] width 18 height 18
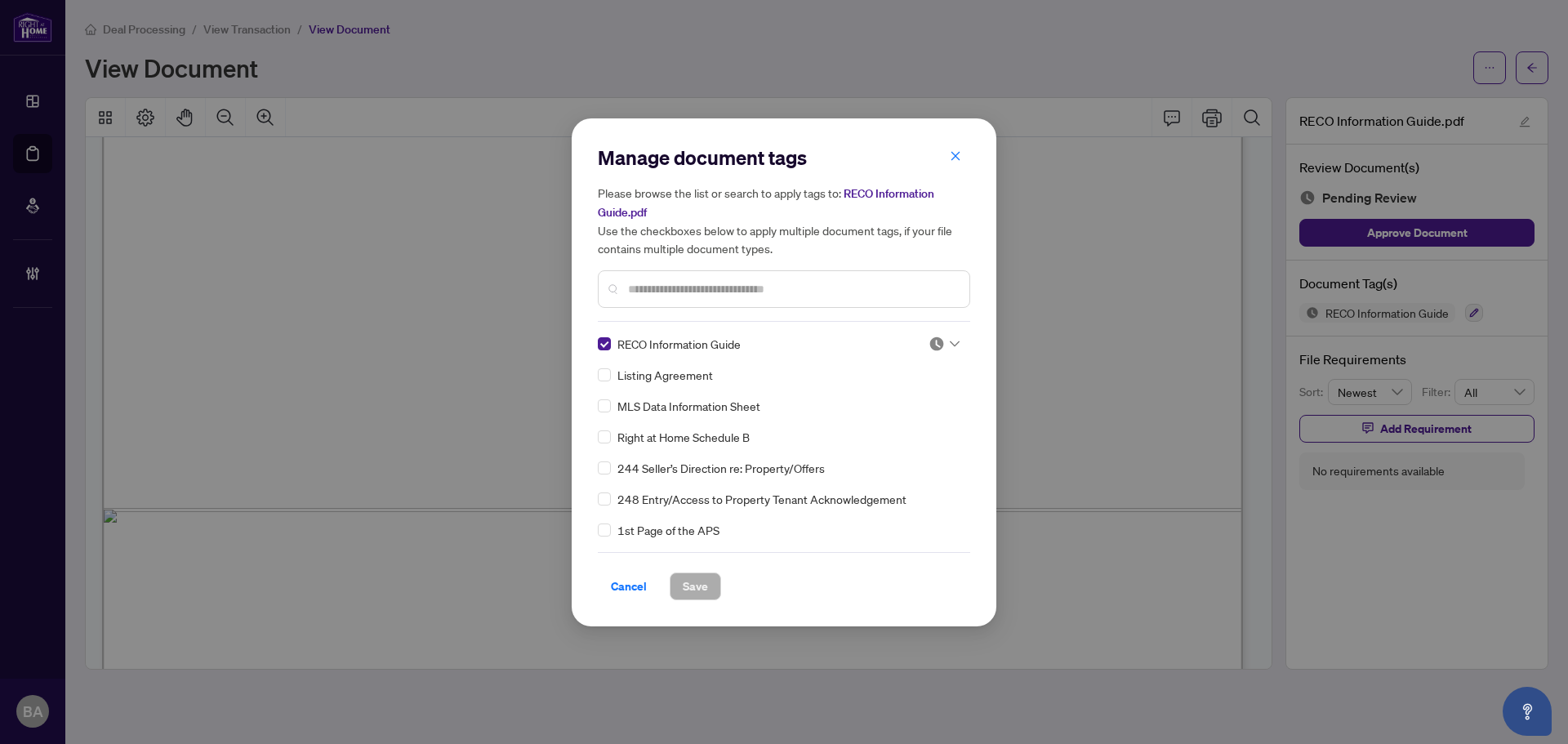
click at [930, 342] on img at bounding box center [936, 343] width 16 height 16
click at [926, 420] on div "Approved" at bounding box center [890, 423] width 105 height 18
click at [708, 590] on button "Save" at bounding box center [695, 586] width 51 height 28
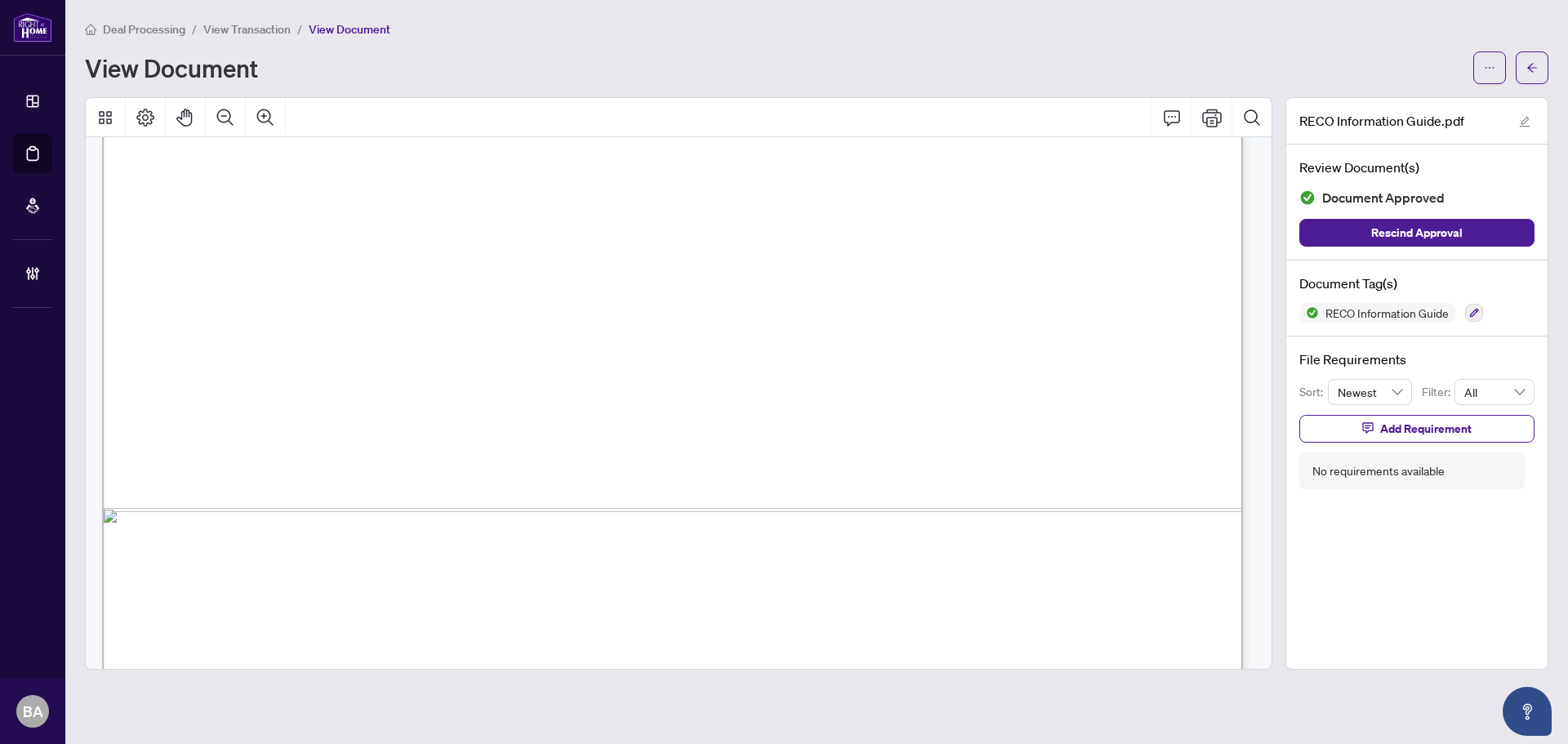
click at [273, 28] on span "View Transaction" at bounding box center [247, 29] width 87 height 15
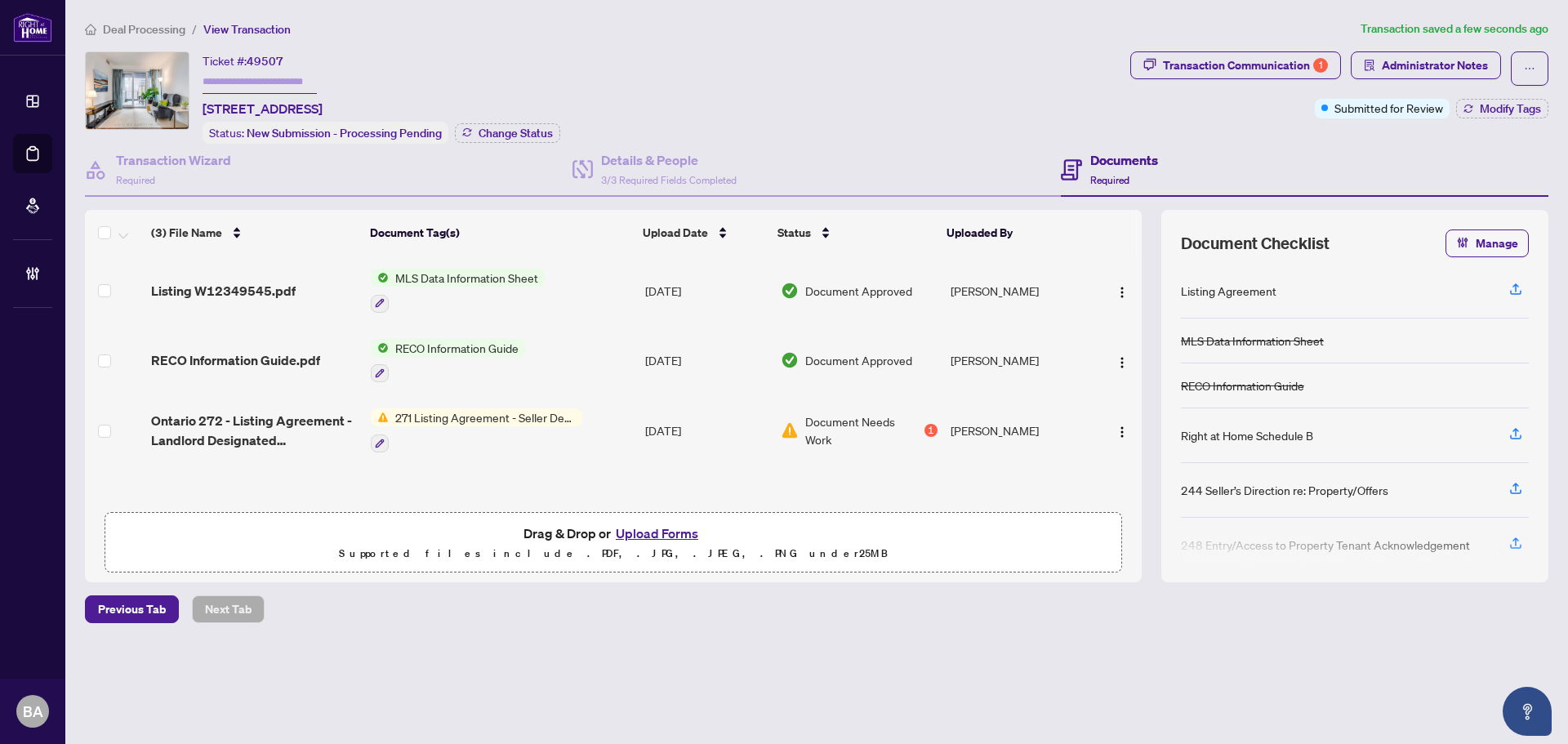
scroll to position [1, 0]
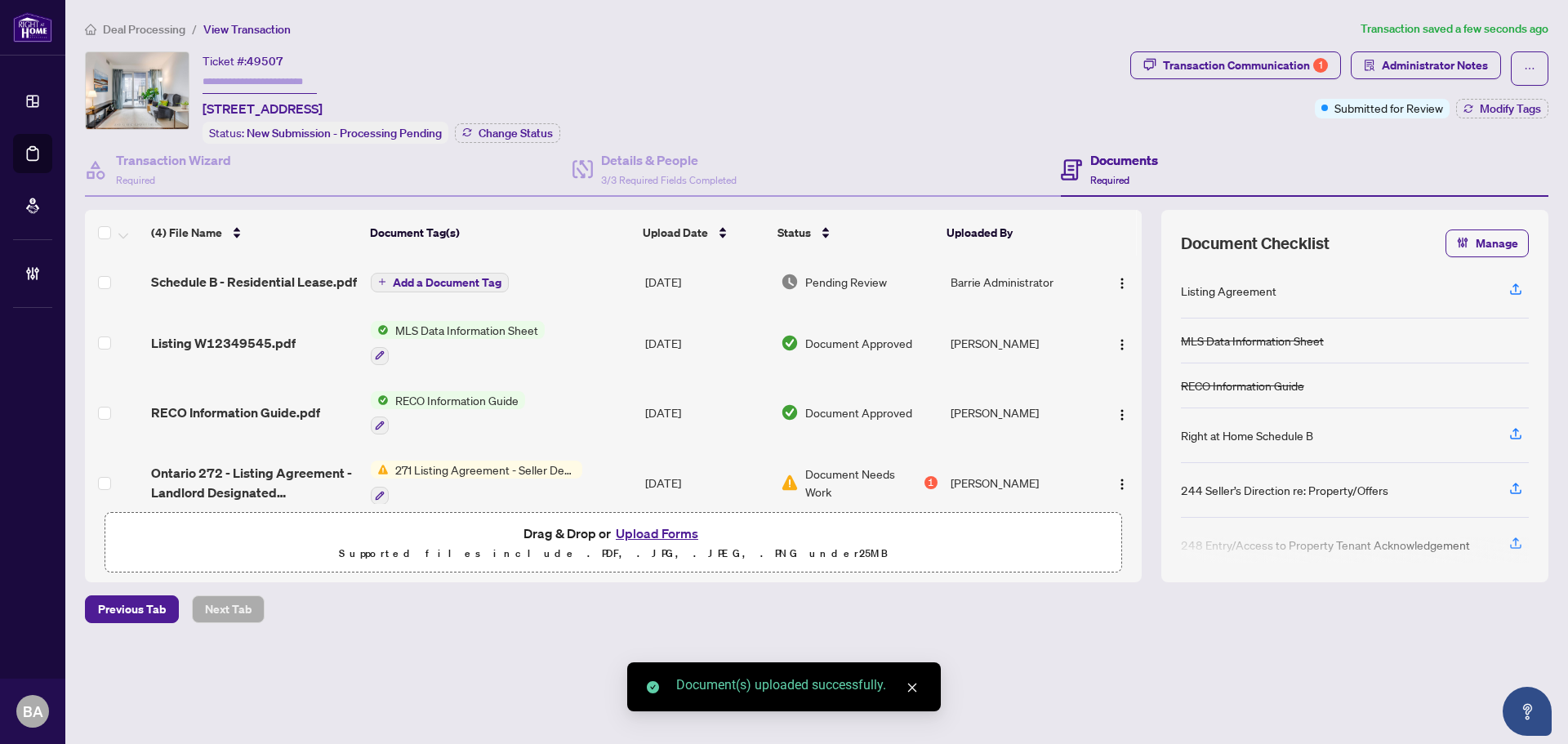
click at [502, 278] on button "Add a Document Tag" at bounding box center [440, 282] width 138 height 19
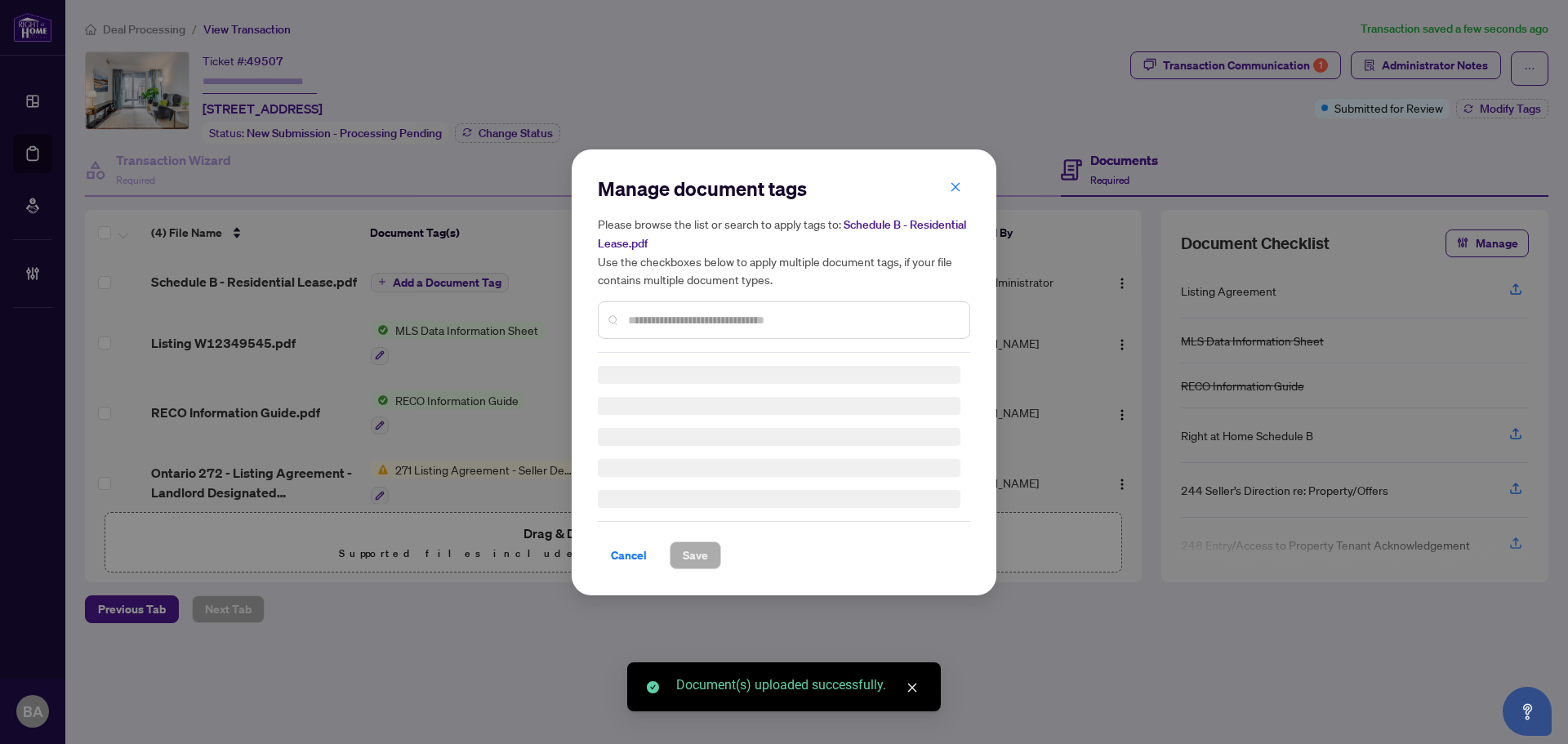
click at [704, 303] on div at bounding box center [784, 320] width 373 height 38
click at [711, 310] on div "Manage document tags Please browse the list or search to apply tags to: Schedul…" at bounding box center [784, 264] width 373 height 178
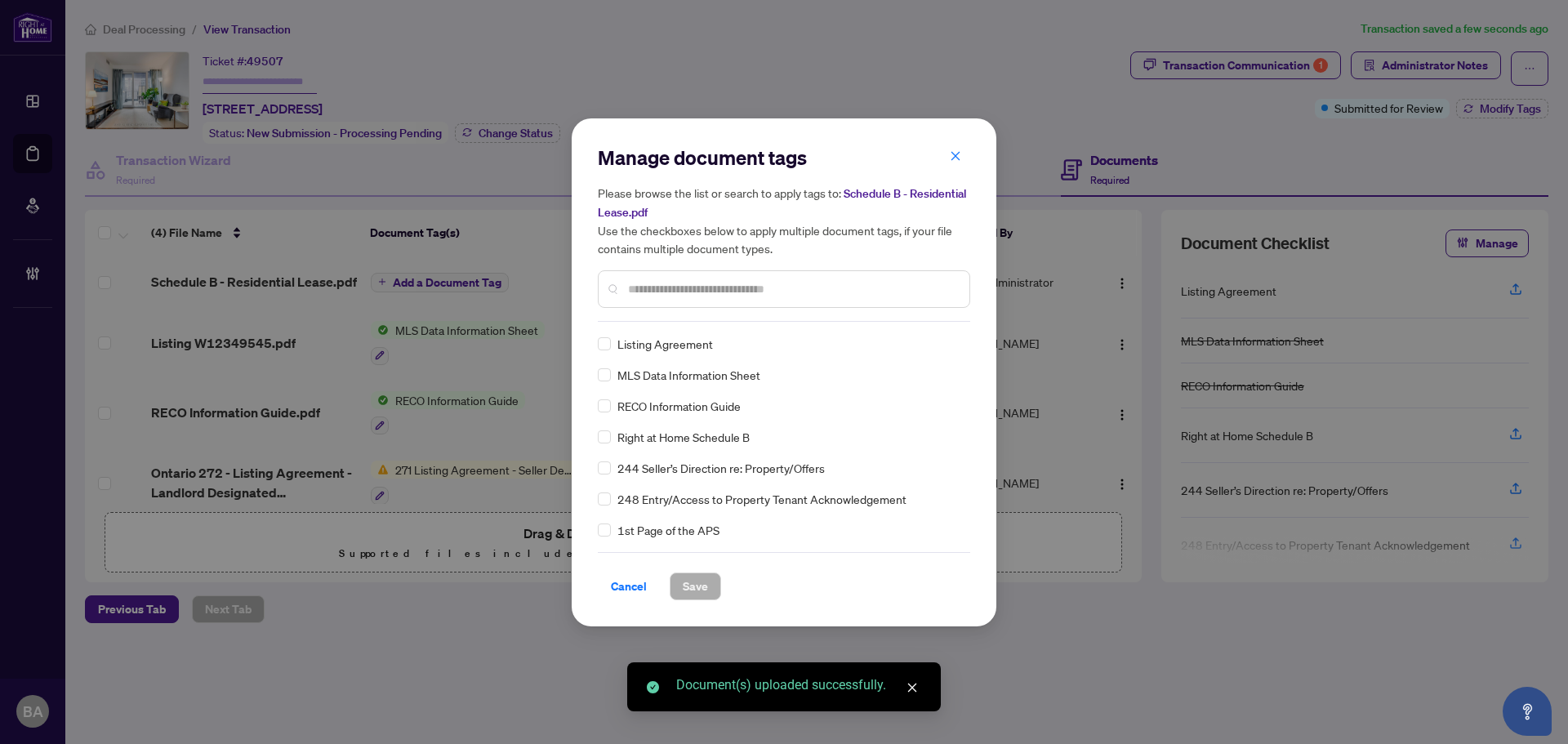
click at [715, 312] on div "Manage document tags Please browse the list or search to apply tags to: Schedul…" at bounding box center [784, 233] width 373 height 178
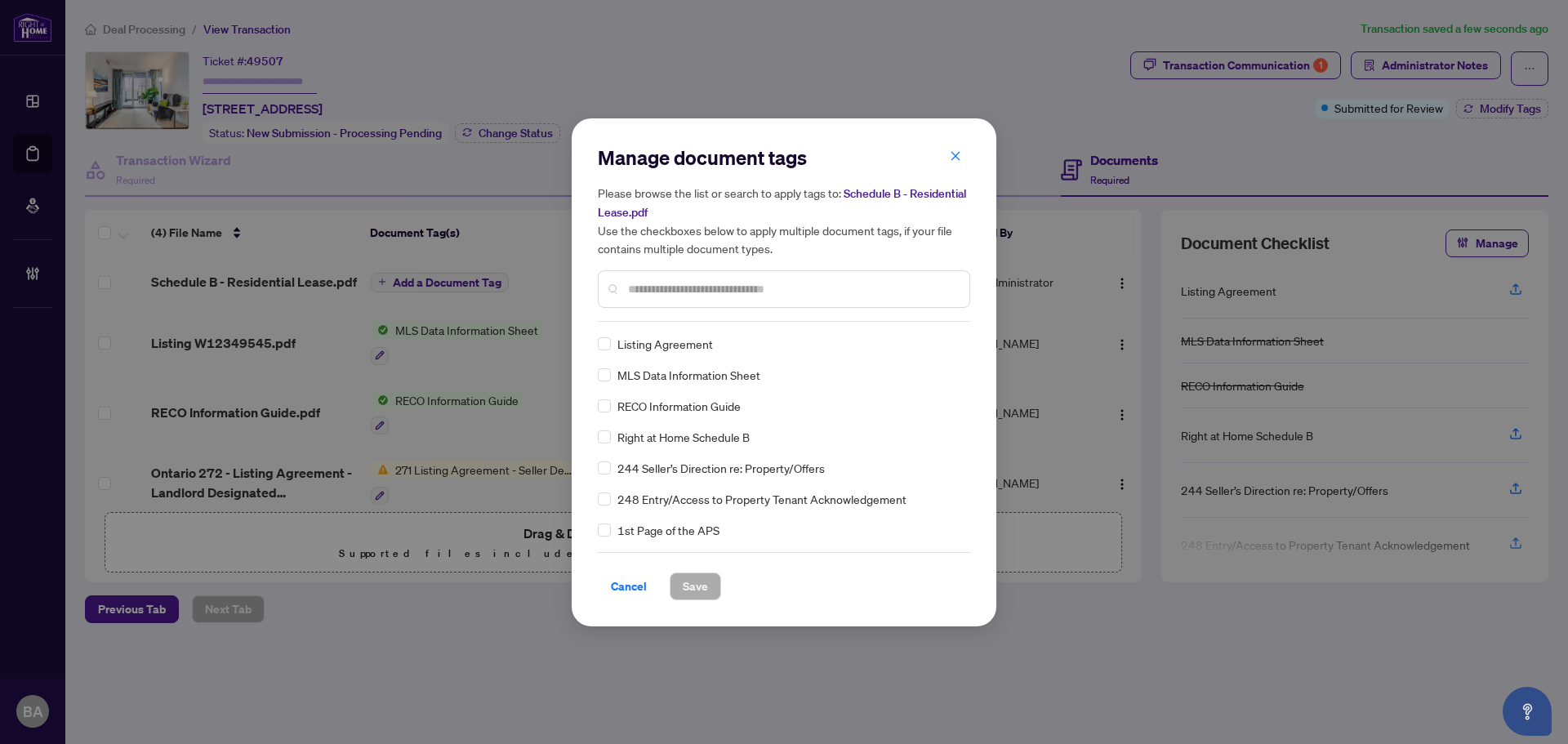
click at [745, 275] on div at bounding box center [784, 289] width 373 height 38
click at [748, 280] on input "text" at bounding box center [792, 289] width 328 height 18
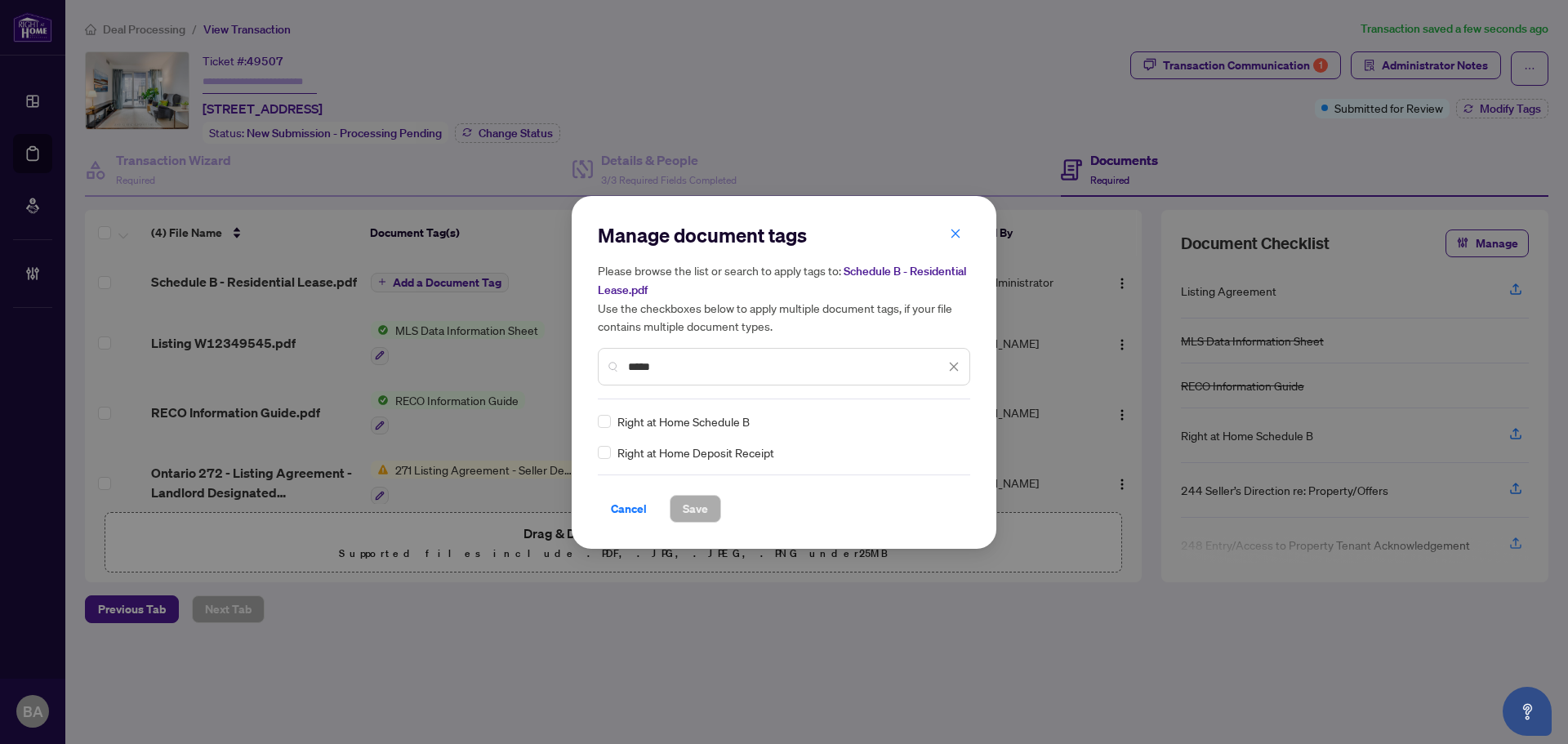
type input "*****"
click at [610, 417] on div "Right at Home Schedule B" at bounding box center [779, 421] width 363 height 18
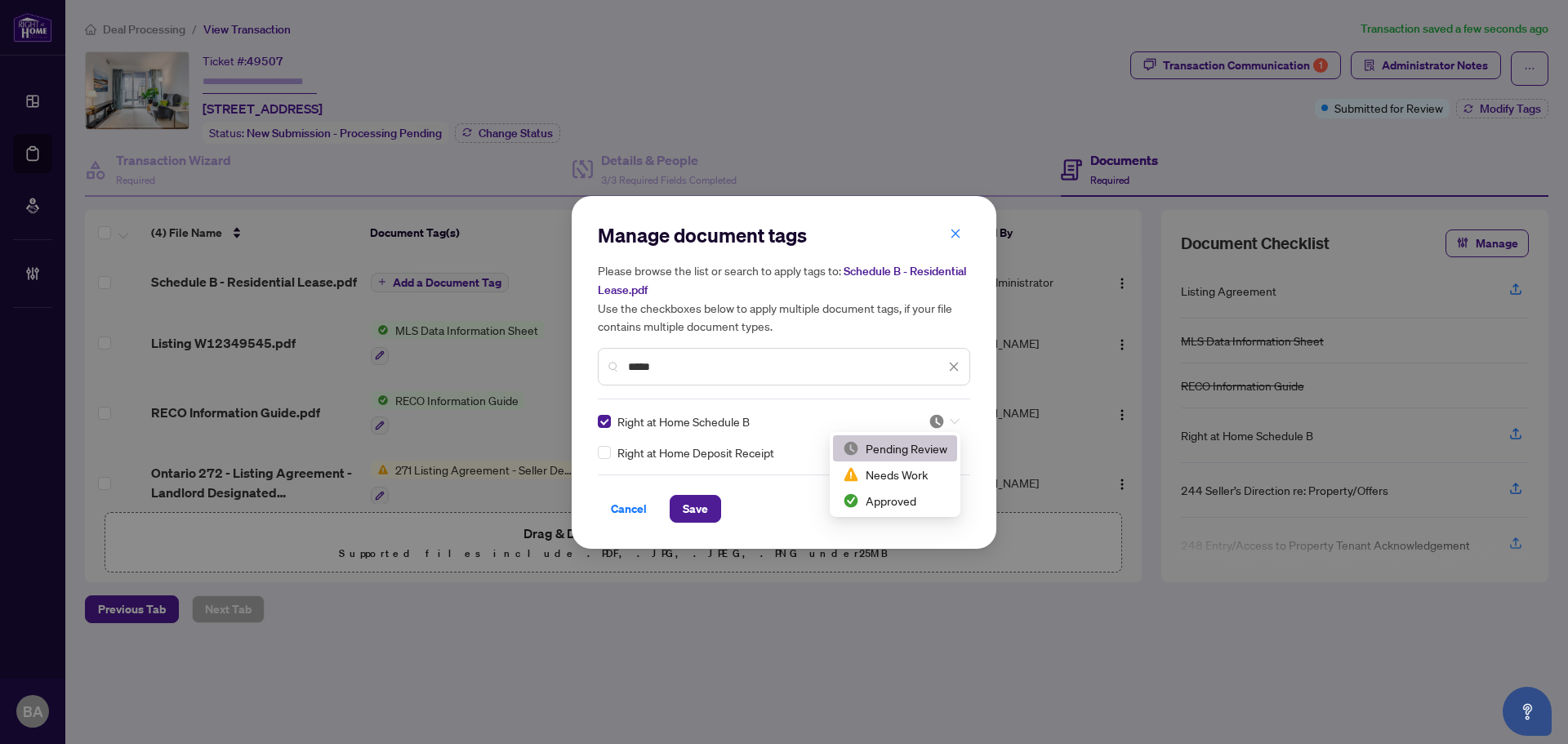
click at [934, 429] on input "search" at bounding box center [936, 421] width 16 height 24
click at [897, 497] on div "Approved" at bounding box center [895, 501] width 105 height 18
click at [713, 499] on button "Save" at bounding box center [695, 508] width 51 height 28
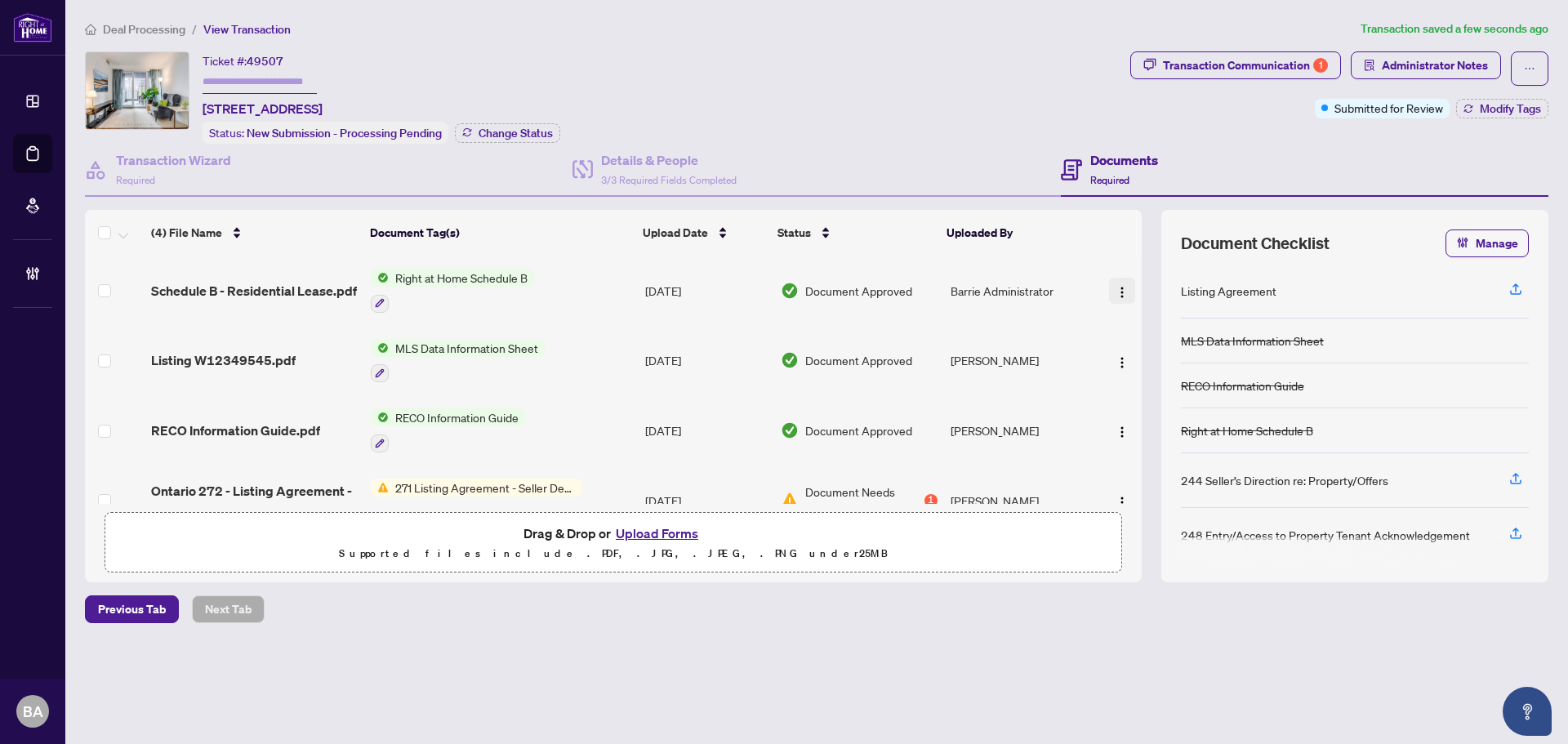
click at [1116, 281] on span "button" at bounding box center [1122, 290] width 13 height 18
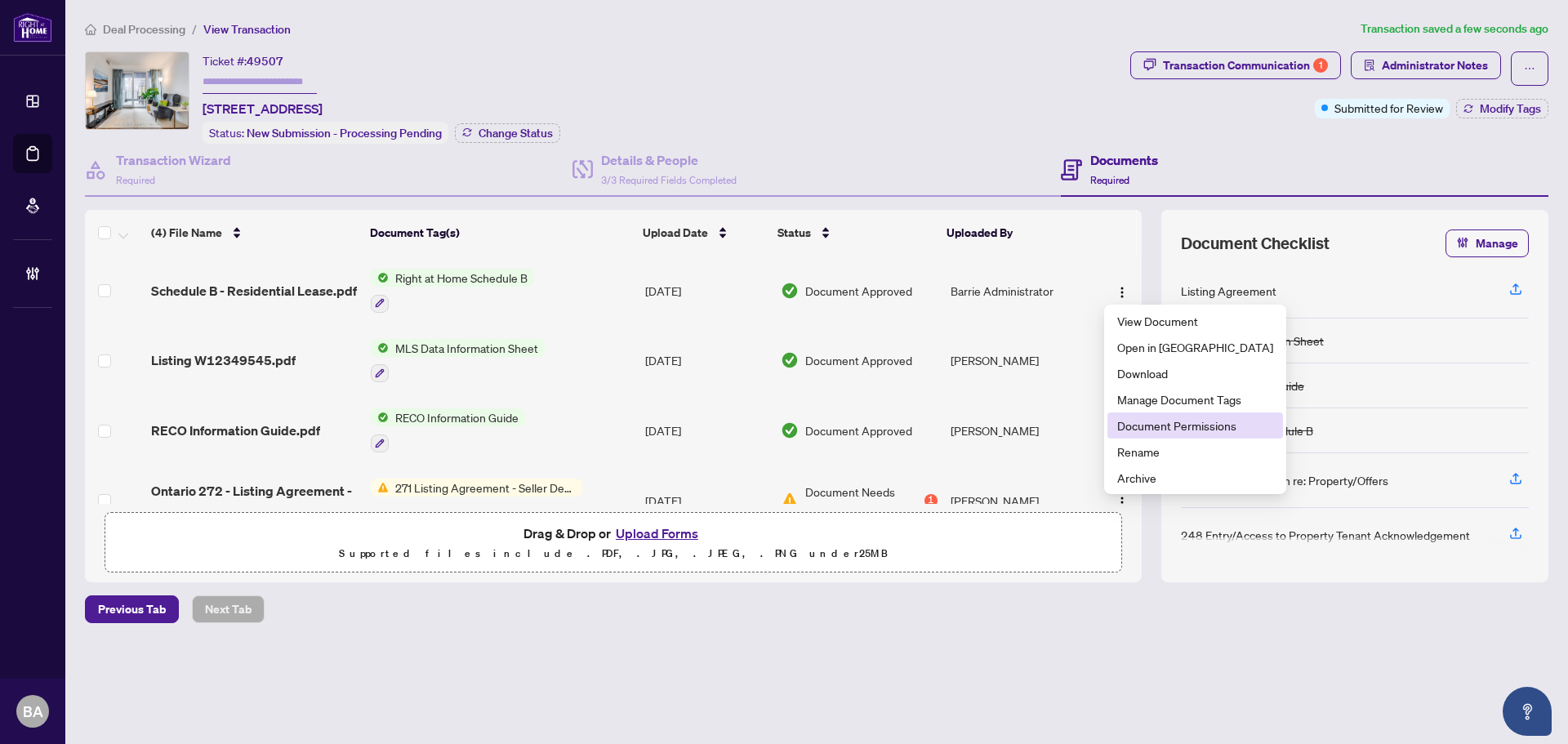
click at [1167, 426] on span "Document Permissions" at bounding box center [1194, 425] width 156 height 18
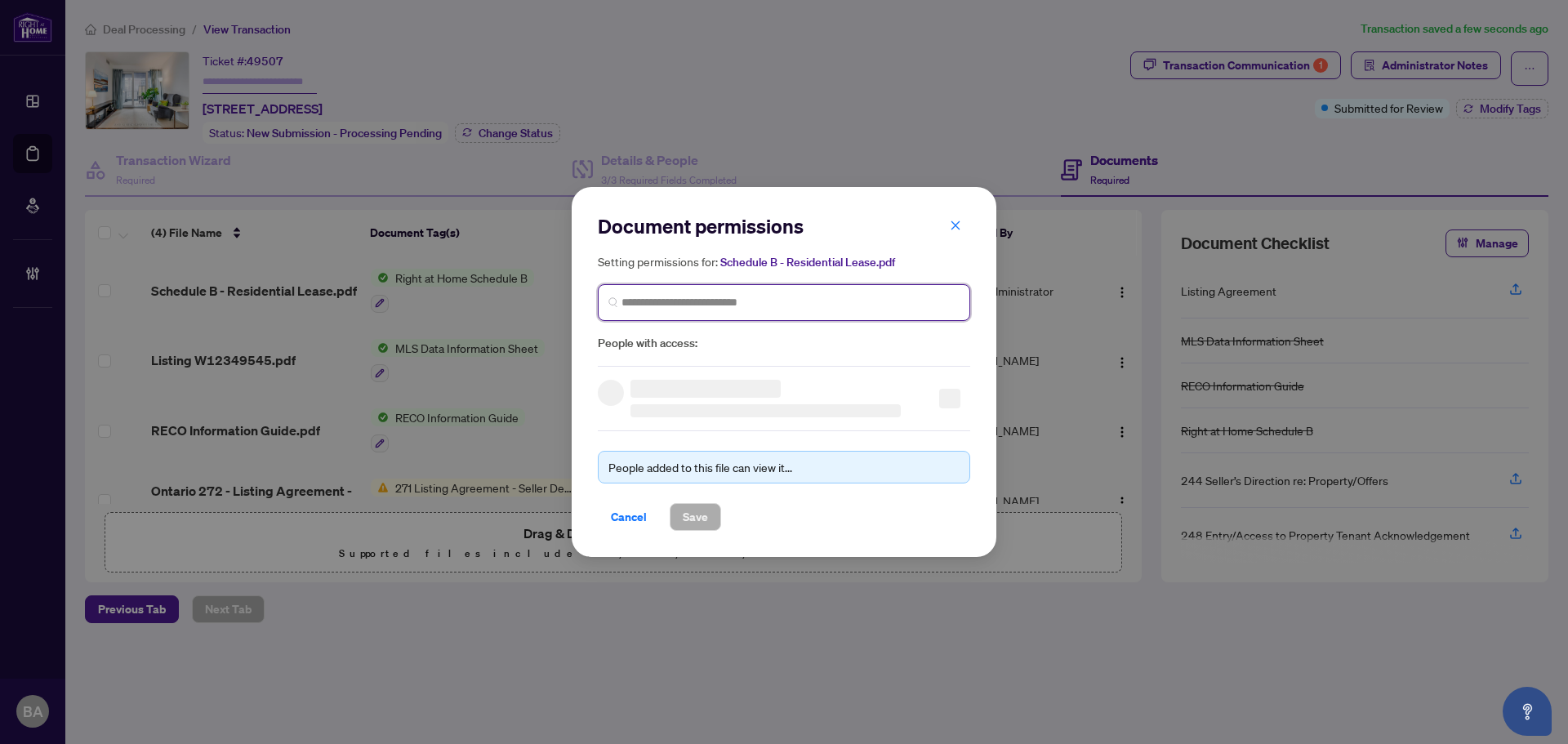
click at [708, 298] on input "search" at bounding box center [790, 303] width 338 height 17
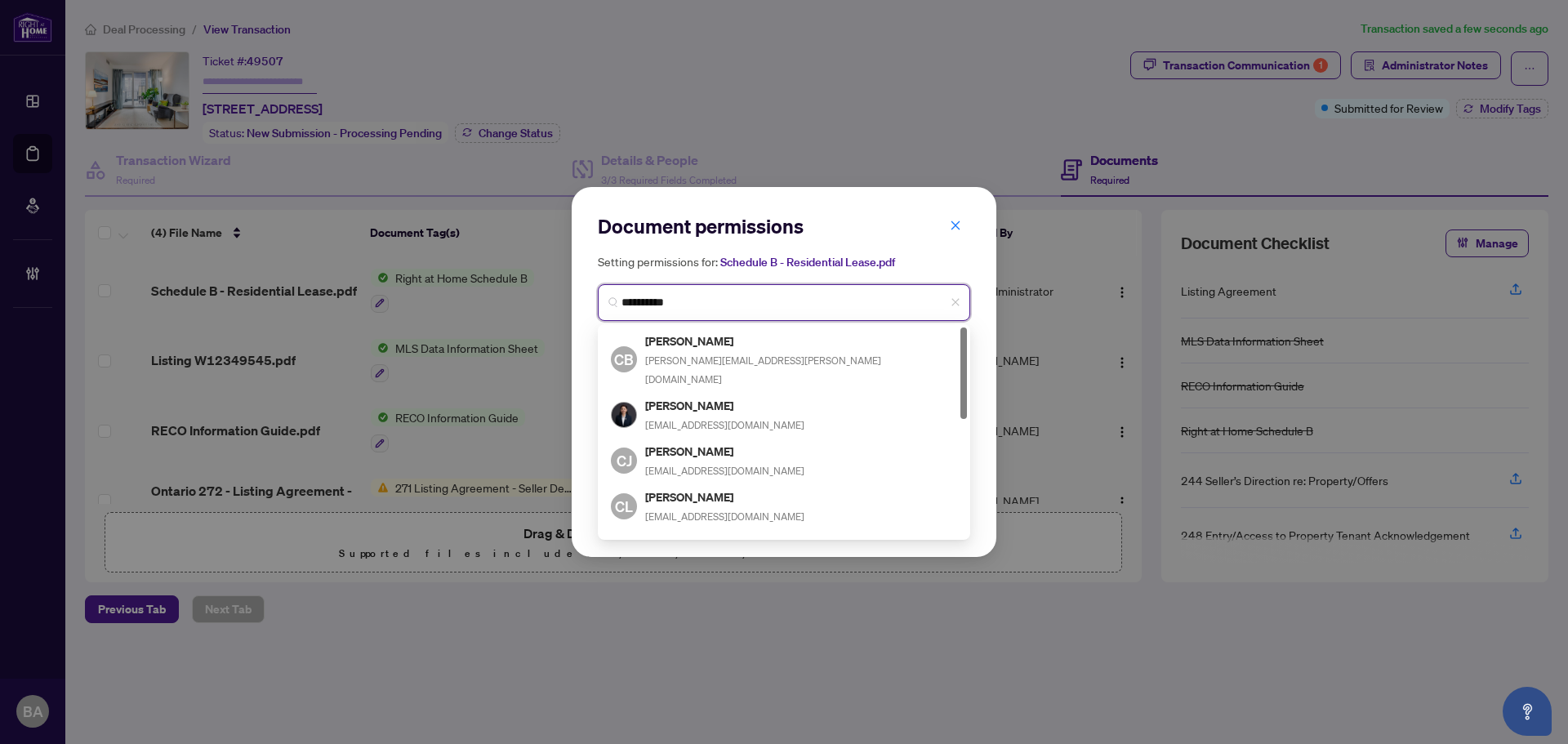
type input "**********"
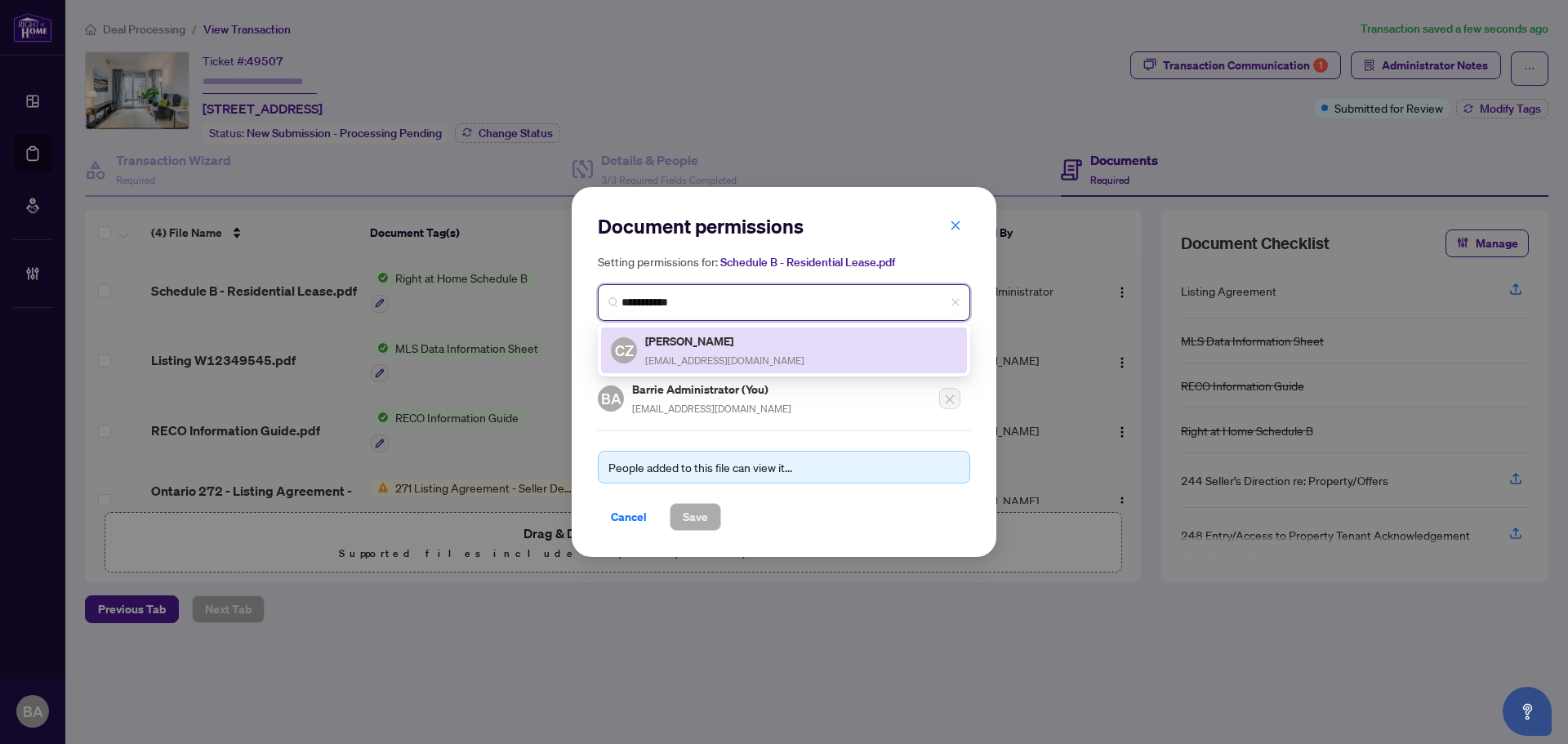
click at [735, 348] on div "Cindy Zhang cindy9968@gmail.com" at bounding box center [725, 350] width 159 height 38
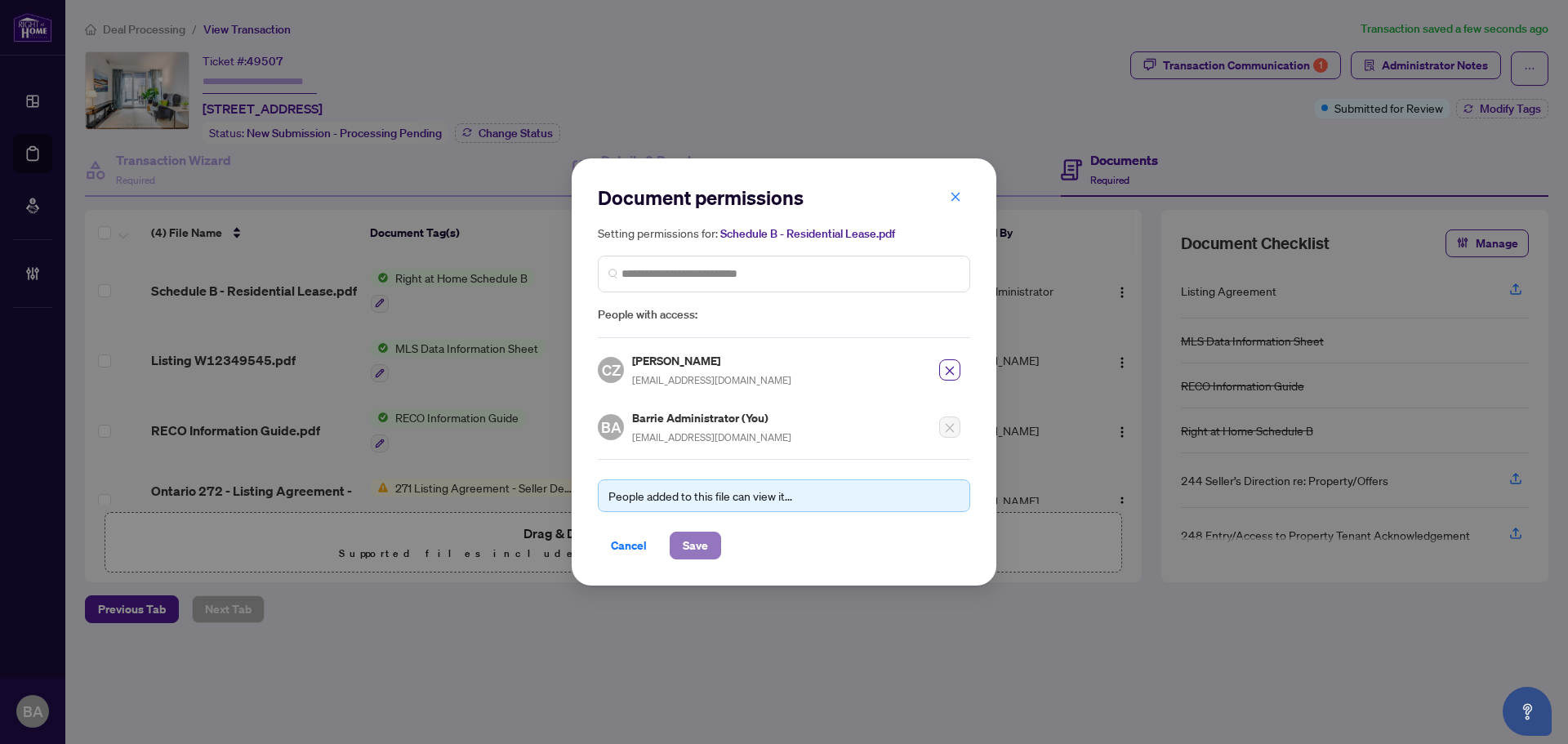
click at [705, 548] on span "Save" at bounding box center [696, 545] width 25 height 26
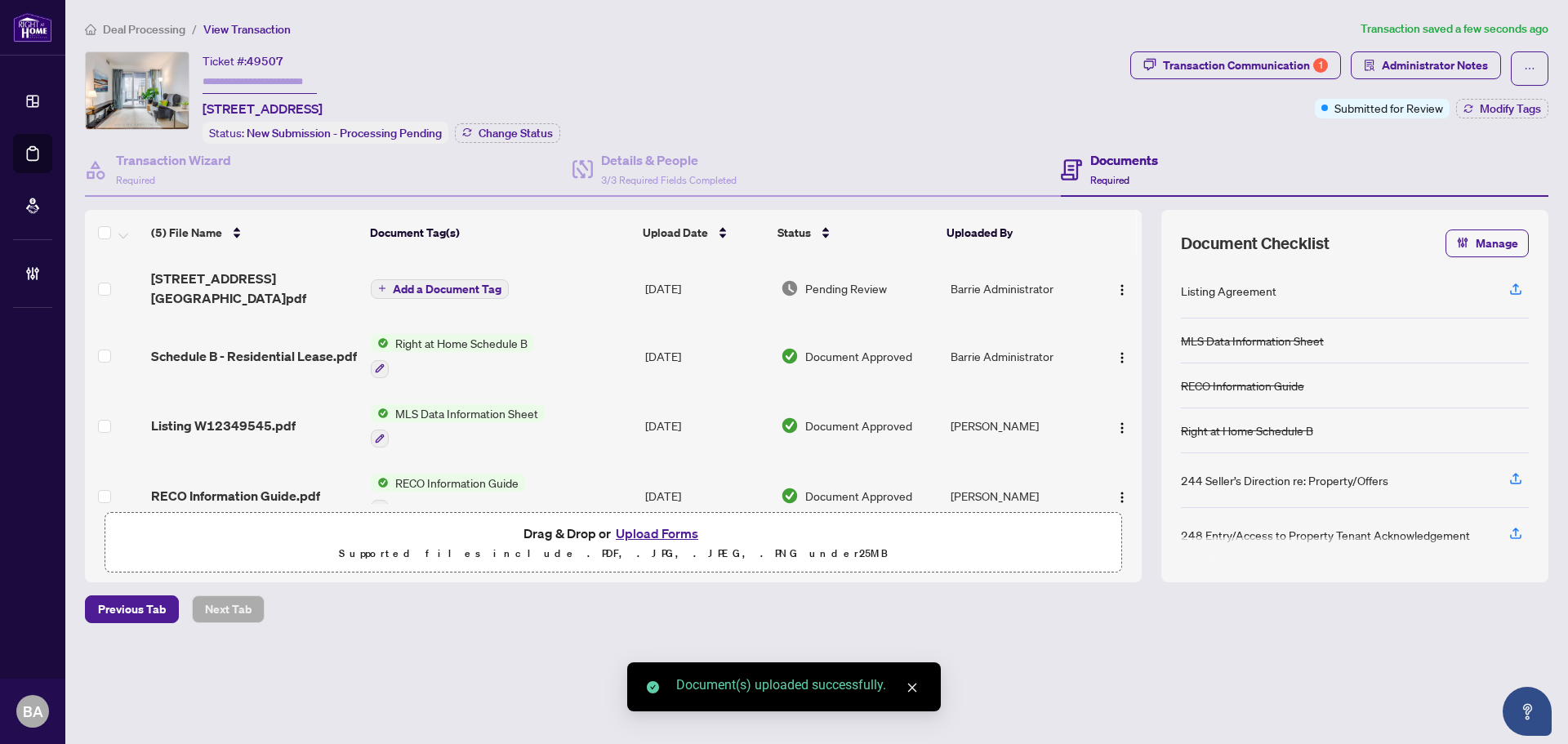
click at [652, 526] on button "Upload Forms" at bounding box center [656, 534] width 92 height 21
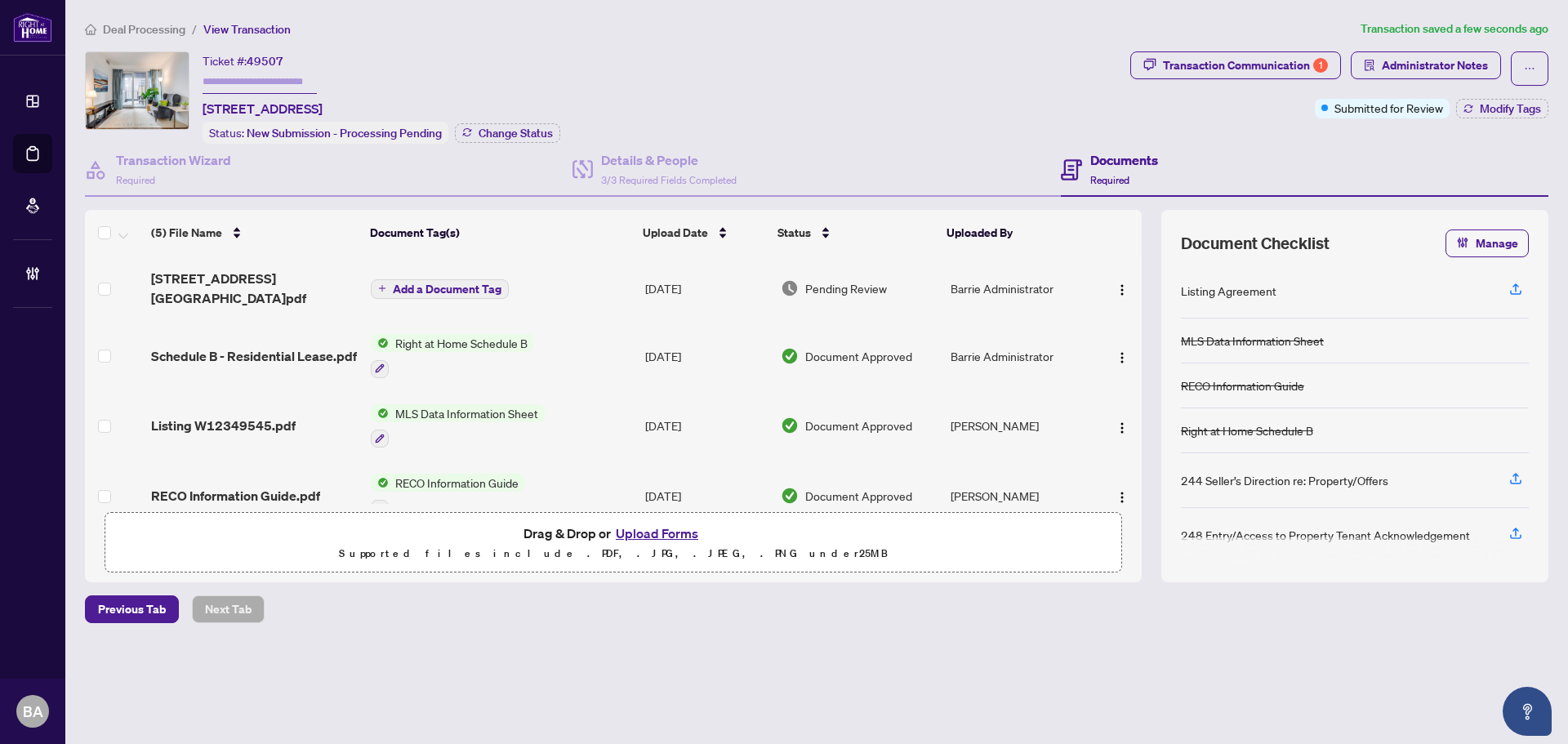
click at [462, 283] on span "Add a Document Tag" at bounding box center [447, 289] width 109 height 12
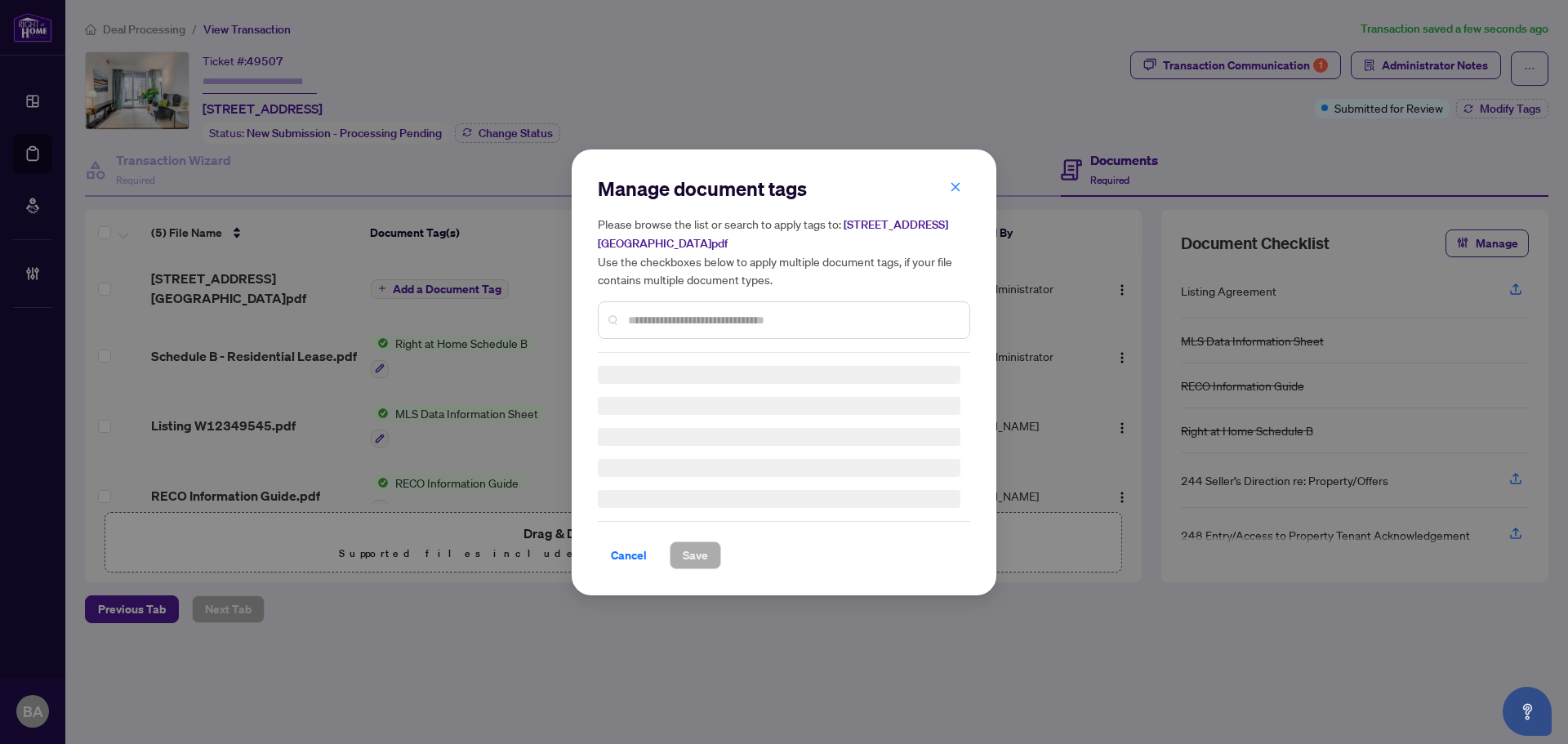
click at [695, 311] on div "Manage document tags Please browse the list or search to apply tags to: 620-21 …" at bounding box center [784, 264] width 373 height 178
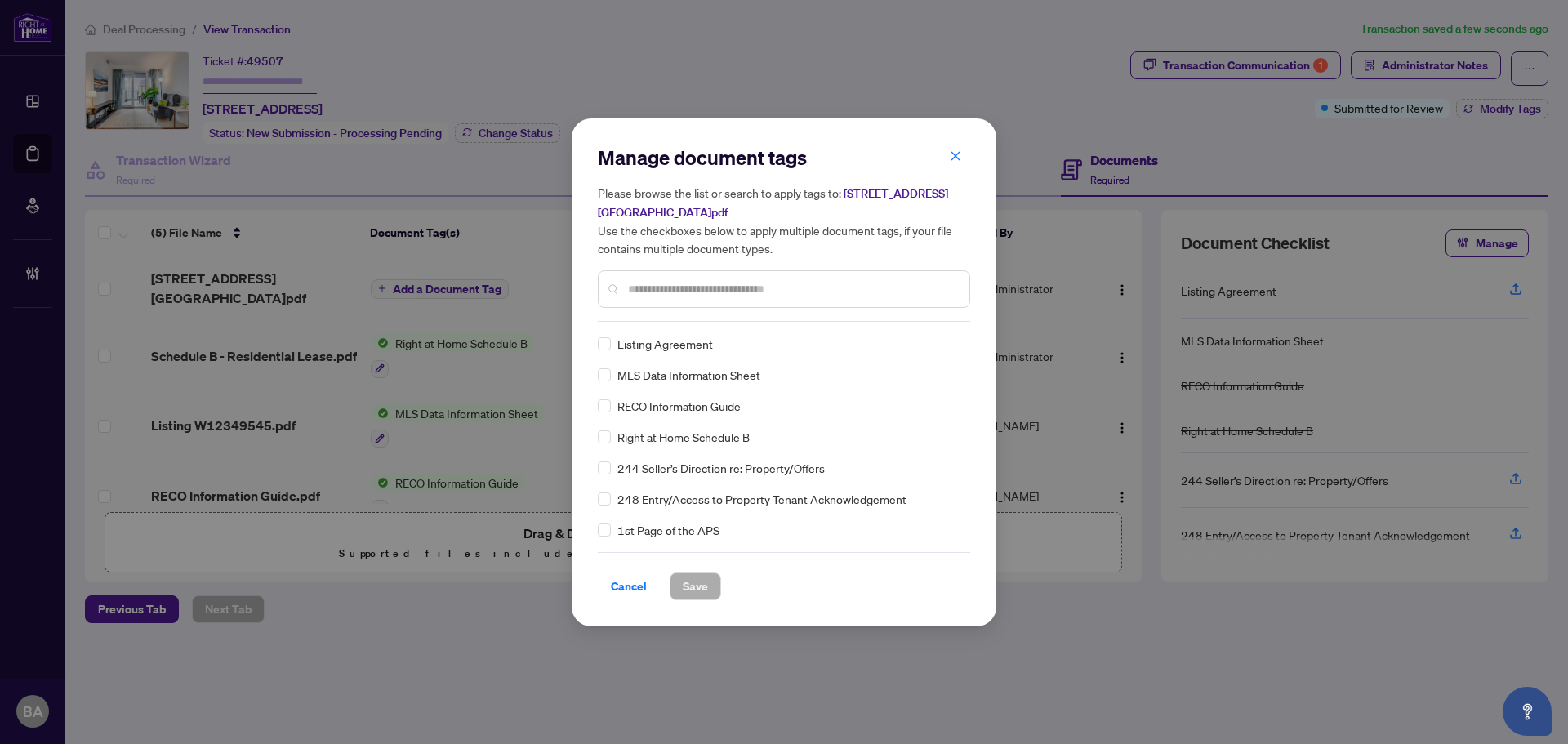
click at [681, 321] on div "Manage document tags Please browse the list or search to apply tags to: 620-21 …" at bounding box center [784, 372] width 373 height 456
click at [711, 289] on input "text" at bounding box center [792, 289] width 328 height 18
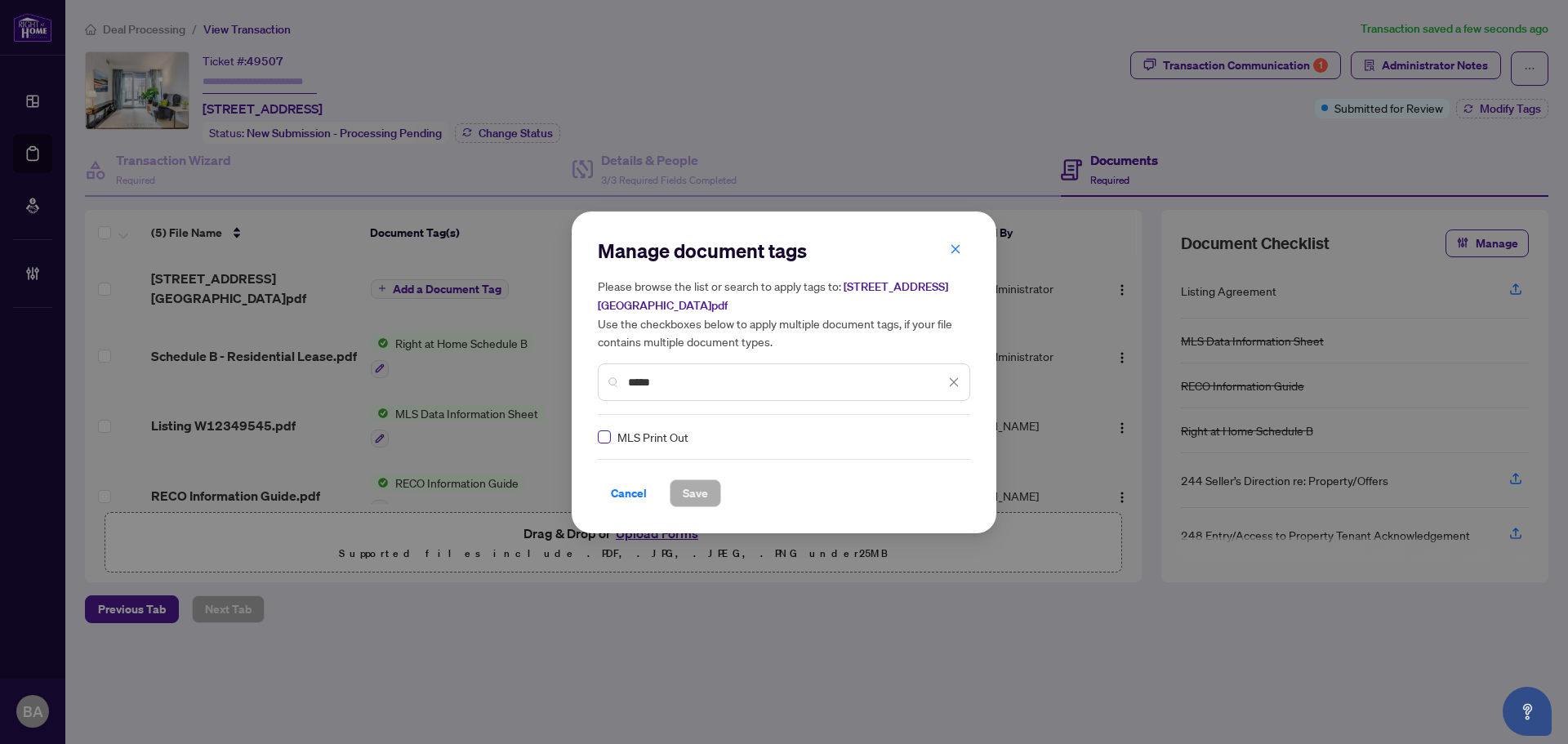
type input "*****"
click at [930, 438] on img at bounding box center [936, 437] width 16 height 16
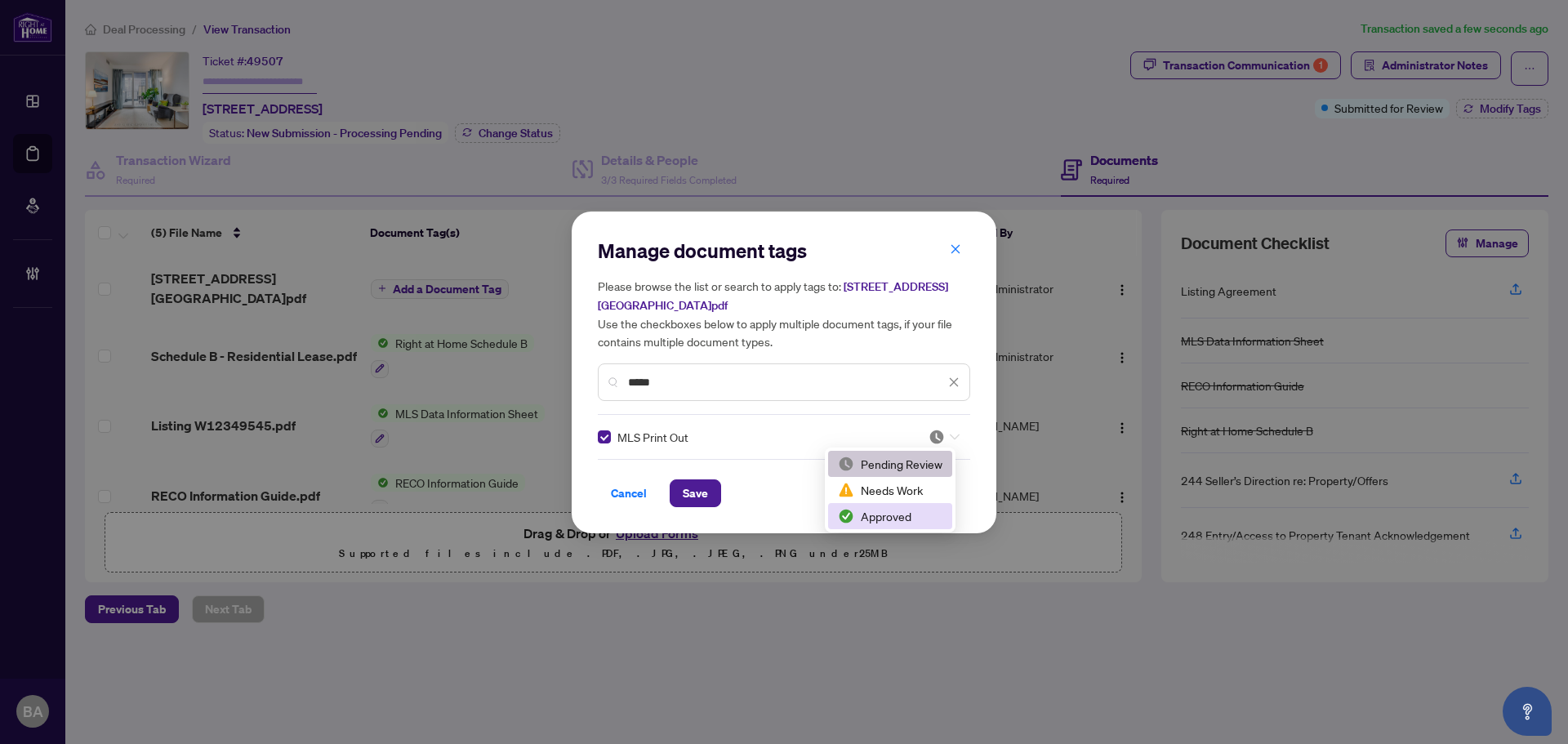
click at [909, 511] on div "Approved" at bounding box center [890, 516] width 105 height 18
click at [684, 485] on span "Save" at bounding box center [696, 493] width 25 height 26
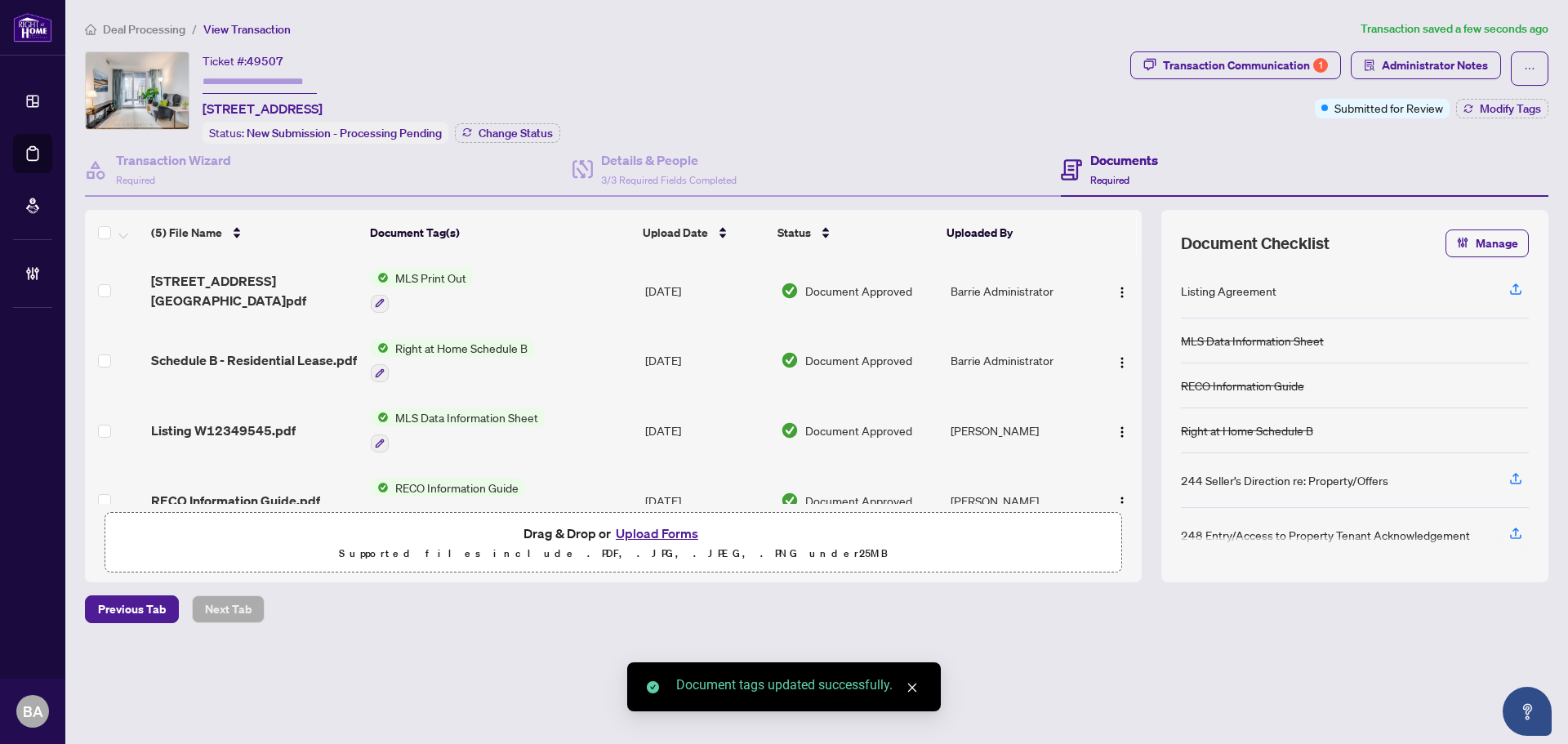
click at [1110, 302] on td at bounding box center [1118, 290] width 49 height 70
click at [1121, 282] on span "button" at bounding box center [1122, 290] width 13 height 18
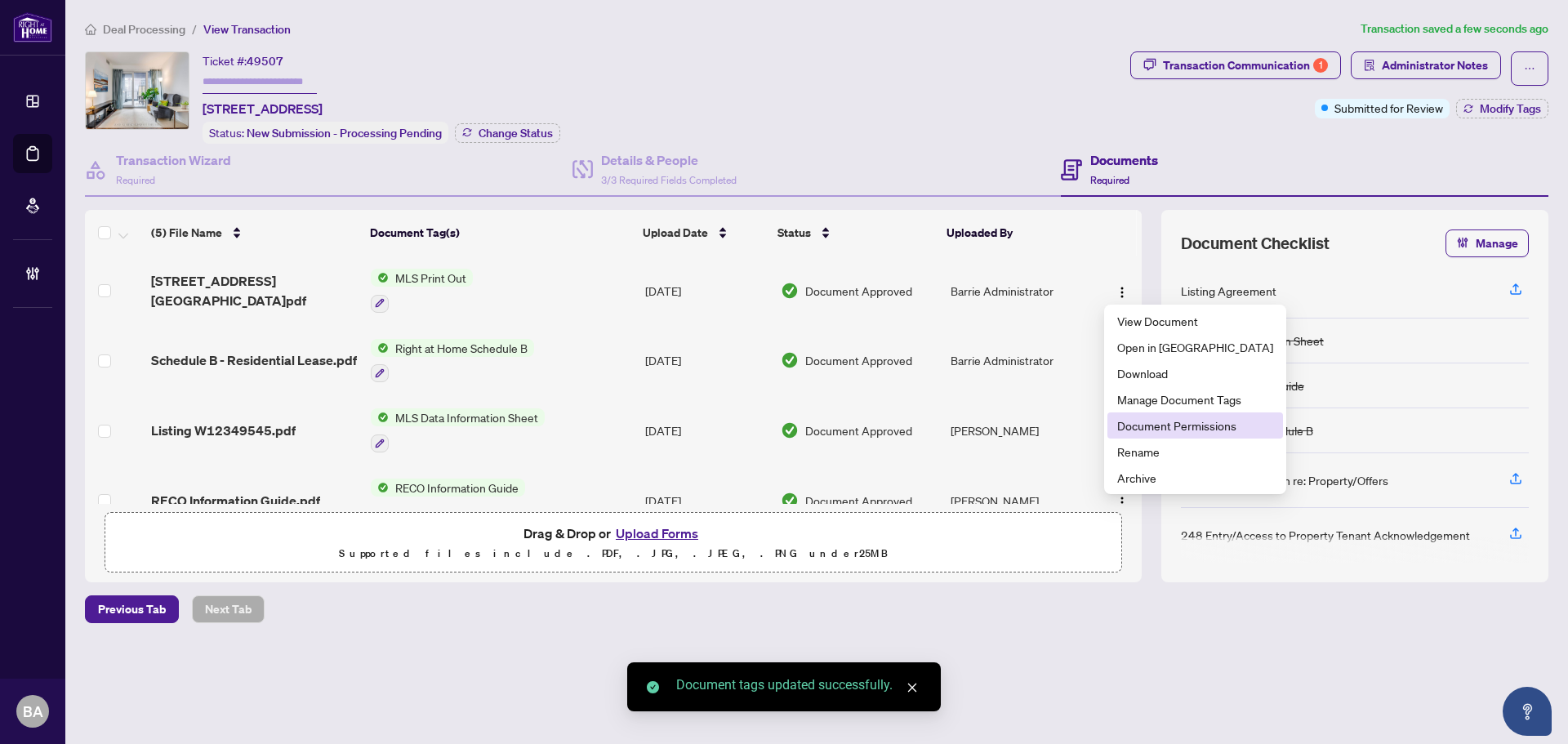
click at [1121, 418] on span "Document Permissions" at bounding box center [1194, 425] width 156 height 18
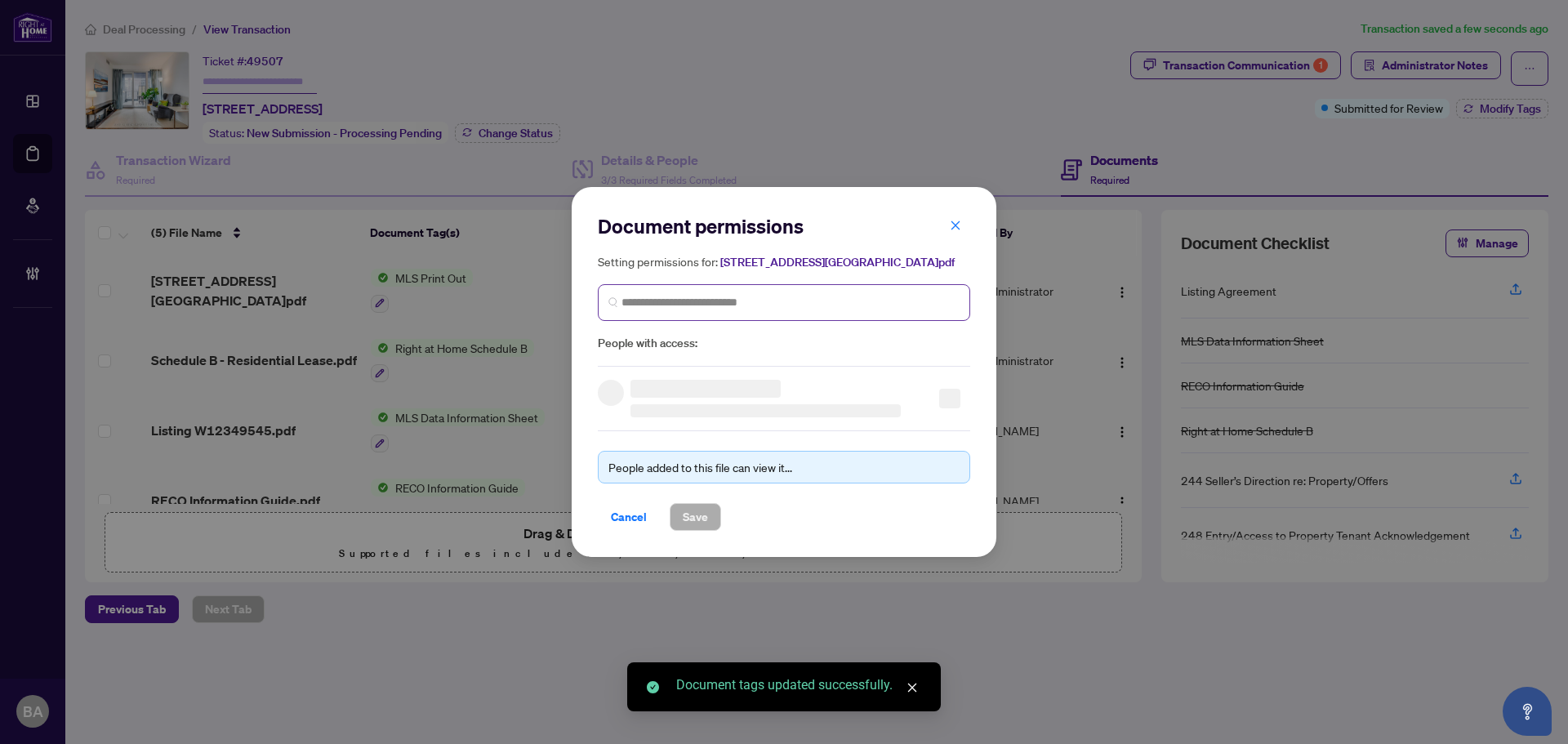
click at [884, 287] on span at bounding box center [784, 303] width 373 height 37
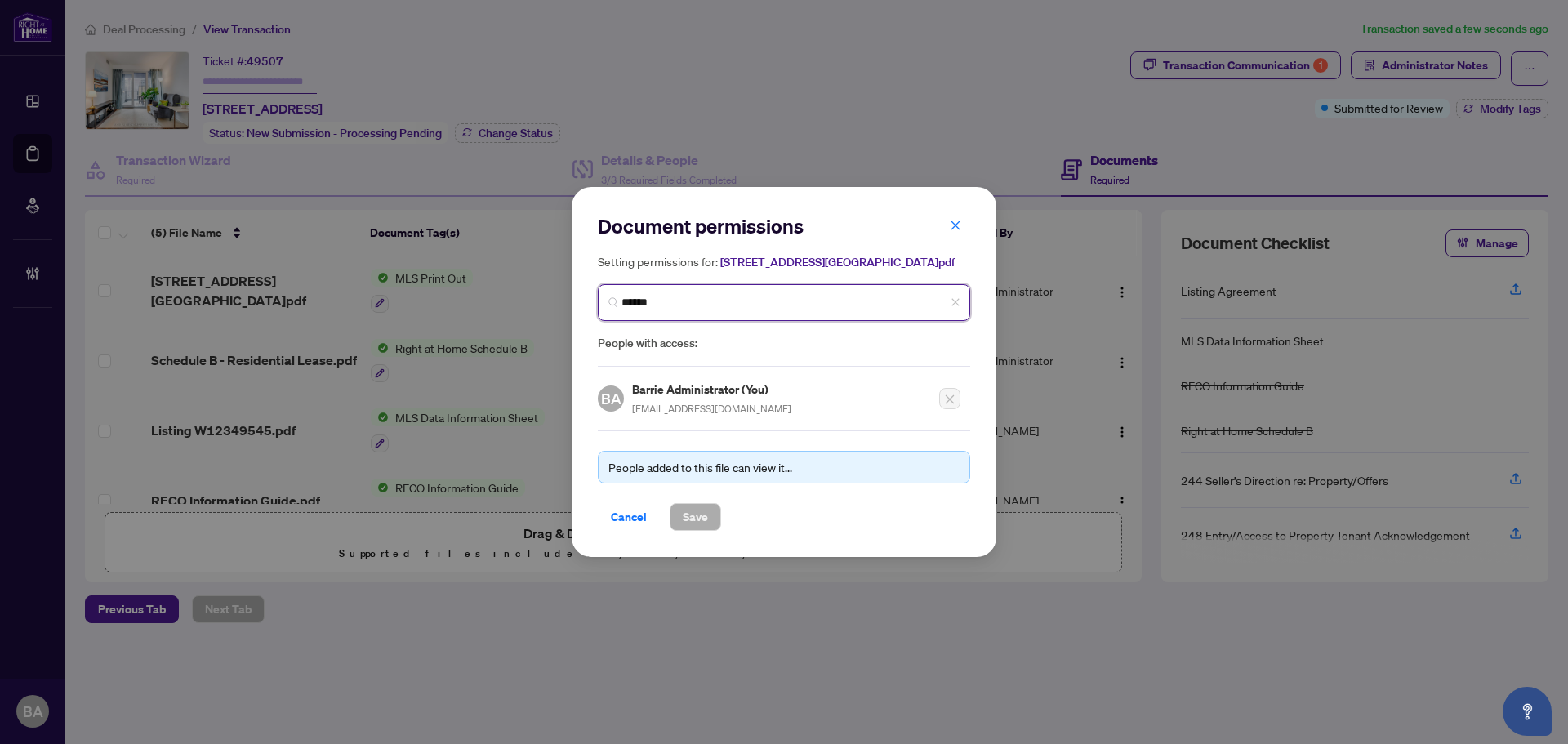
type input "*******"
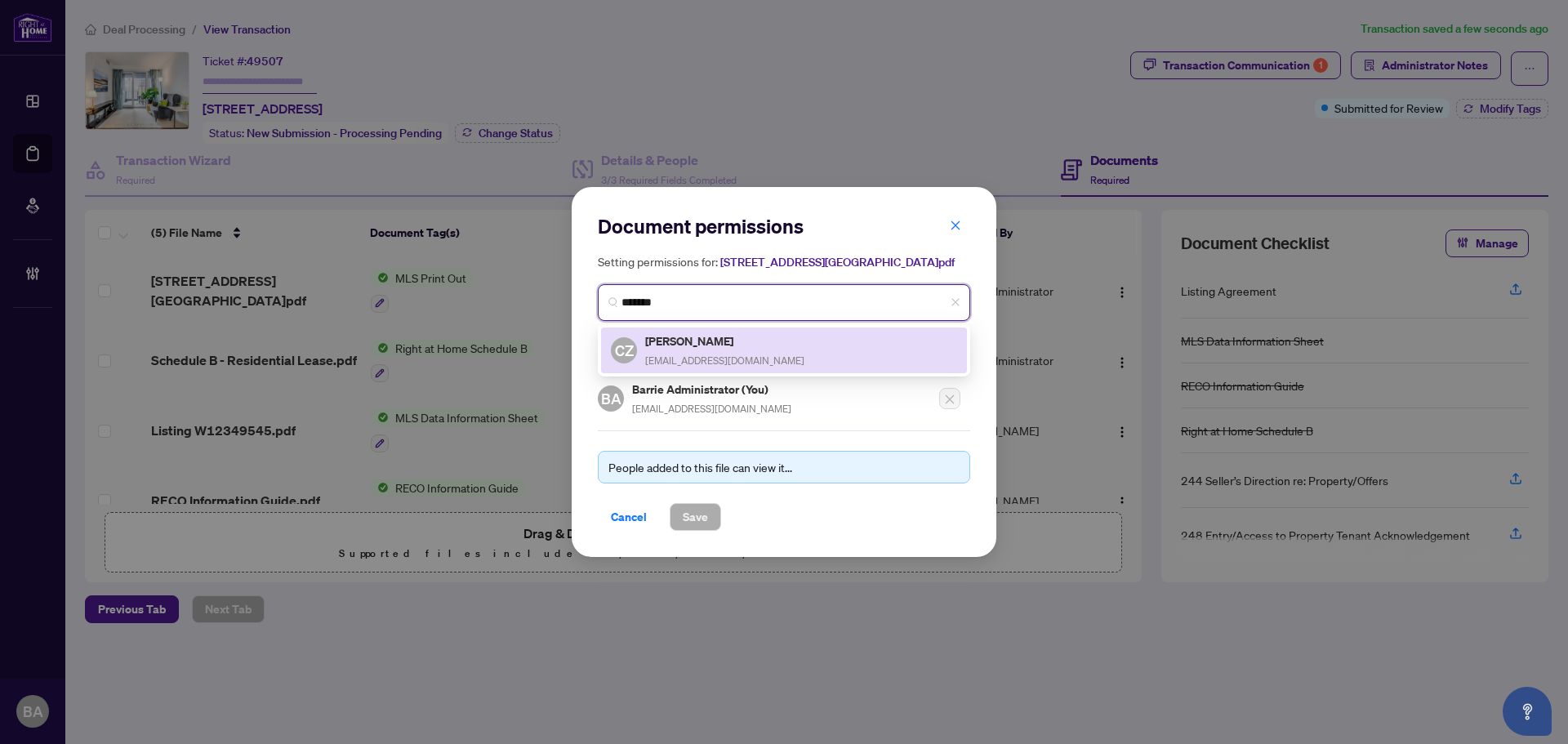
click at [833, 353] on div "CZ Cindy Zhang cindy9968@gmail.com" at bounding box center [783, 350] width 346 height 38
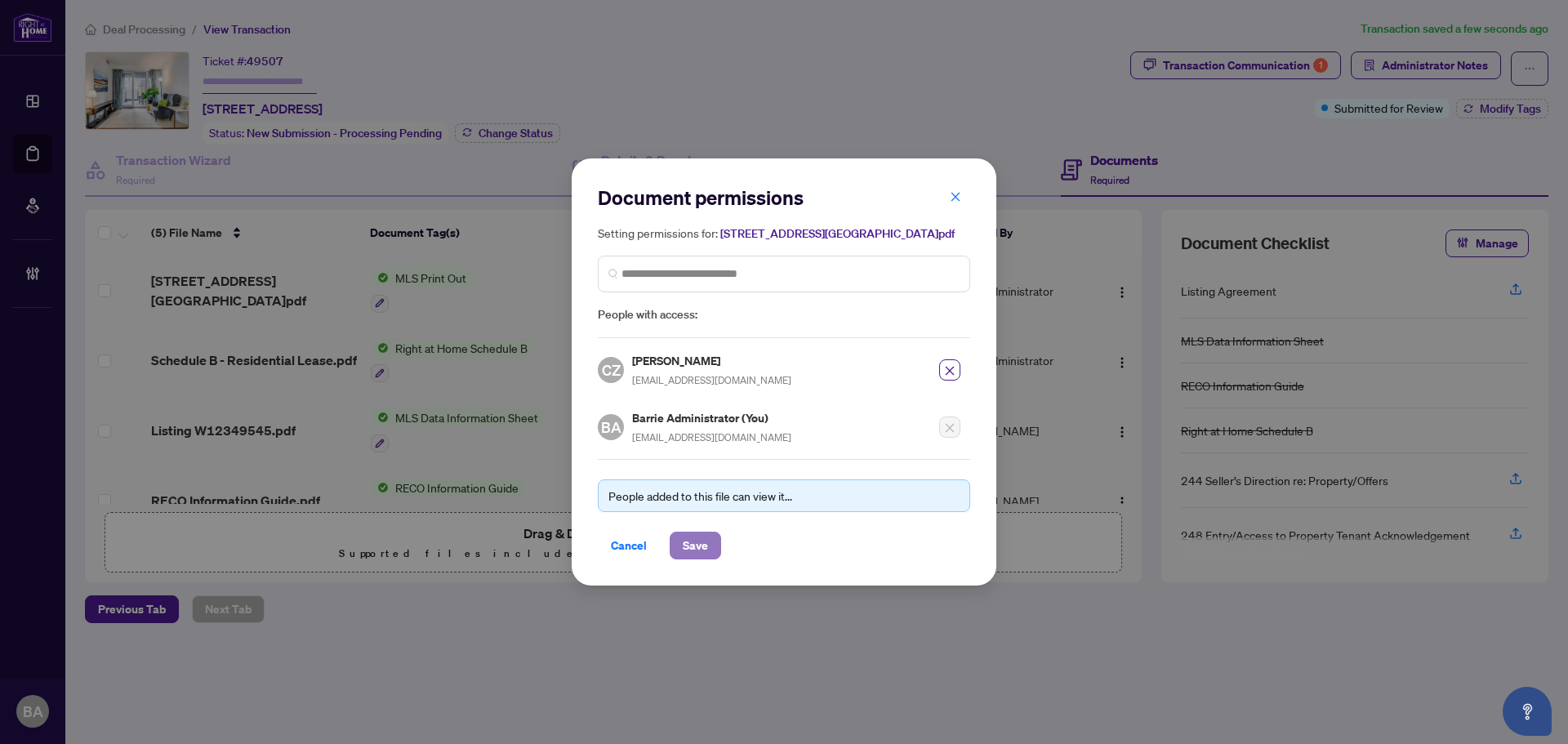
click at [691, 542] on span "Save" at bounding box center [696, 545] width 25 height 26
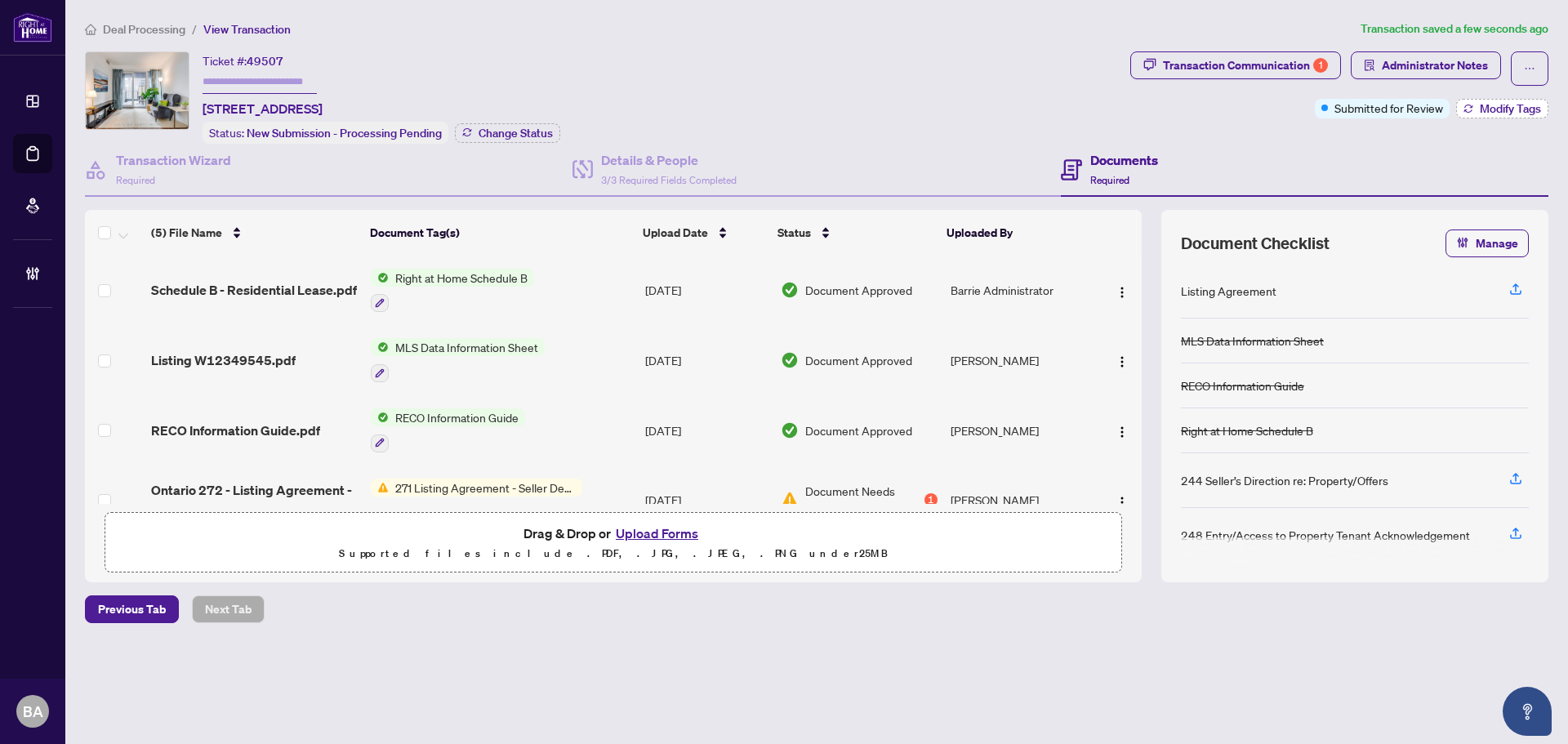
scroll to position [106, 0]
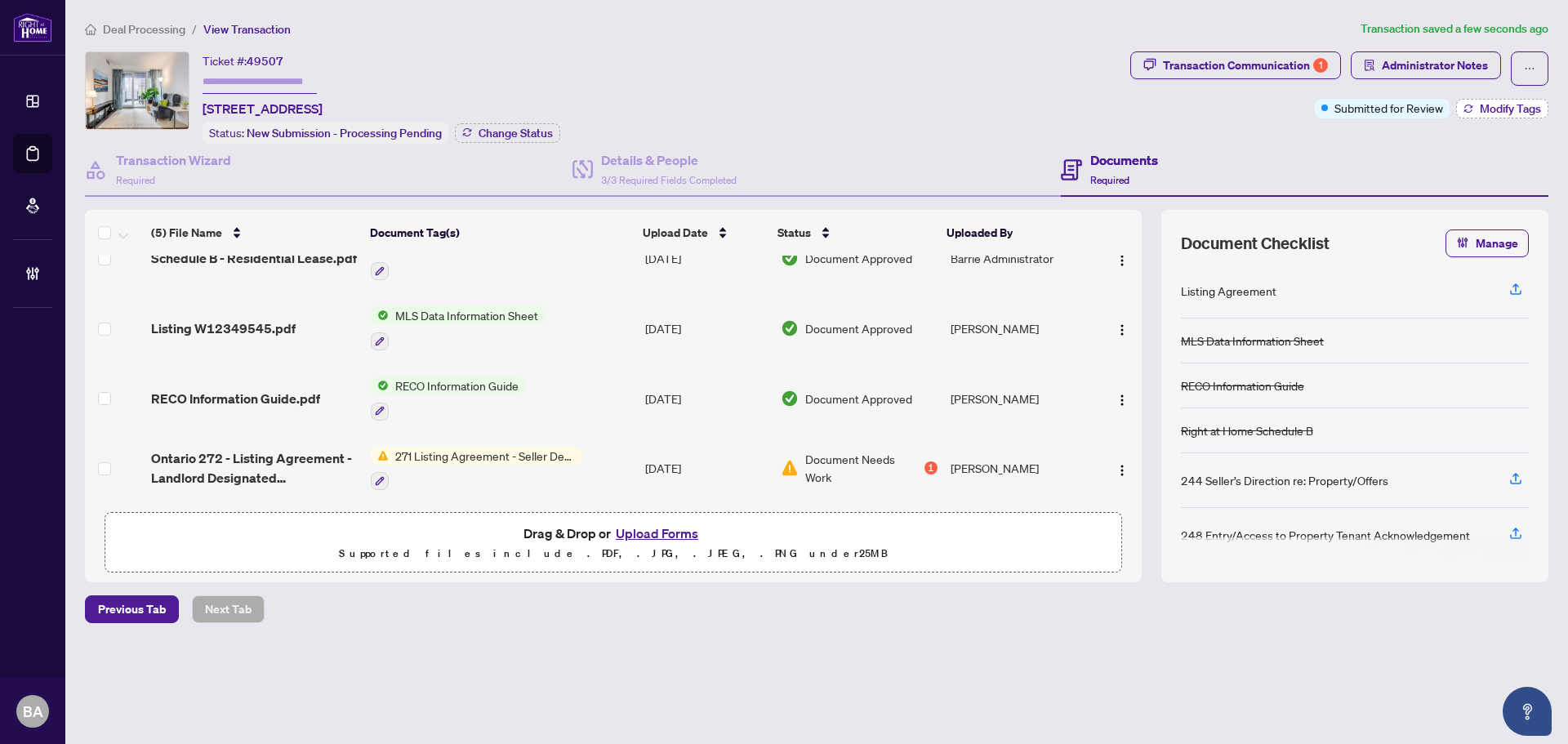
click at [1491, 103] on span "Modify Tags" at bounding box center [1510, 109] width 61 height 12
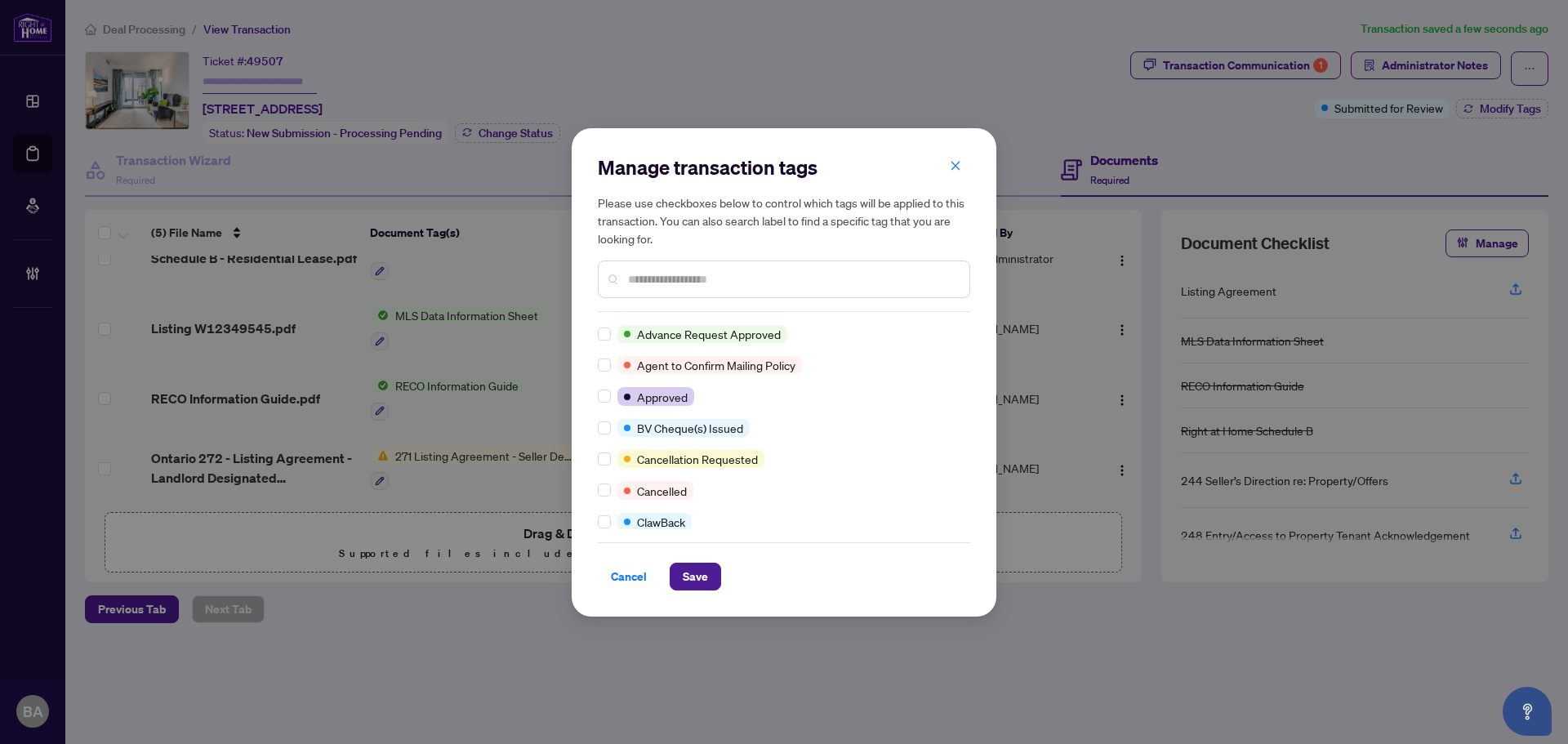
scroll to position [0, 0]
click at [678, 275] on input "text" at bounding box center [792, 279] width 328 height 18
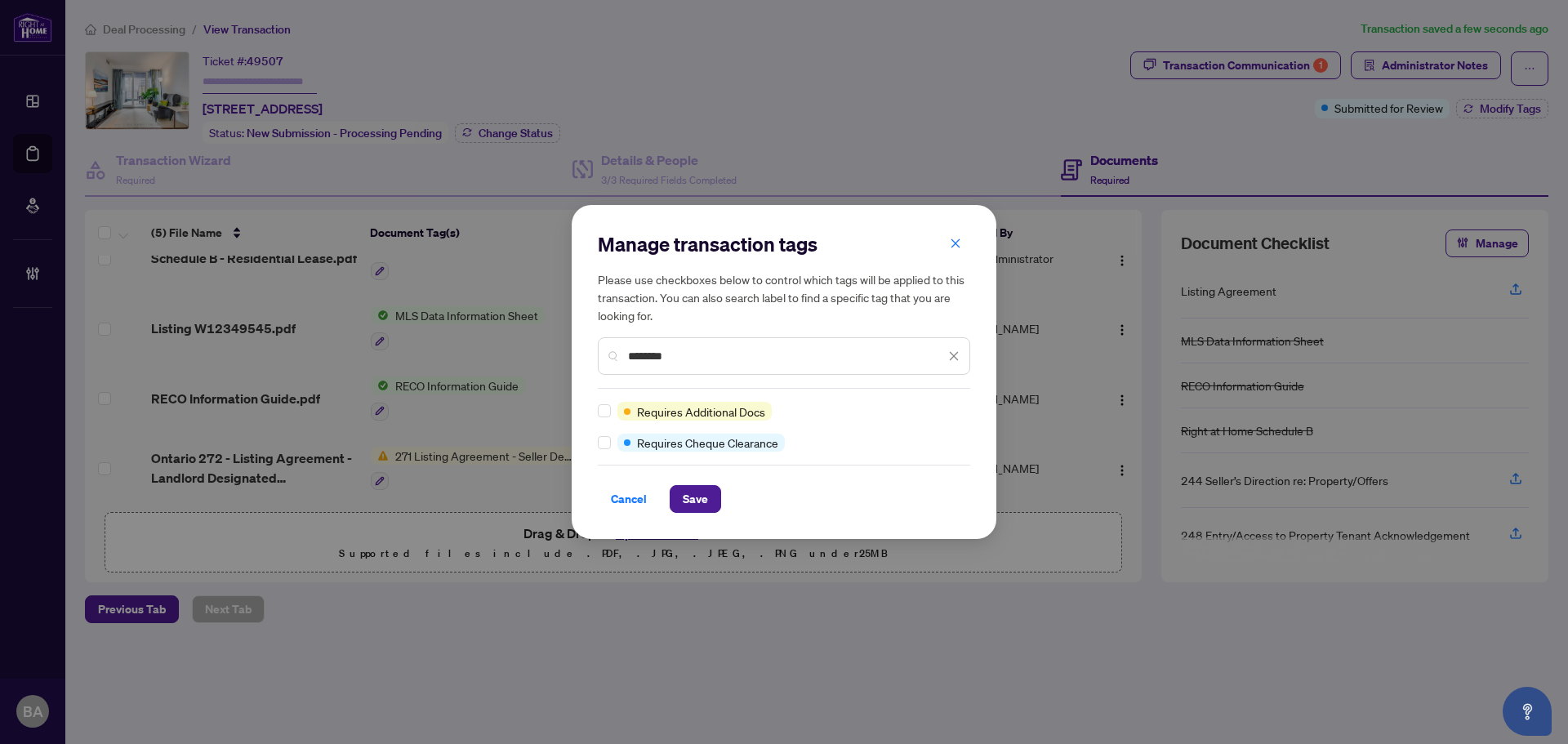
type input "********"
click at [694, 506] on span "Save" at bounding box center [696, 499] width 25 height 26
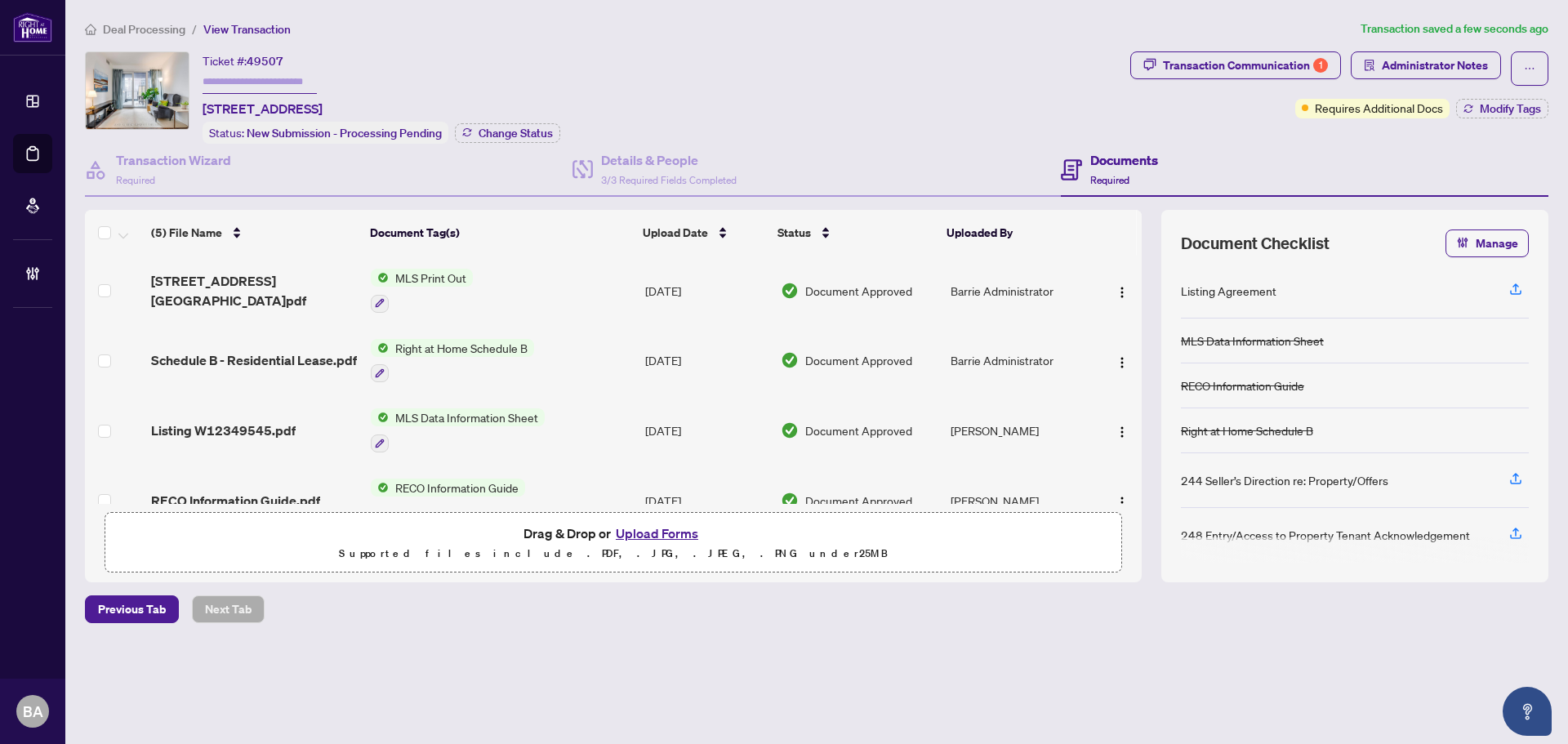
click at [173, 23] on span "Deal Processing" at bounding box center [144, 29] width 82 height 15
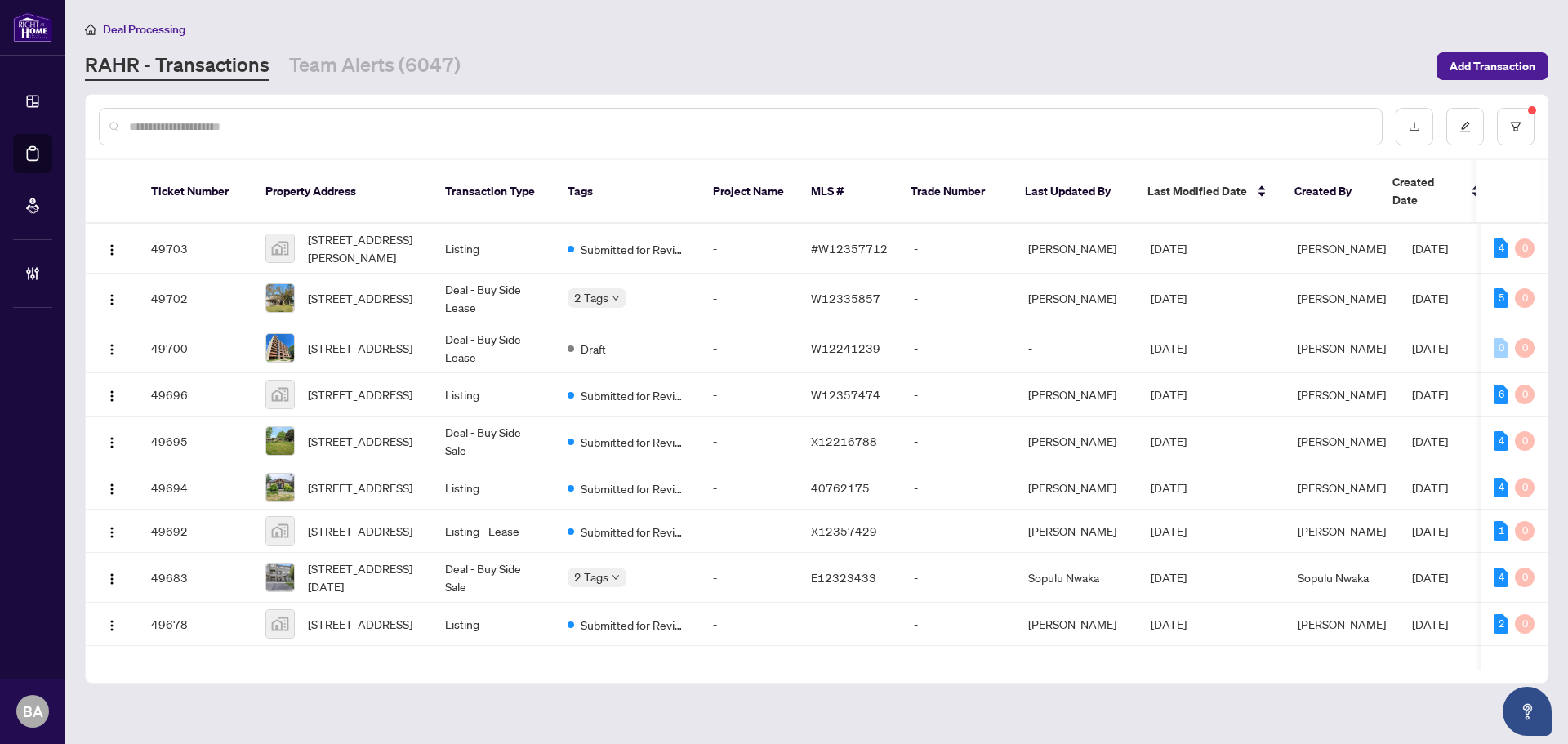
click at [385, 112] on div at bounding box center [740, 126] width 1284 height 38
click at [386, 118] on input "text" at bounding box center [748, 126] width 1239 height 18
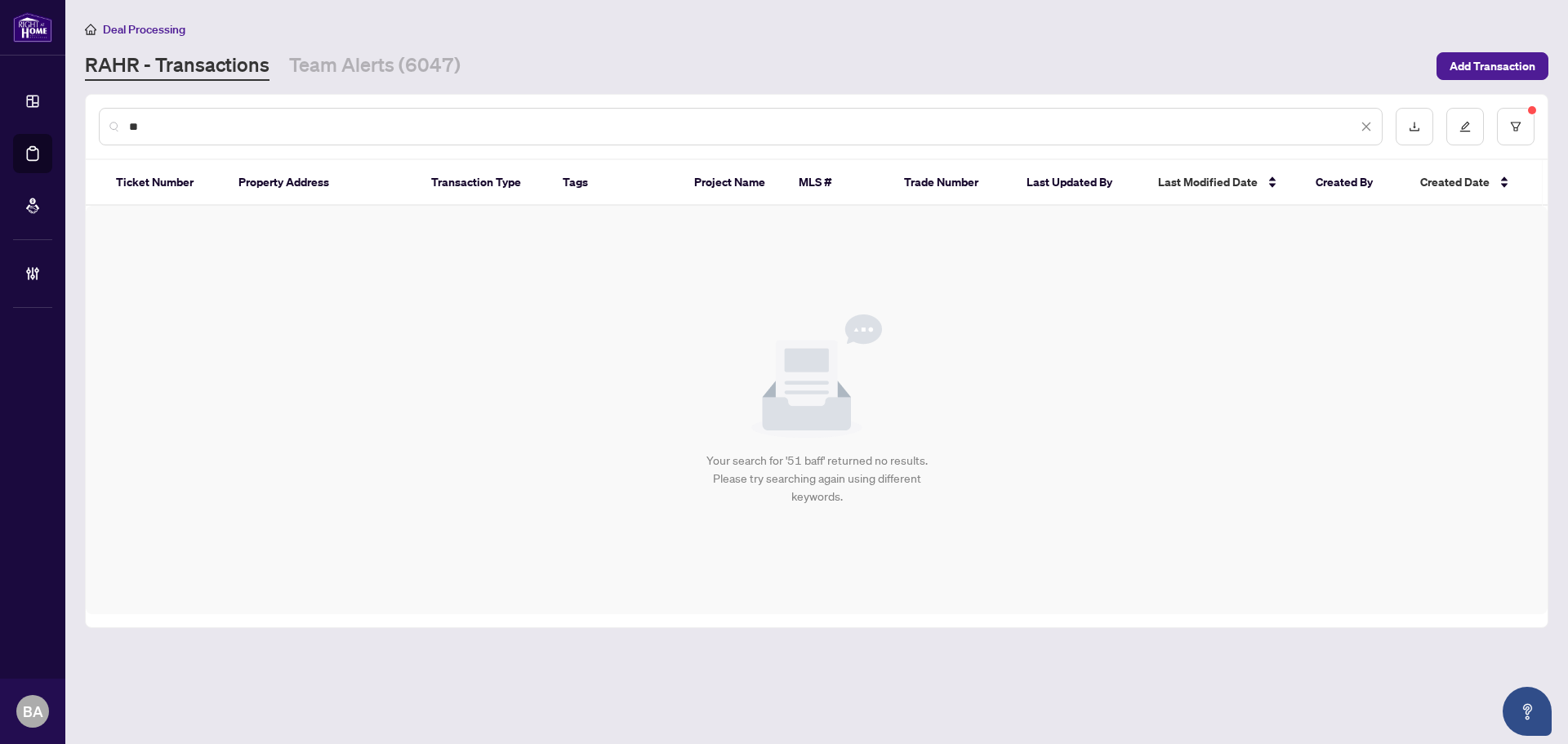
type input "*"
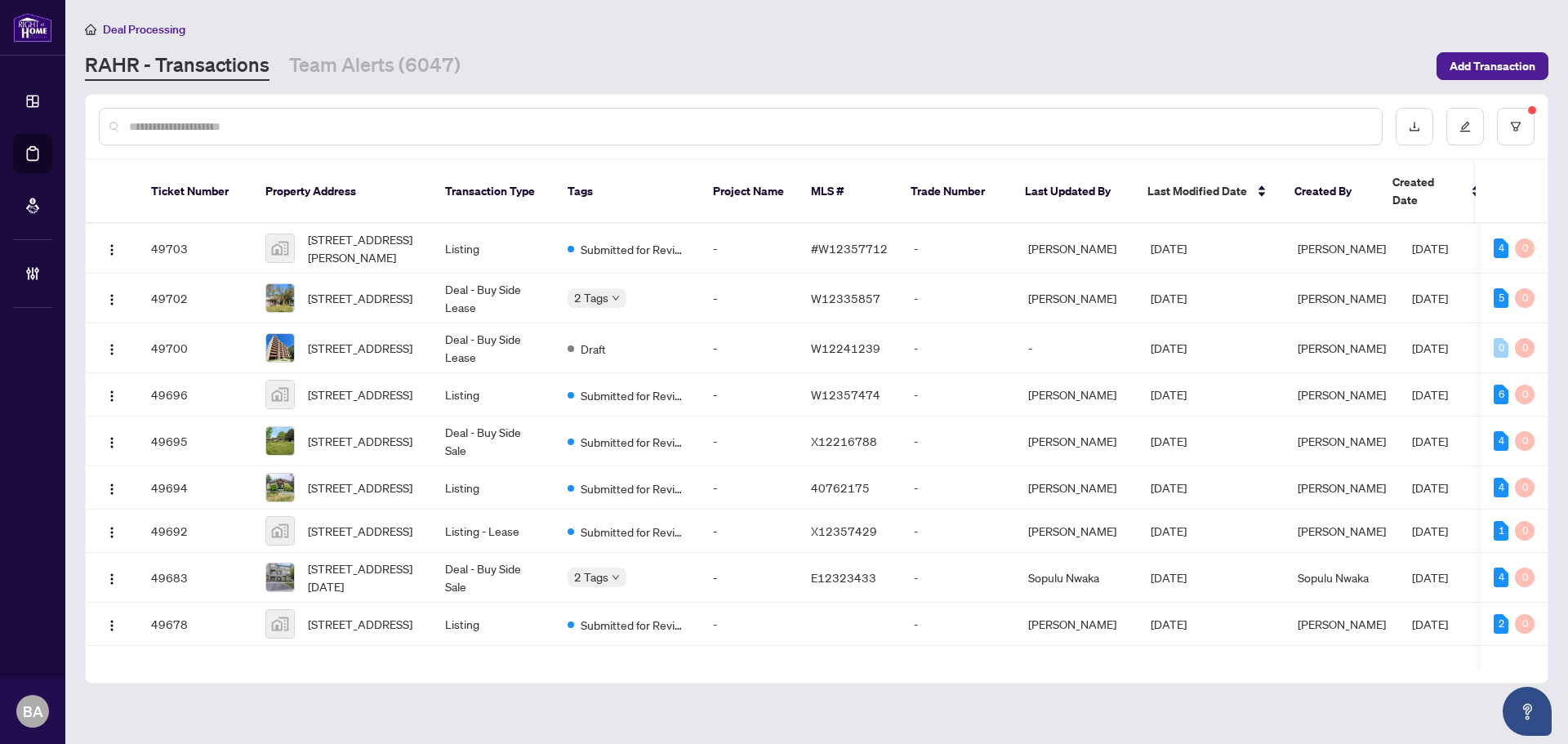
click at [445, 129] on input "text" at bounding box center [748, 126] width 1239 height 18
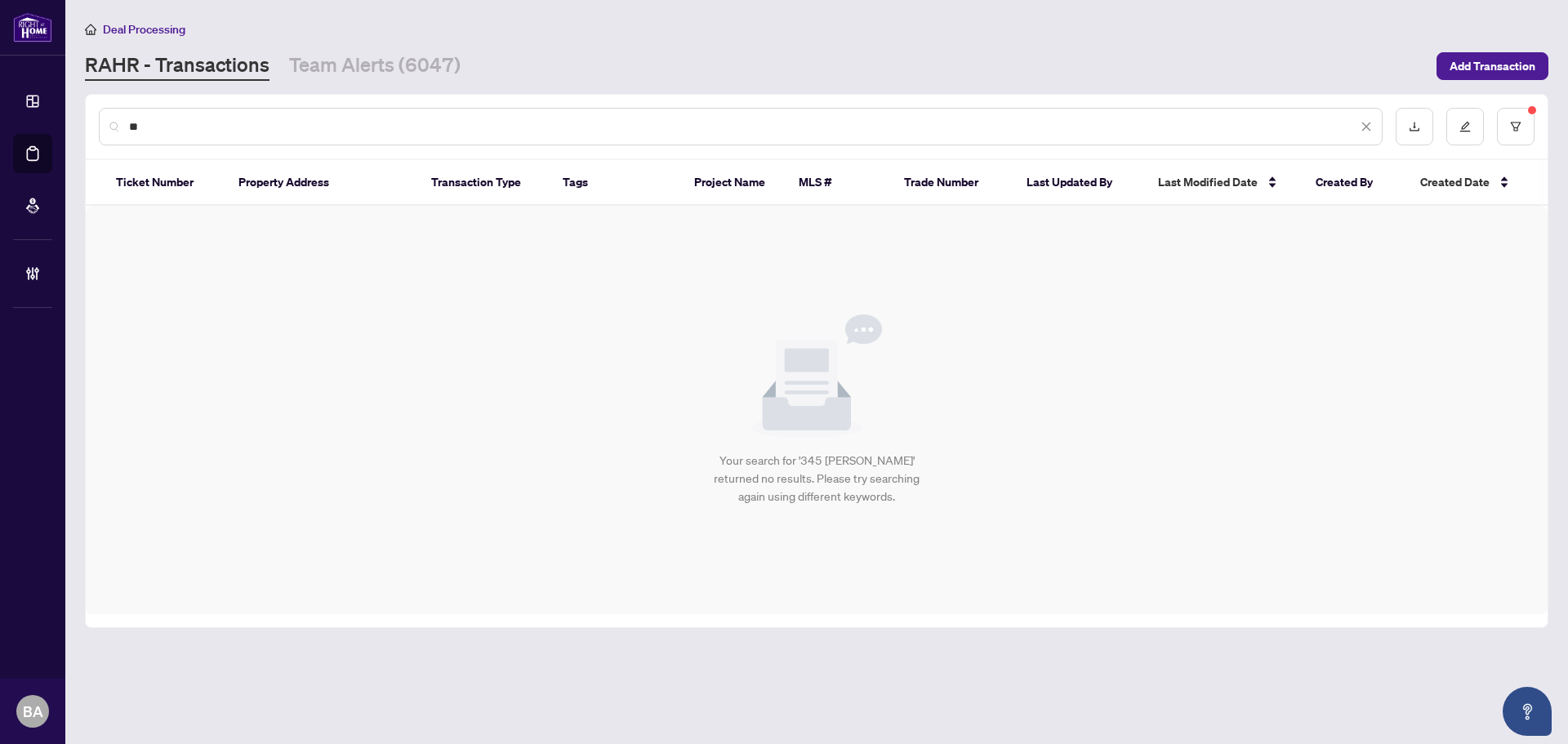
type input "*"
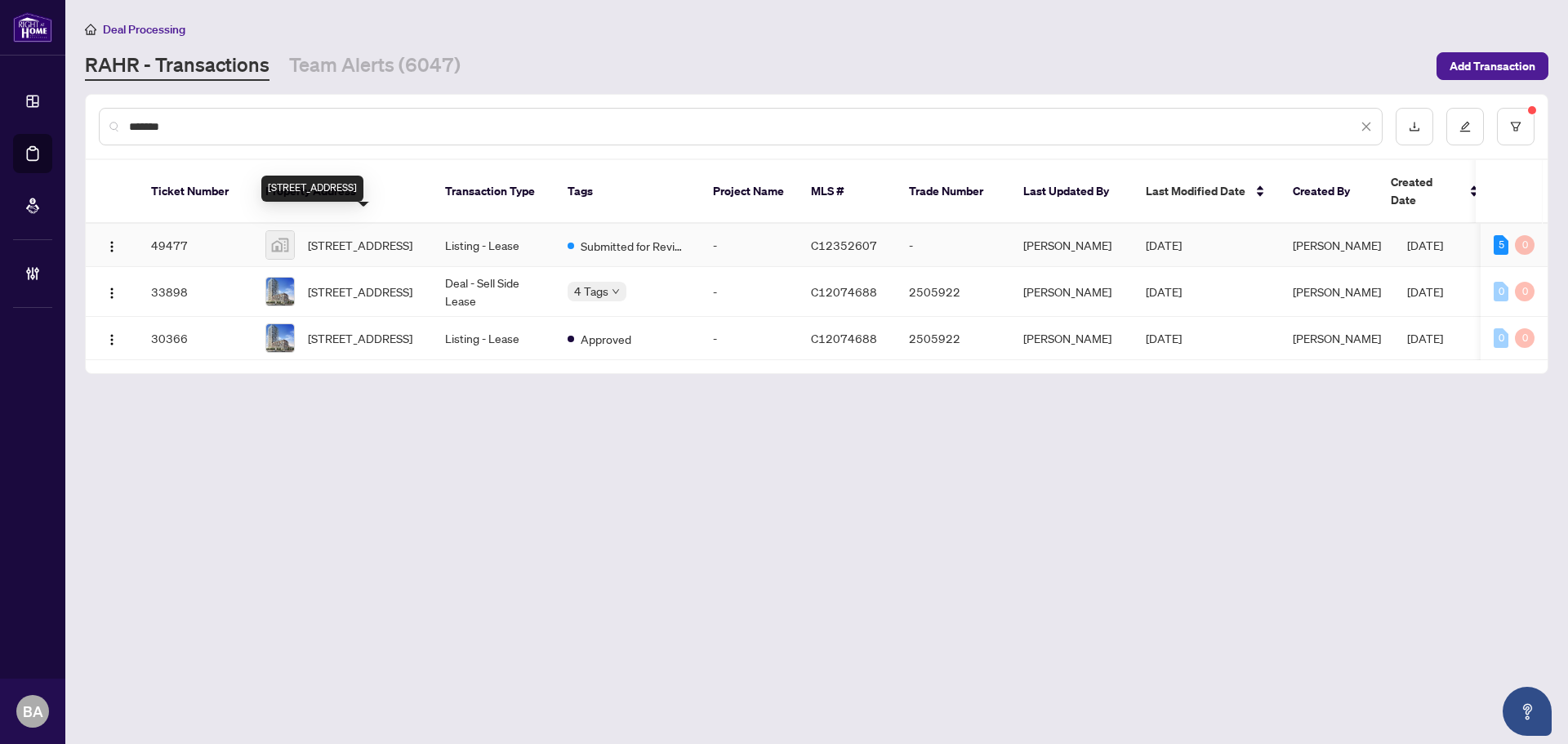
type input "*******"
click at [343, 238] on span "[STREET_ADDRESS]" at bounding box center [360, 244] width 105 height 18
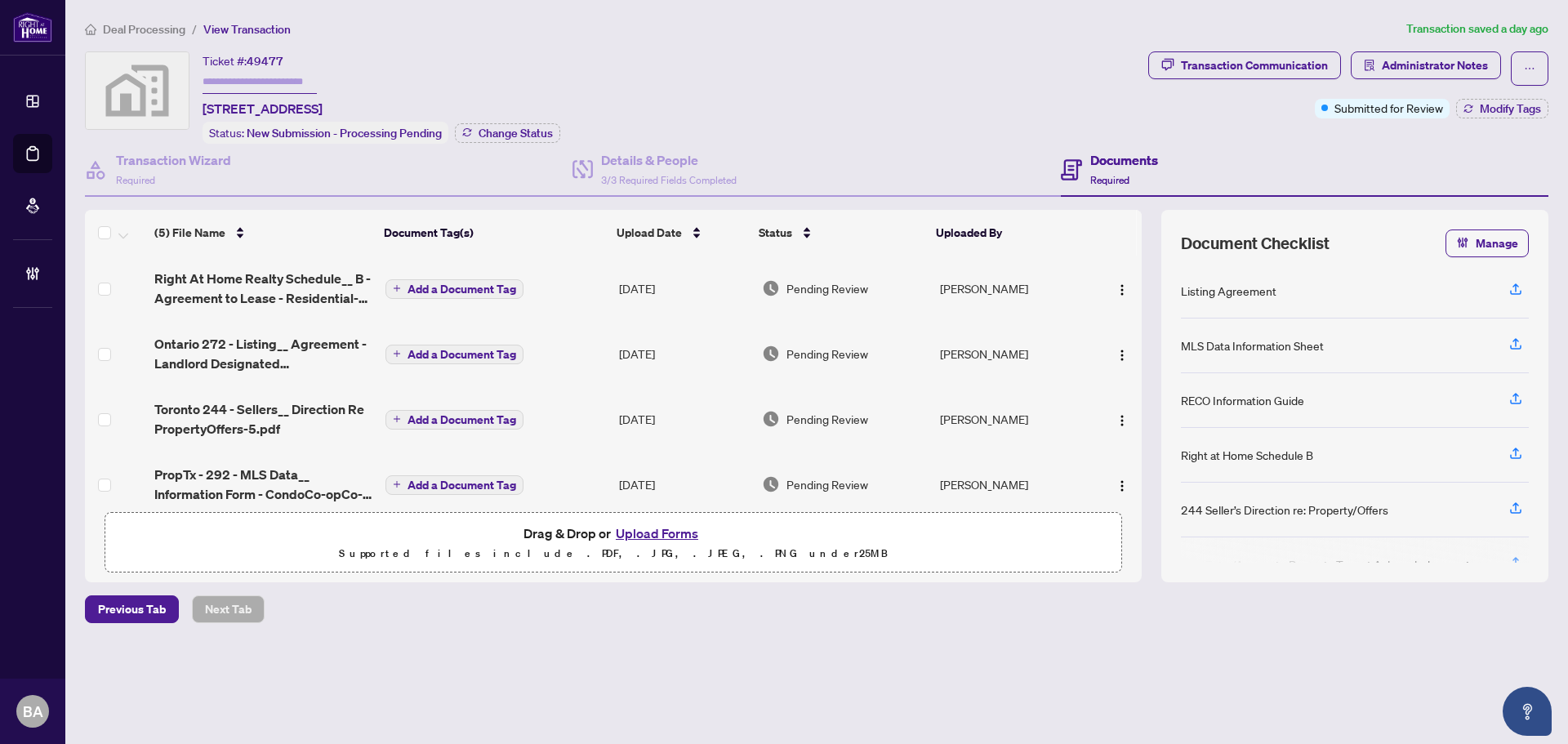
drag, startPoint x: 252, startPoint y: 343, endPoint x: 1555, endPoint y: 126, distance: 1320.9
click at [252, 342] on span "Ontario 272 - Listing__ Agreement - Landlord Designated Representation Agreemen…" at bounding box center [263, 353] width 218 height 39
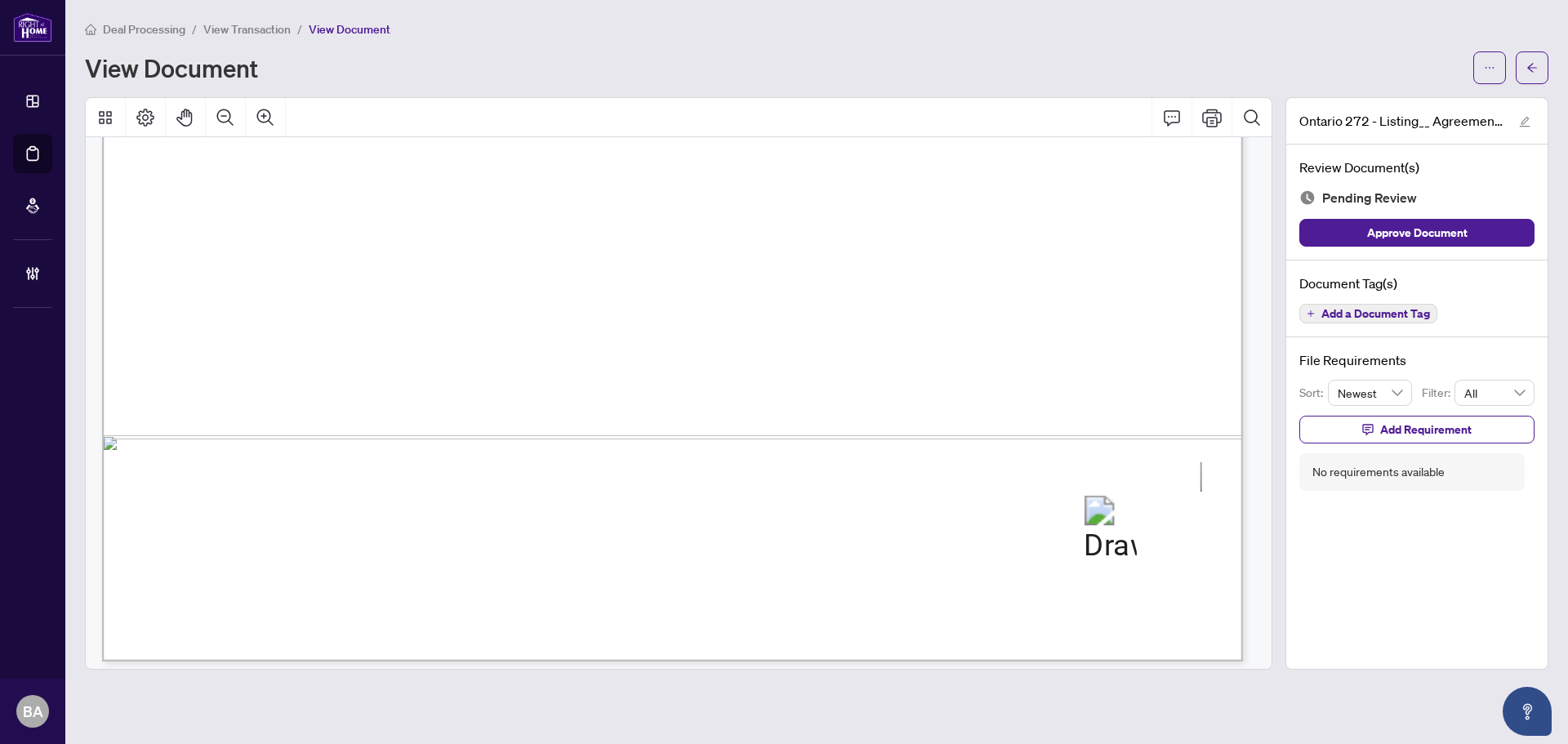
scroll to position [7029, 0]
click at [1330, 307] on span "Add a Document Tag" at bounding box center [1376, 313] width 109 height 12
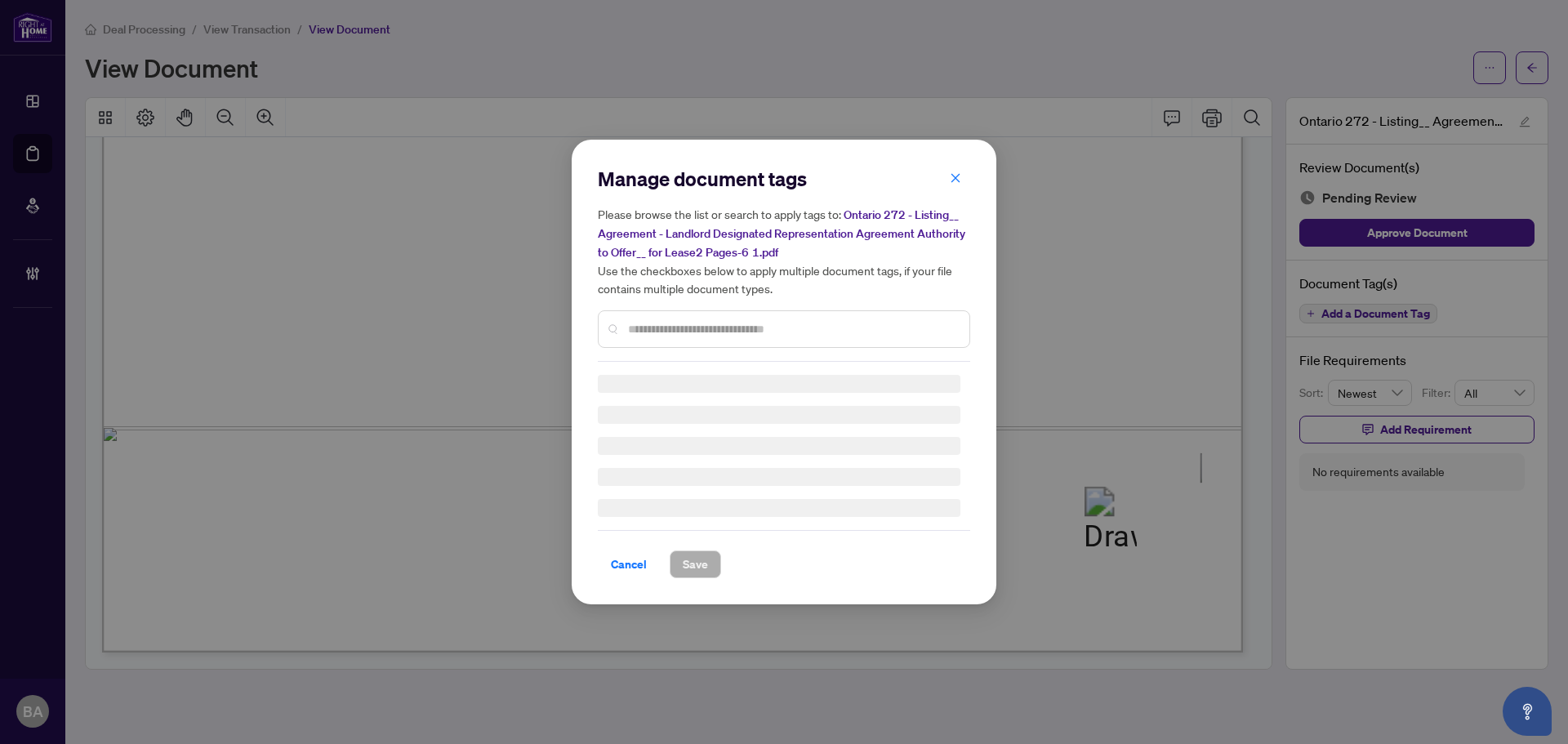
click at [756, 327] on div "Manage document tags Please browse the list or search to apply tags to: Ontario…" at bounding box center [784, 264] width 373 height 196
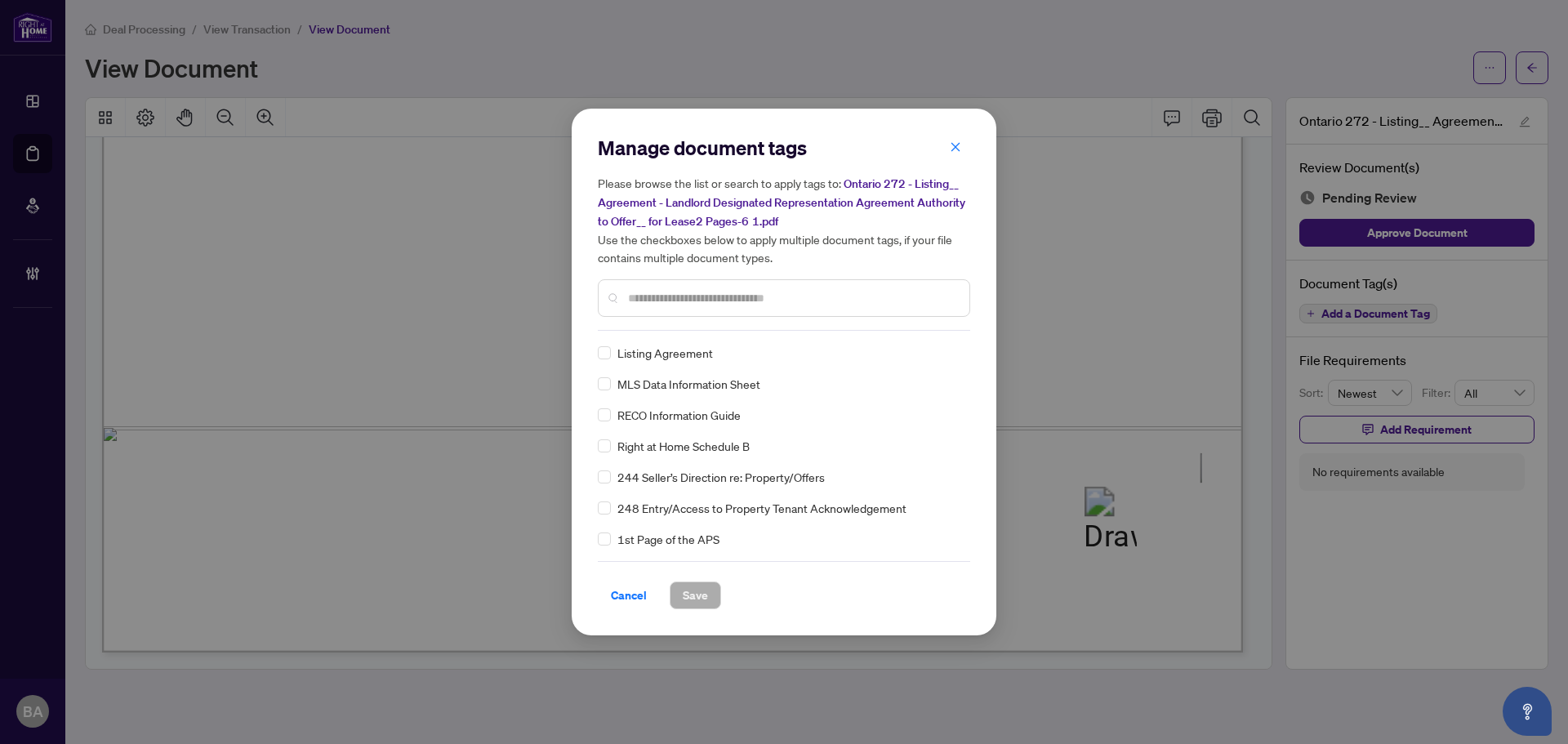
click at [805, 286] on div at bounding box center [784, 298] width 373 height 38
click at [801, 284] on div at bounding box center [784, 298] width 373 height 38
click at [809, 305] on input "text" at bounding box center [792, 298] width 328 height 18
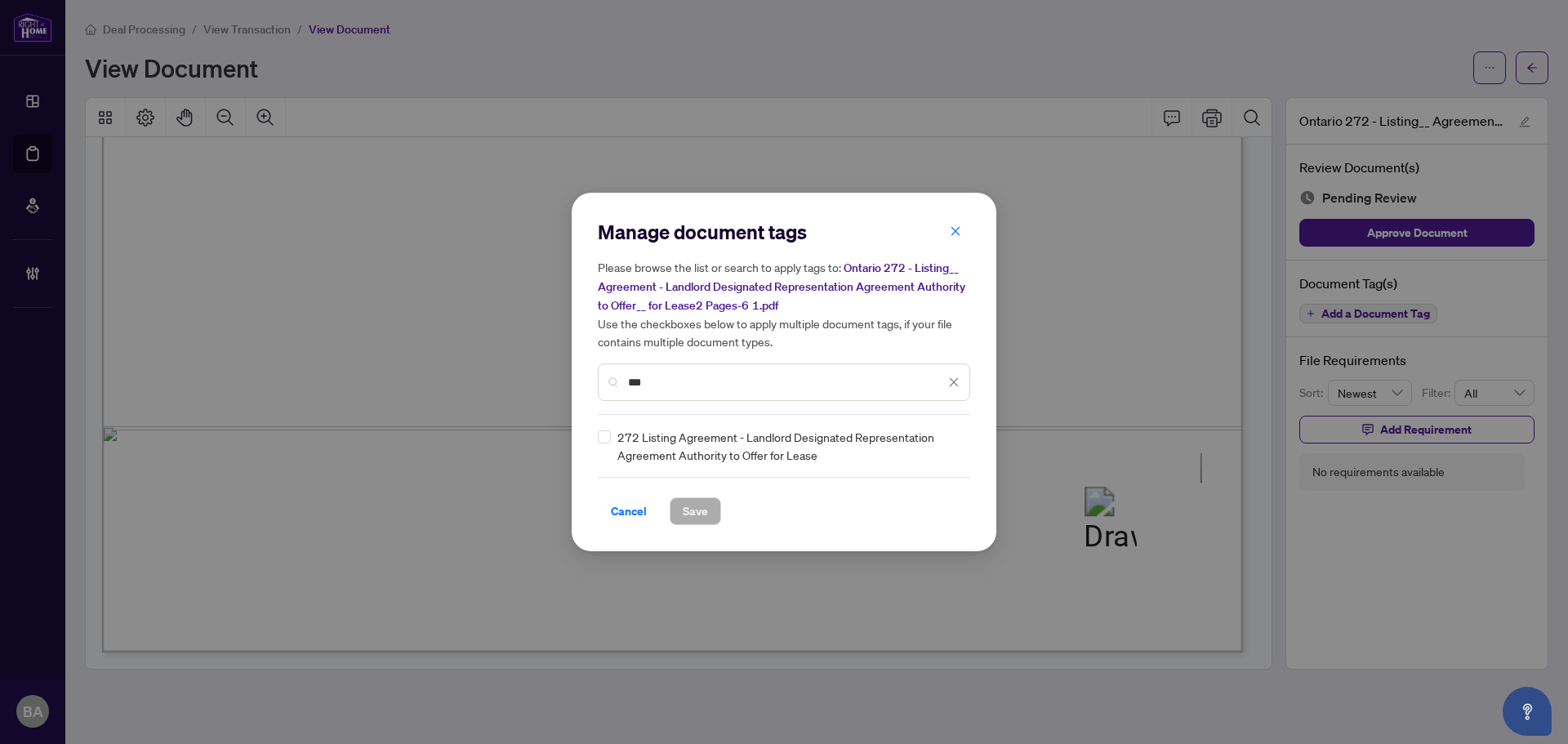
type input "***"
click at [931, 444] on img at bounding box center [936, 445] width 16 height 16
click at [947, 437] on div at bounding box center [944, 445] width 31 height 16
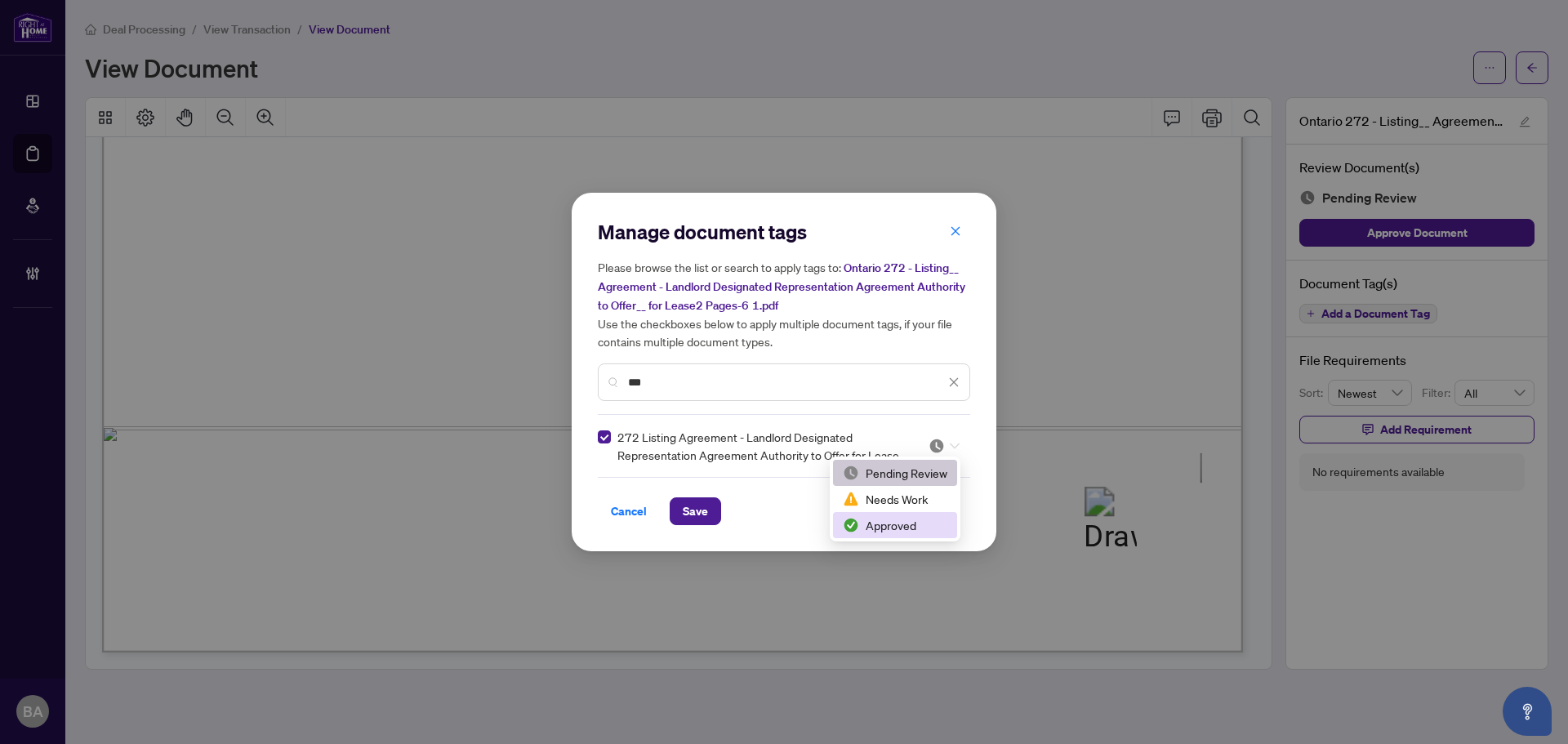
click at [904, 534] on div "Approved" at bounding box center [895, 525] width 105 height 18
click at [702, 502] on span "Save" at bounding box center [696, 510] width 25 height 26
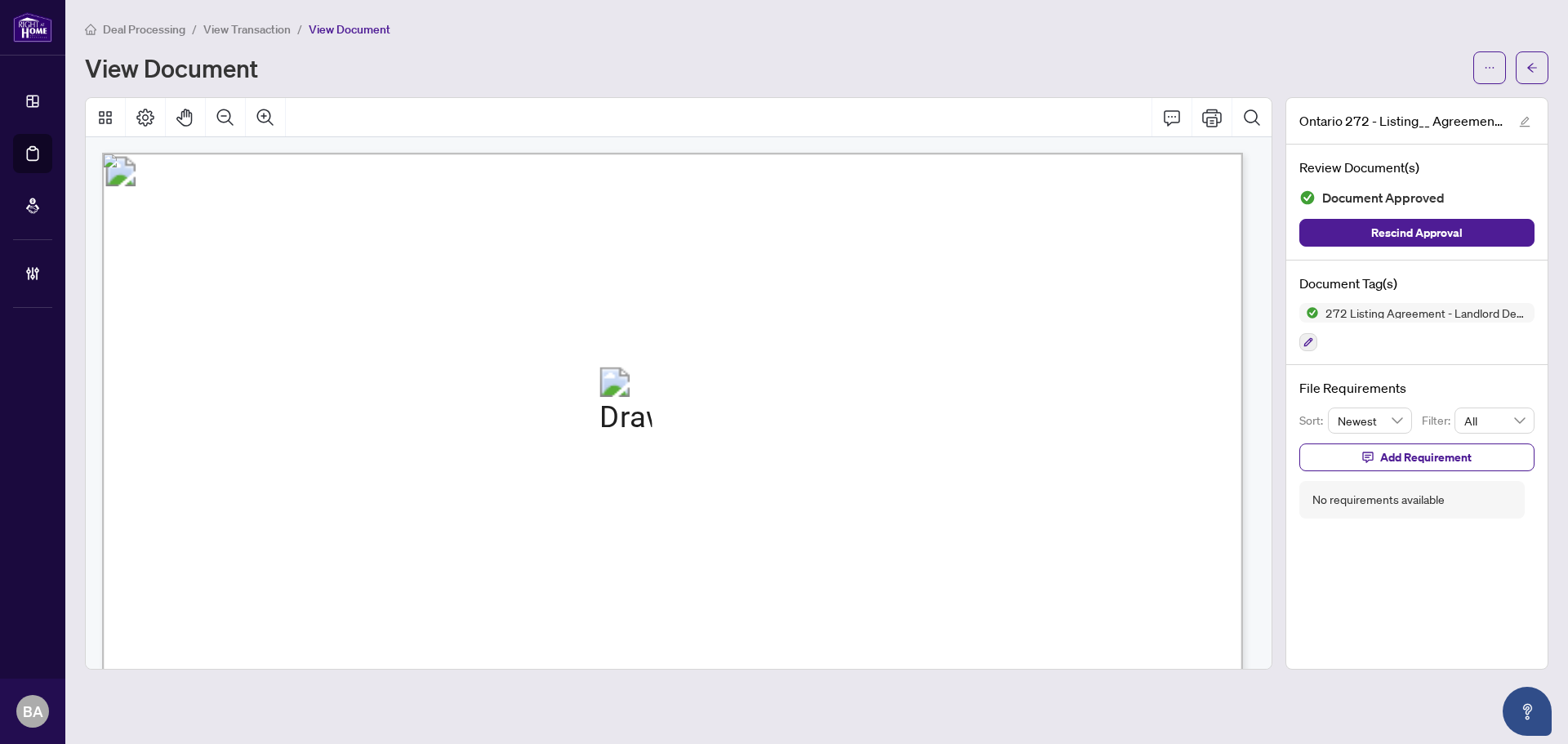
scroll to position [0, 0]
click at [232, 27] on span "View Transaction" at bounding box center [247, 29] width 87 height 15
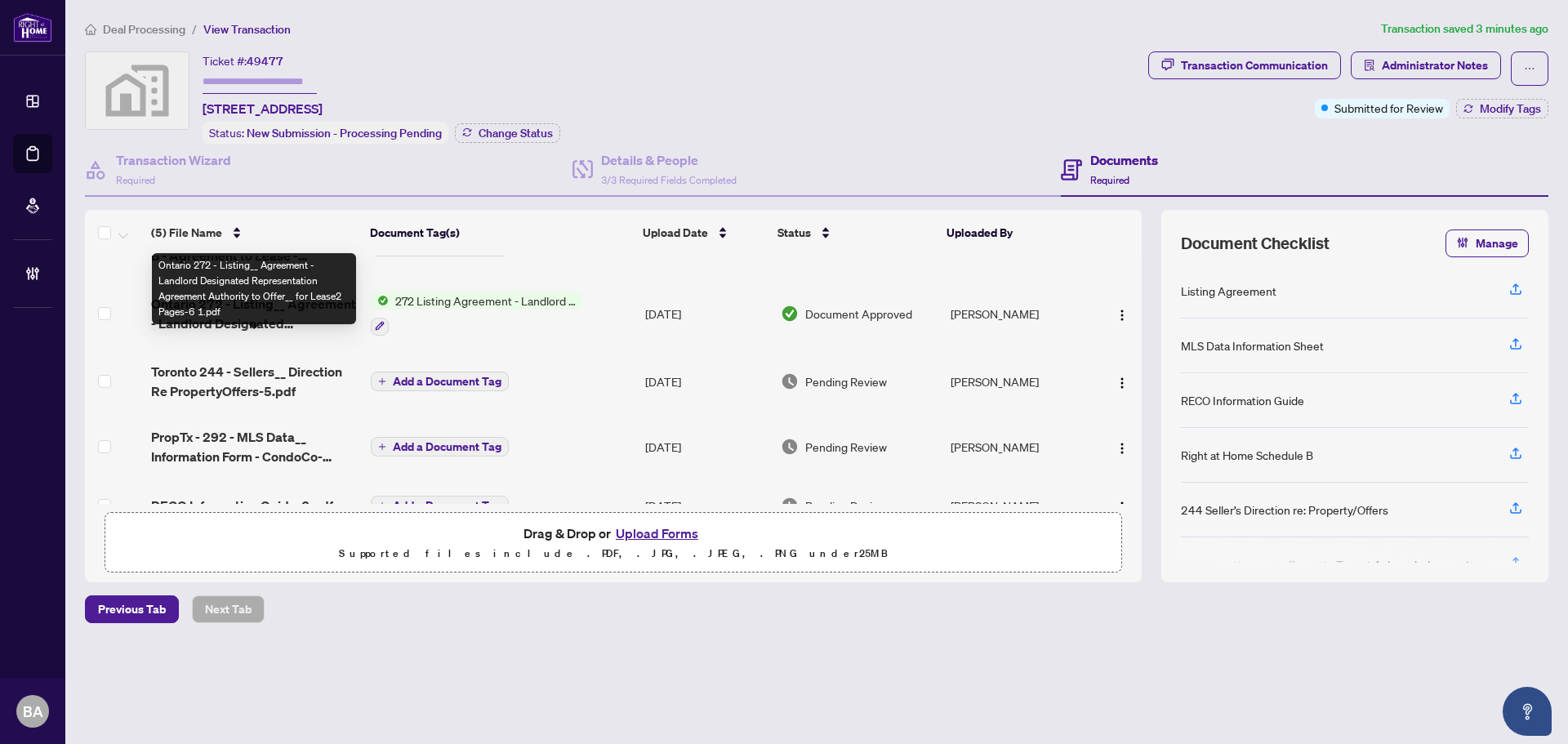
scroll to position [75, 0]
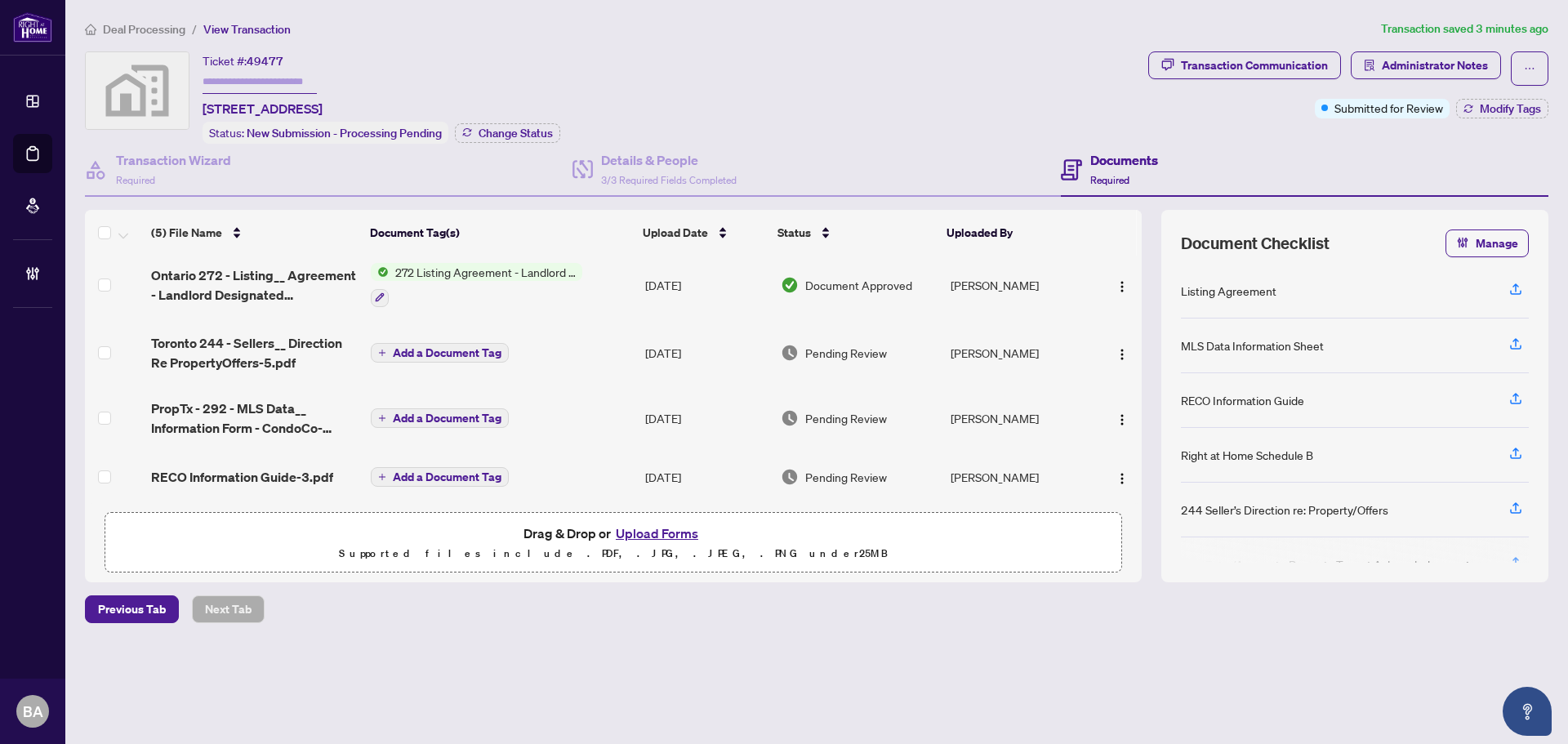
click at [241, 456] on td "RECO Information Guide-3.pdf" at bounding box center [254, 477] width 219 height 52
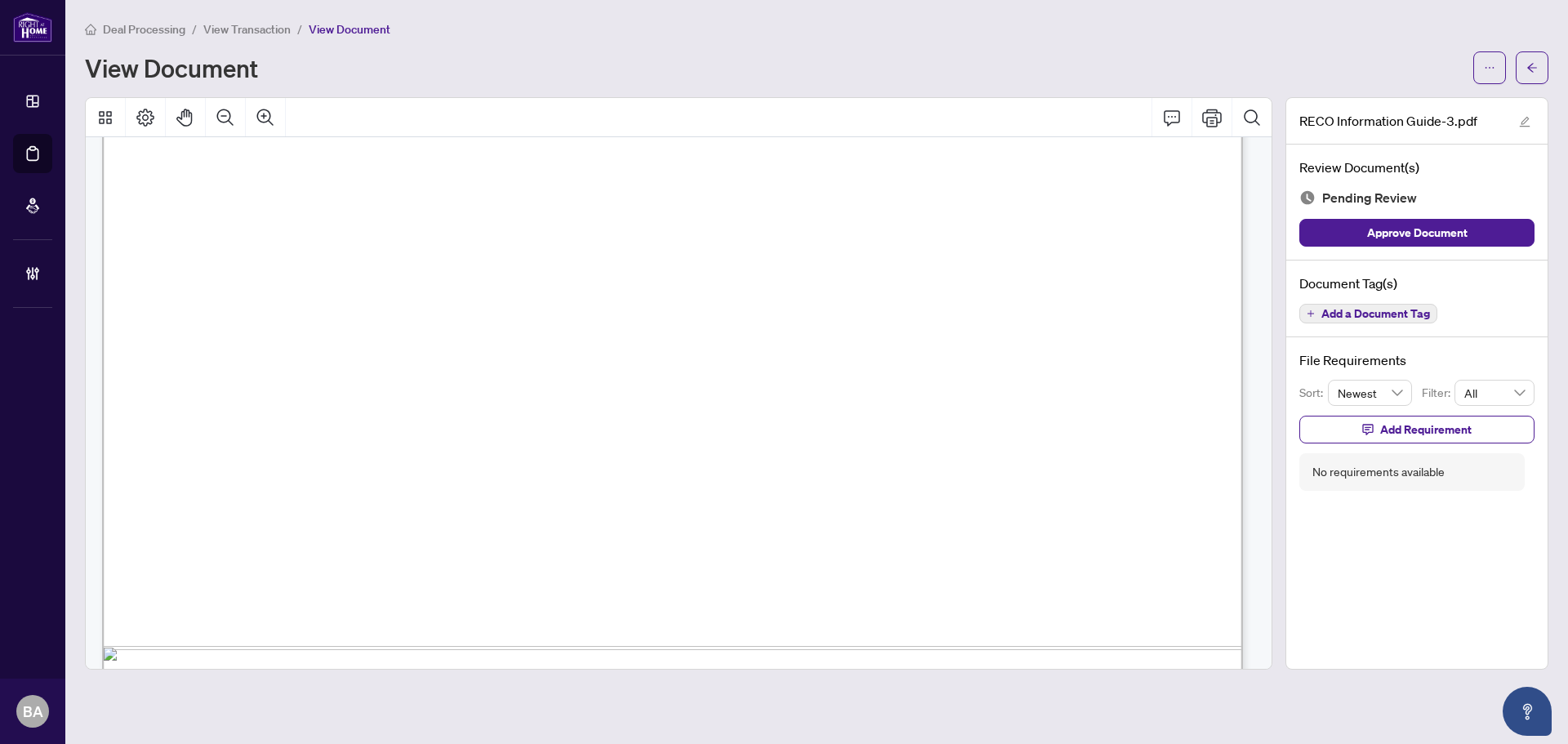
scroll to position [19051, 0]
click at [1341, 309] on span "Add a Document Tag" at bounding box center [1376, 313] width 109 height 12
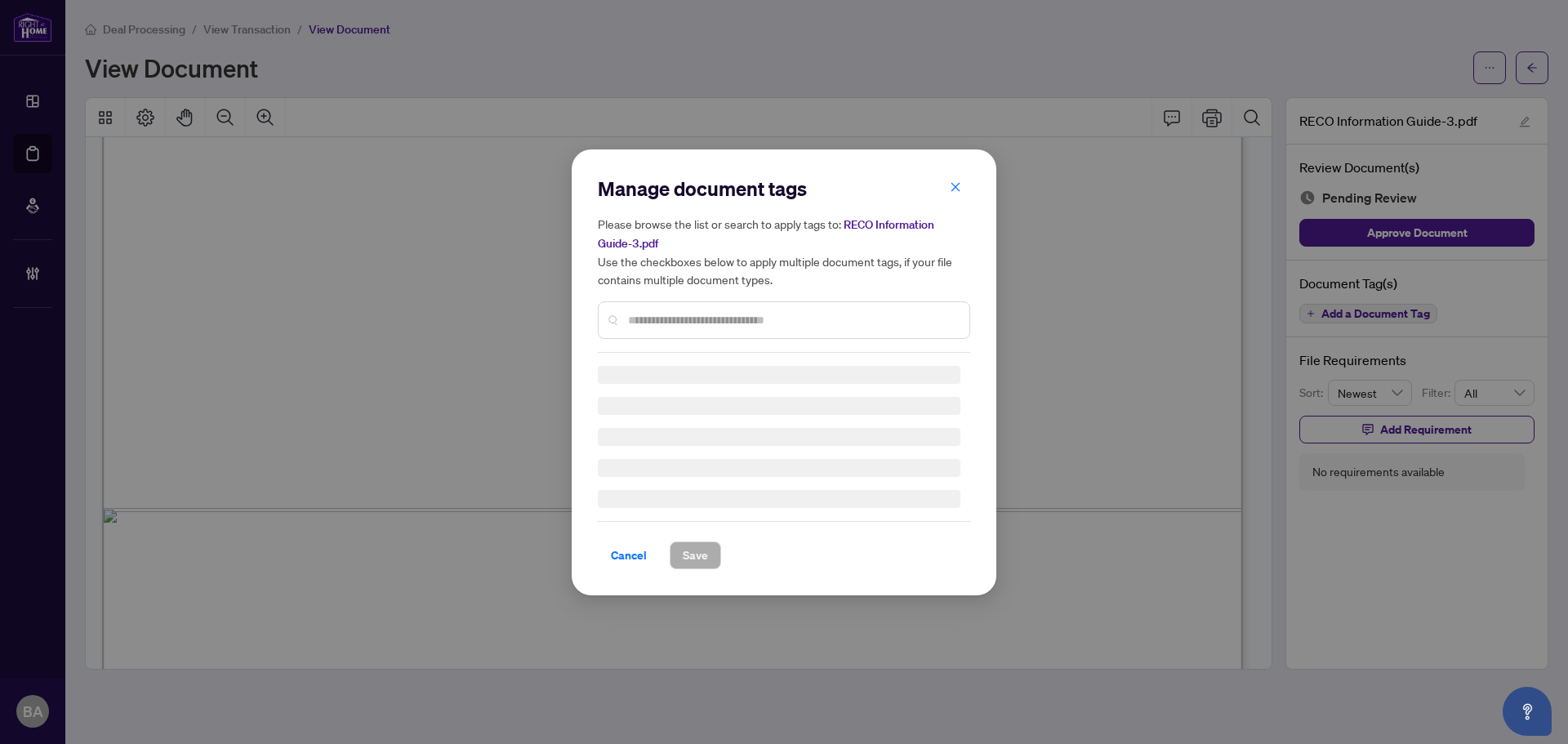
click at [783, 311] on input "text" at bounding box center [792, 320] width 328 height 18
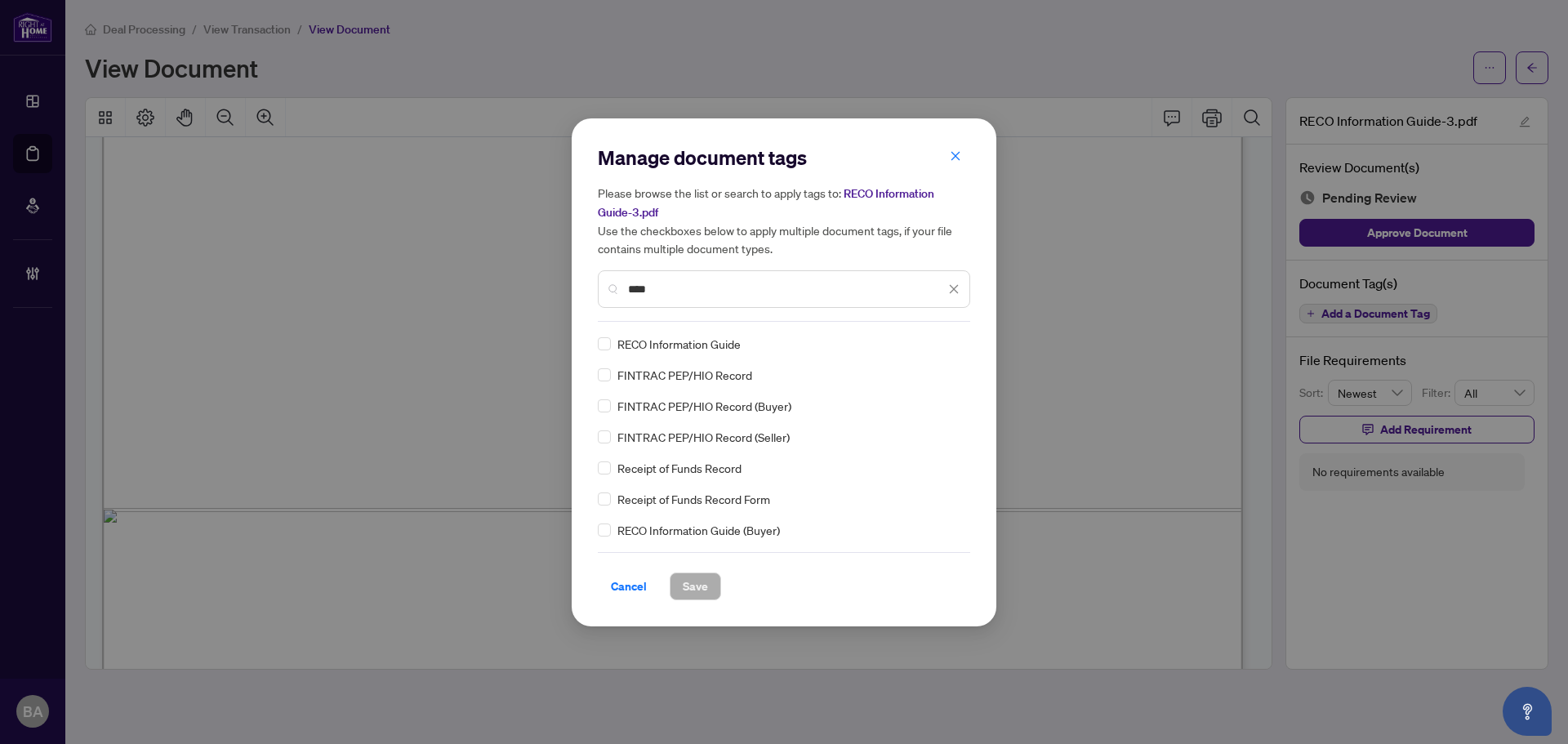
type input "****"
click at [610, 342] on div "RECO Information Guide" at bounding box center [779, 343] width 363 height 18
click at [939, 342] on img at bounding box center [936, 343] width 16 height 16
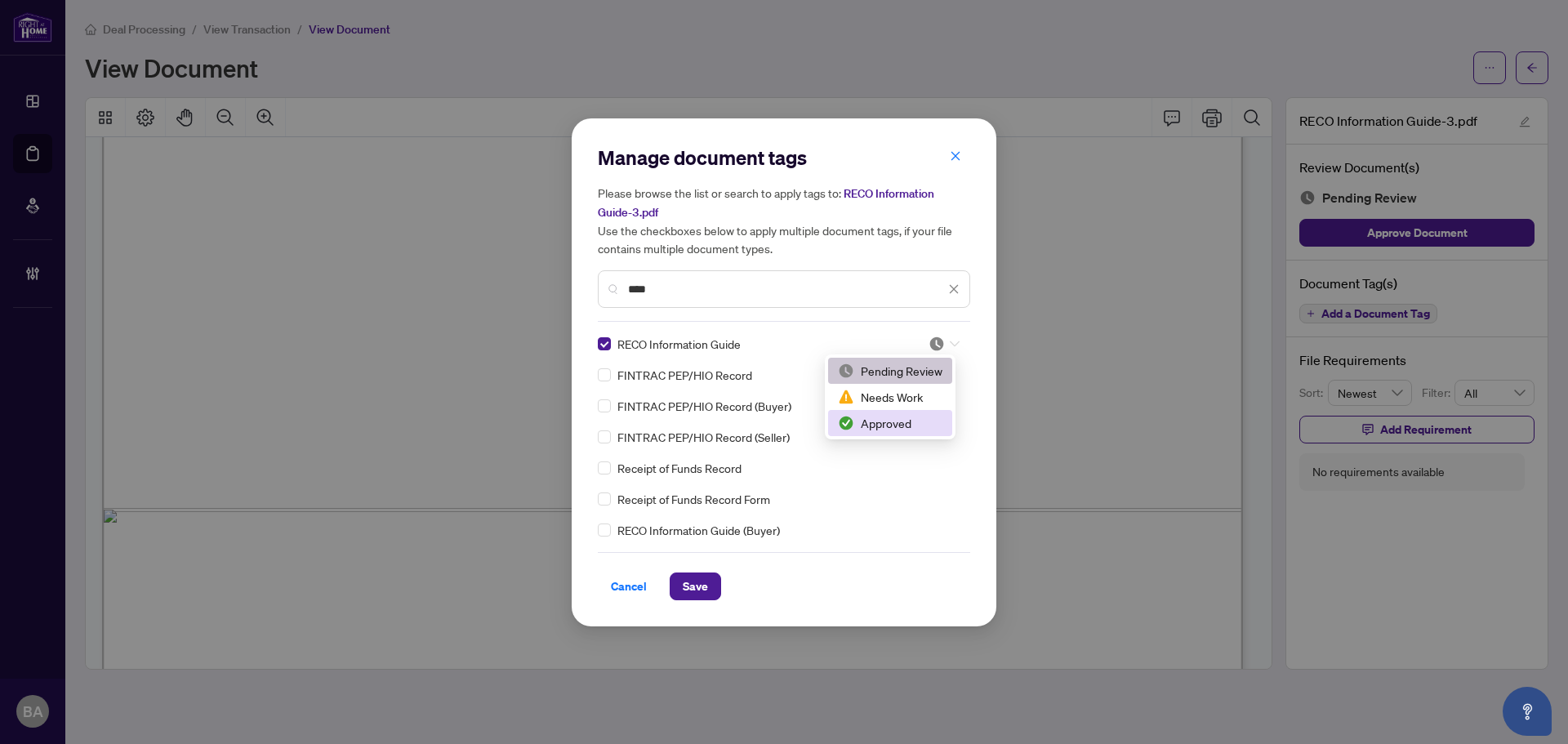
click at [933, 417] on div "Approved" at bounding box center [890, 423] width 105 height 18
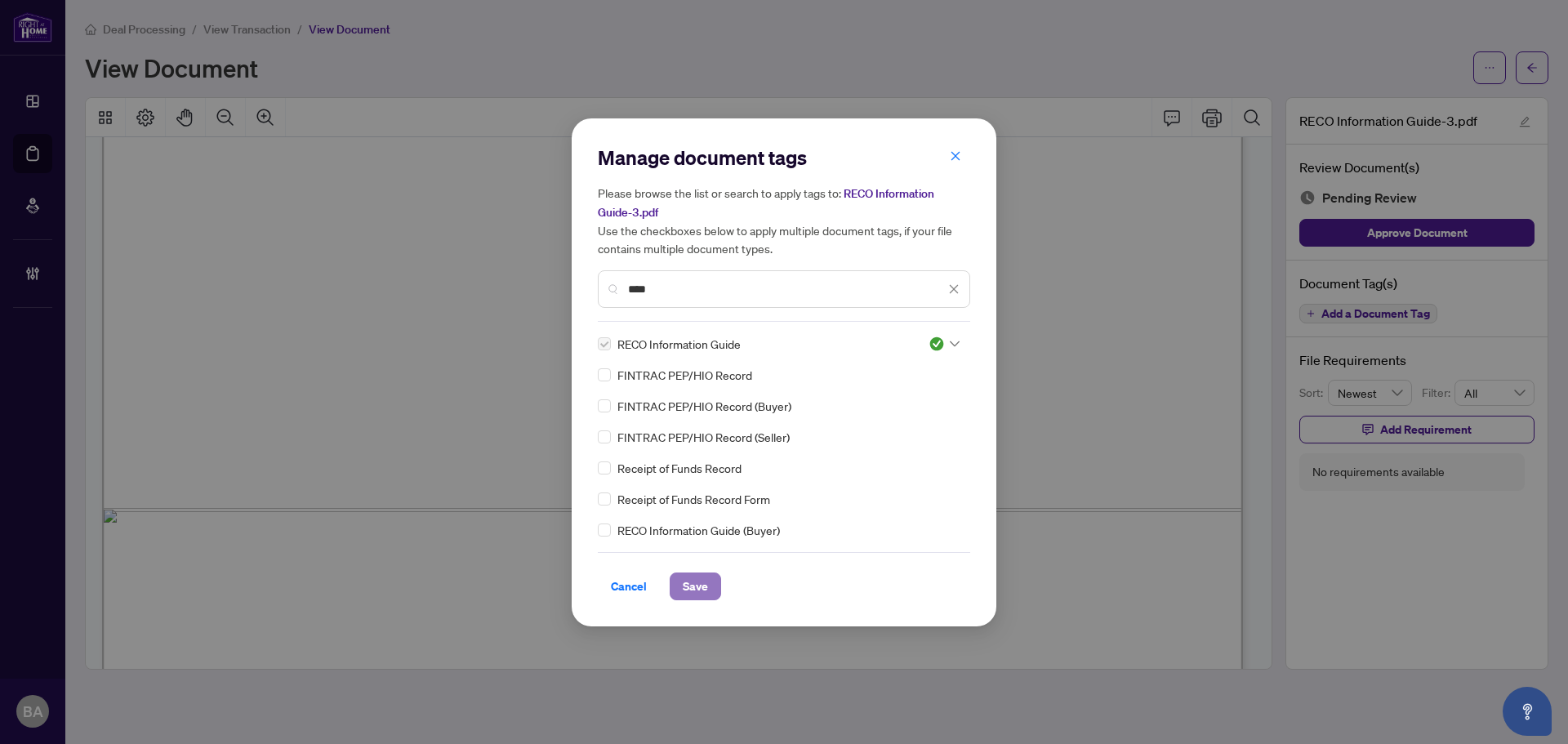
click at [708, 576] on button "Save" at bounding box center [695, 586] width 51 height 28
click at [280, 26] on div "Manage document tags Please browse the list or search to apply tags to: RECO In…" at bounding box center [784, 372] width 1568 height 744
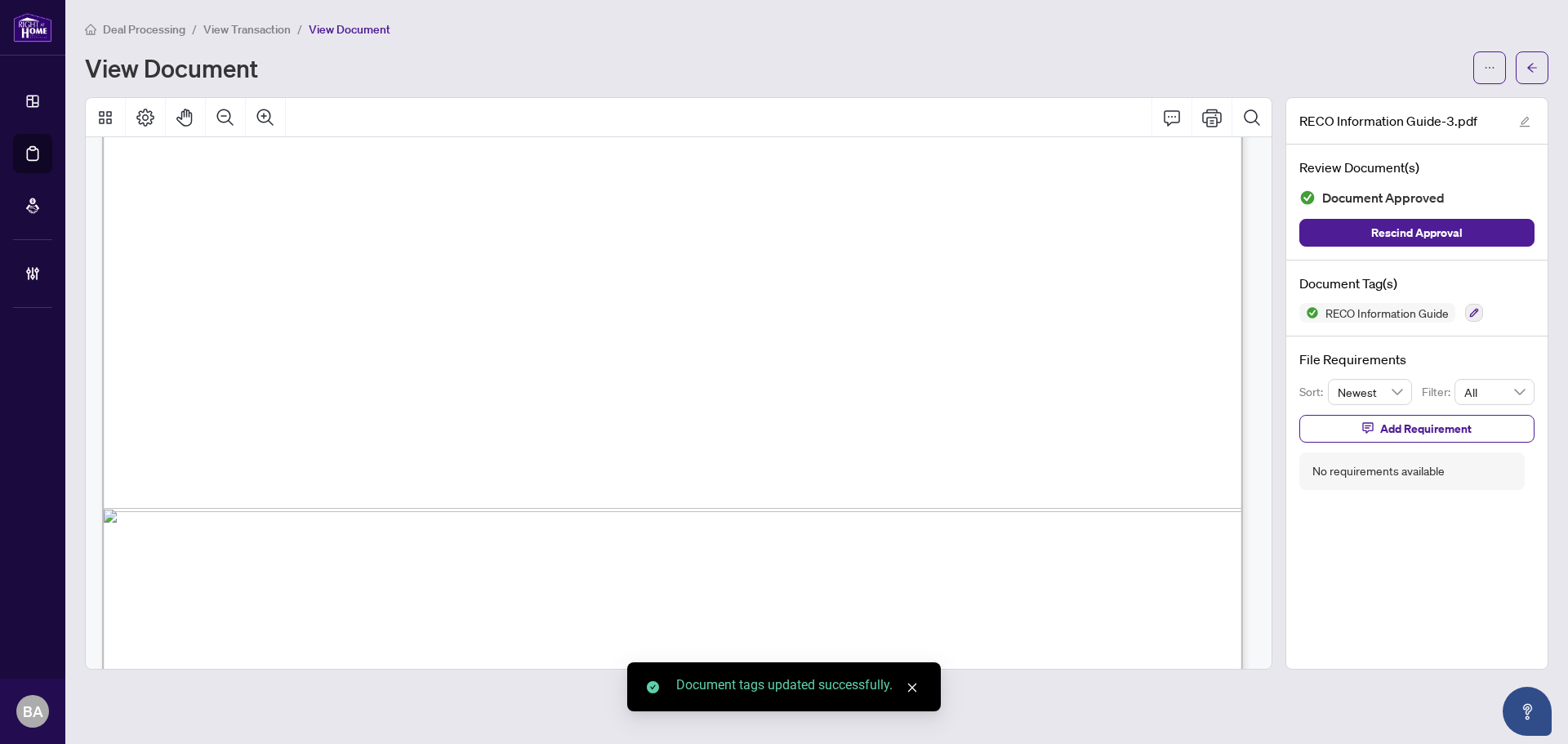
click at [262, 23] on span "View Transaction" at bounding box center [247, 29] width 87 height 15
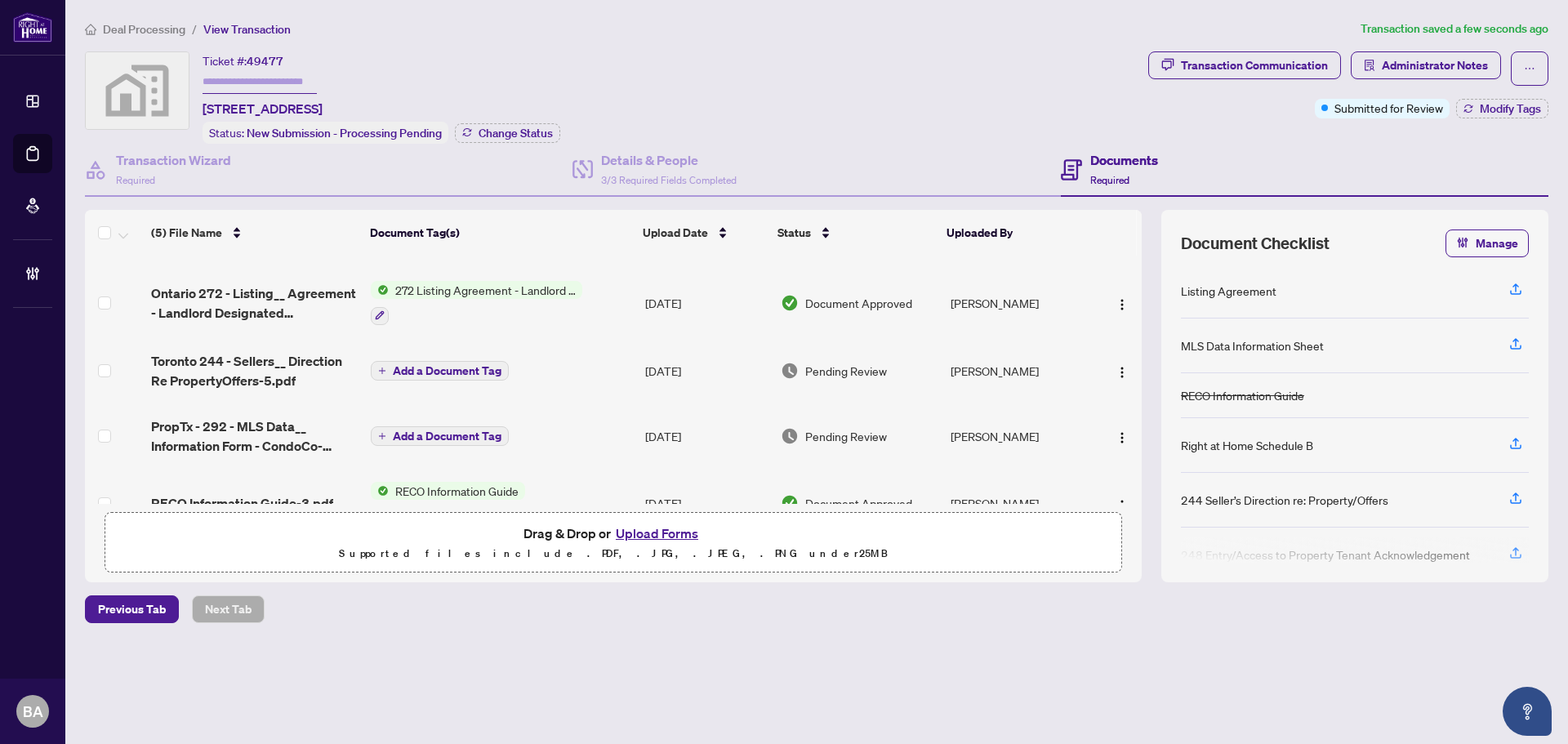
scroll to position [93, 0]
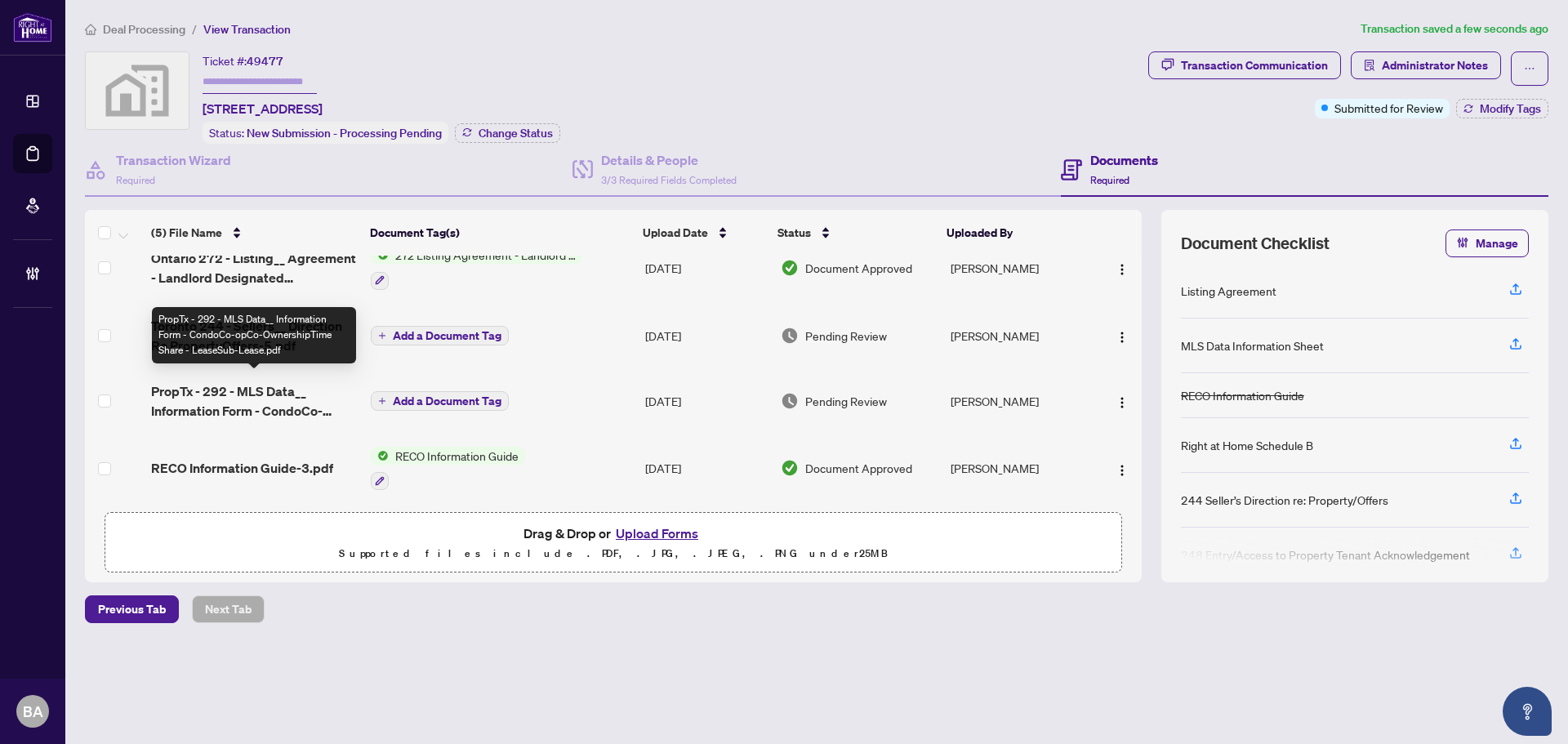
click at [291, 394] on span "PropTx - 292 - MLS Data__ Information Form - CondoCo-opCo-OwnershipTime Share -…" at bounding box center [254, 401] width 207 height 39
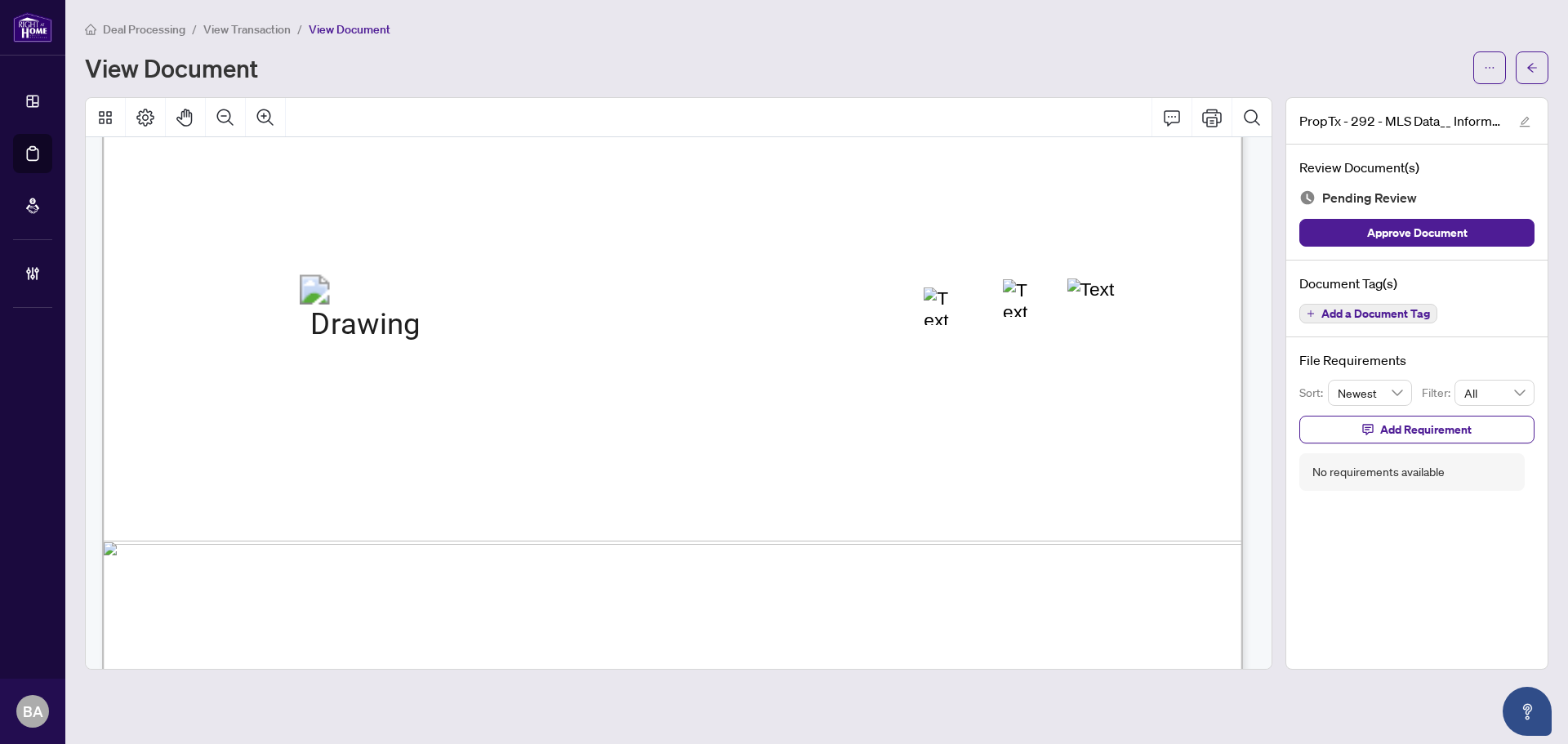
scroll to position [16081, 0]
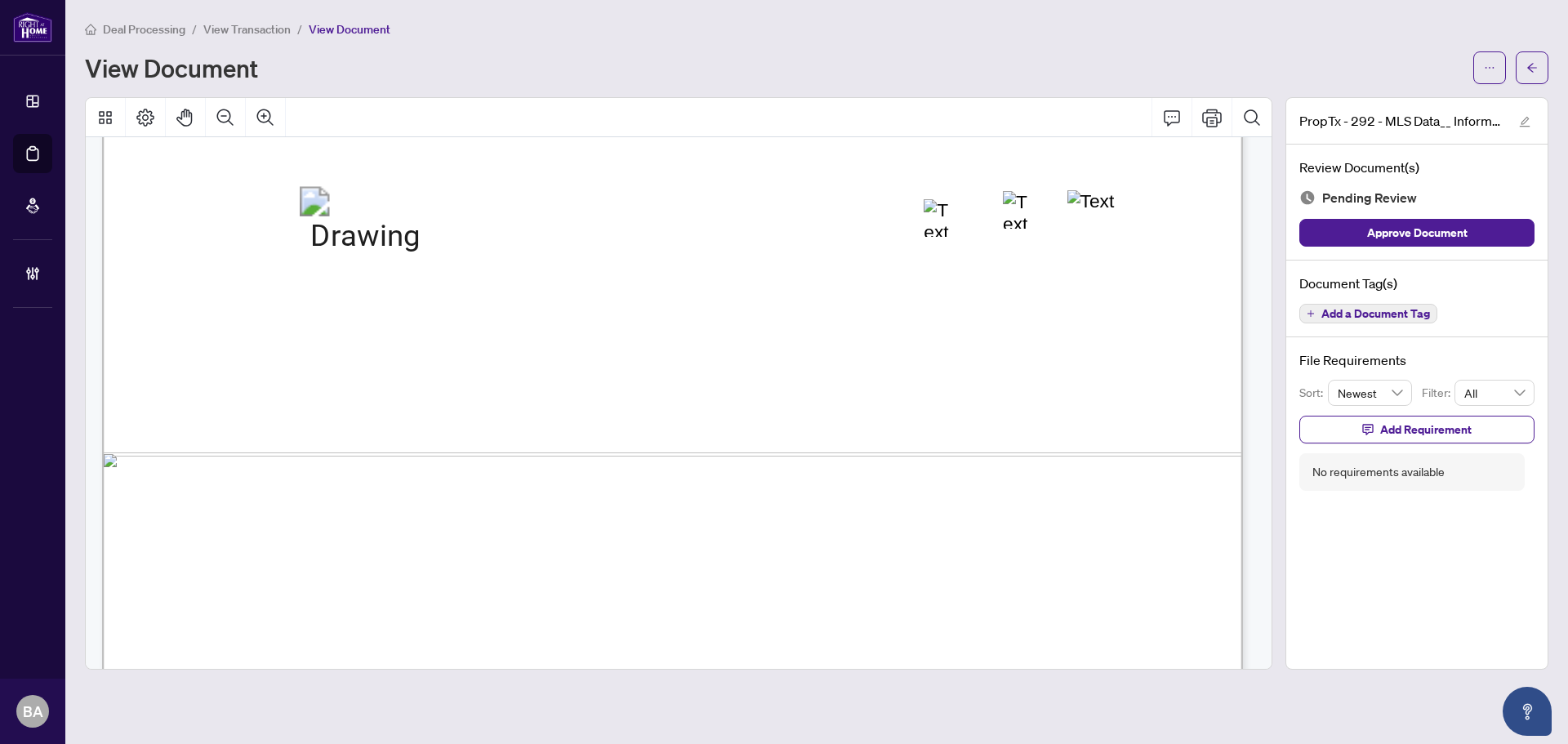
click at [1417, 313] on span "Add a Document Tag" at bounding box center [1376, 313] width 109 height 12
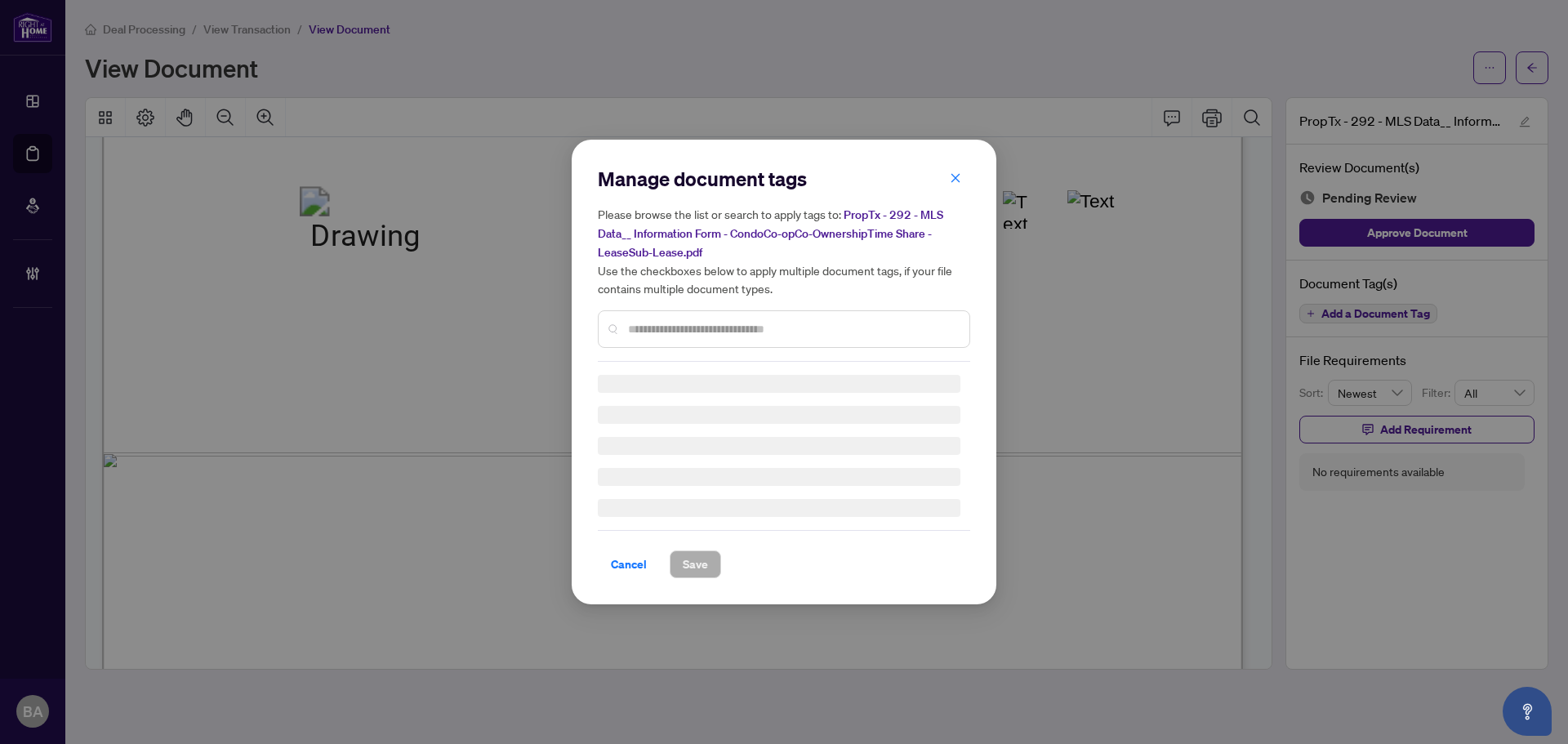
click at [878, 332] on input "text" at bounding box center [792, 329] width 328 height 18
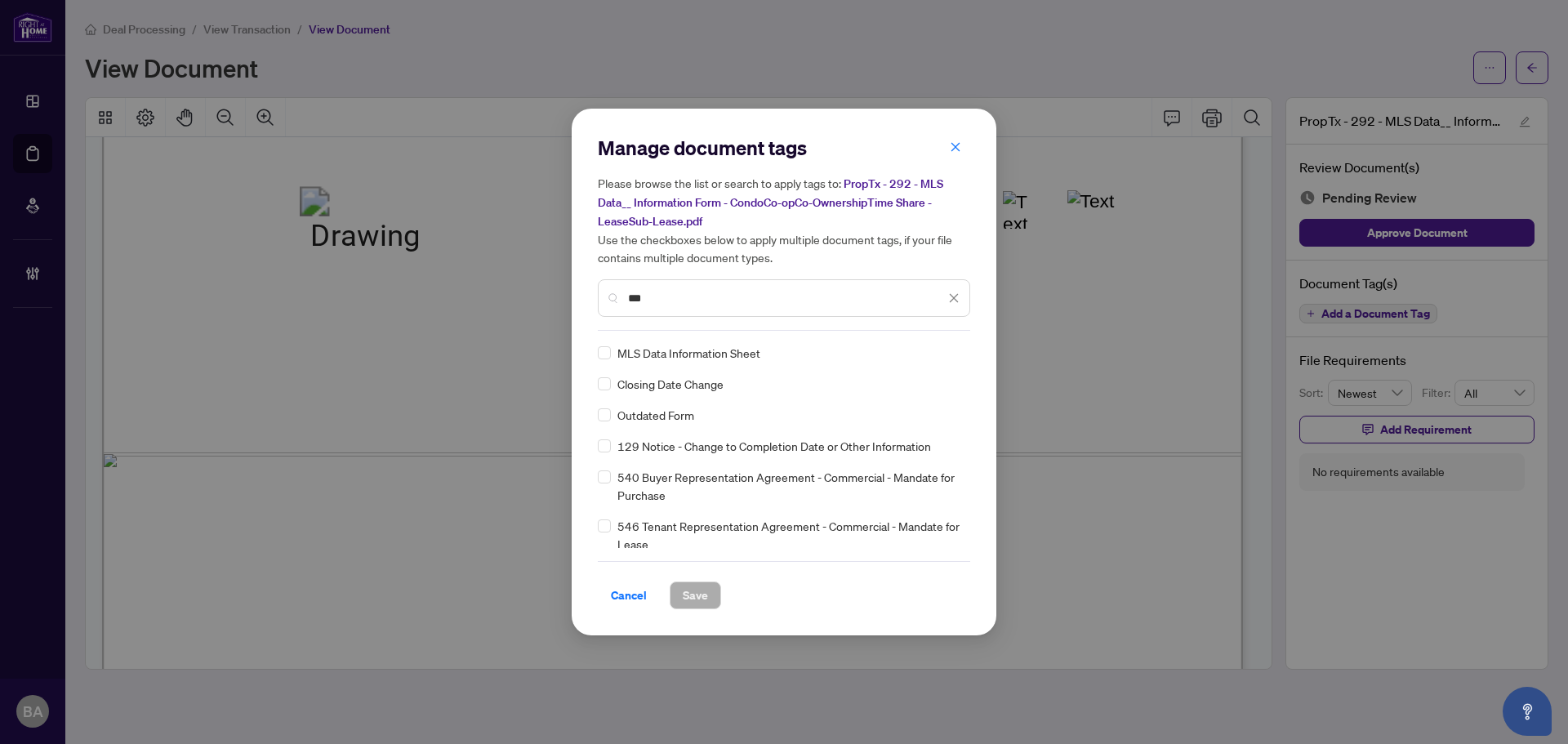
type input "***"
drag, startPoint x: 943, startPoint y: 348, endPoint x: 898, endPoint y: 412, distance: 78.2
click at [943, 351] on div at bounding box center [944, 352] width 31 height 16
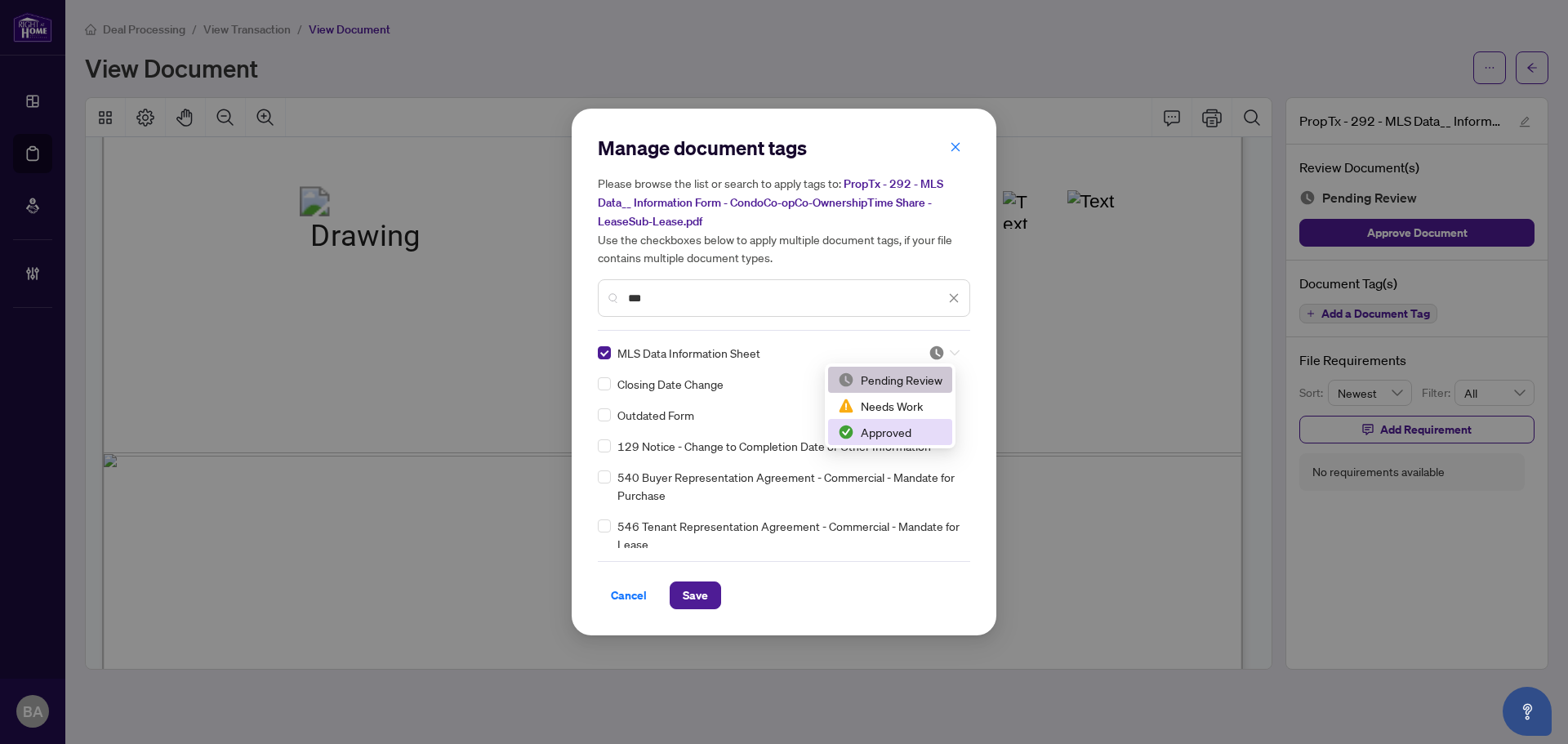
click at [896, 439] on div "Approved" at bounding box center [890, 432] width 105 height 18
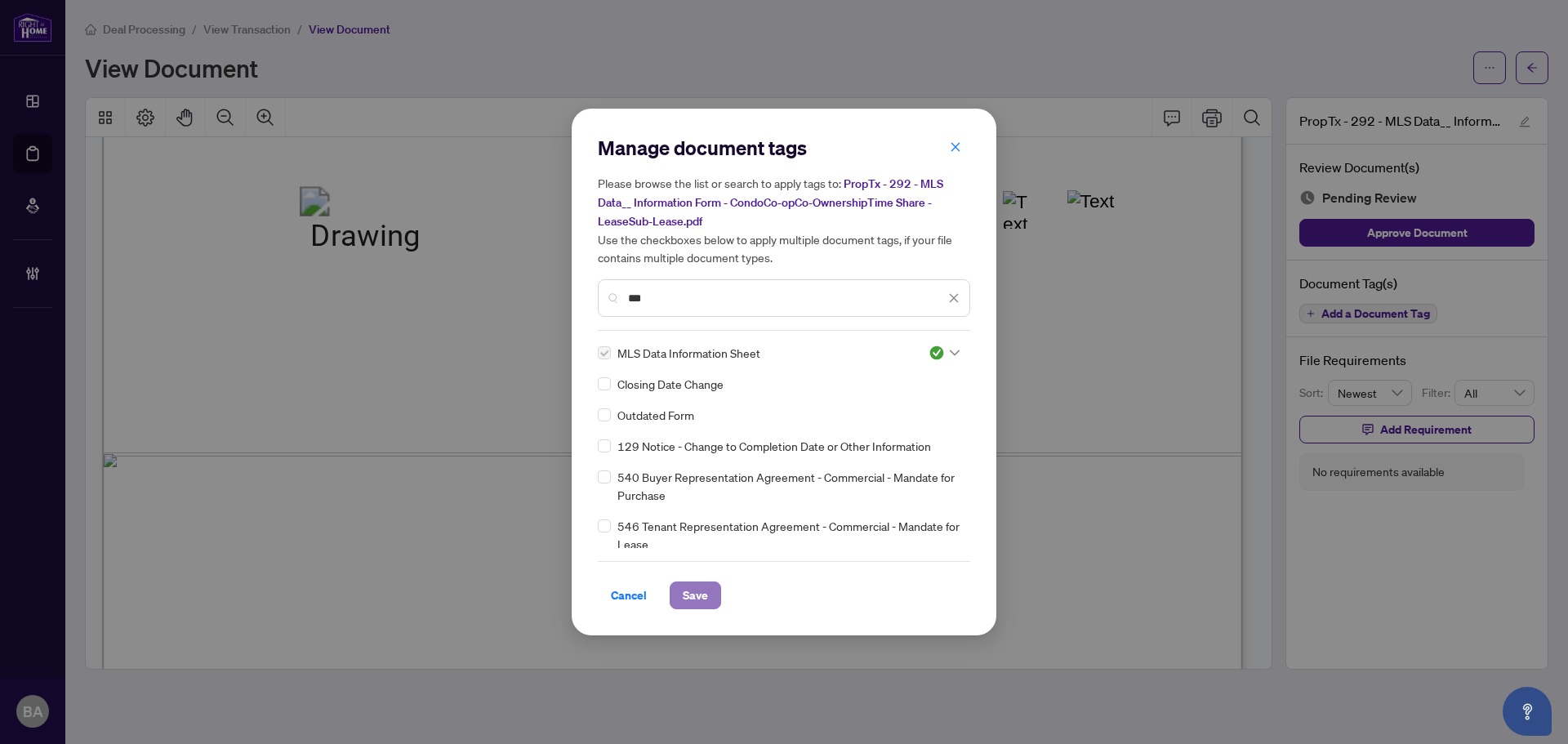
click at [688, 588] on span "Save" at bounding box center [696, 595] width 25 height 26
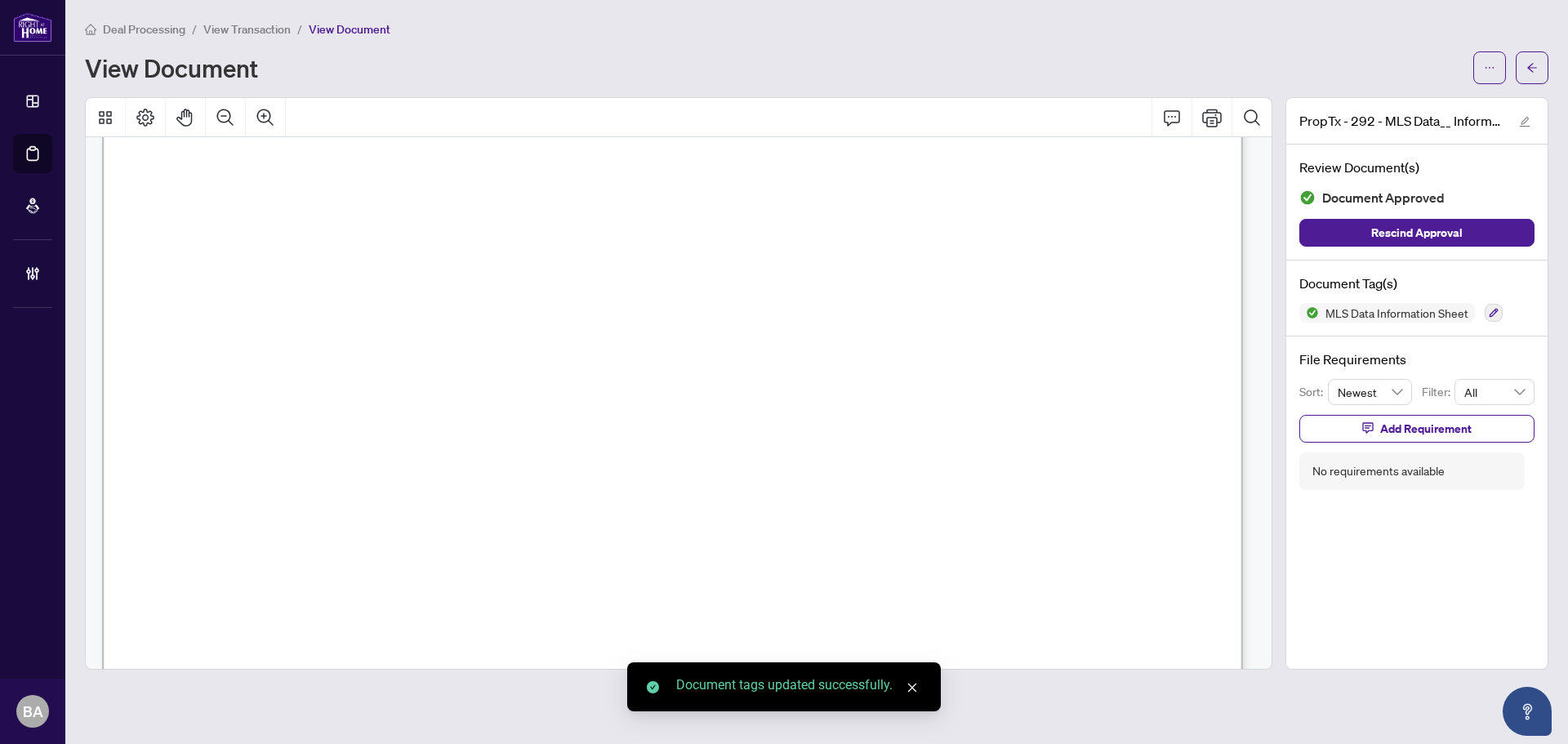
scroll to position [18529, 0]
click at [264, 28] on span "View Transaction" at bounding box center [247, 29] width 87 height 15
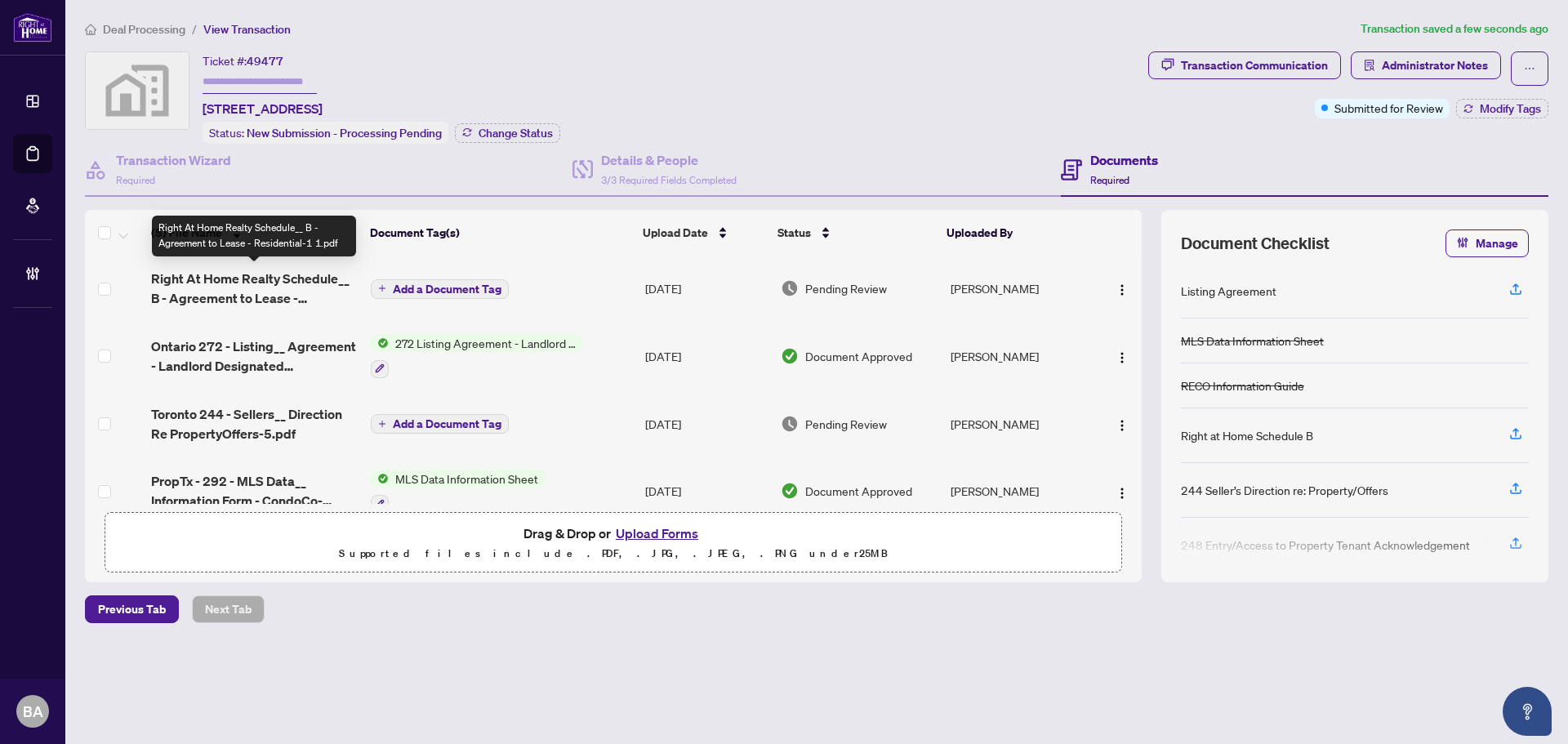
click at [317, 271] on span "Right At Home Realty Schedule__ B - Agreement to Lease - Residential-1 1.pdf" at bounding box center [254, 288] width 207 height 39
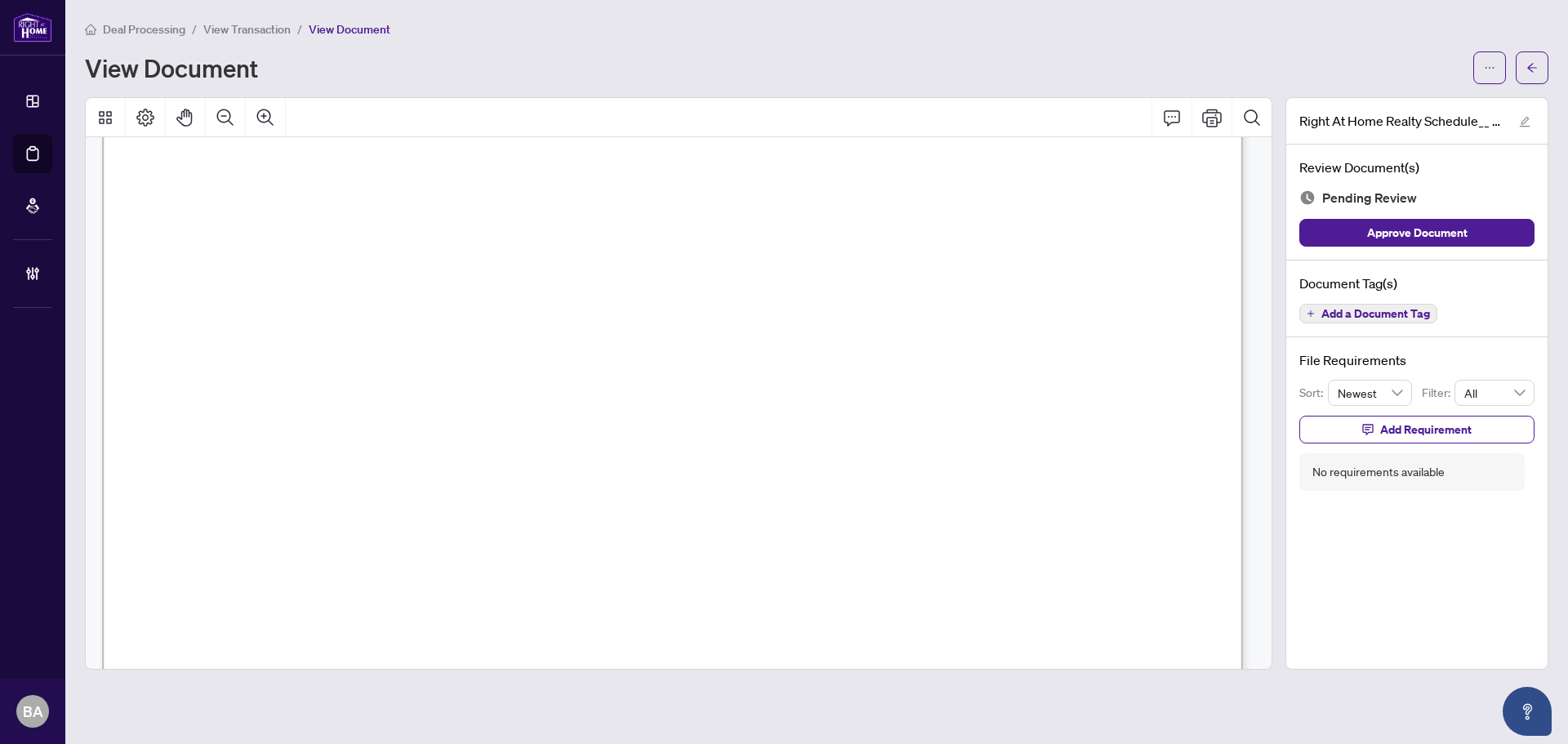
scroll to position [977, 0]
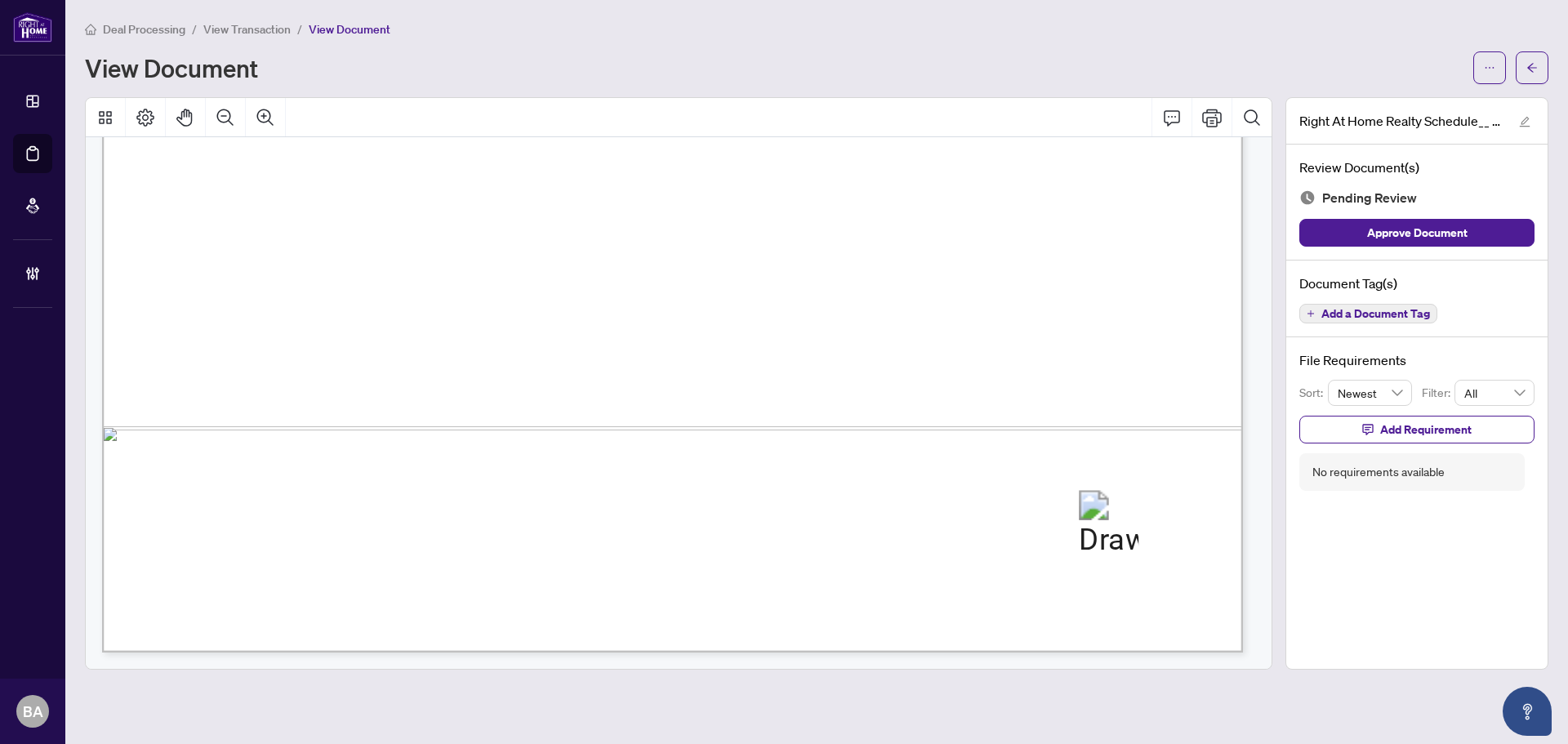
click at [1356, 315] on span "Add a Document Tag" at bounding box center [1376, 313] width 109 height 12
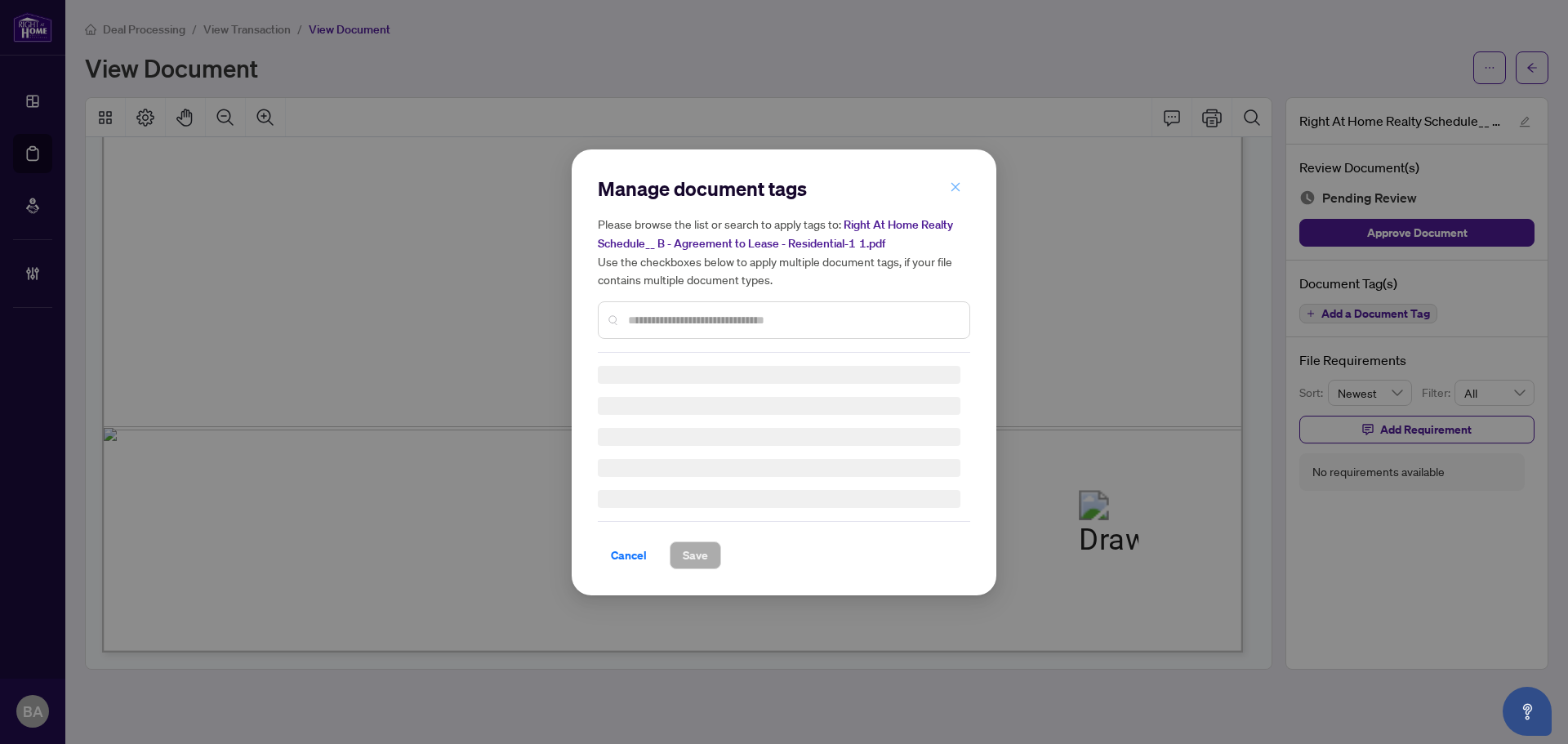
click at [958, 195] on span "button" at bounding box center [956, 187] width 12 height 26
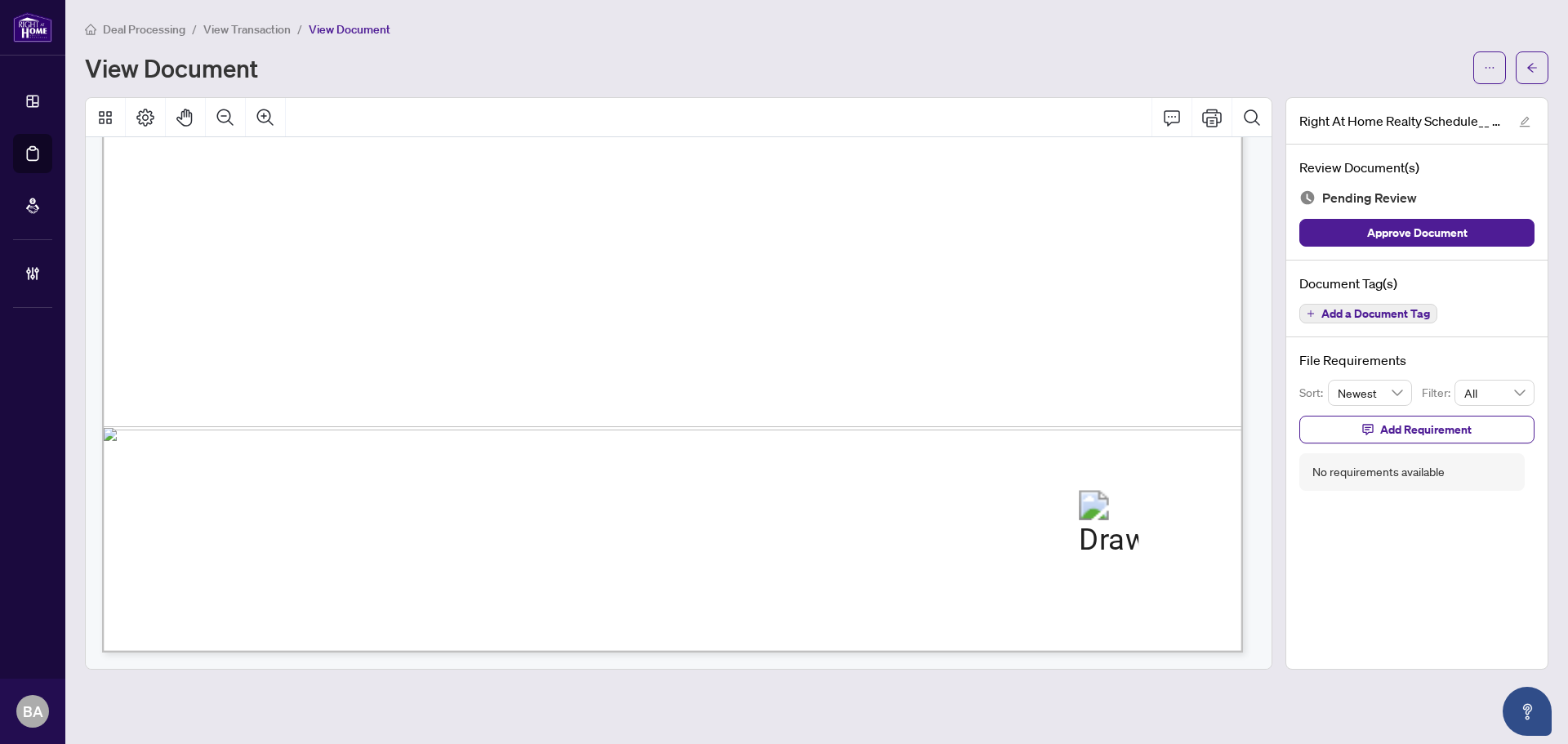
click at [1359, 322] on button "Add a Document Tag" at bounding box center [1368, 313] width 138 height 19
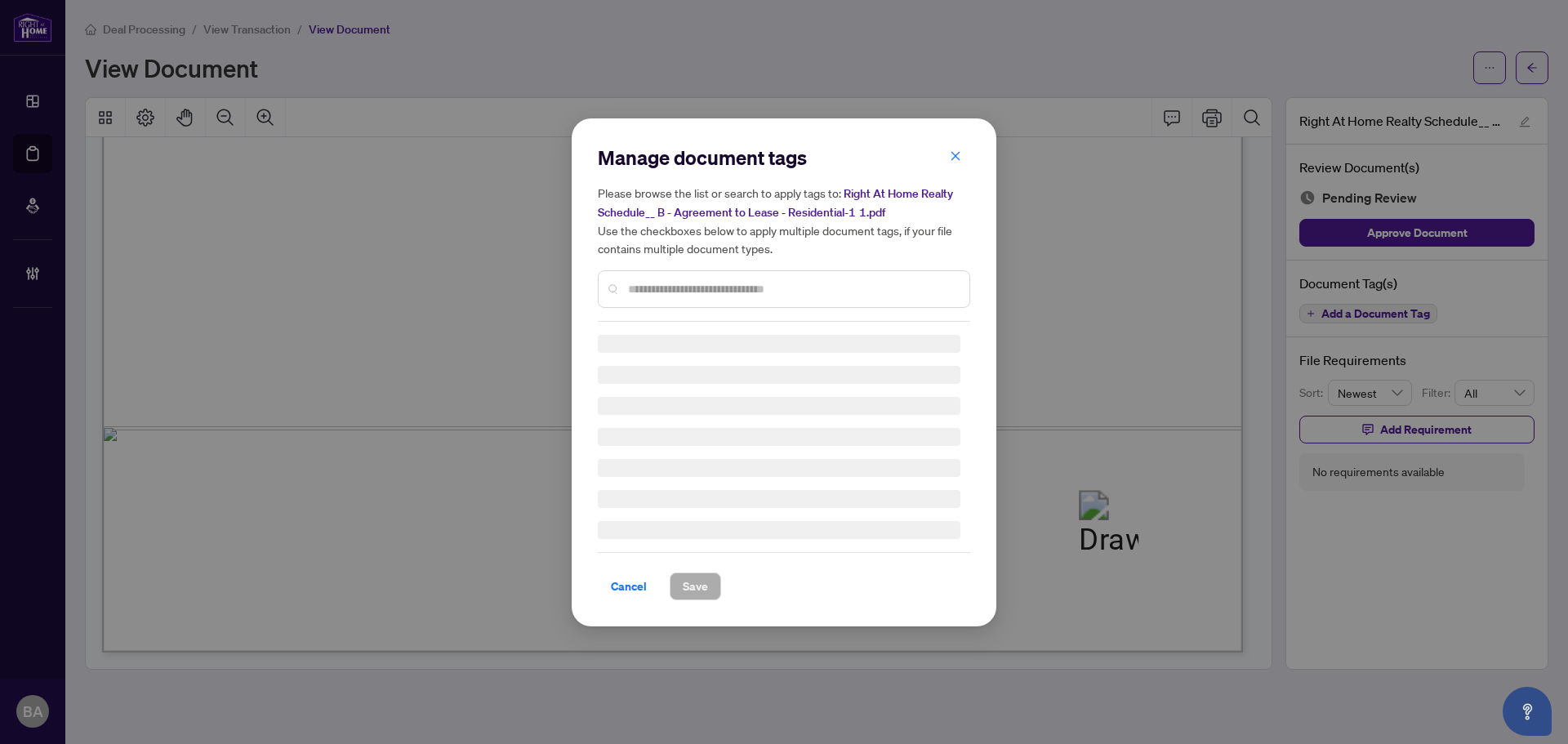
click at [764, 282] on input "text" at bounding box center [792, 289] width 328 height 18
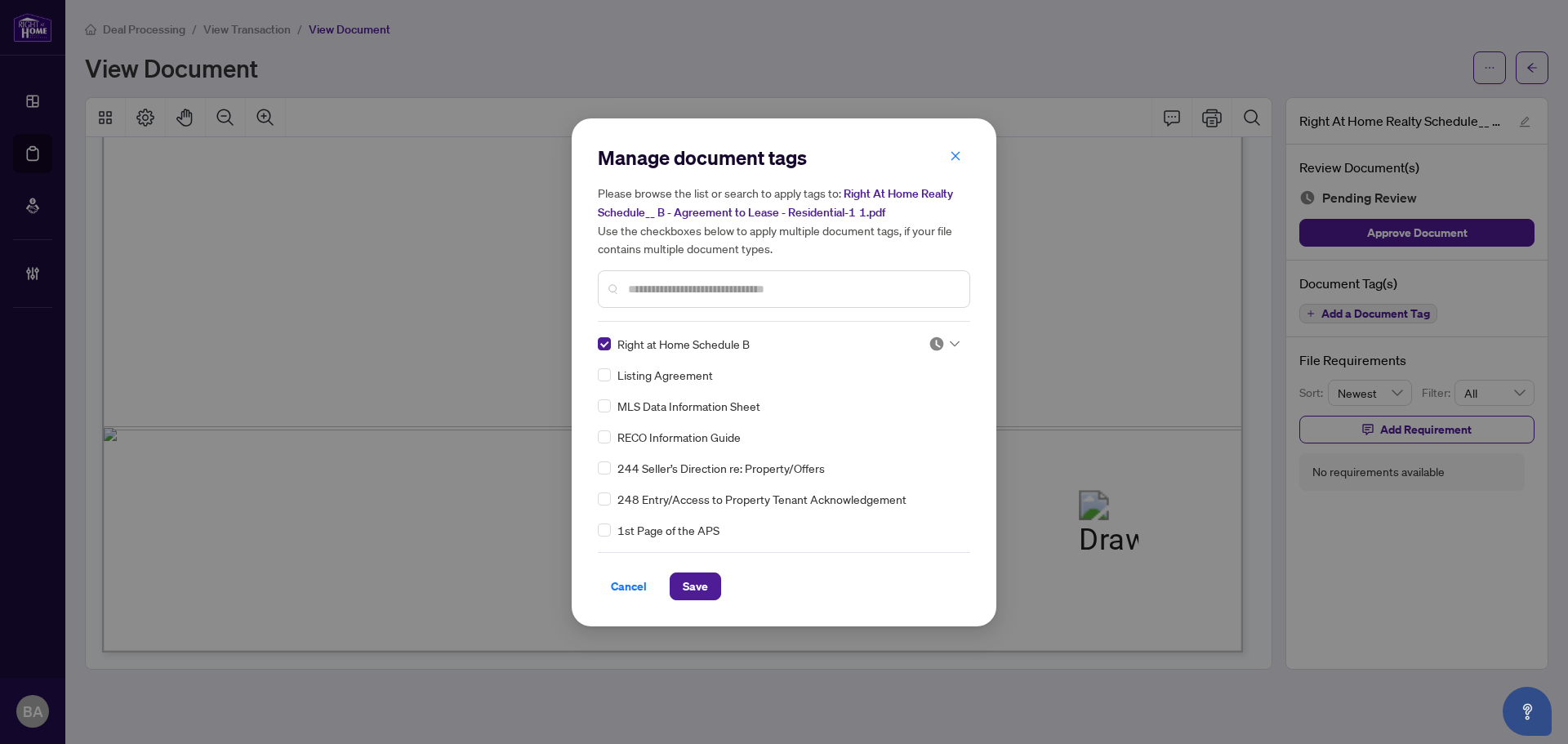
click at [930, 338] on img at bounding box center [936, 343] width 16 height 16
click at [909, 425] on div "Approved" at bounding box center [890, 423] width 105 height 18
click at [710, 584] on button "Save" at bounding box center [695, 586] width 51 height 28
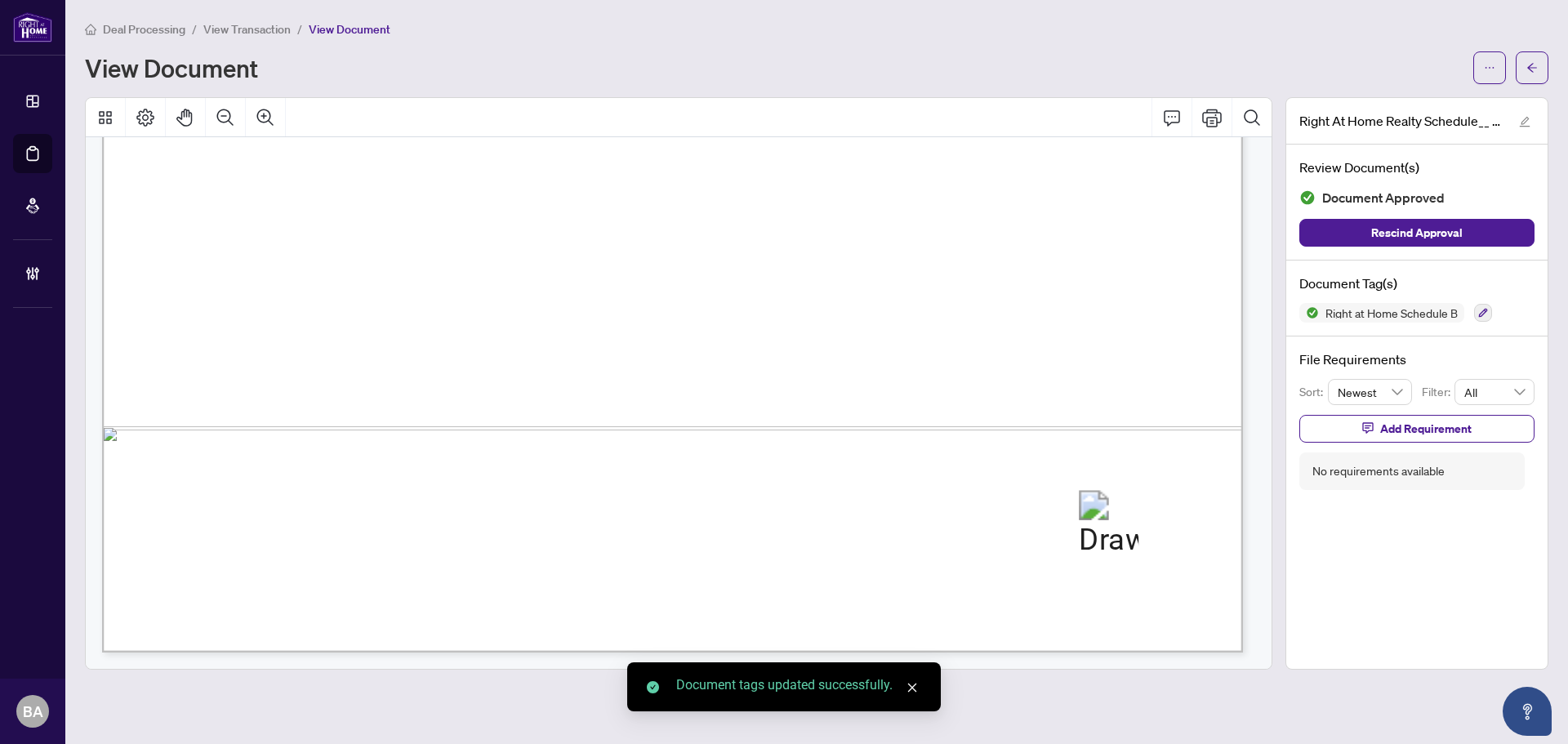
click at [243, 26] on span "View Transaction" at bounding box center [247, 29] width 87 height 15
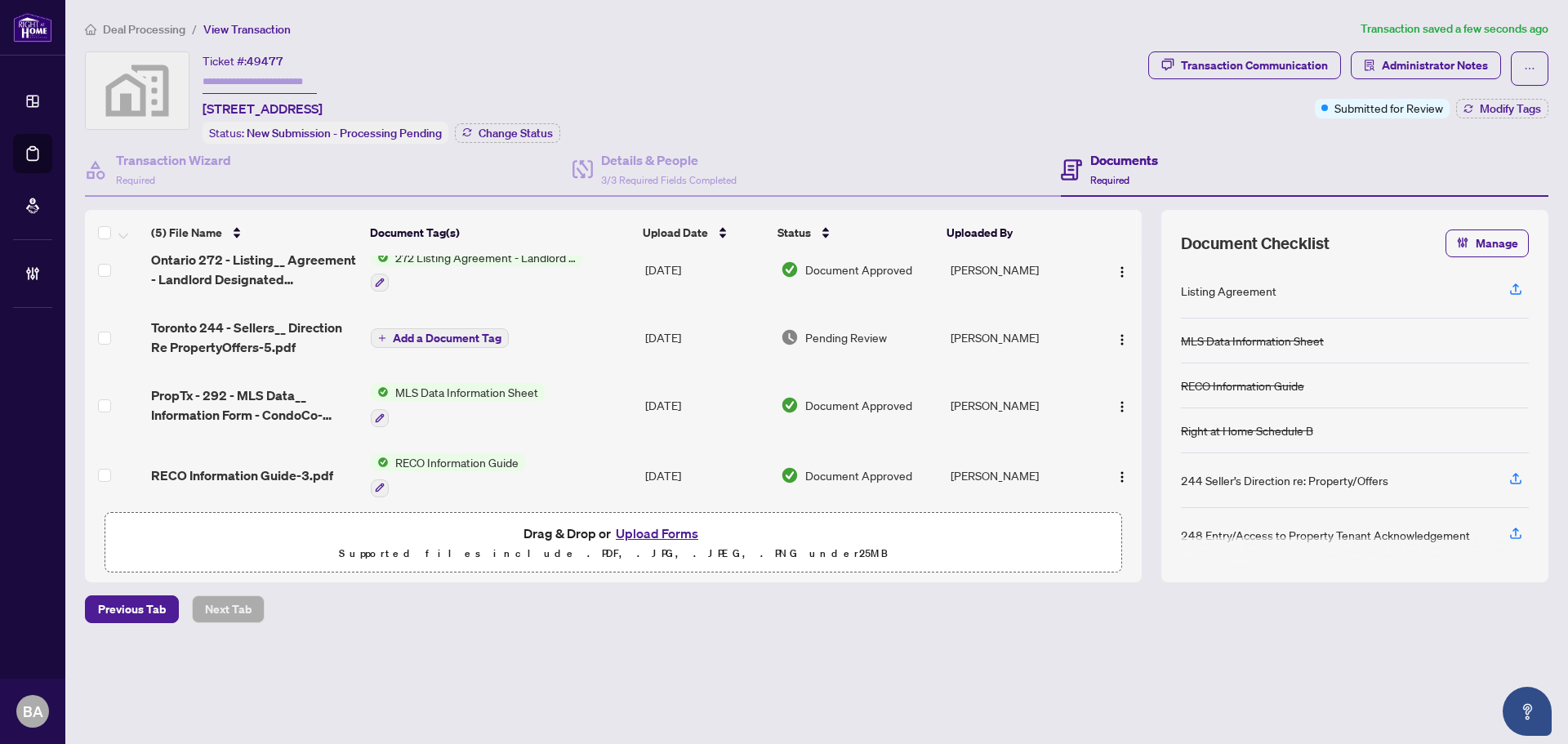
scroll to position [101, 0]
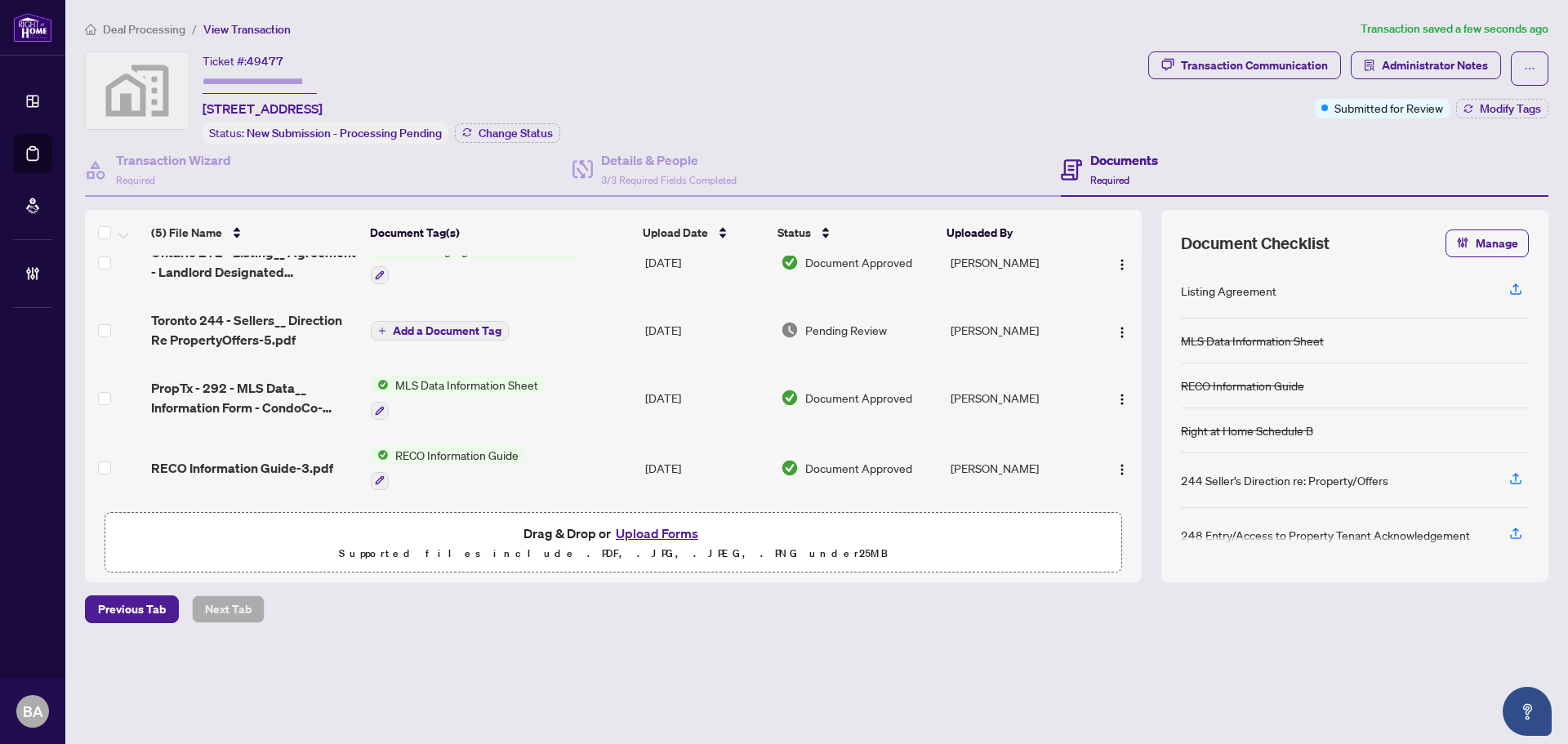
click at [264, 326] on span "Toronto 244 - Sellers__ Direction Re PropertyOffers-5.pdf" at bounding box center [254, 330] width 207 height 39
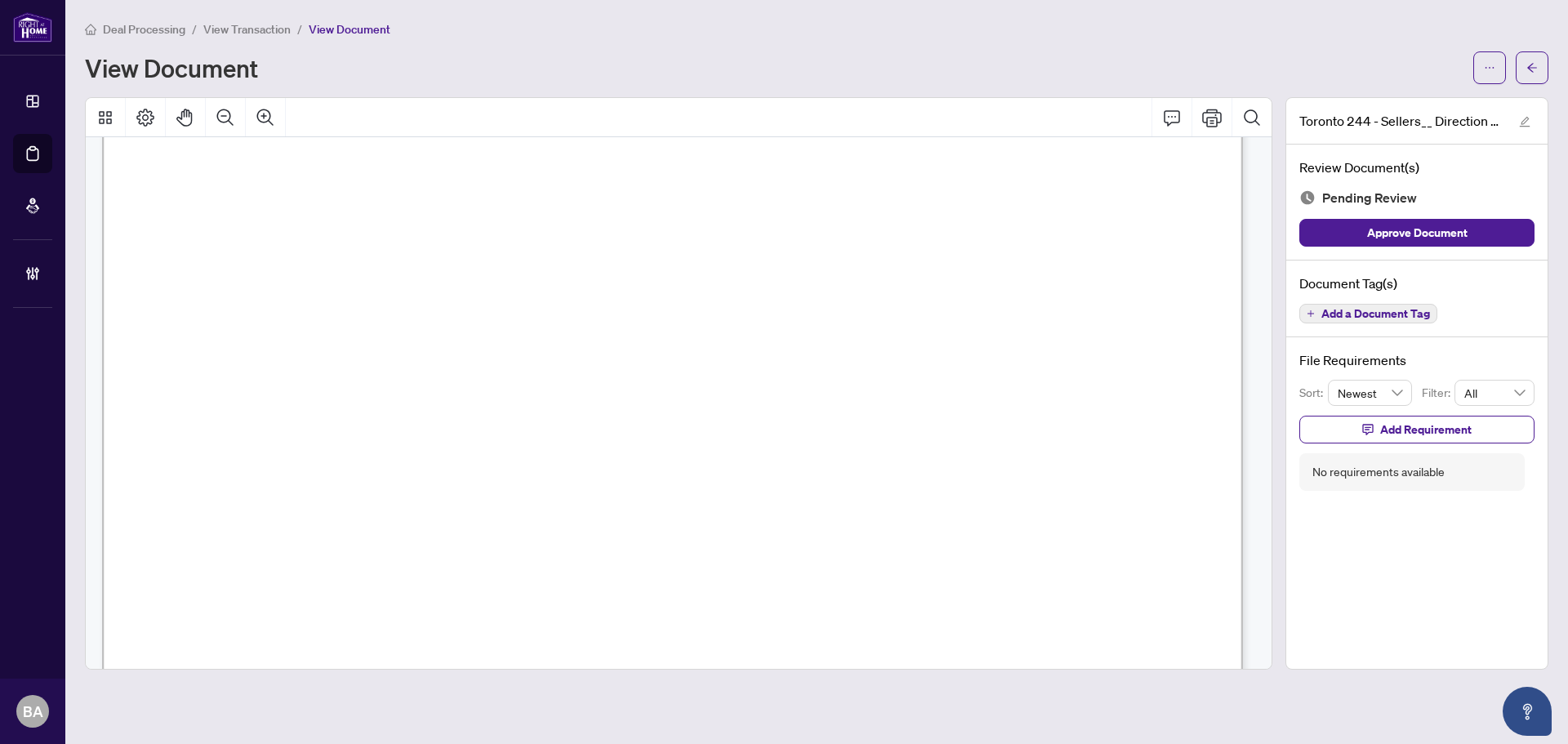
scroll to position [163, 0]
drag, startPoint x: 489, startPoint y: 338, endPoint x: 663, endPoint y: 346, distance: 174.2
click at [663, 346] on span "...............................................................................…" at bounding box center [535, 342] width 441 height 15
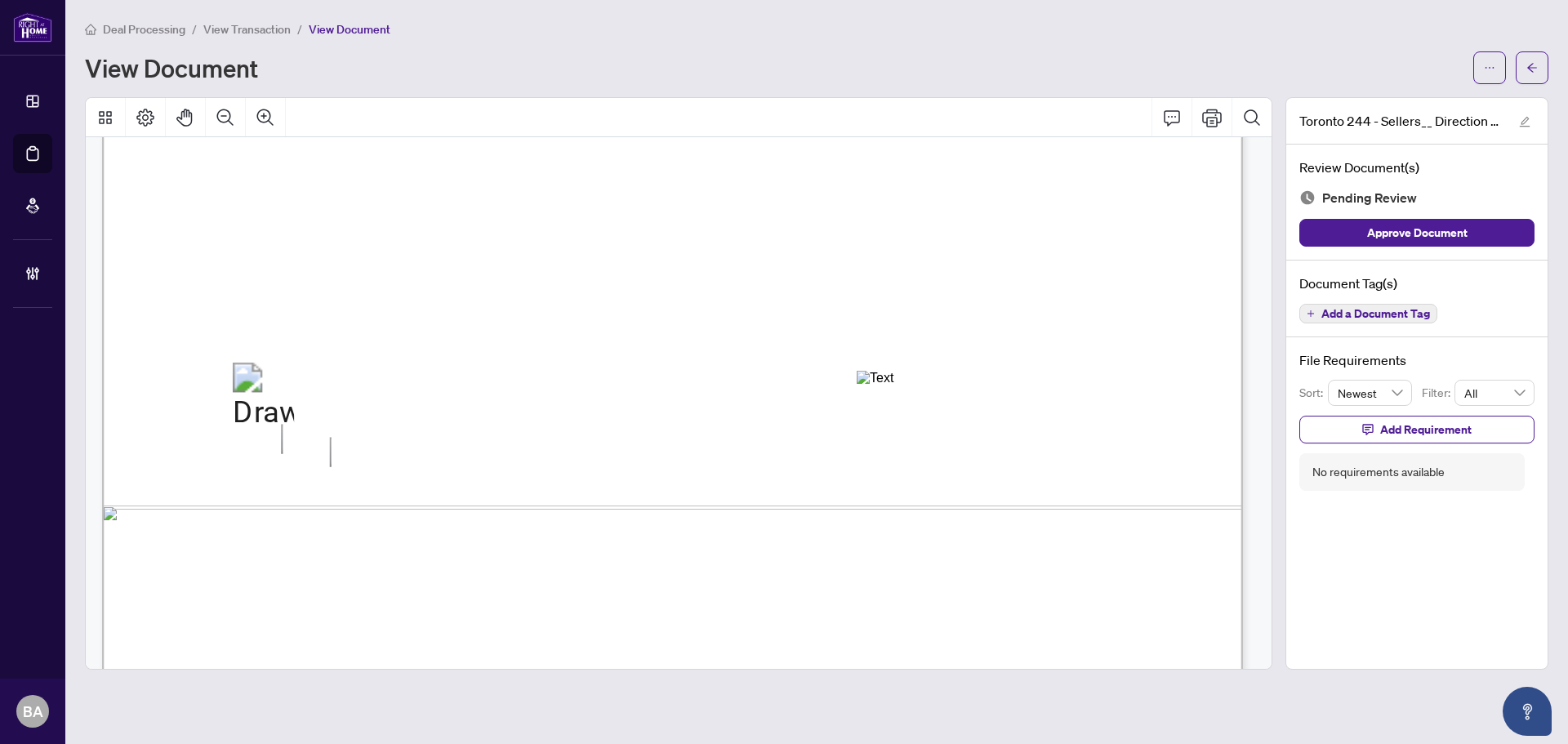
click at [914, 378] on div "Annotation: Text" at bounding box center [931, 377] width 147 height 15
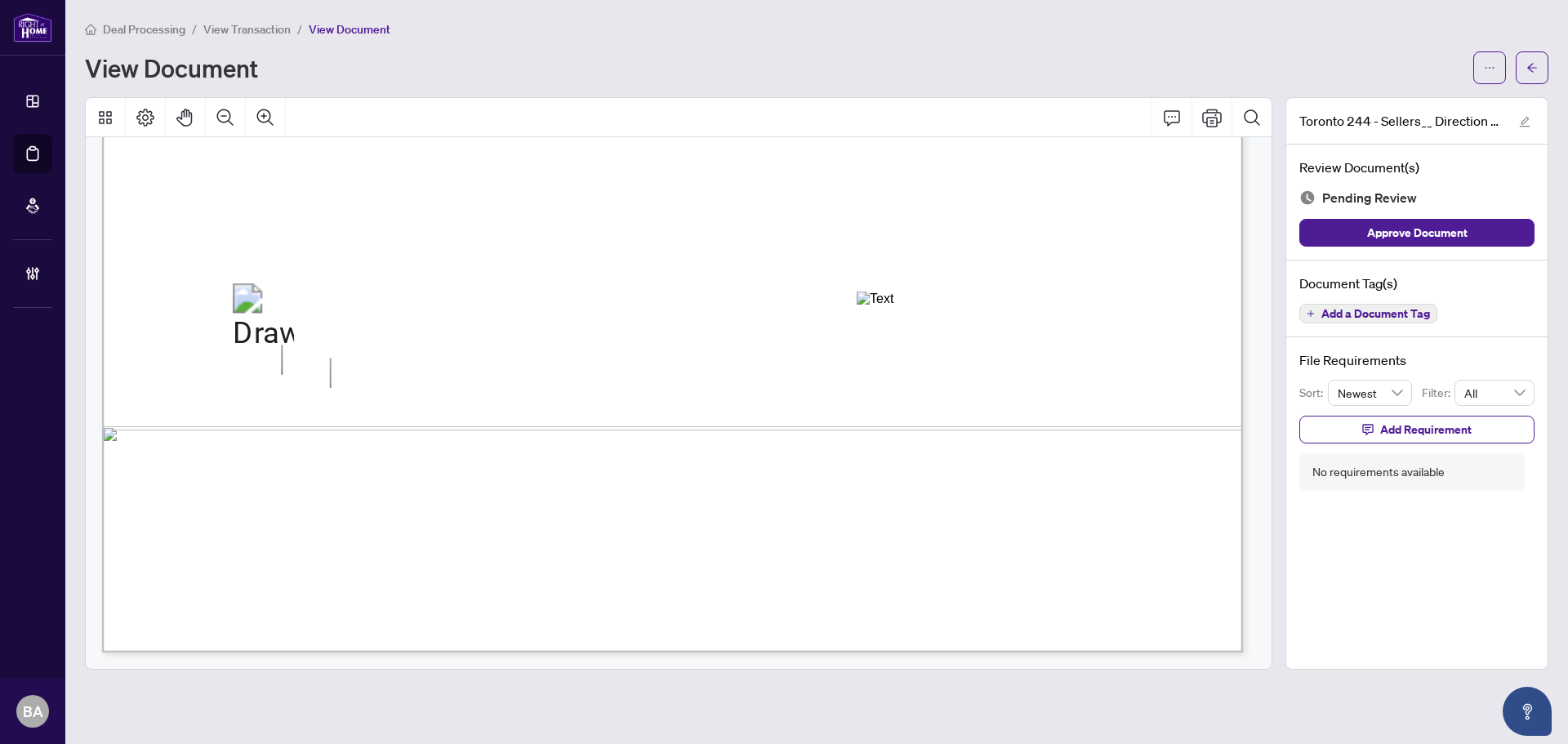
click at [1346, 312] on span "Add a Document Tag" at bounding box center [1376, 313] width 109 height 12
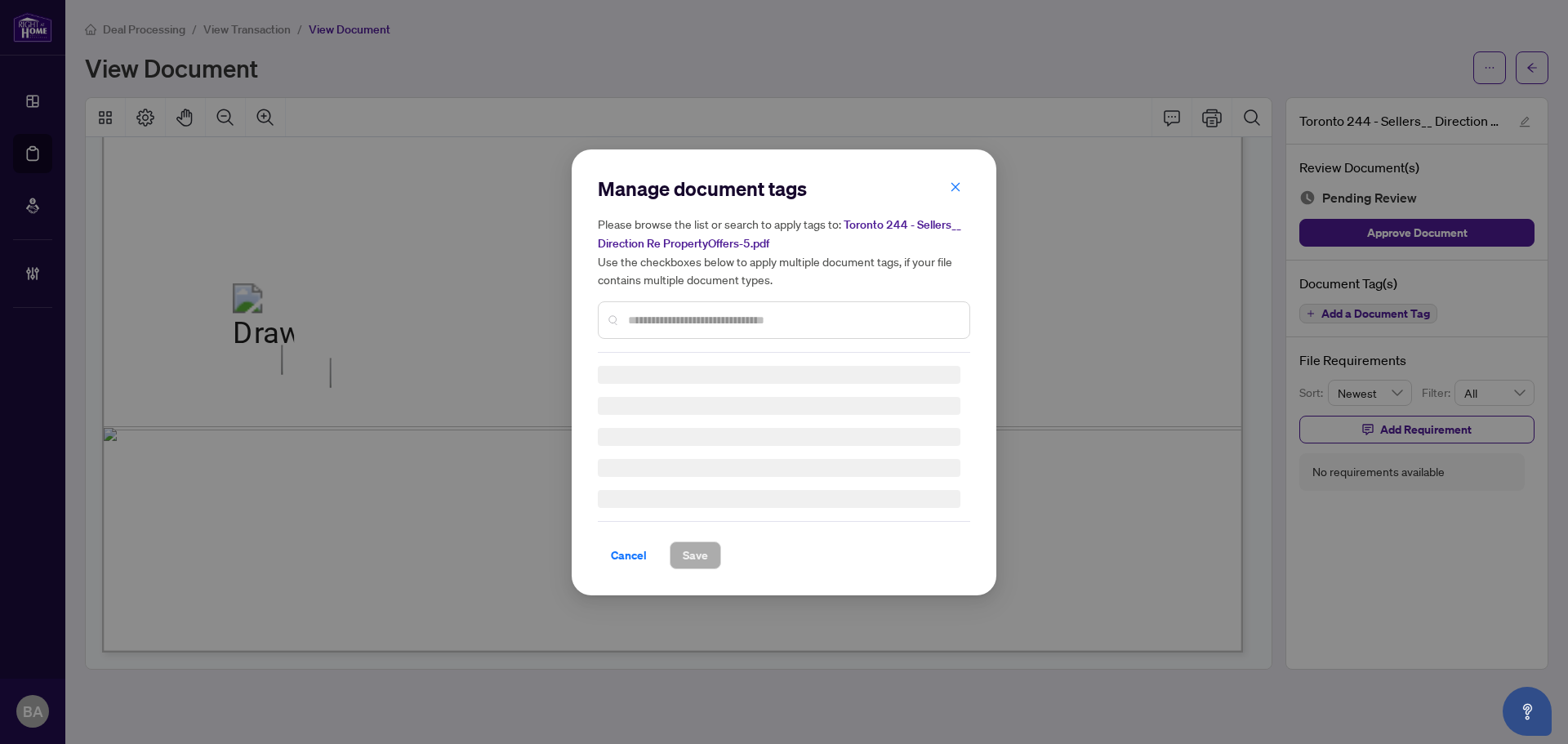
click at [641, 322] on input "text" at bounding box center [792, 320] width 328 height 18
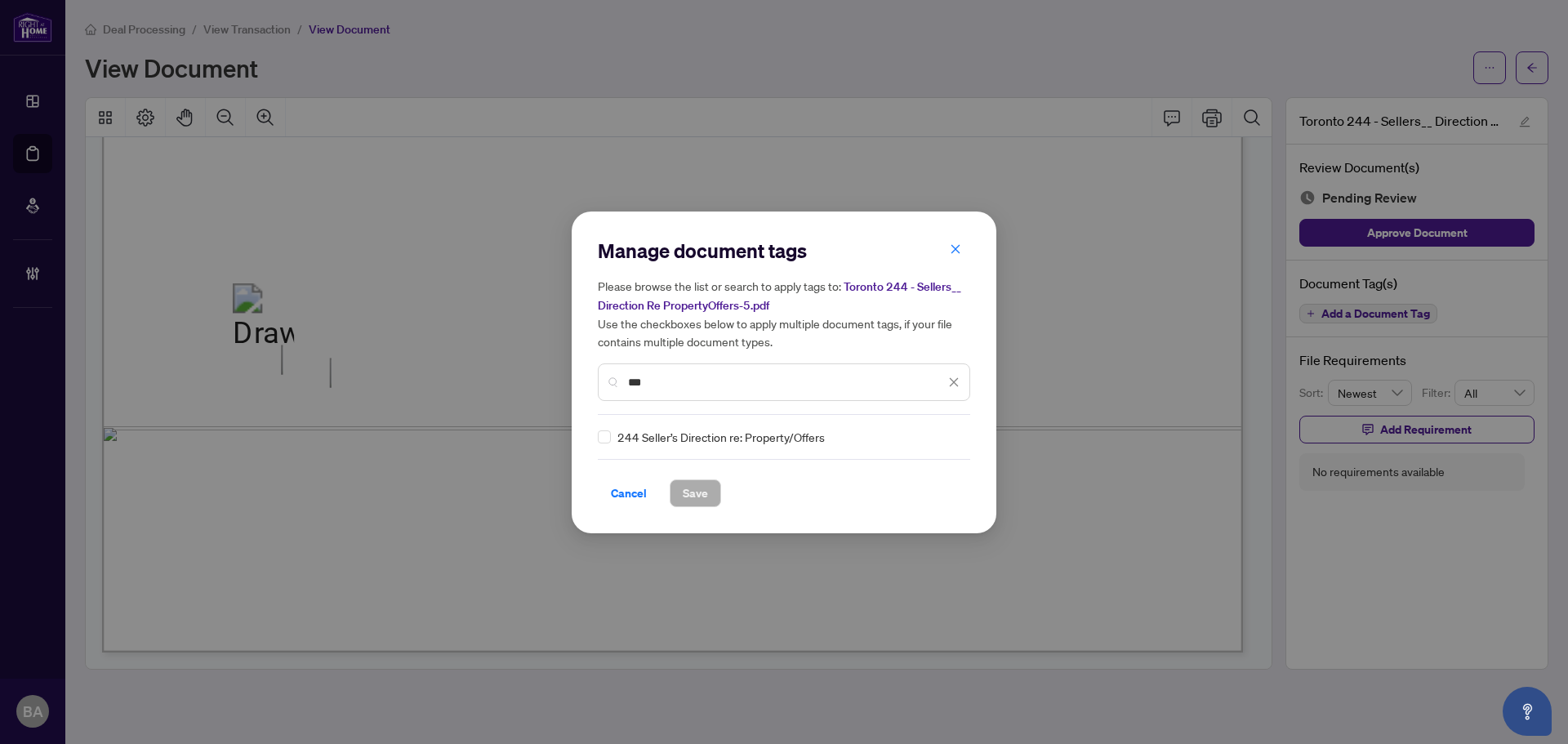
type input "***"
click at [934, 444] on input "search" at bounding box center [936, 437] width 16 height 24
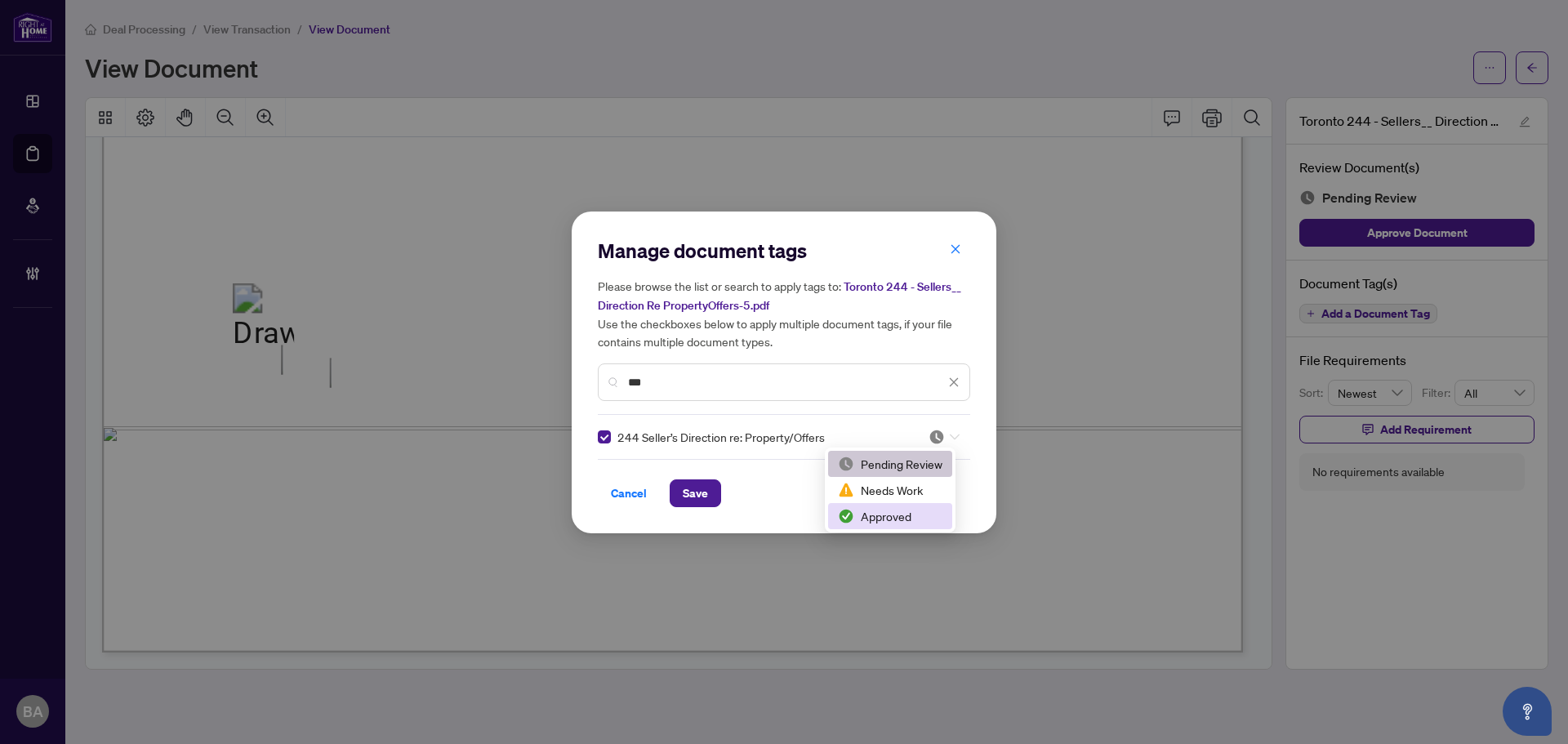
click at [898, 513] on div "Approved" at bounding box center [890, 516] width 105 height 18
click at [684, 497] on span "Save" at bounding box center [696, 493] width 25 height 26
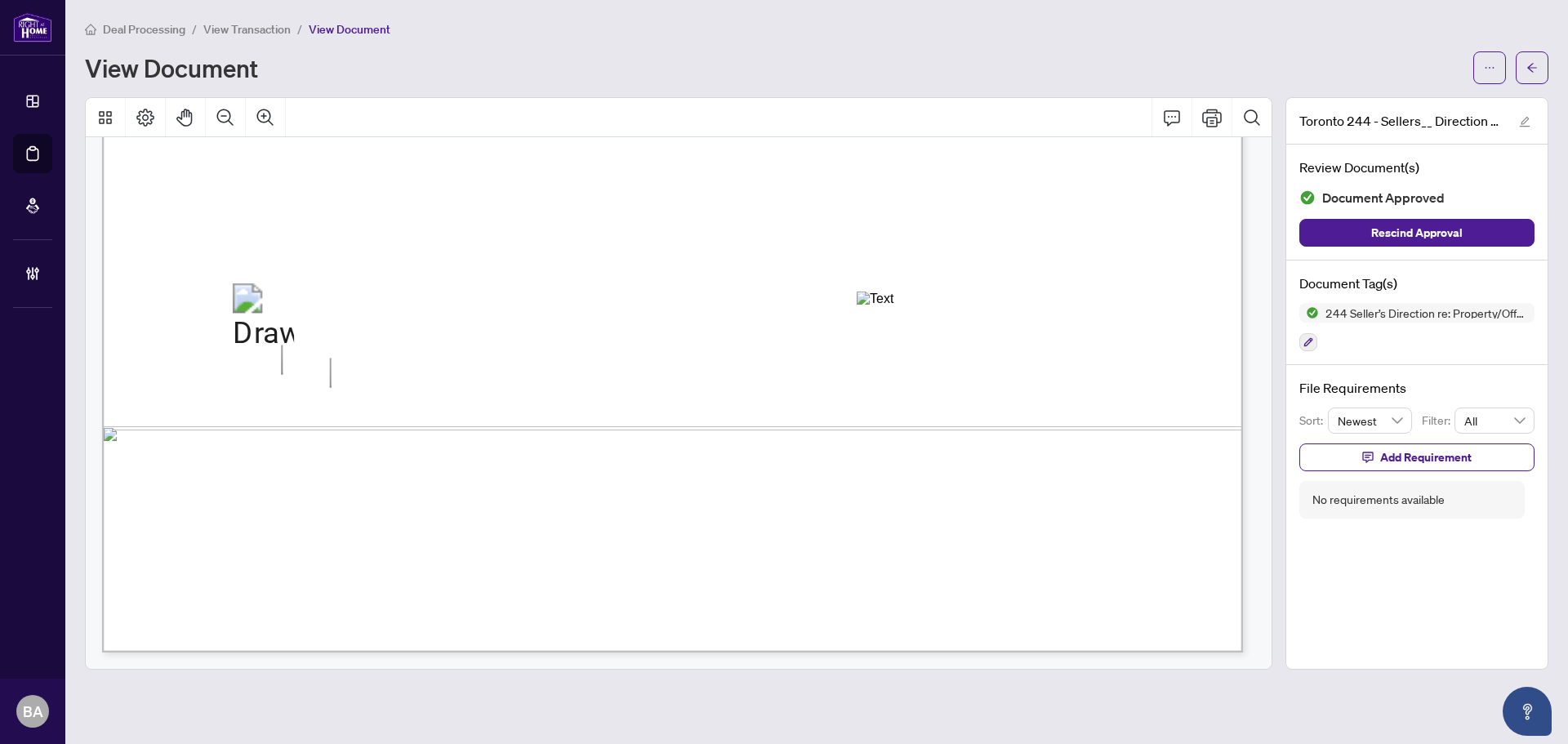
click at [271, 32] on span "View Transaction" at bounding box center [247, 29] width 87 height 15
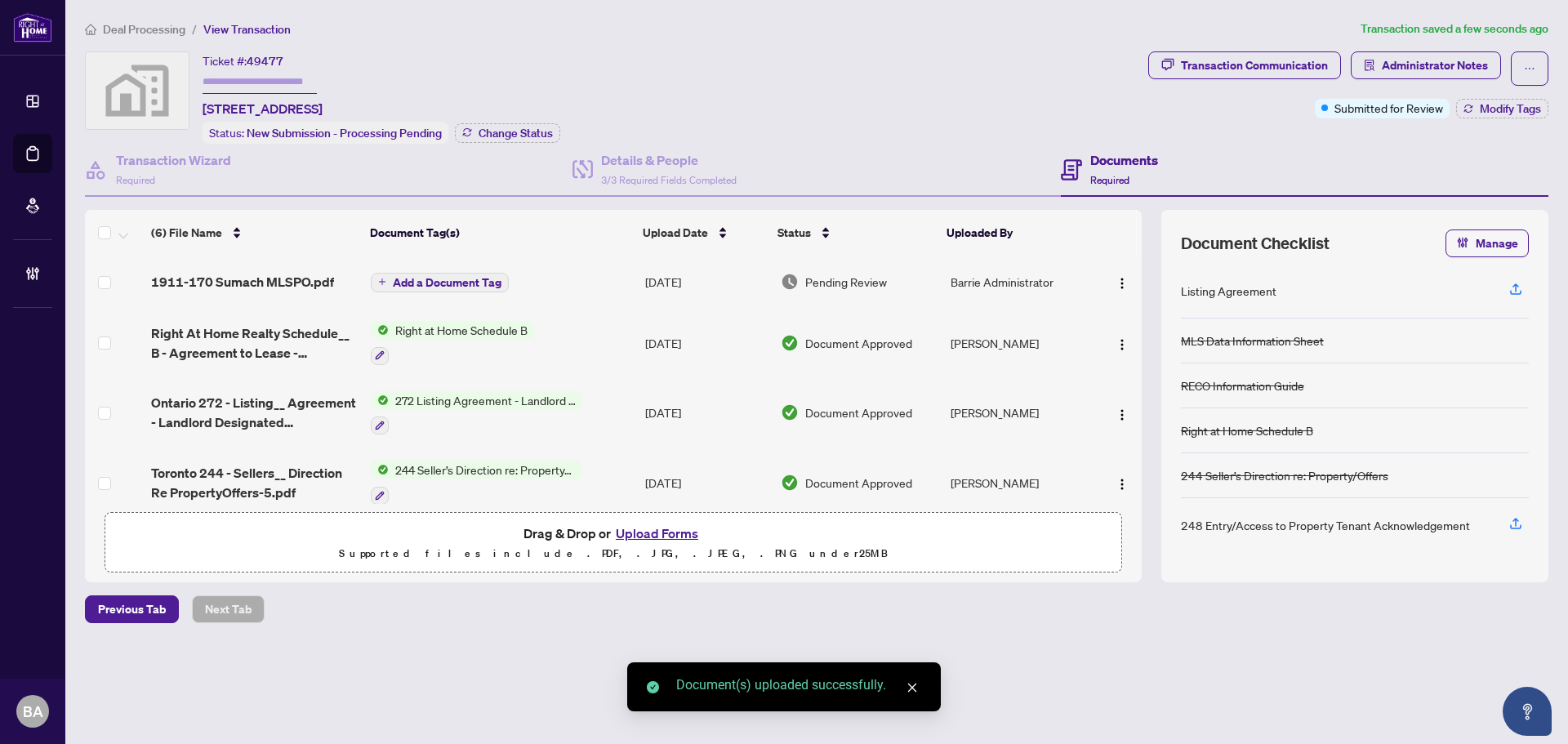
click at [502, 282] on button "Add a Document Tag" at bounding box center [440, 282] width 138 height 19
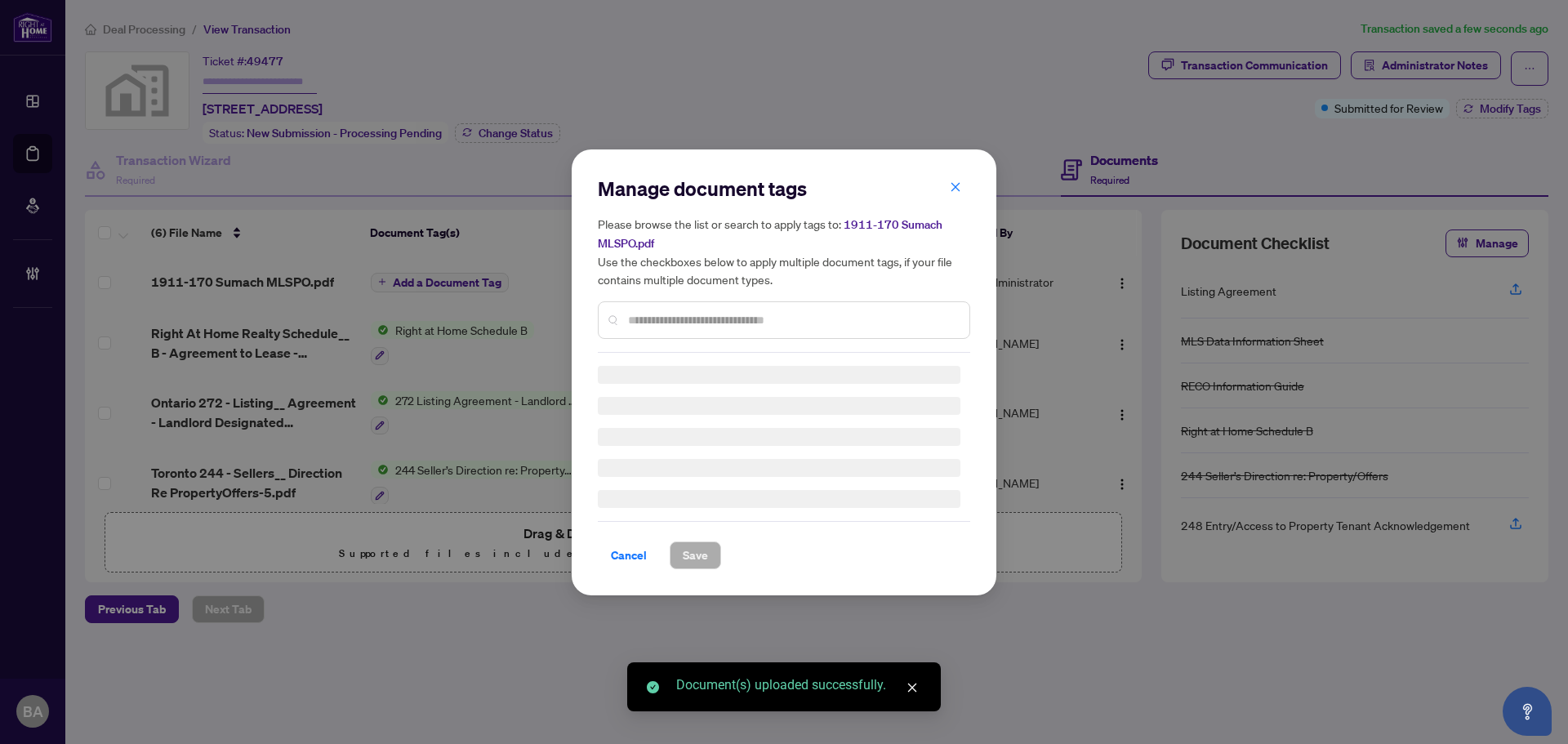
click at [701, 315] on div "Manage document tags Please browse the list or search to apply tags to: 1911-17…" at bounding box center [784, 264] width 373 height 178
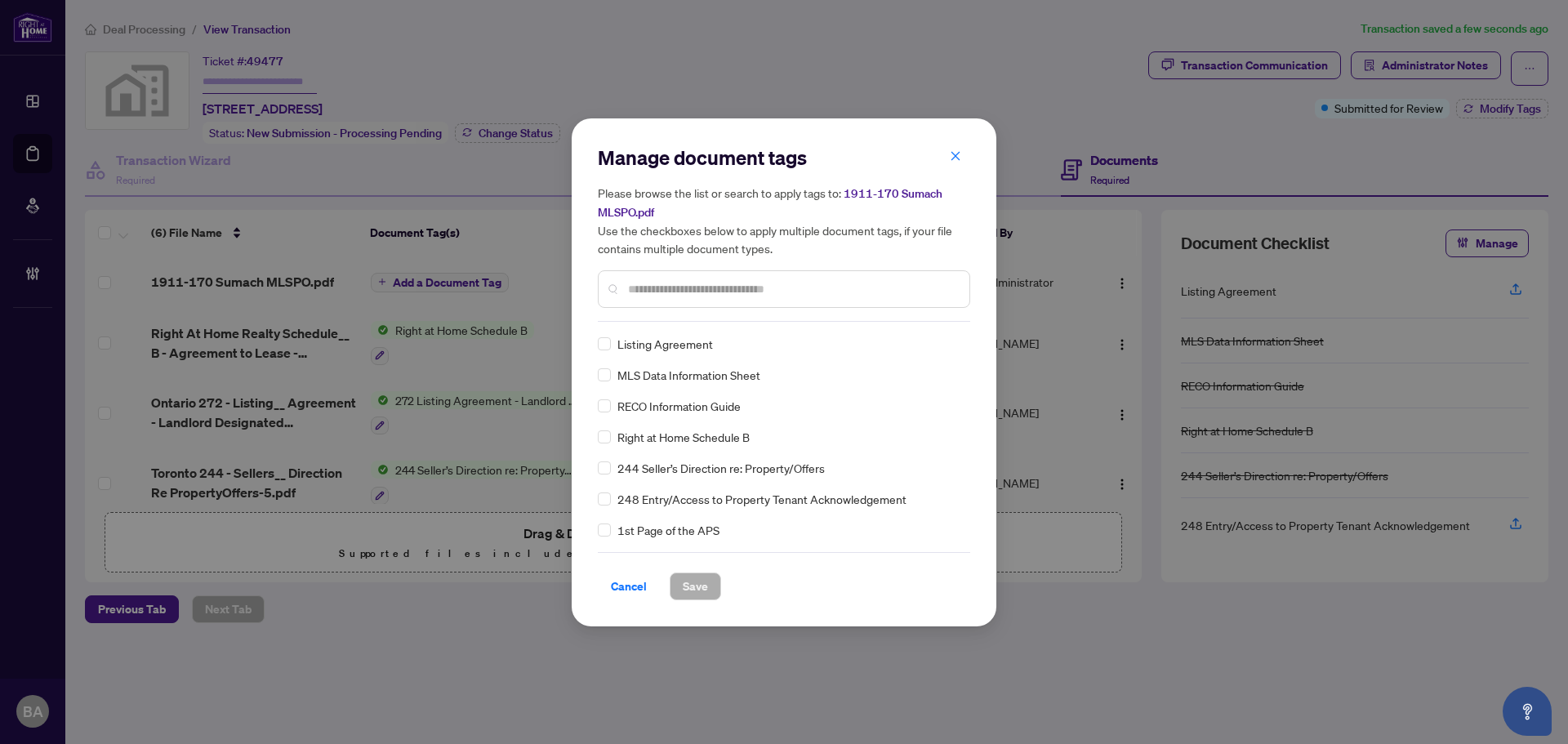
click at [692, 280] on input "text" at bounding box center [792, 289] width 328 height 18
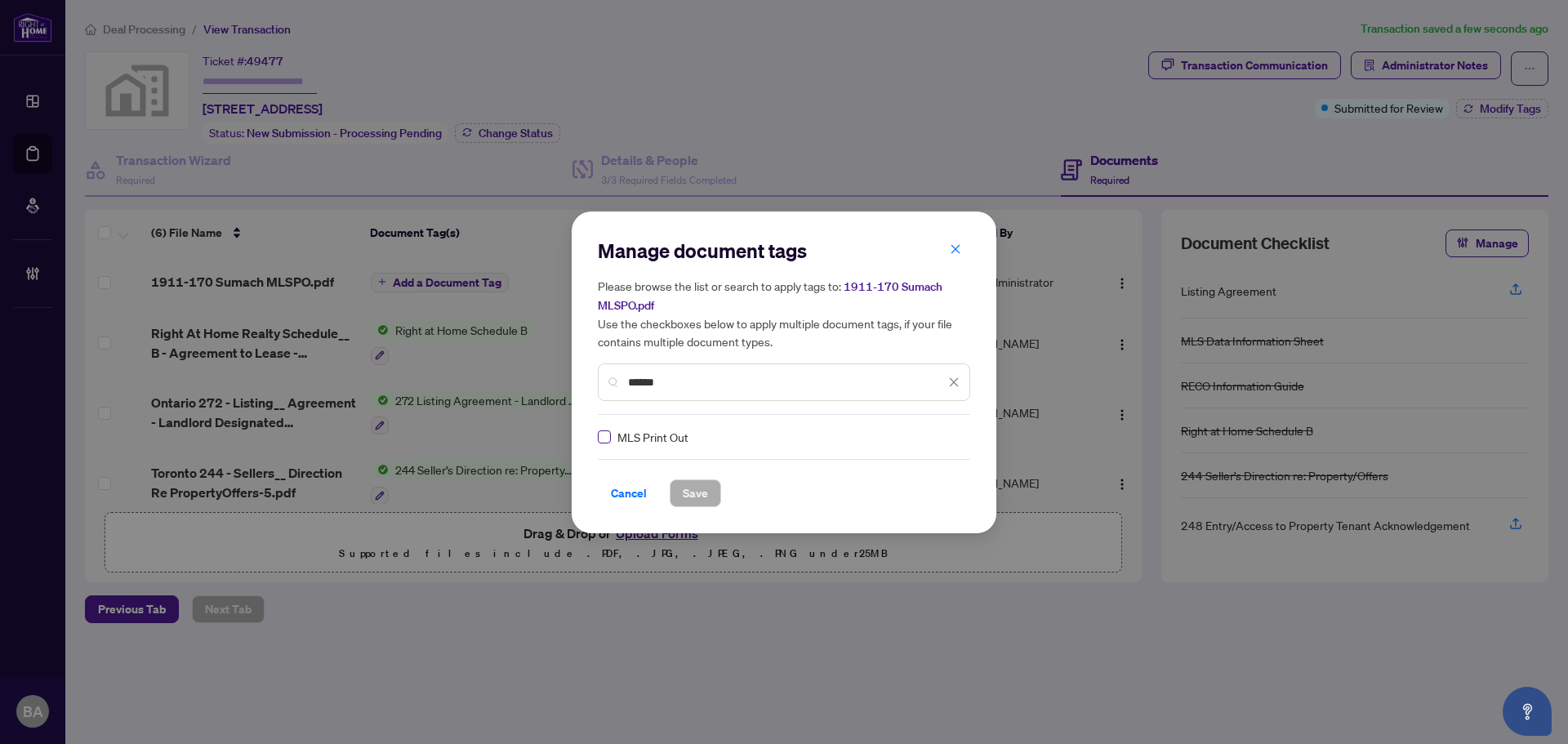
type input "******"
click at [607, 428] on label at bounding box center [604, 437] width 13 height 18
click at [936, 432] on img at bounding box center [936, 437] width 16 height 16
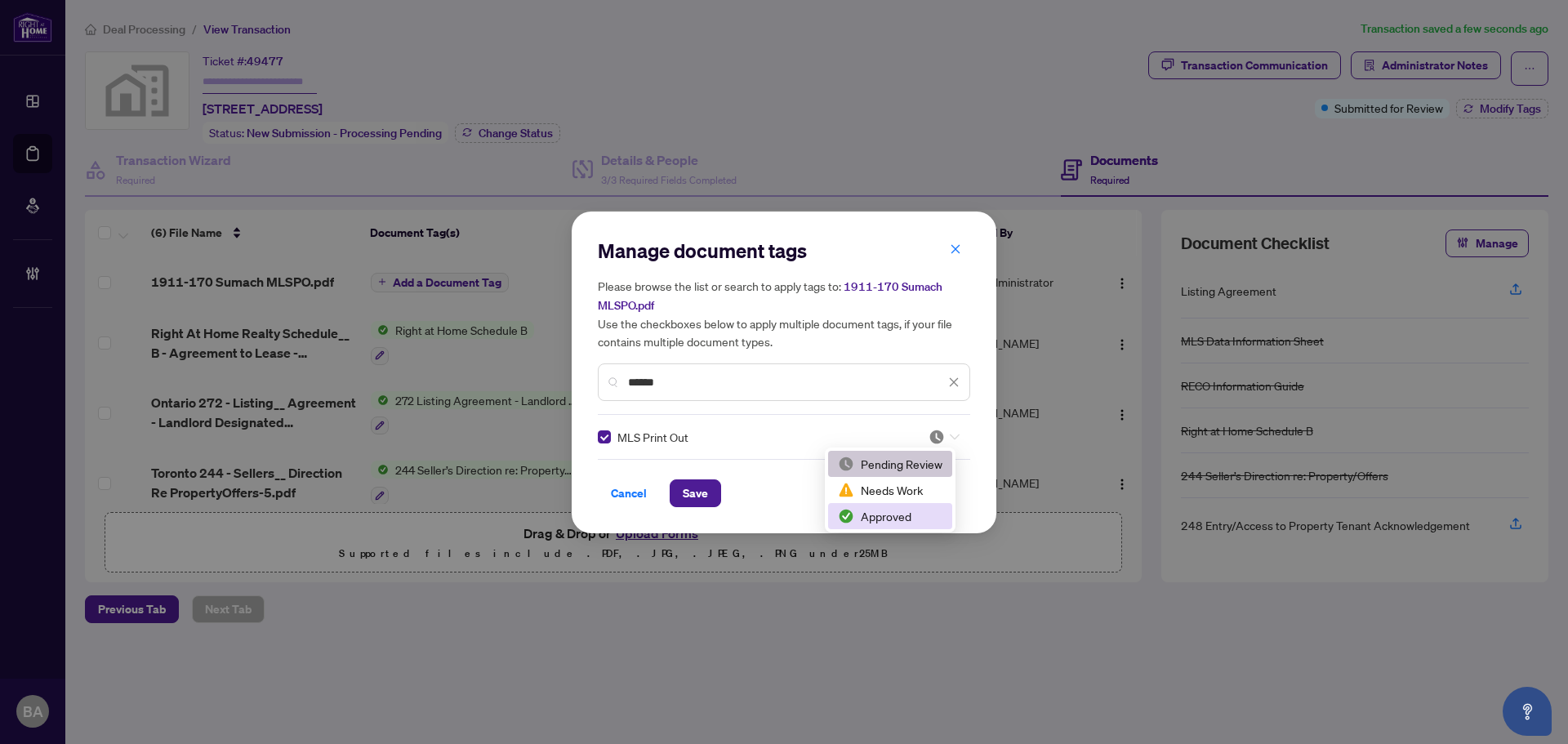
click at [893, 523] on div "Approved" at bounding box center [890, 516] width 105 height 18
click at [719, 501] on span "Save" at bounding box center [695, 493] width 51 height 28
click at [712, 497] on button "Save" at bounding box center [695, 493] width 51 height 28
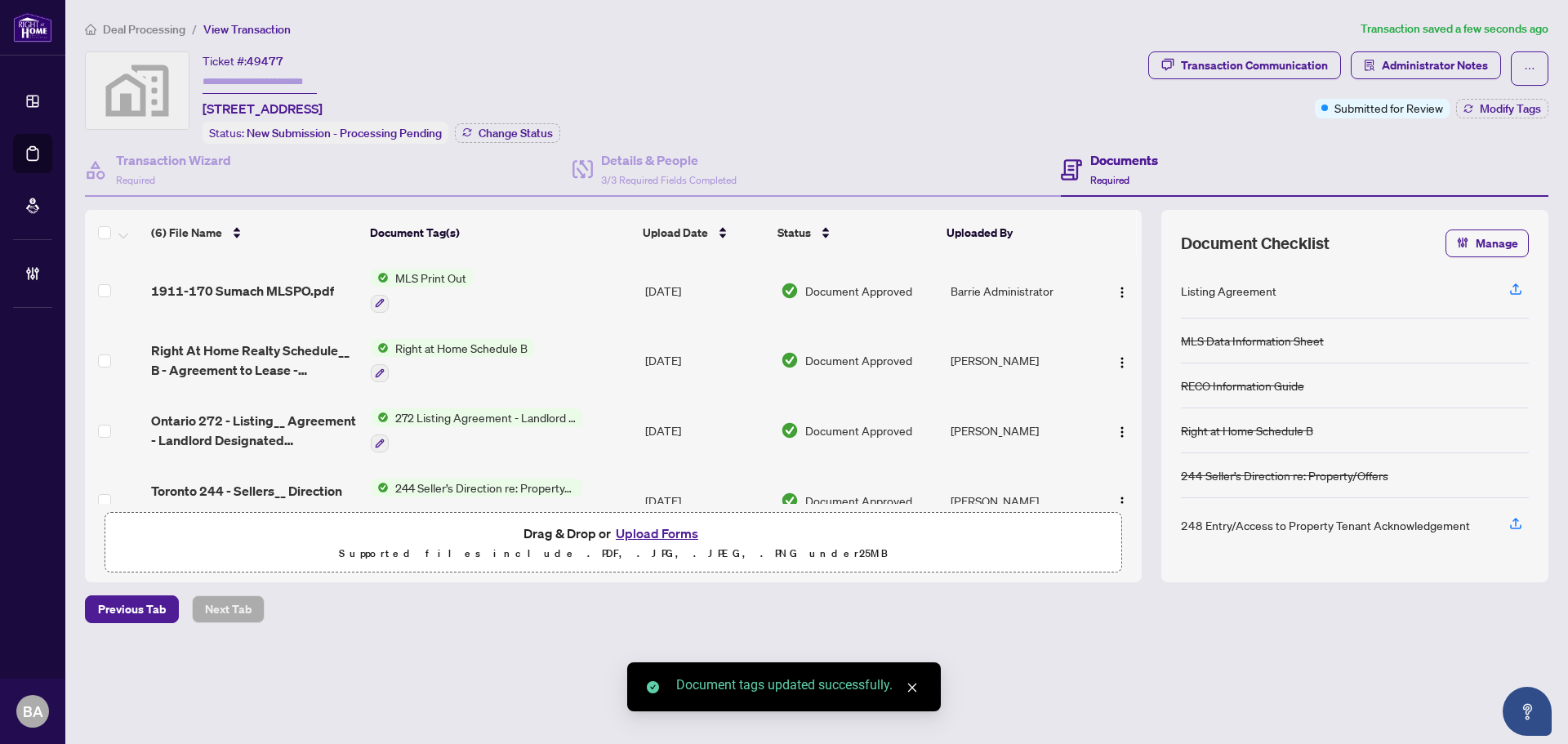
click at [1130, 269] on td at bounding box center [1118, 290] width 49 height 70
click at [1126, 290] on button "button" at bounding box center [1122, 290] width 26 height 26
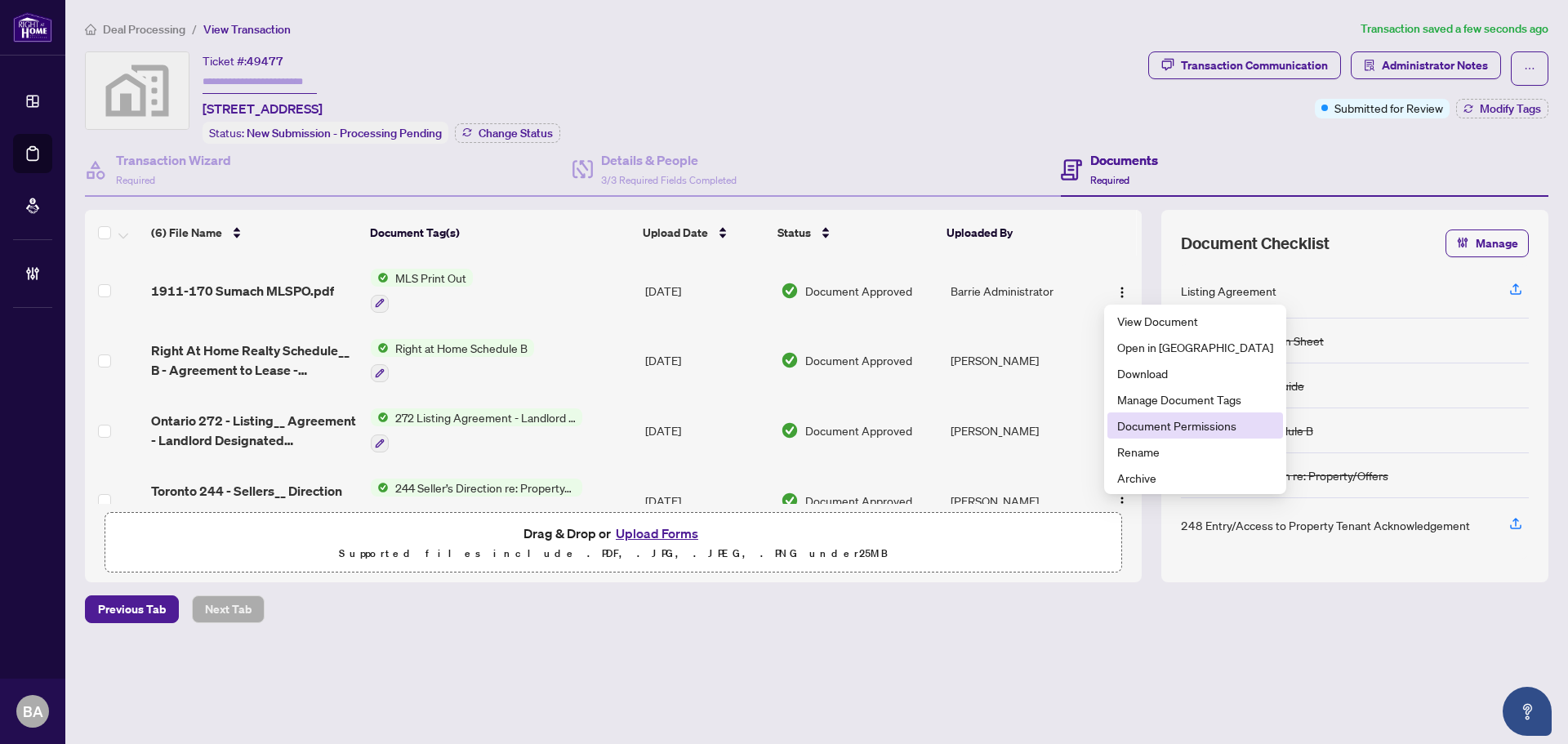
click at [1144, 430] on span "Document Permissions" at bounding box center [1194, 425] width 156 height 18
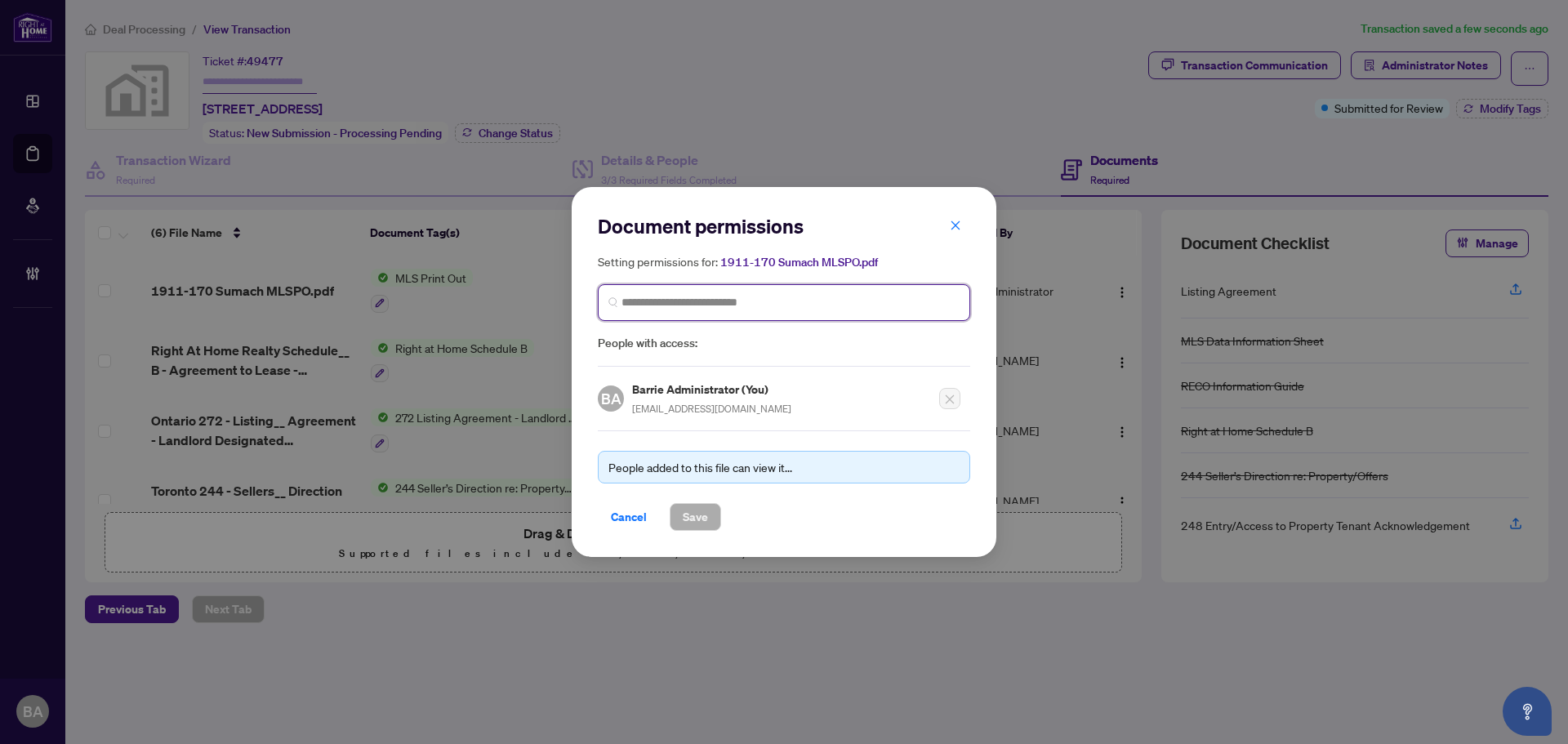
click at [854, 298] on input "search" at bounding box center [790, 303] width 338 height 17
type input "*******"
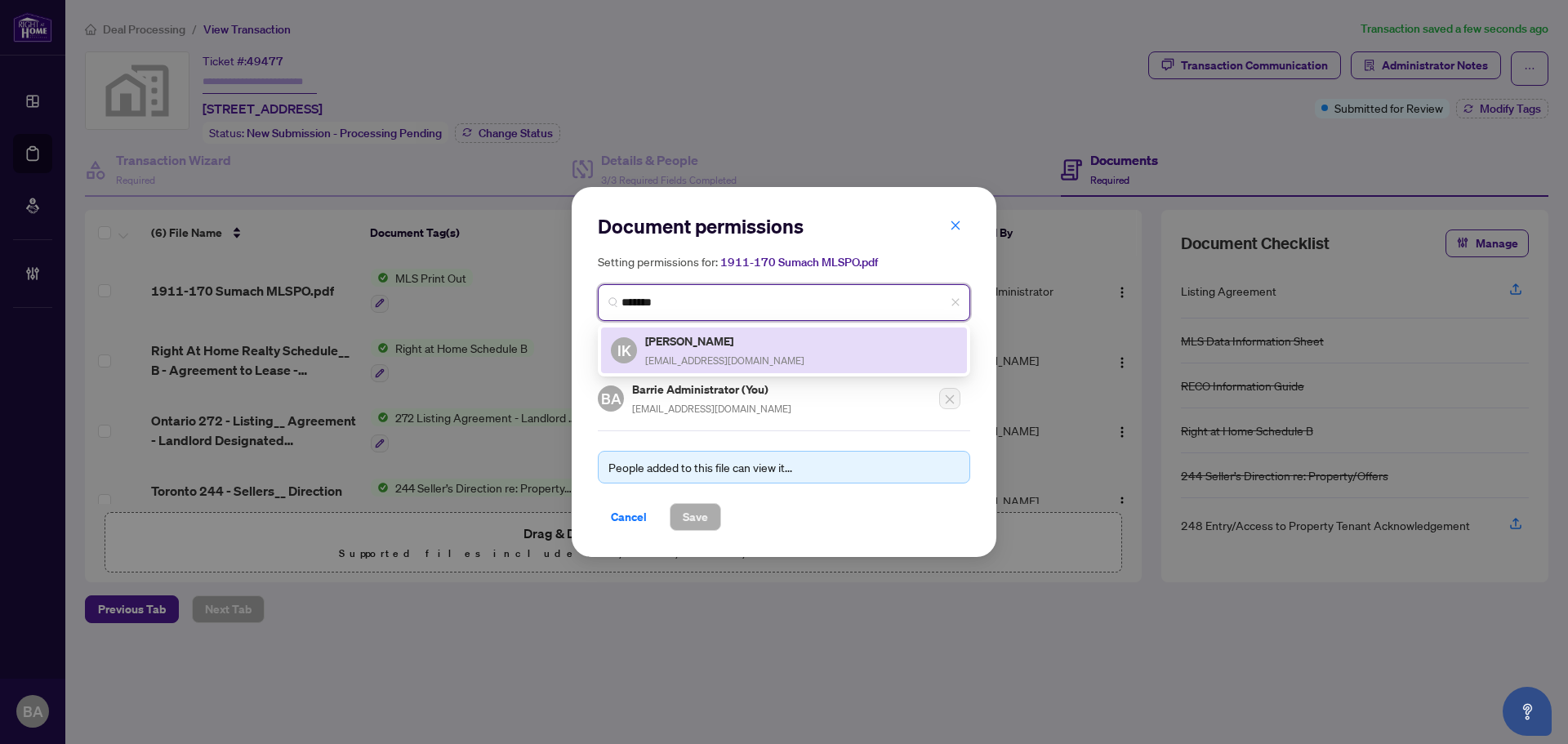
click at [803, 340] on div "IK Irina Kizunov ikizunov@hotmail.com" at bounding box center [783, 350] width 346 height 38
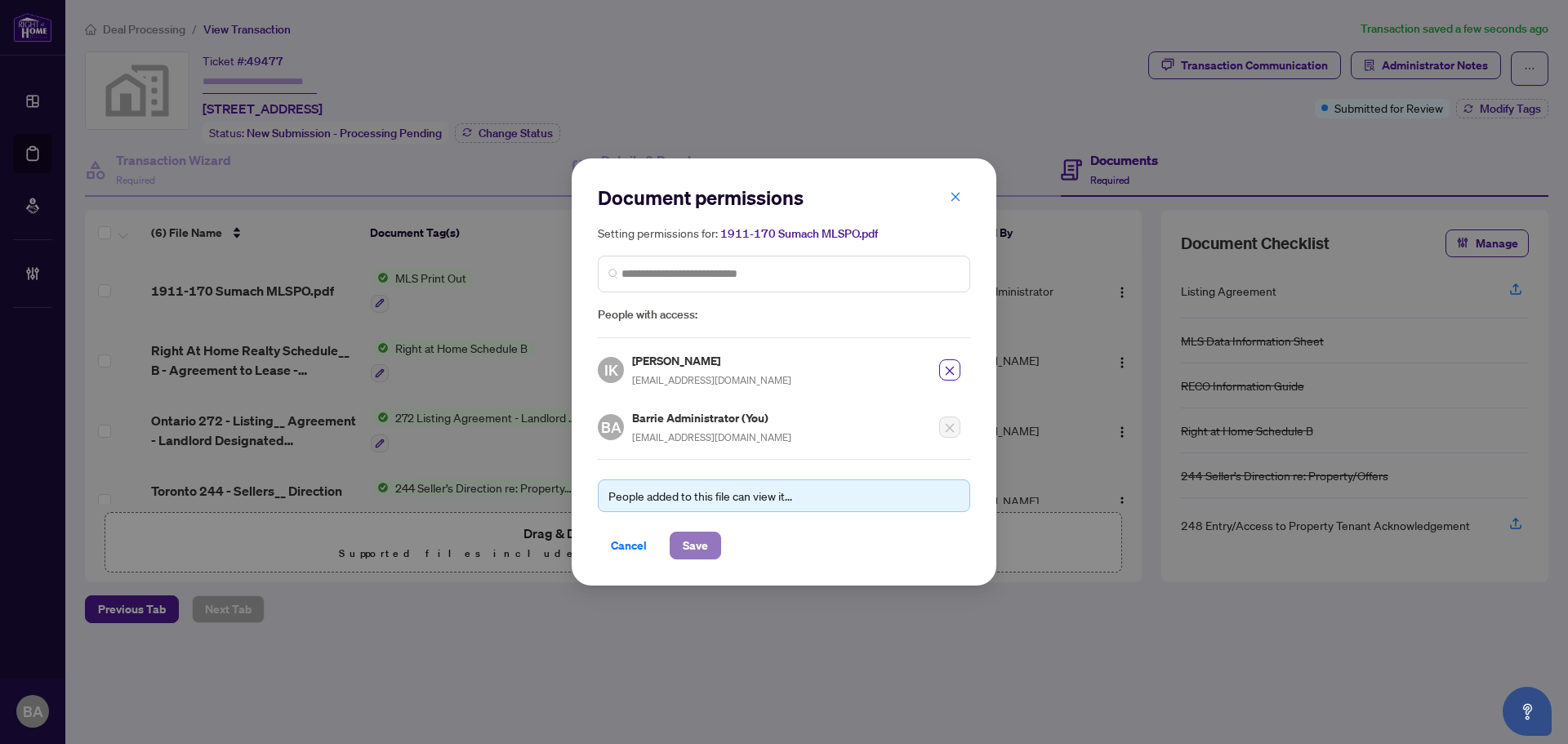
click at [708, 543] on button "Save" at bounding box center [695, 545] width 51 height 28
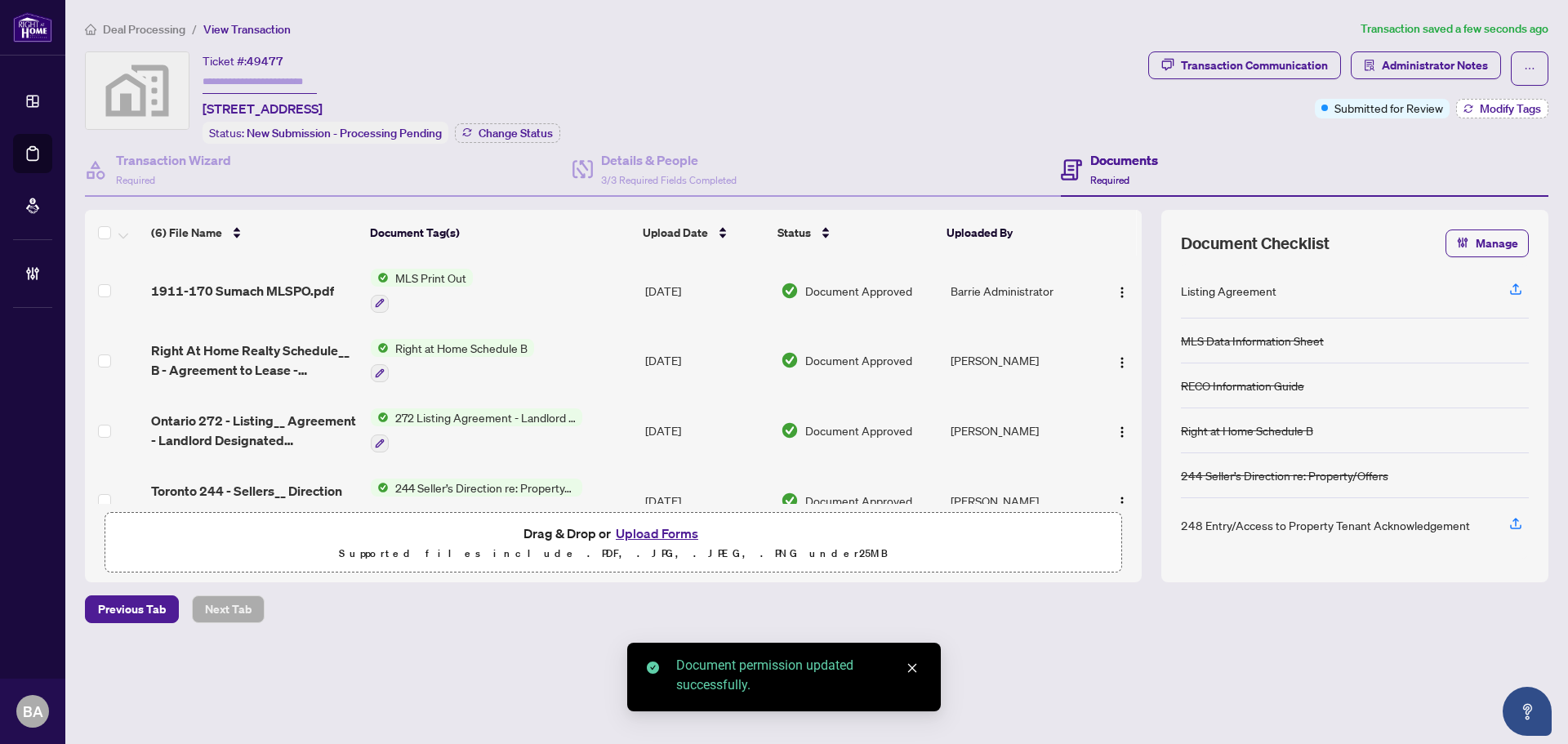
click at [1515, 107] on span "Modify Tags" at bounding box center [1510, 109] width 61 height 12
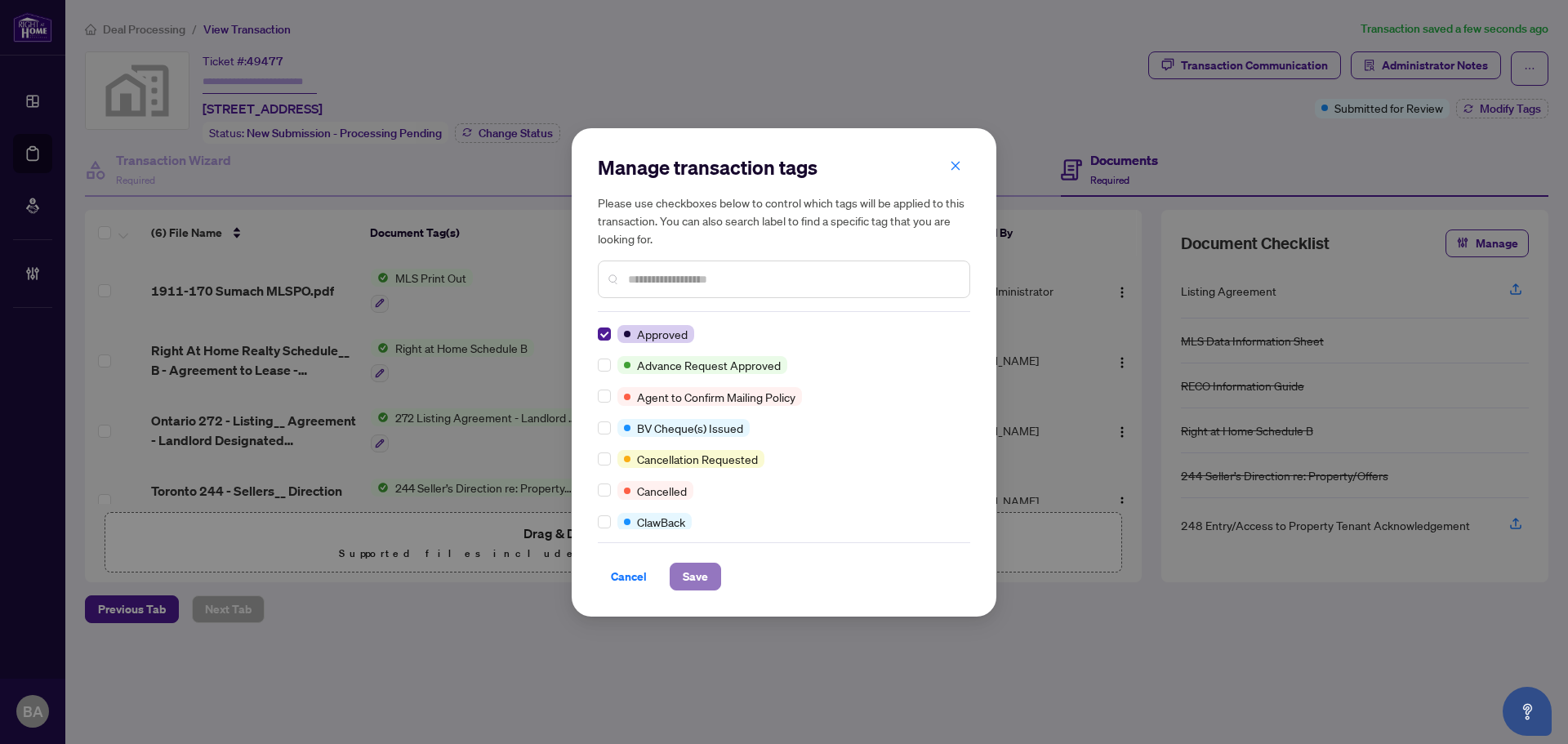
click at [708, 581] on button "Save" at bounding box center [695, 576] width 51 height 28
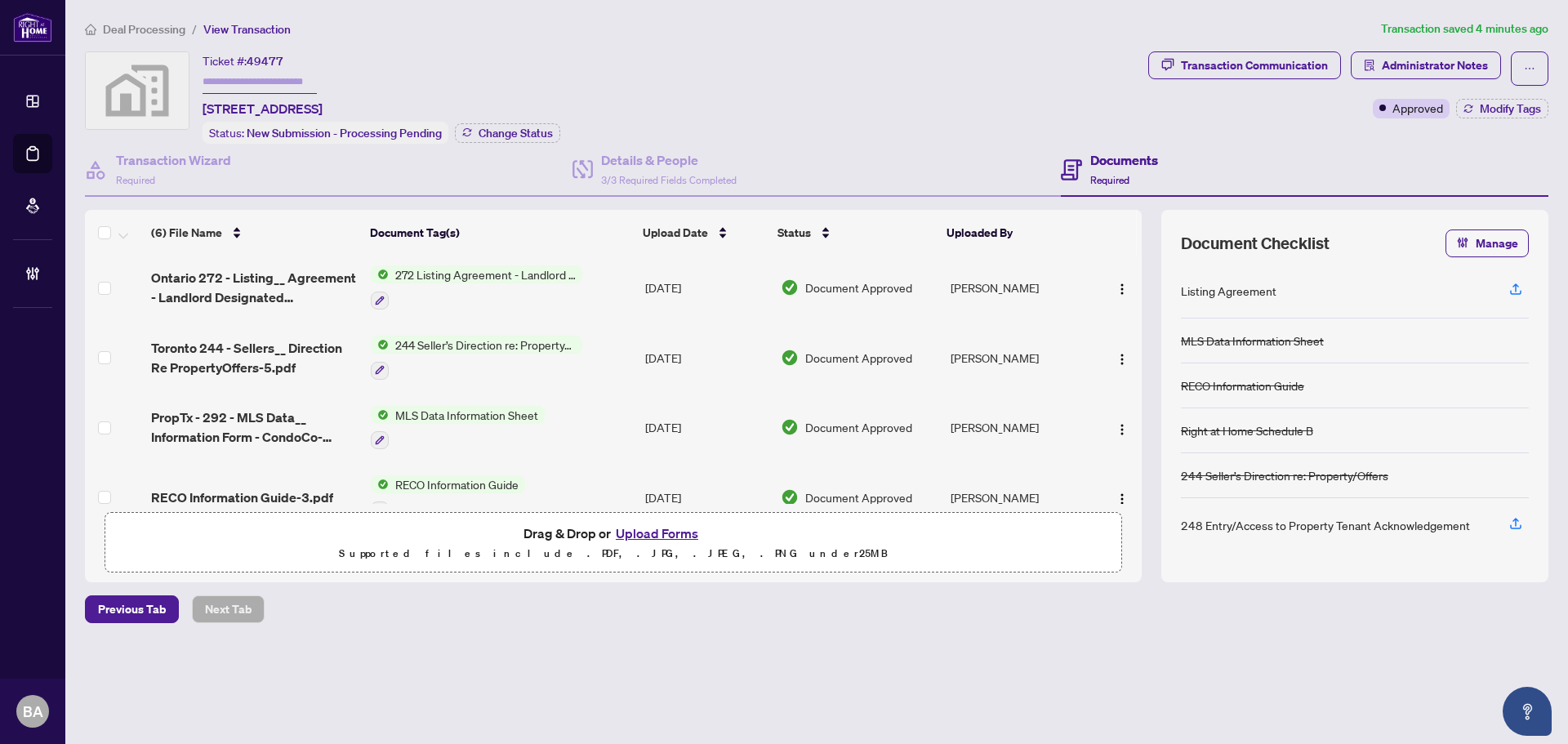
scroll to position [176, 0]
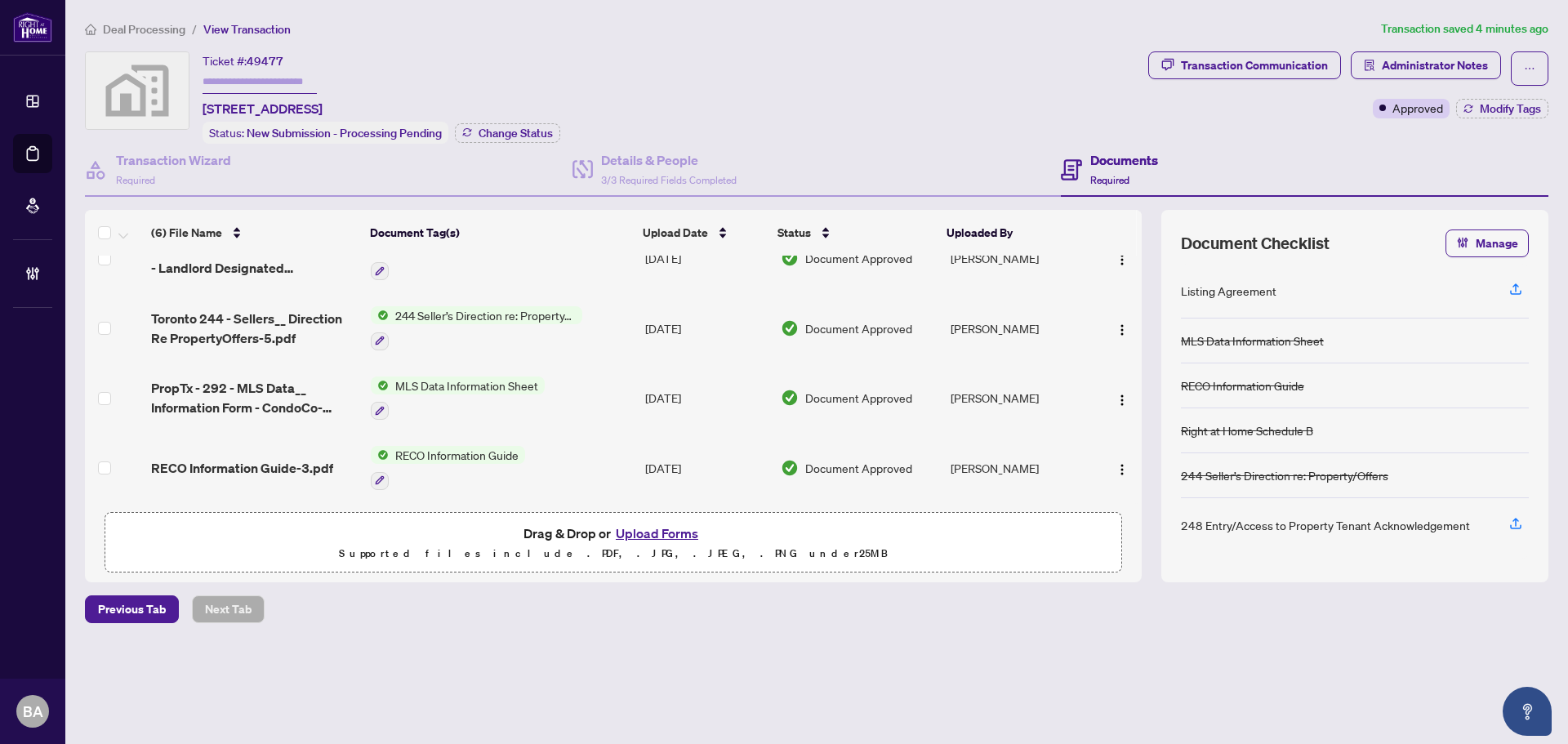
click at [155, 18] on main "Deal Processing / View Transaction Transaction saved 4 minutes ago Ticket #: 49…" at bounding box center [816, 372] width 1502 height 744
click at [157, 27] on span "Deal Processing" at bounding box center [144, 29] width 82 height 15
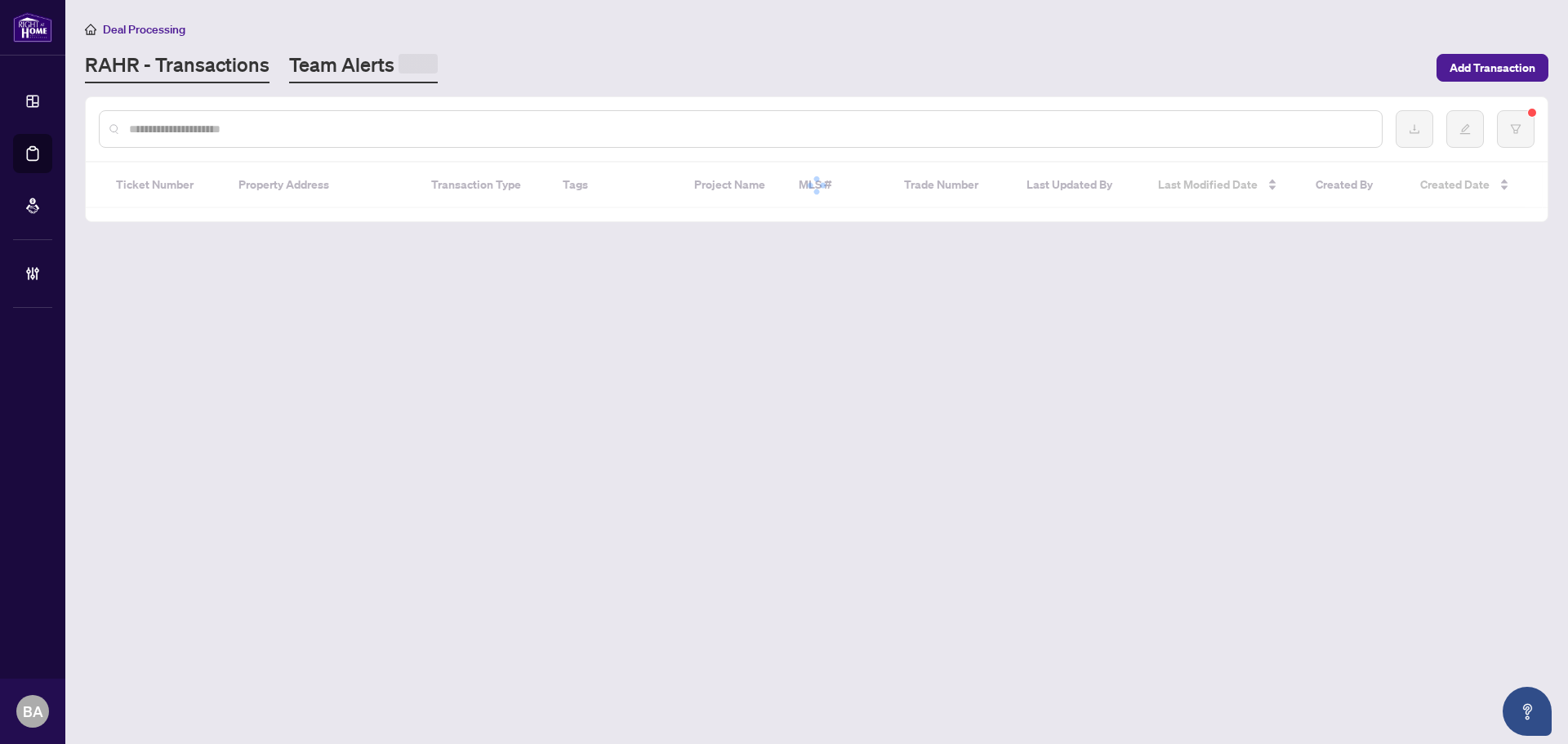
click at [343, 74] on link "Team Alerts" at bounding box center [363, 67] width 148 height 32
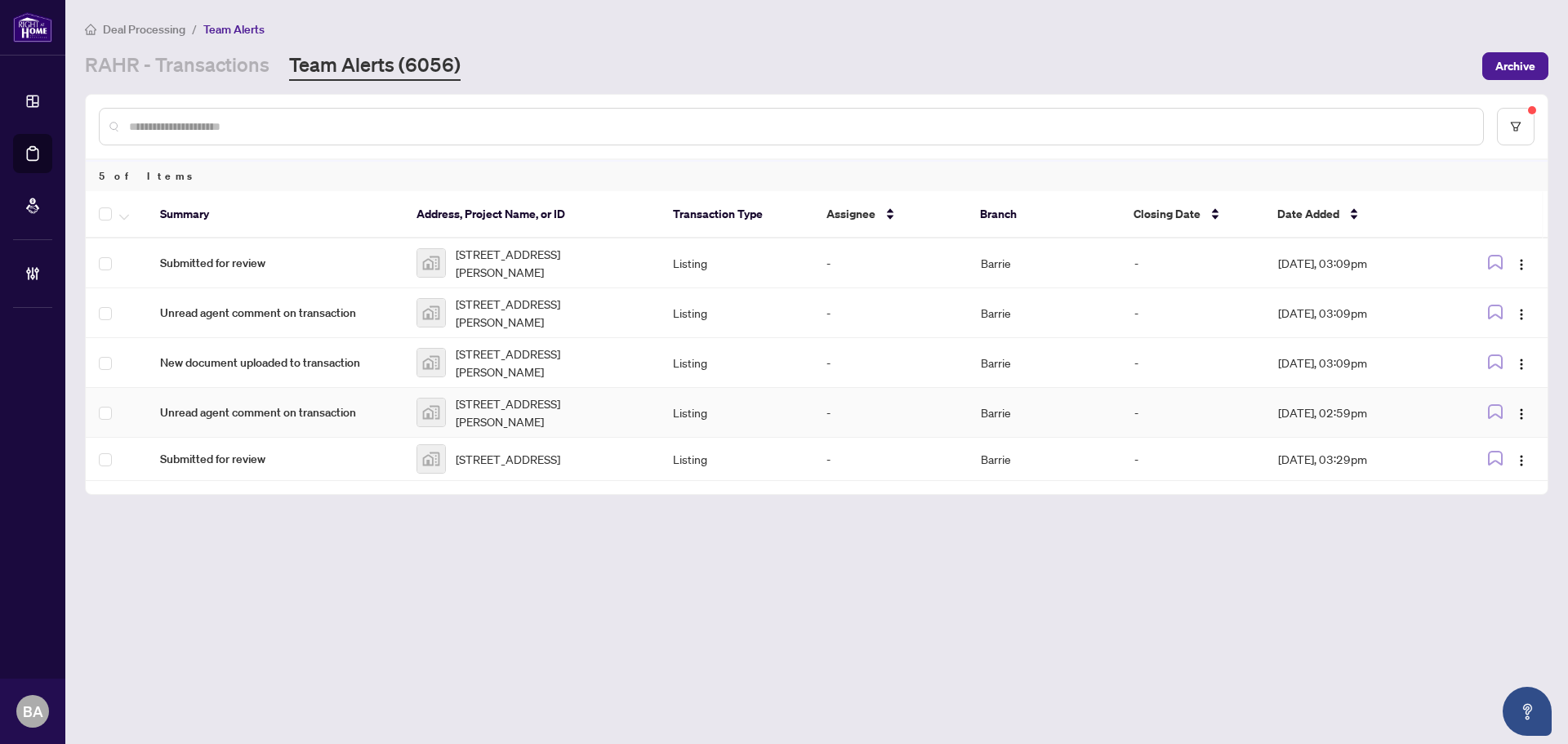
click at [274, 412] on span "Unread agent comment on transaction" at bounding box center [275, 412] width 230 height 18
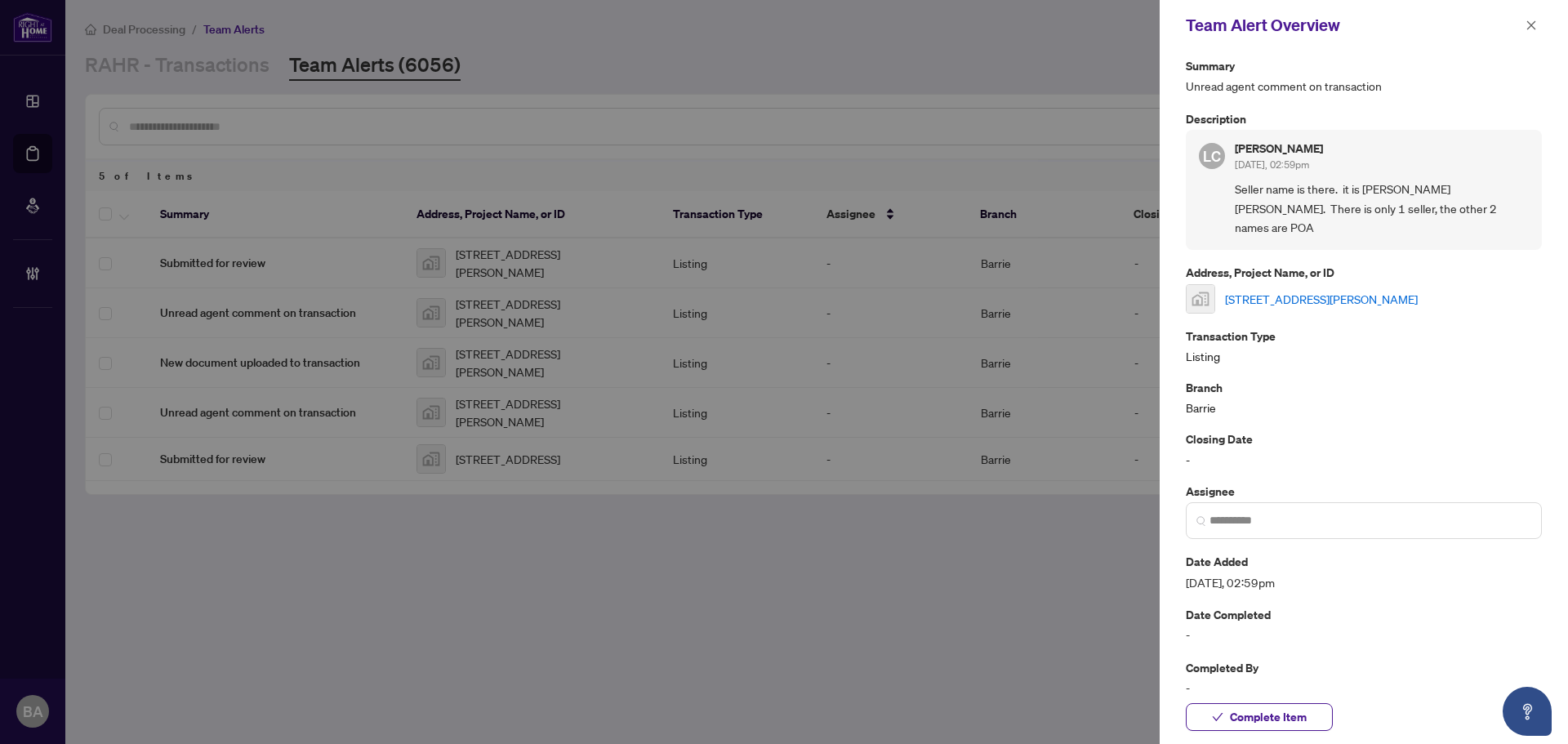
scroll to position [9, 0]
click at [1531, 27] on icon "close" at bounding box center [1531, 25] width 12 height 12
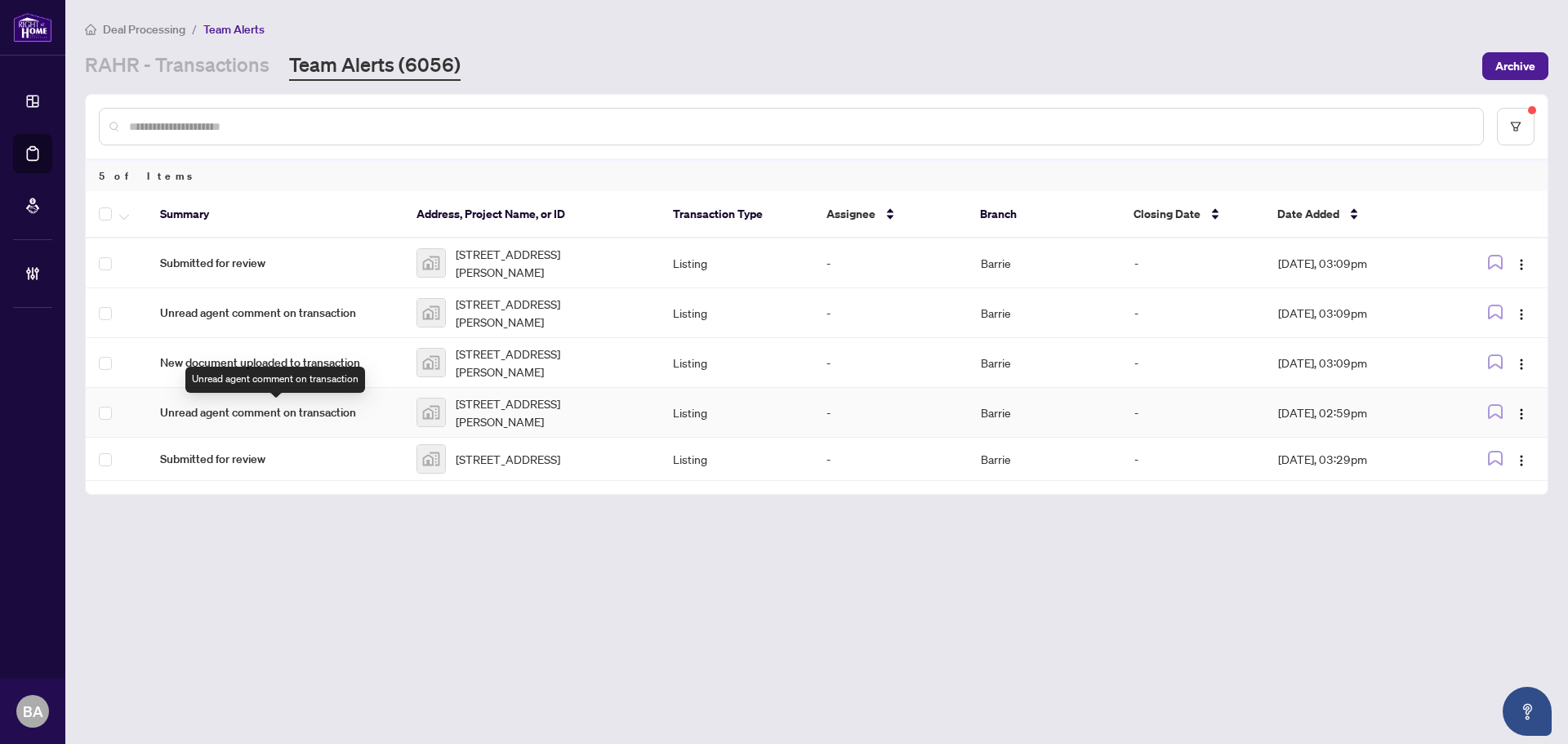
click at [324, 384] on div "Unread agent comment on transaction" at bounding box center [275, 379] width 180 height 26
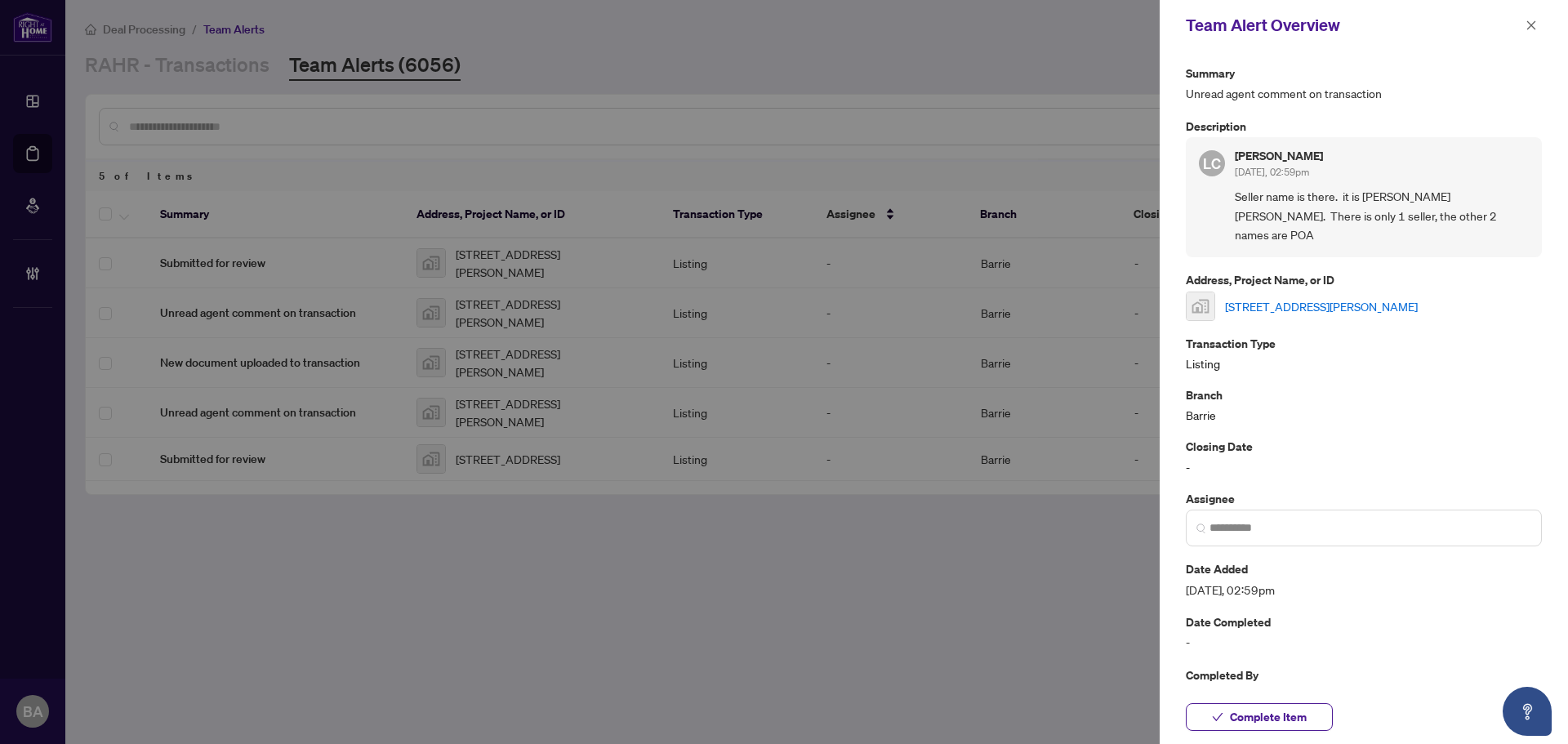
click at [1381, 297] on link "167 Margaret Street, Angus, ON, Canada" at bounding box center [1321, 306] width 193 height 18
drag, startPoint x: 1258, startPoint y: 708, endPoint x: 1329, endPoint y: 527, distance: 194.4
click at [1259, 708] on span "Complete Item" at bounding box center [1267, 716] width 77 height 26
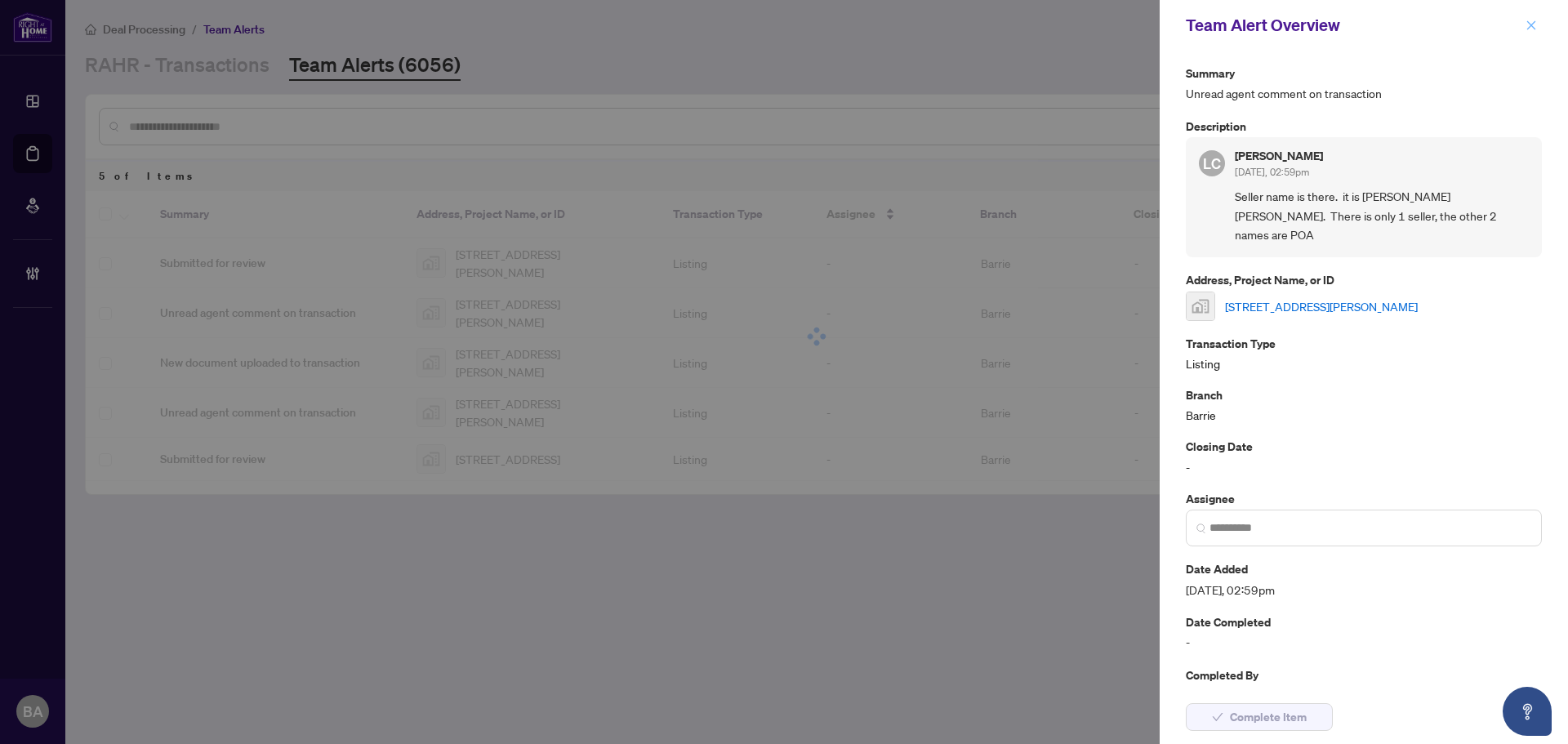
click at [1530, 23] on icon "close" at bounding box center [1531, 25] width 12 height 12
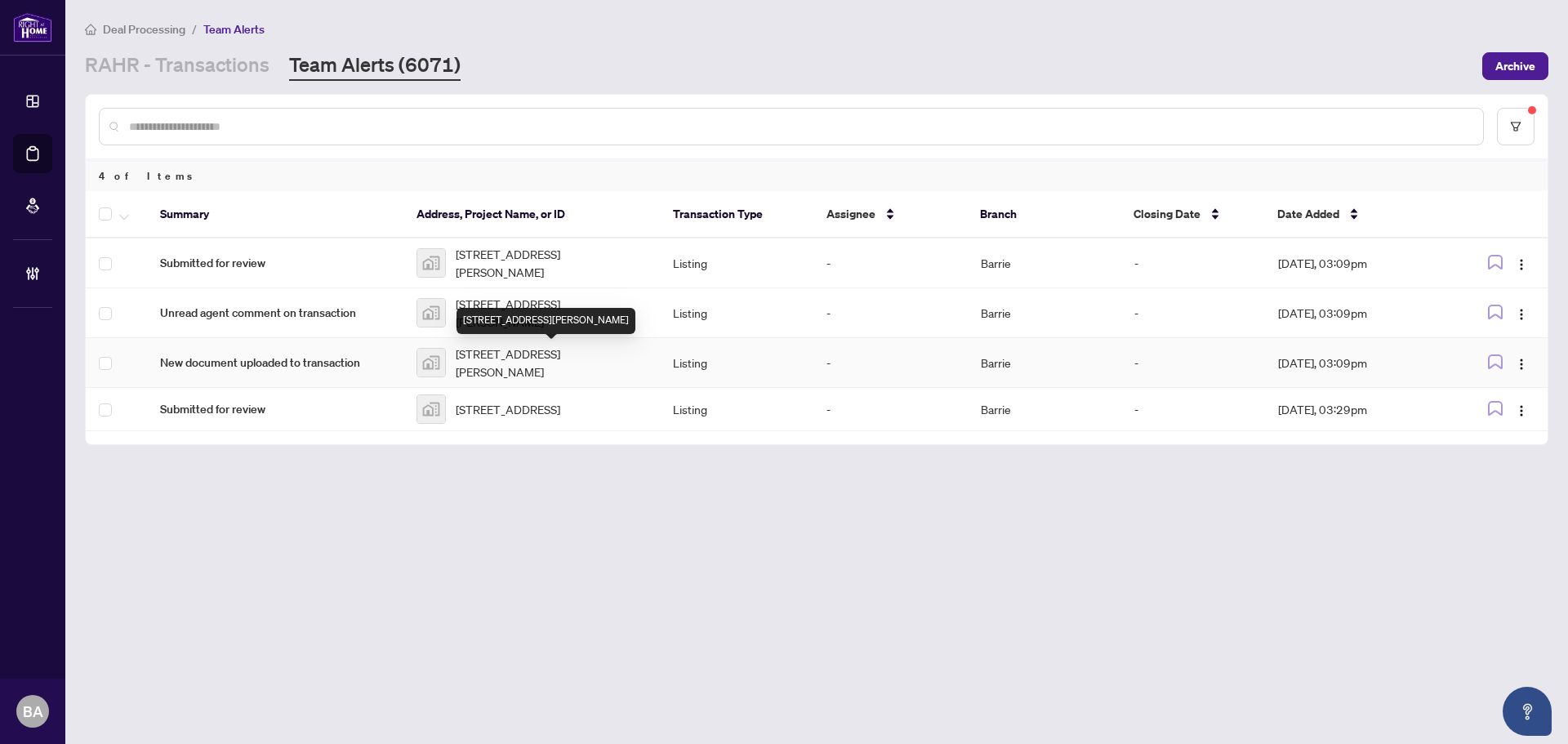
click at [547, 373] on span "167 Margaret Street, Angus, ON, Canada" at bounding box center [551, 362] width 191 height 36
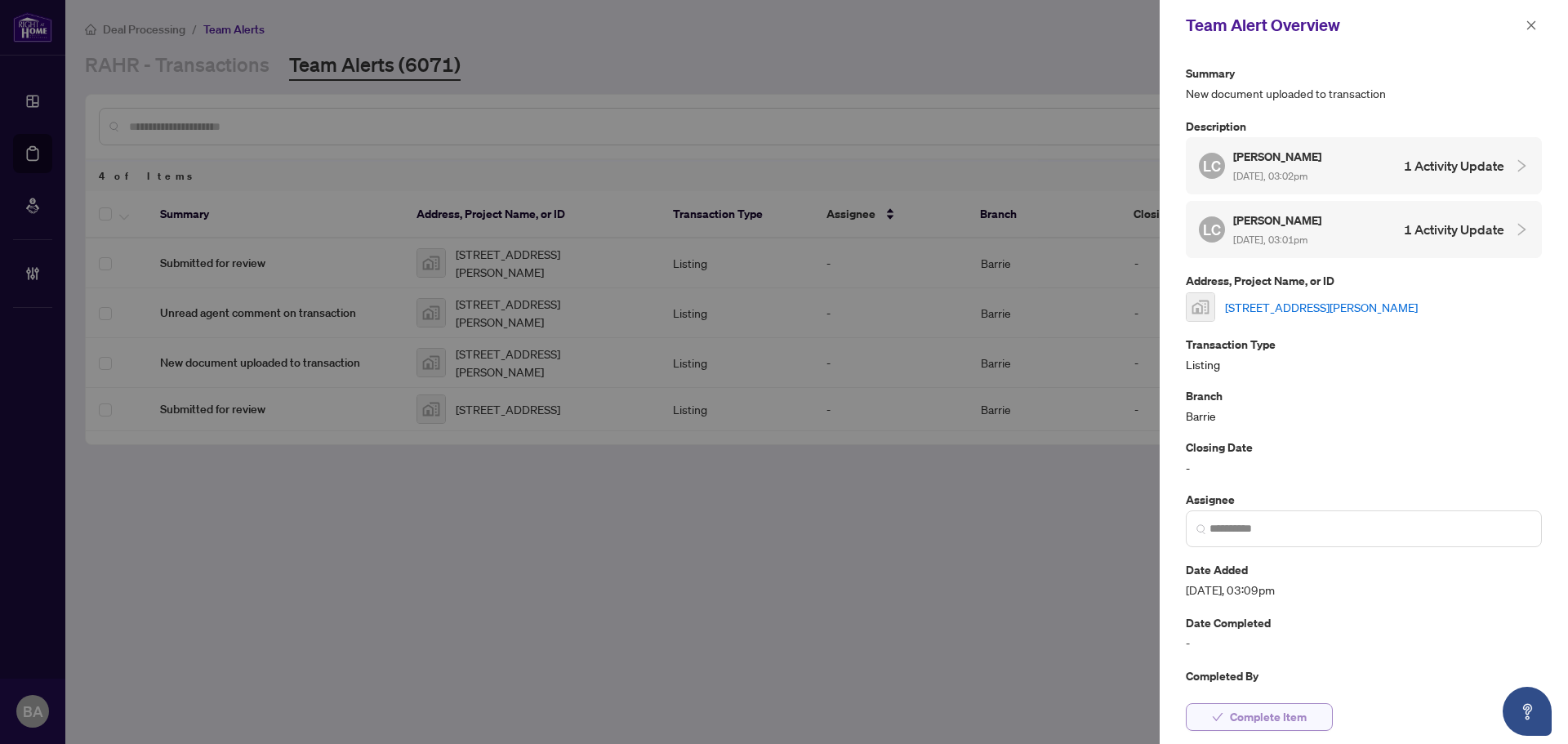
click at [1234, 724] on span "Complete Item" at bounding box center [1267, 716] width 77 height 26
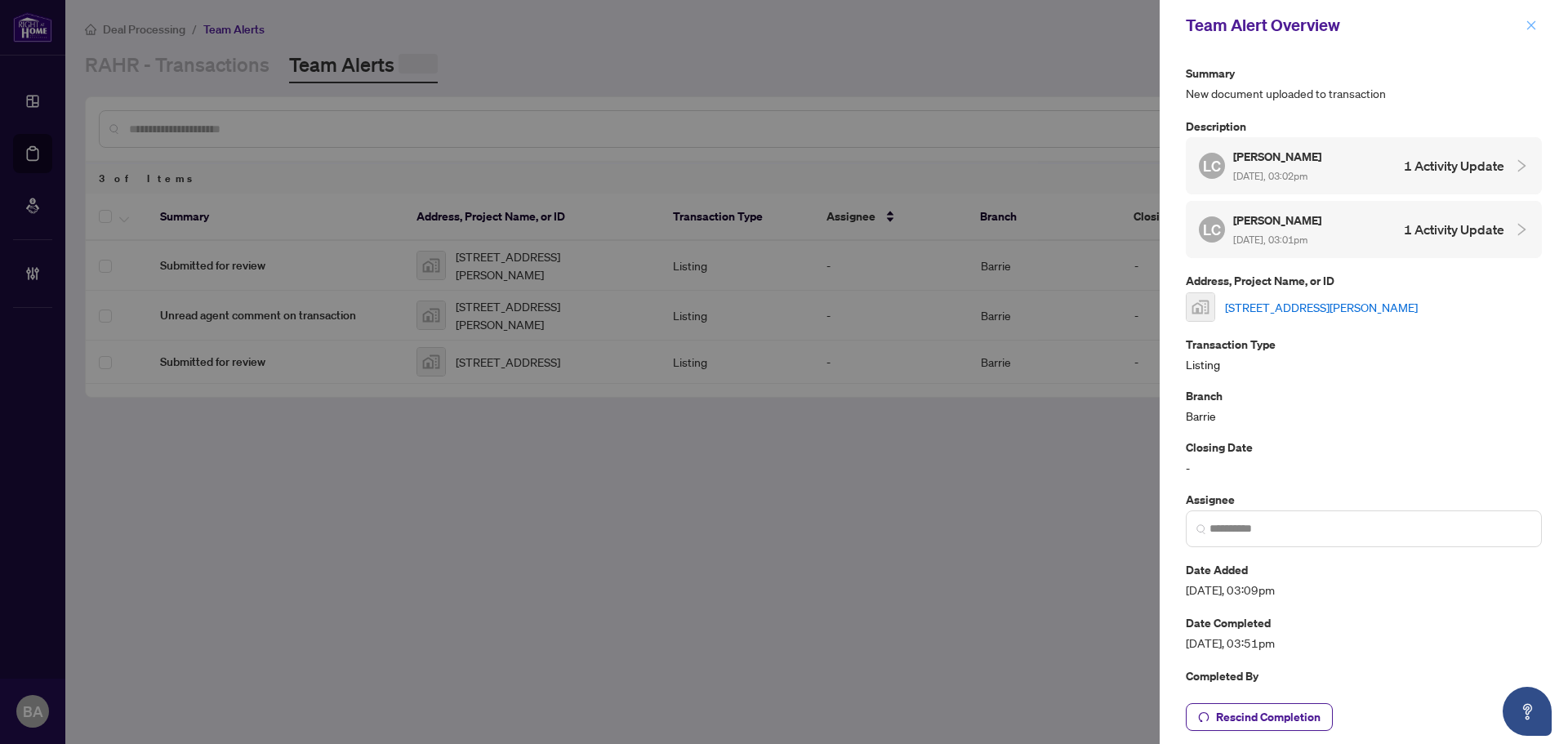
click at [1528, 22] on icon "close" at bounding box center [1531, 25] width 12 height 12
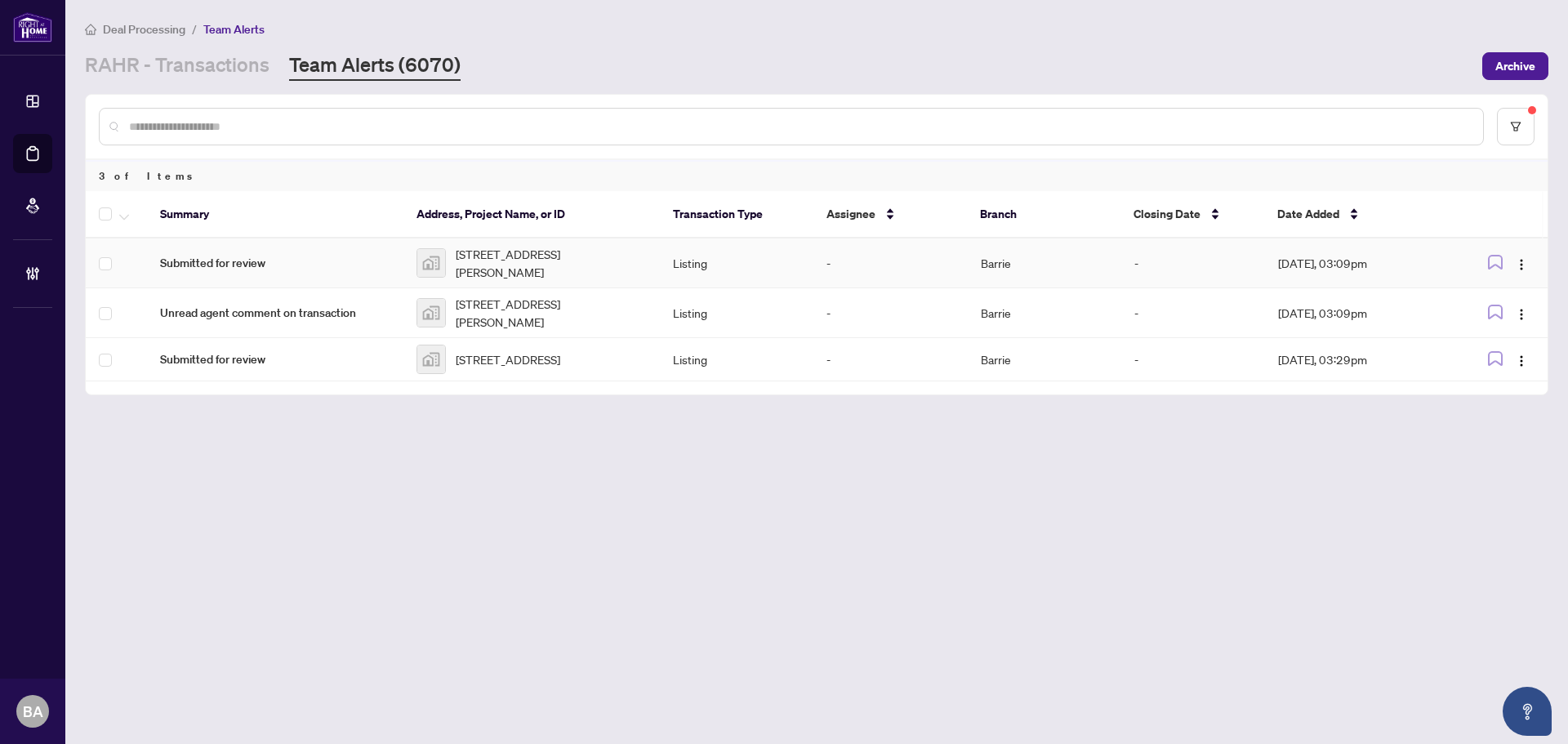
click at [630, 254] on span "167 Margaret Street, Angus, ON, Canada" at bounding box center [551, 262] width 191 height 36
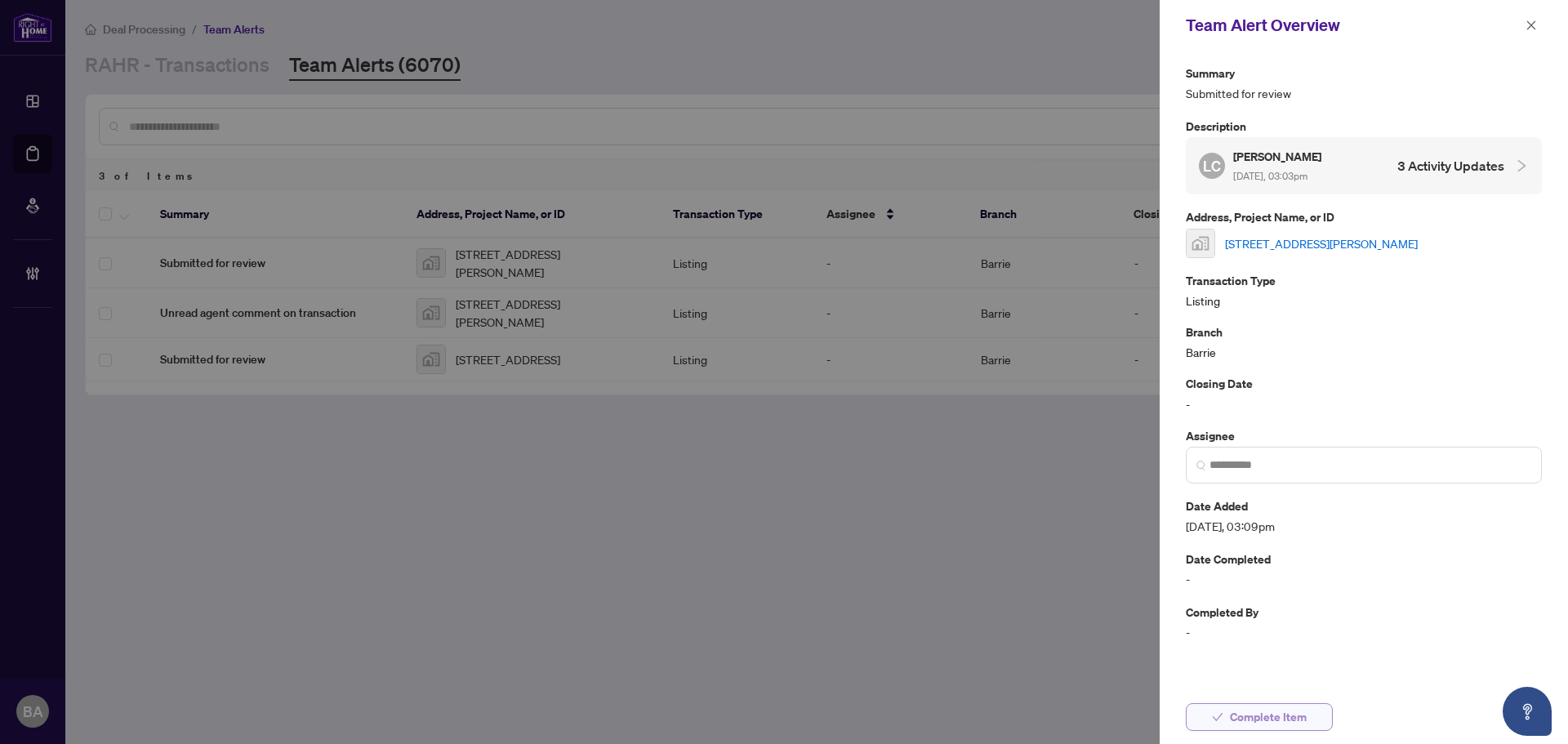
click at [1247, 713] on span "Complete Item" at bounding box center [1267, 716] width 77 height 26
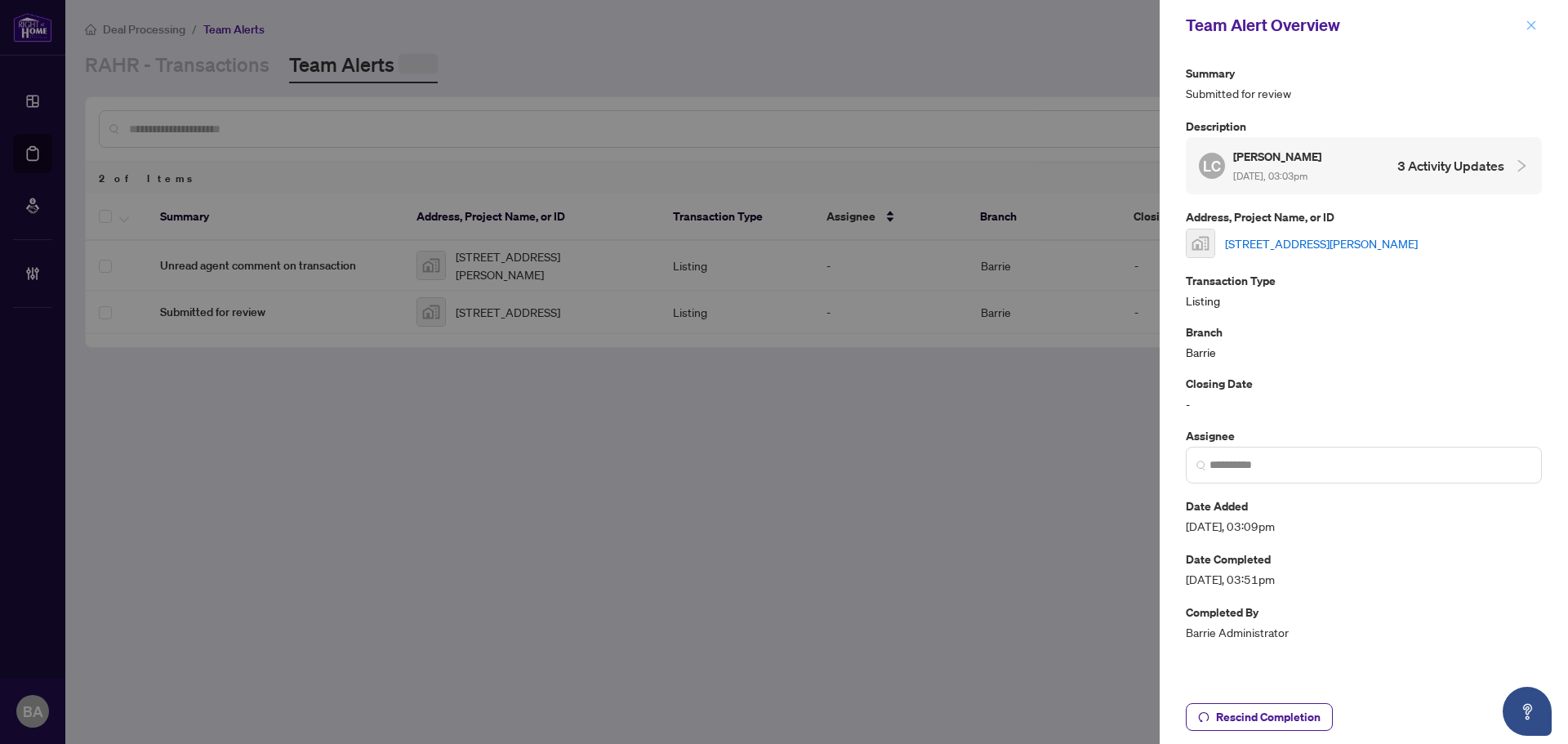
click at [1530, 22] on icon "close" at bounding box center [1531, 25] width 12 height 12
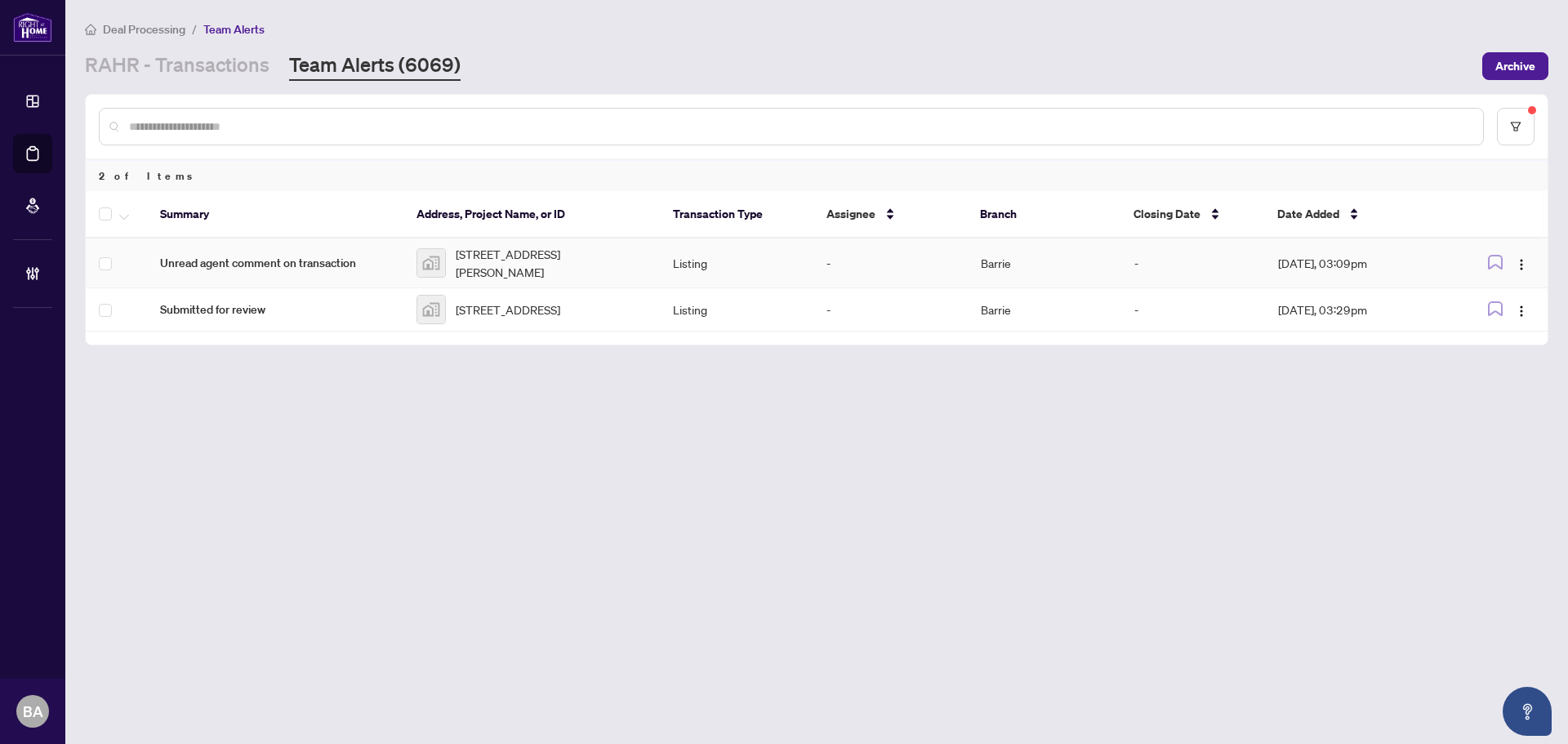
click at [668, 252] on td "Listing" at bounding box center [736, 263] width 153 height 49
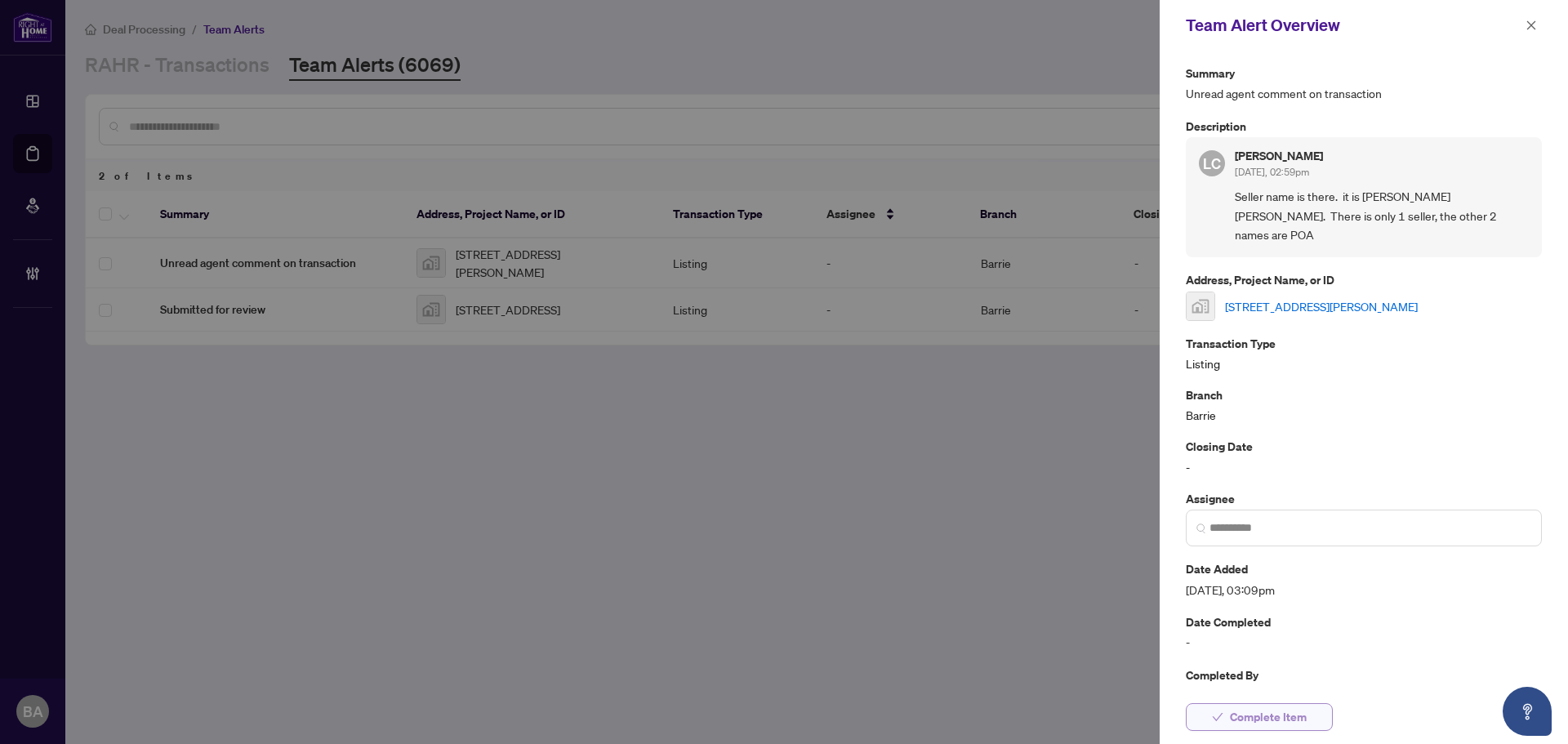
click at [1243, 713] on span "Complete Item" at bounding box center [1267, 716] width 77 height 26
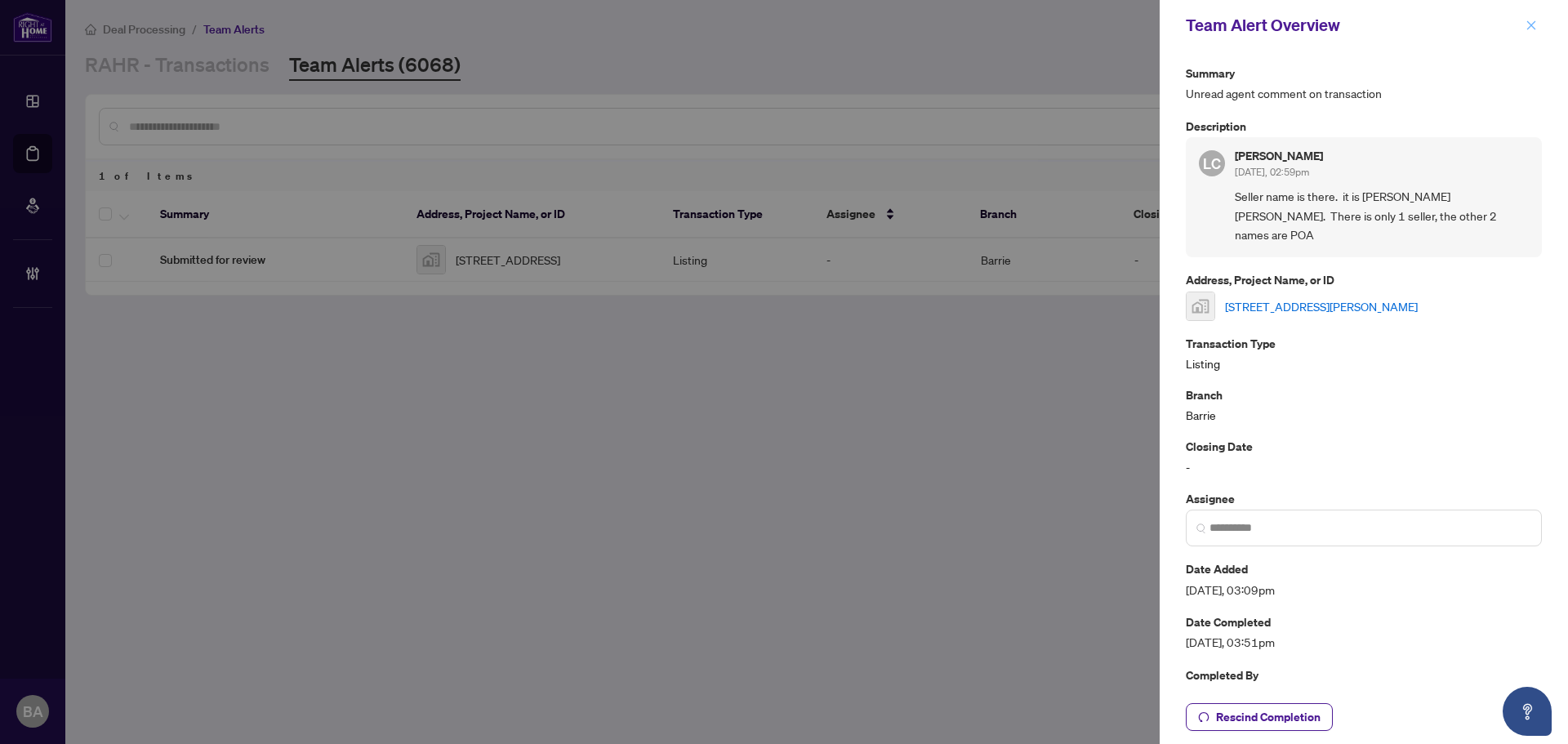
click at [1531, 30] on icon "close" at bounding box center [1531, 25] width 12 height 12
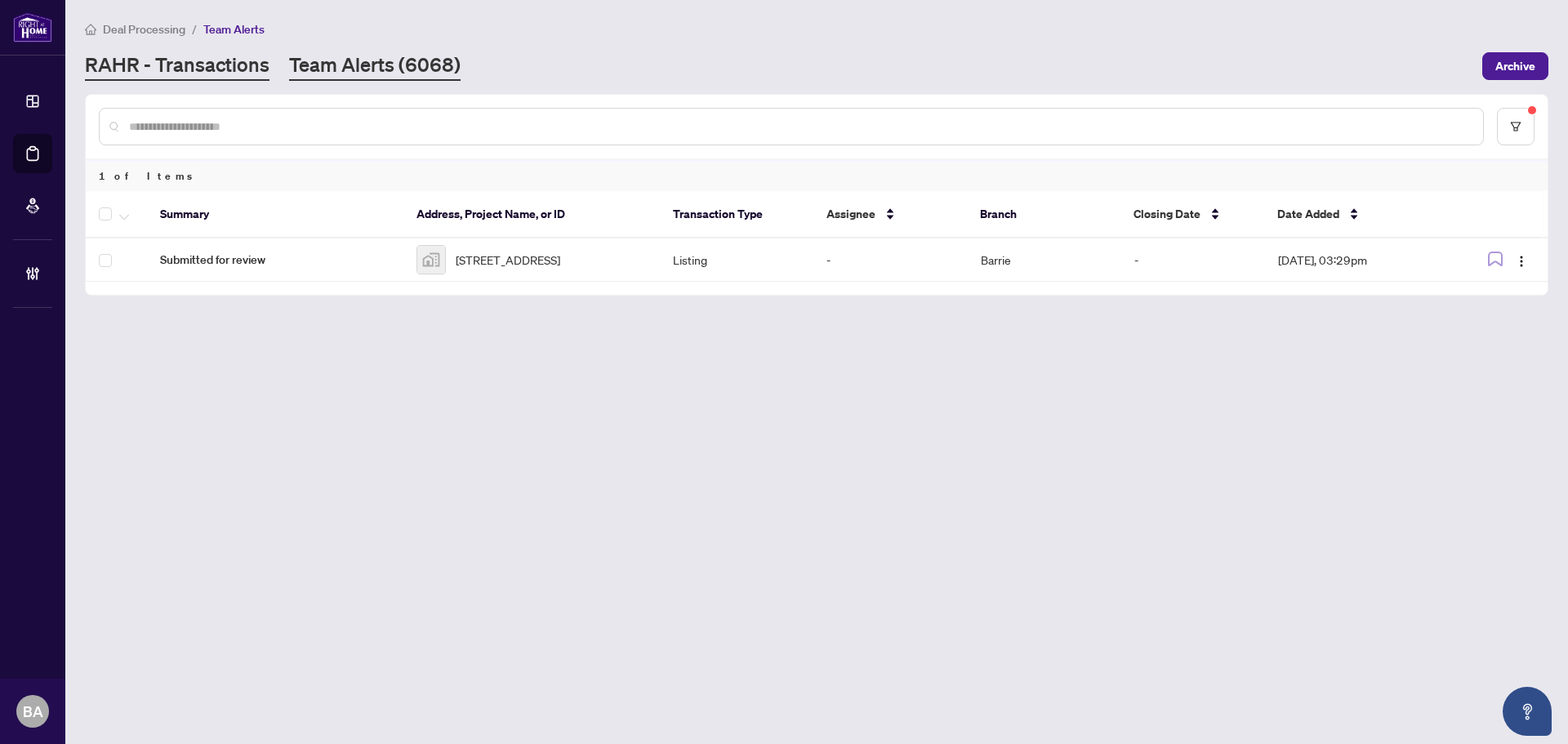
click at [164, 59] on link "RAHR - Transactions" at bounding box center [178, 66] width 184 height 29
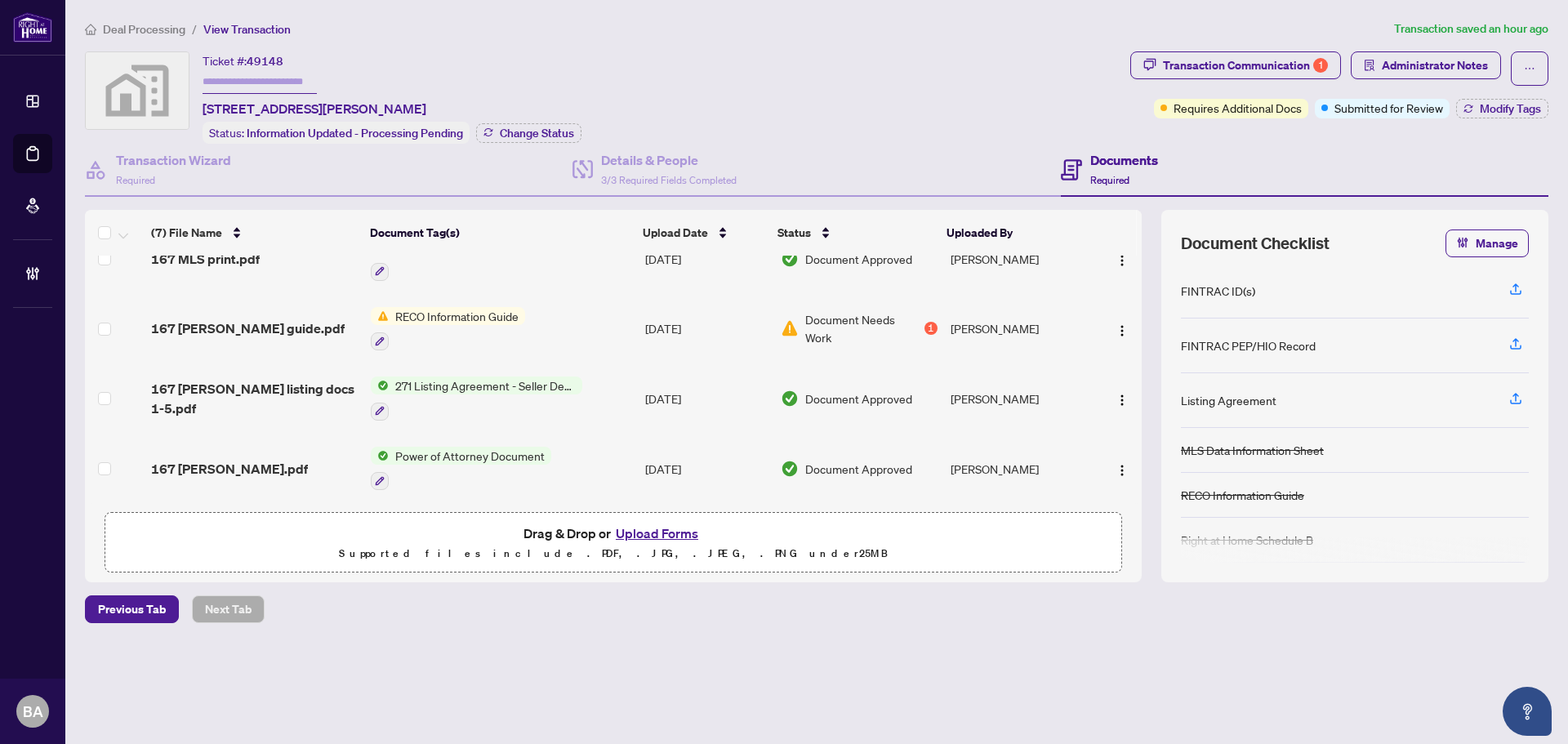
scroll to position [244, 0]
click at [263, 322] on span "167 Margaret Reco guide.pdf" at bounding box center [247, 328] width 193 height 19
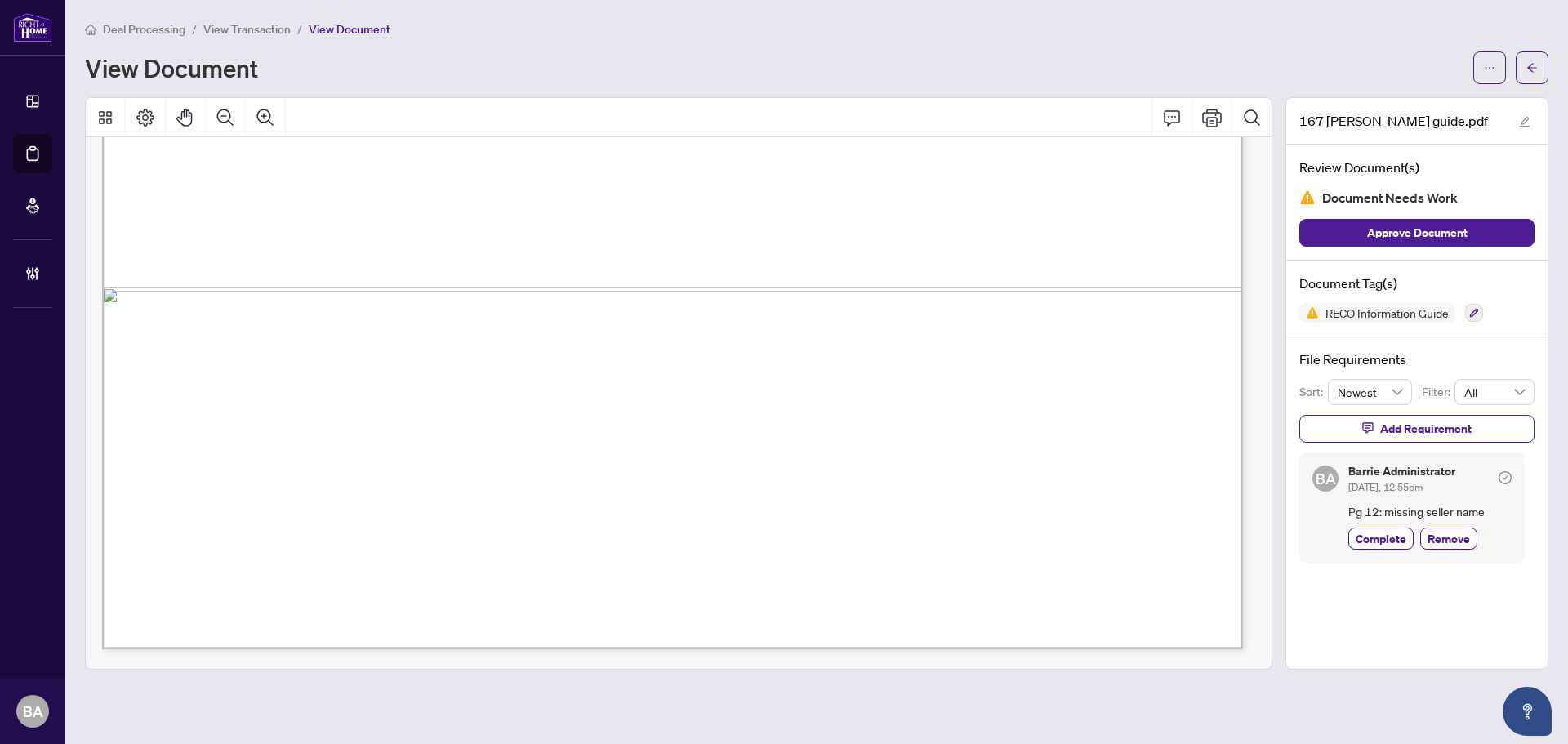
scroll to position [1388, 0]
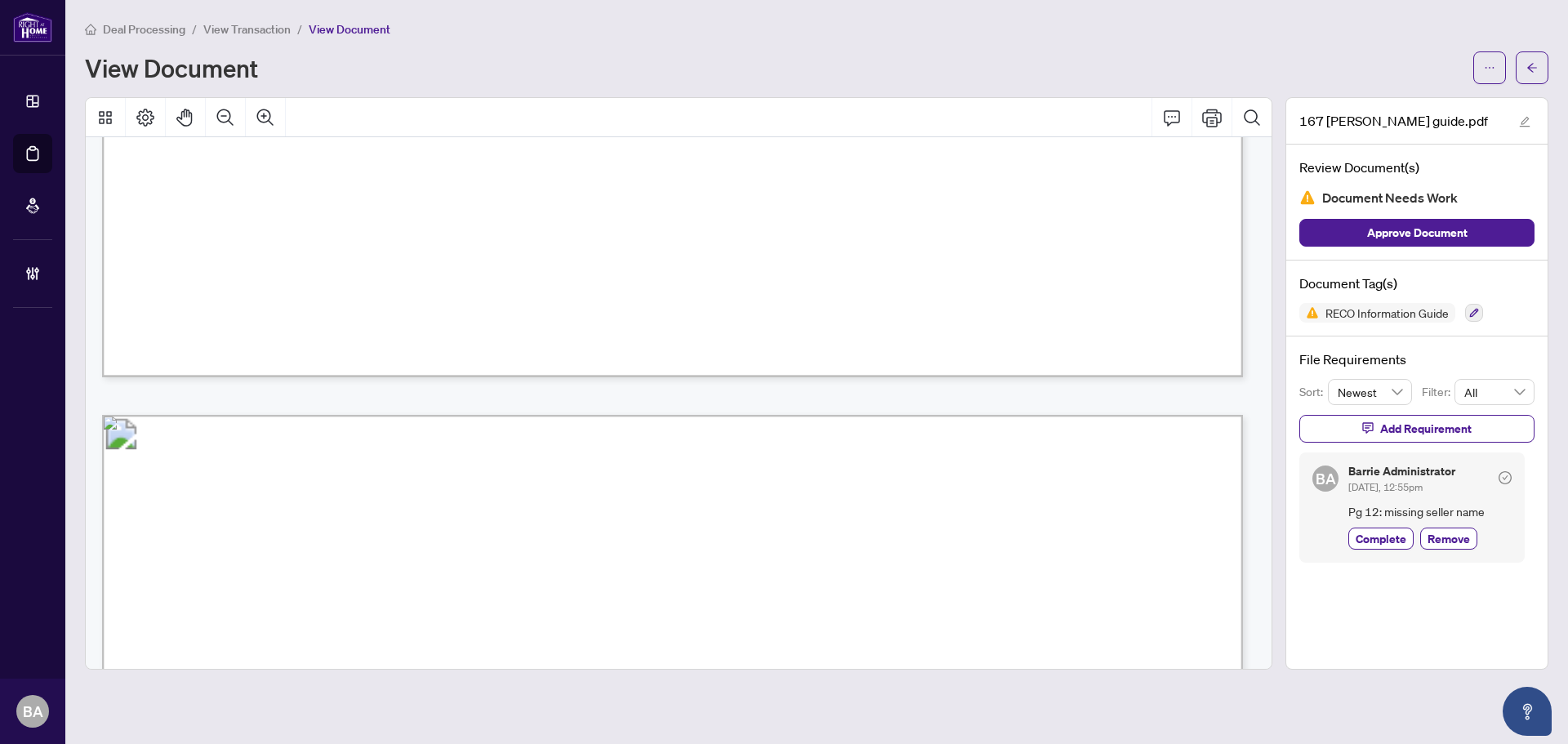
drag, startPoint x: 1257, startPoint y: 187, endPoint x: 1244, endPoint y: 352, distance: 165.5
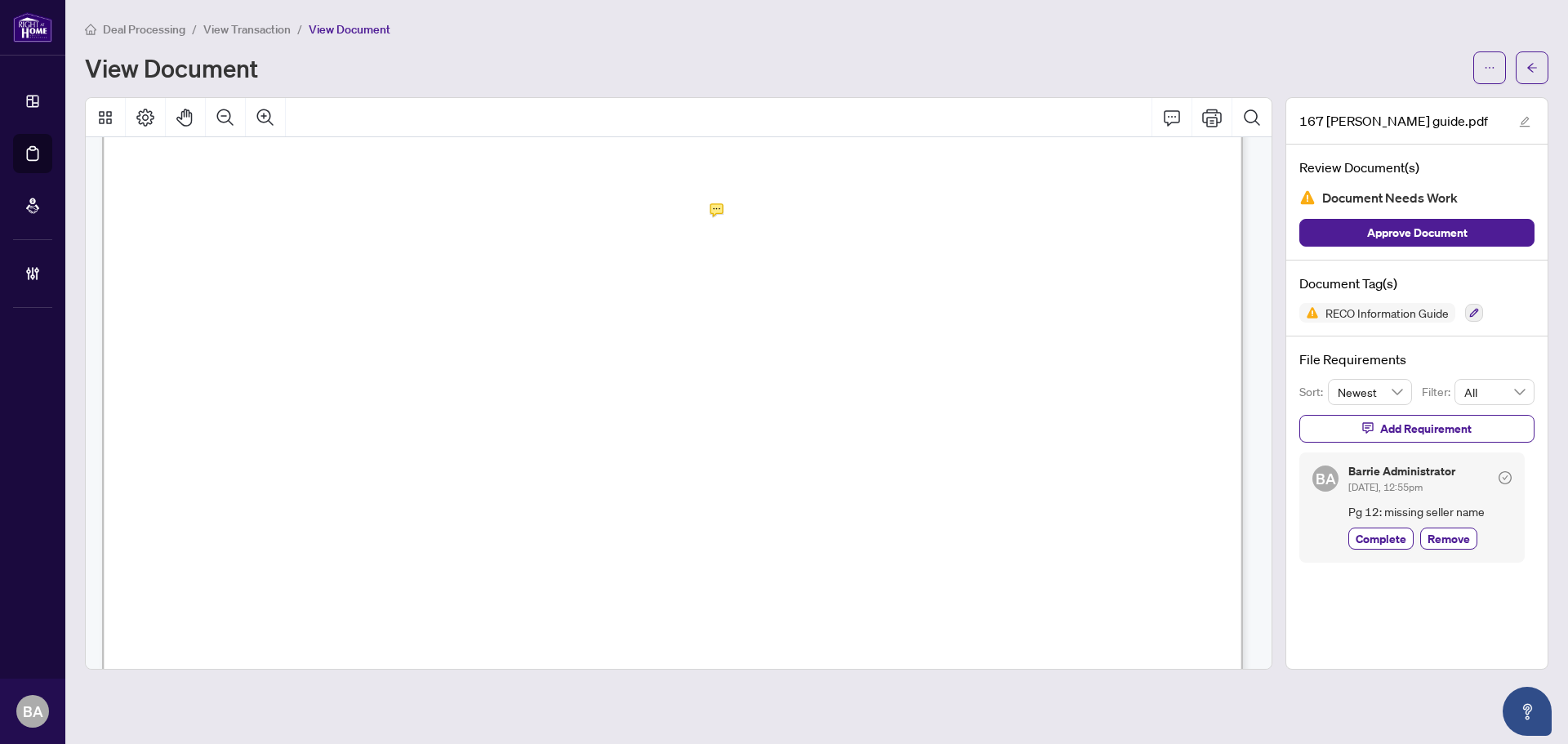
scroll to position [20100, 0]
click at [1374, 539] on span "Complete" at bounding box center [1381, 538] width 50 height 17
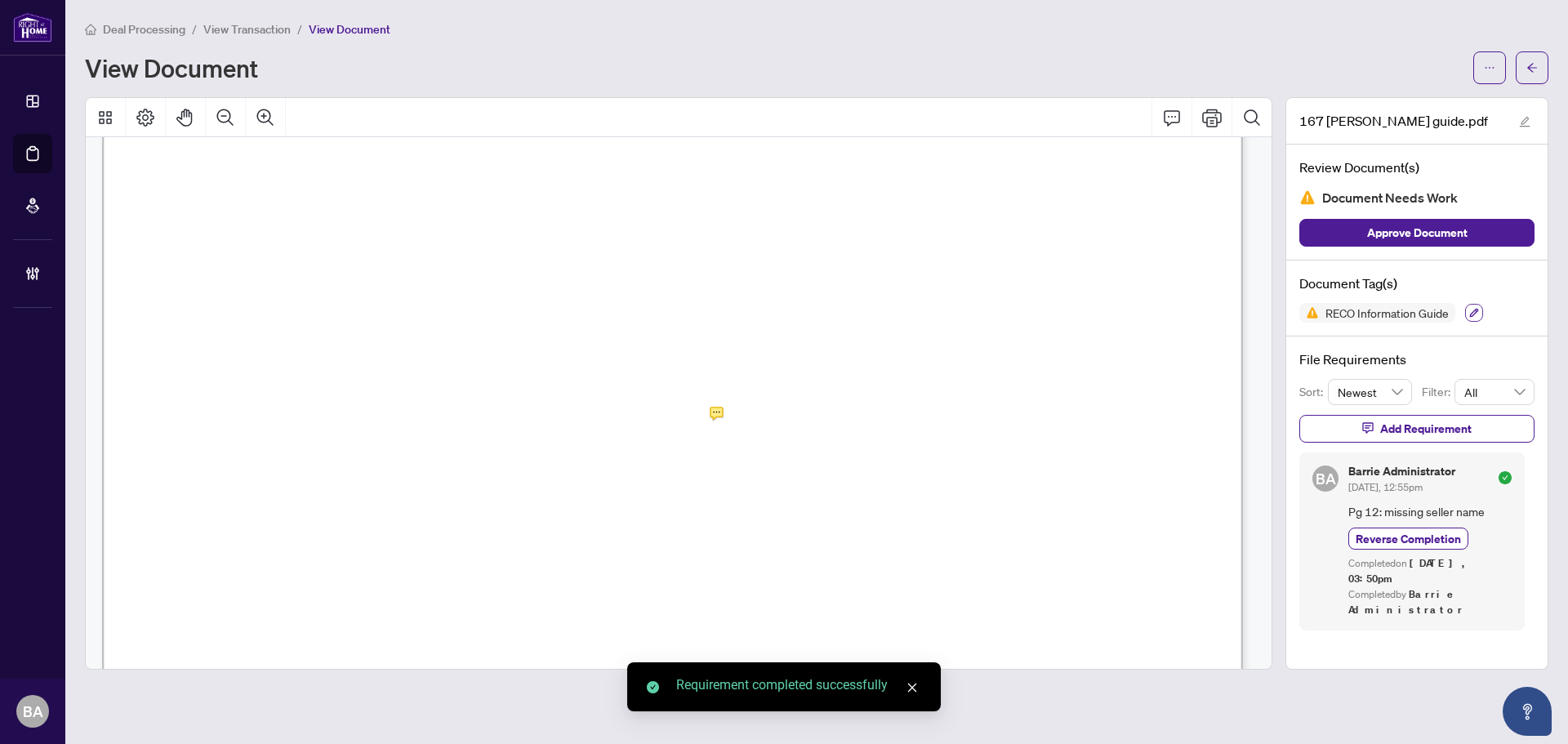
click at [1474, 307] on icon "button" at bounding box center [1474, 312] width 10 height 10
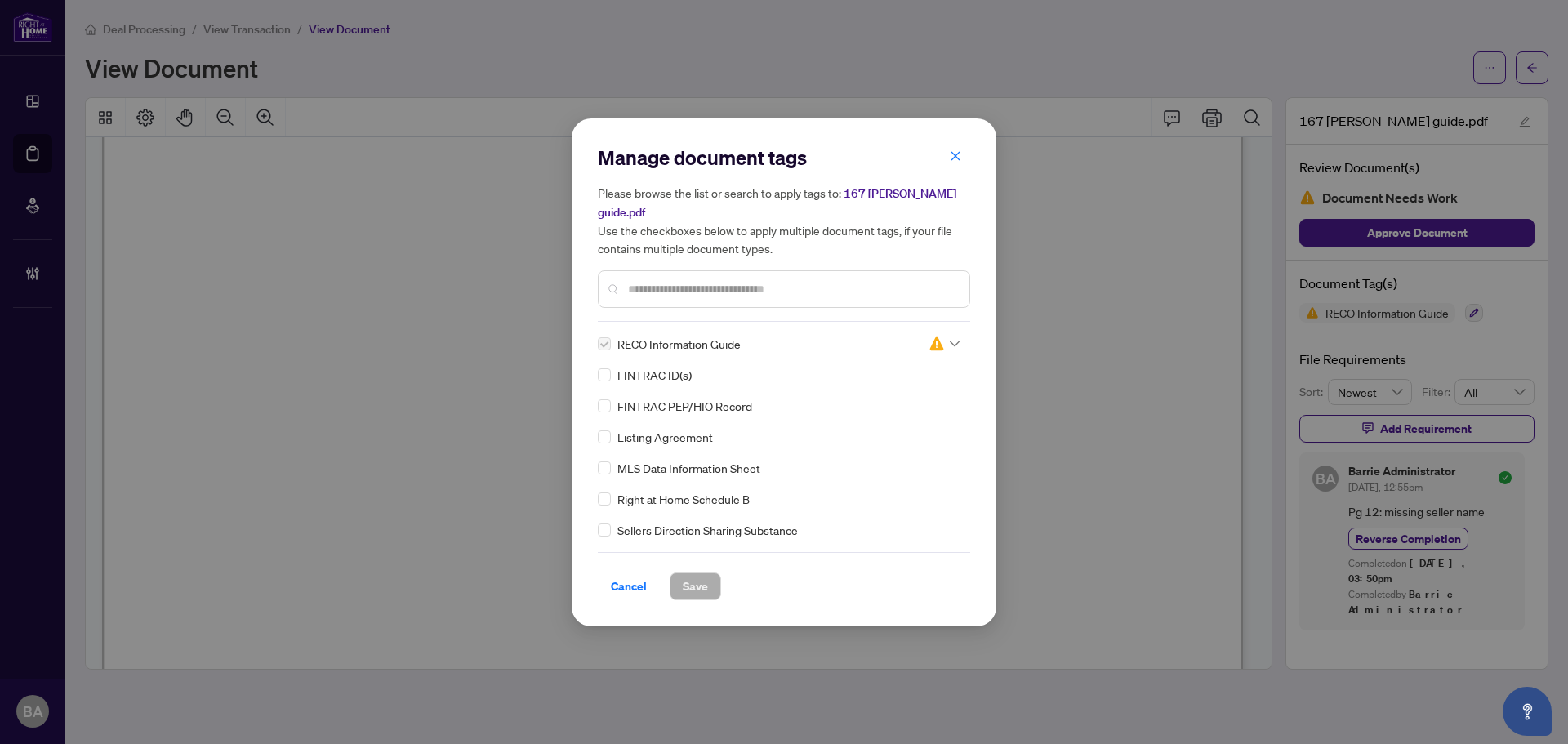
click at [954, 337] on div at bounding box center [944, 343] width 31 height 16
click at [907, 418] on div "Approved" at bounding box center [890, 423] width 105 height 18
click at [697, 588] on span "Save" at bounding box center [696, 586] width 25 height 26
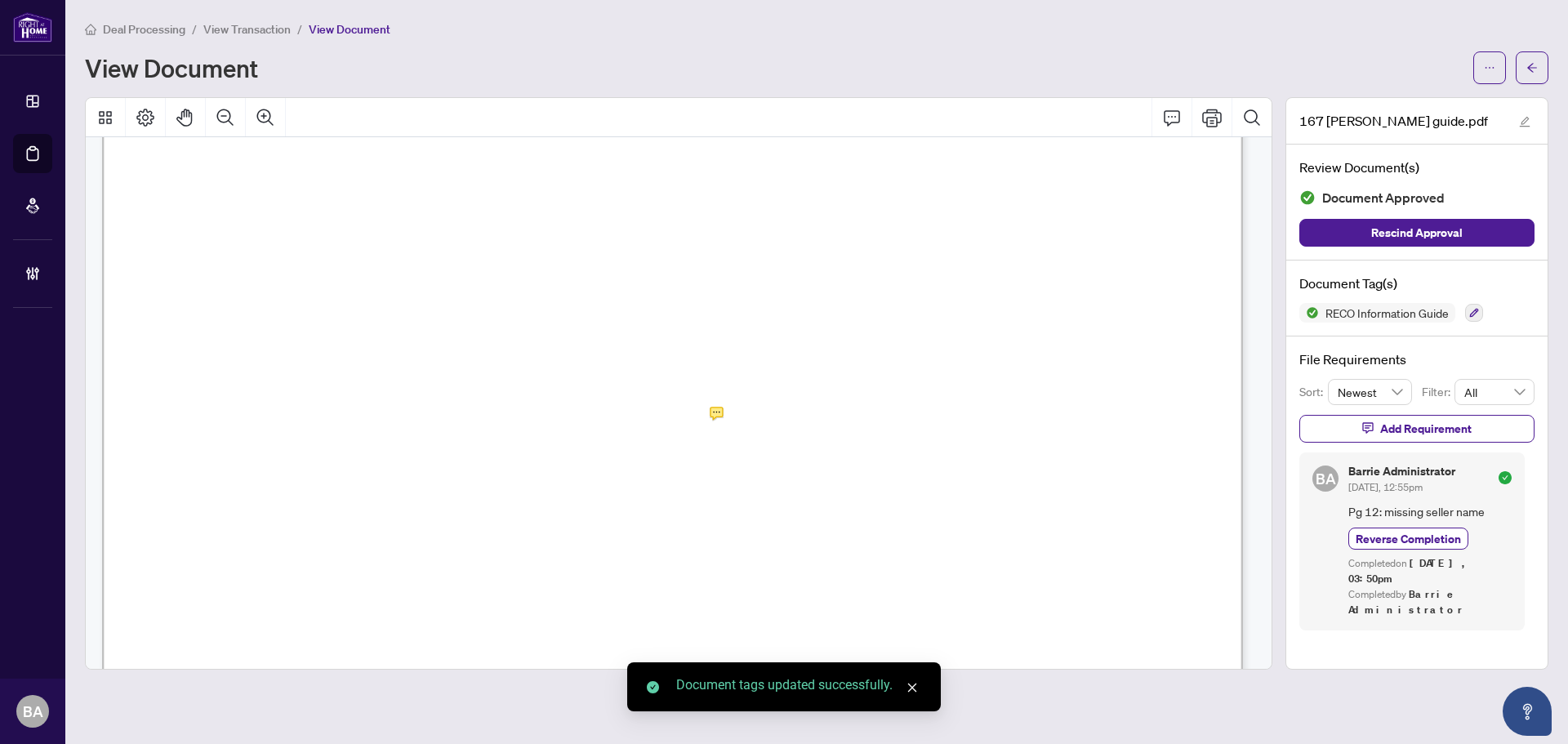
click at [262, 28] on span "View Transaction" at bounding box center [247, 29] width 87 height 15
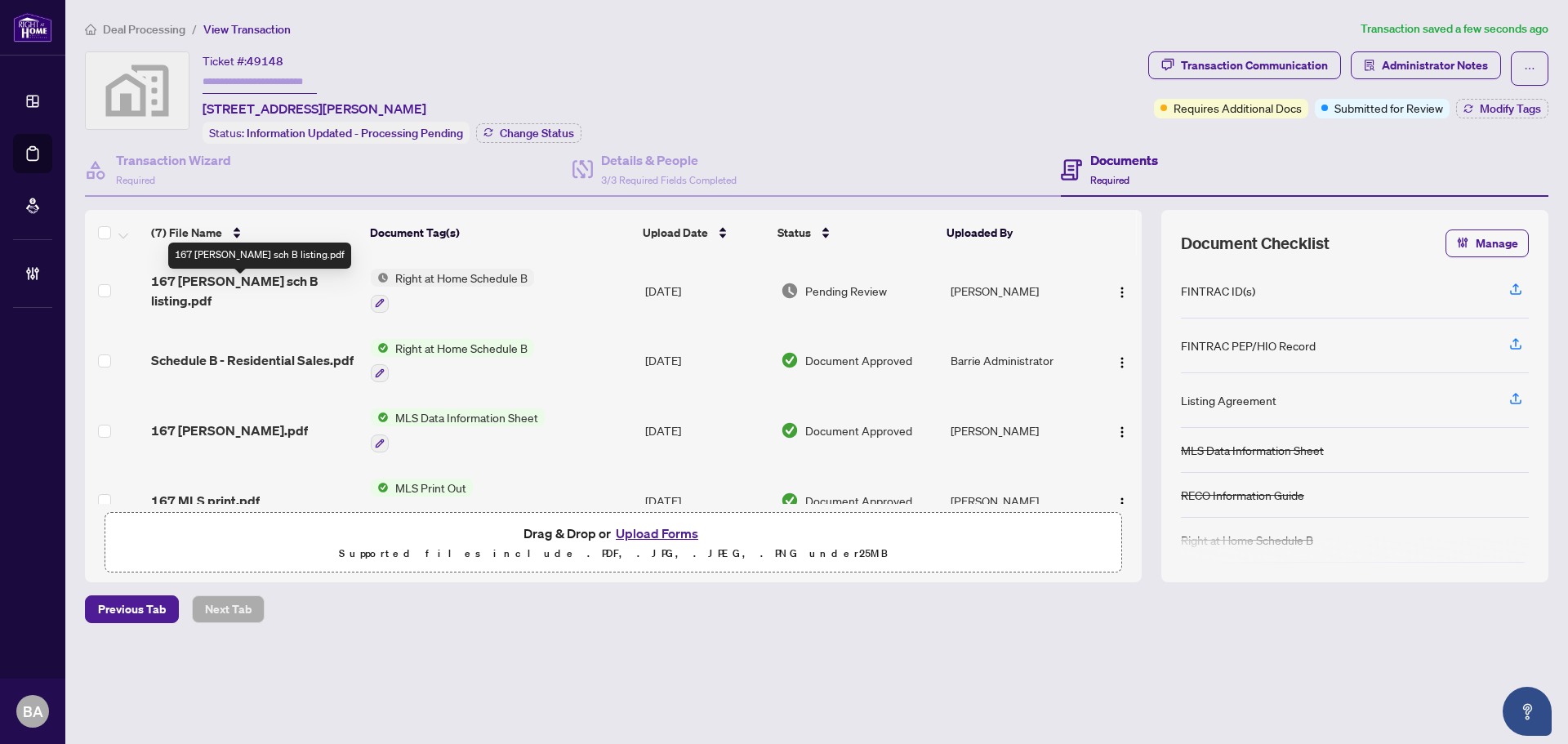
click at [273, 291] on span "167 Margaret sch B listing.pdf" at bounding box center [254, 290] width 207 height 39
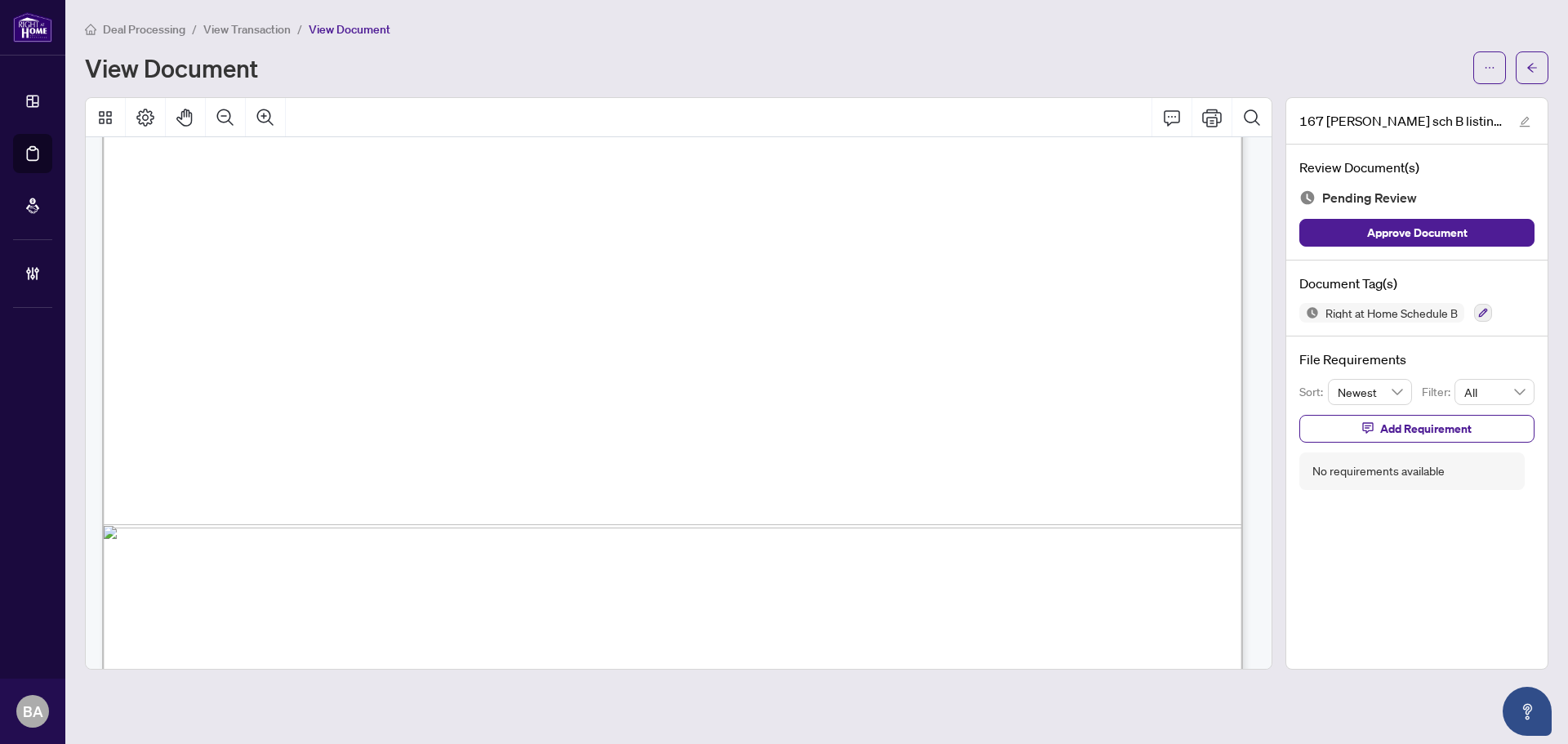
scroll to position [1113, 0]
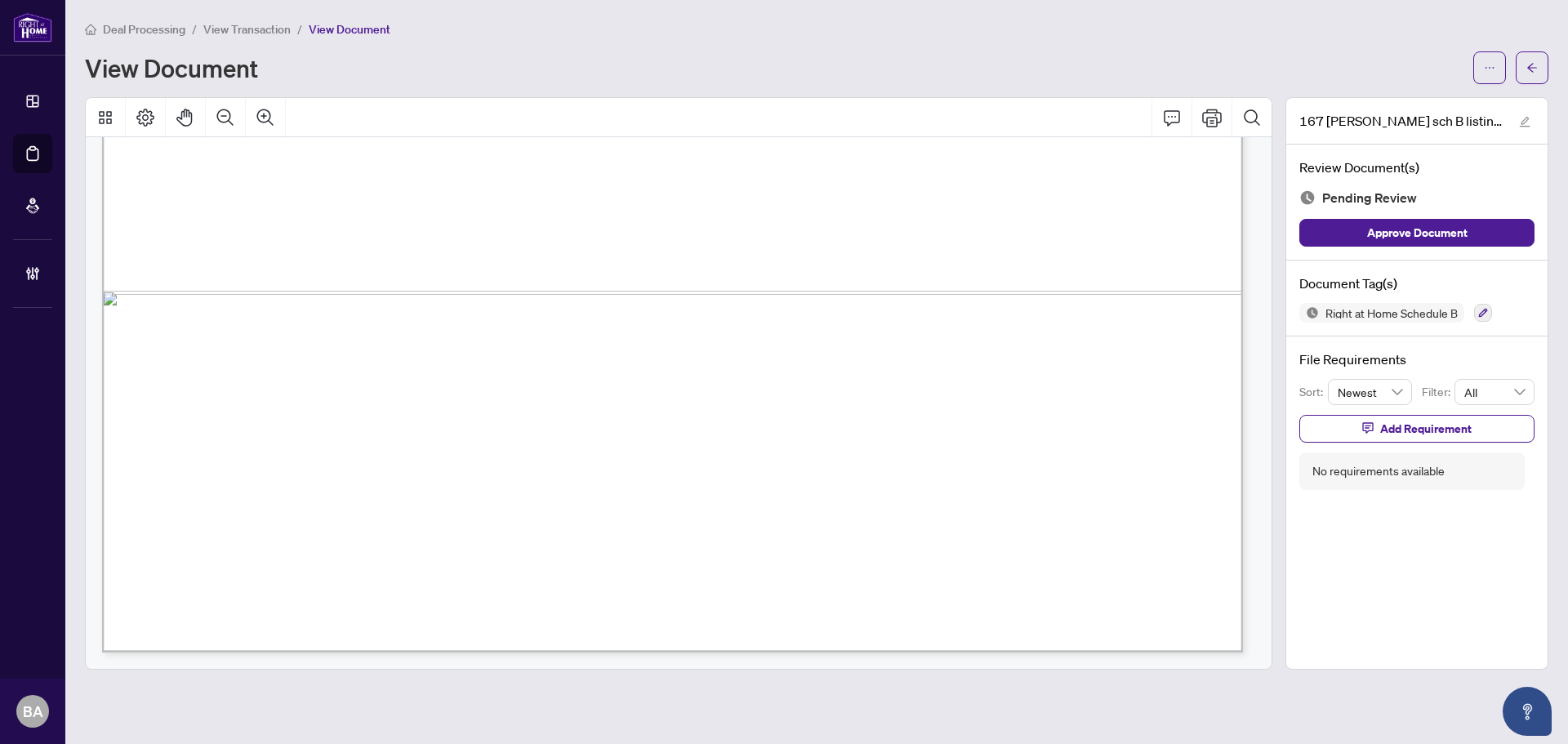
click at [284, 22] on span "View Transaction" at bounding box center [247, 29] width 87 height 15
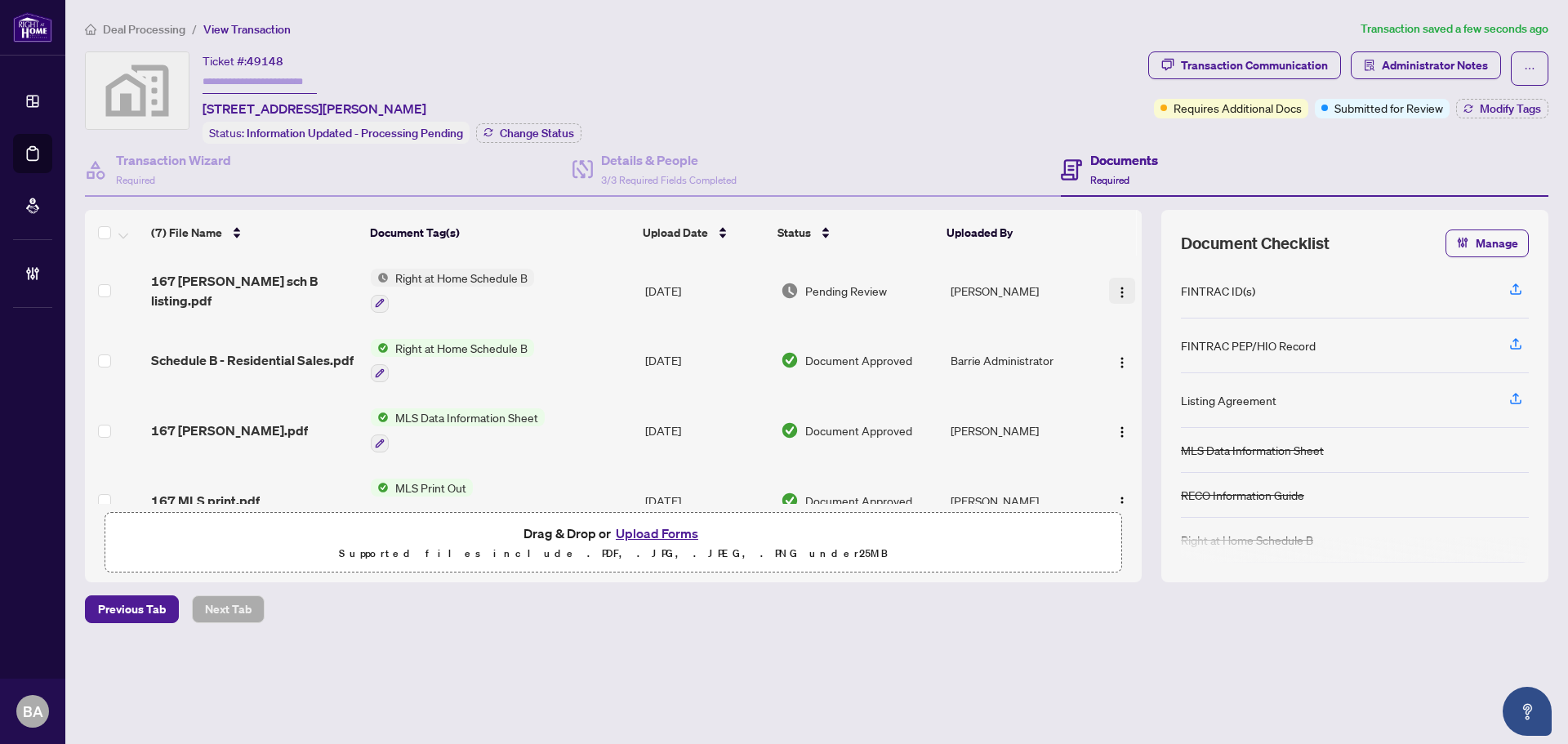
click at [1116, 290] on img "button" at bounding box center [1122, 292] width 13 height 13
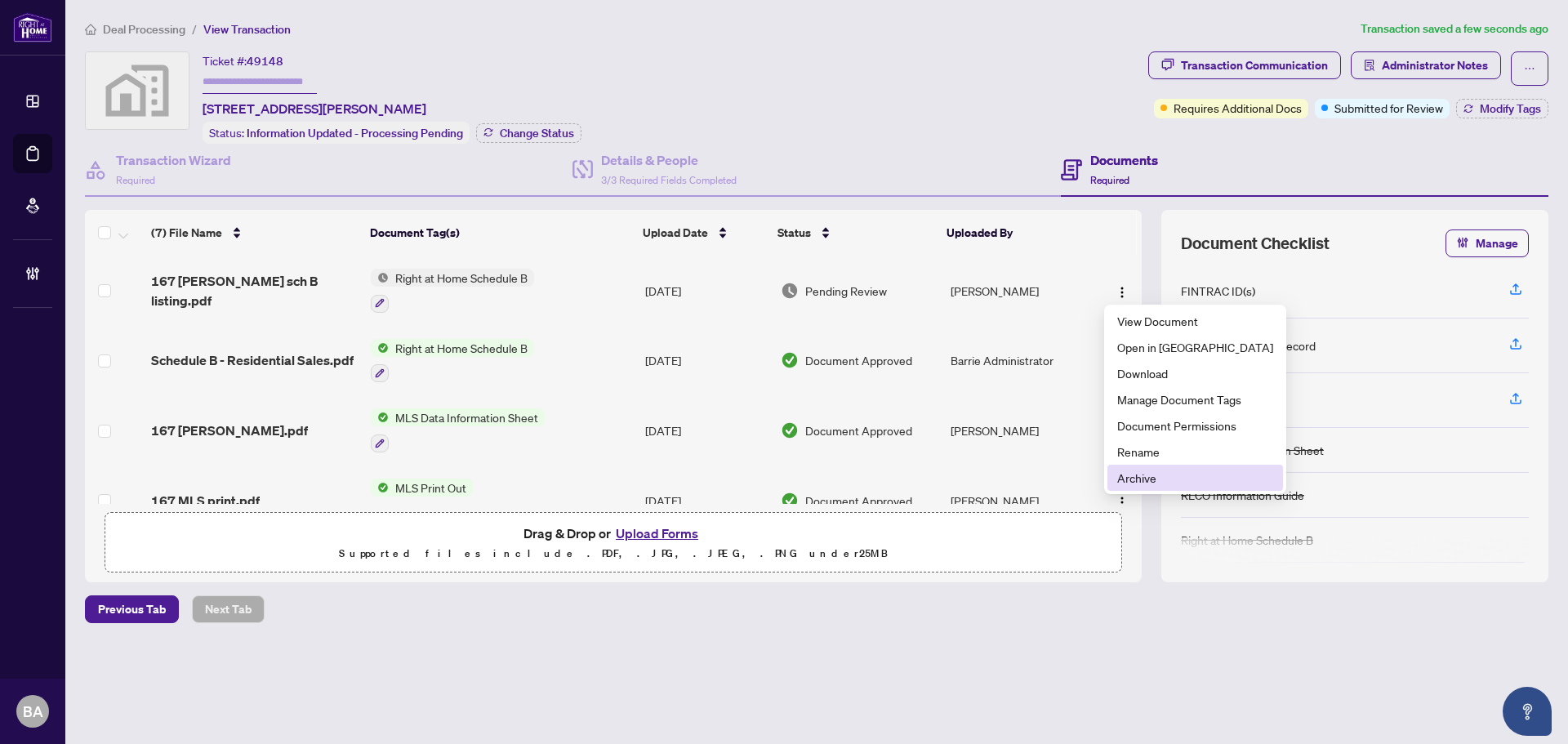
click at [1172, 469] on span "Archive" at bounding box center [1194, 477] width 156 height 18
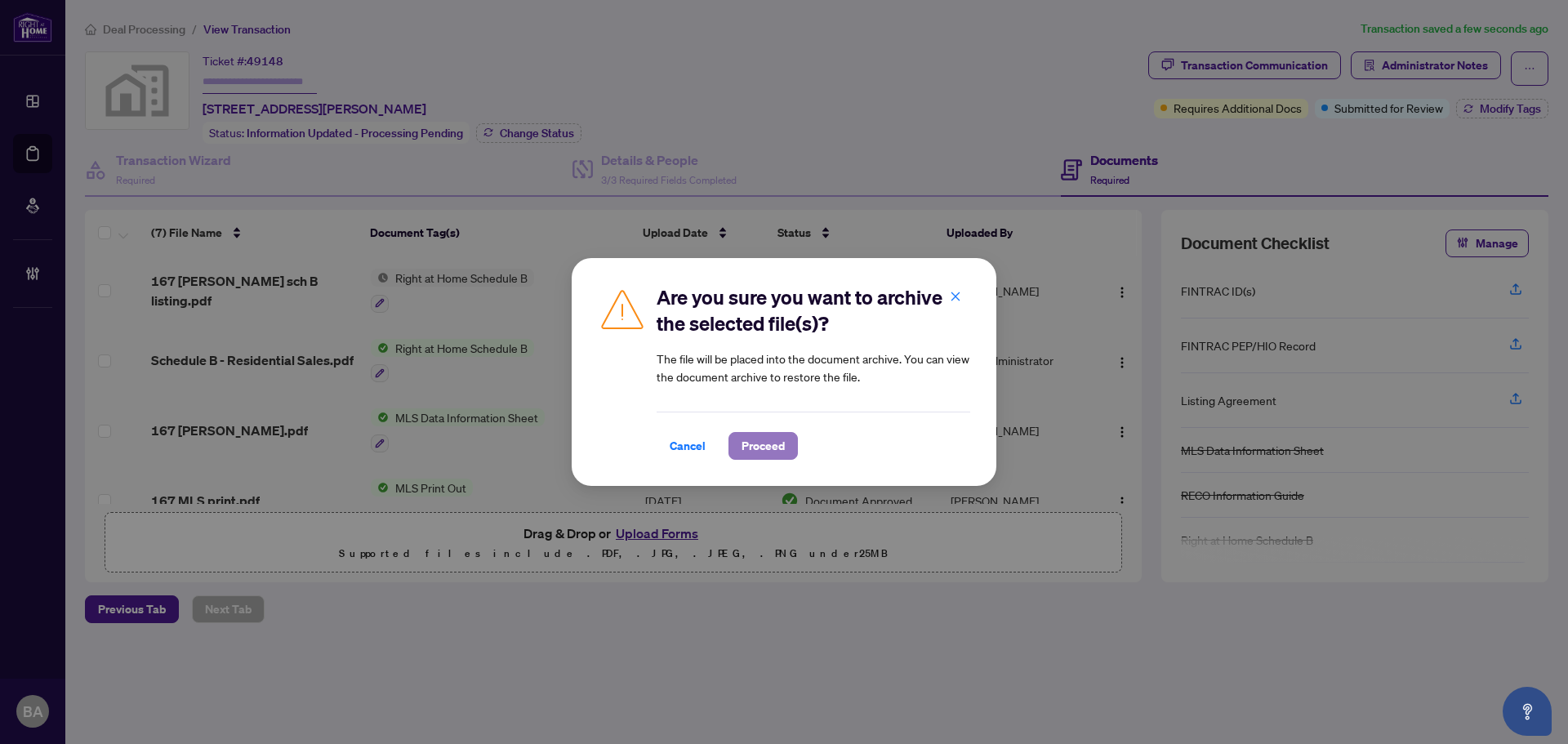
click at [786, 440] on button "Proceed" at bounding box center [764, 445] width 70 height 28
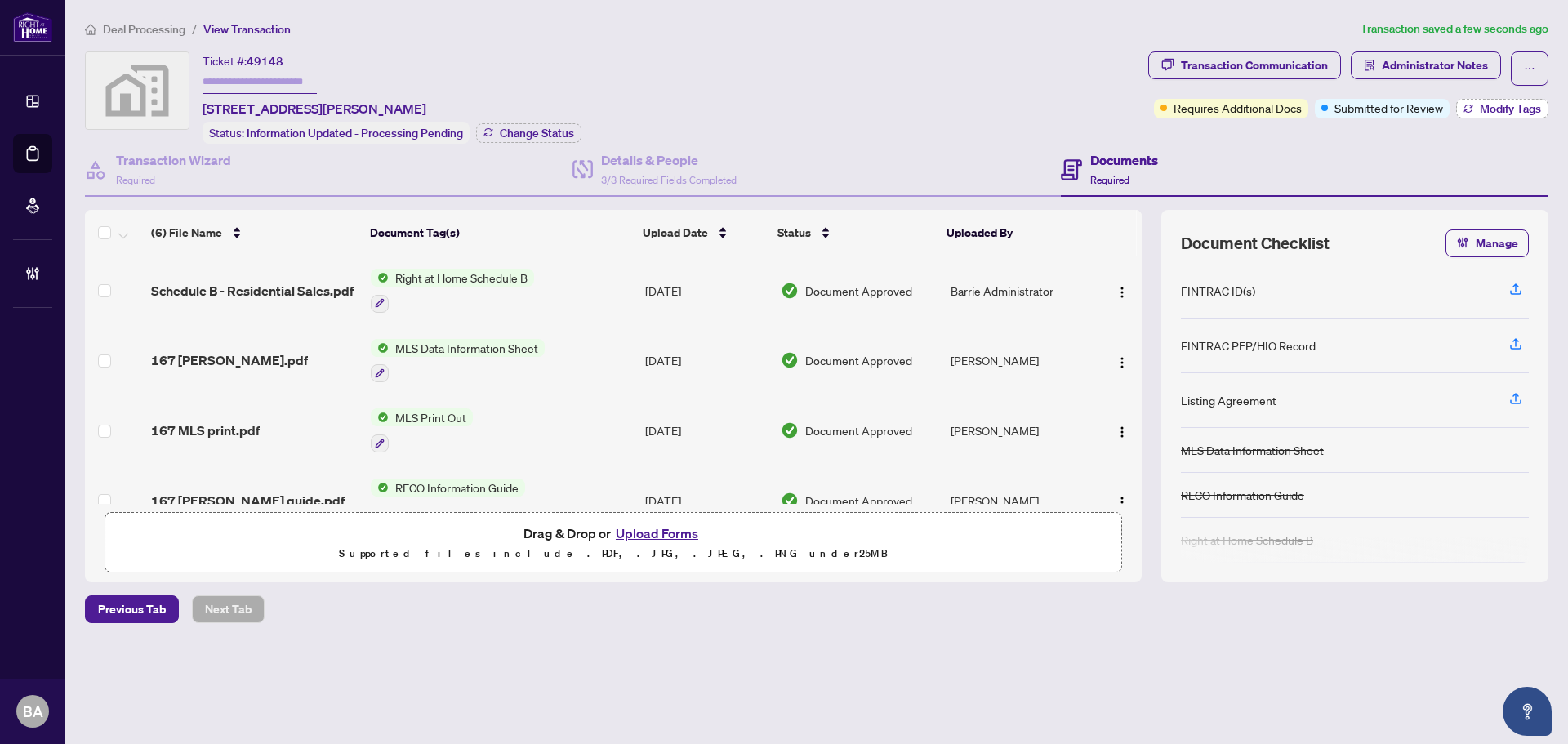
click at [1481, 109] on span "Modify Tags" at bounding box center [1510, 109] width 61 height 12
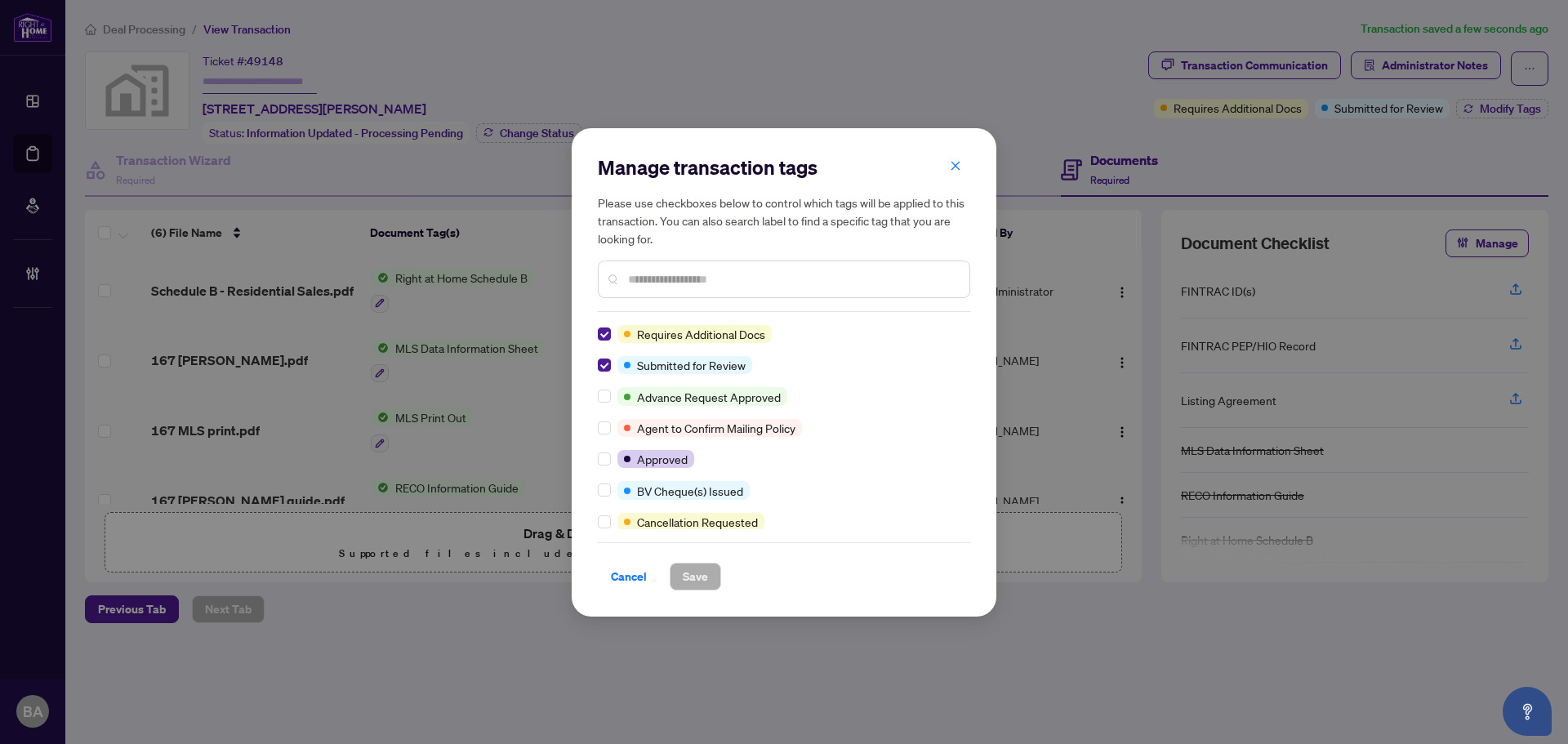
click at [598, 331] on div "Manage transaction tags Please use checkboxes below to control which tags will …" at bounding box center [784, 372] width 425 height 488
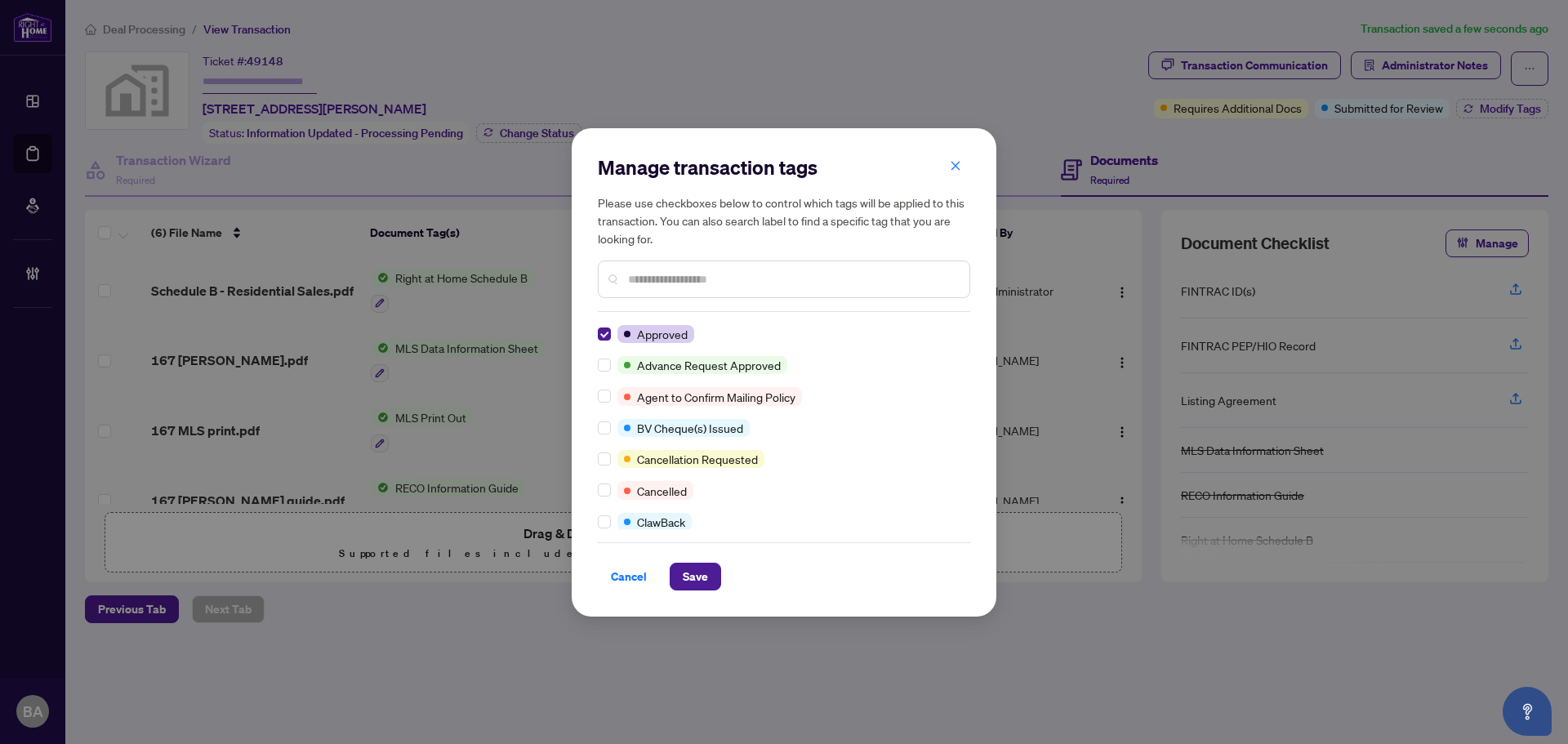
click at [729, 590] on div "Manage transaction tags Please use checkboxes below to control which tags will …" at bounding box center [784, 372] width 425 height 488
click at [700, 579] on span "Save" at bounding box center [696, 576] width 25 height 26
